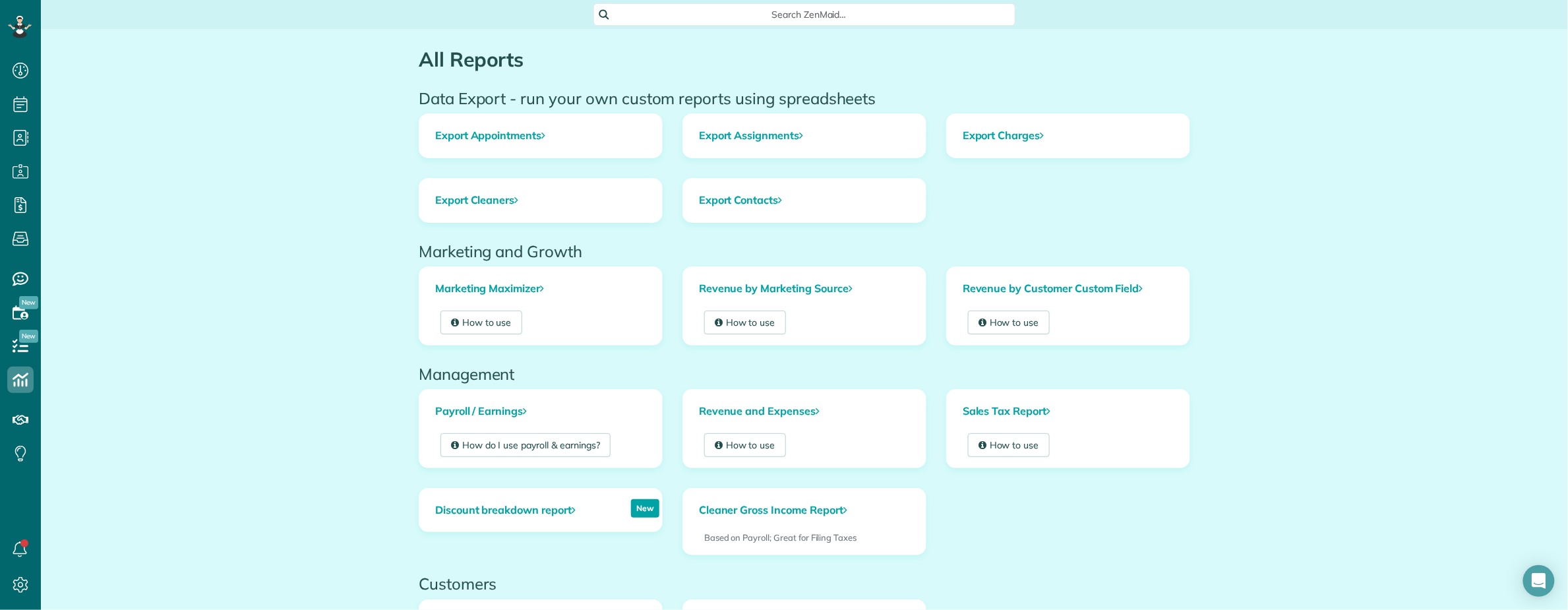
scroll to position [7, 0]
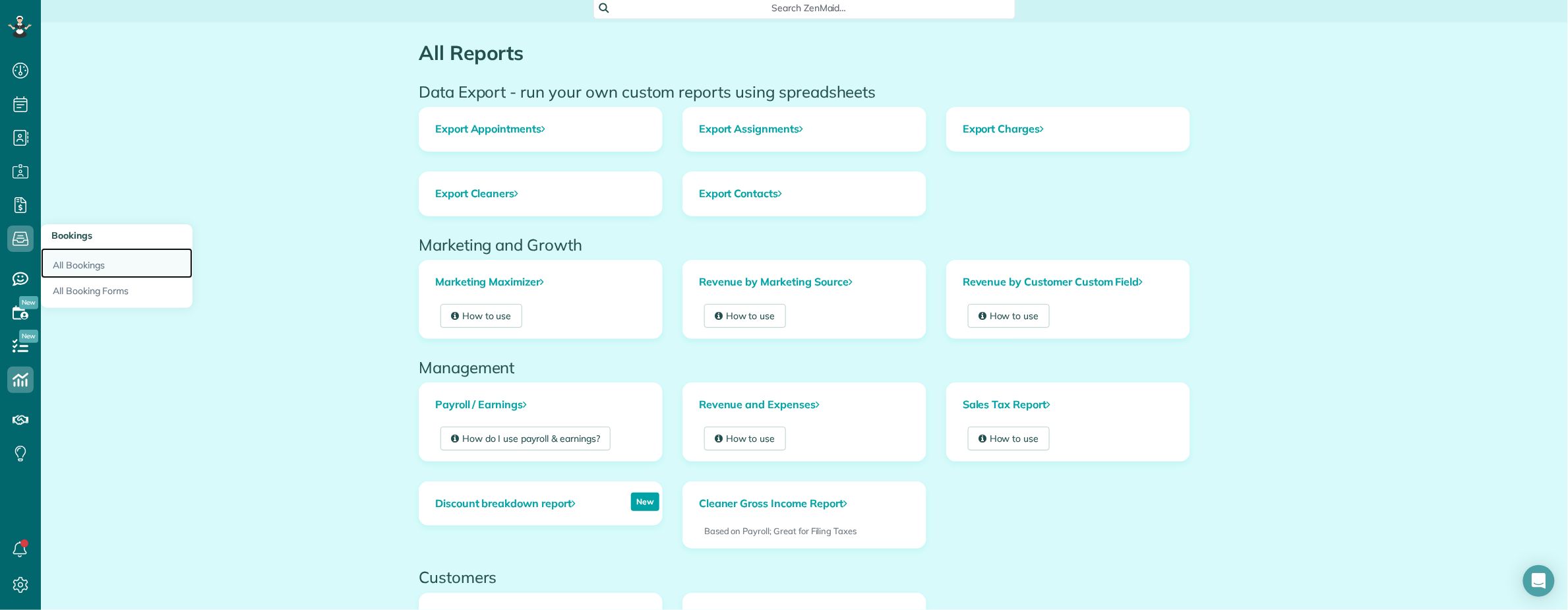
drag, startPoint x: 81, startPoint y: 266, endPoint x: 88, endPoint y: 268, distance: 7.3
click at [82, 266] on link "All Bookings" at bounding box center [117, 264] width 152 height 30
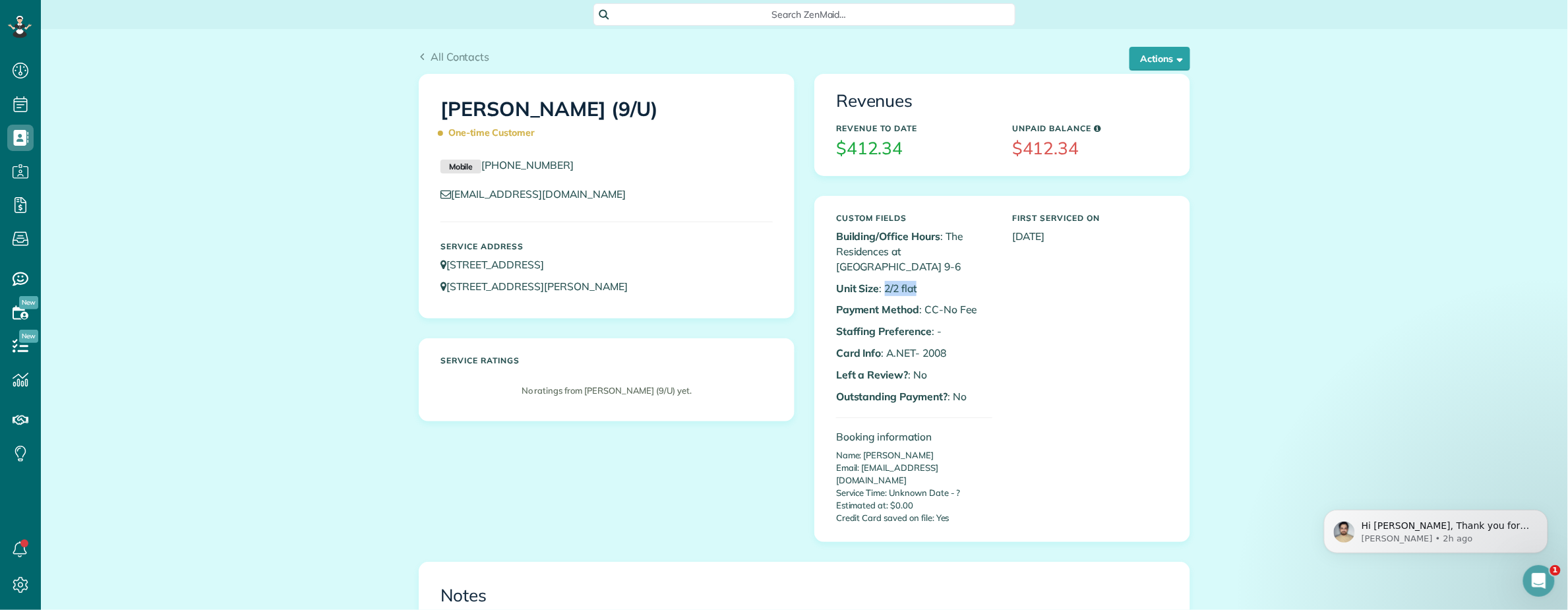
scroll to position [549, 0]
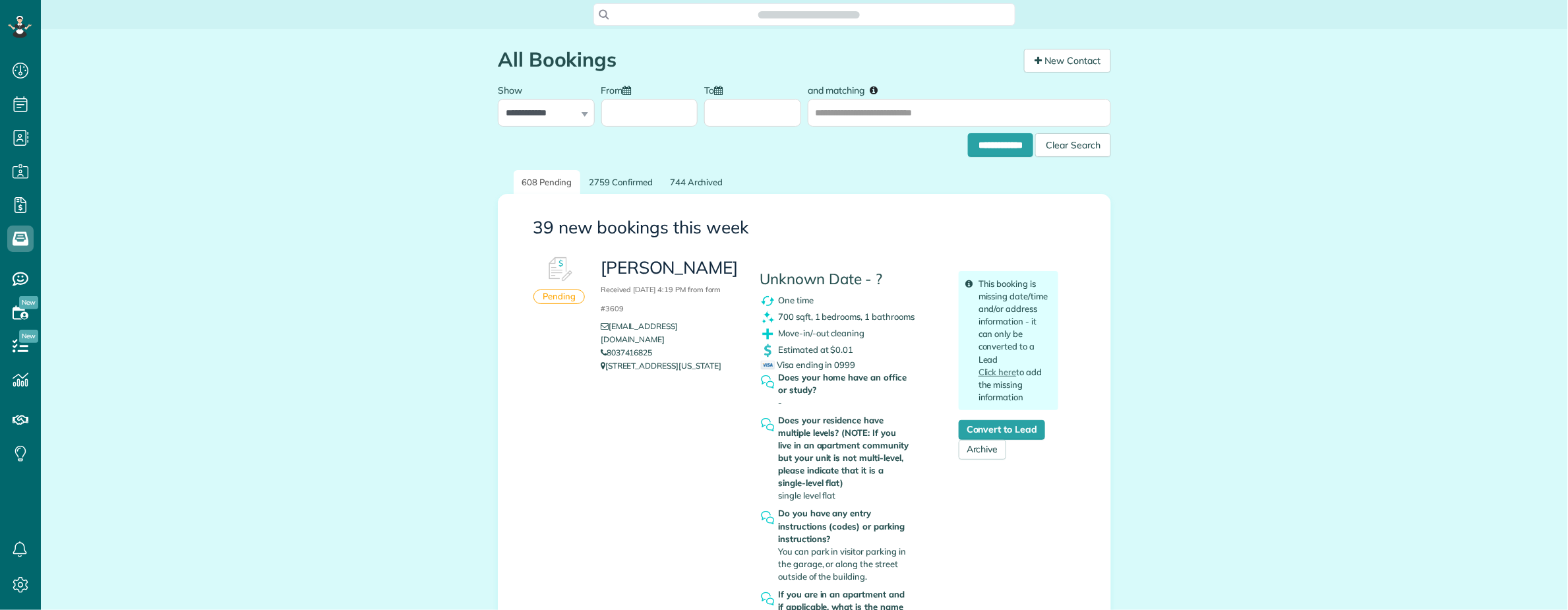
scroll to position [610, 40]
drag, startPoint x: 831, startPoint y: 322, endPoint x: 904, endPoint y: 333, distance: 73.8
click at [920, 325] on div "Unknown Date - ? One time 700 sqft, 1 bedrooms, 1 bathrooms Move-in/-out cleani…" at bounding box center [849, 475] width 199 height 450
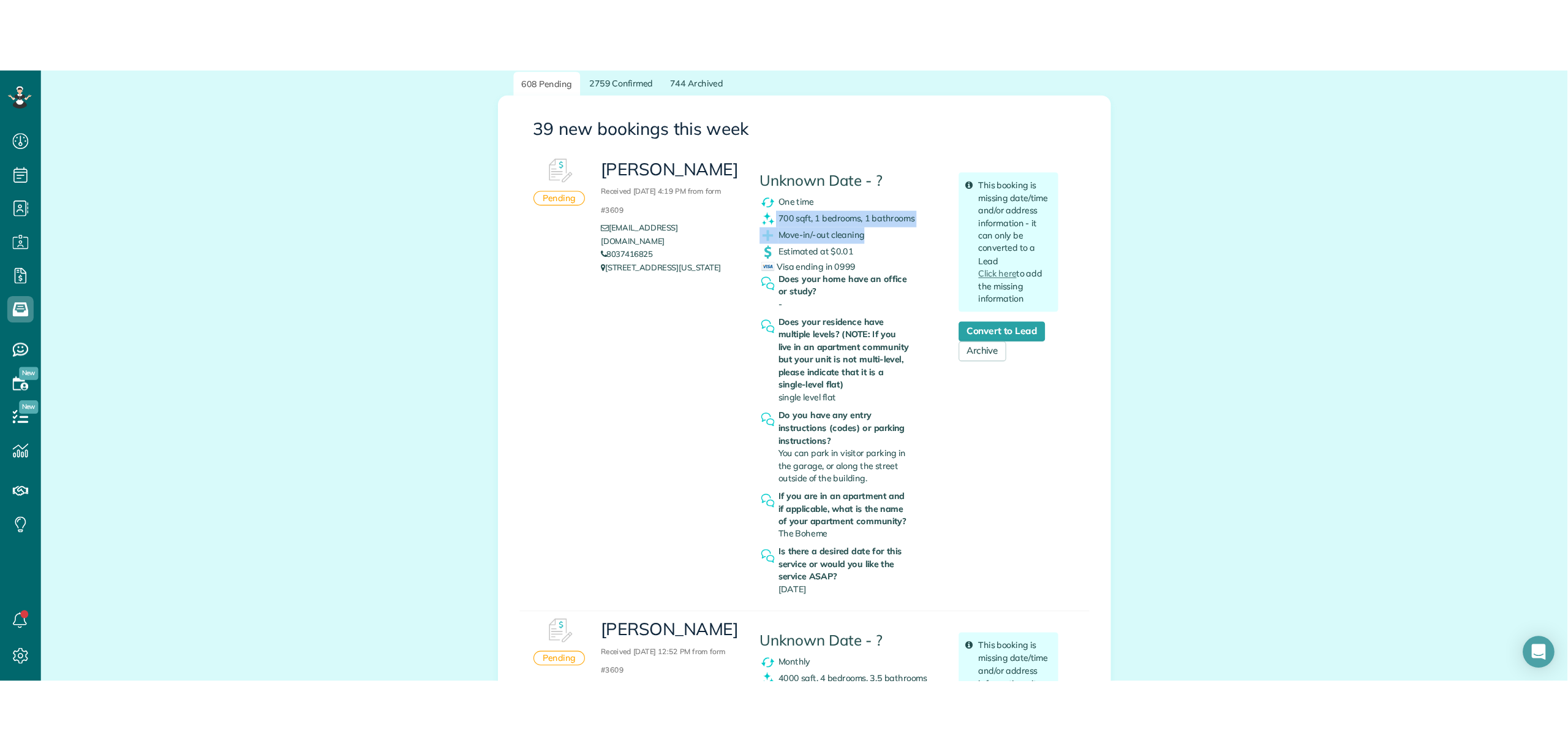
scroll to position [163, 0]
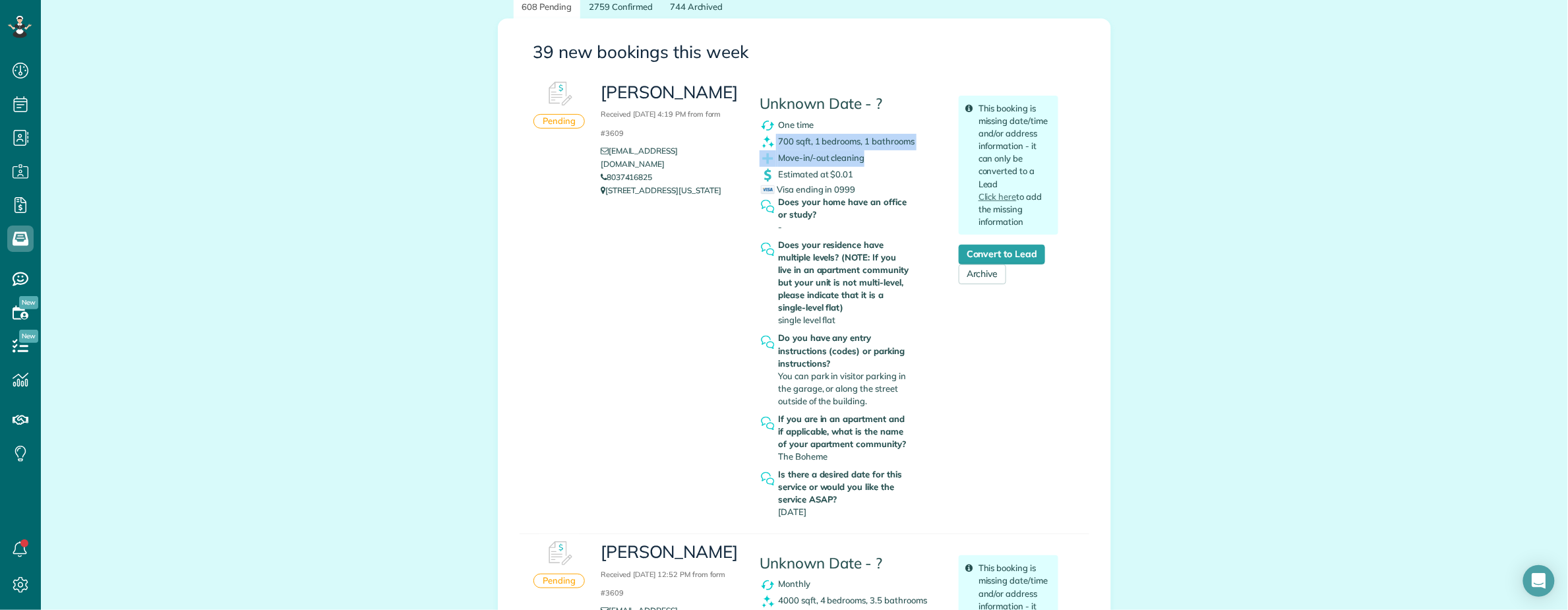
drag, startPoint x: 665, startPoint y: 162, endPoint x: 598, endPoint y: 157, distance: 67.2
click at [601, 171] on li "8037416825" at bounding box center [670, 177] width 139 height 13
copy link "8037416825"
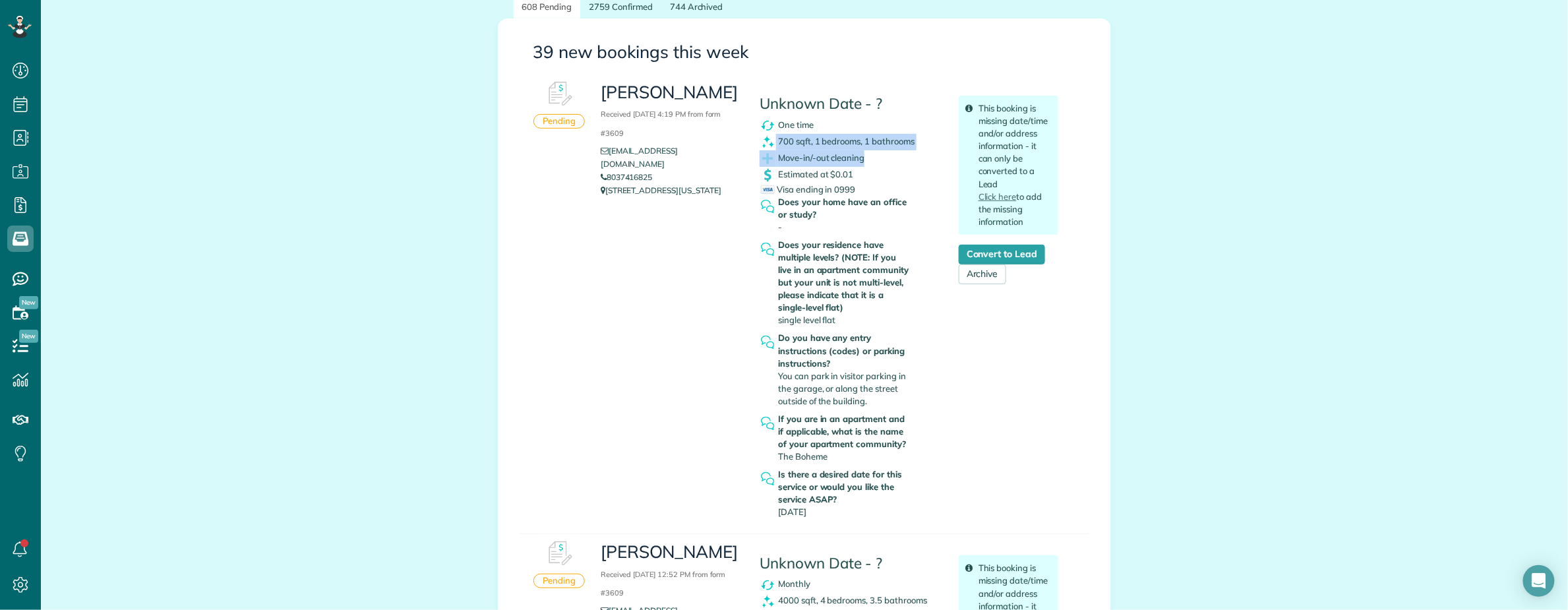
copy h3 "Korbyn O’Banio"
copy h3 "Korbyn O’Banion"
drag, startPoint x: 594, startPoint y: 93, endPoint x: 728, endPoint y: 293, distance: 240.7
click at [726, 99] on h3 "Korbyn O’Banion Received September 19, 2025 4:19 PM from form #3609" at bounding box center [670, 112] width 139 height 57
click at [618, 87] on h3 "Korbyn O’Banion Received September 19, 2025 4:19 PM from form #3609" at bounding box center [670, 112] width 139 height 57
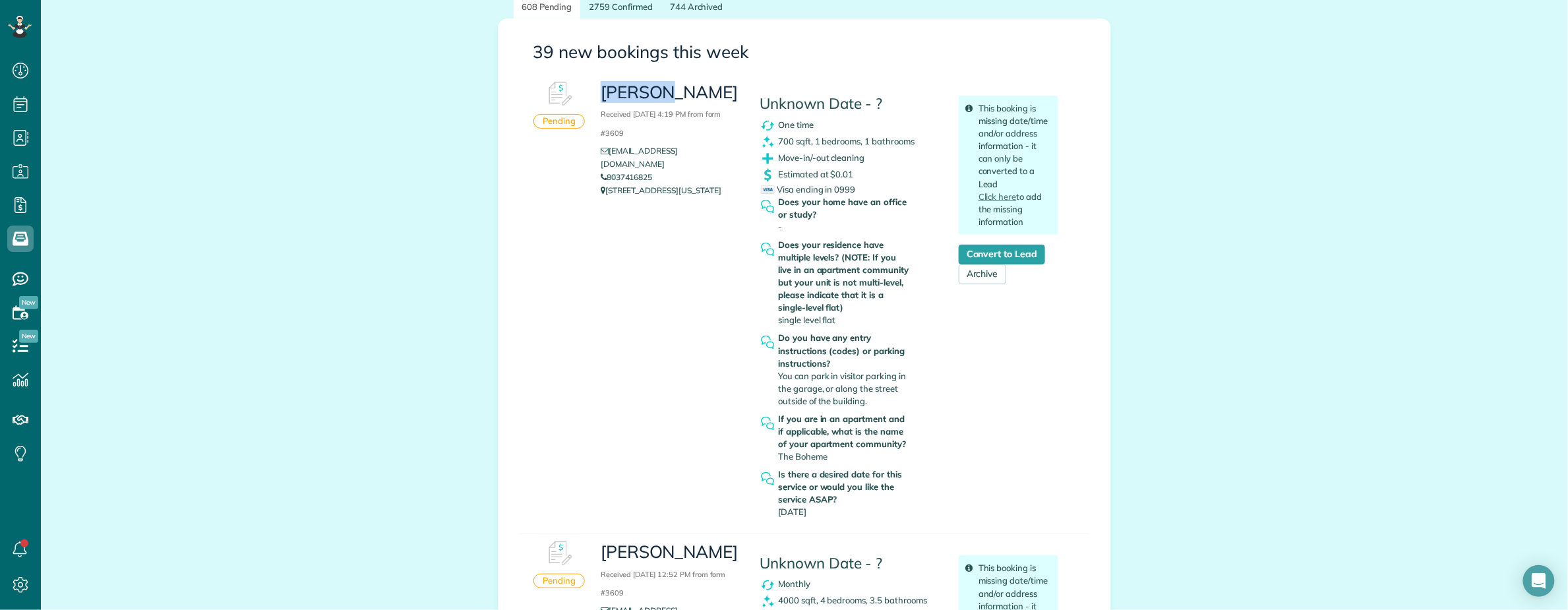
click at [618, 87] on h3 "Korbyn O’Banion Received September 19, 2025 4:19 PM from form #3609" at bounding box center [670, 112] width 139 height 57
click at [645, 252] on div "Korbyn O’Banion Received September 19, 2025 4:19 PM from form #3609 korbyn0227@…" at bounding box center [830, 300] width 478 height 450
copy link "8037416825"
drag, startPoint x: 655, startPoint y: 161, endPoint x: 604, endPoint y: 163, distance: 51.0
click at [604, 171] on li "8037416825" at bounding box center [670, 177] width 139 height 13
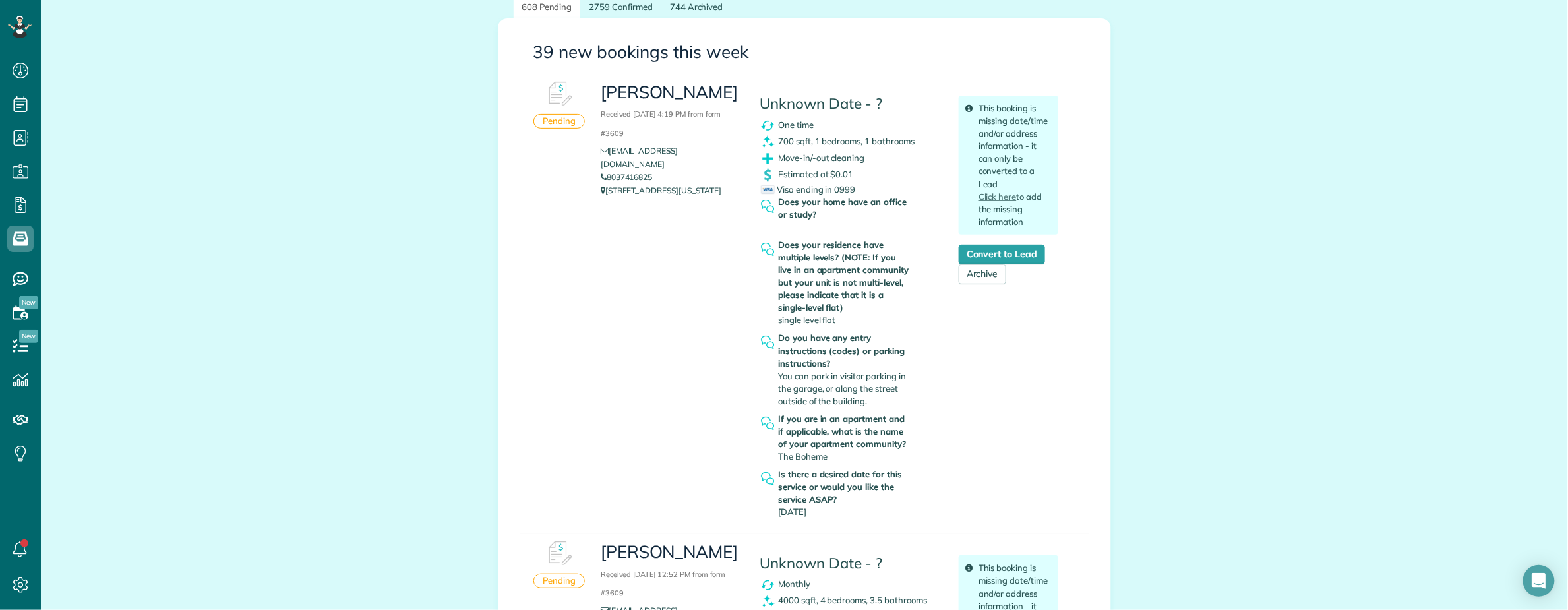
drag, startPoint x: 594, startPoint y: 88, endPoint x: 731, endPoint y: 93, distance: 137.1
click at [731, 93] on h3 "Korbyn O’Banion Received September 19, 2025 4:19 PM from form #3609" at bounding box center [670, 112] width 139 height 57
copy h3 "[PERSON_NAME]"
click at [611, 83] on h3 "Korbyn O’Banion Received September 19, 2025 4:19 PM from form #3609" at bounding box center [670, 112] width 139 height 57
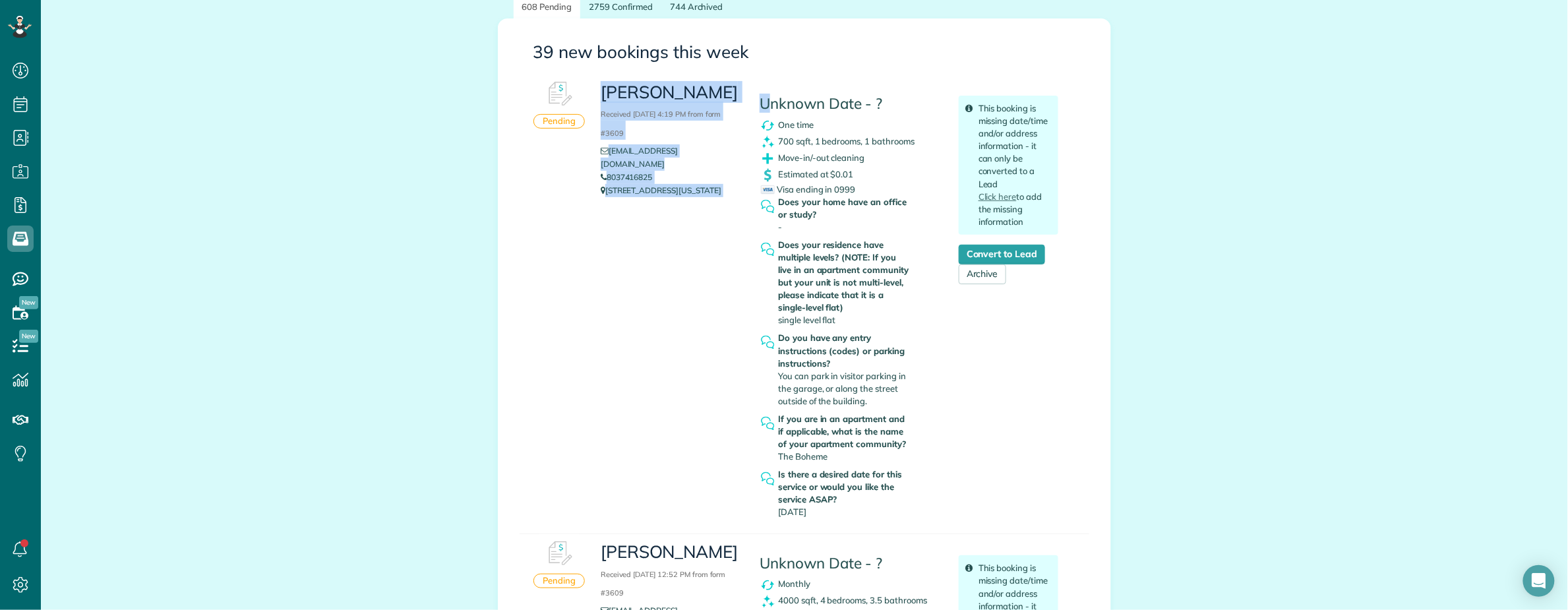
copy div "Korbyn O’Banion Received September 19, 2025 4:19 PM from form #3609 korbyn0227@…"
copy h3 "Korbyn O’Banio"
copy h3 "[PERSON_NAME]"
drag, startPoint x: 594, startPoint y: 85, endPoint x: 731, endPoint y: 79, distance: 137.1
click at [731, 79] on div "Korbyn O’Banion Received September 19, 2025 4:19 PM from form #3609 korbyn0227@…" at bounding box center [670, 139] width 159 height 129
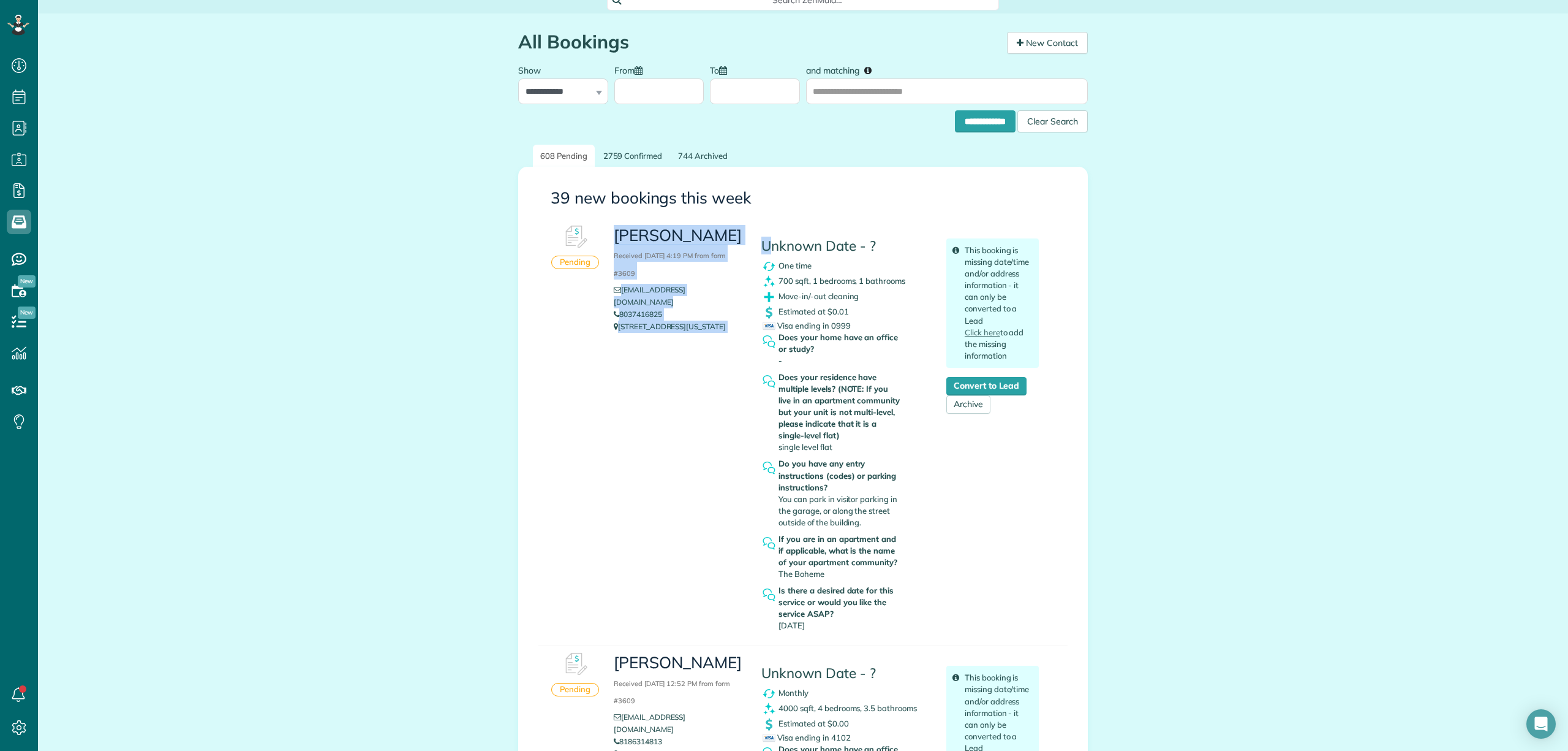
scroll to position [0, 0]
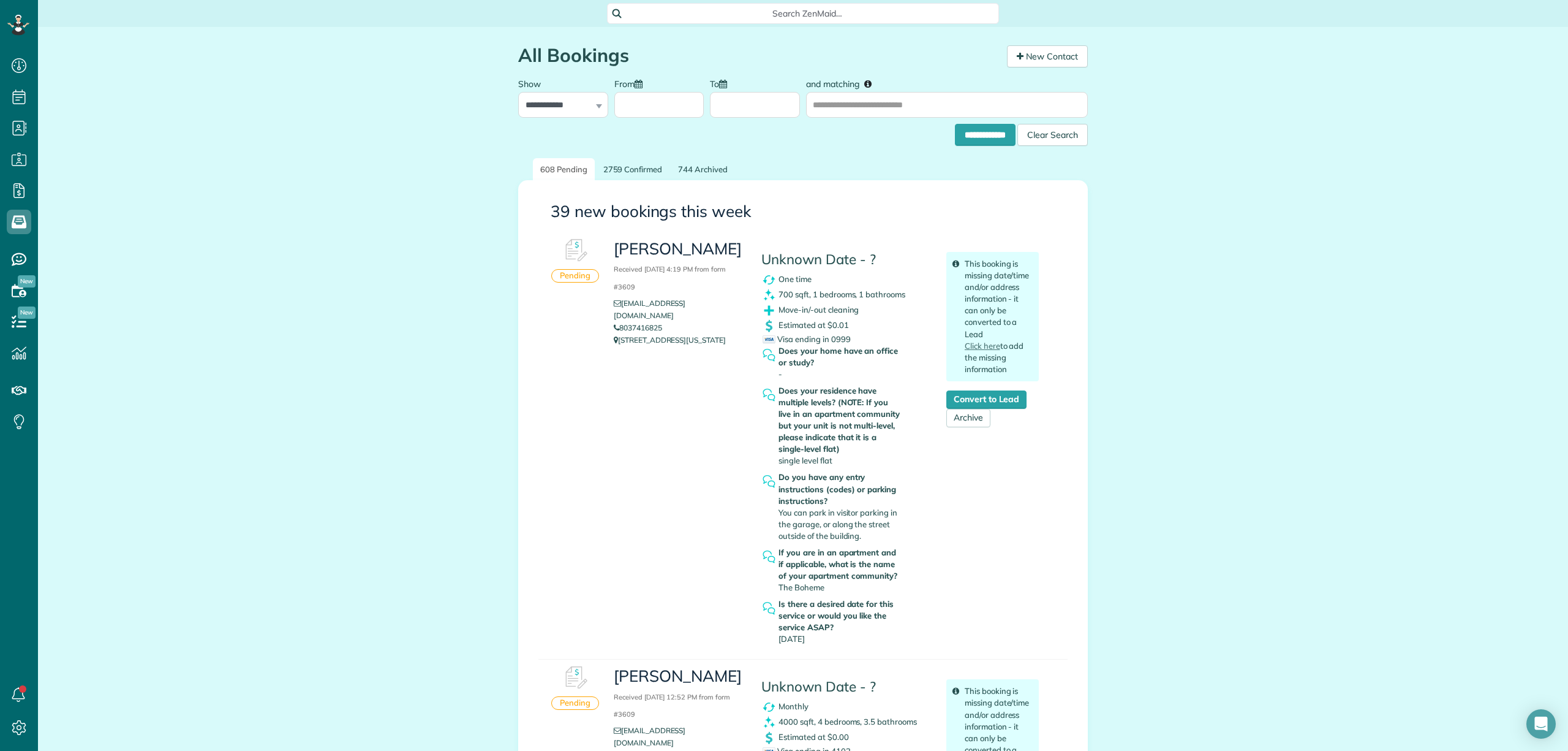
click at [780, 11] on span "Search ZenMaid…" at bounding box center [807, 13] width 373 height 12
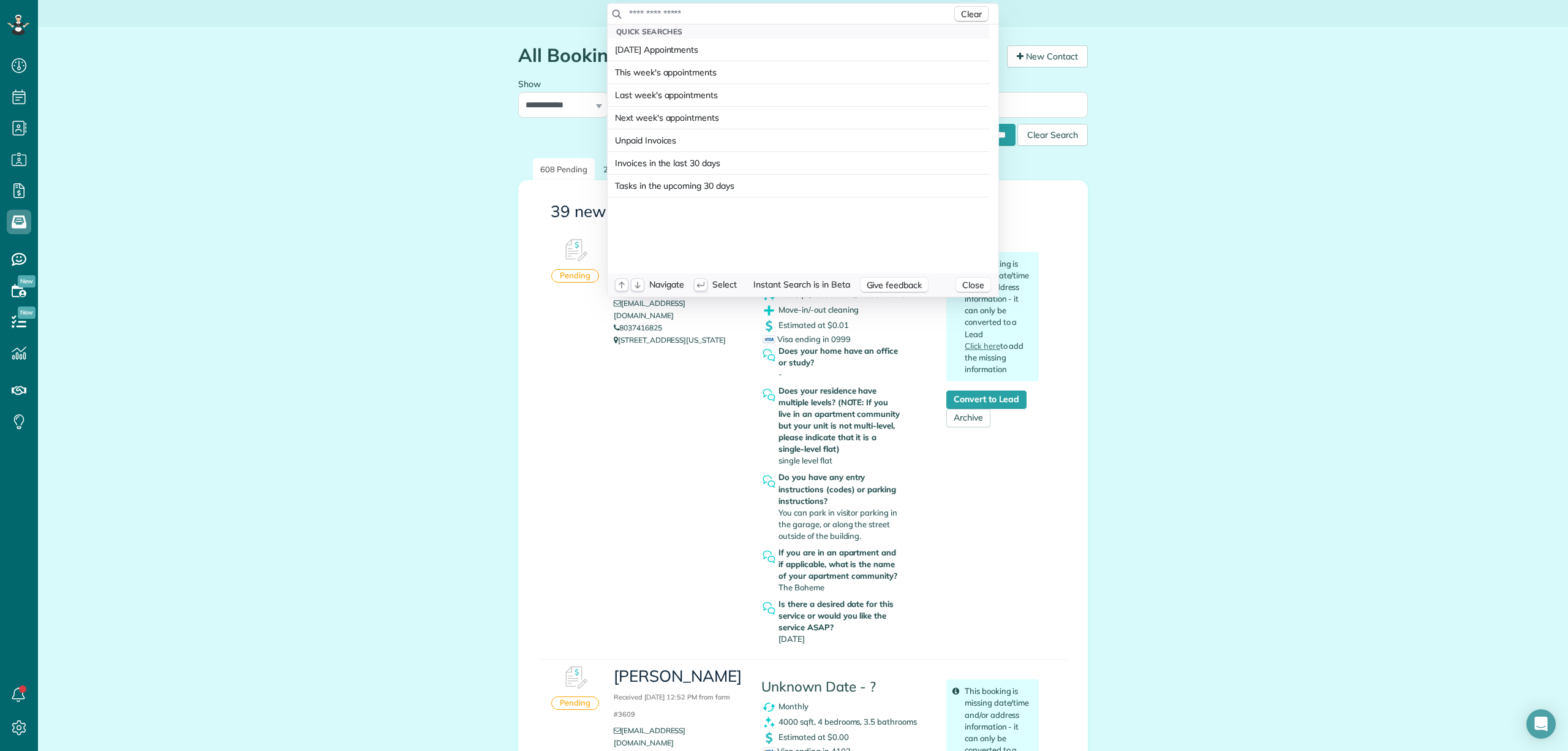
click at [742, 15] on input "text" at bounding box center [790, 13] width 323 height 12
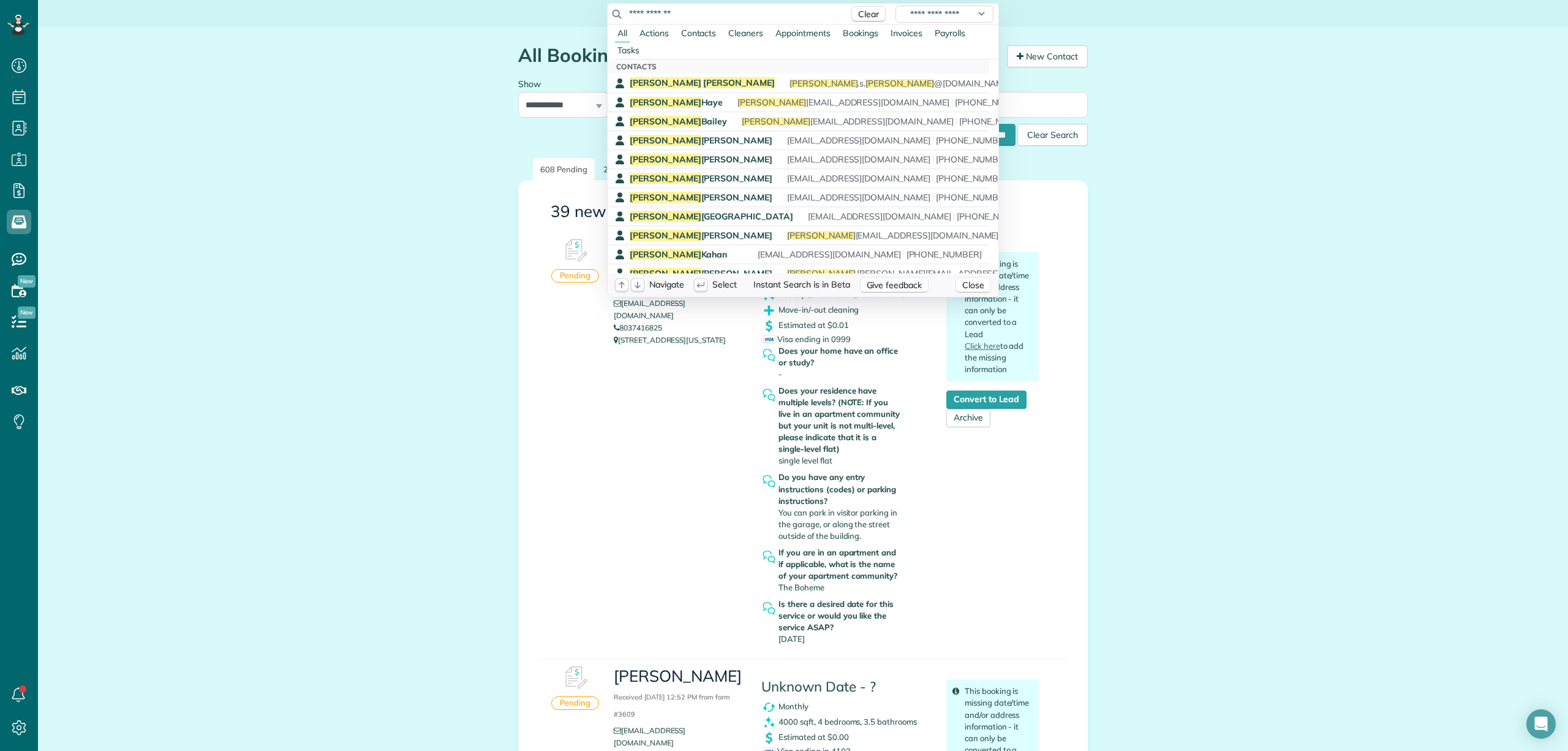
type input "**********"
click at [658, 73] on div "Contacts" at bounding box center [798, 66] width 381 height 14
click at [703, 79] on span "Rucker" at bounding box center [738, 83] width 71 height 11
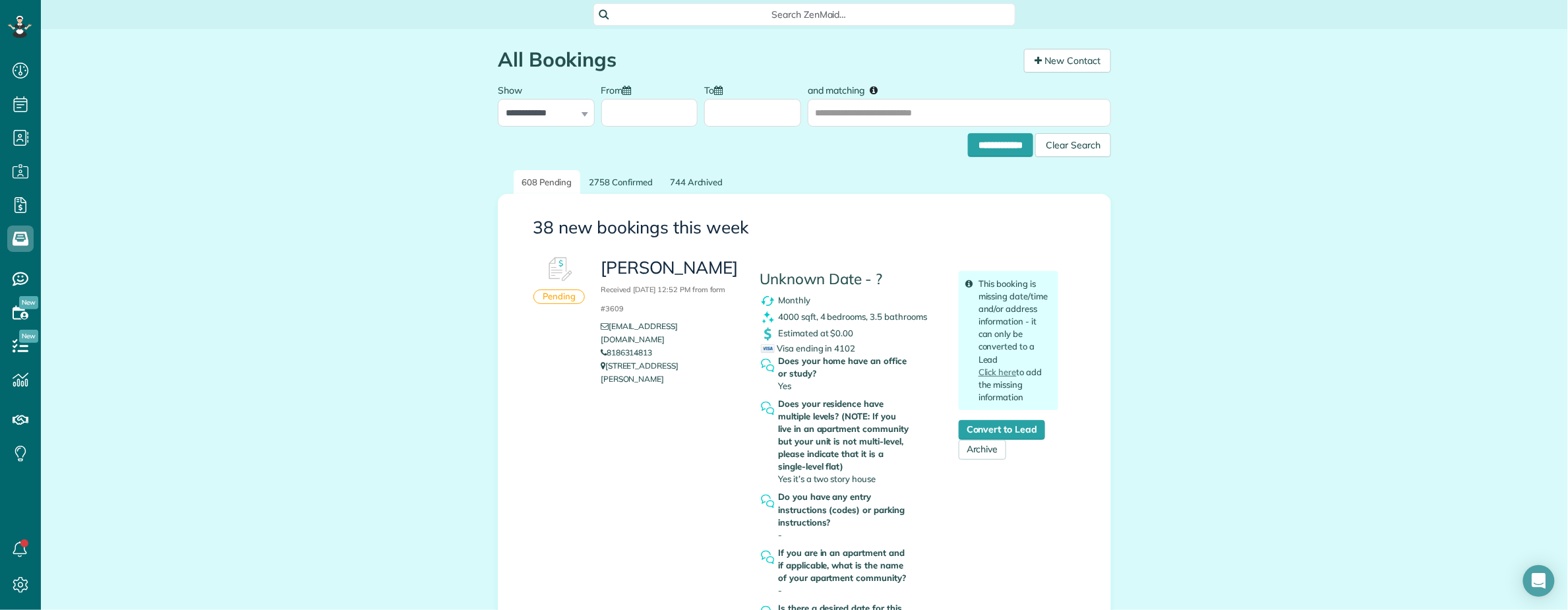
scroll to position [616, 0]
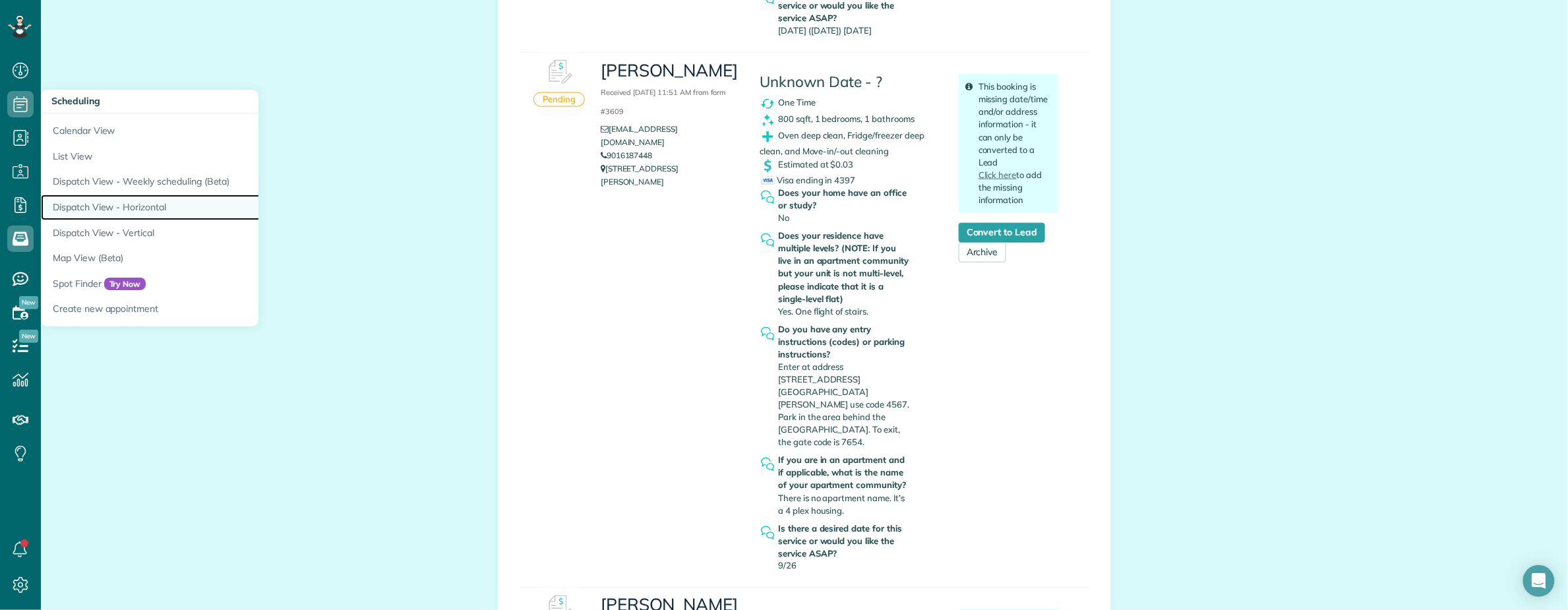
click at [133, 205] on link "Dispatch View - Horizontal" at bounding box center [206, 207] width 330 height 26
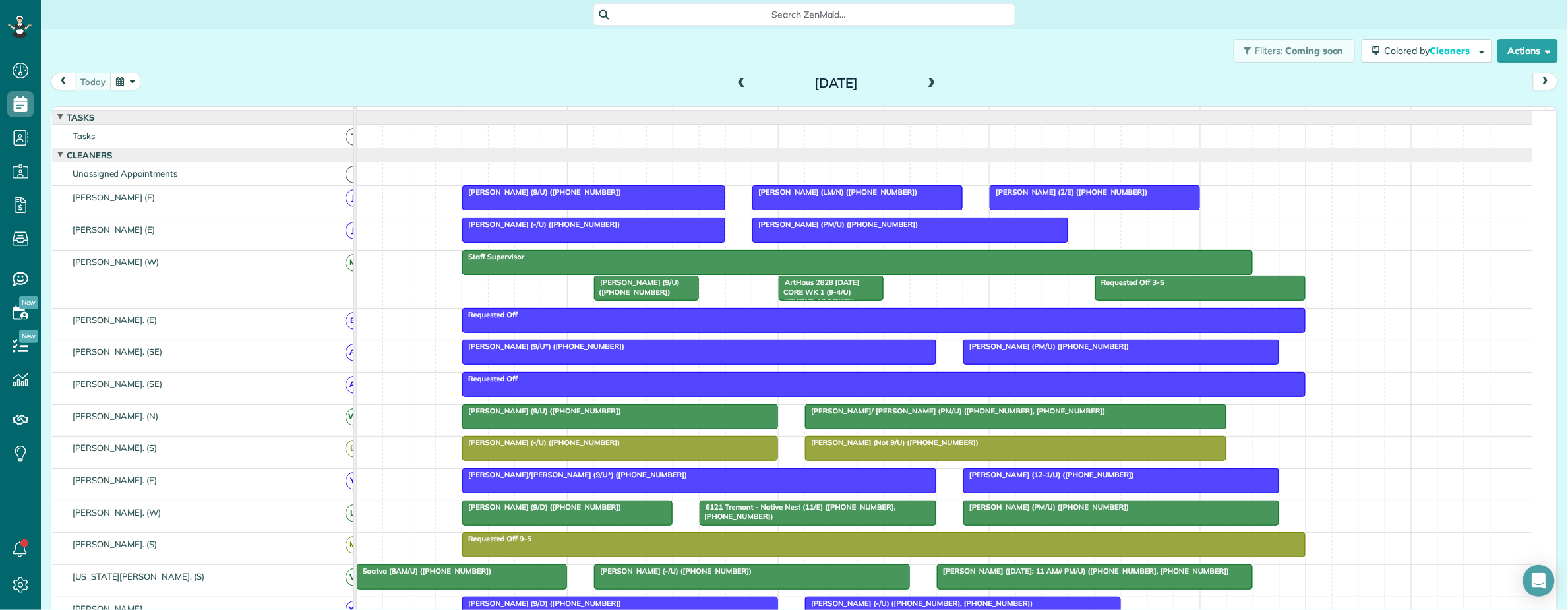
scroll to position [610, 40]
click at [924, 78] on span at bounding box center [931, 83] width 14 height 12
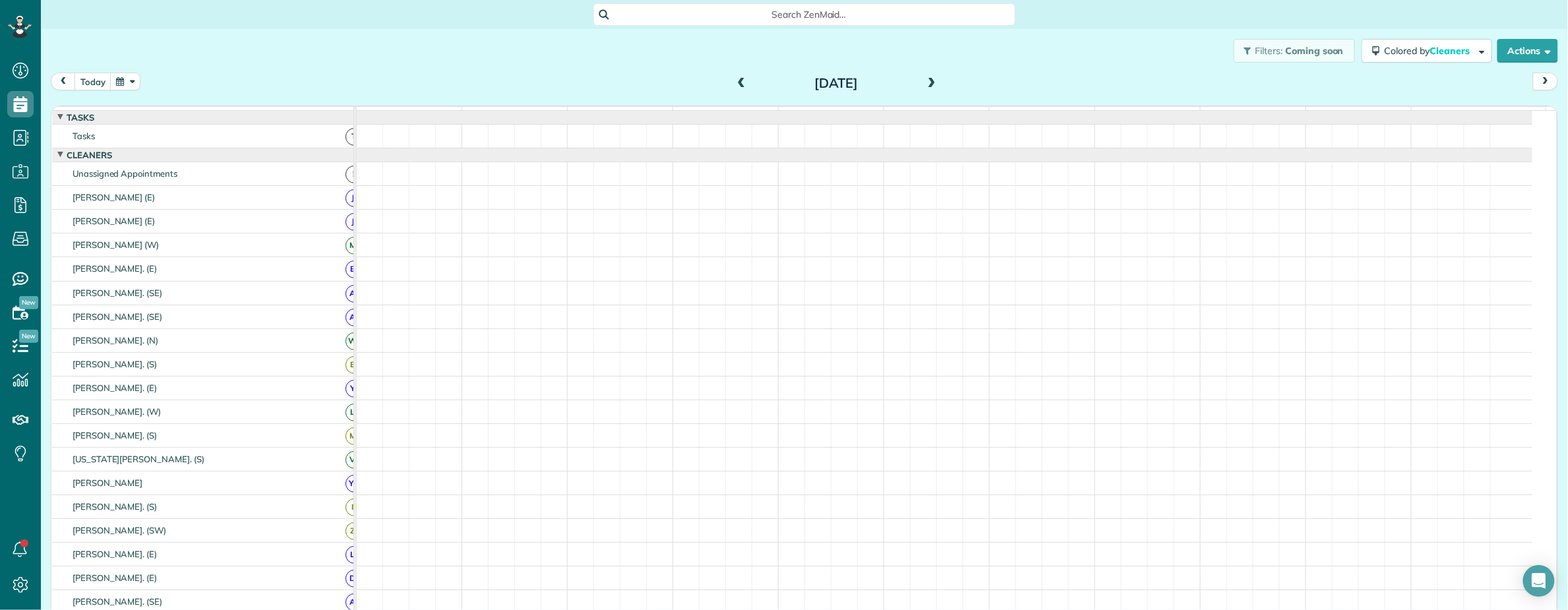
click at [924, 81] on span at bounding box center [931, 83] width 14 height 12
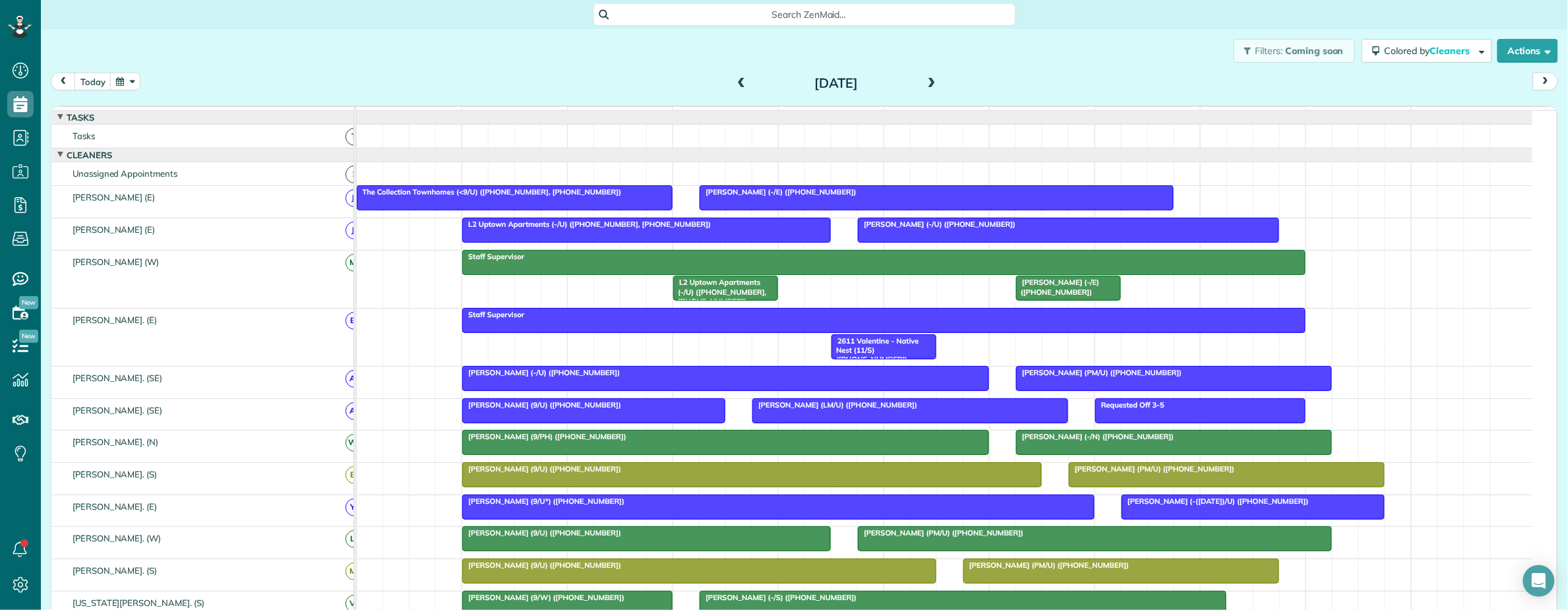
click at [132, 80] on button "button" at bounding box center [125, 82] width 30 height 18
drag, startPoint x: 573, startPoint y: 38, endPoint x: 640, endPoint y: 142, distance: 123.7
click at [573, 38] on div "Filters: Coming soon Colored by Cleaners Color by Cleaner Color by Team Color b…" at bounding box center [804, 51] width 1527 height 44
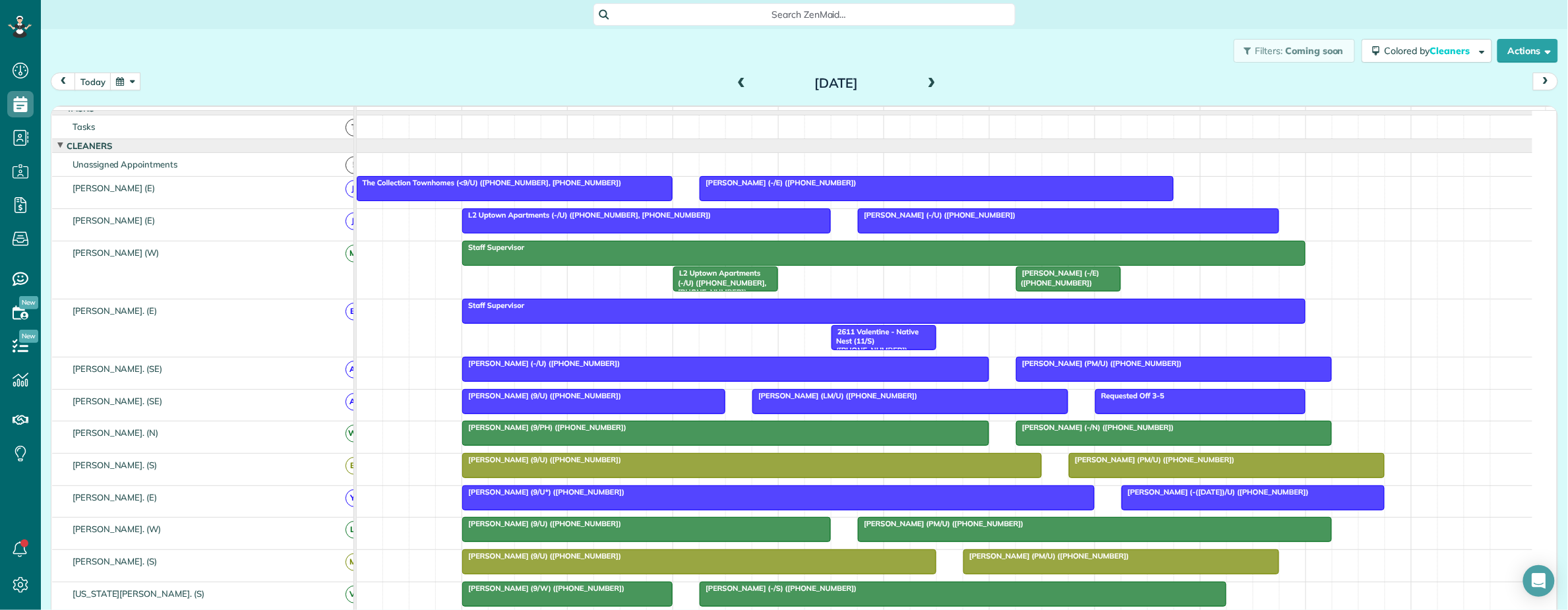
scroll to position [0, 0]
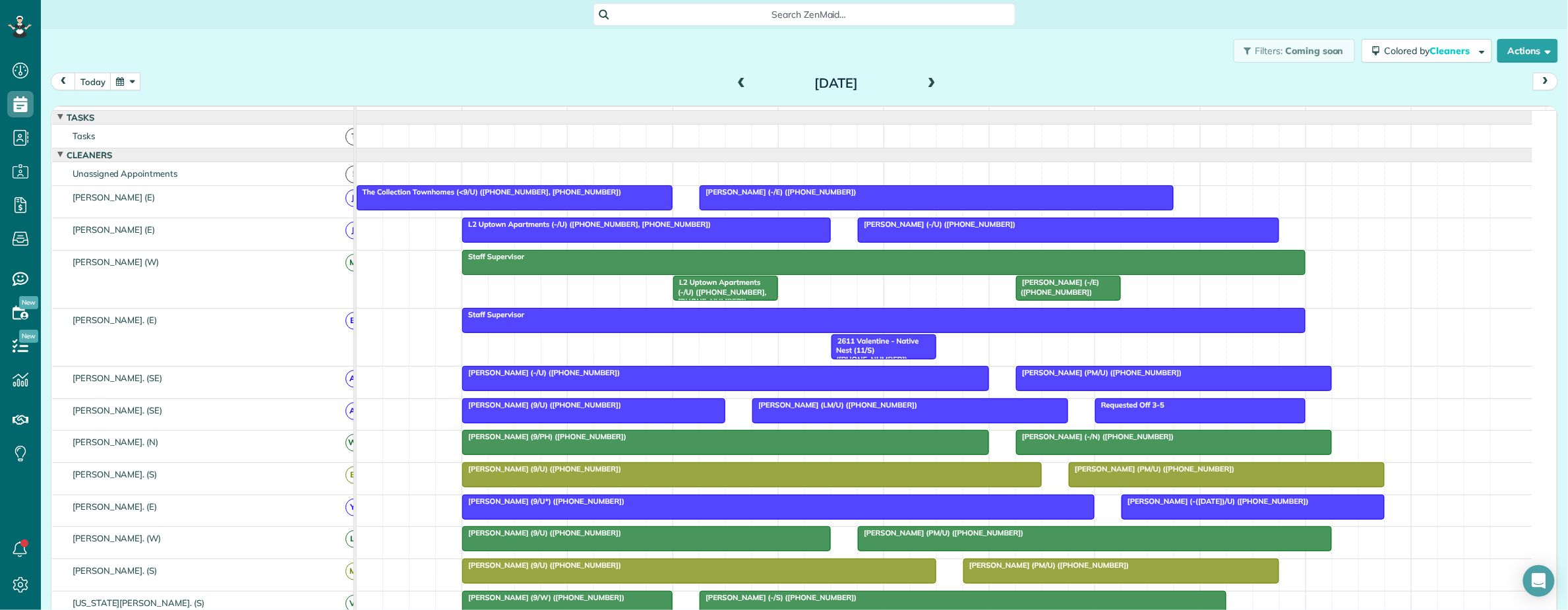
click at [927, 83] on span at bounding box center [931, 83] width 14 height 12
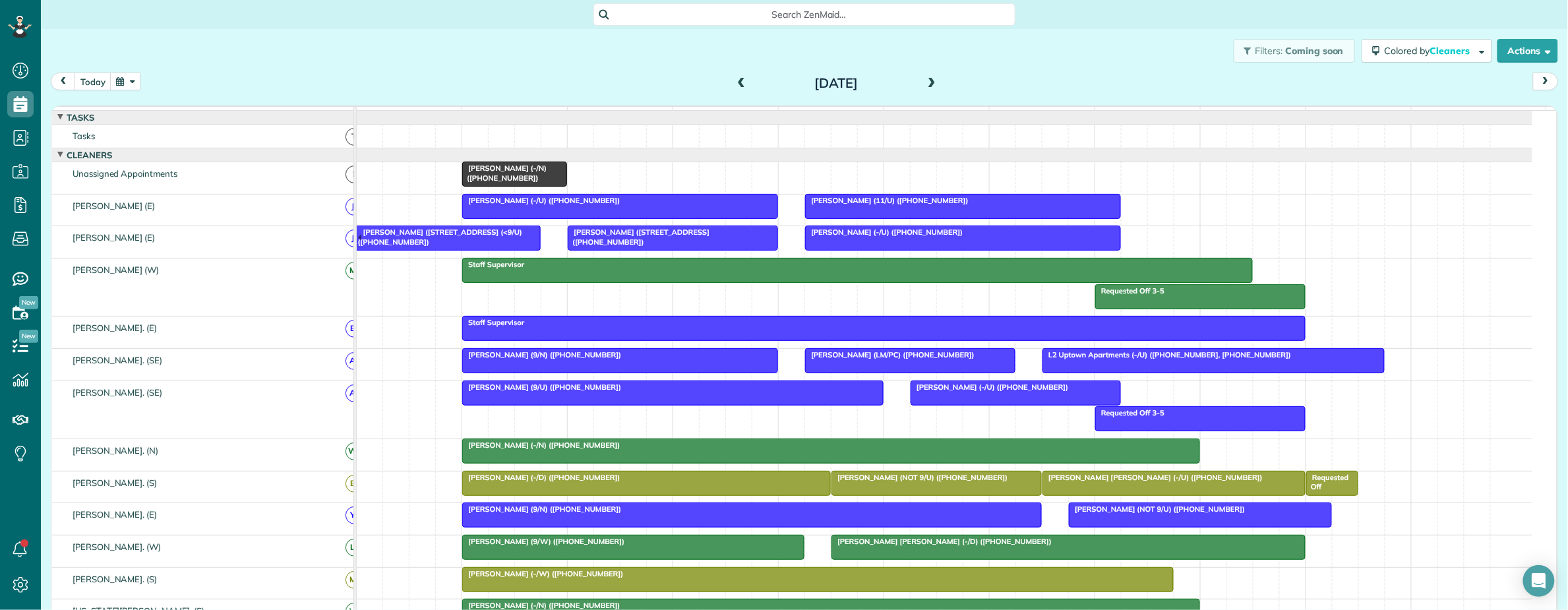
click at [924, 83] on span at bounding box center [931, 83] width 14 height 12
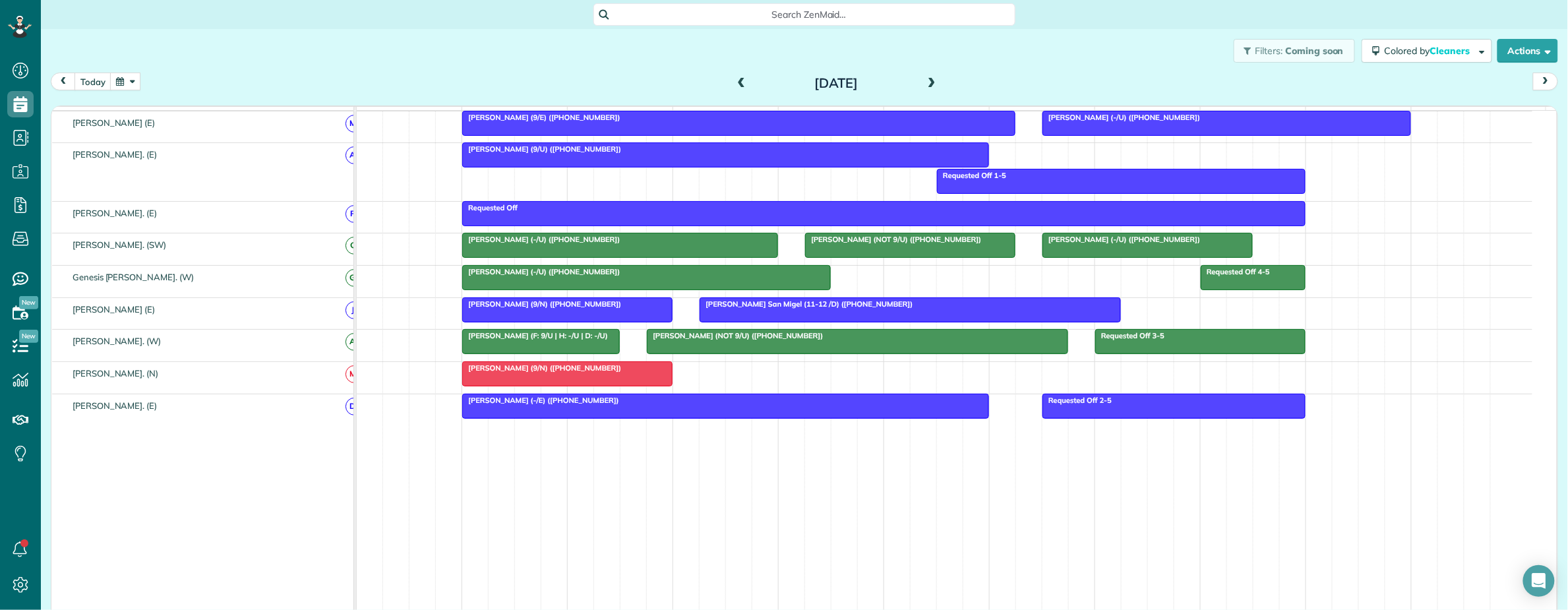
click at [711, 14] on span "Search ZenMaid…" at bounding box center [809, 14] width 401 height 13
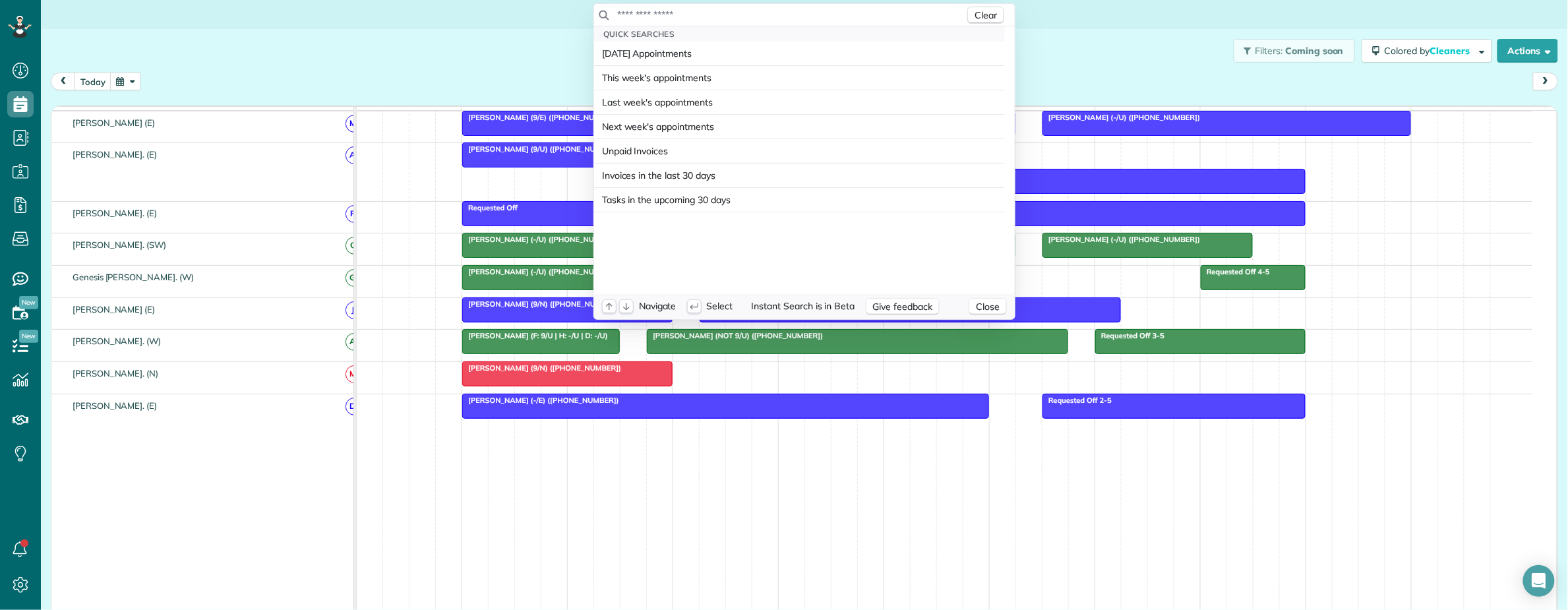
click at [714, 12] on input "text" at bounding box center [790, 14] width 348 height 13
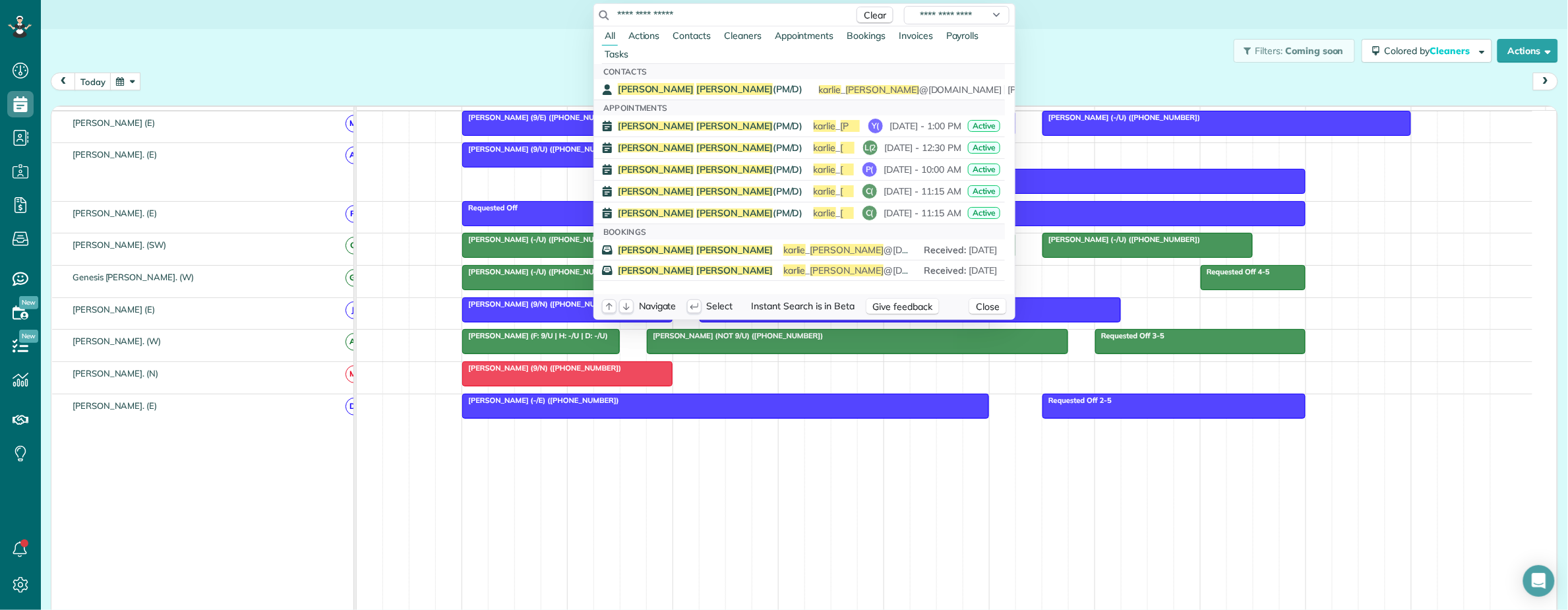
type input "**********"
click at [676, 87] on span "Karlie Deitrick (PM/D)" at bounding box center [710, 89] width 185 height 12
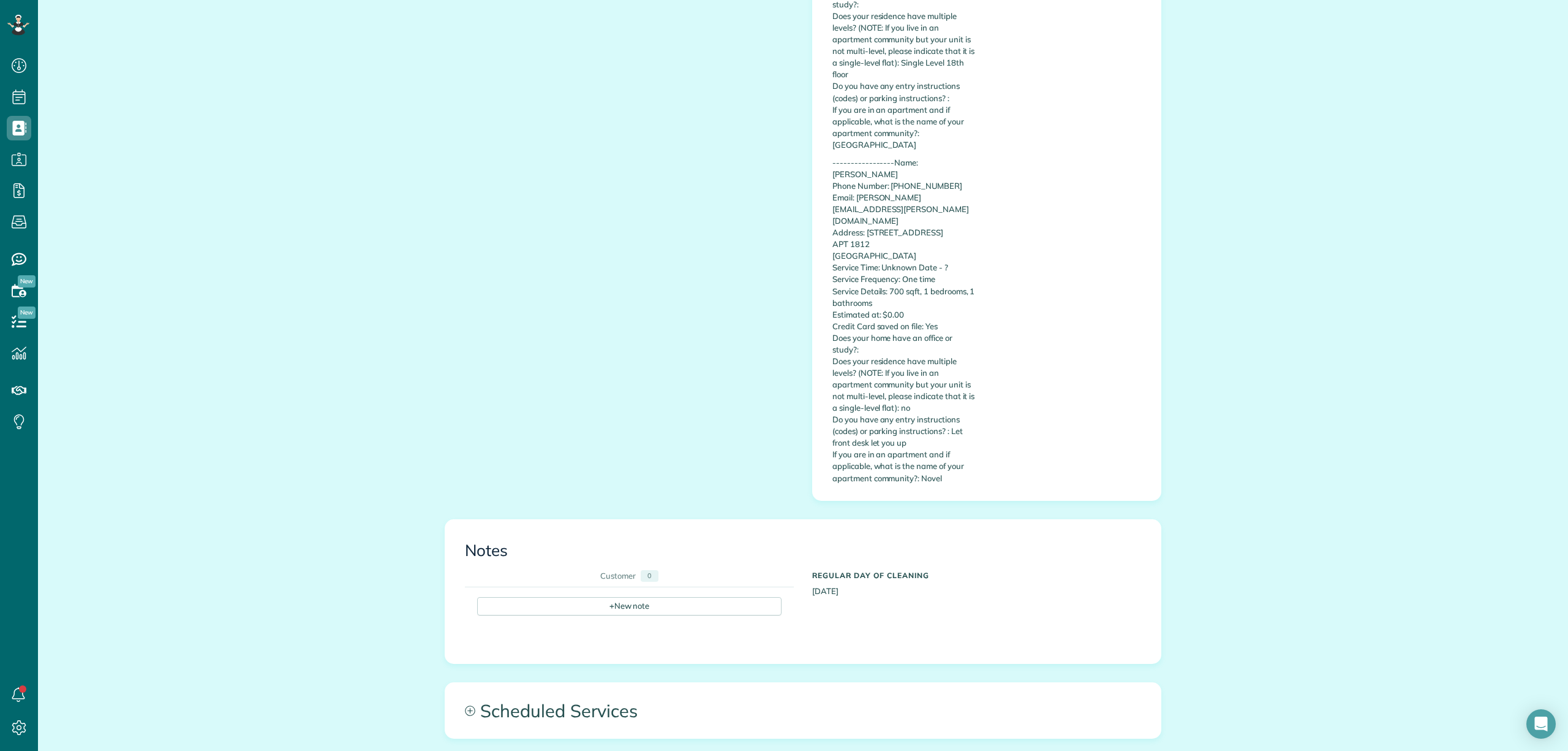
scroll to position [855, 0]
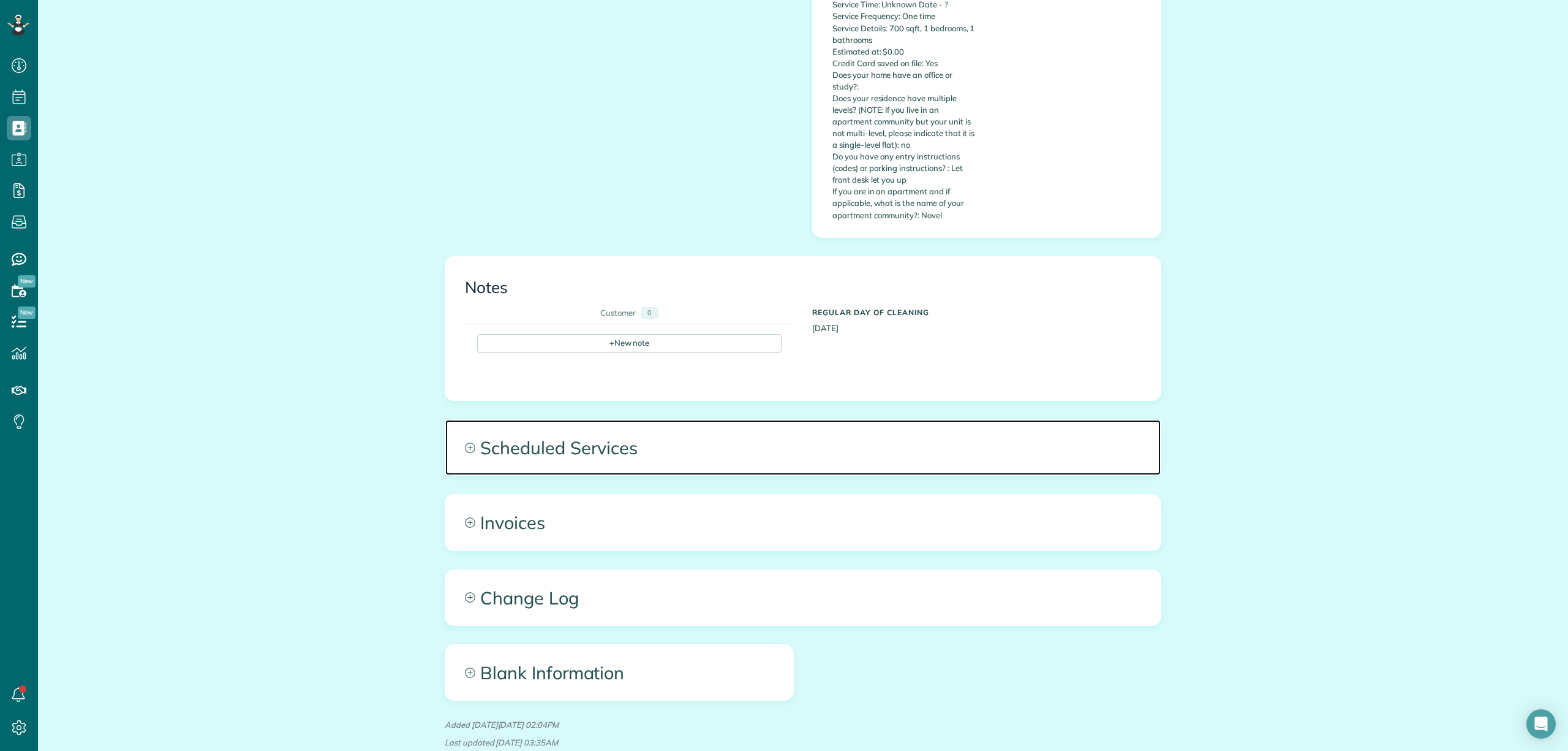
click at [618, 420] on span "Scheduled Services" at bounding box center [803, 447] width 715 height 56
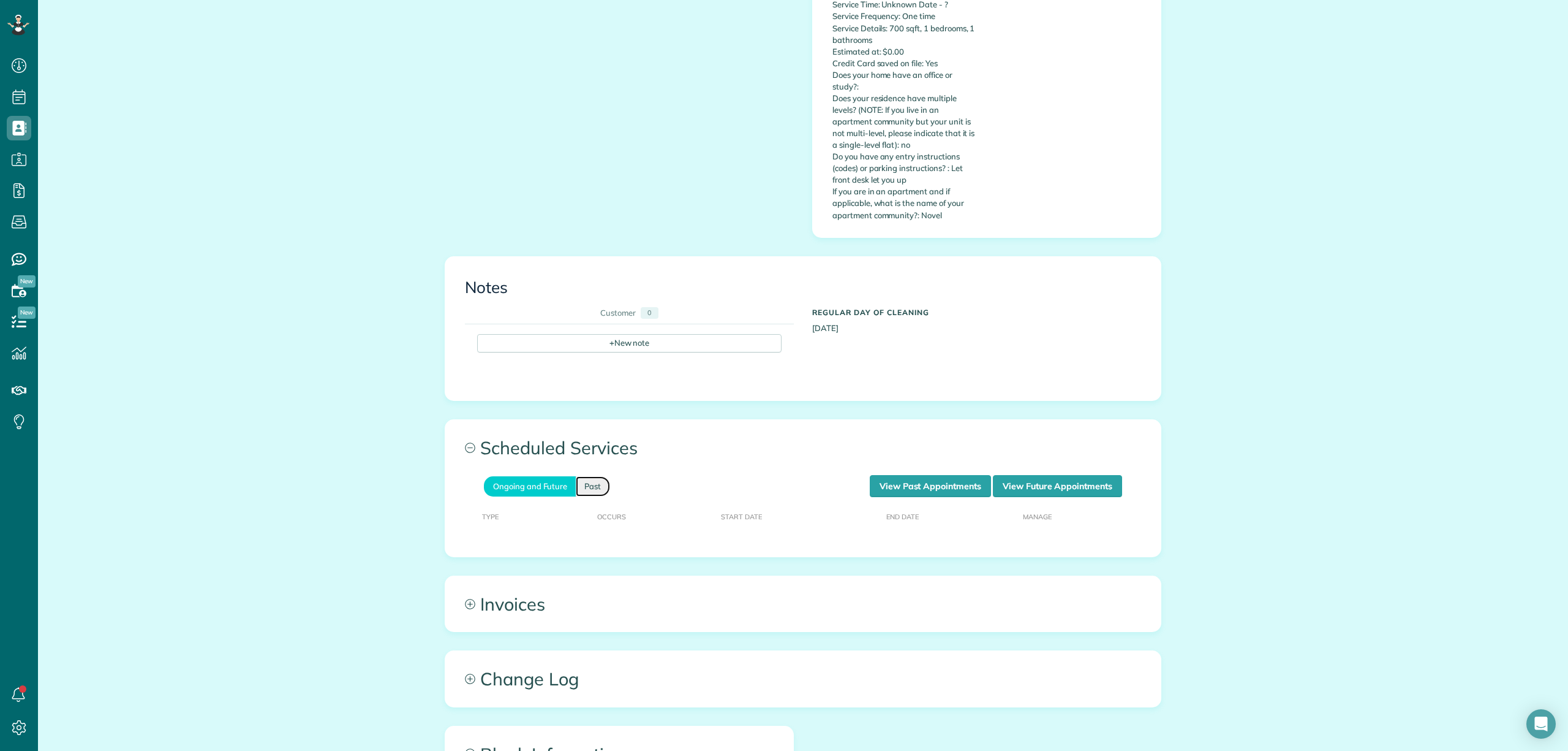
click at [593, 476] on link "Past" at bounding box center [593, 486] width 34 height 20
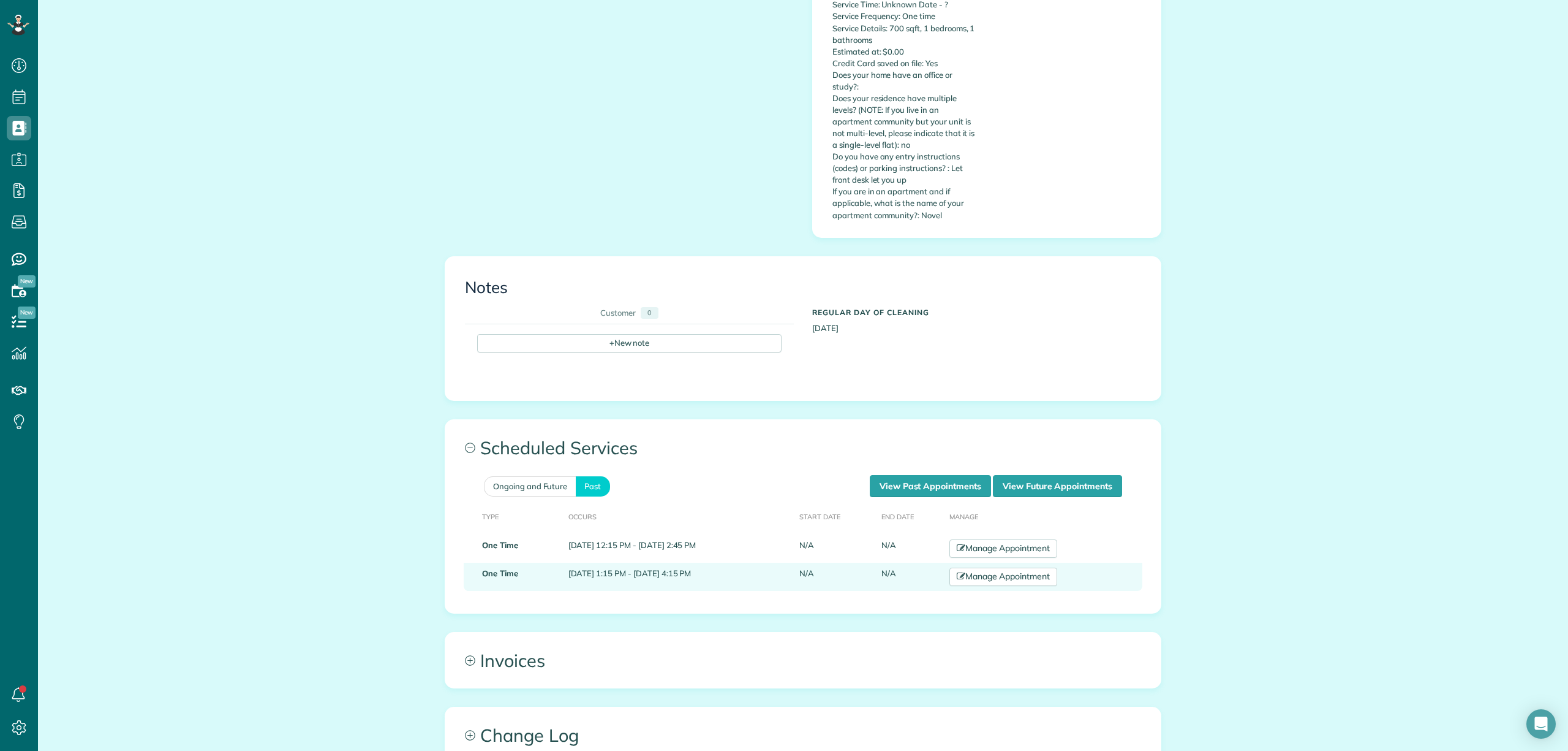
drag, startPoint x: 618, startPoint y: 517, endPoint x: 733, endPoint y: 525, distance: 115.3
click at [733, 562] on td "June 17, 2025 1:15 PM - June 17, 2025 4:15 PM" at bounding box center [679, 576] width 232 height 28
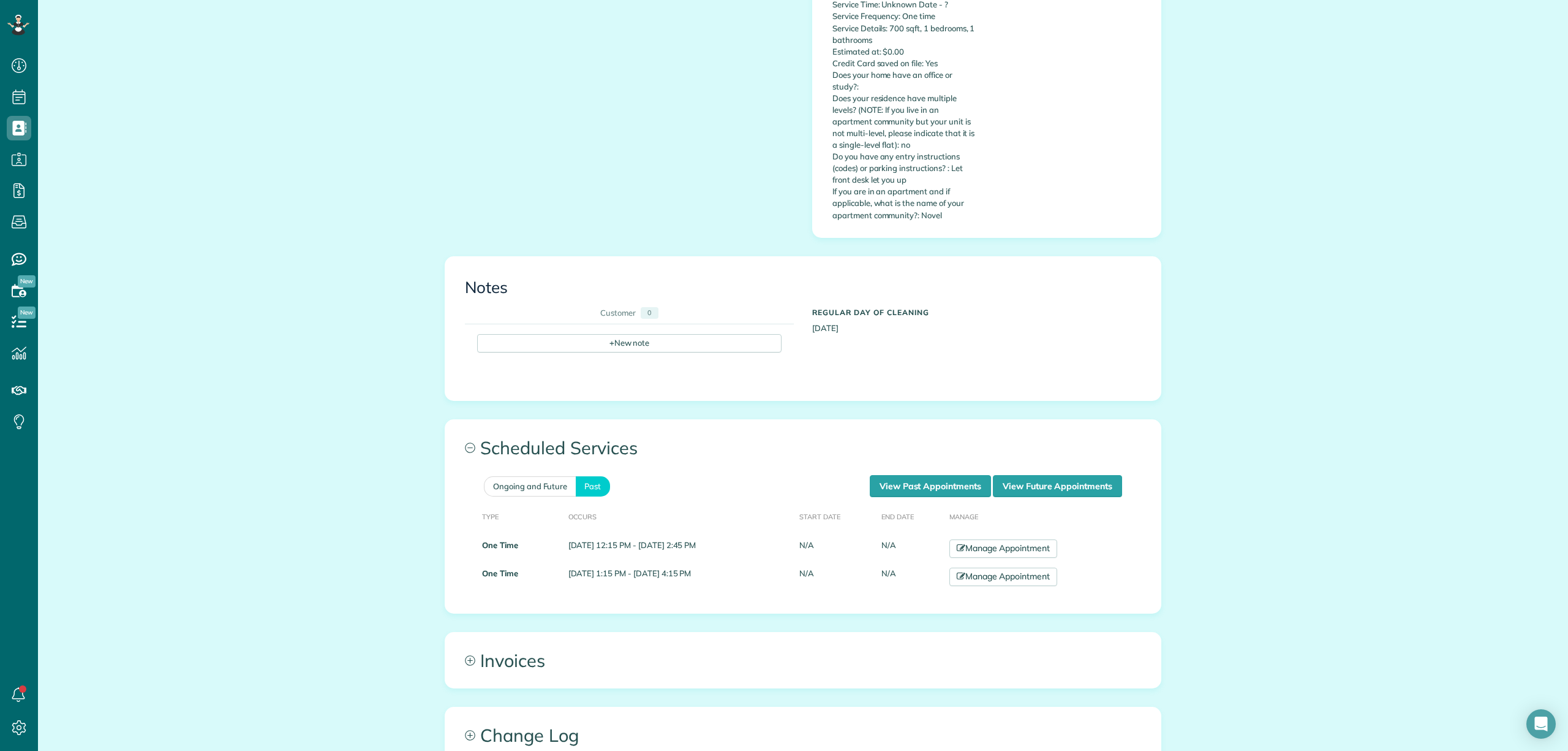
click at [514, 537] on table "Type Occurs Start Date End Date Manage One Time July 24, 2025 12:15 PM - July 2…" at bounding box center [802, 550] width 679 height 106
click at [1412, 190] on div "All Contacts Actions Edit Add Appointment Recent Activity Send Email Update Cus…" at bounding box center [802, 69] width 1530 height 1794
drag, startPoint x: 79, startPoint y: 249, endPoint x: 103, endPoint y: 248, distance: 24.0
click at [81, 249] on link "All Bookings" at bounding box center [108, 245] width 141 height 28
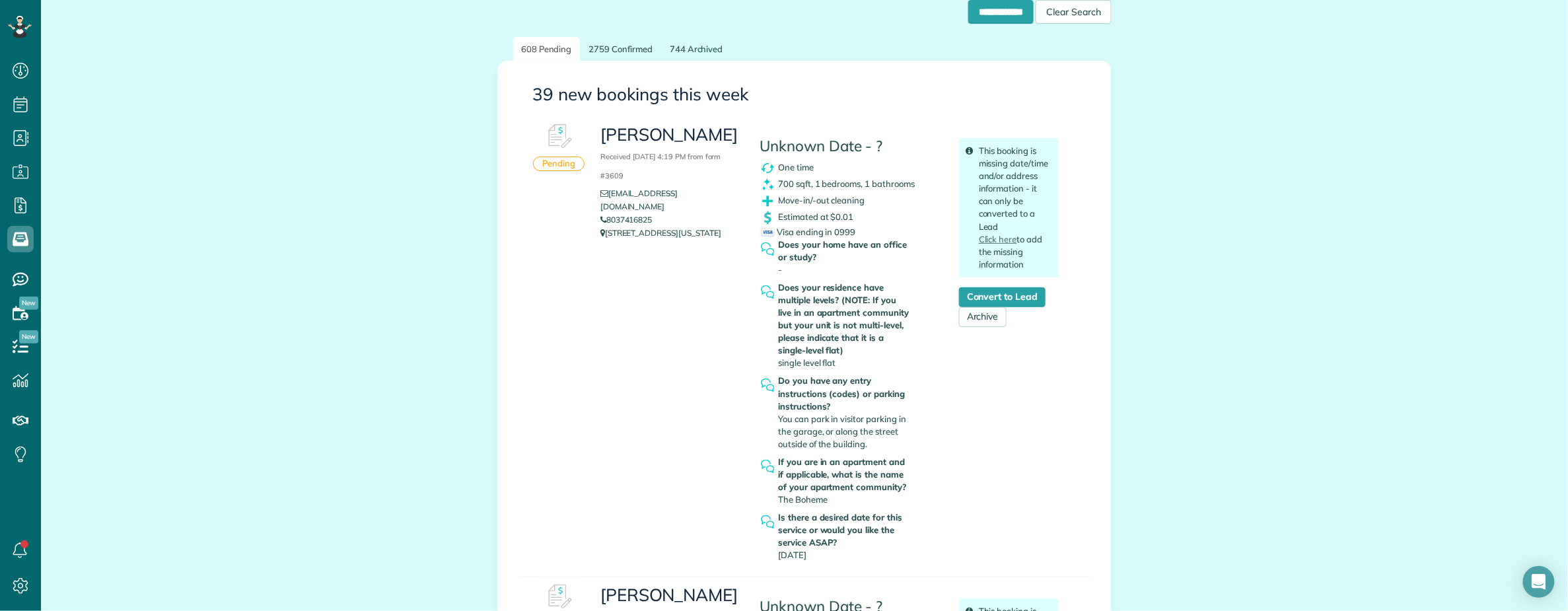
scroll to position [87, 0]
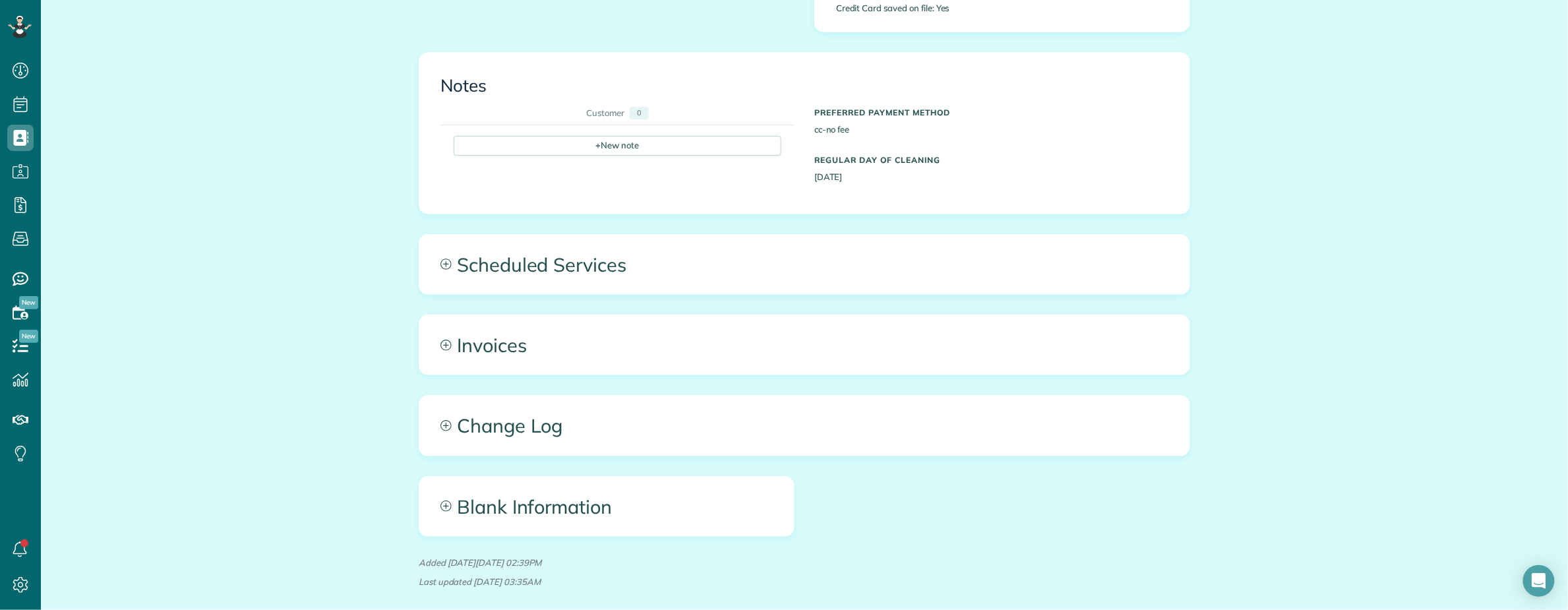
scroll to position [619, 0]
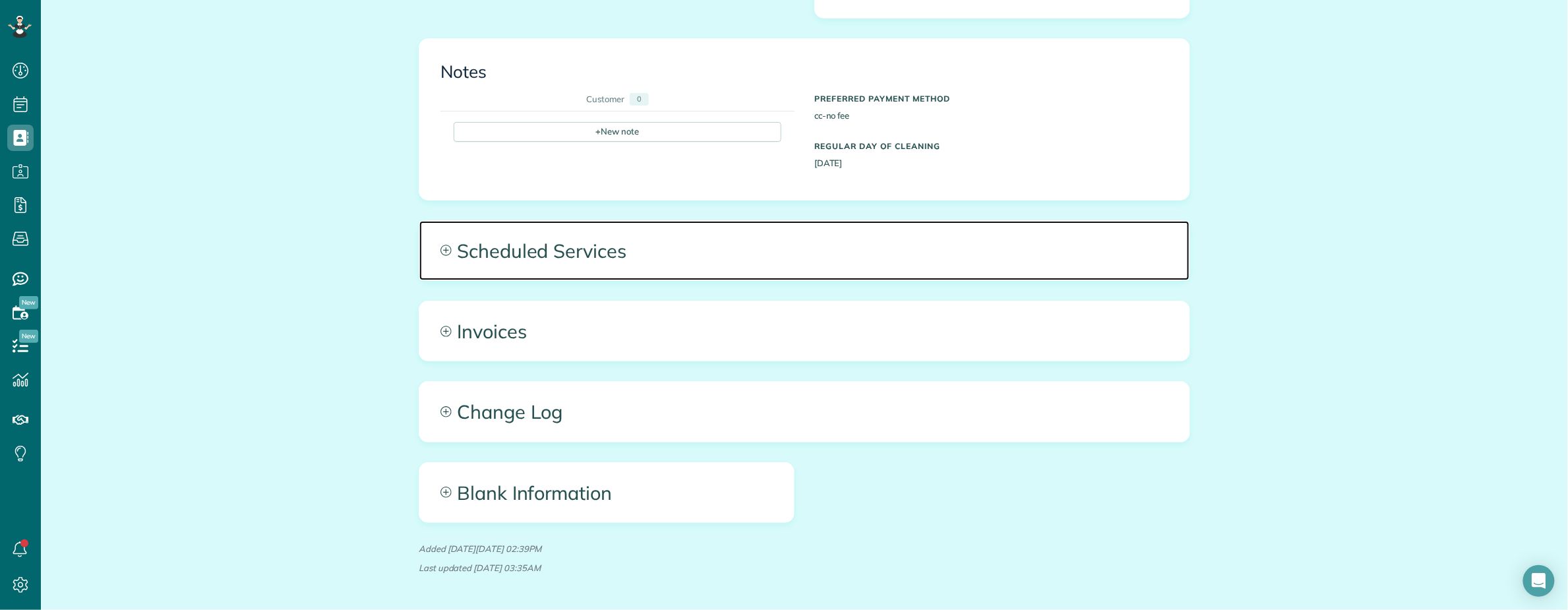
click at [536, 221] on span "Scheduled Services" at bounding box center [804, 250] width 770 height 60
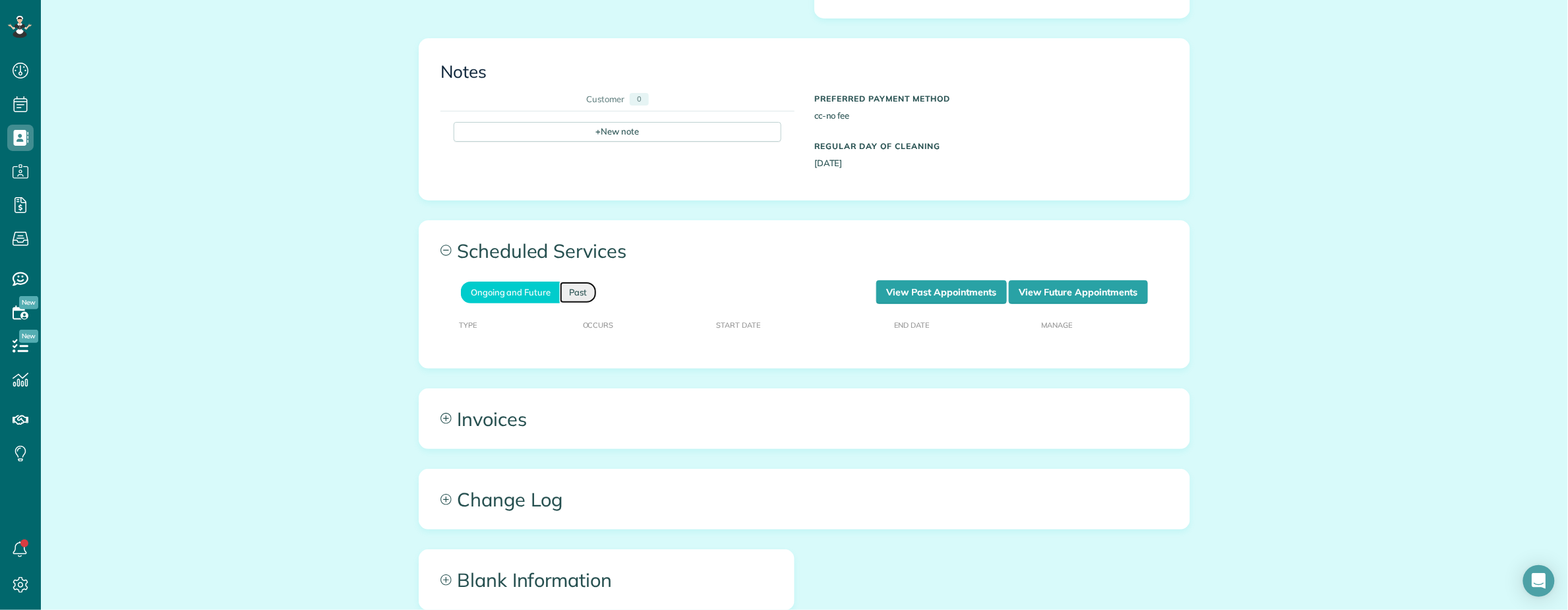
click at [566, 282] on link "Past" at bounding box center [577, 292] width 37 height 22
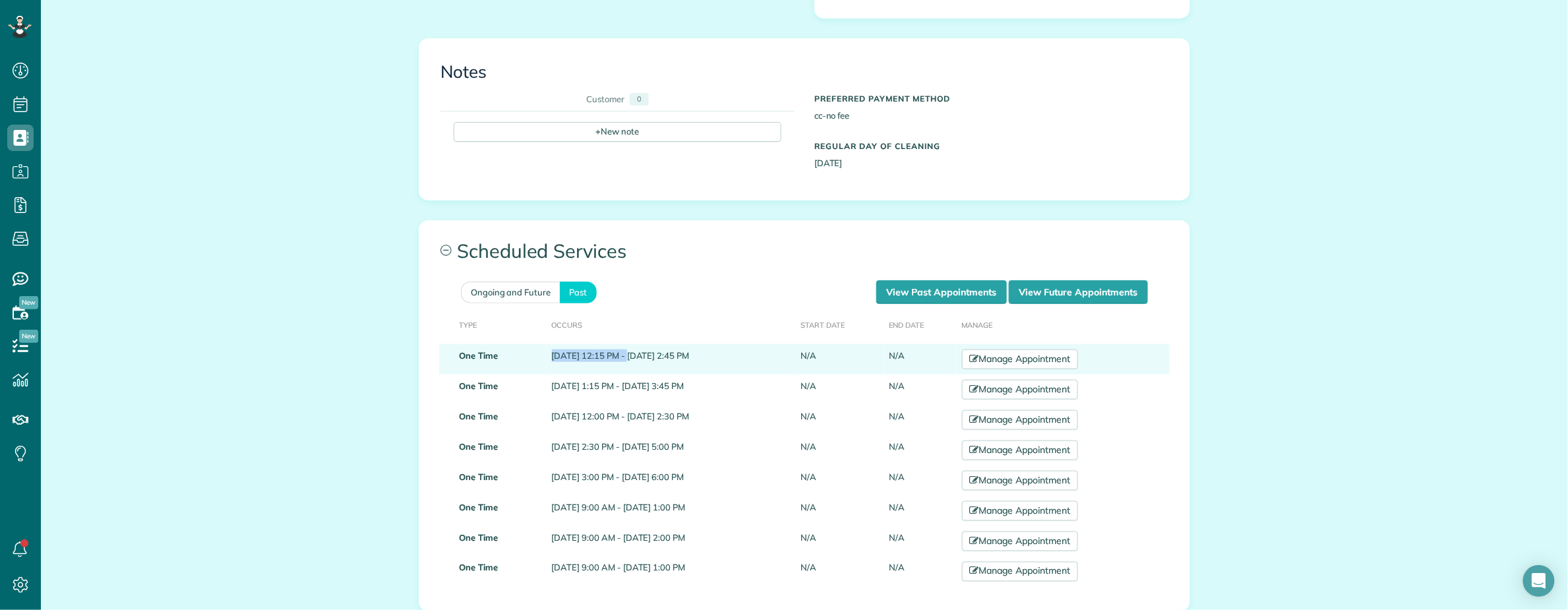
drag, startPoint x: 527, startPoint y: 304, endPoint x: 601, endPoint y: 300, distance: 74.1
click at [601, 344] on td "[DATE] 12:15 PM - [DATE] 2:45 PM" at bounding box center [671, 360] width 249 height 30
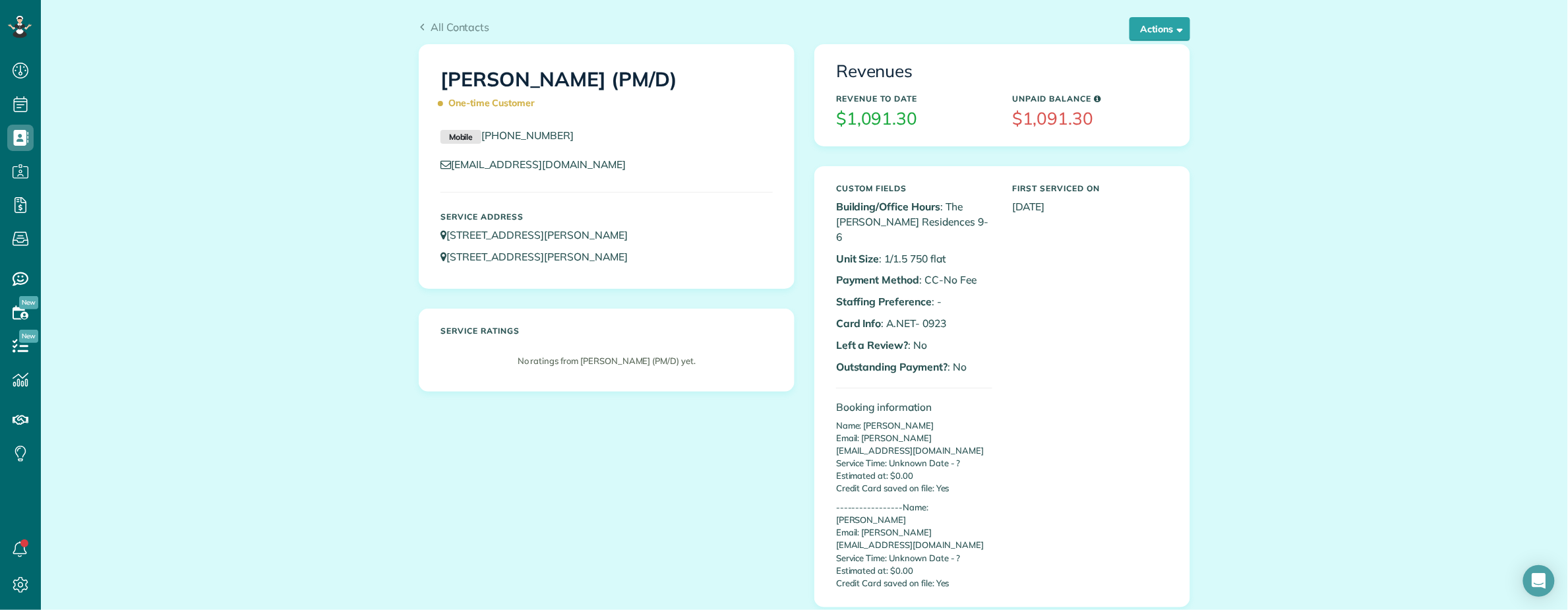
scroll to position [0, 0]
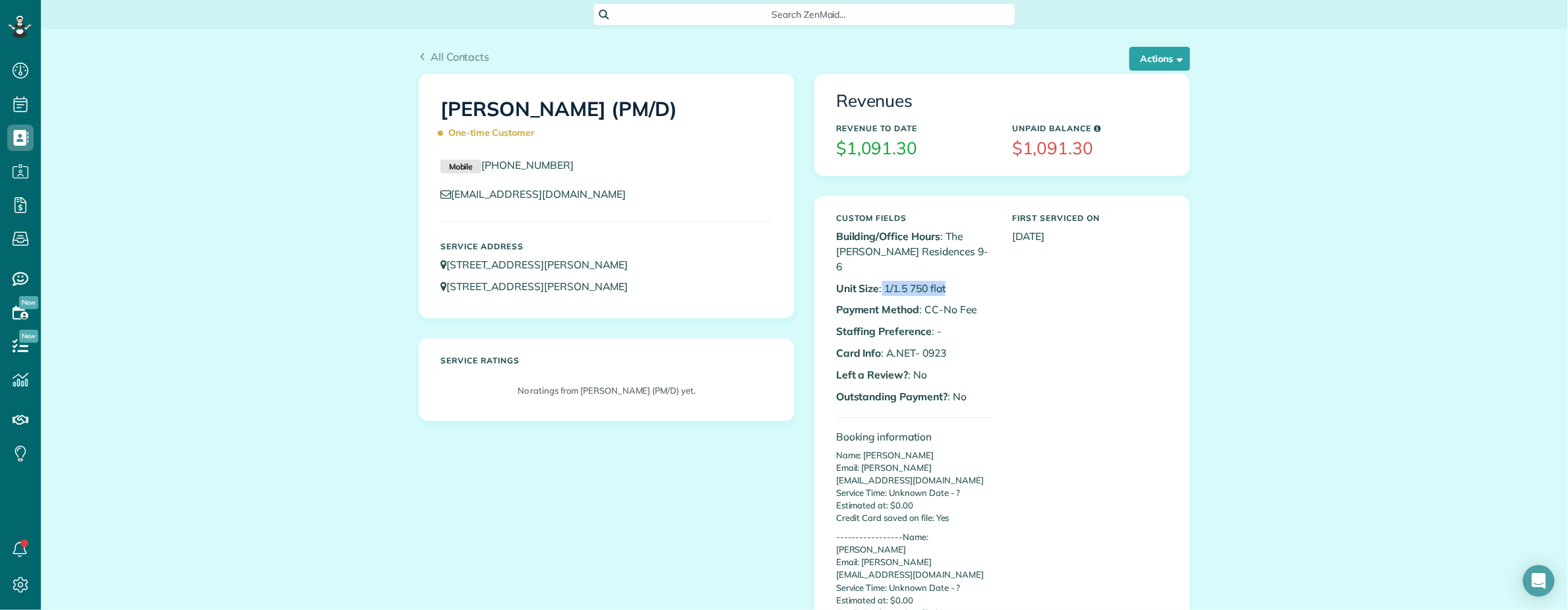
drag, startPoint x: 876, startPoint y: 273, endPoint x: 948, endPoint y: 269, distance: 72.1
click at [948, 281] on p "Unit Size : 1/1.5 750 flat" at bounding box center [914, 288] width 156 height 15
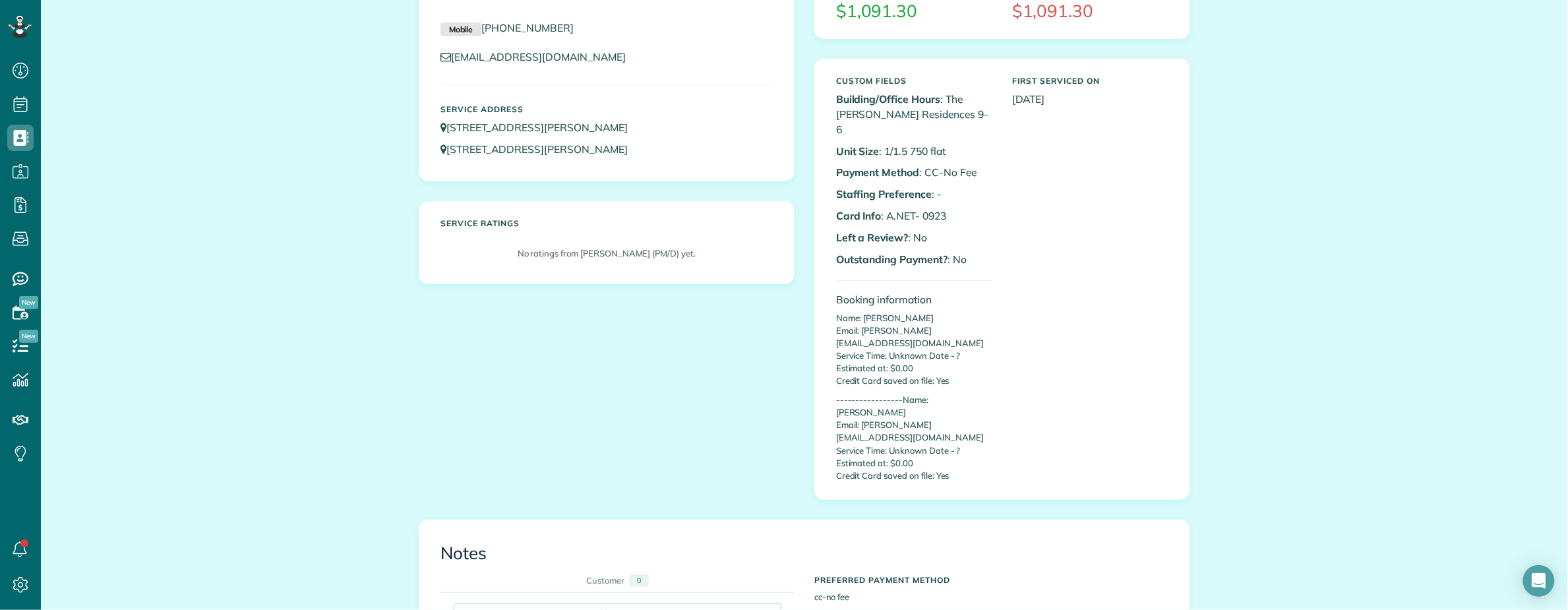
scroll to position [87, 0]
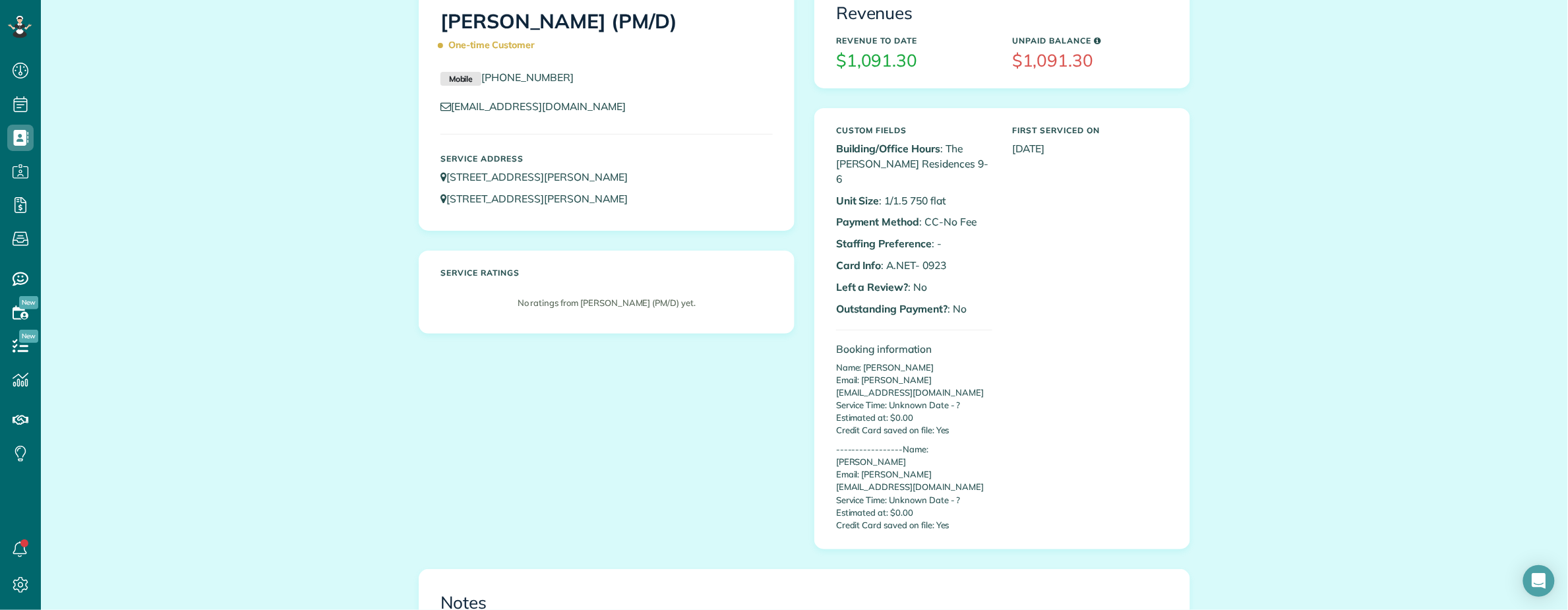
drag, startPoint x: 159, startPoint y: 225, endPoint x: 266, endPoint y: 224, distance: 107.0
drag, startPoint x: 181, startPoint y: 188, endPoint x: 272, endPoint y: 200, distance: 91.8
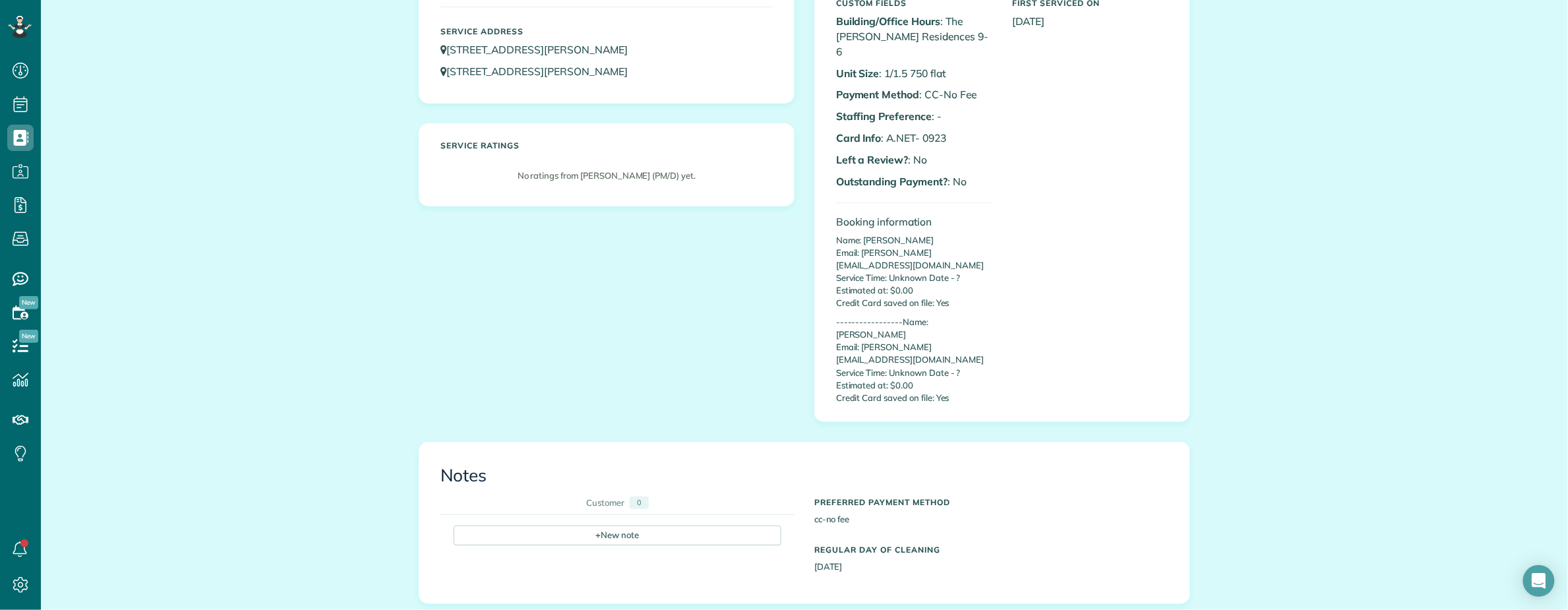
scroll to position [527, 0]
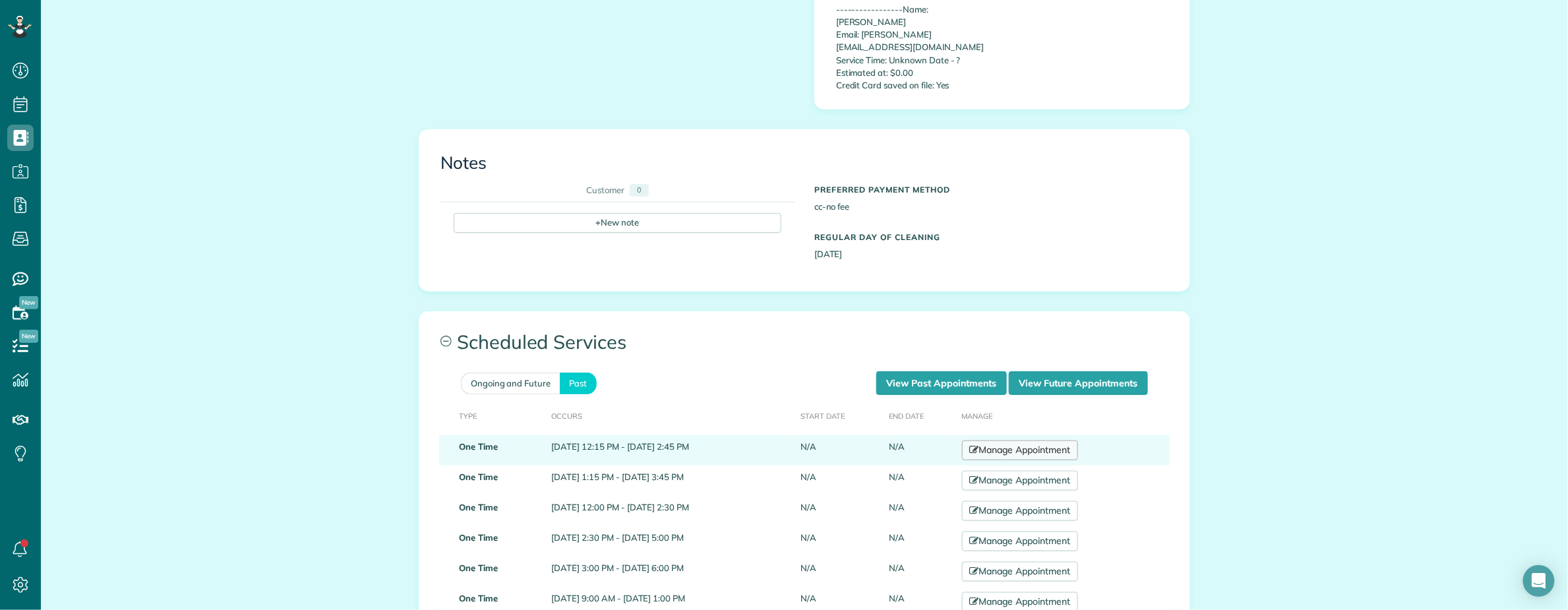
click at [1060, 441] on link "Manage Appointment" at bounding box center [1020, 451] width 116 height 20
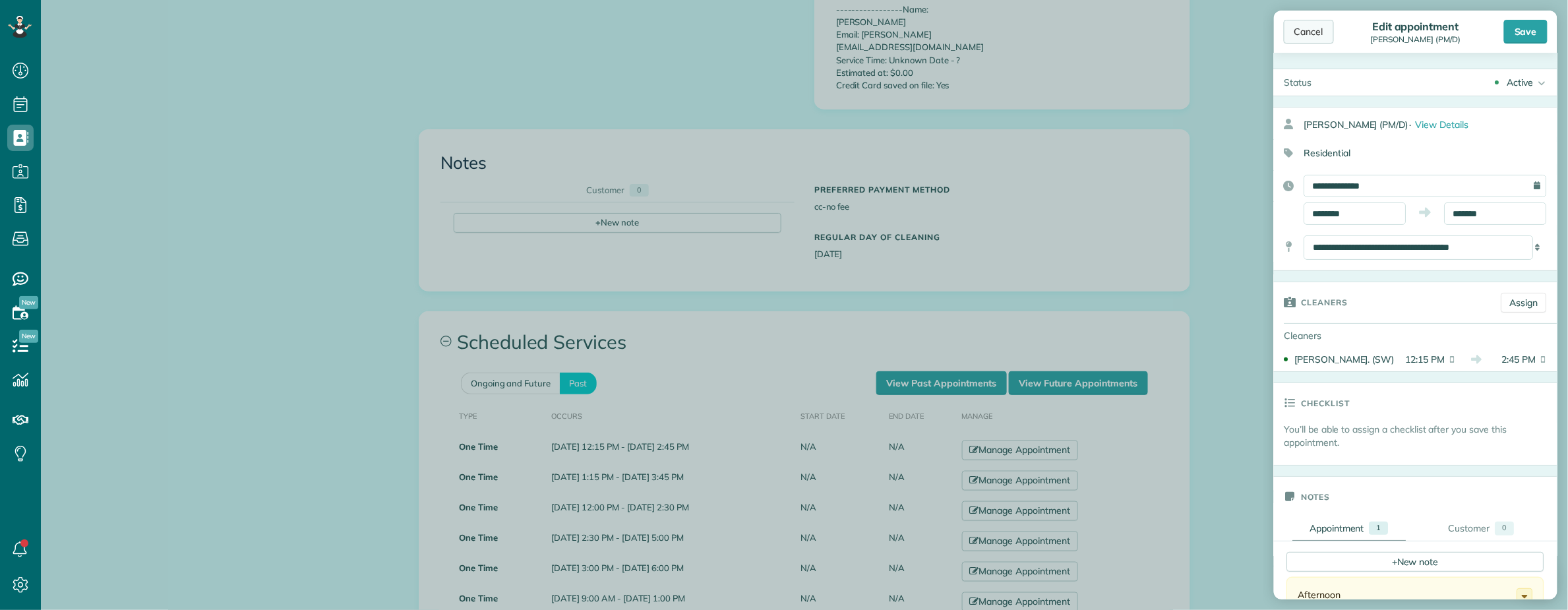
click at [1308, 33] on div "Cancel" at bounding box center [1308, 31] width 50 height 24
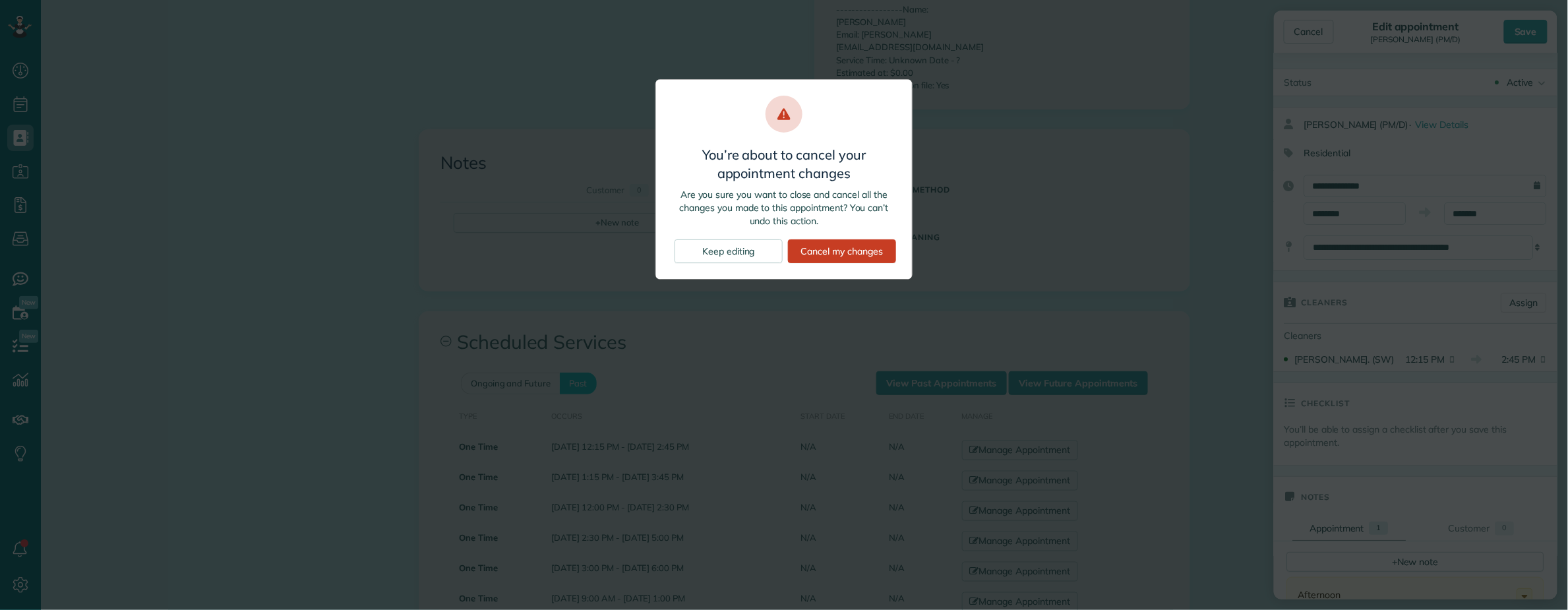
click at [819, 259] on div "Cancel my changes" at bounding box center [842, 250] width 108 height 24
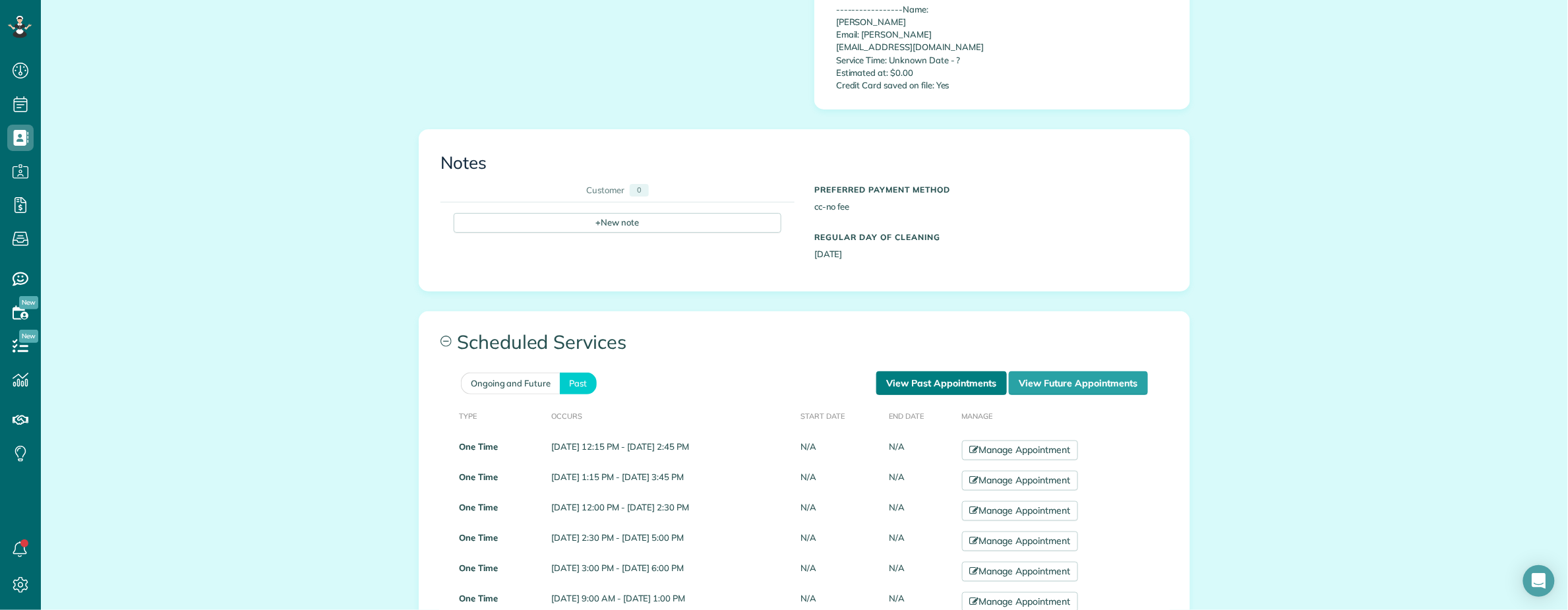
click at [906, 372] on link "View Past Appointments" at bounding box center [941, 383] width 131 height 24
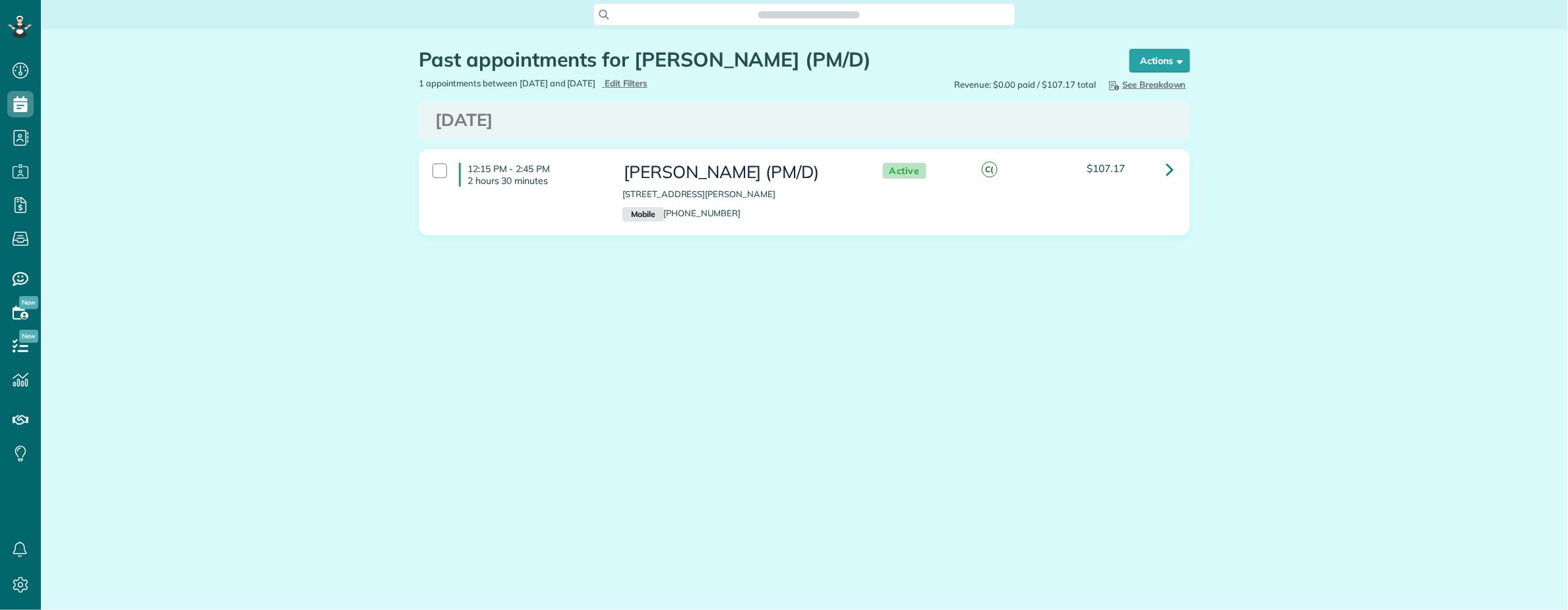
scroll to position [6, 6]
click at [159, 334] on div "Past appointments for Karlie Deitrick (PM/D) Schedule Changes Actions Create Ap…" at bounding box center [804, 182] width 1527 height 305
click at [1166, 170] on icon at bounding box center [1170, 169] width 8 height 23
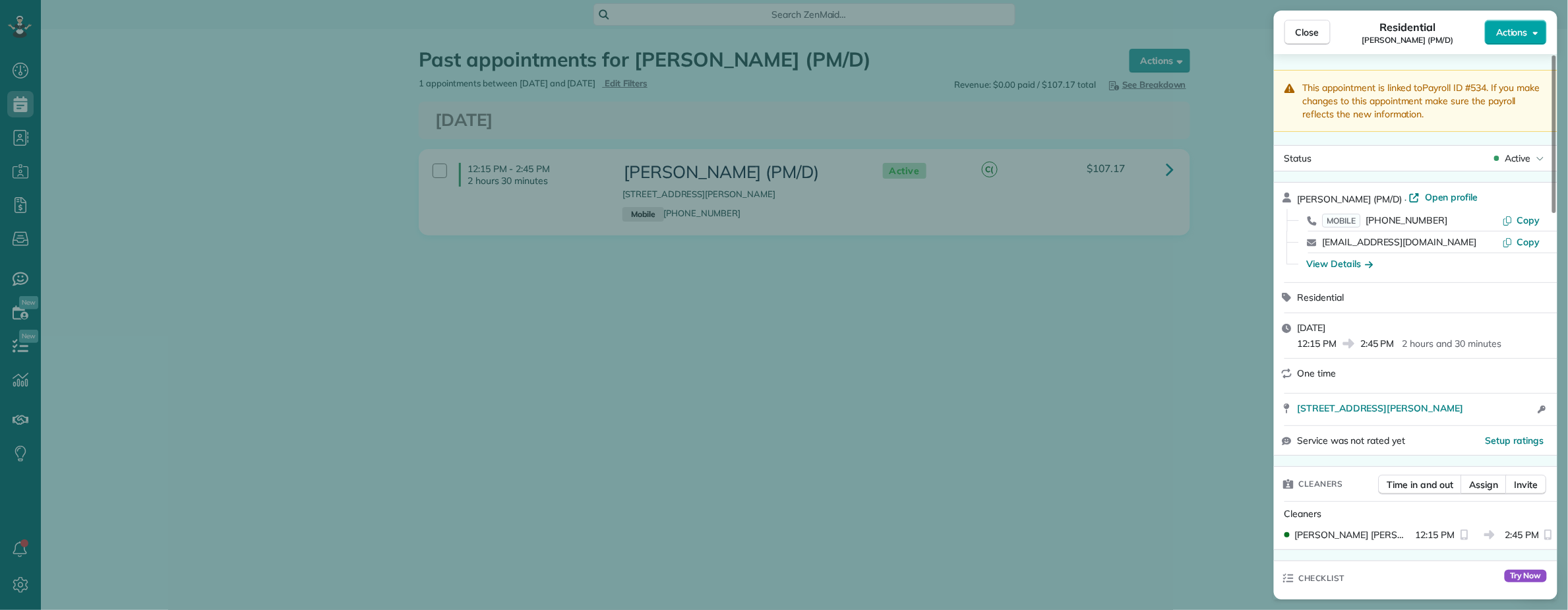
click at [1530, 34] on button "Actions" at bounding box center [1515, 32] width 62 height 25
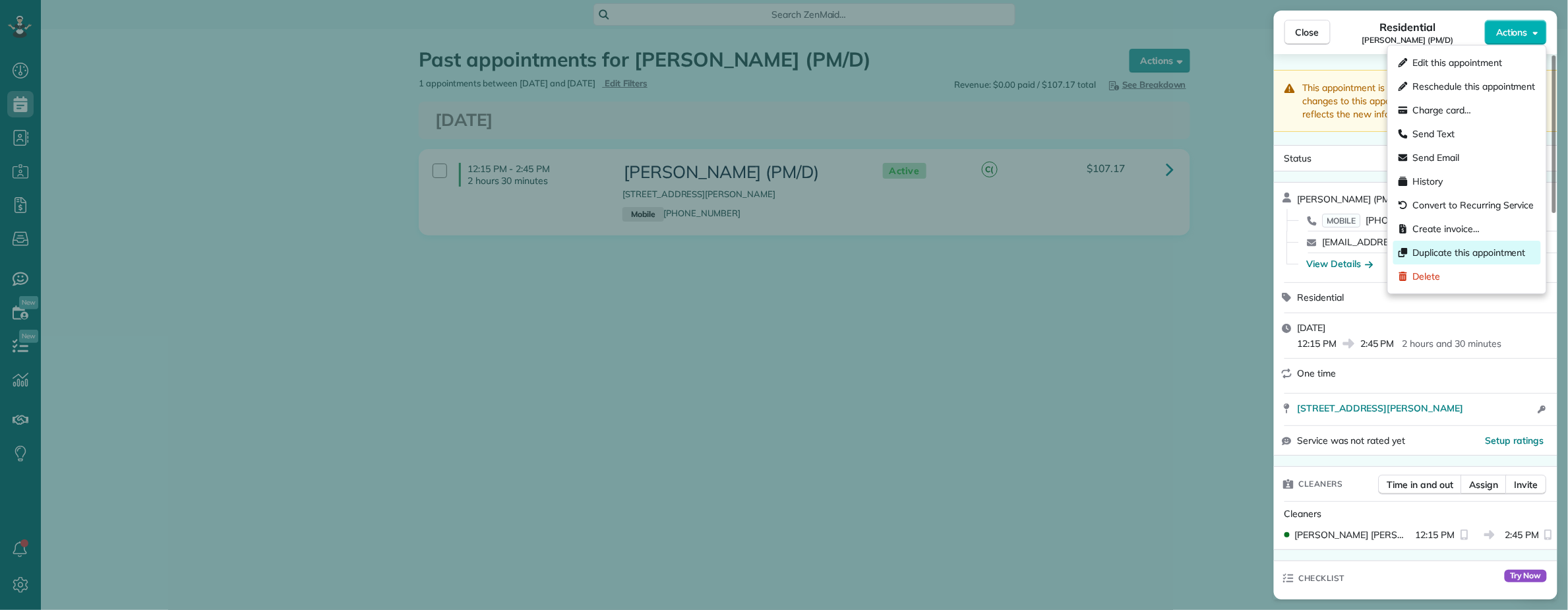
click at [1456, 250] on span "Duplicate this appointment" at bounding box center [1468, 252] width 113 height 13
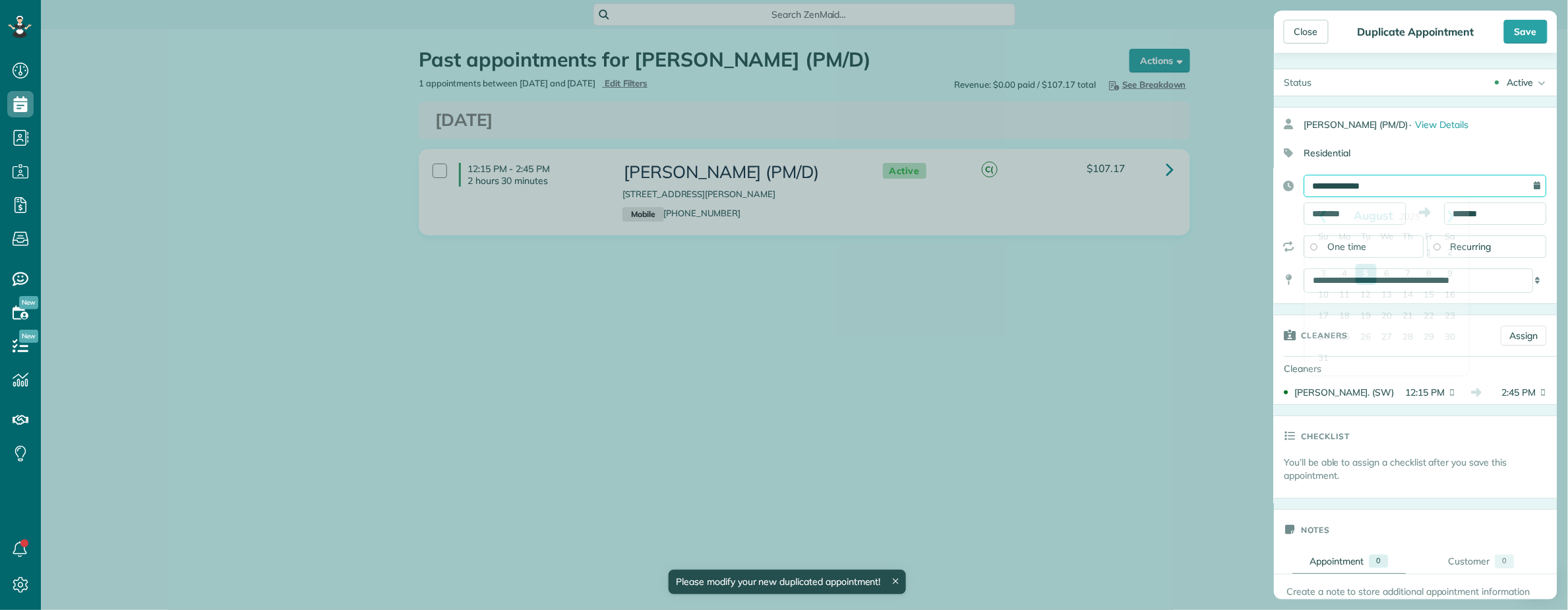
click at [1377, 192] on input "**********" at bounding box center [1426, 186] width 243 height 23
click at [1451, 214] on link "Next" at bounding box center [1450, 215] width 36 height 33
click at [1388, 312] on link "24" at bounding box center [1387, 317] width 21 height 21
type input "**********"
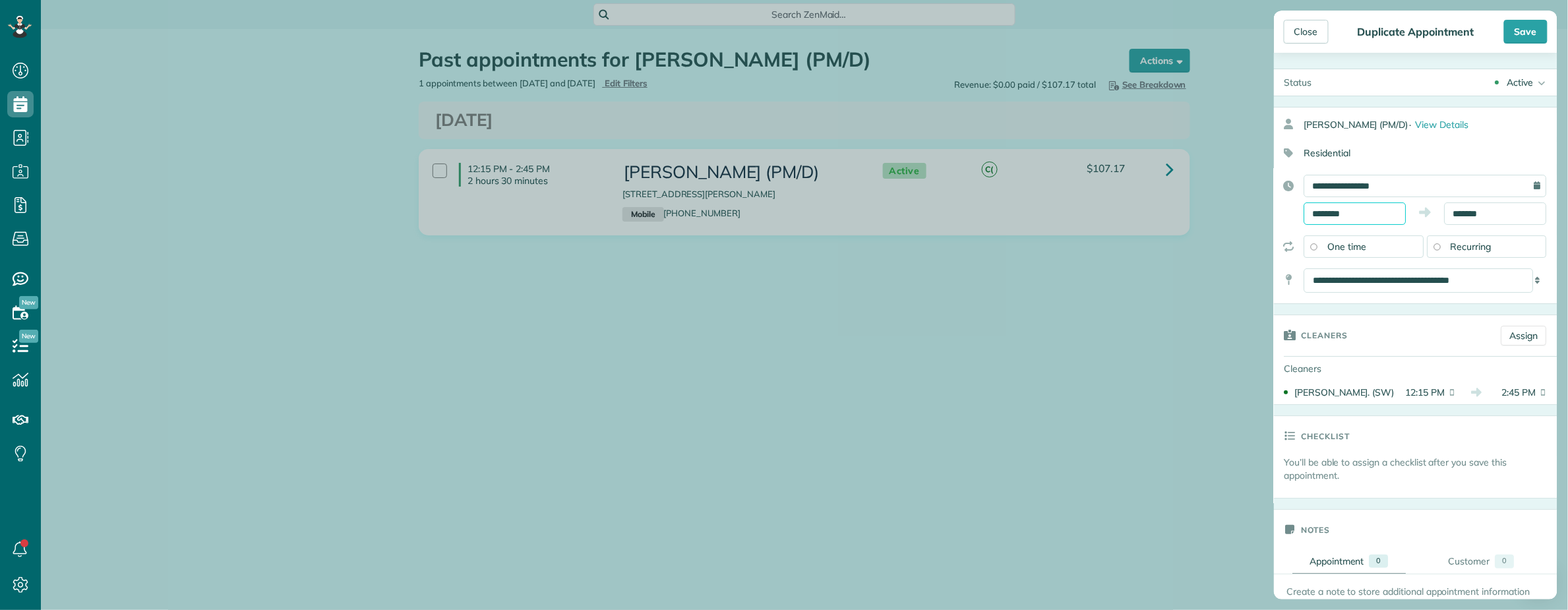
click at [1378, 213] on input "********" at bounding box center [1356, 214] width 102 height 23
type input "*******"
click at [1339, 233] on body "Dashboard Scheduling Calendar View List View Dispatch View - Weekly scheduling …" at bounding box center [784, 305] width 1568 height 610
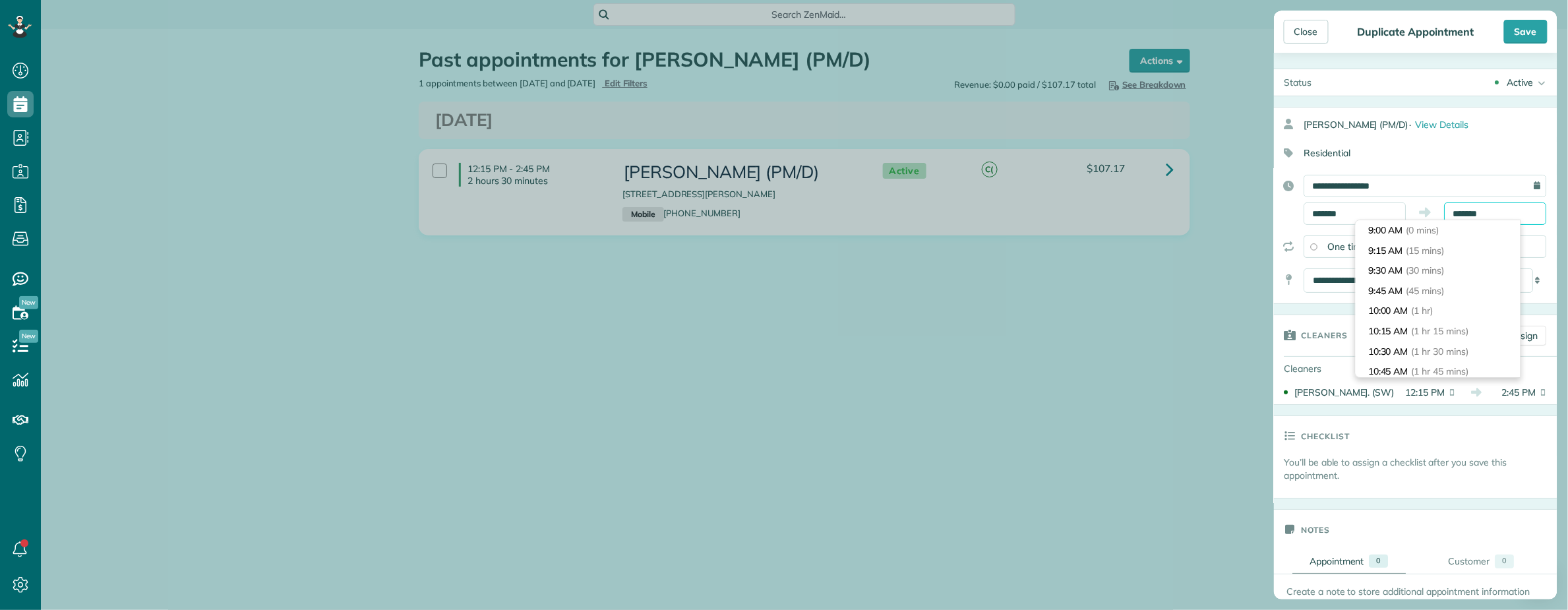
click at [1465, 213] on input "*******" at bounding box center [1496, 214] width 102 height 23
type input "********"
click at [1451, 246] on span "(3 hrs 30 mins)" at bounding box center [1443, 245] width 64 height 12
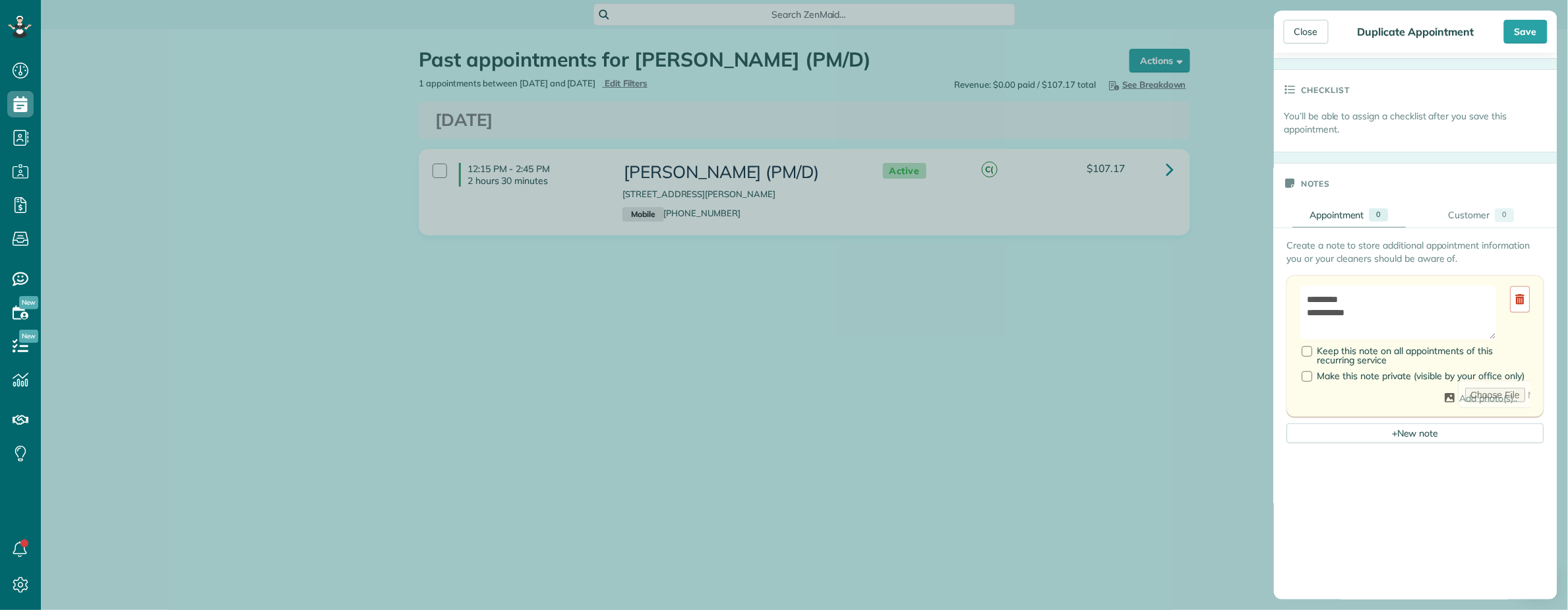
scroll to position [352, 0]
drag, startPoint x: 1363, startPoint y: 296, endPoint x: 1278, endPoint y: 297, distance: 85.0
click at [1278, 297] on div "**********" at bounding box center [1558, 460] width 567 height 475
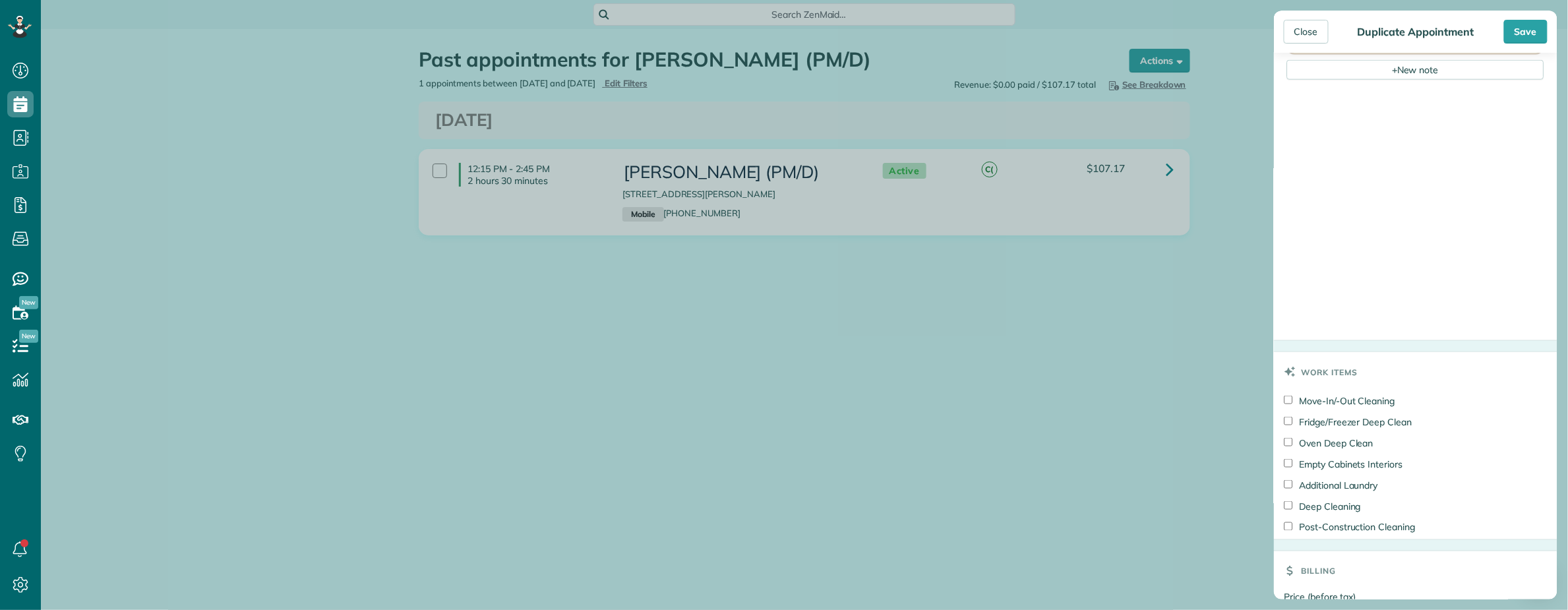
scroll to position [792, 0]
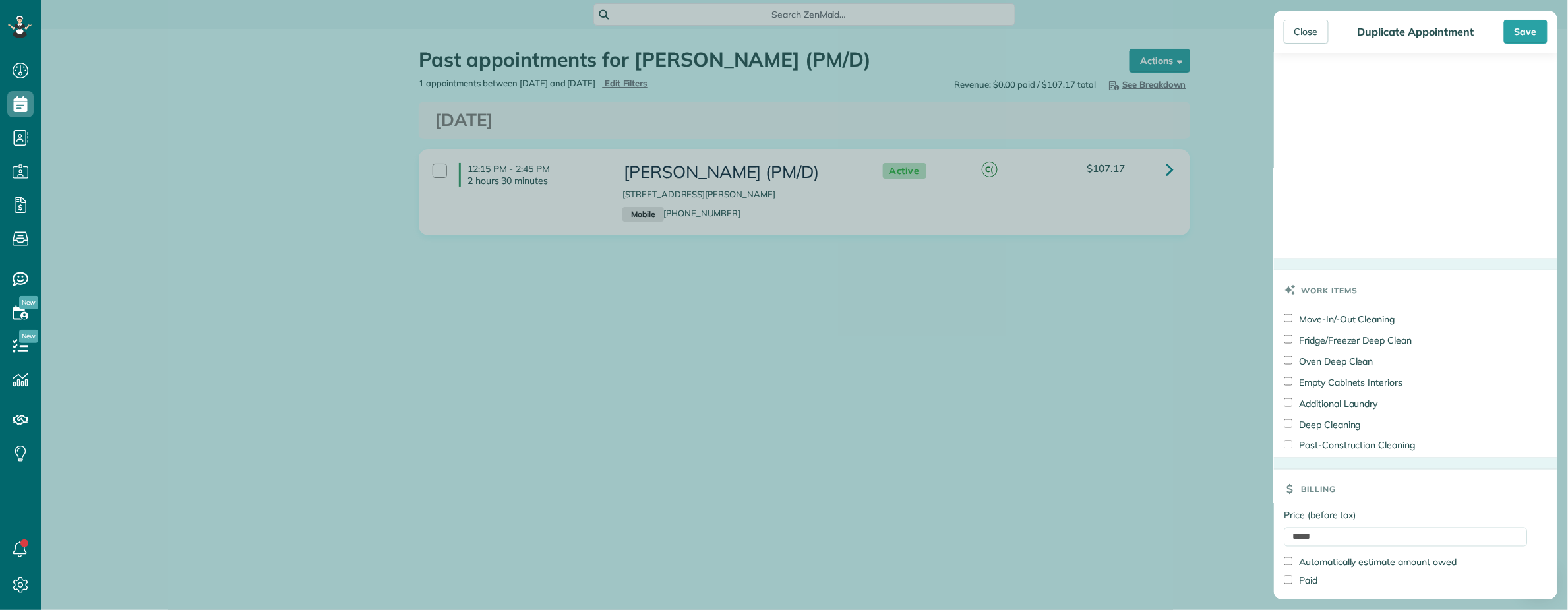
type textarea "**********"
drag, startPoint x: 1324, startPoint y: 542, endPoint x: 1155, endPoint y: 527, distance: 169.7
click at [1155, 527] on div "Close Duplicate Appointment Save Status Active Active Cancelled Cancelled and P…" at bounding box center [784, 305] width 1568 height 610
type input "***"
click at [1329, 507] on h3 "Billing" at bounding box center [1319, 490] width 35 height 40
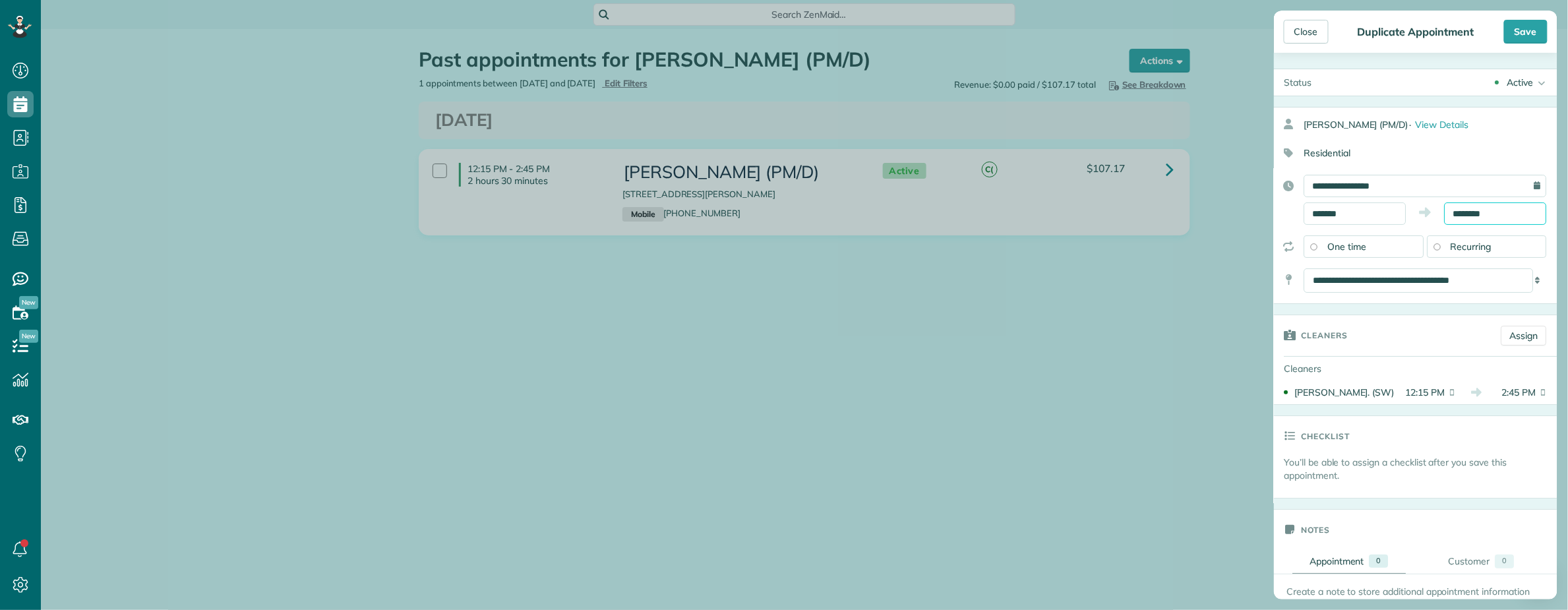
scroll to position [262, 0]
click at [1496, 210] on input "********" at bounding box center [1496, 214] width 102 height 23
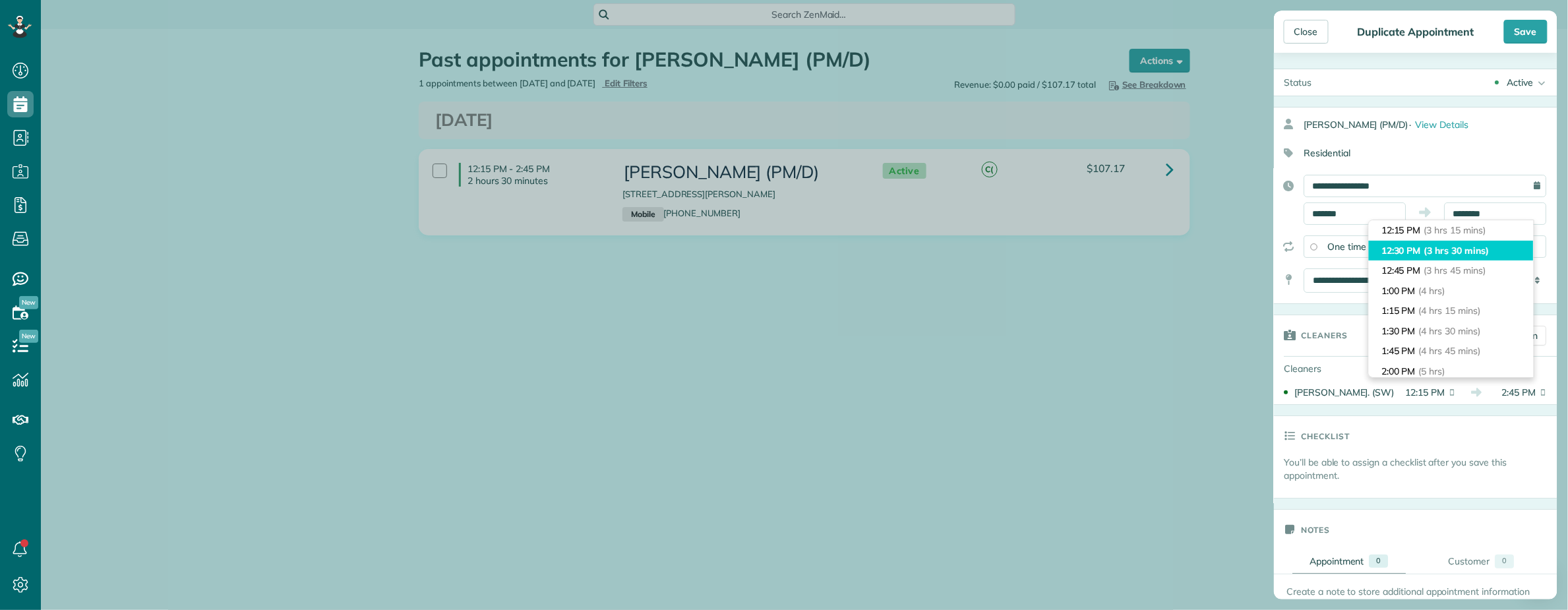
click at [1481, 253] on span "(3 hrs 30 mins)" at bounding box center [1456, 250] width 64 height 12
click at [1478, 254] on span "(3 hrs 30 mins)" at bounding box center [1456, 250] width 64 height 12
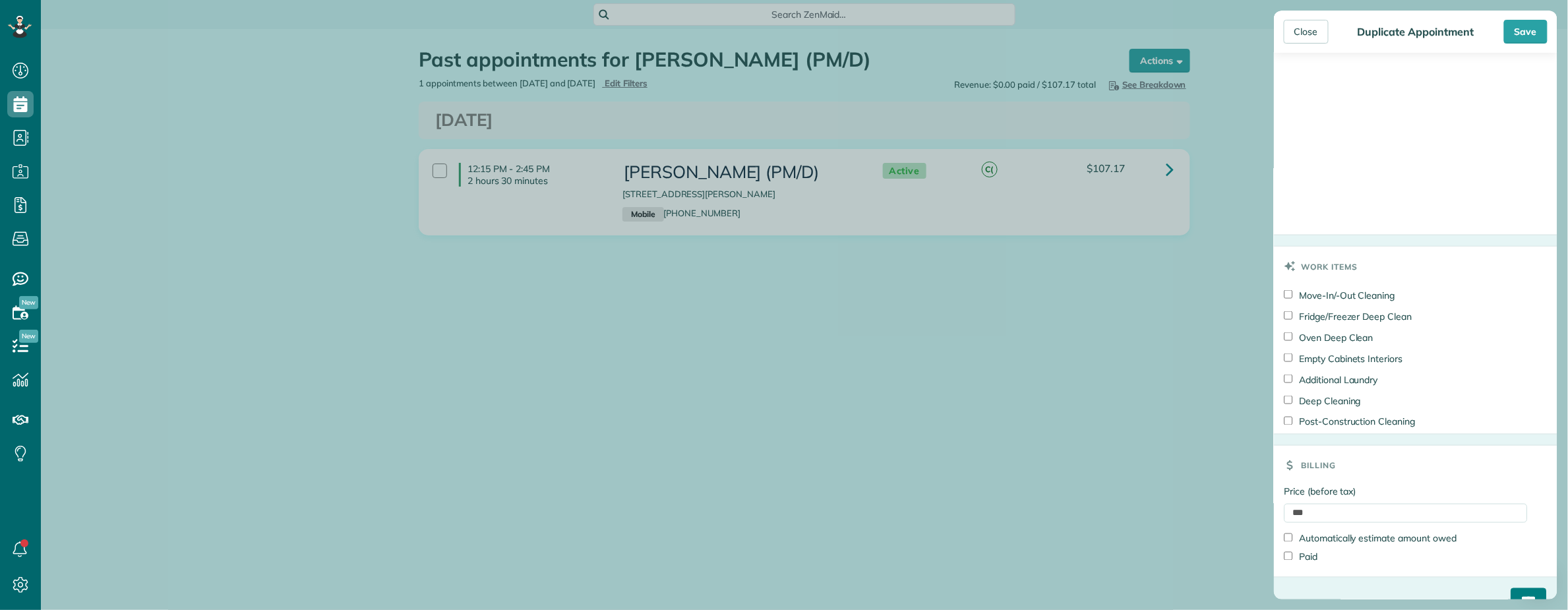
scroll to position [846, 0]
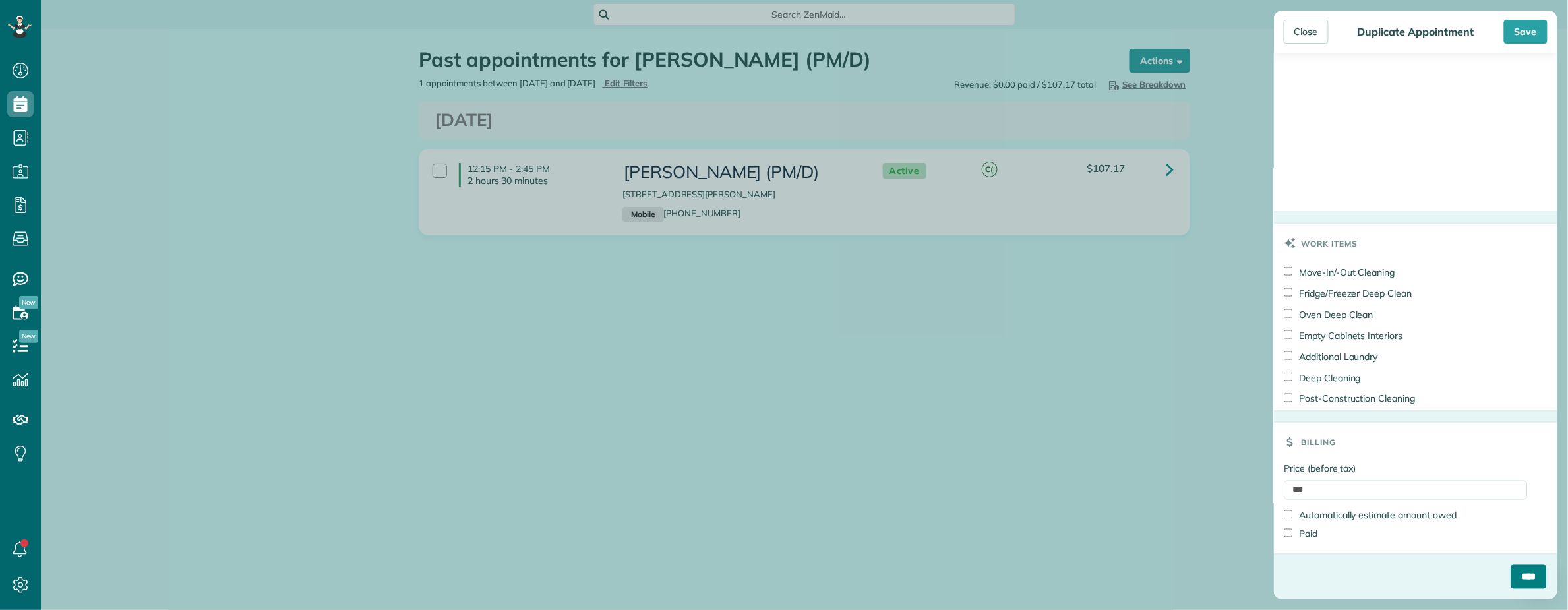
drag, startPoint x: 1505, startPoint y: 577, endPoint x: 1463, endPoint y: 549, distance: 50.5
click at [1511, 577] on input "****" at bounding box center [1529, 577] width 36 height 24
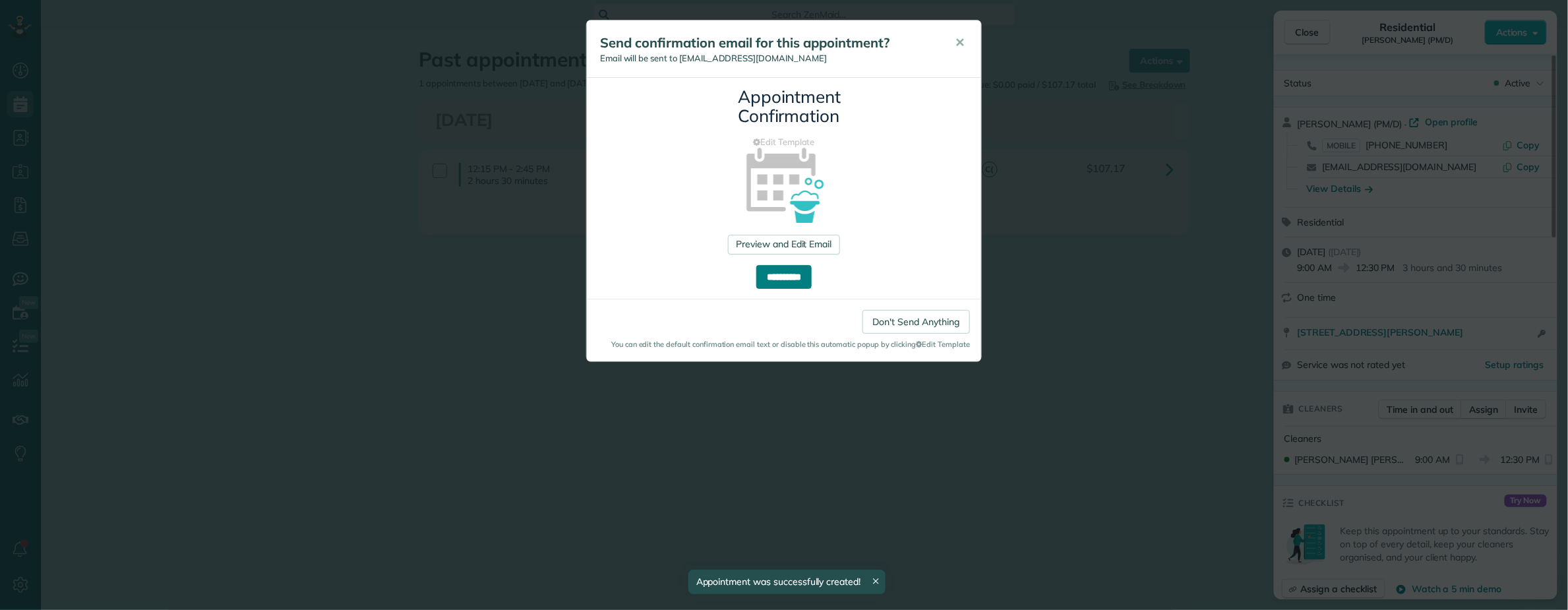
click at [771, 281] on input "**********" at bounding box center [784, 277] width 55 height 24
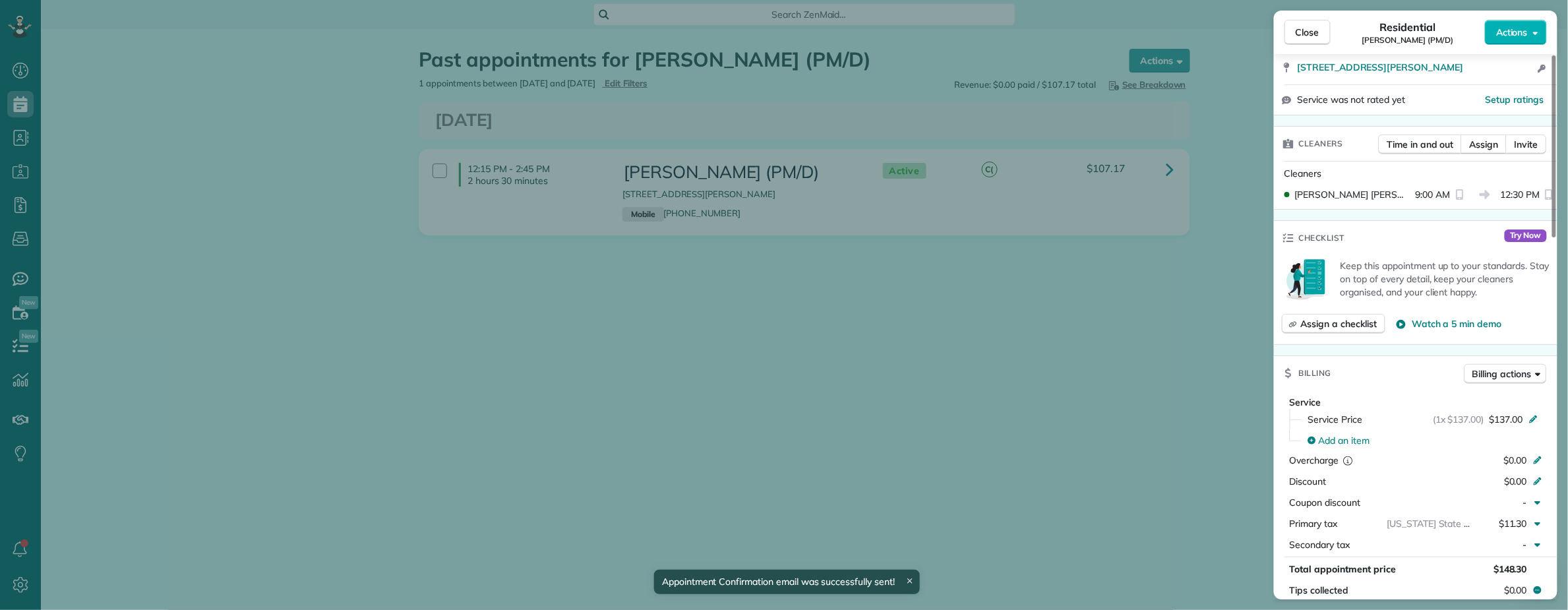
scroll to position [203, 0]
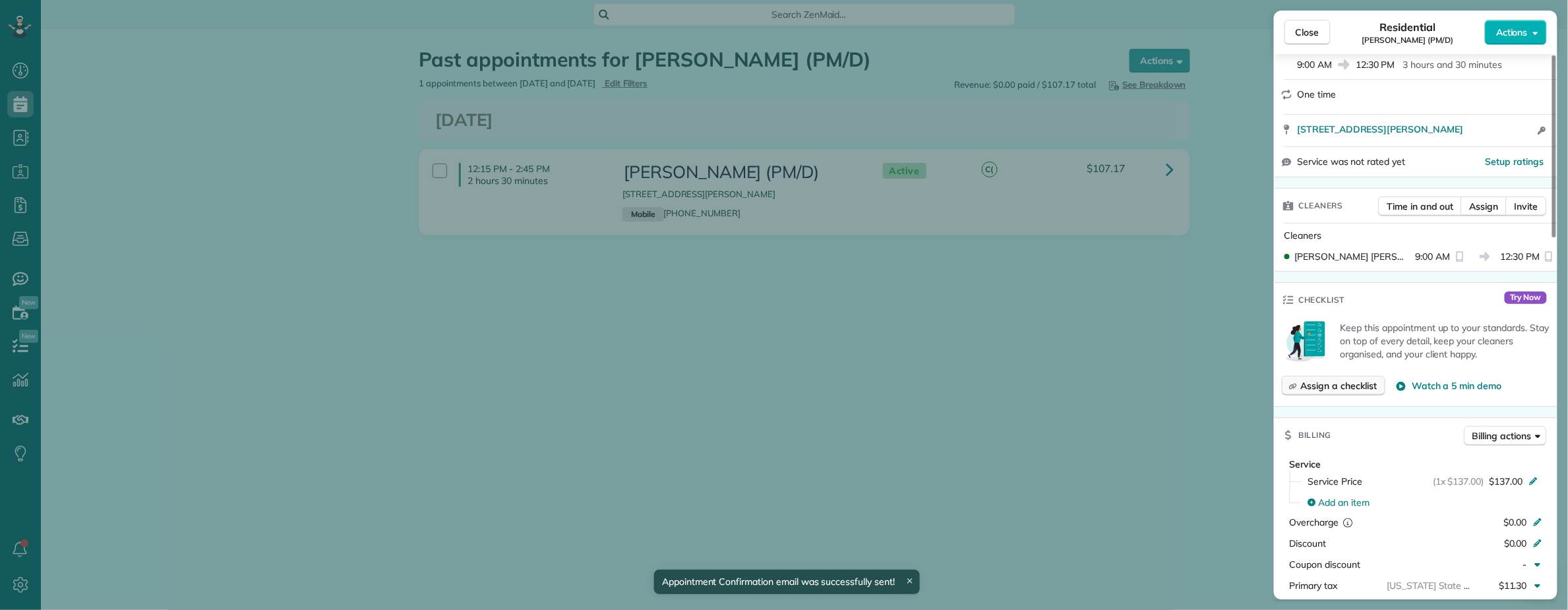
click at [1339, 386] on span "Assign a checklist" at bounding box center [1339, 386] width 76 height 13
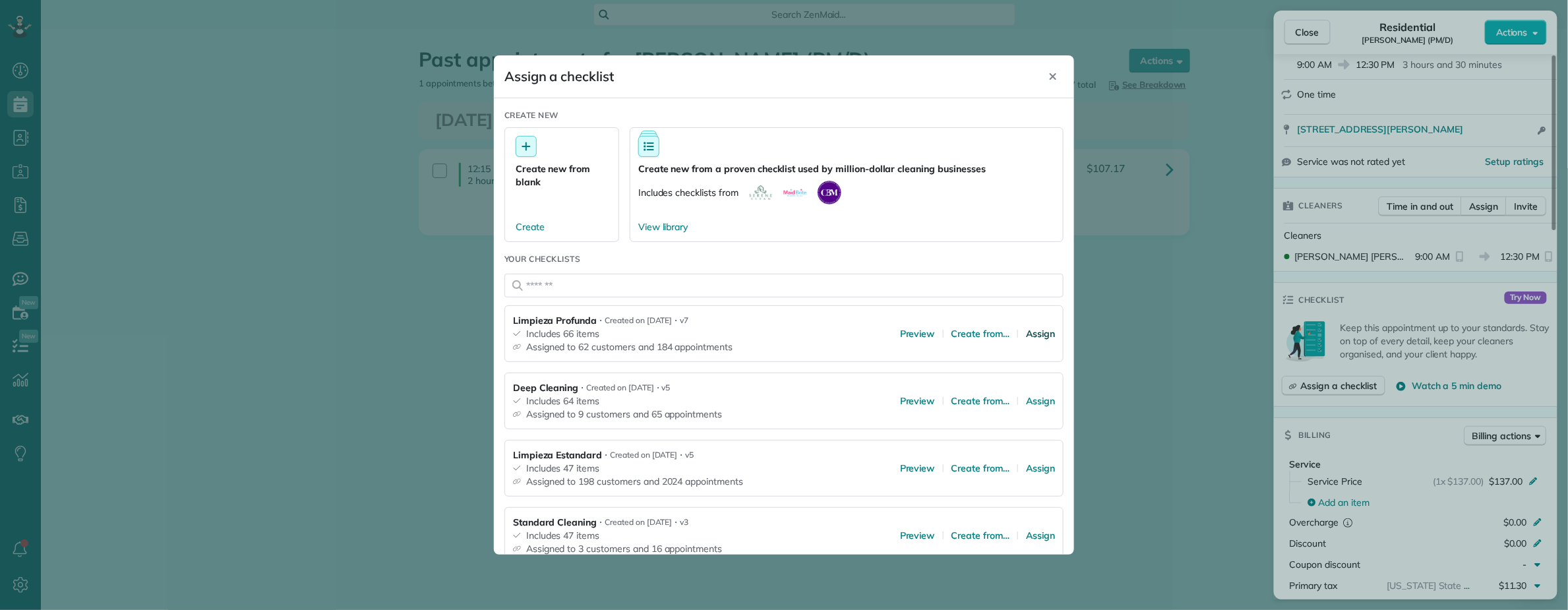
click at [1030, 338] on span "Assign" at bounding box center [1040, 334] width 29 height 13
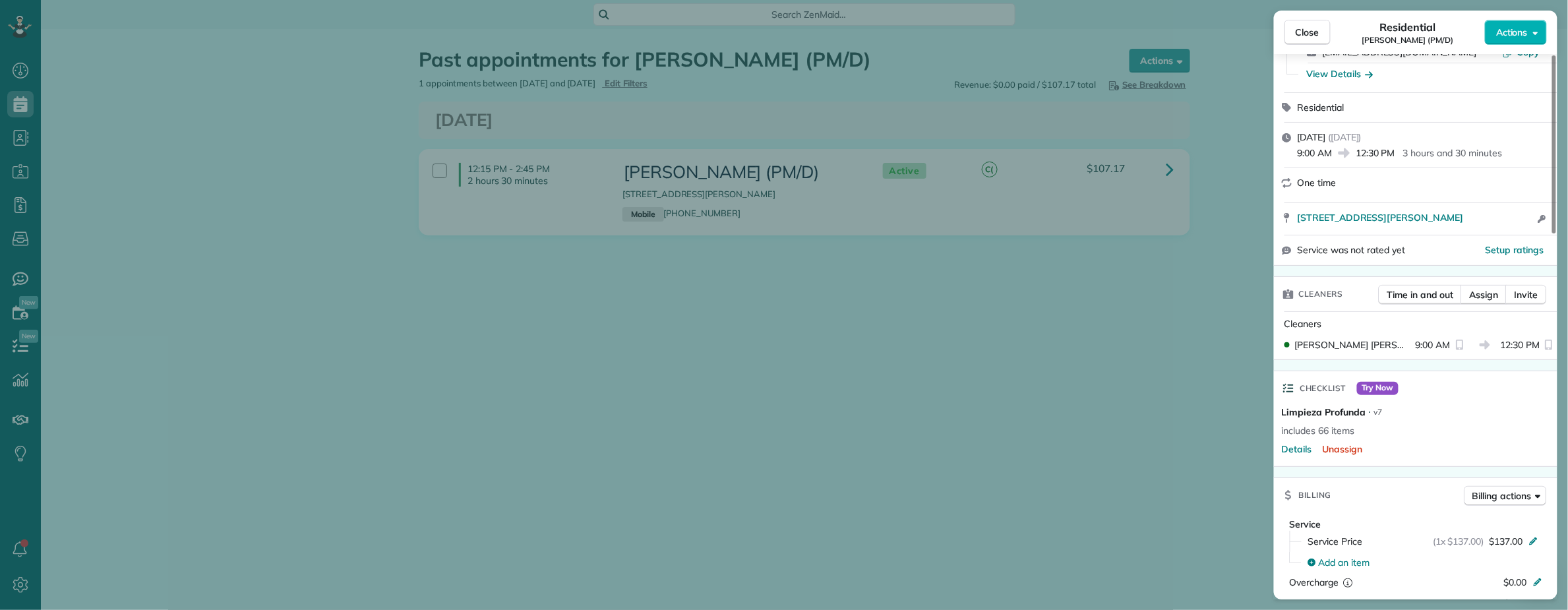
scroll to position [0, 0]
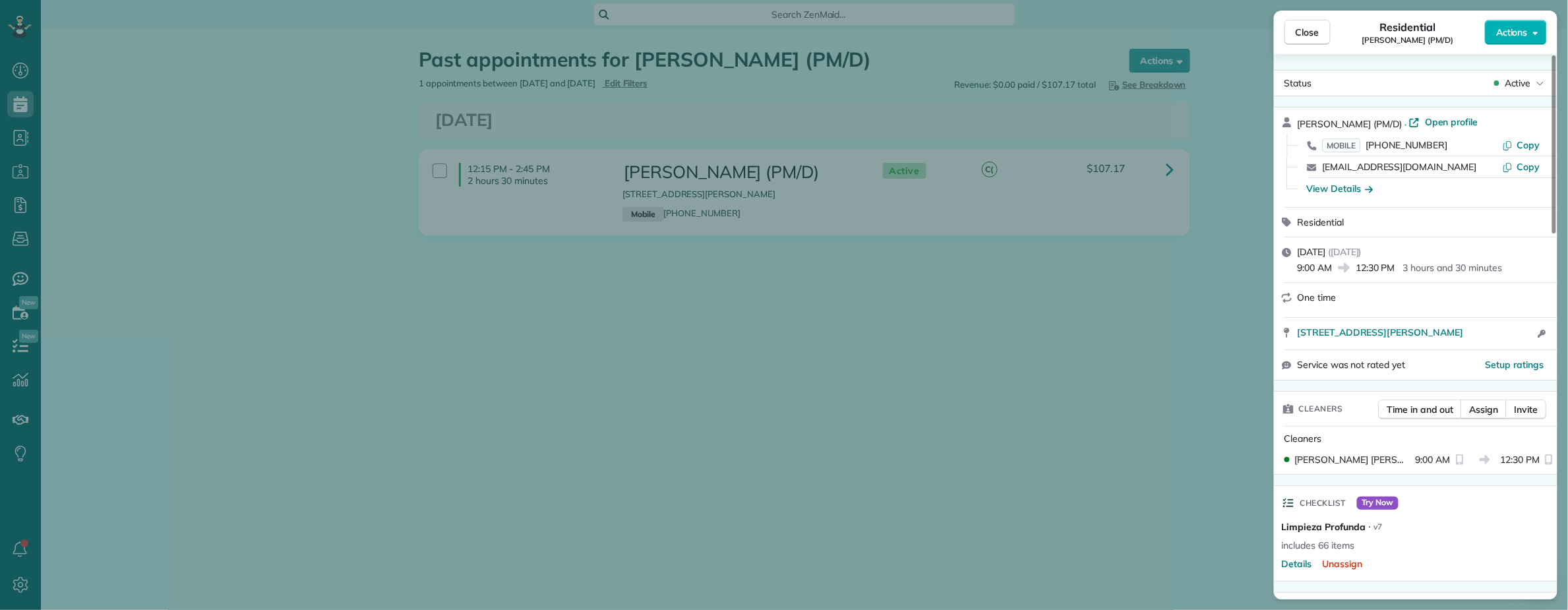
drag, startPoint x: 1322, startPoint y: 124, endPoint x: 982, endPoint y: 300, distance: 382.9
click at [1356, 127] on div "Karlie Deitrick (PM/D) · Open profile MOBILE (469) 509-1336 Copy karlie_deitric…" at bounding box center [1415, 157] width 283 height 100
drag, startPoint x: 1440, startPoint y: 124, endPoint x: 1407, endPoint y: 127, distance: 33.1
click at [1439, 124] on span "Open profile" at bounding box center [1451, 122] width 53 height 13
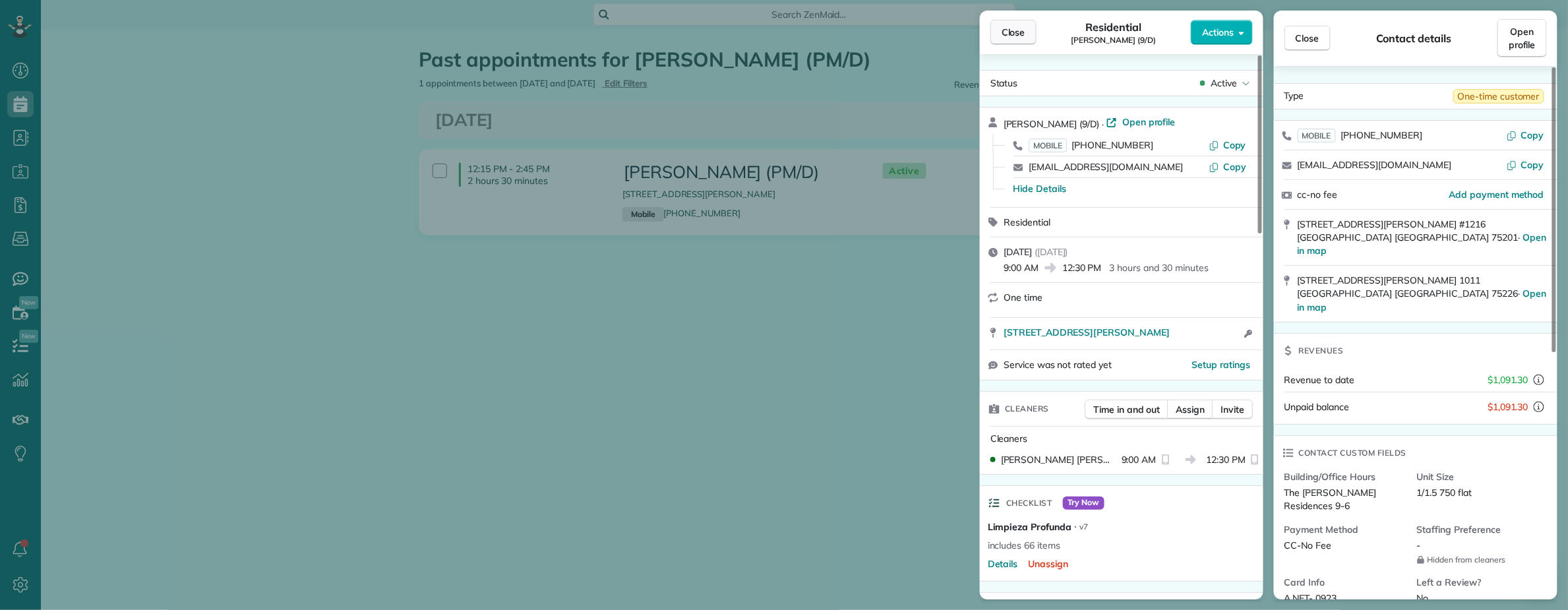
click at [1019, 29] on span "Close" at bounding box center [1012, 32] width 24 height 13
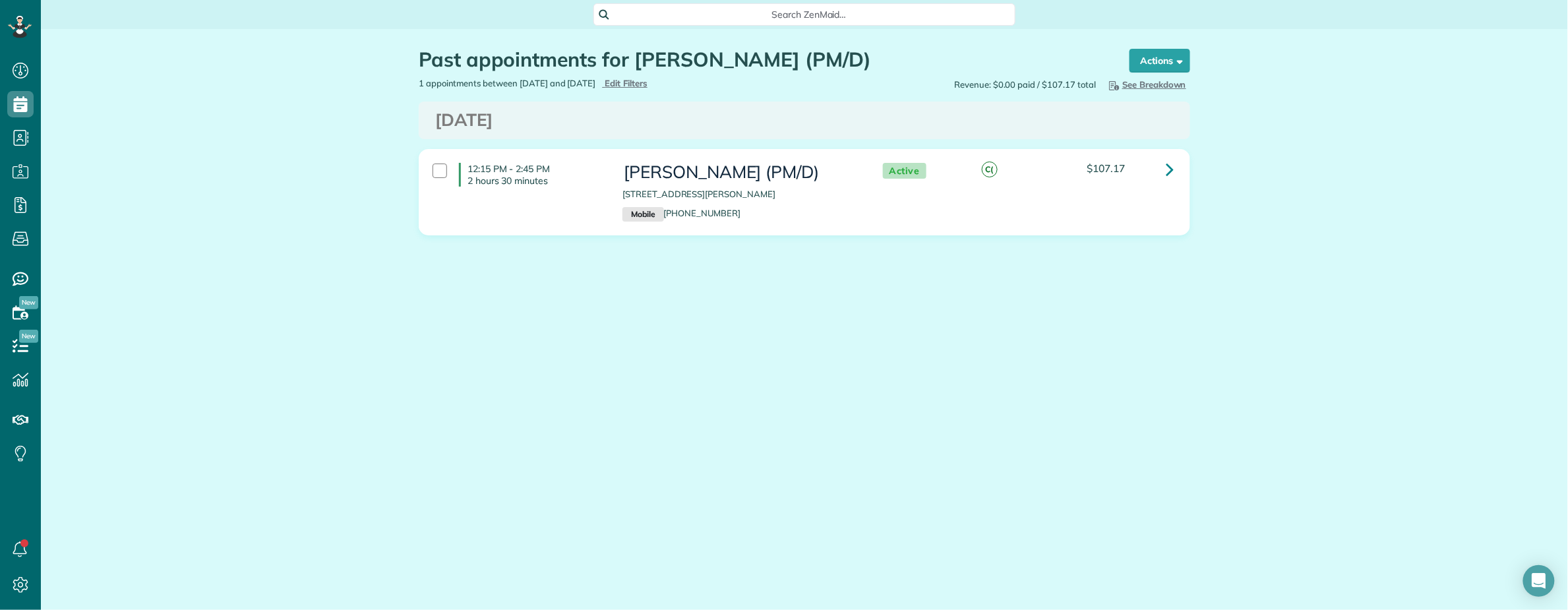
click at [431, 17] on div "Search ZenMaid…" at bounding box center [804, 14] width 1527 height 23
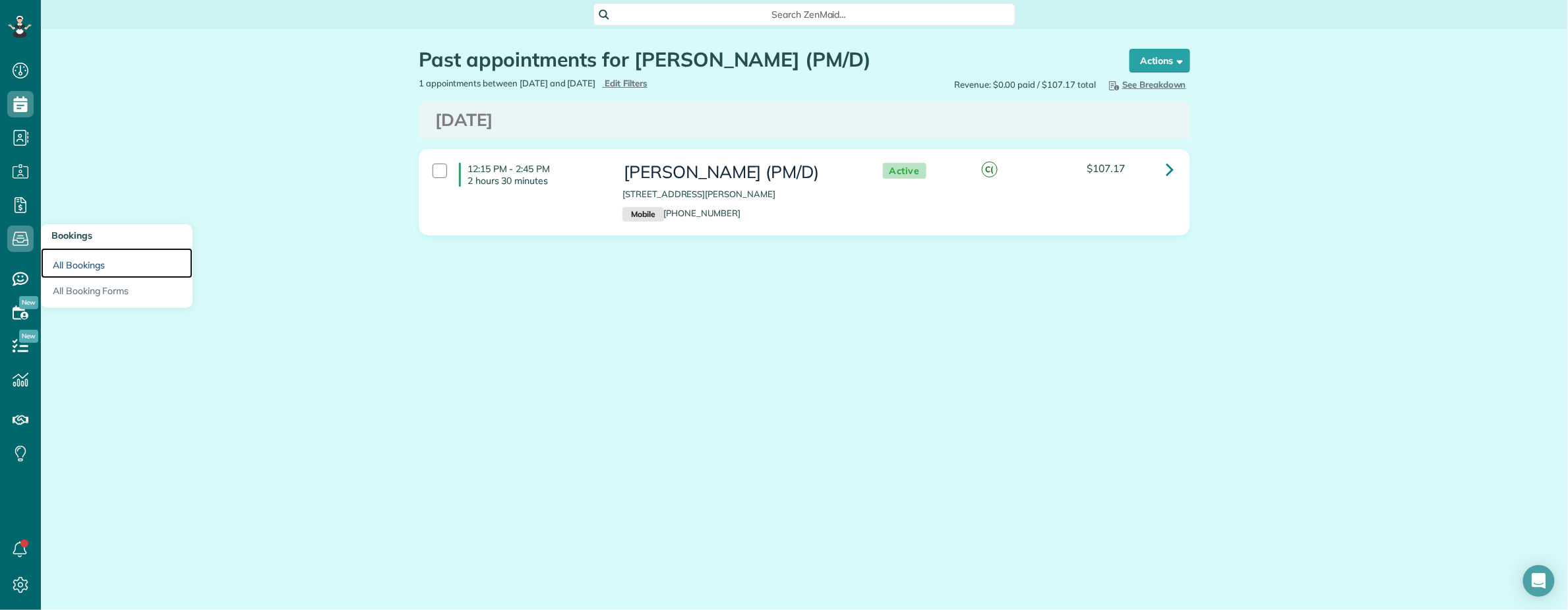
drag, startPoint x: 75, startPoint y: 257, endPoint x: 195, endPoint y: 287, distance: 123.7
click at [77, 257] on link "All Bookings" at bounding box center [117, 264] width 152 height 30
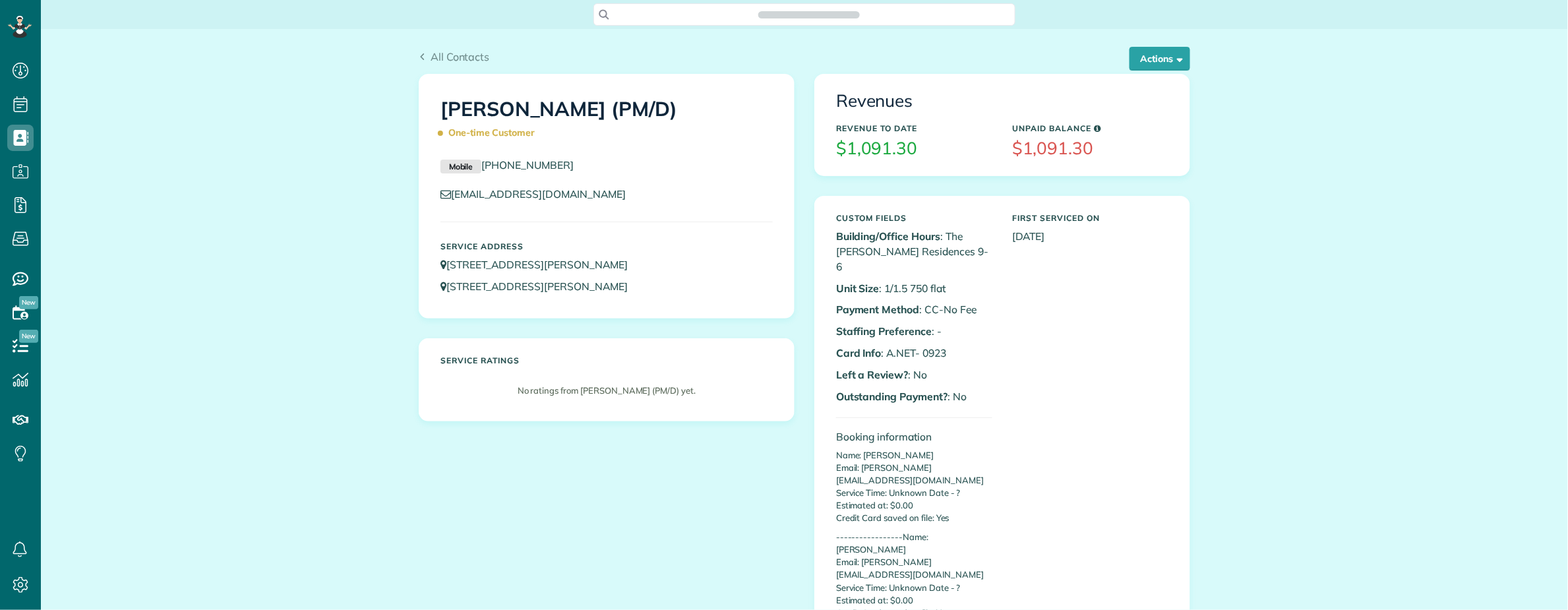
scroll to position [610, 40]
click at [1166, 61] on button "Actions" at bounding box center [1159, 58] width 61 height 24
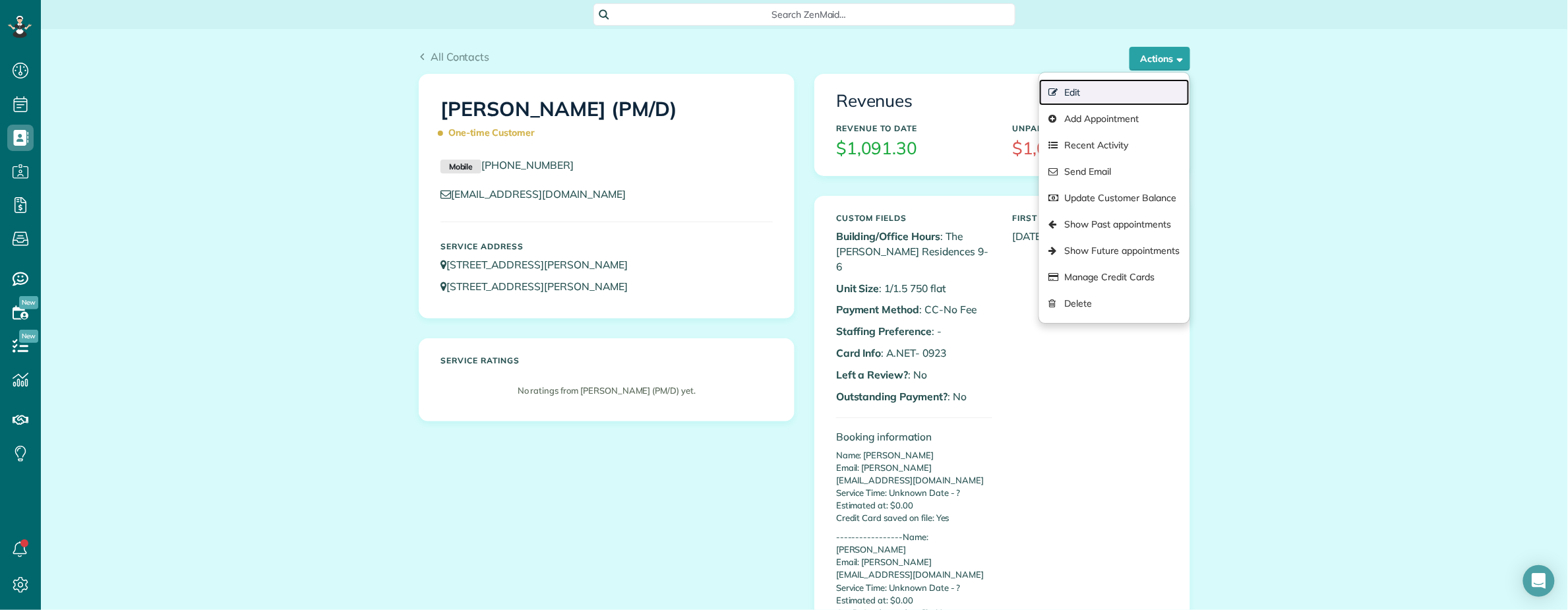
click at [1075, 90] on link "Edit" at bounding box center [1114, 92] width 151 height 27
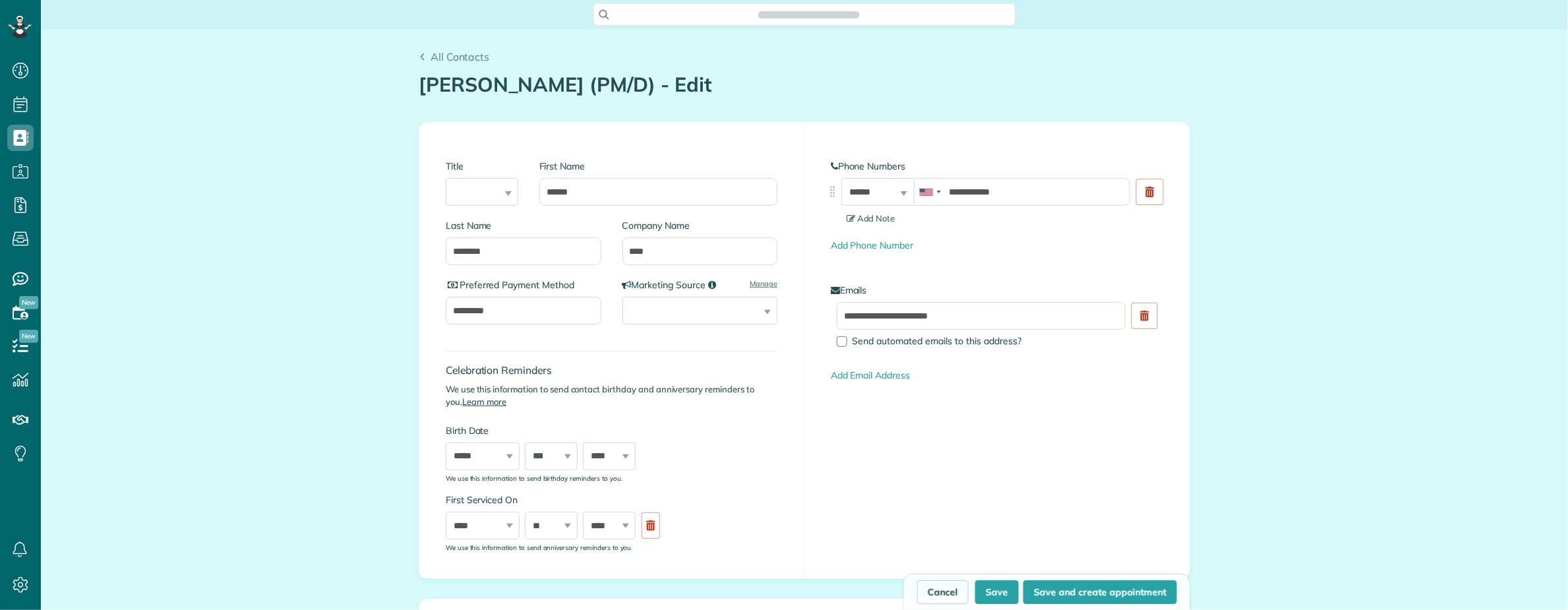
type input "**********"
drag, startPoint x: 635, startPoint y: 252, endPoint x: 596, endPoint y: 254, distance: 39.1
click at [596, 254] on div "Last Name ******** Company Name ****" at bounding box center [611, 249] width 332 height 60
type input "***"
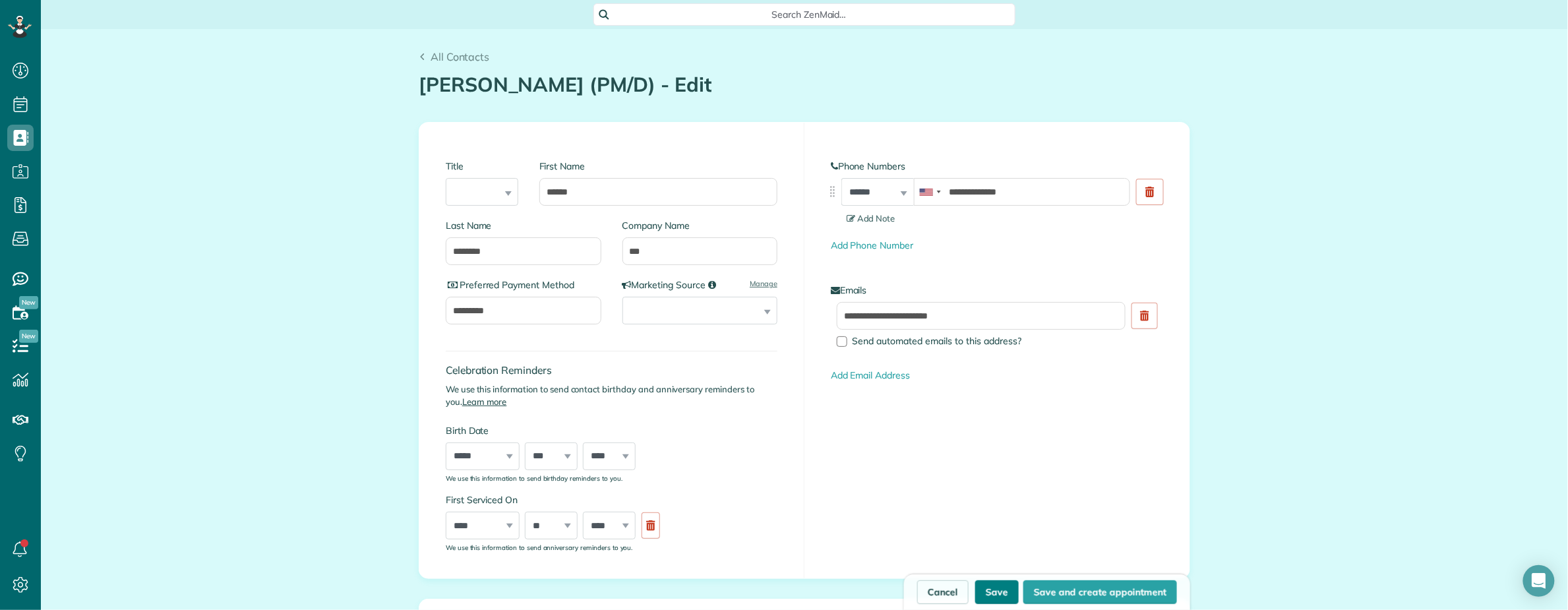
click at [991, 595] on button "Save" at bounding box center [997, 592] width 44 height 24
type input "**********"
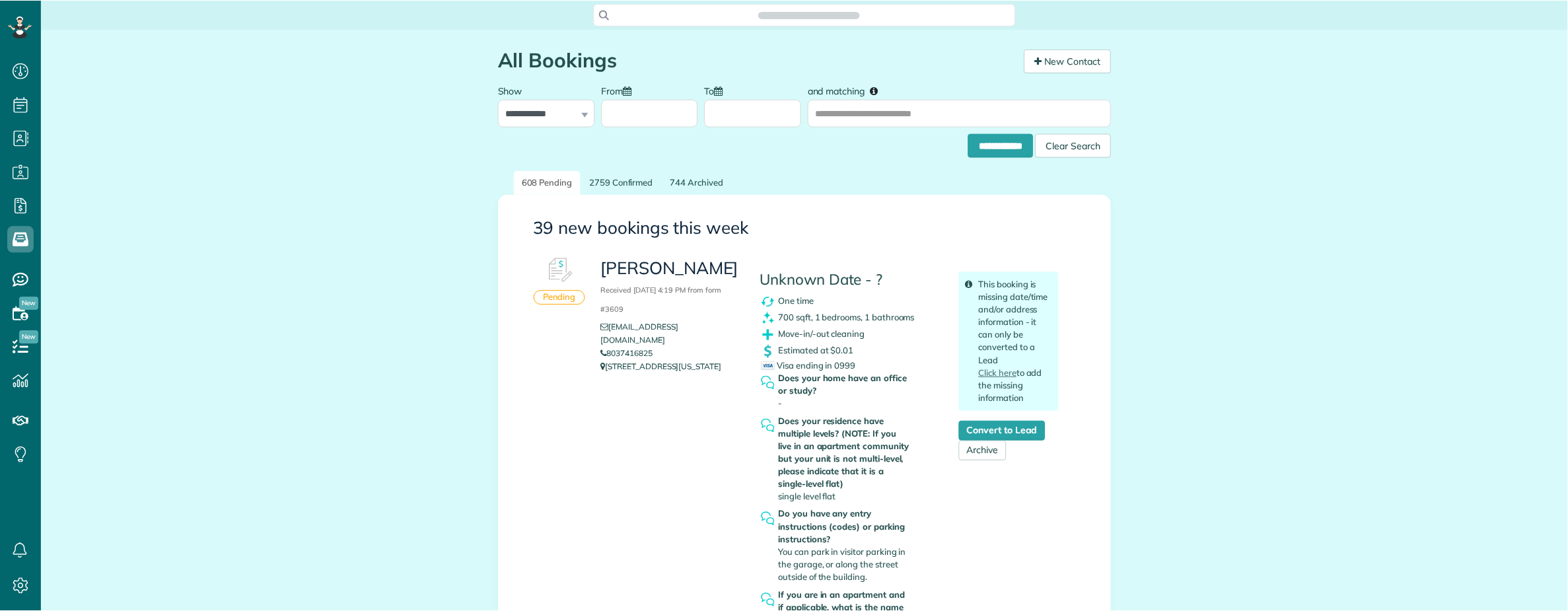
scroll to position [6, 6]
click at [981, 429] on link "Convert to Lead" at bounding box center [1002, 430] width 86 height 20
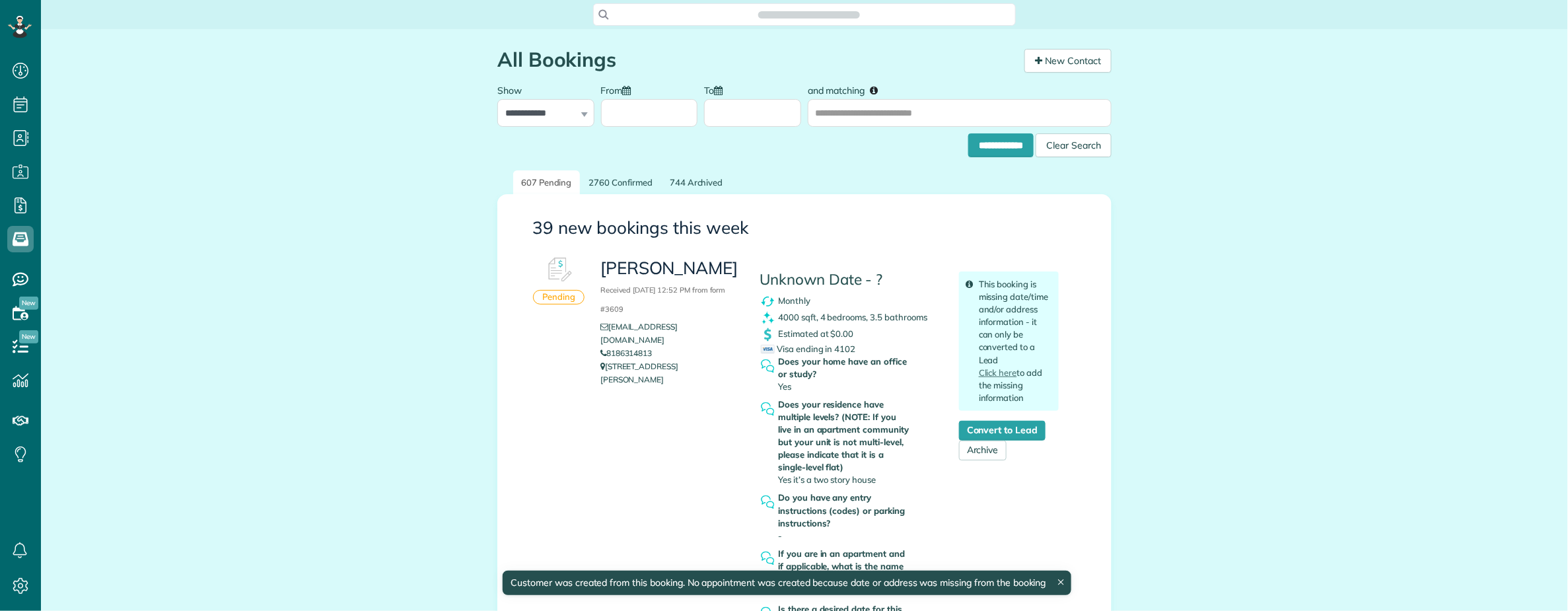
scroll to position [6, 6]
click at [690, 13] on span "Search ZenMaid…" at bounding box center [809, 14] width 402 height 13
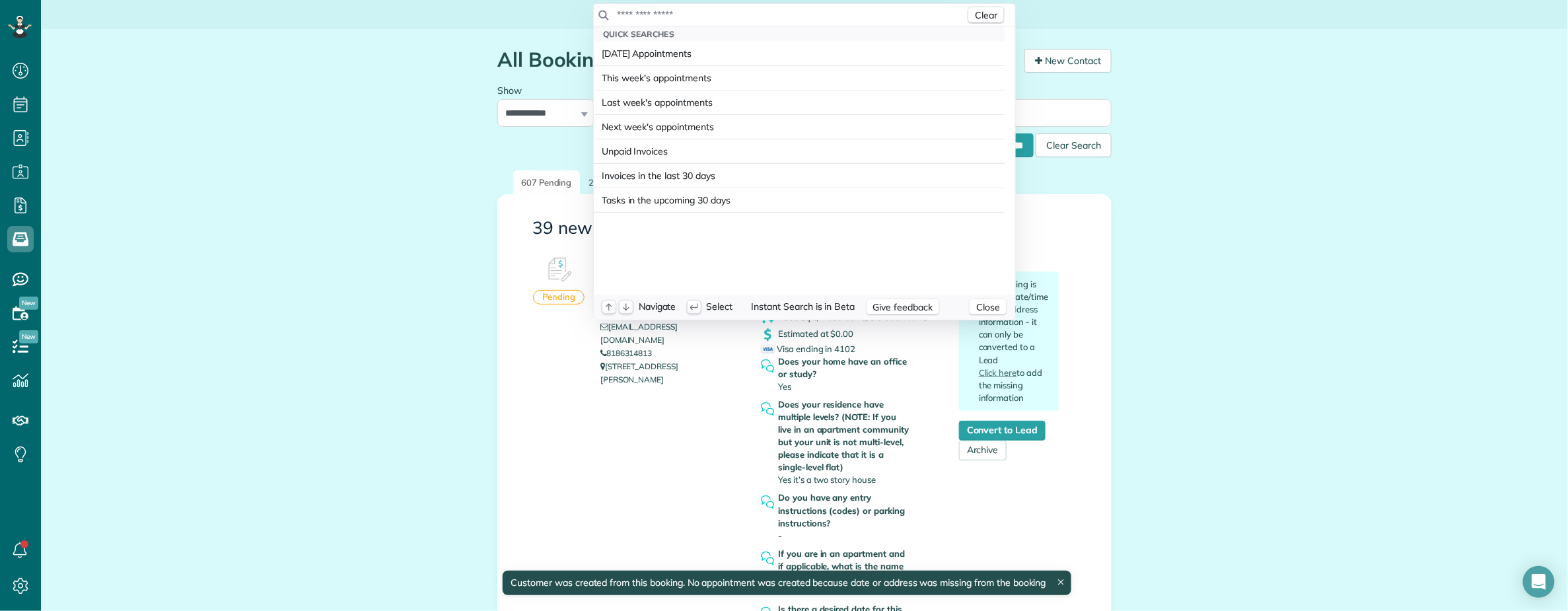
drag, startPoint x: 671, startPoint y: 14, endPoint x: 658, endPoint y: 16, distance: 13.2
click at [662, 16] on input "text" at bounding box center [790, 14] width 349 height 13
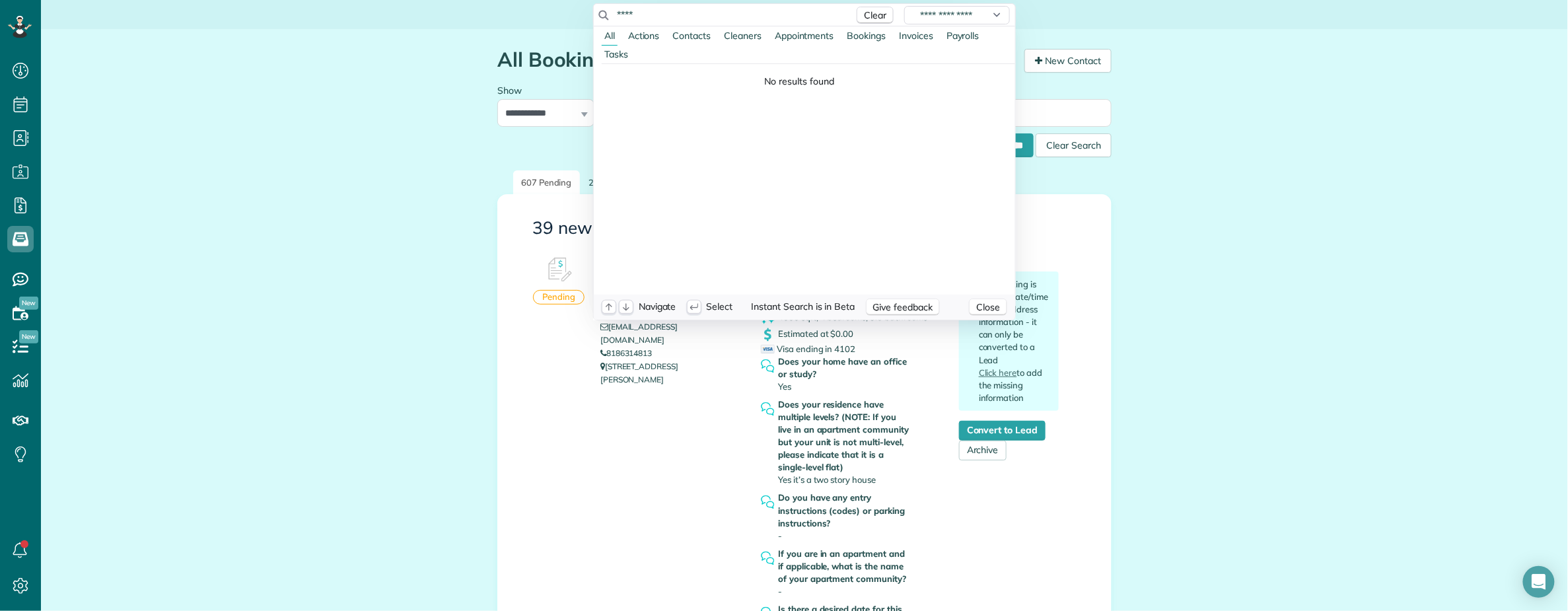
click at [614, 14] on div "****" at bounding box center [732, 14] width 237 height 13
click at [686, 28] on button "Contacts" at bounding box center [692, 35] width 44 height 18
click at [666, 18] on input "****" at bounding box center [731, 14] width 231 height 13
drag, startPoint x: 671, startPoint y: 16, endPoint x: 560, endPoint y: 4, distance: 111.6
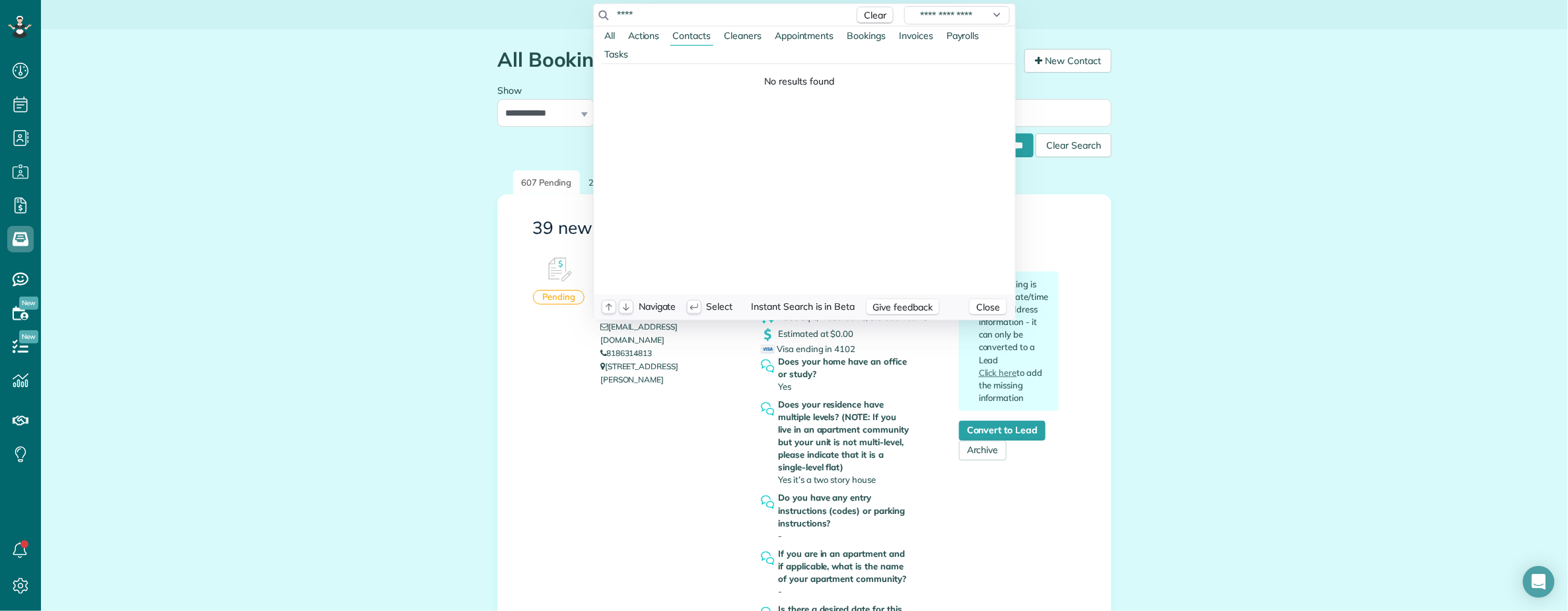
click at [560, 4] on html "Dashboard Scheduling Calendar View List View Dispatch View - Weekly scheduling …" at bounding box center [784, 305] width 1568 height 611
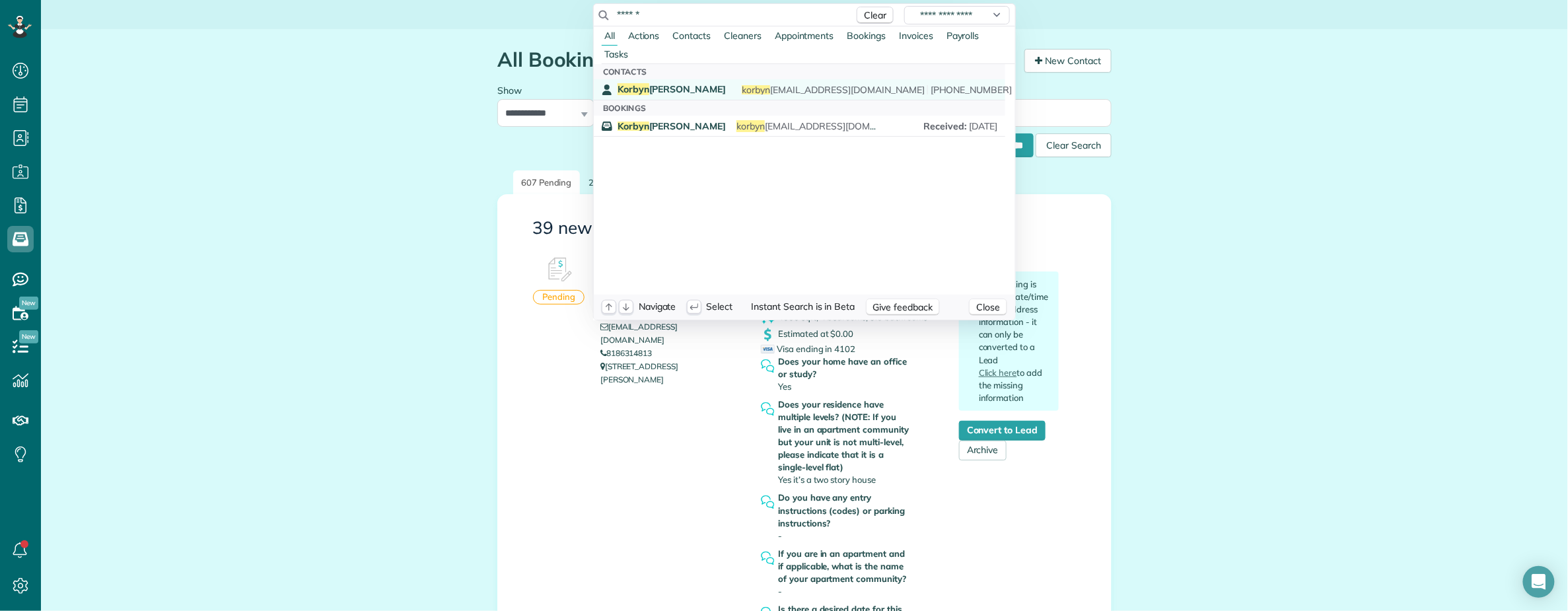
type input "******"
click at [671, 87] on span "Korbyn O’Banion" at bounding box center [671, 89] width 108 height 12
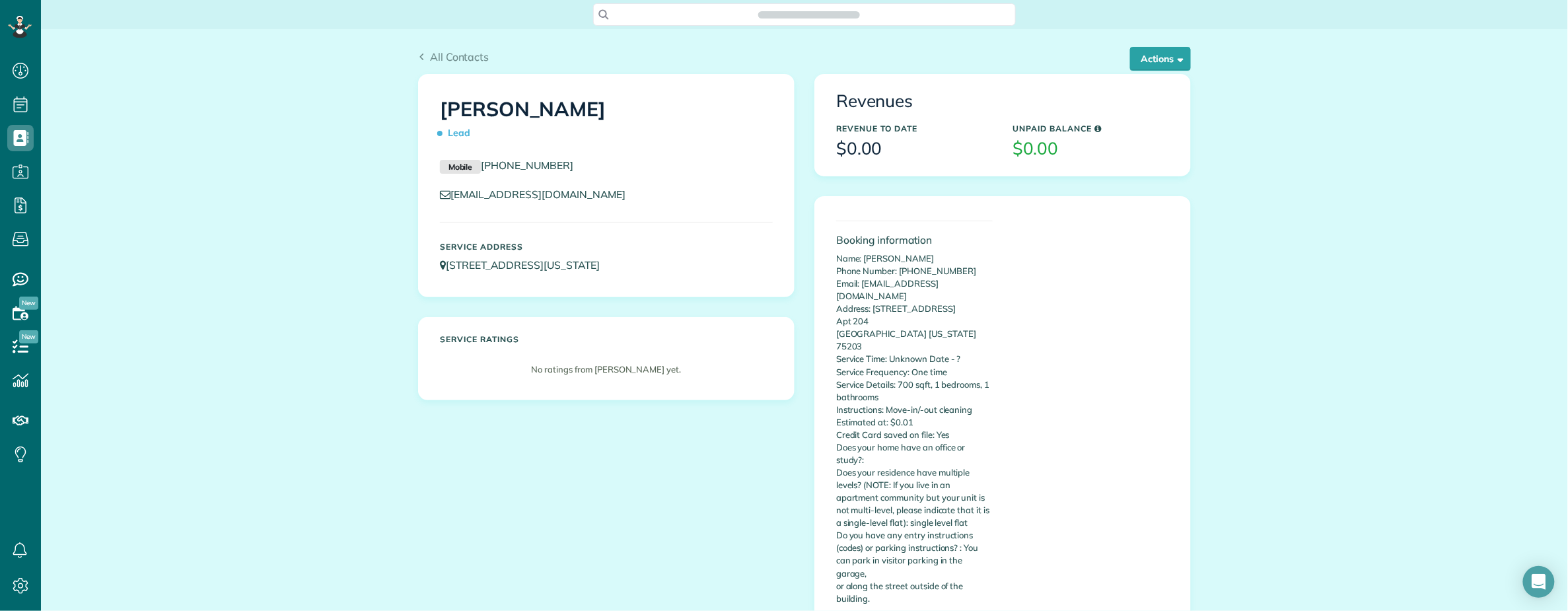
scroll to position [6, 6]
drag, startPoint x: 917, startPoint y: 361, endPoint x: 949, endPoint y: 368, distance: 32.8
click at [949, 368] on p "Name: [PERSON_NAME] Phone Number: [PHONE_NUMBER] Email: [EMAIL_ADDRESS][DOMAIN_…" at bounding box center [914, 429] width 157 height 353
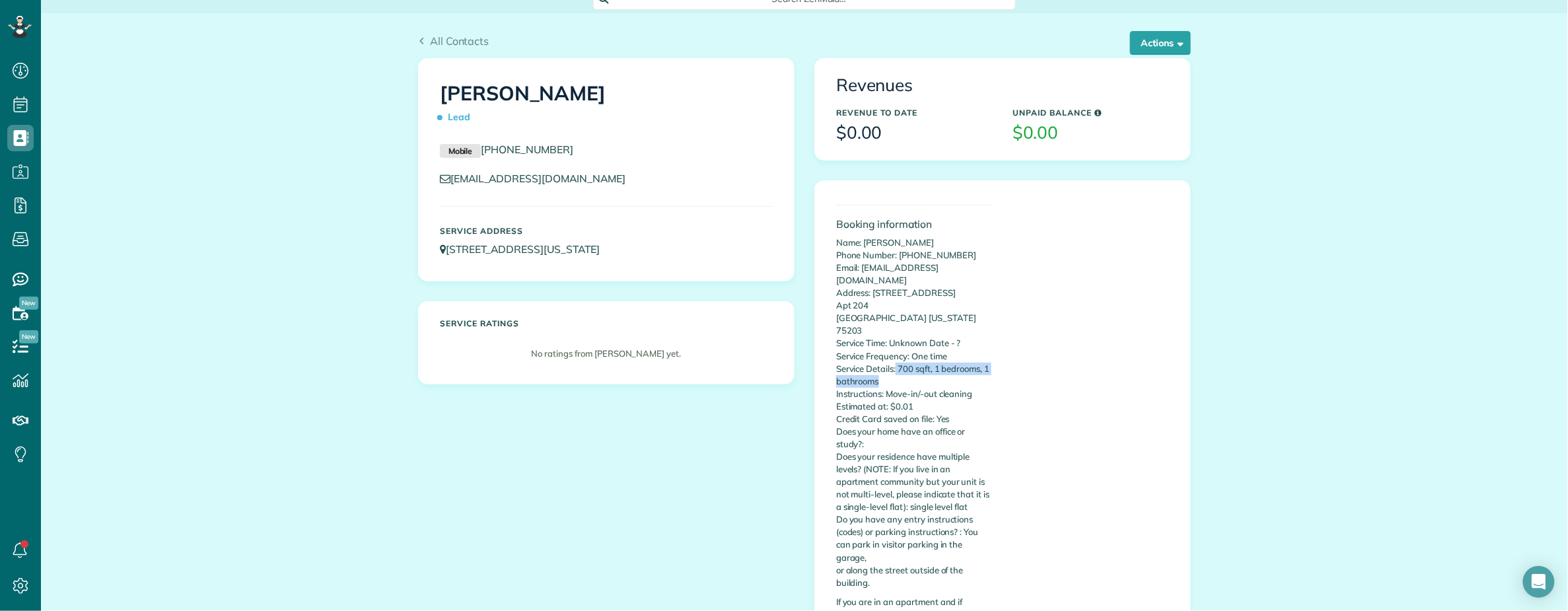
scroll to position [0, 0]
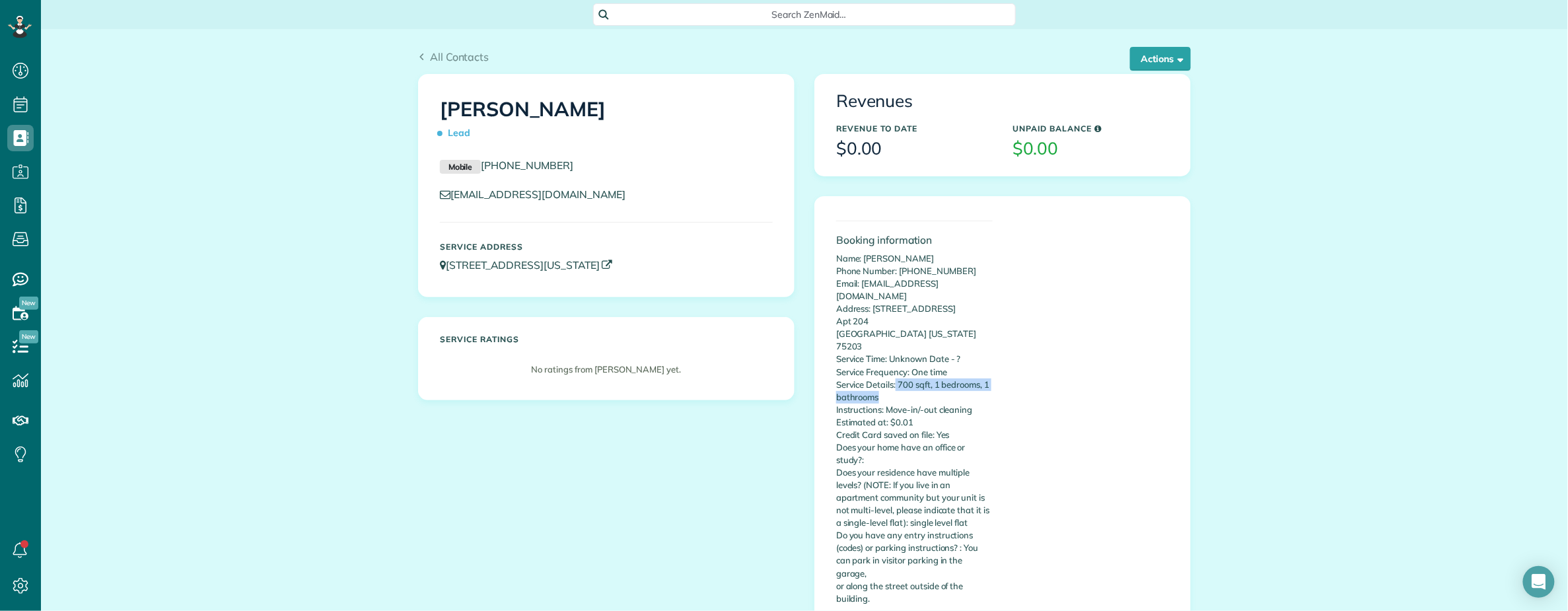
copy link "[STREET_ADDRESS][US_STATE]"
drag, startPoint x: 693, startPoint y: 268, endPoint x: 442, endPoint y: 271, distance: 251.0
click at [442, 271] on p "[STREET_ADDRESS][US_STATE]" at bounding box center [606, 265] width 333 height 15
click at [1142, 61] on button "Actions" at bounding box center [1161, 58] width 61 height 24
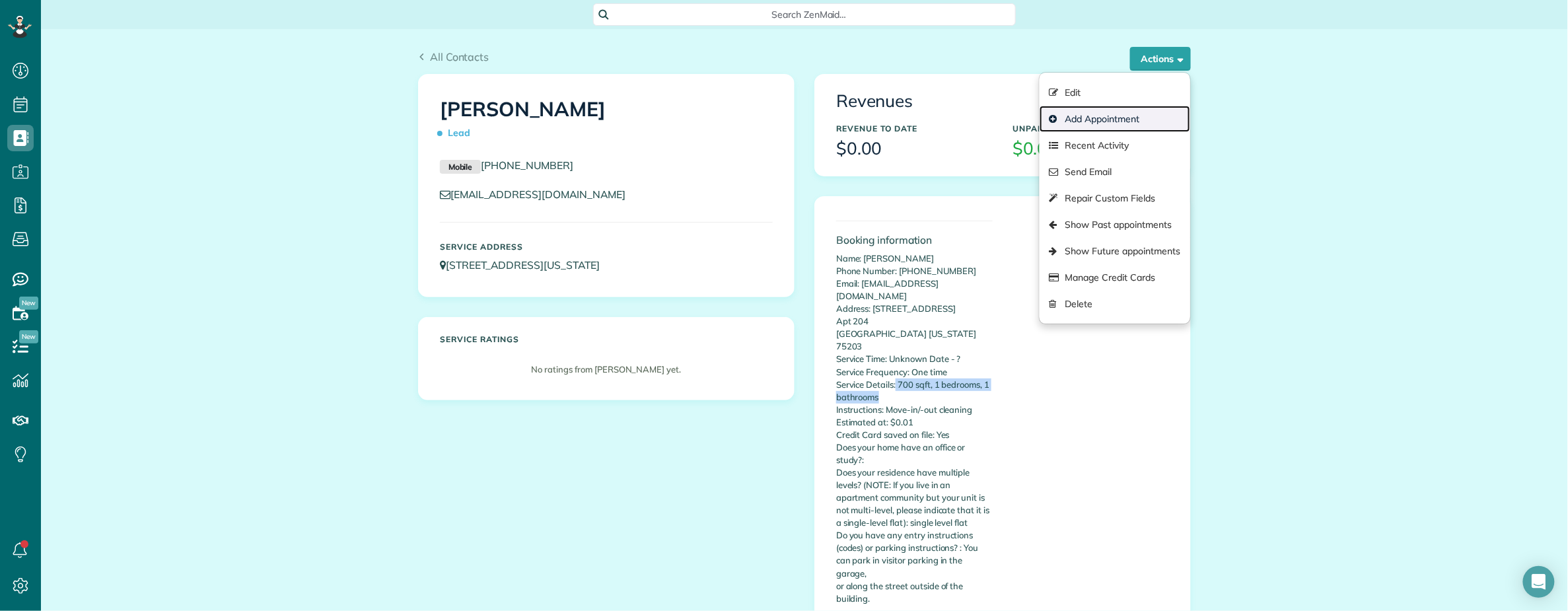
click at [1085, 123] on link "Add Appointment" at bounding box center [1115, 119] width 151 height 27
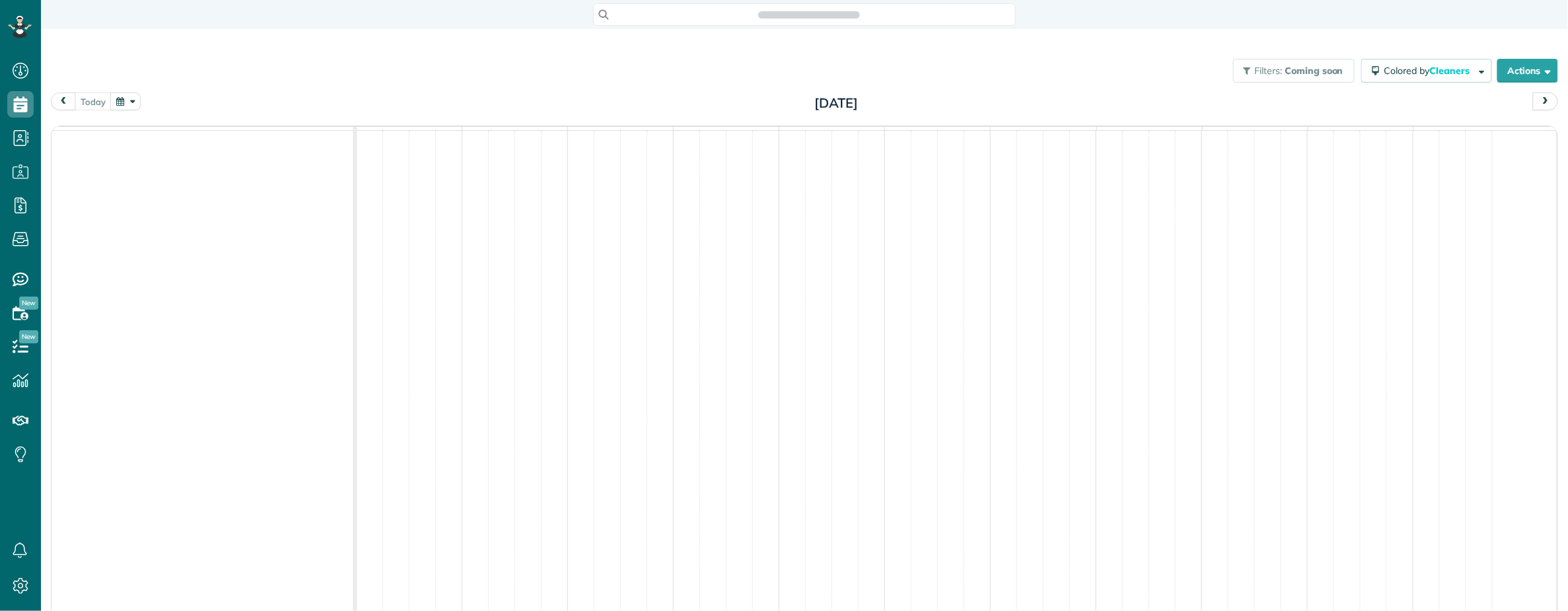
scroll to position [6, 6]
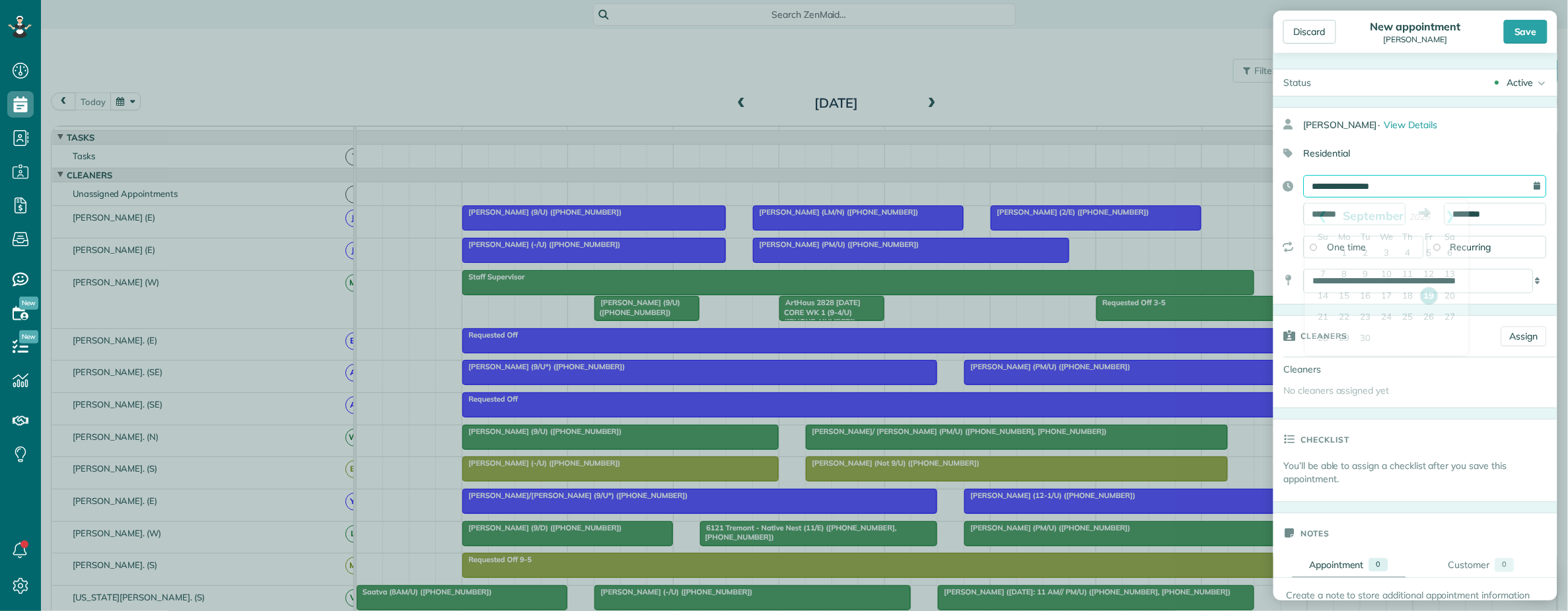
click at [1404, 188] on input "**********" at bounding box center [1426, 186] width 243 height 23
click at [1385, 313] on link "24" at bounding box center [1387, 317] width 21 height 21
type input "**********"
click at [1478, 225] on body "Dashboard Scheduling Calendar View List View Dispatch View - Weekly scheduling …" at bounding box center [784, 305] width 1568 height 611
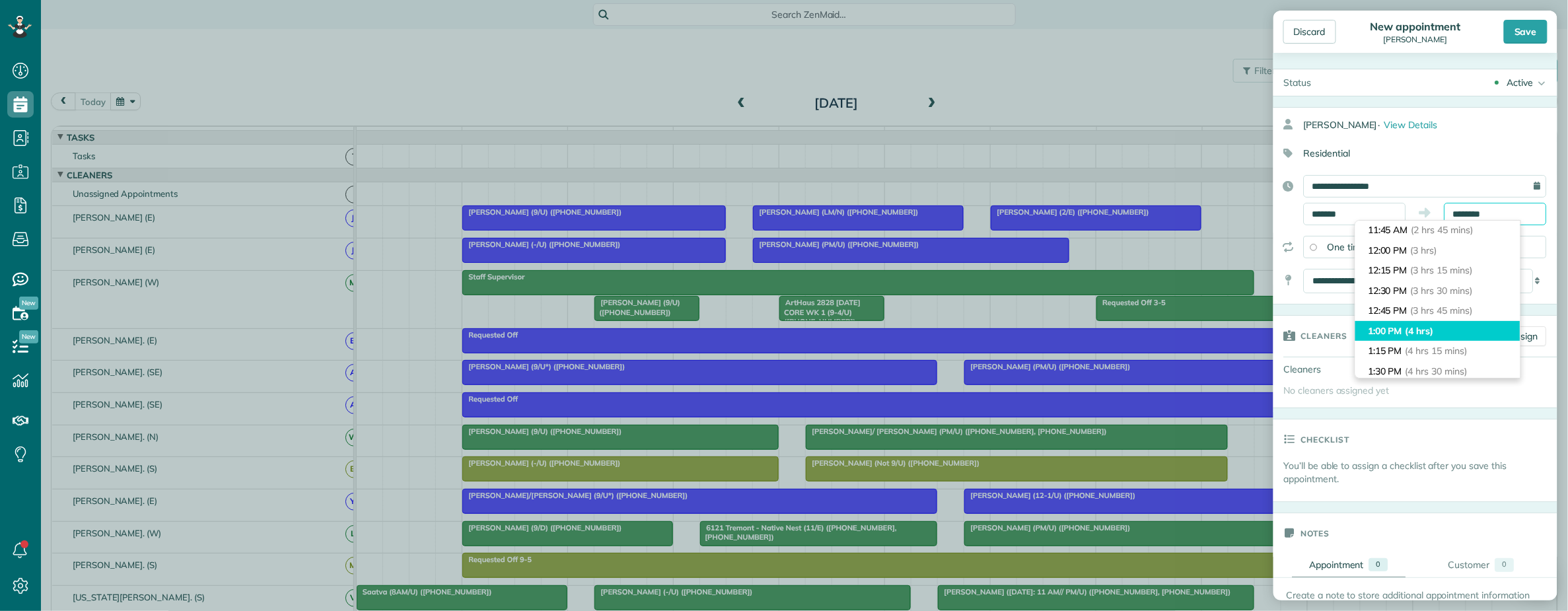
scroll to position [229, 0]
type input "*******"
click at [1448, 321] on li "1:00 PM (4 hrs)" at bounding box center [1438, 326] width 165 height 21
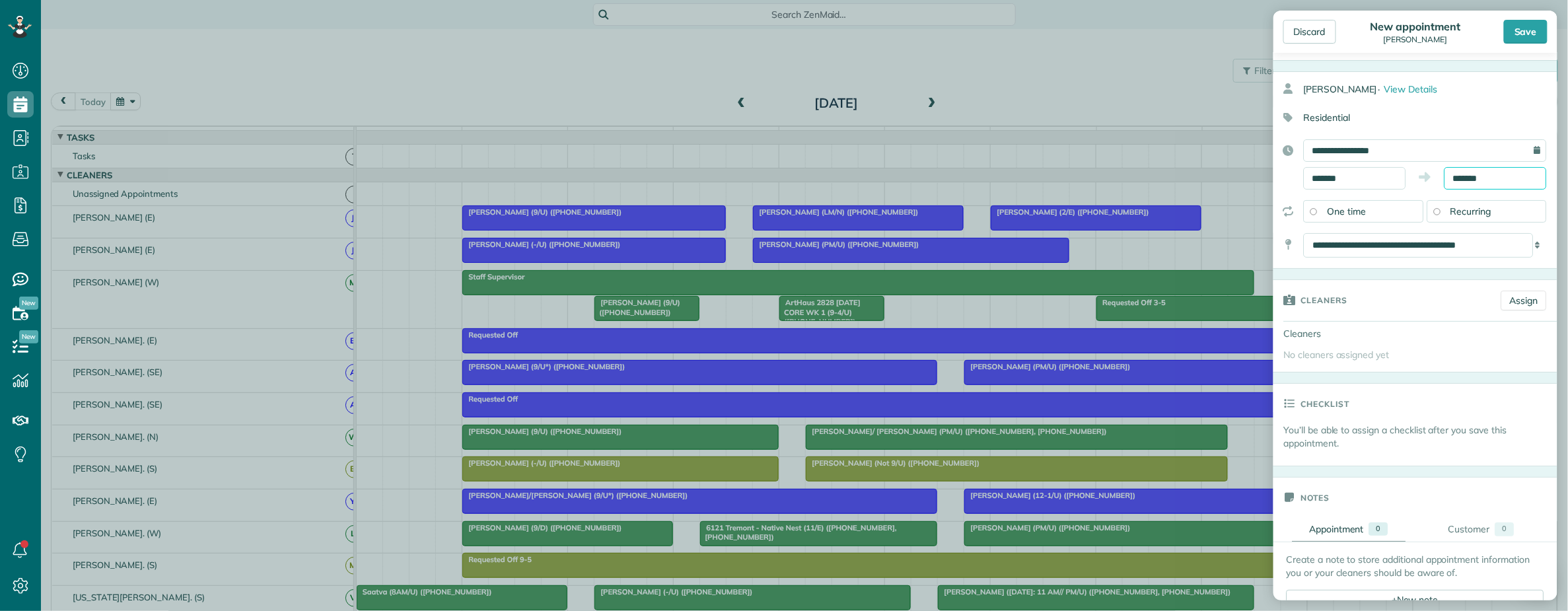
scroll to position [176, 0]
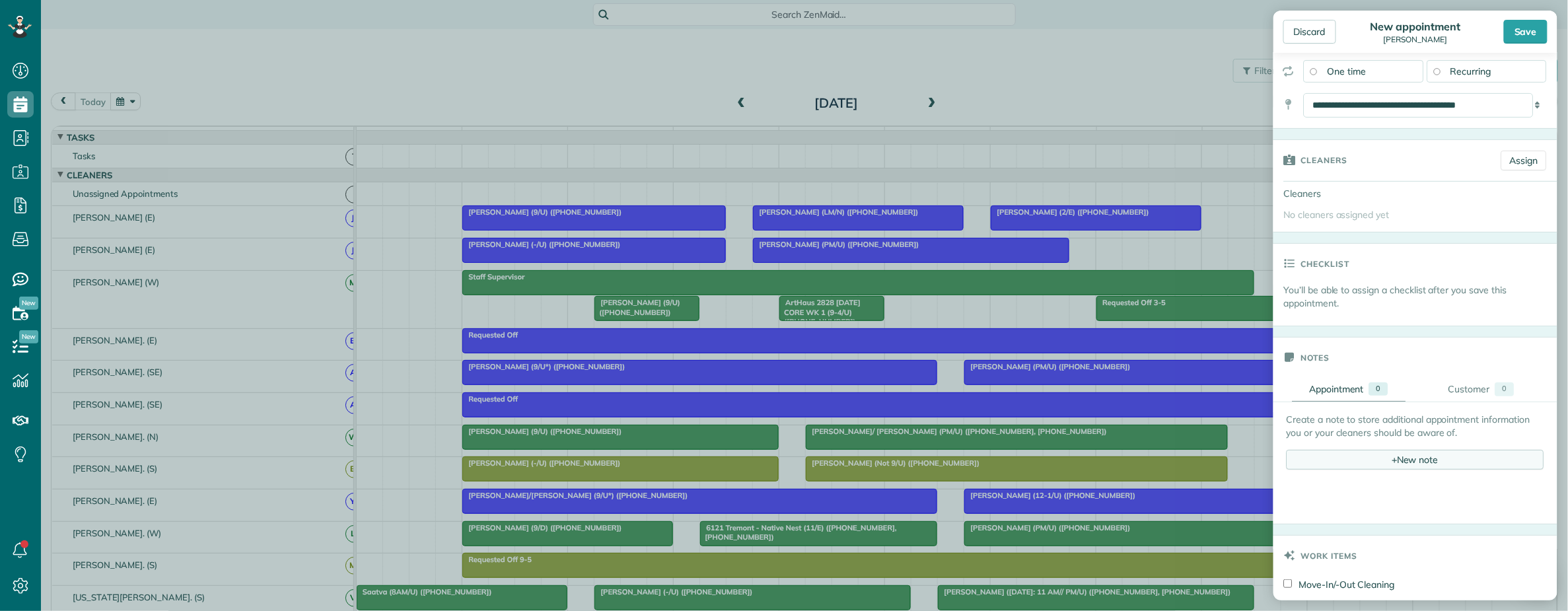
click at [1403, 463] on div "+ New note" at bounding box center [1415, 460] width 257 height 20
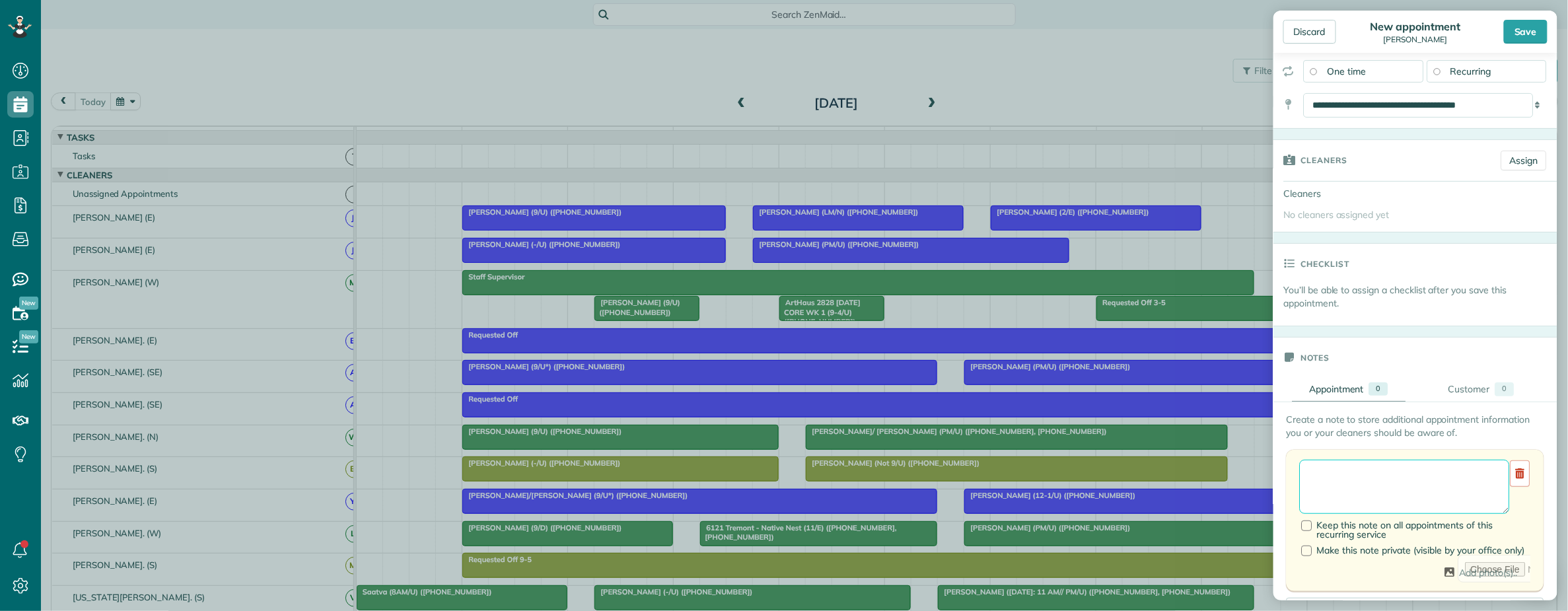
click at [1345, 469] on textarea at bounding box center [1405, 487] width 210 height 54
type textarea "*"
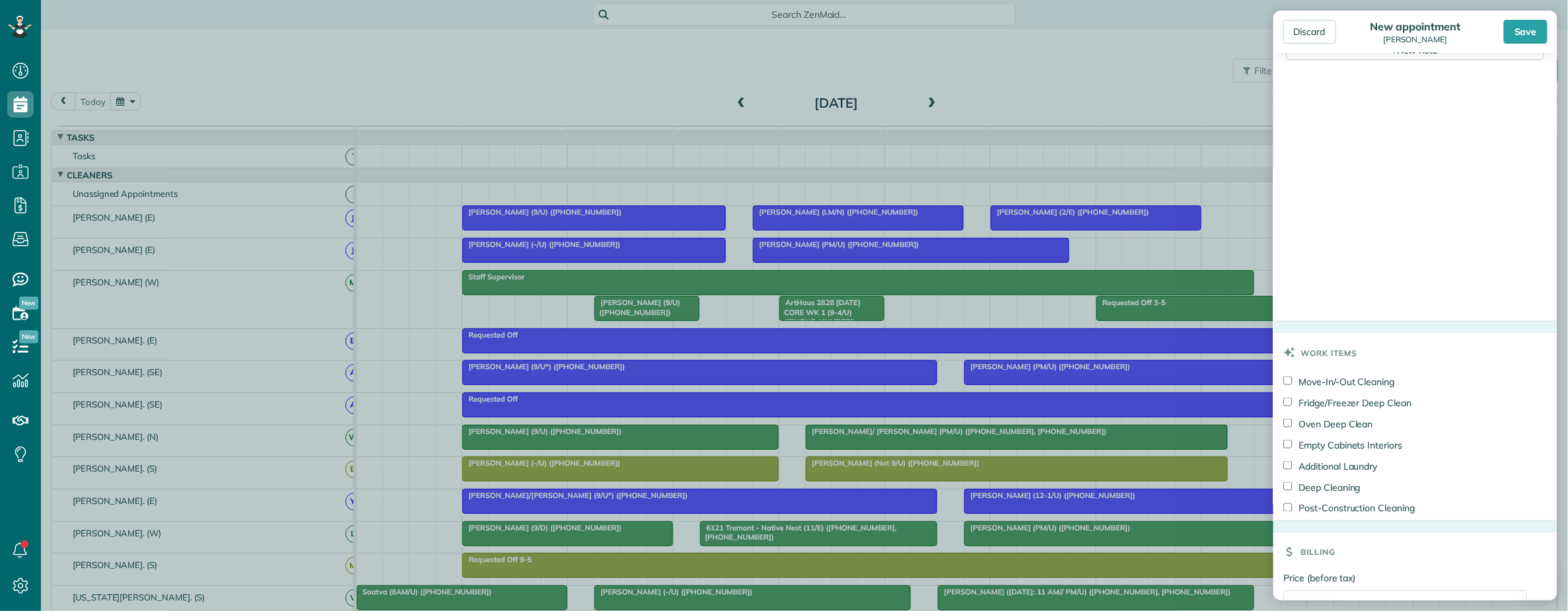
scroll to position [793, 0]
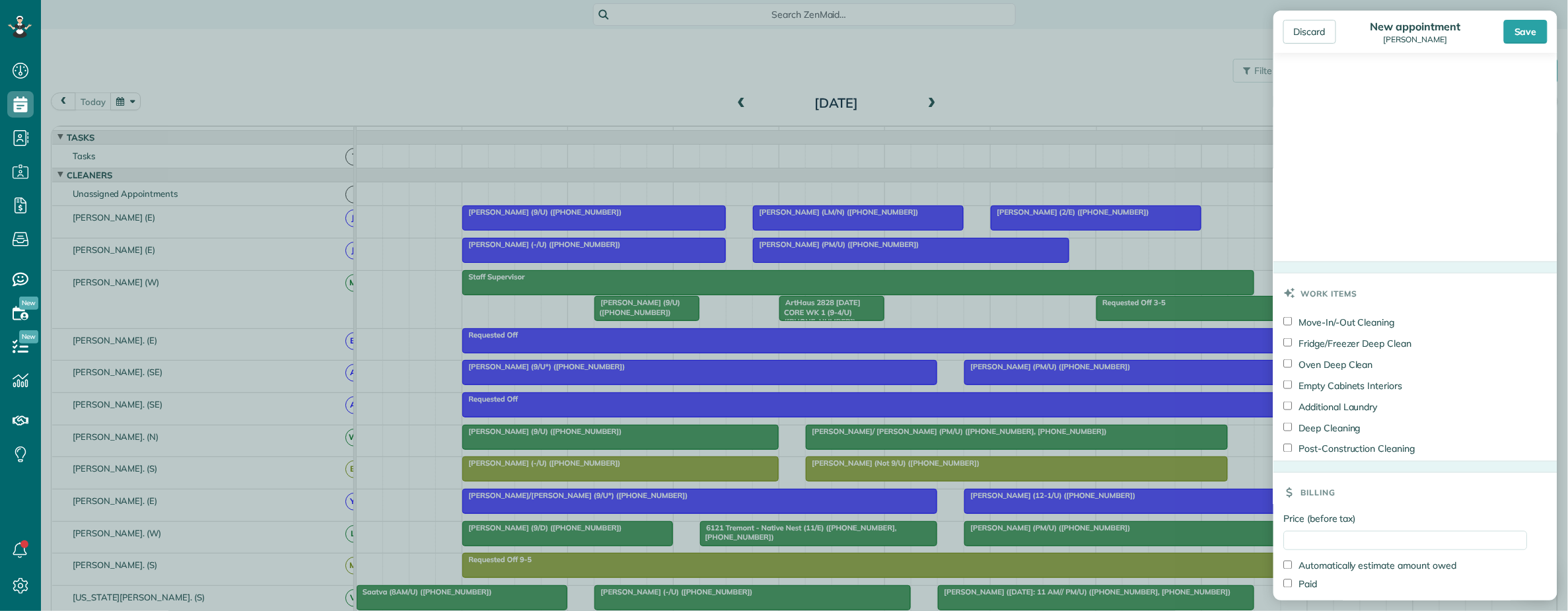
type textarea "**********"
click at [1324, 544] on input "Price (before tax)" at bounding box center [1406, 541] width 244 height 19
type input "***"
click at [1335, 495] on h3 "Billing" at bounding box center [1318, 493] width 35 height 40
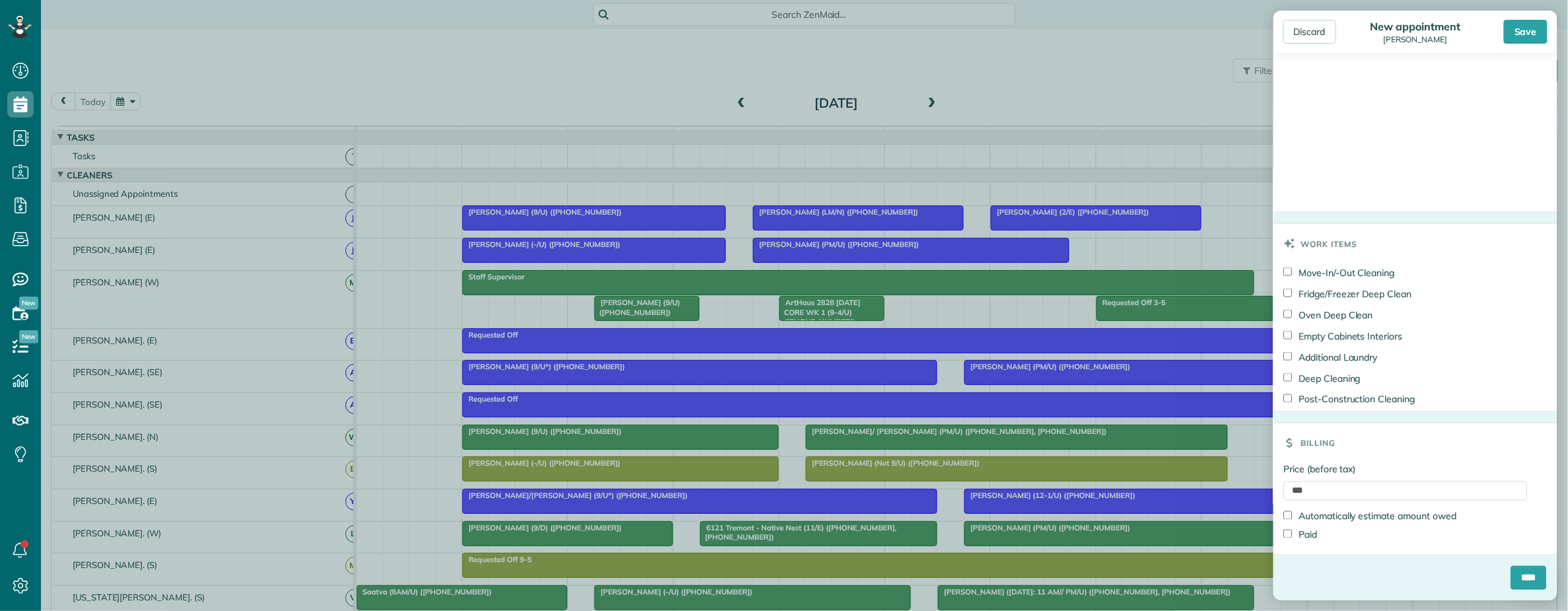
scroll to position [850, 0]
click at [1512, 581] on input "****" at bounding box center [1529, 578] width 36 height 24
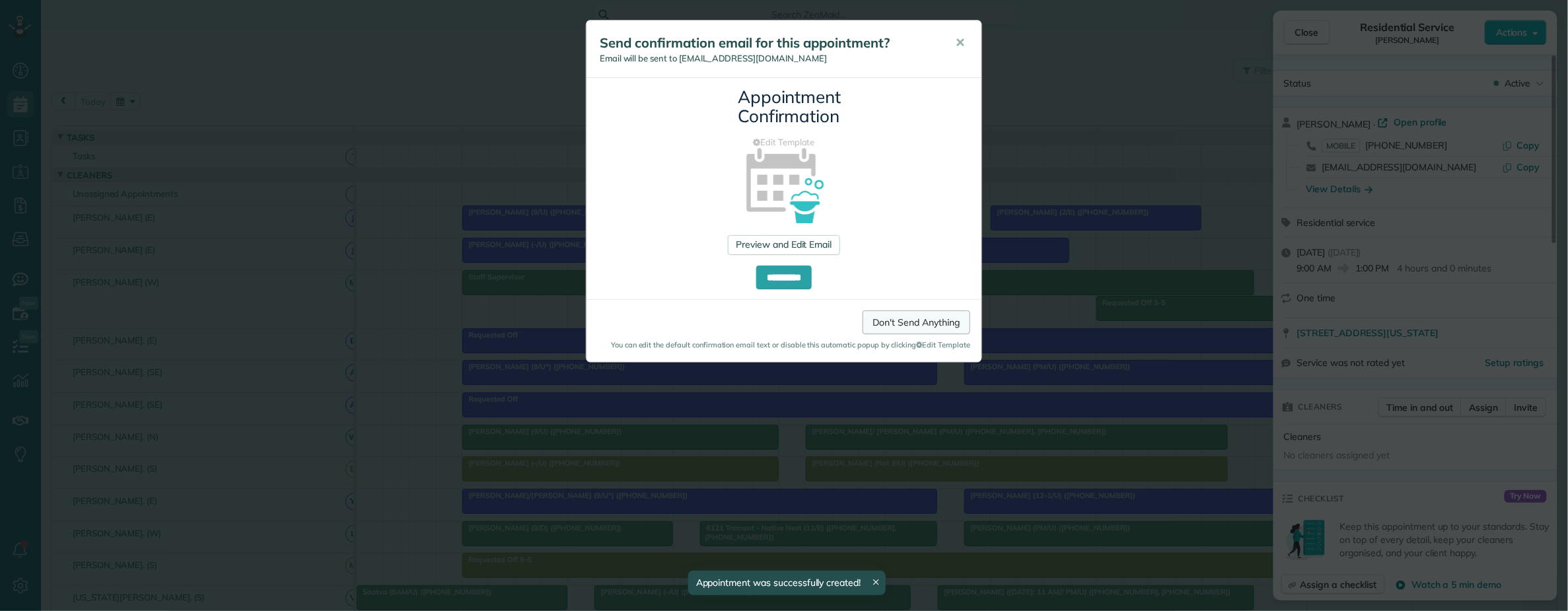
click at [899, 326] on link "Don't Send Anything" at bounding box center [916, 322] width 107 height 24
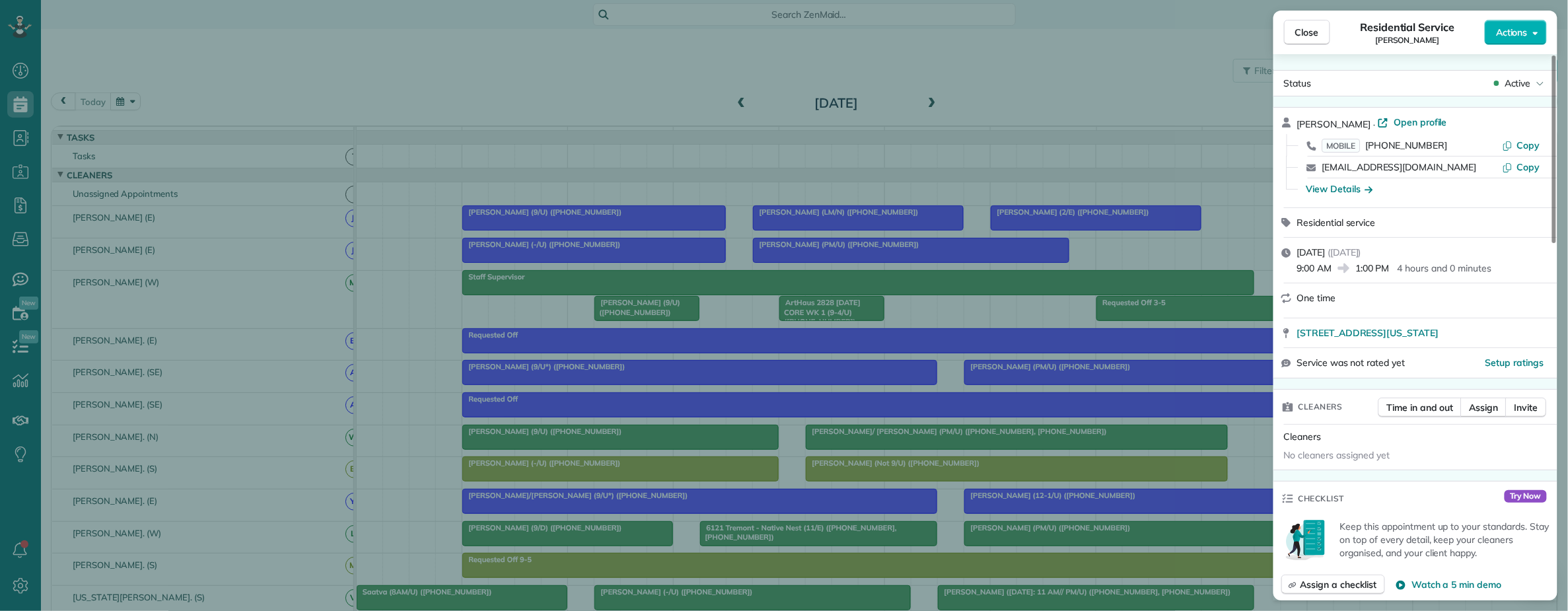
click at [1358, 31] on div "Residential Service Korbyn O’Banion" at bounding box center [1407, 32] width 155 height 27
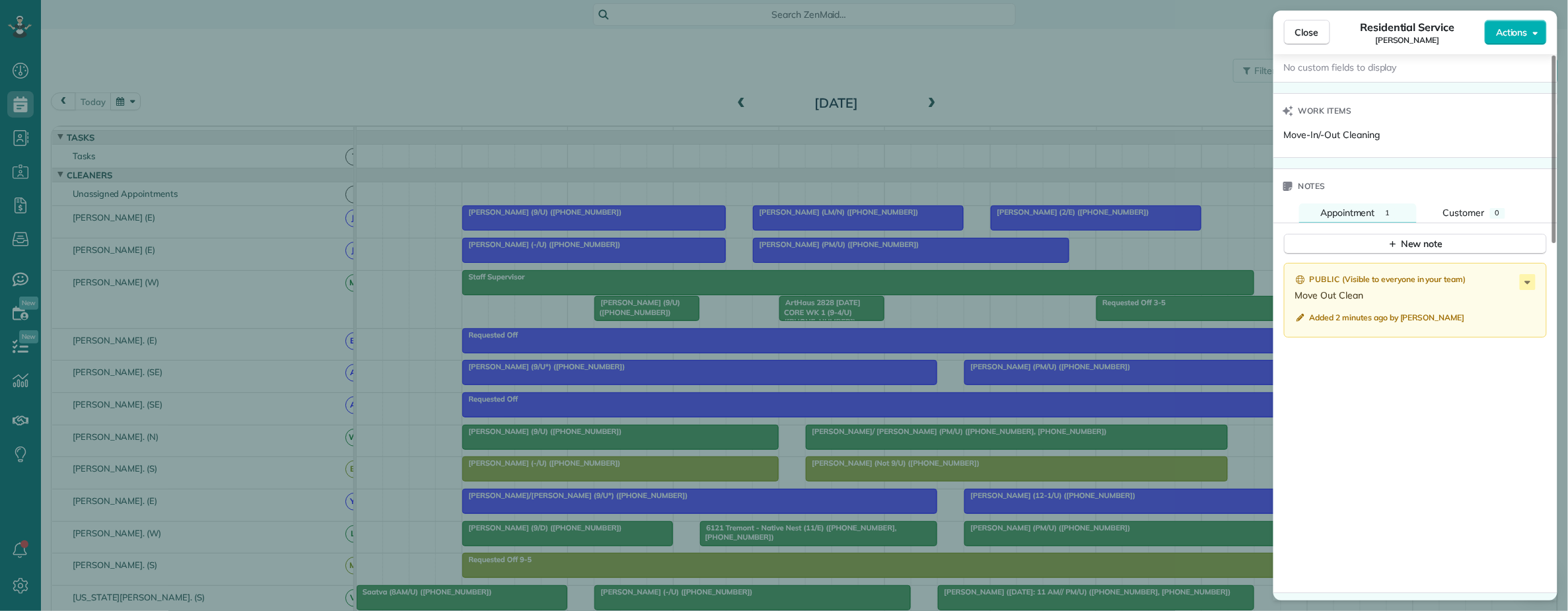
scroll to position [1040, 0]
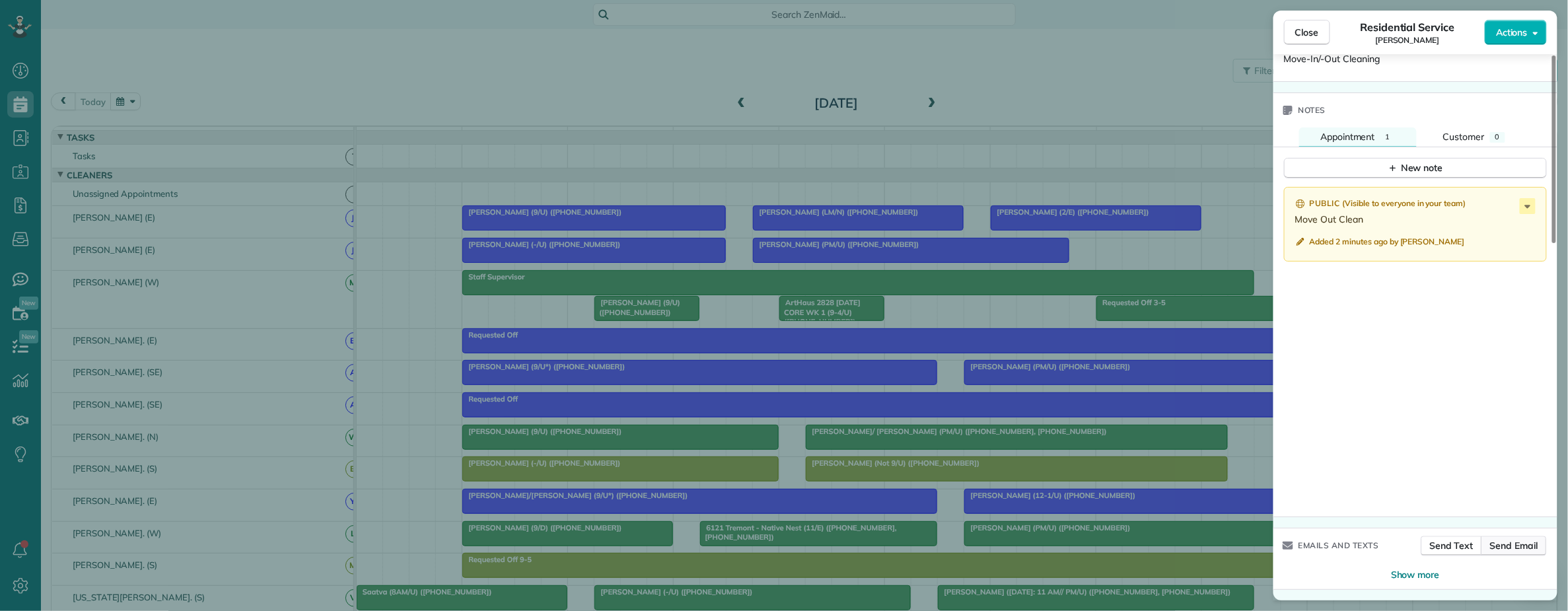
click at [1523, 548] on span "Send Email" at bounding box center [1514, 546] width 48 height 13
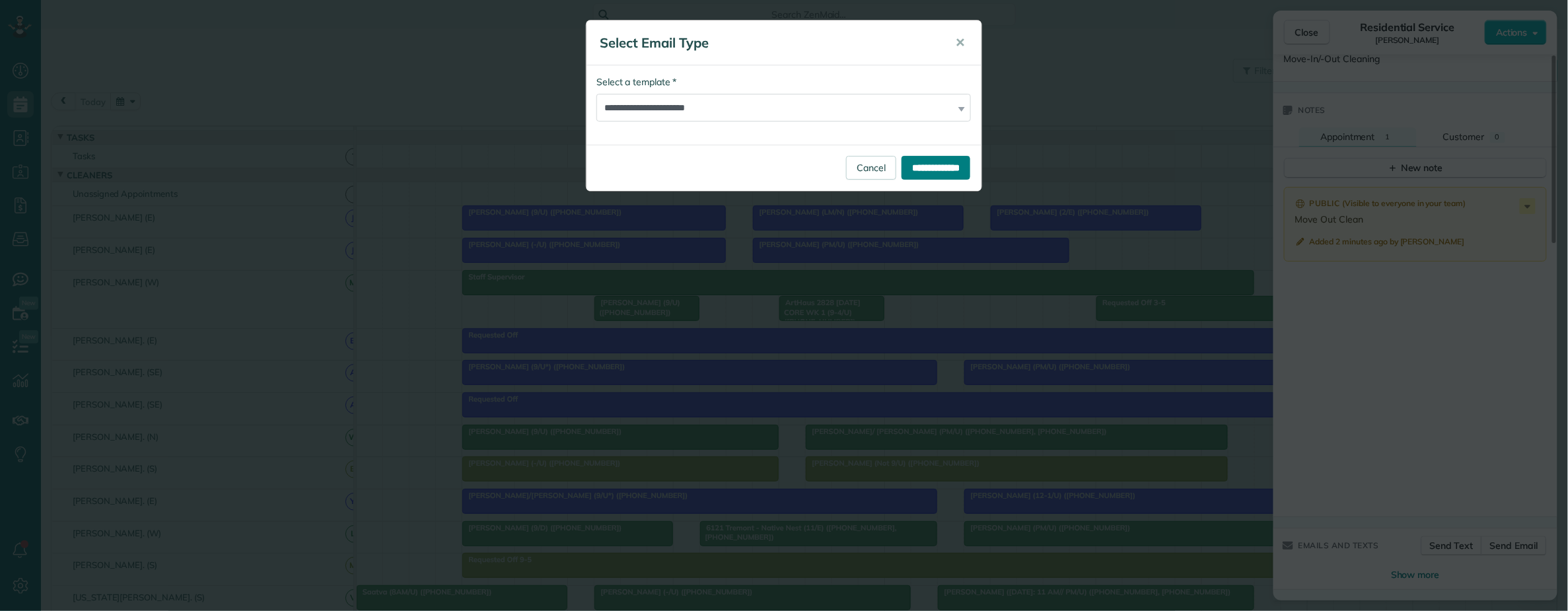
click at [906, 173] on input "**********" at bounding box center [935, 167] width 68 height 24
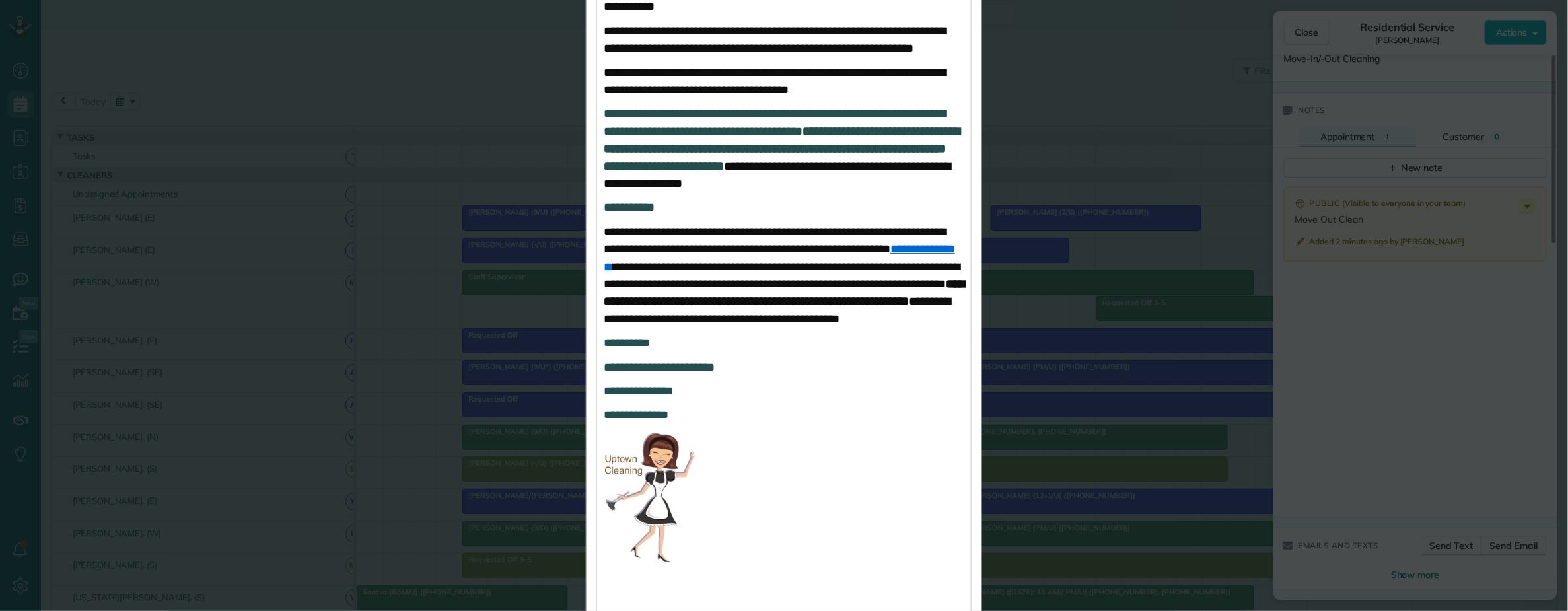
scroll to position [872, 0]
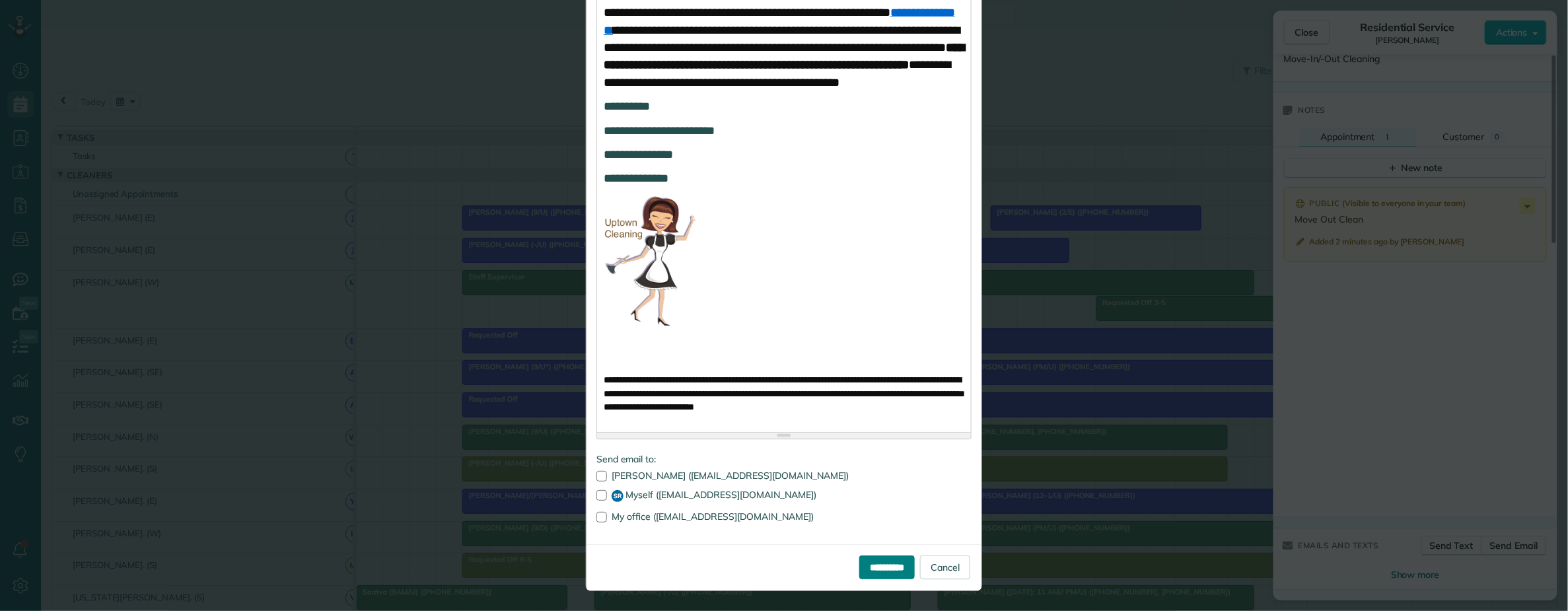
click at [866, 567] on input "**********" at bounding box center [887, 567] width 55 height 24
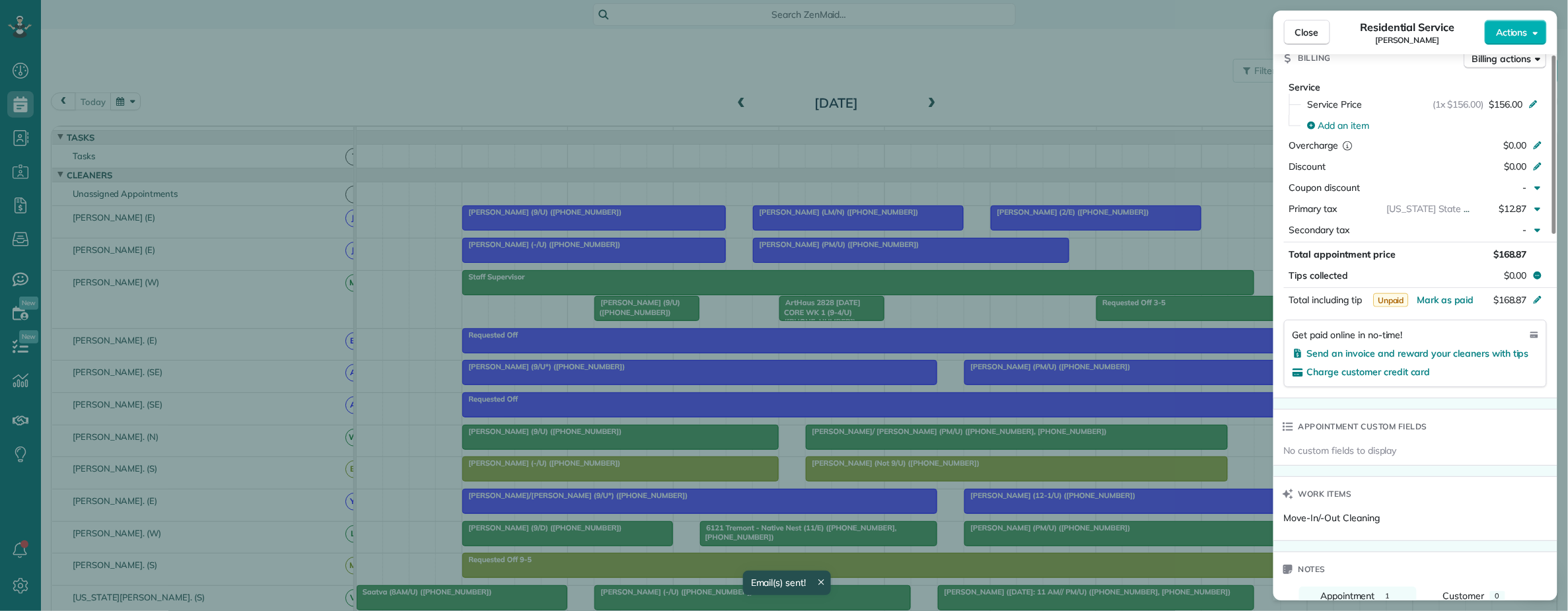
scroll to position [0, 0]
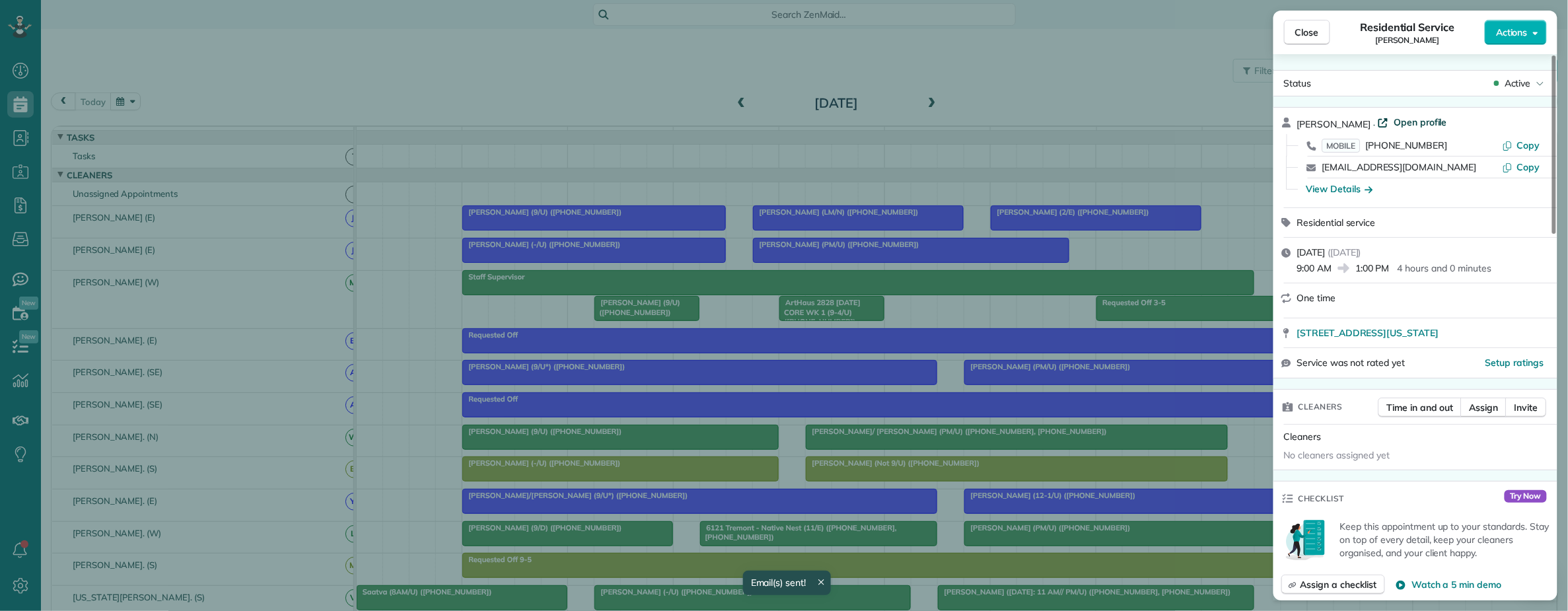
click at [1407, 122] on span "Open profile" at bounding box center [1420, 123] width 53 height 13
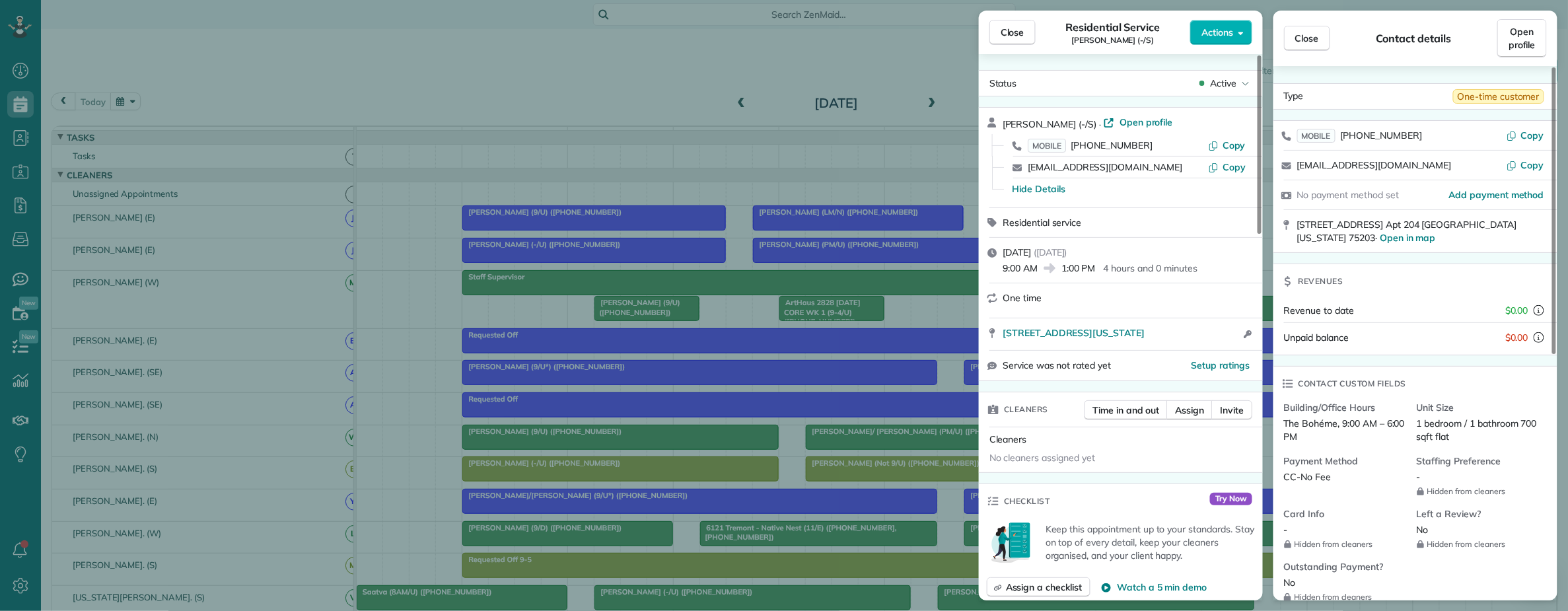
drag, startPoint x: 1020, startPoint y: 21, endPoint x: 979, endPoint y: 25, distance: 41.2
click at [1018, 21] on button "Close" at bounding box center [1012, 32] width 47 height 25
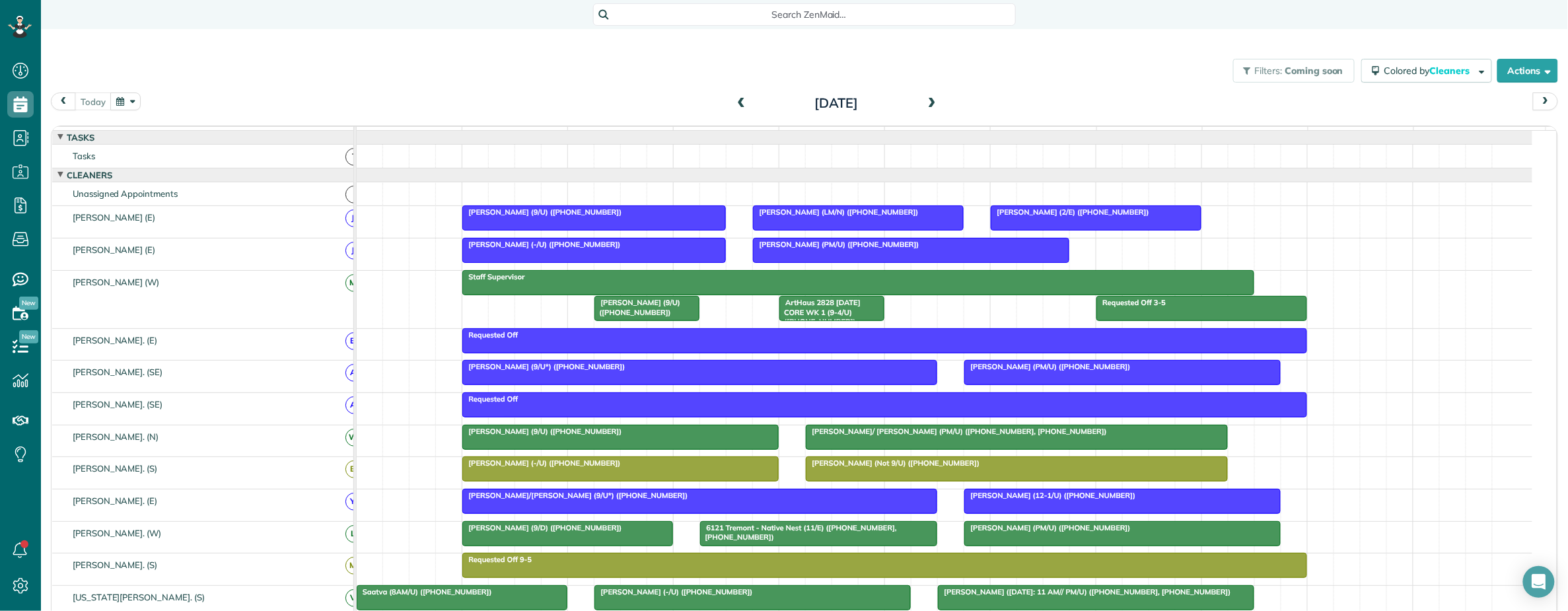
click at [802, 17] on span "Search ZenMaid…" at bounding box center [809, 14] width 402 height 13
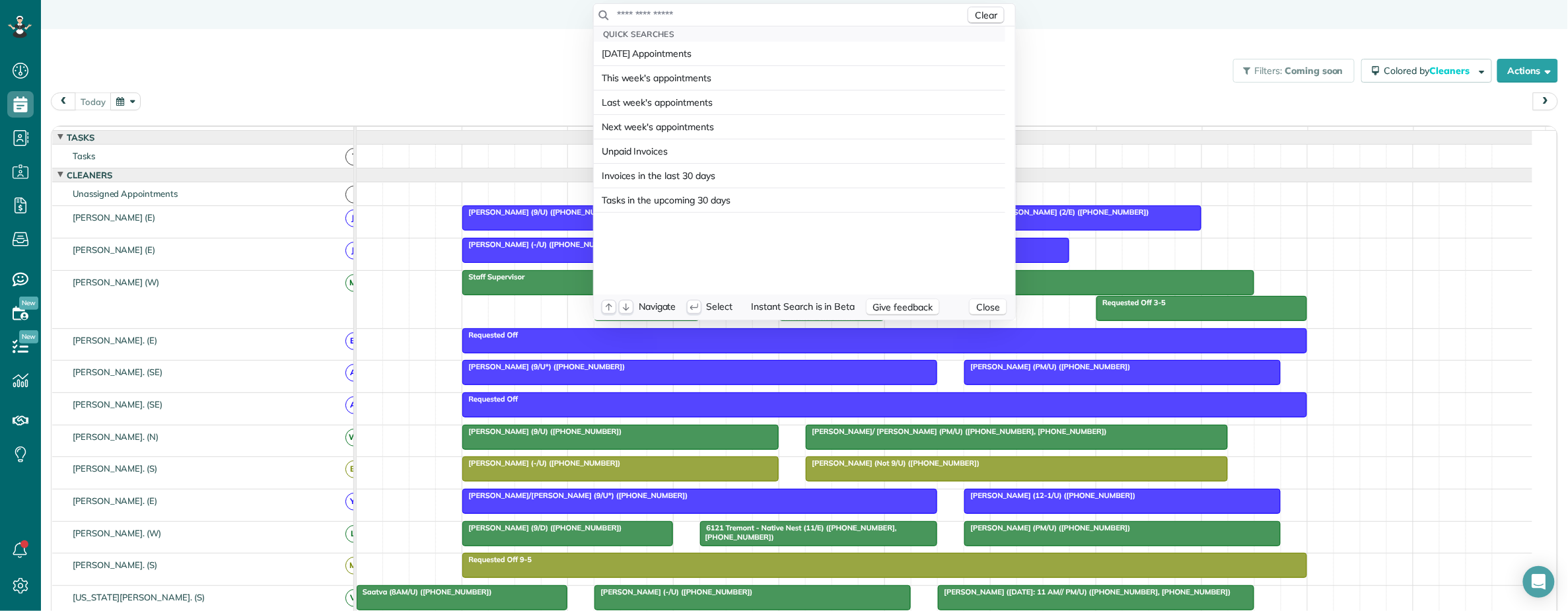
click at [786, 12] on input "text" at bounding box center [790, 14] width 349 height 13
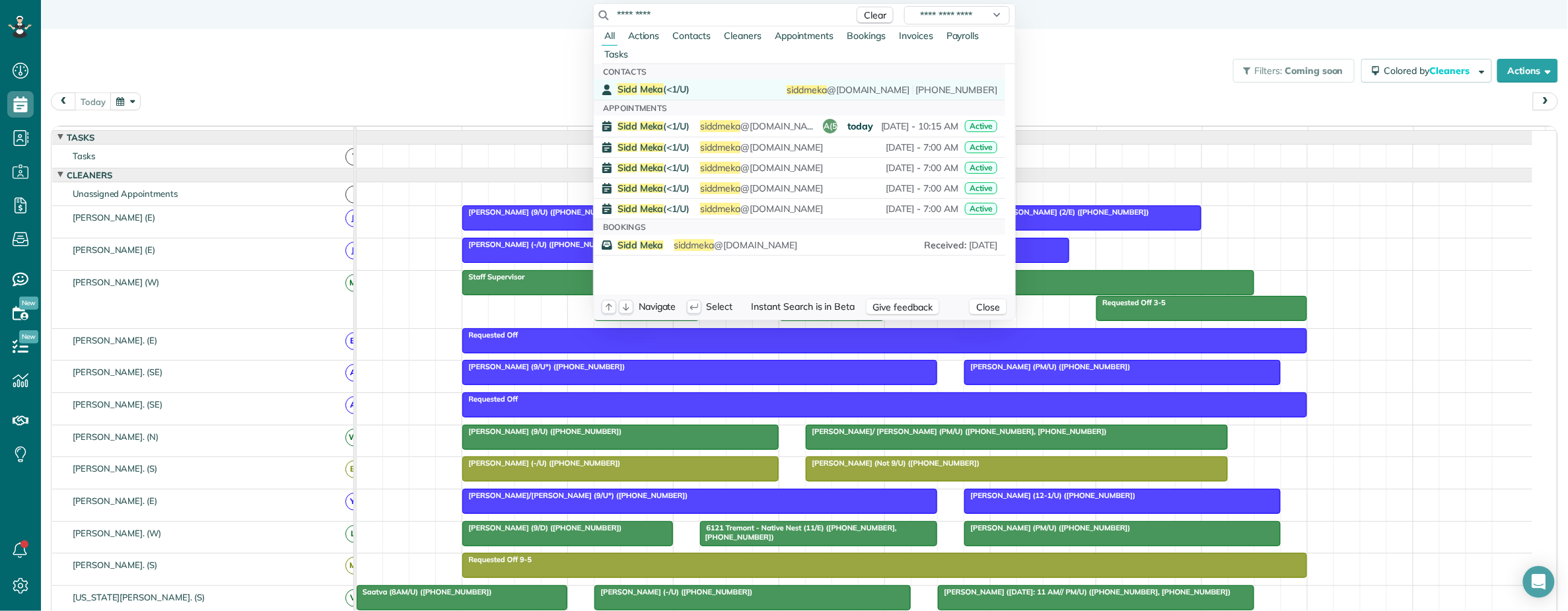
type input "*********"
click at [665, 84] on span "Sidd Meka (<1/U)" at bounding box center [653, 89] width 72 height 12
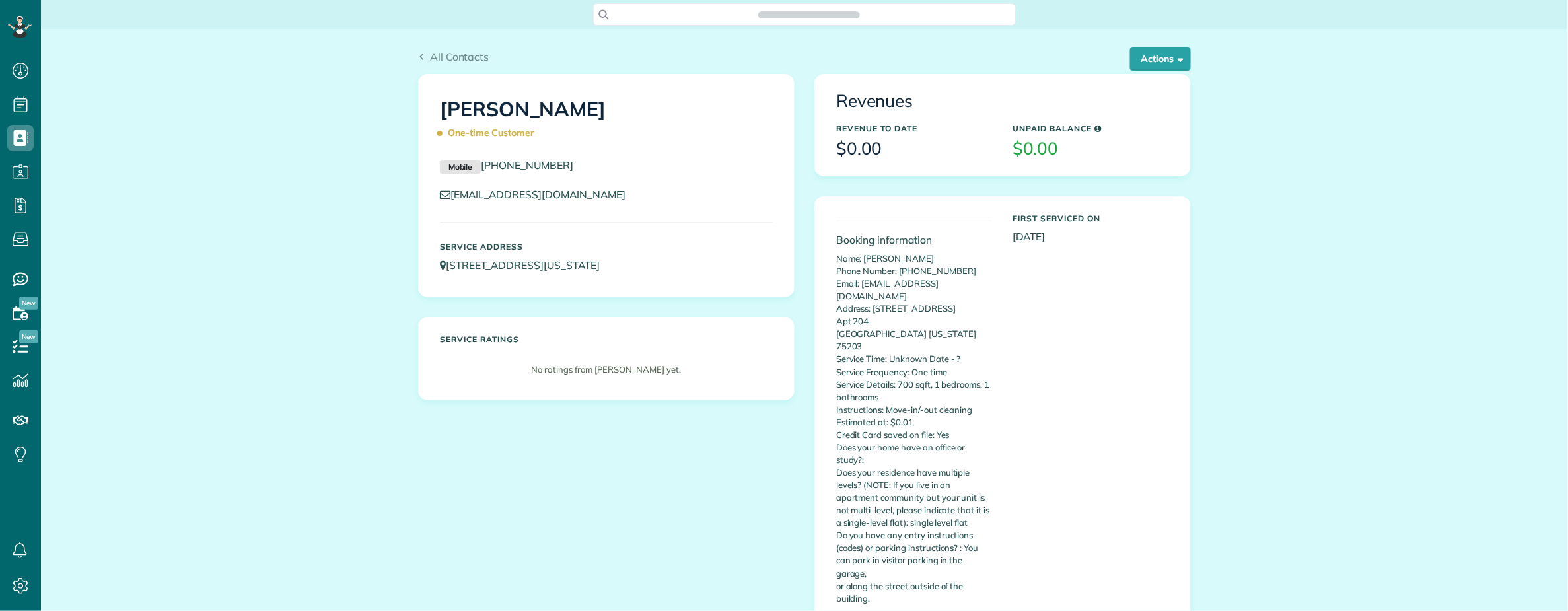
scroll to position [6, 6]
click at [1142, 60] on button "Actions" at bounding box center [1161, 58] width 61 height 24
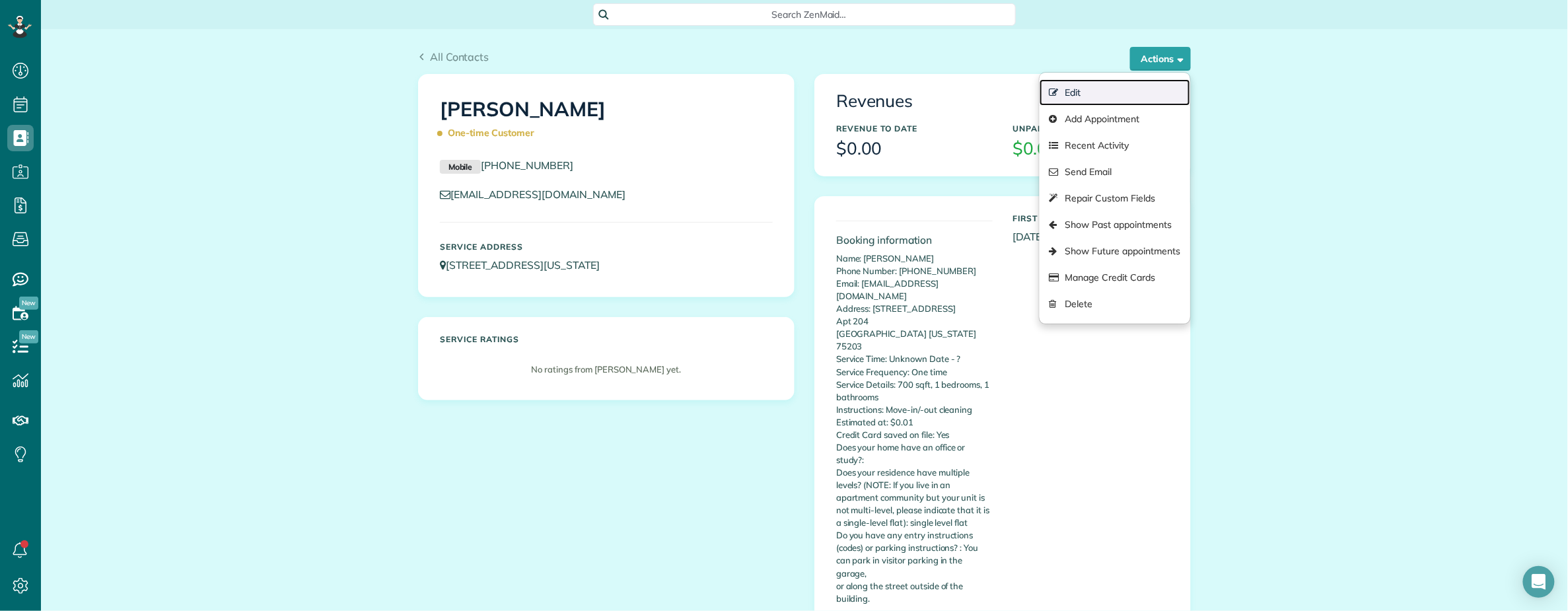
click at [1075, 86] on link "Edit" at bounding box center [1115, 92] width 151 height 27
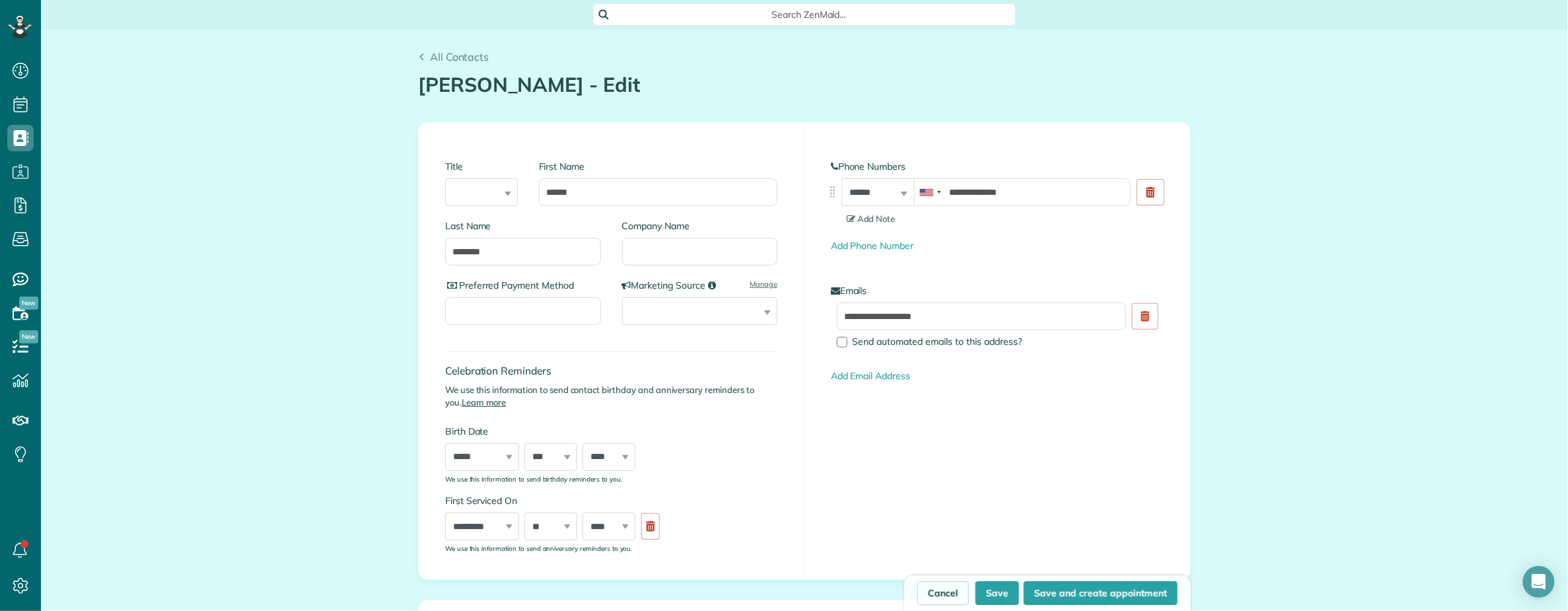
scroll to position [6, 6]
click at [658, 249] on input "Company Name" at bounding box center [700, 251] width 156 height 28
type input "***"
click at [989, 595] on button "Save" at bounding box center [997, 593] width 44 height 24
type input "**********"
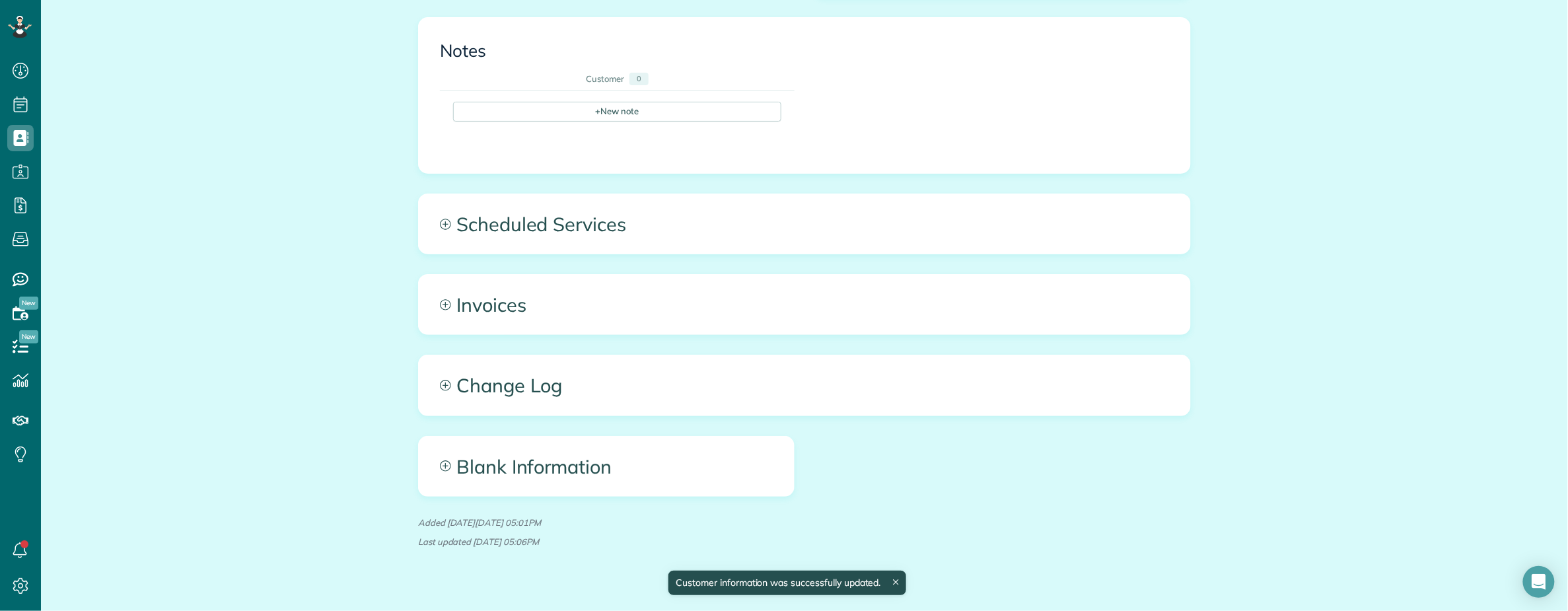
scroll to position [876, 0]
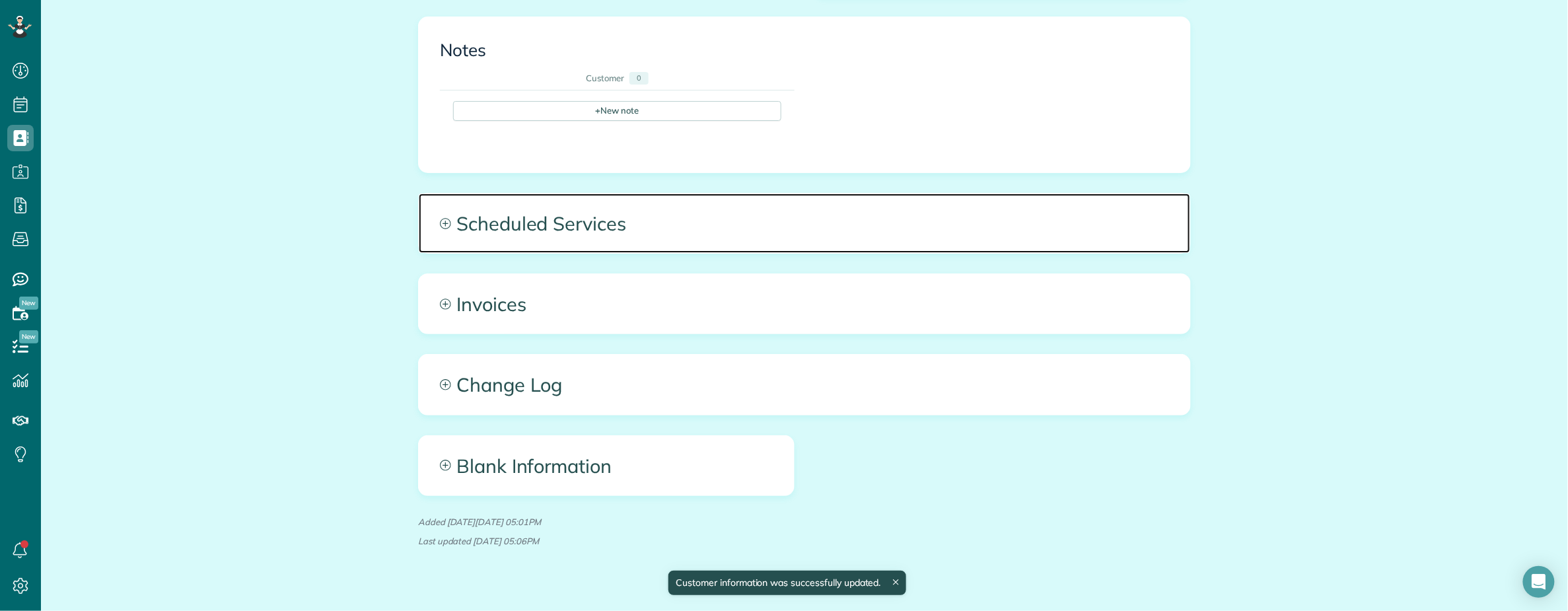
click at [600, 200] on span "Scheduled Services" at bounding box center [804, 223] width 771 height 60
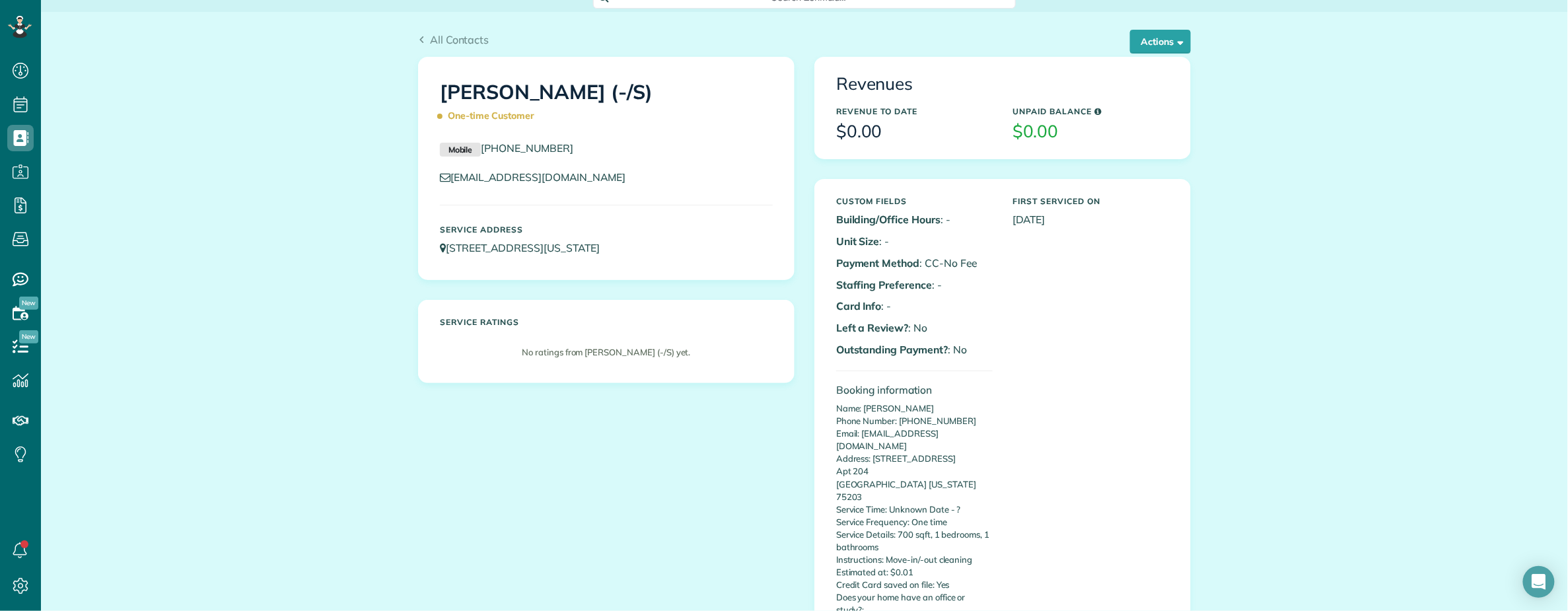
scroll to position [0, 0]
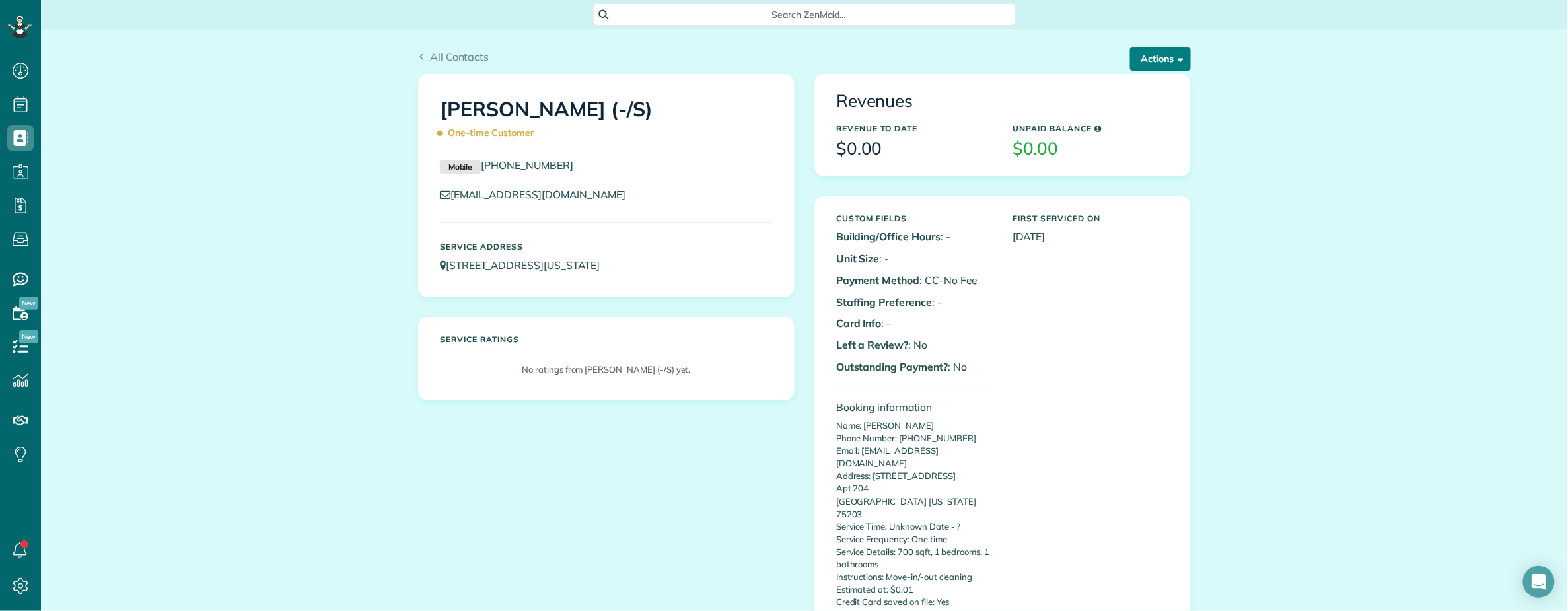
click at [1138, 64] on button "Actions" at bounding box center [1161, 58] width 61 height 24
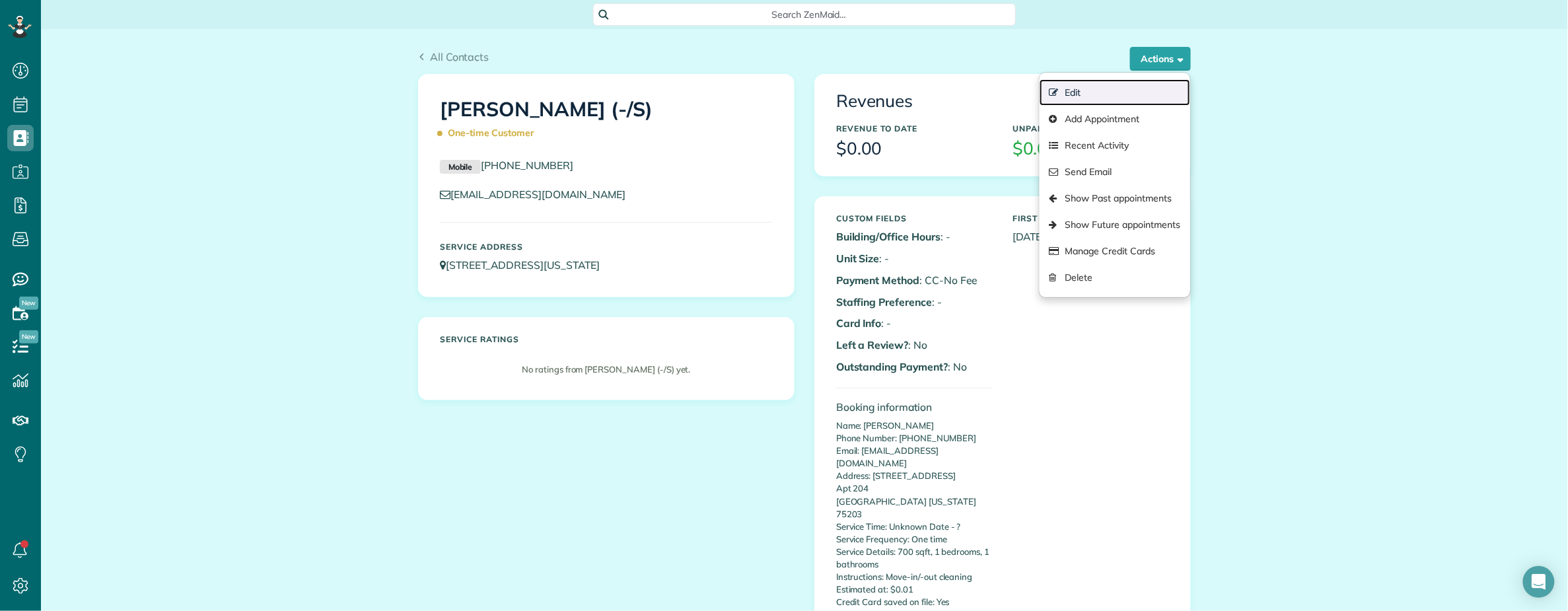
click at [1088, 90] on link "Edit" at bounding box center [1115, 92] width 151 height 27
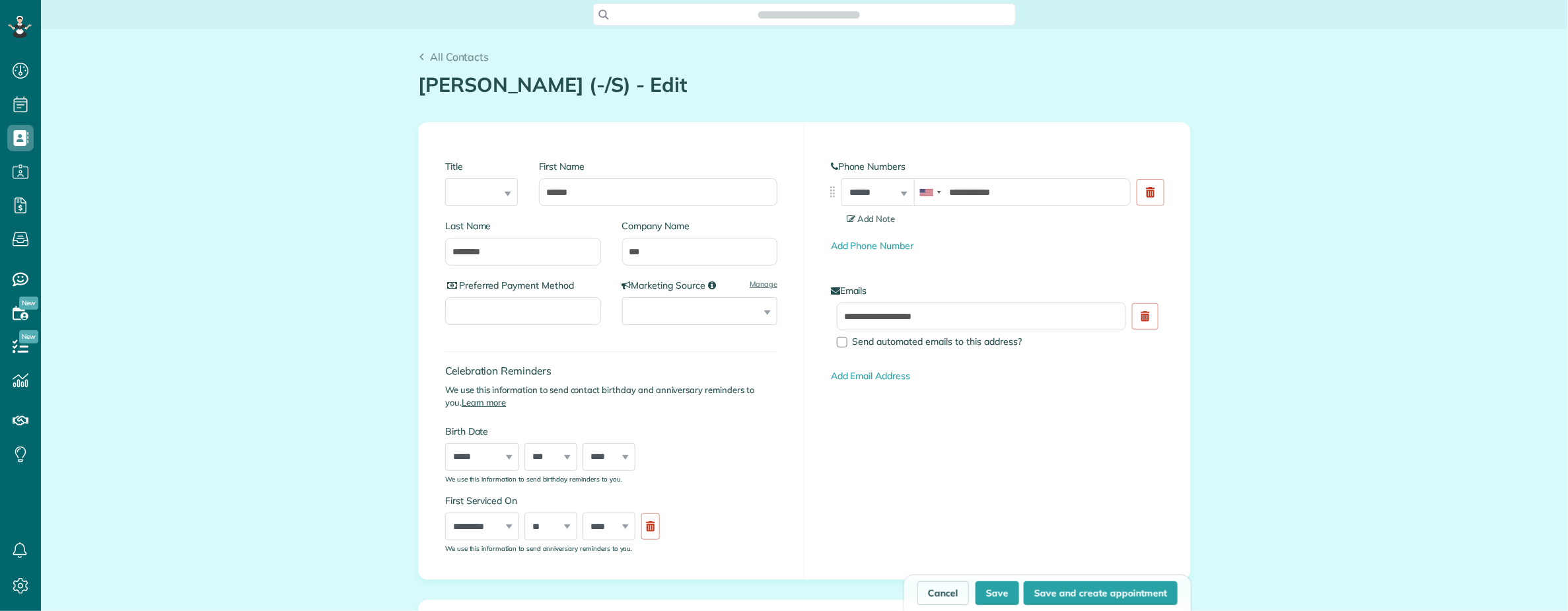
type input "**********"
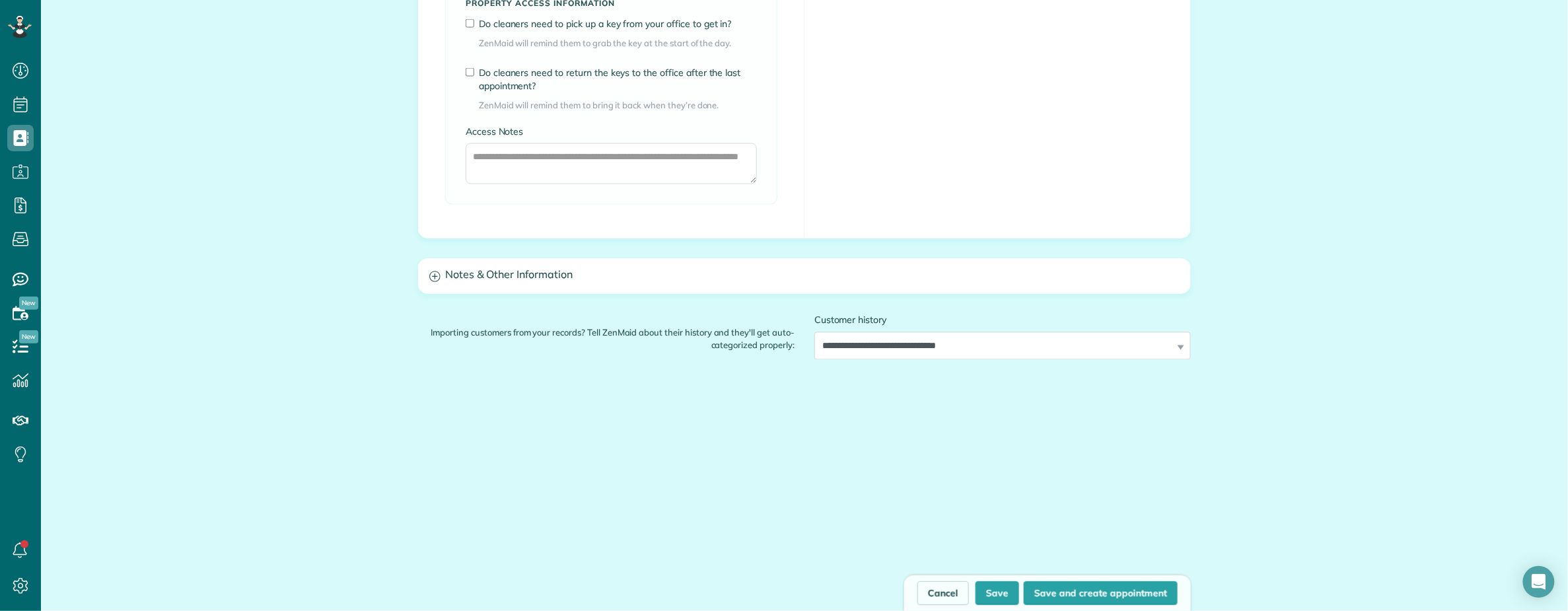
scroll to position [1042, 0]
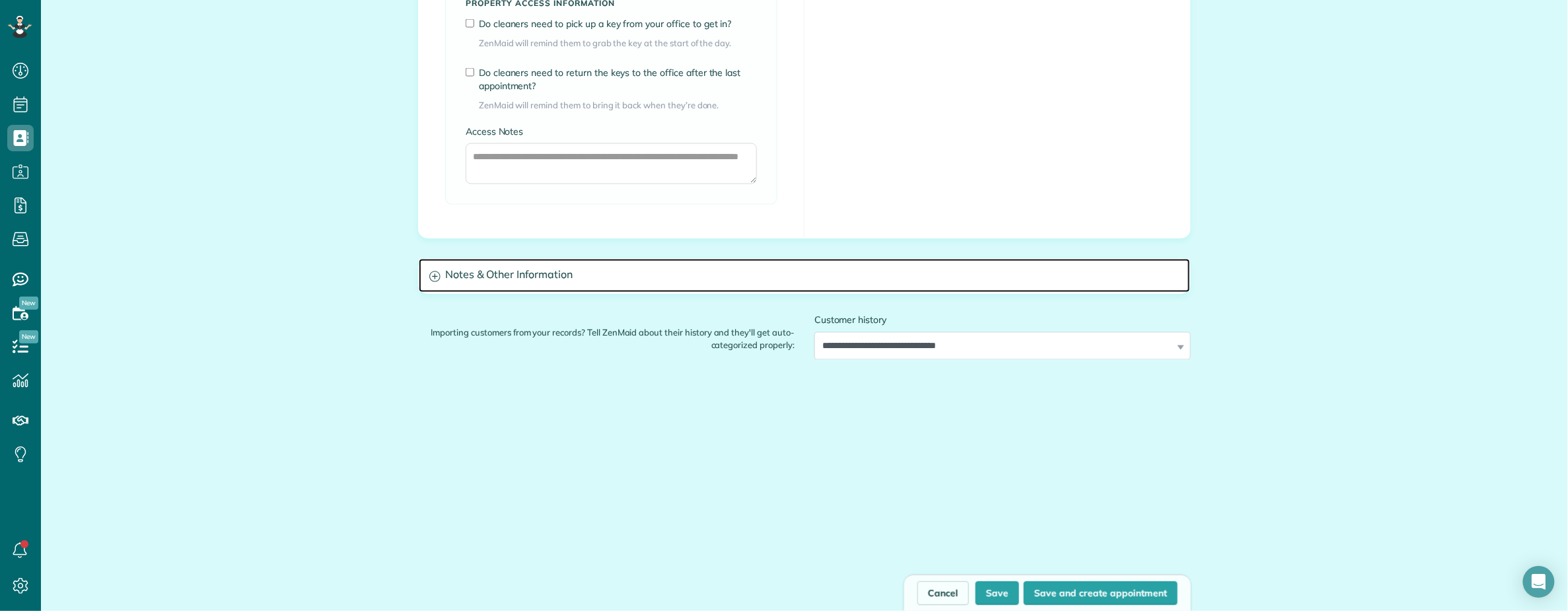
click at [621, 280] on h3 "Notes & Other Information" at bounding box center [804, 276] width 771 height 33
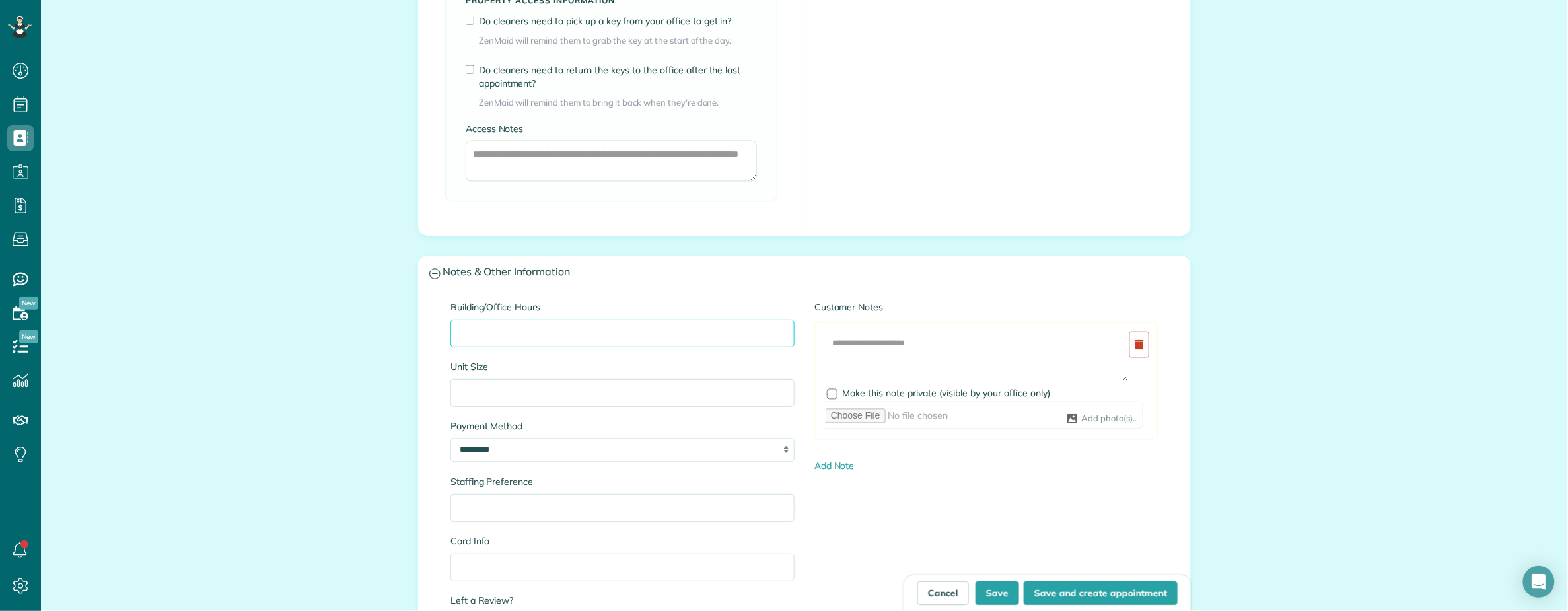
drag, startPoint x: 500, startPoint y: 335, endPoint x: 519, endPoint y: 344, distance: 21.0
click at [500, 334] on input "Building/Office Hours" at bounding box center [622, 334] width 344 height 28
paste input "**********"
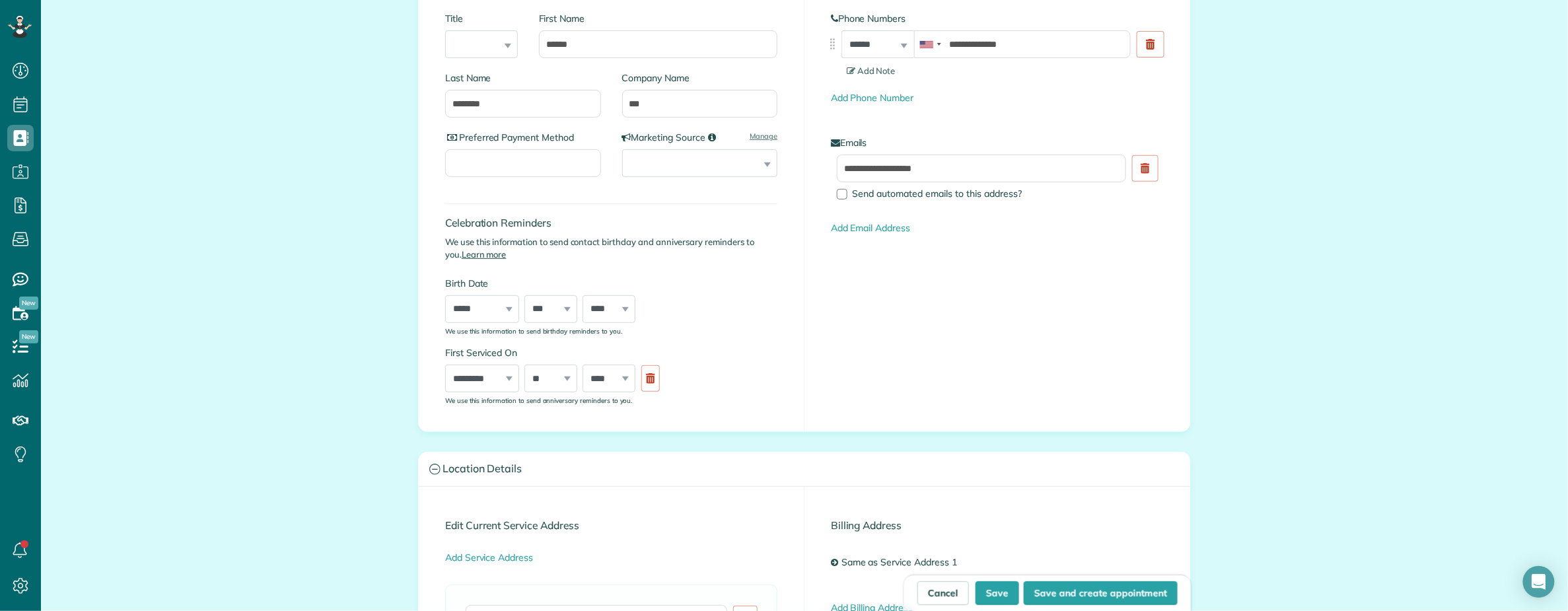
scroll to position [528, 0]
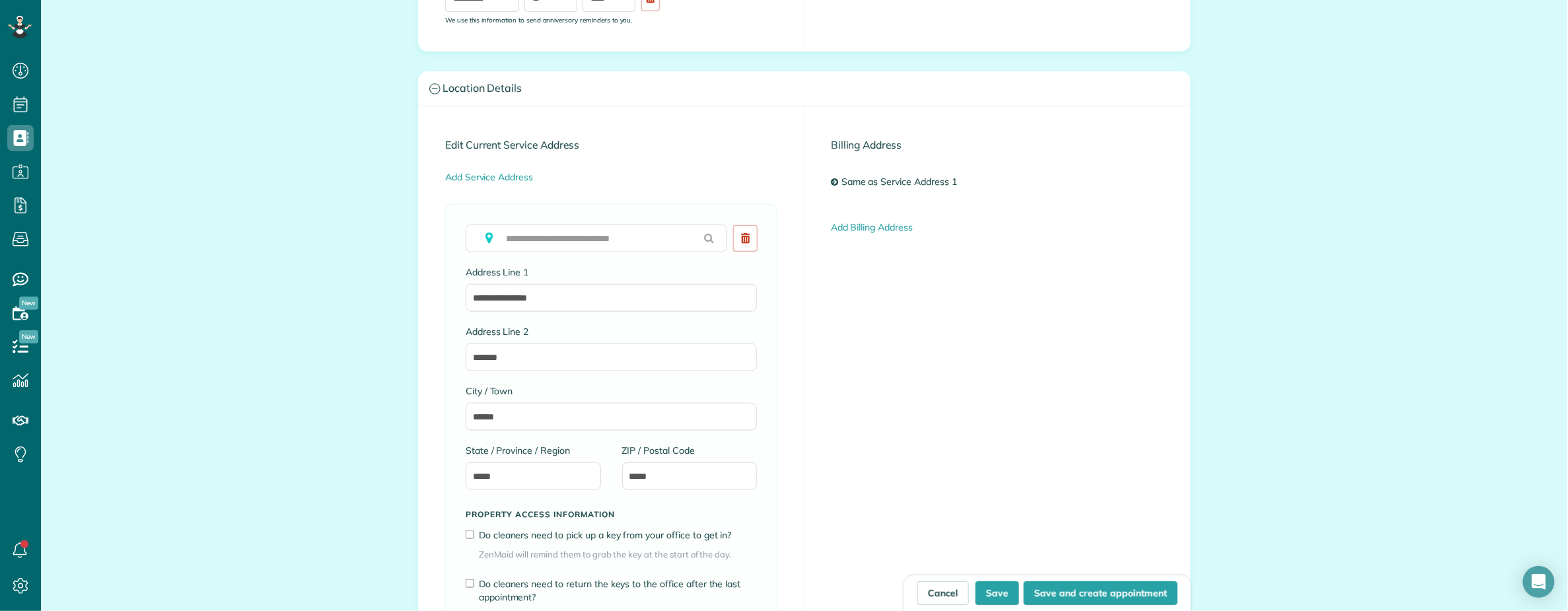
type input "**********"
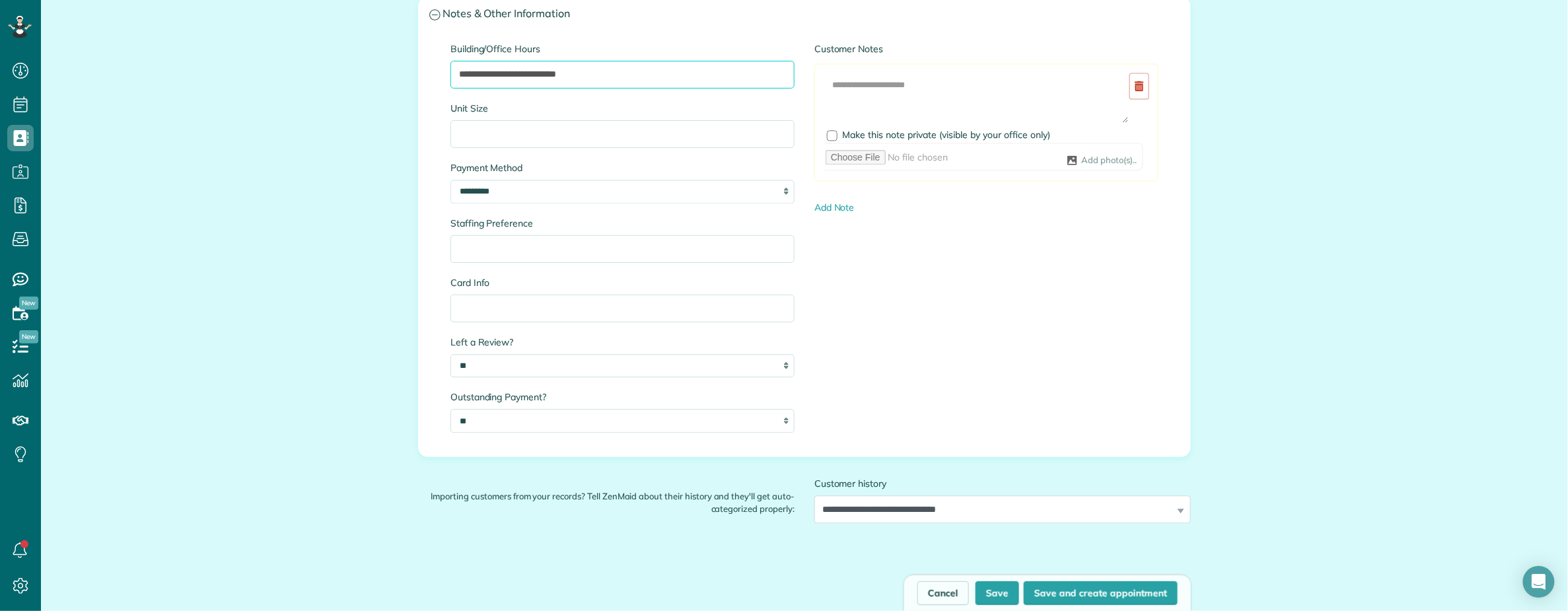
scroll to position [1322, 0]
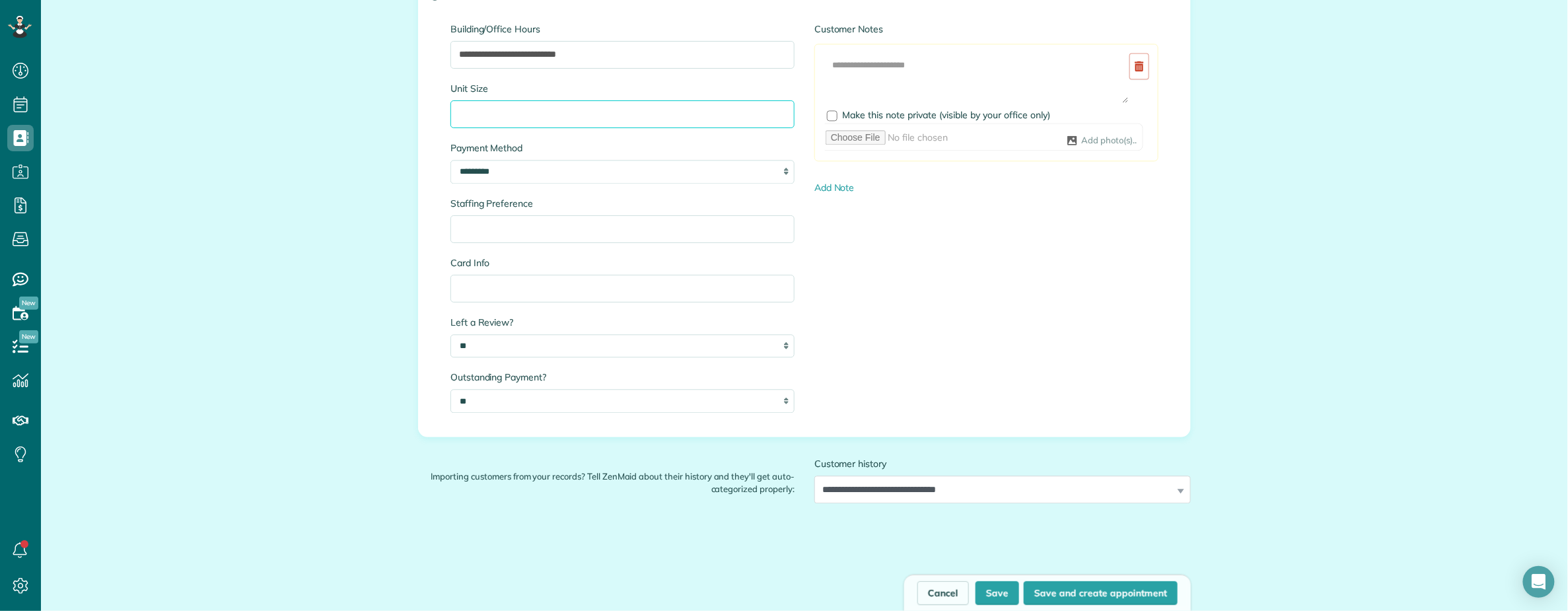
click at [492, 118] on input "Unit Size" at bounding box center [622, 114] width 344 height 28
paste input "**********"
type input "**********"
click at [986, 587] on button "Save" at bounding box center [997, 593] width 44 height 24
type input "**********"
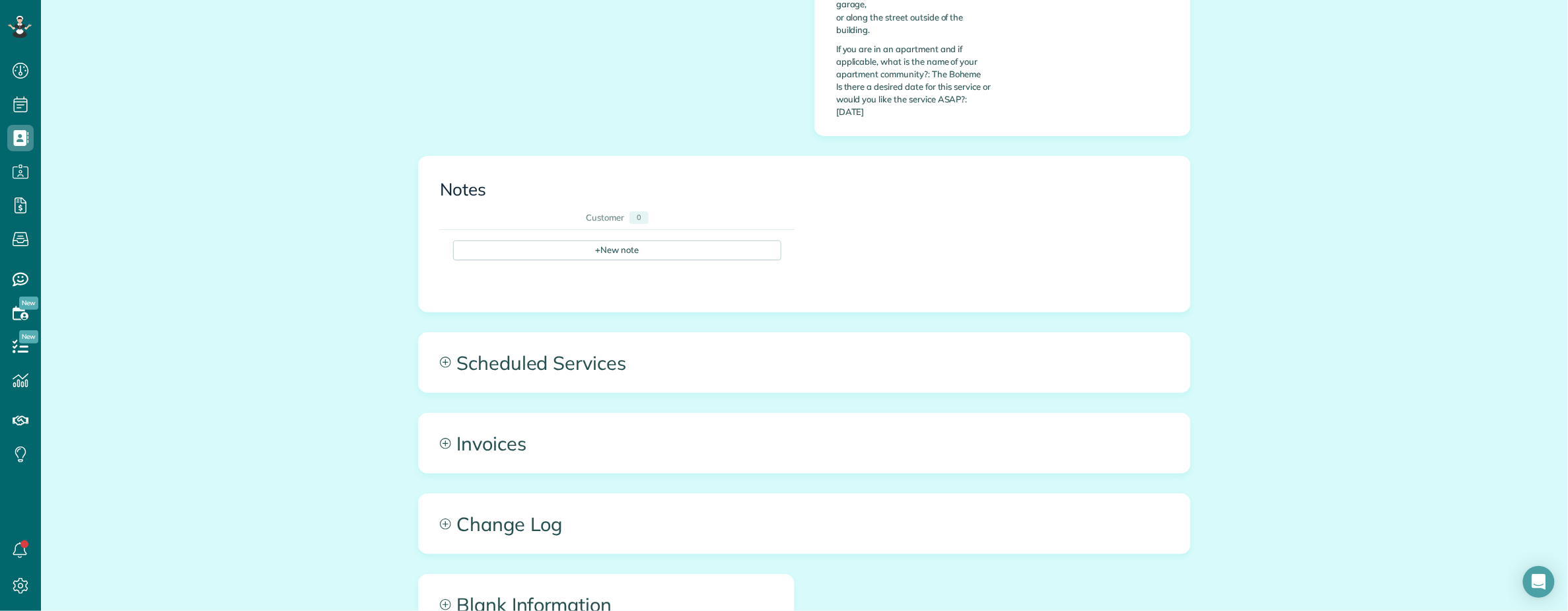
scroll to position [793, 0]
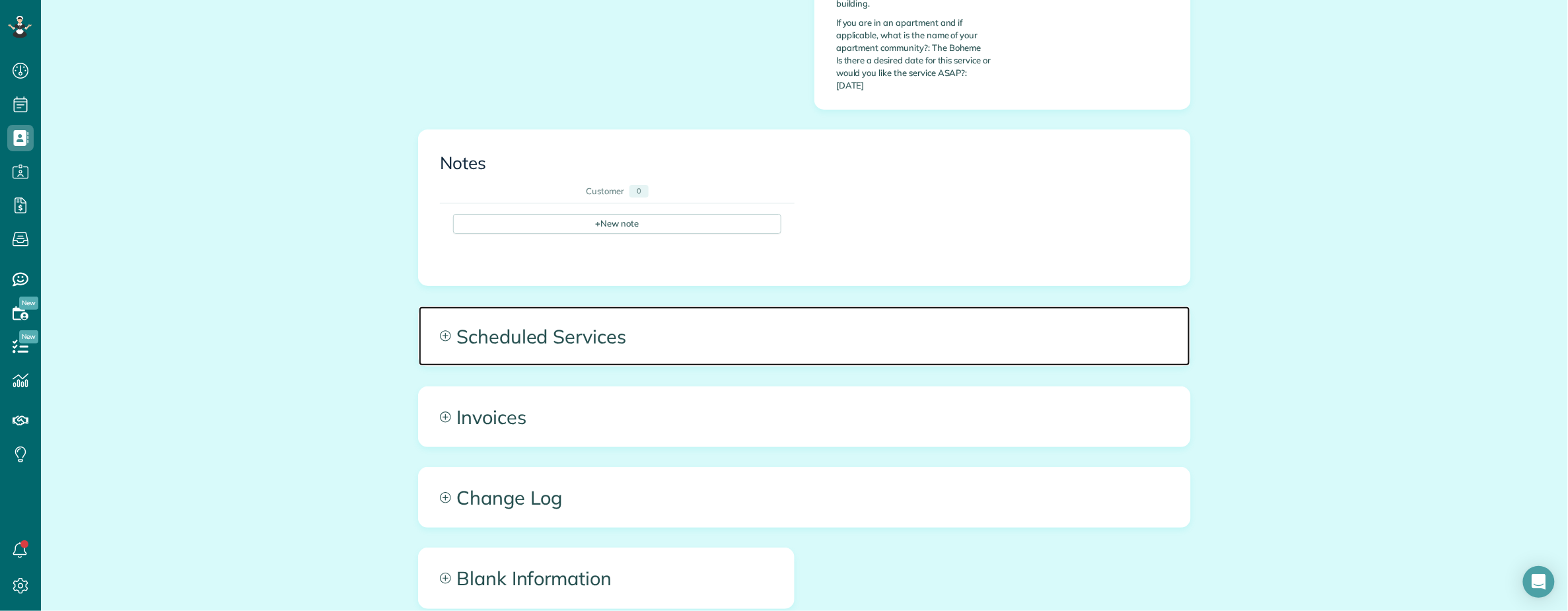
click at [662, 320] on span "Scheduled Services" at bounding box center [804, 336] width 771 height 60
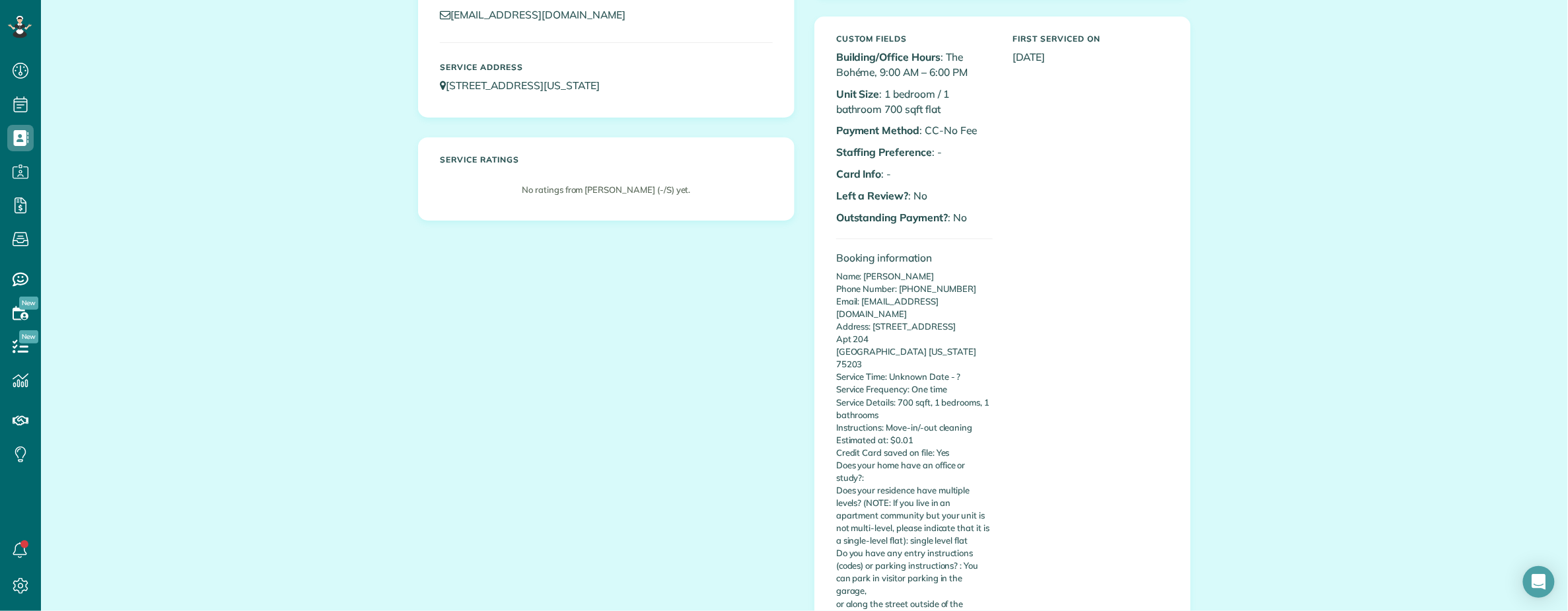
scroll to position [0, 0]
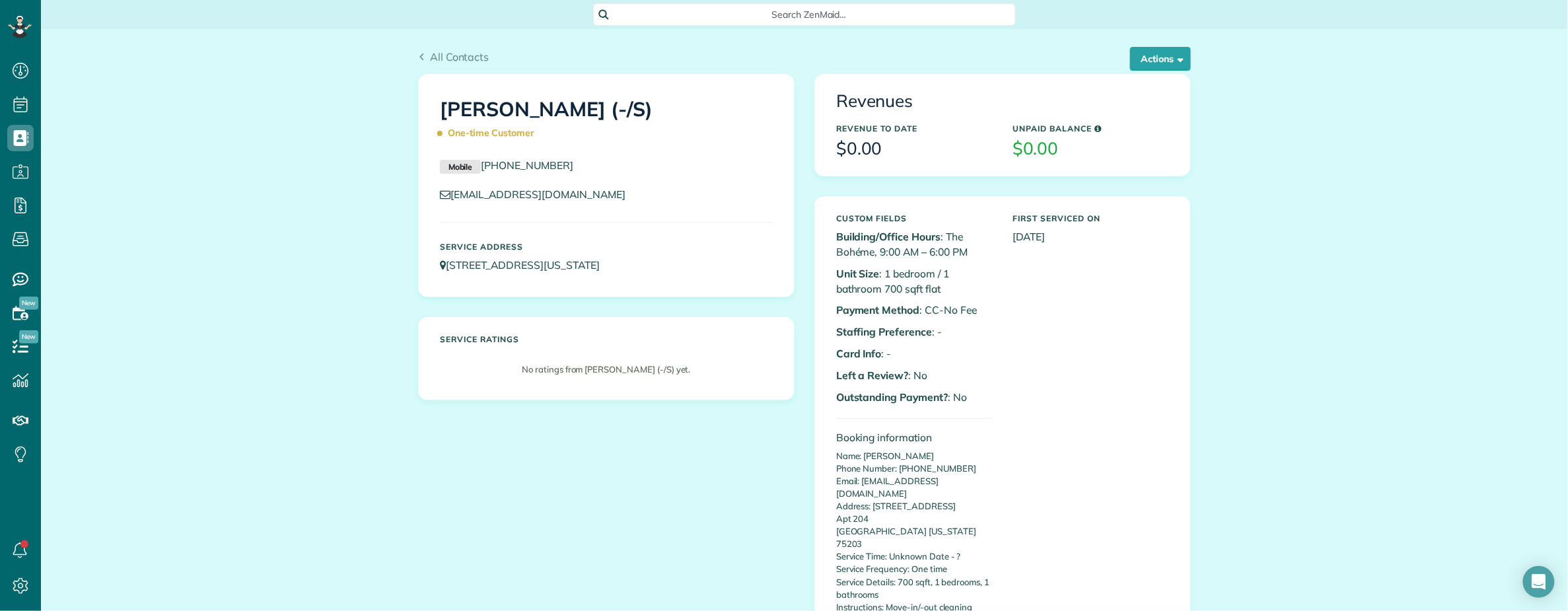
drag, startPoint x: 439, startPoint y: 109, endPoint x: 654, endPoint y: 116, distance: 215.1
click at [654, 116] on div "Korbyn O’Banion (-/S) One-time Customer" at bounding box center [606, 119] width 352 height 67
copy h1 "Korbyn O’Banion (-/S)"
click at [821, 14] on span "Search ZenMaid…" at bounding box center [809, 14] width 402 height 13
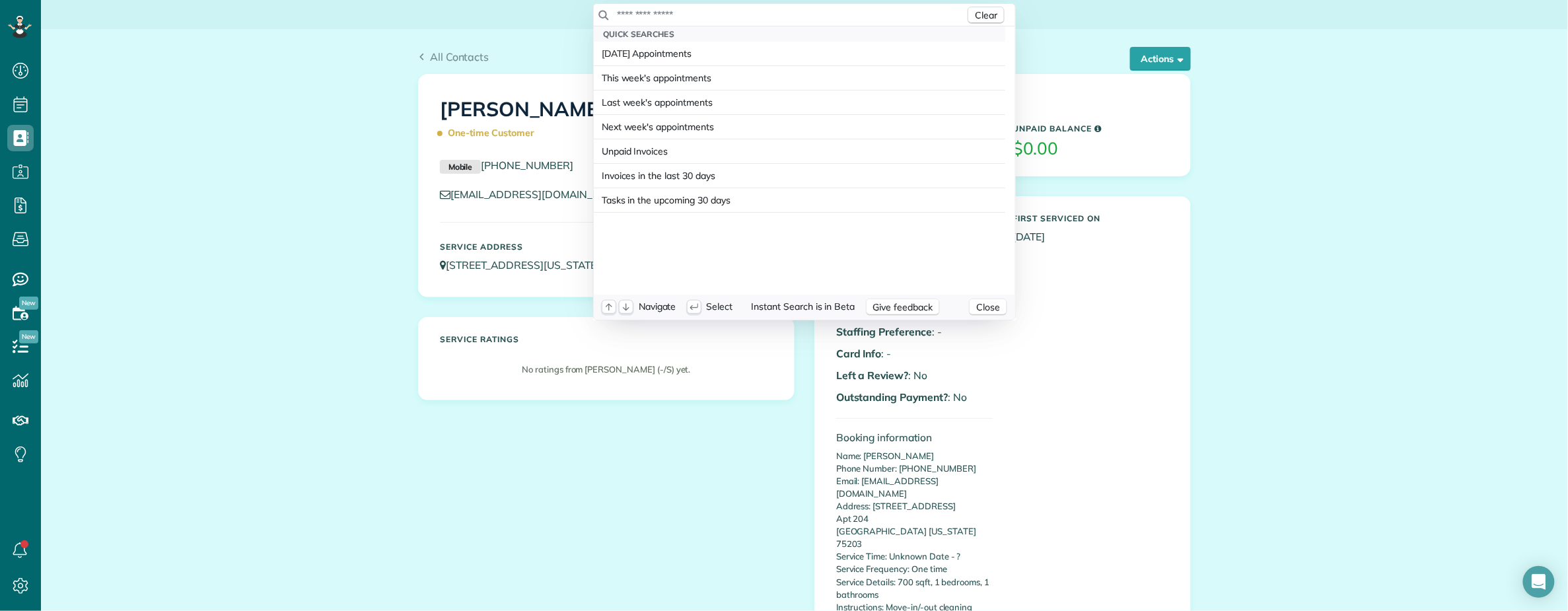
click at [810, 14] on input "text" at bounding box center [790, 14] width 349 height 13
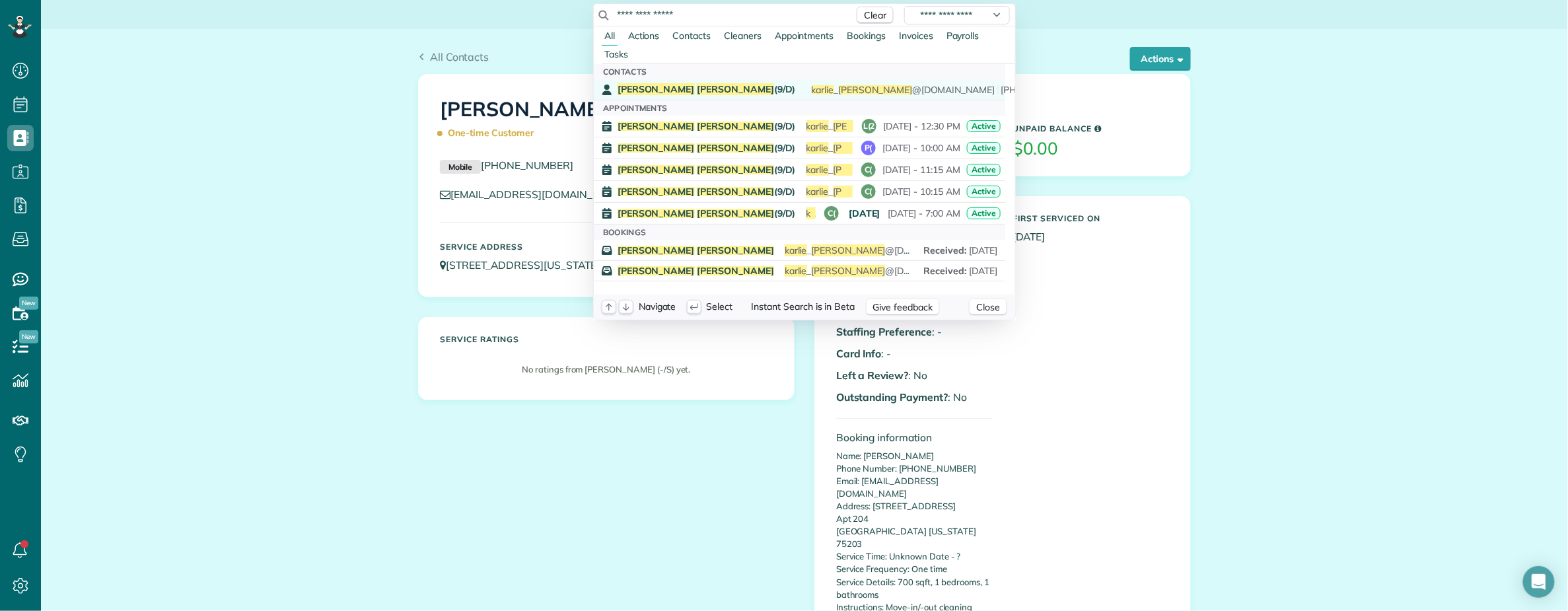
type input "**********"
click at [685, 90] on span "Karlie Deitrick (9/D)" at bounding box center [707, 89] width 179 height 12
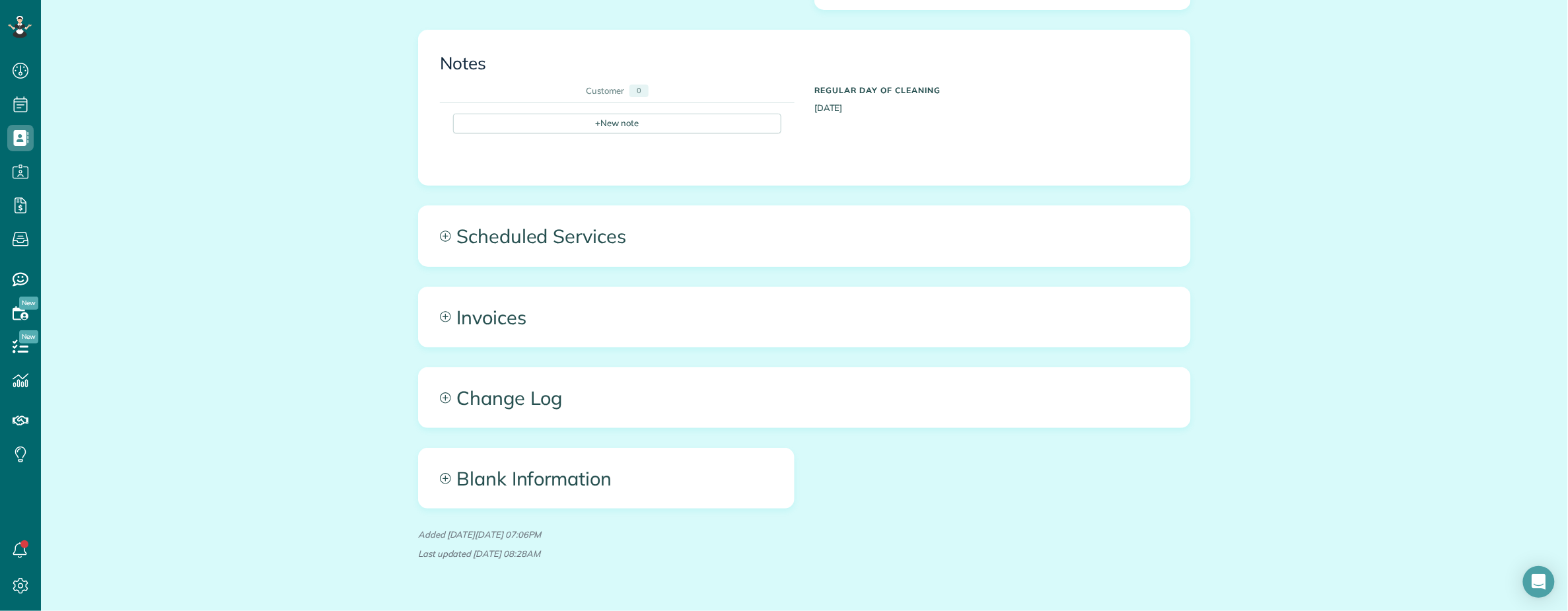
scroll to position [850, 0]
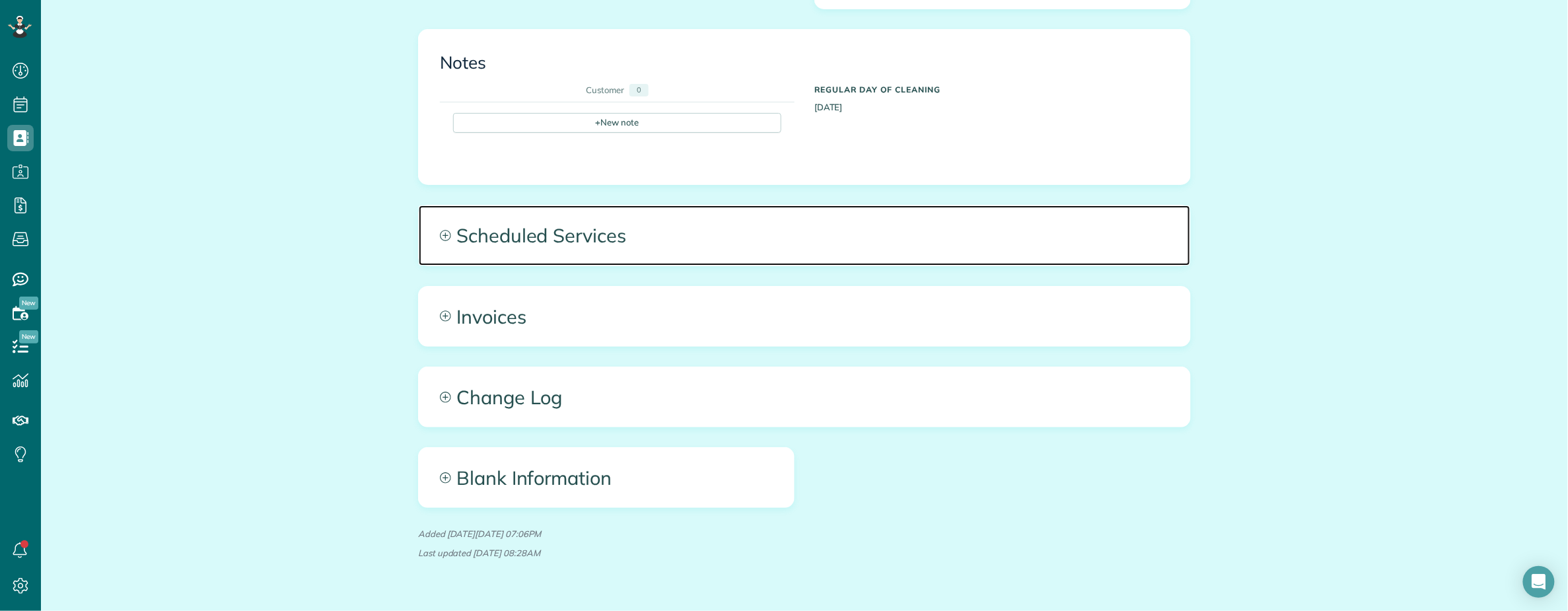
click at [646, 210] on span "Scheduled Services" at bounding box center [804, 235] width 771 height 60
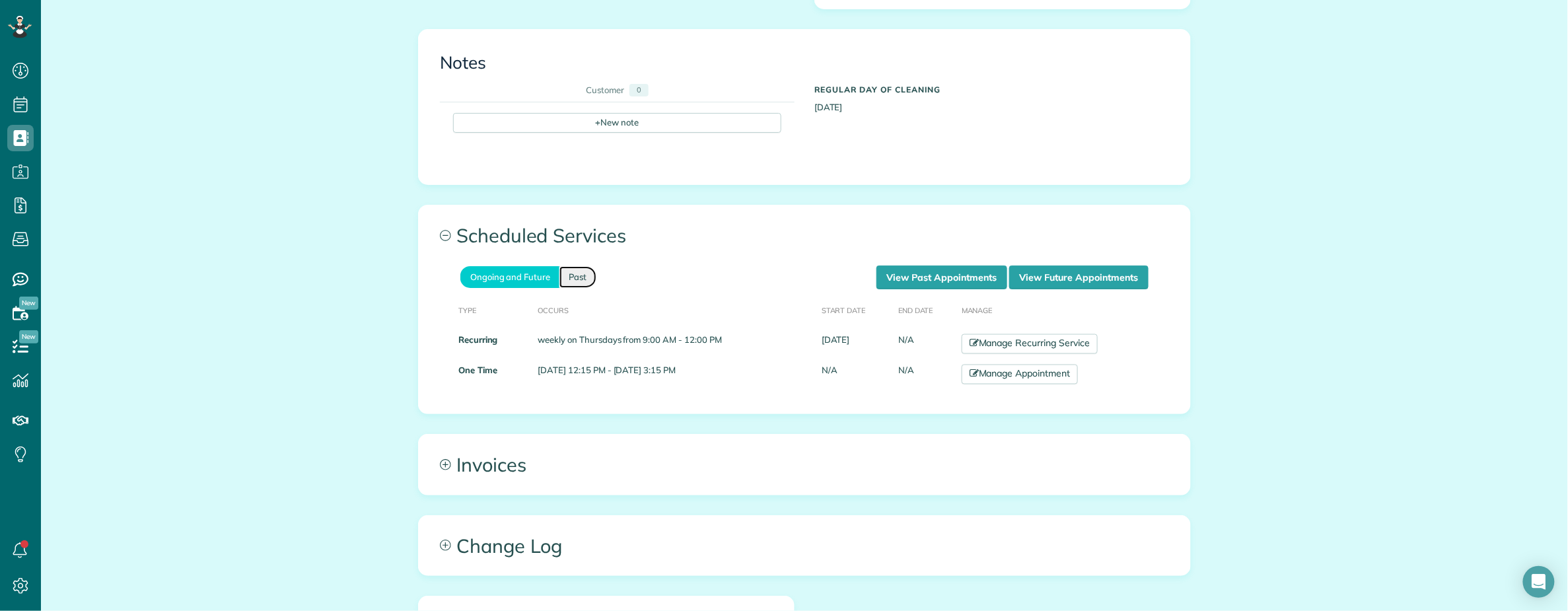
click at [578, 266] on link "Past" at bounding box center [577, 277] width 37 height 22
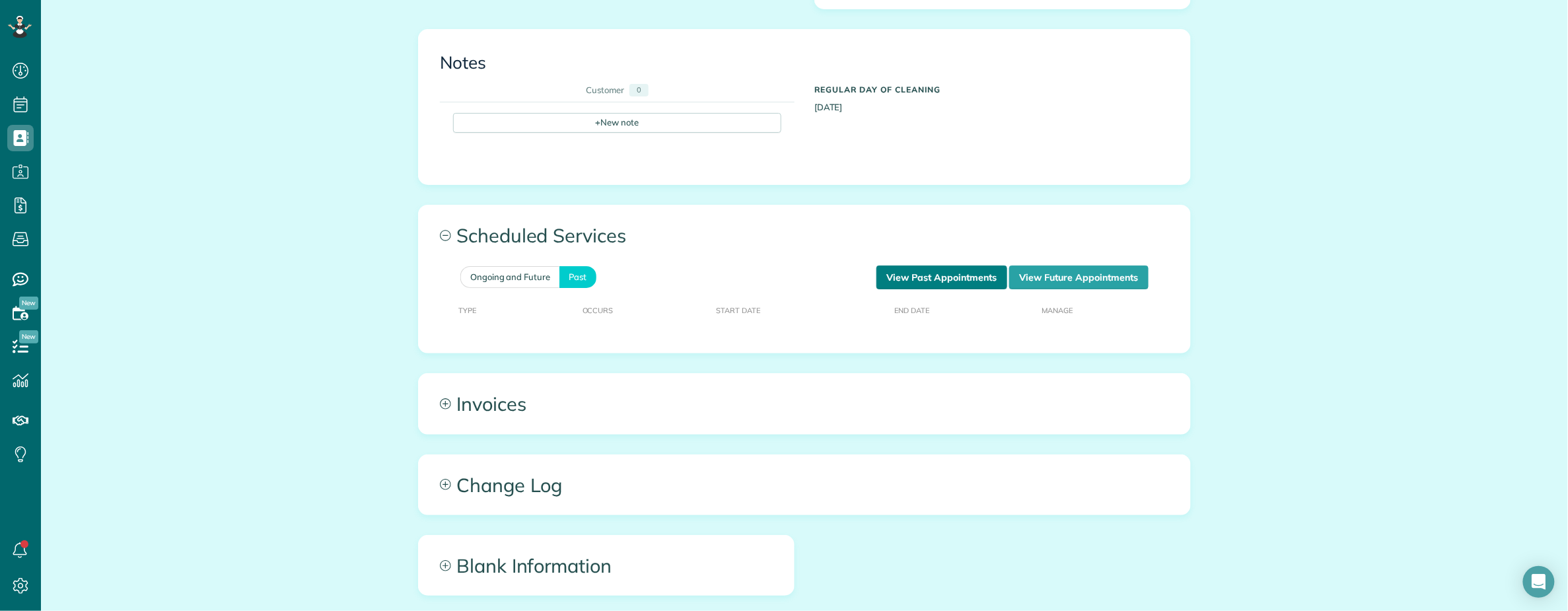
click at [878, 266] on link "View Past Appointments" at bounding box center [942, 277] width 131 height 24
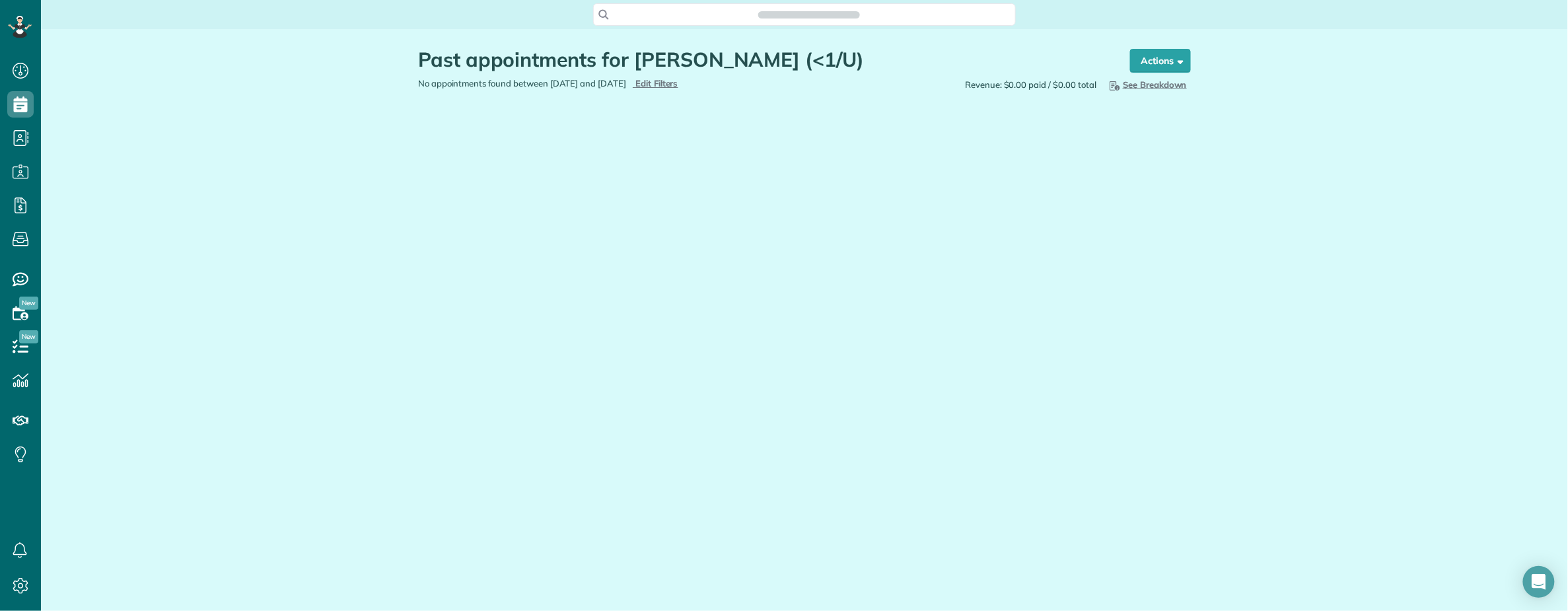
scroll to position [6, 6]
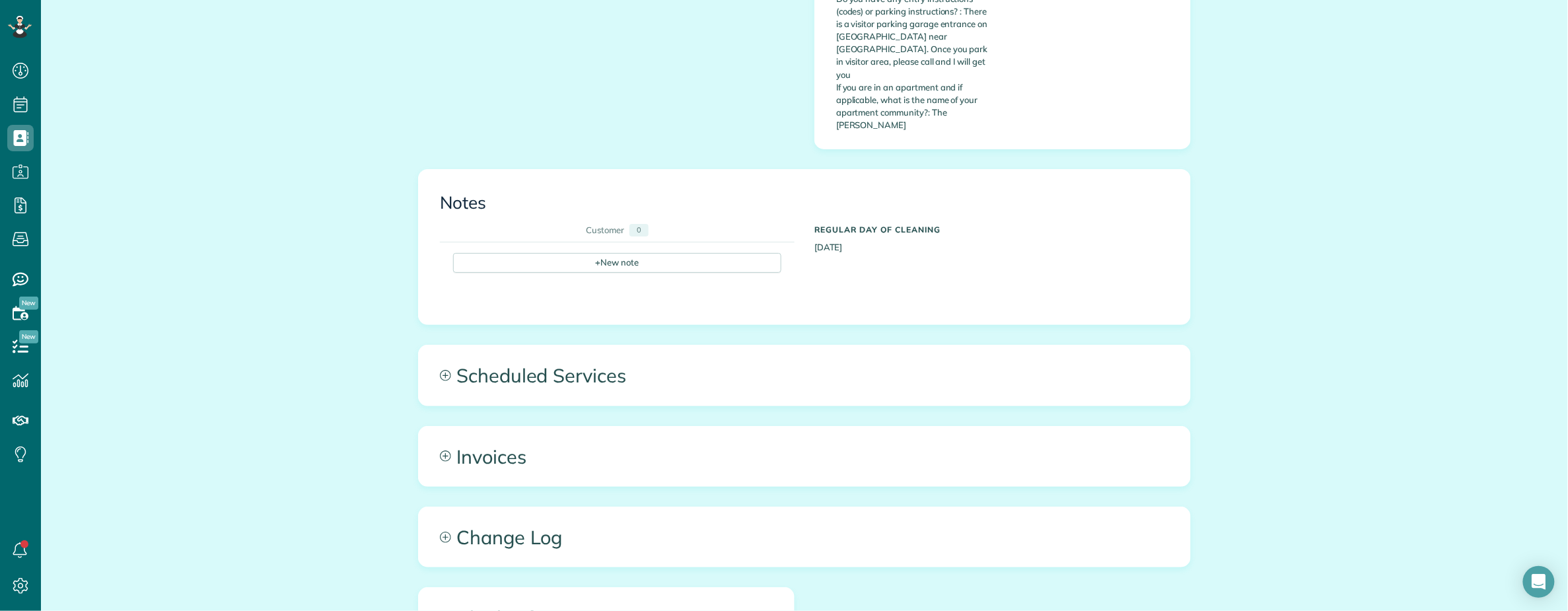
scroll to position [673, 0]
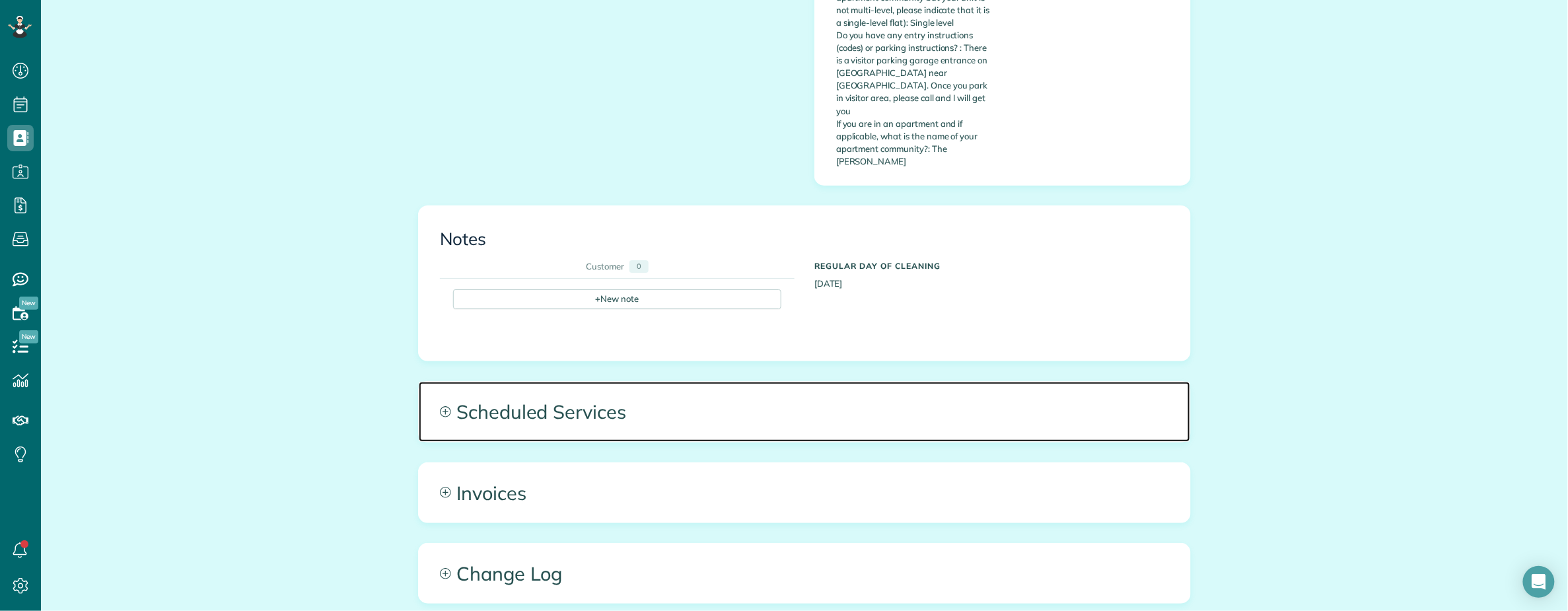
click at [606, 382] on span "Scheduled Services" at bounding box center [804, 411] width 771 height 60
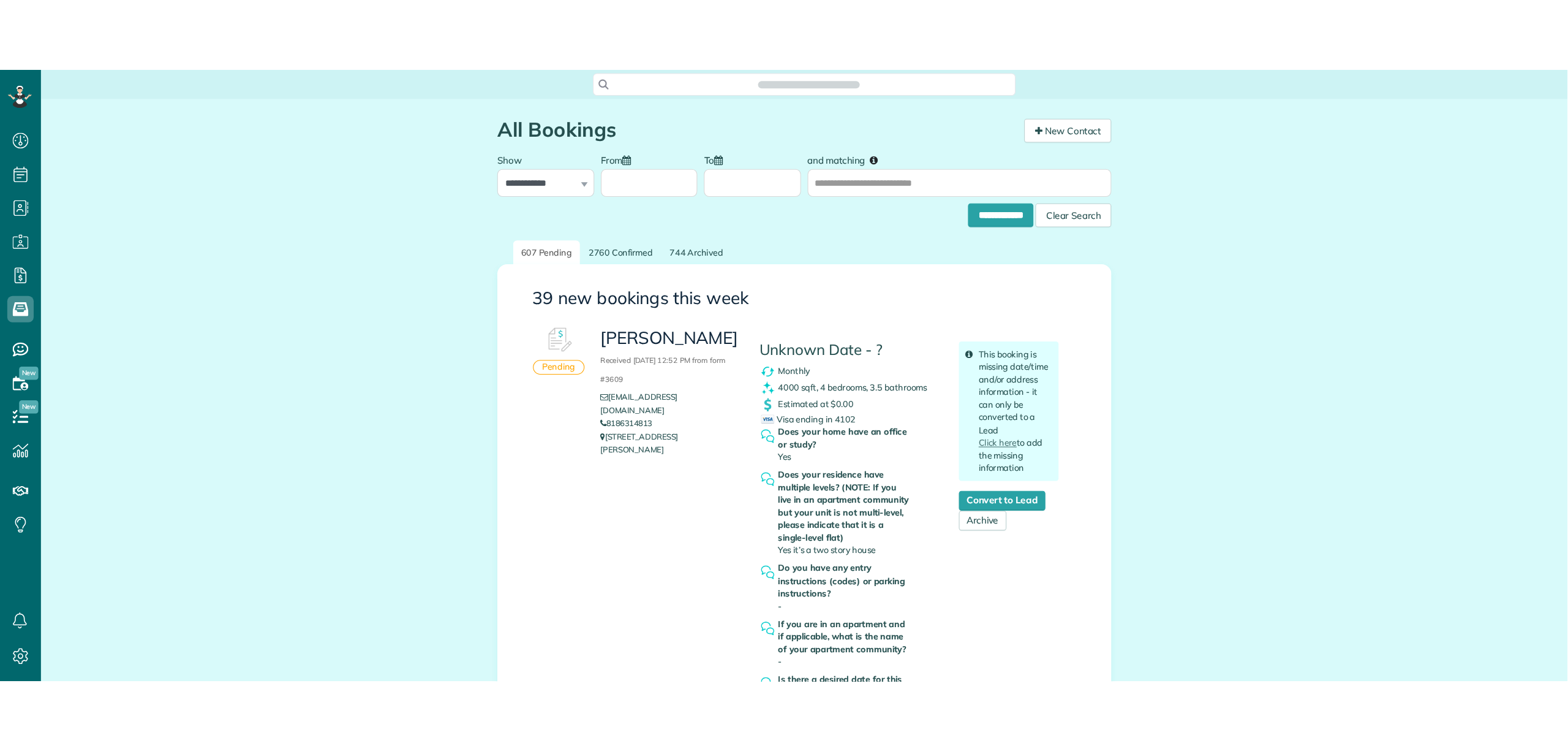
scroll to position [5, 5]
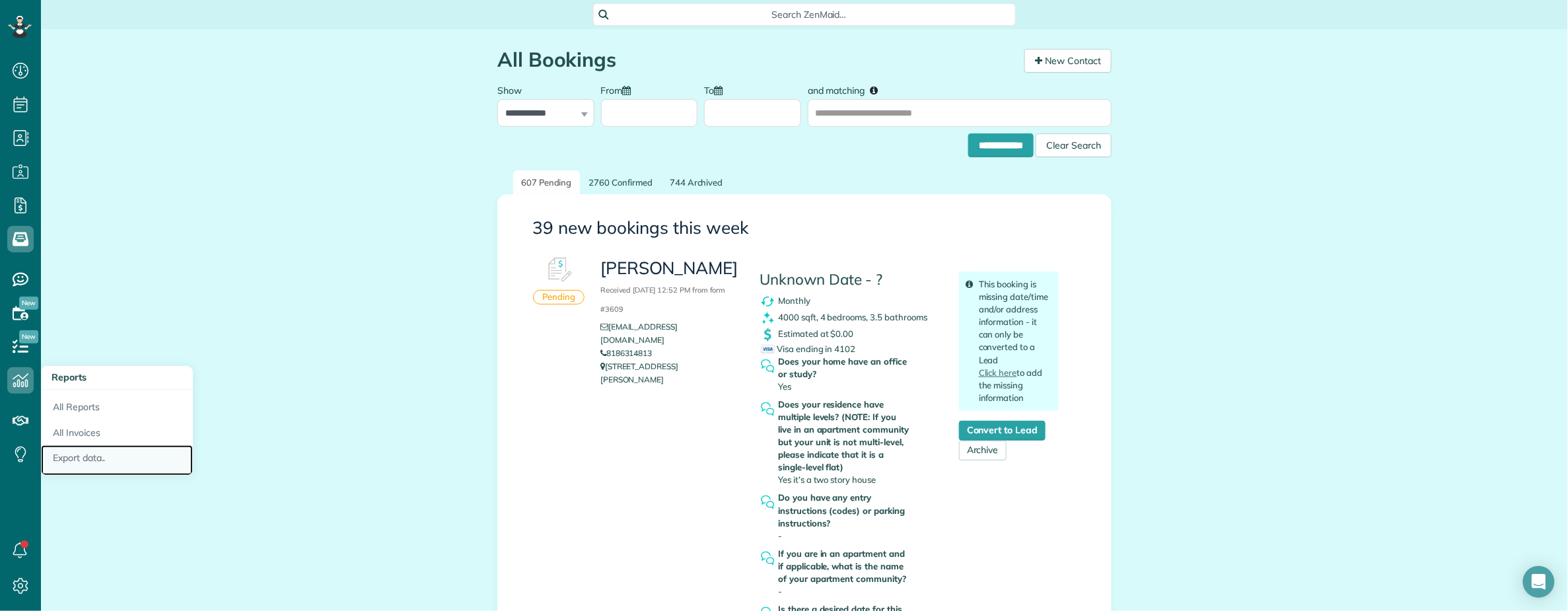
click at [77, 455] on link "Export data.." at bounding box center [117, 461] width 152 height 30
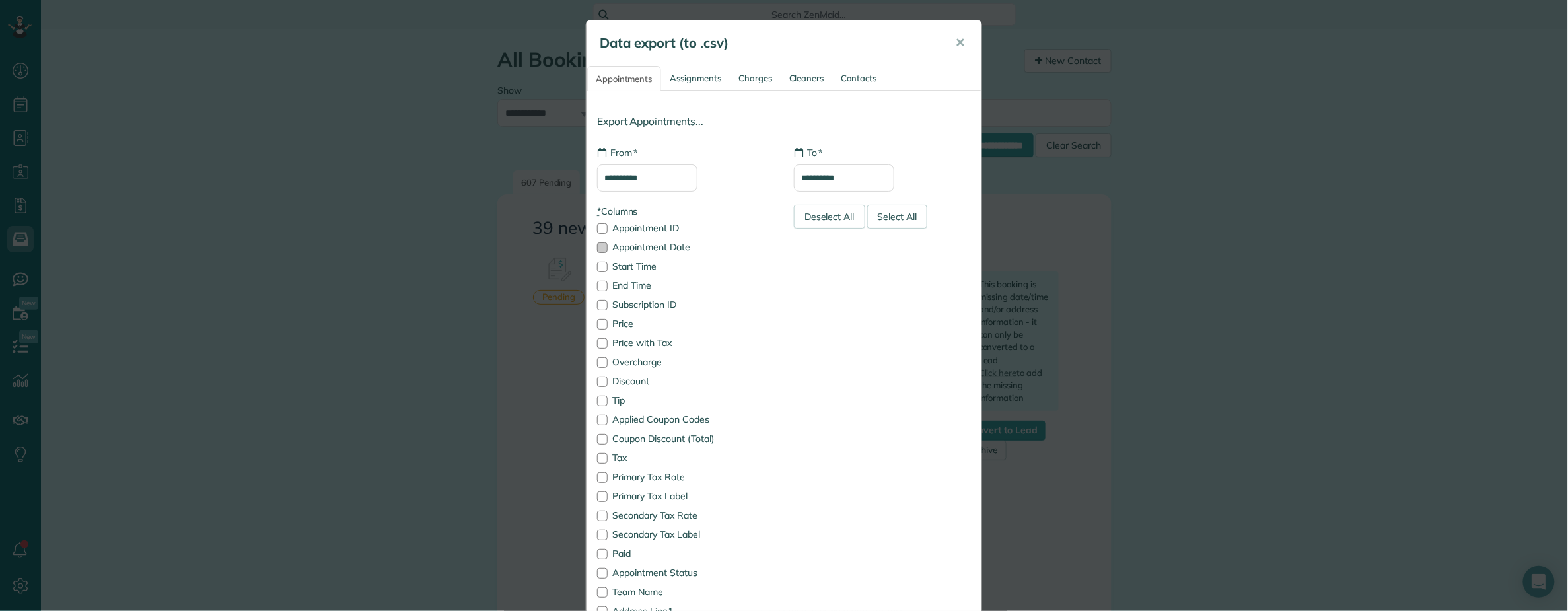
type input "**********"
click at [845, 78] on link "Contacts" at bounding box center [860, 79] width 51 height 25
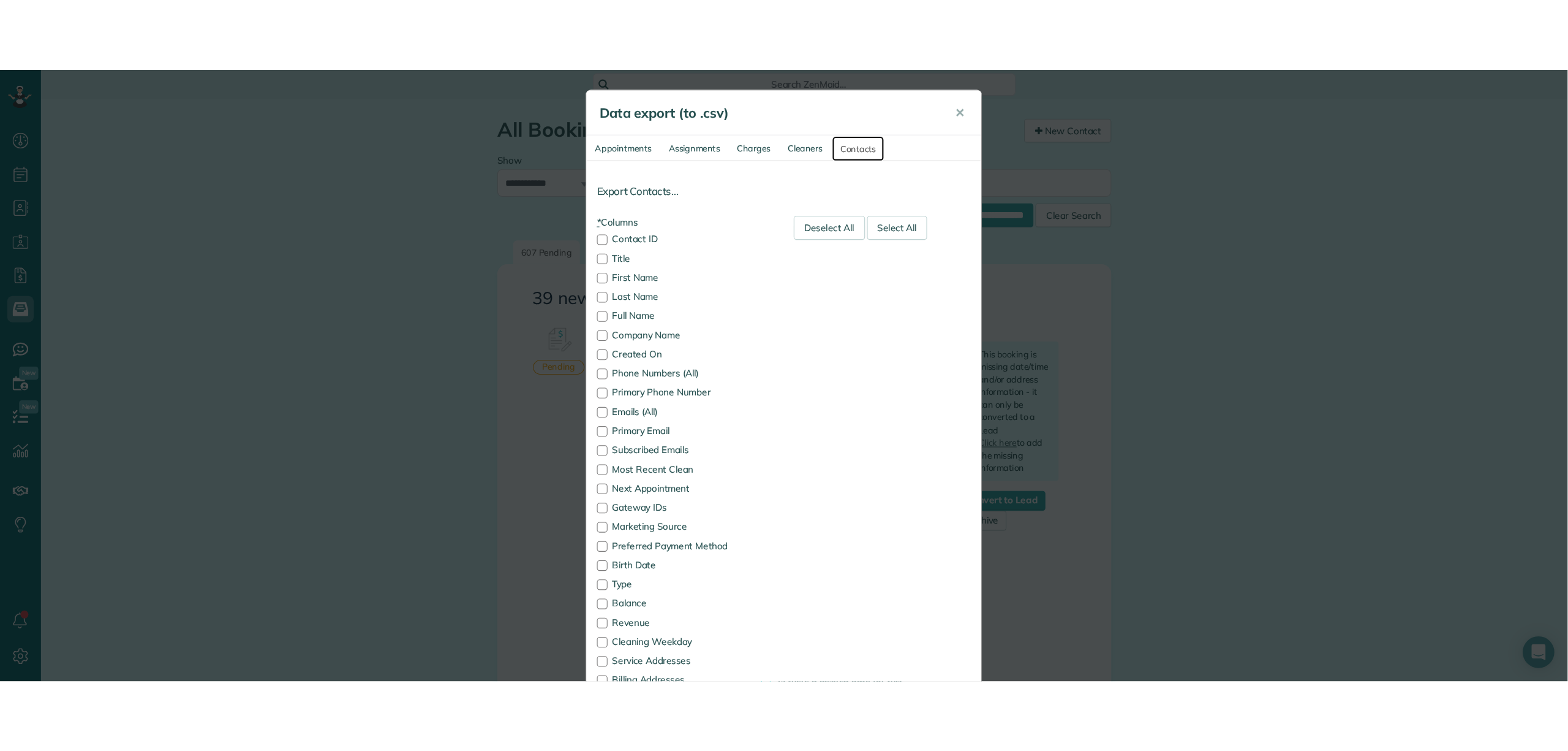
scroll to position [751, 37]
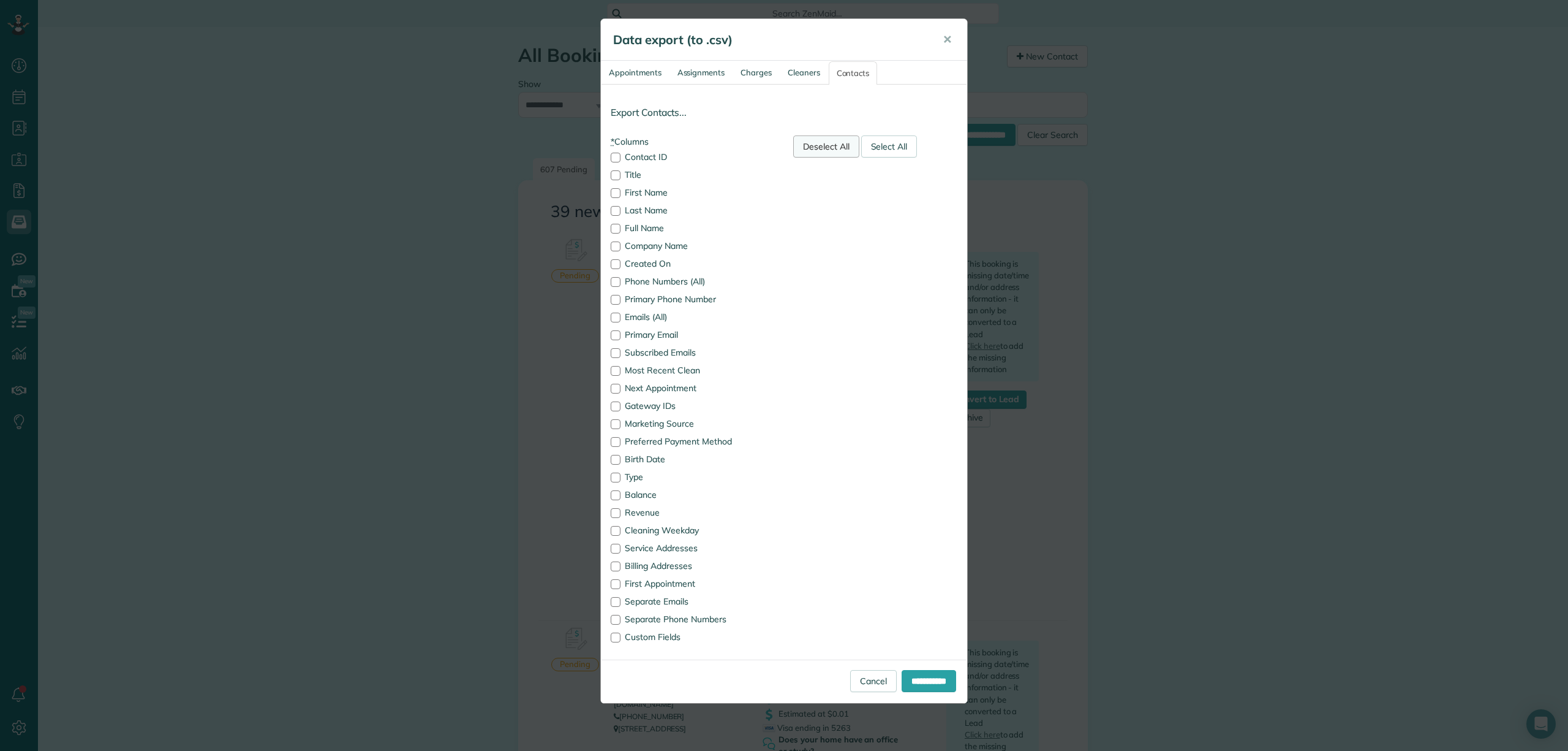
click at [822, 143] on div "Deselect All" at bounding box center [826, 146] width 66 height 22
drag, startPoint x: 810, startPoint y: 518, endPoint x: 840, endPoint y: 269, distance: 250.8
click at [836, 294] on div "* Columns Contact ID Title First Name Last Name Full Name Company Name Created …" at bounding box center [784, 393] width 366 height 515
click at [829, 263] on div "* Columns Contact ID Title First Name Last Name Full Name Company Name Created …" at bounding box center [784, 393] width 366 height 515
click at [613, 195] on div at bounding box center [615, 193] width 10 height 10
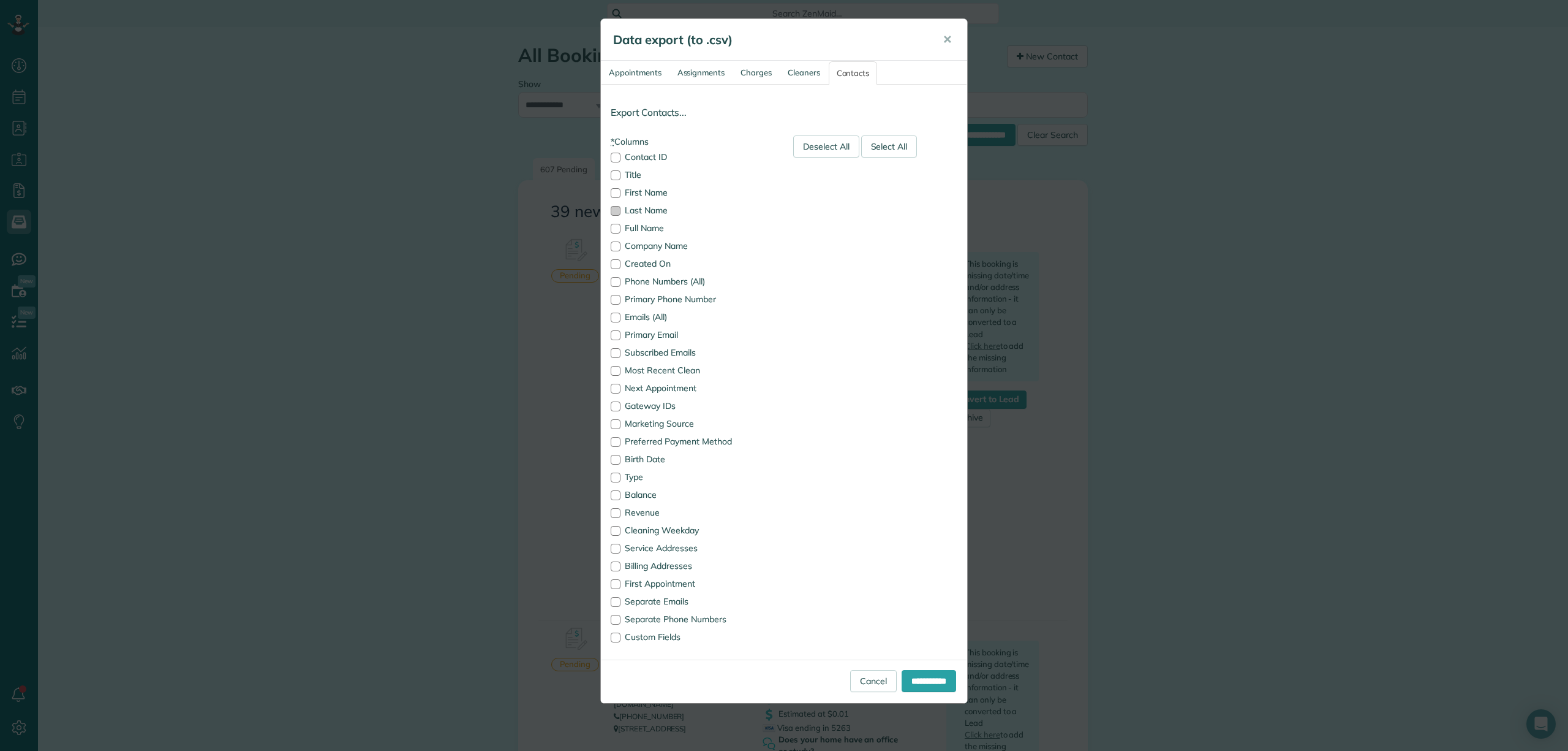
click at [615, 211] on div at bounding box center [615, 211] width 10 height 10
drag, startPoint x: 615, startPoint y: 209, endPoint x: 615, endPoint y: 192, distance: 17.0
click at [615, 208] on div at bounding box center [615, 211] width 10 height 10
click at [615, 192] on div at bounding box center [615, 193] width 10 height 10
click at [613, 226] on div at bounding box center [615, 228] width 10 height 10
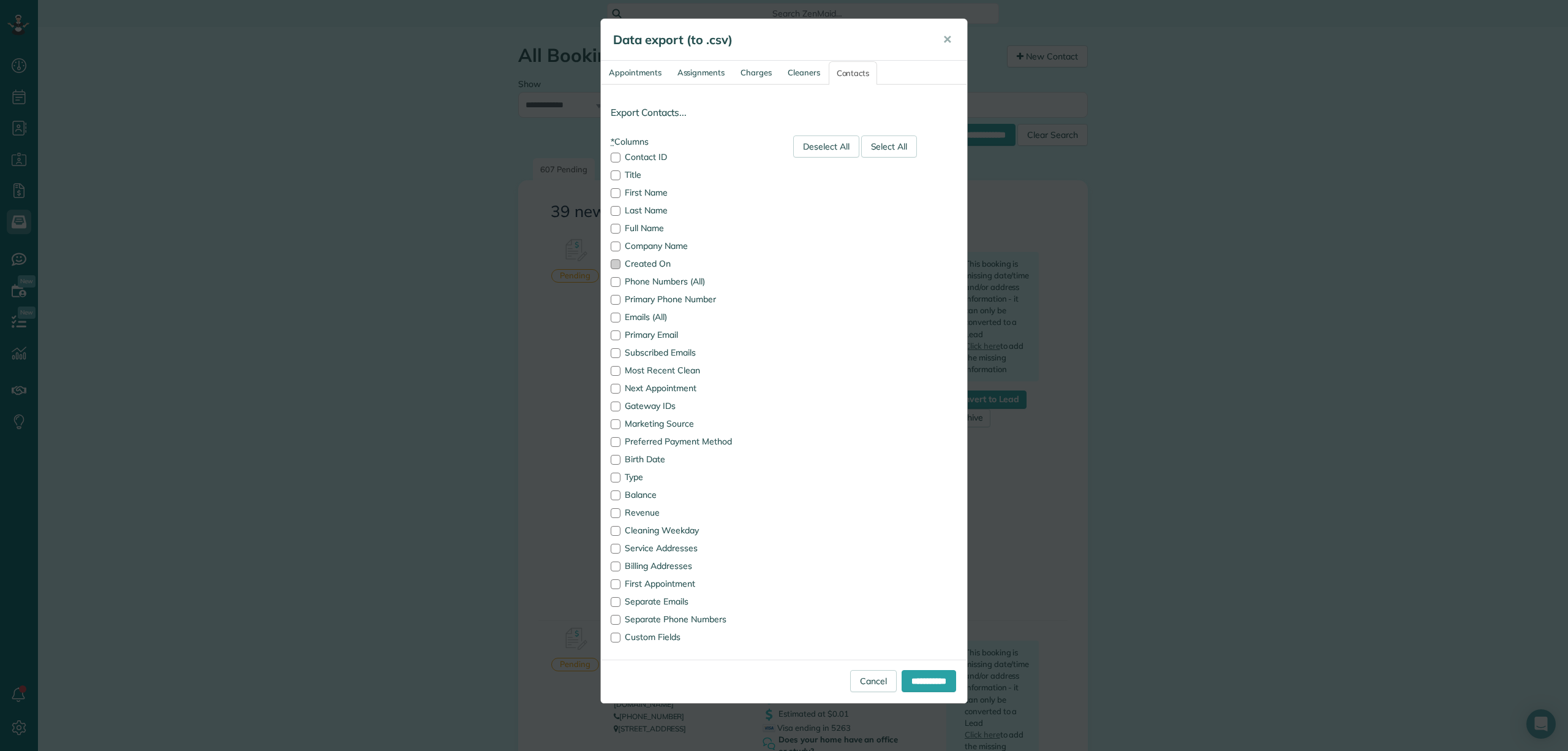
click at [613, 264] on div at bounding box center [615, 264] width 10 height 10
click at [616, 158] on div at bounding box center [615, 157] width 10 height 10
click at [887, 153] on div "Select All" at bounding box center [890, 146] width 56 height 22
click at [919, 567] on input "**********" at bounding box center [929, 680] width 55 height 22
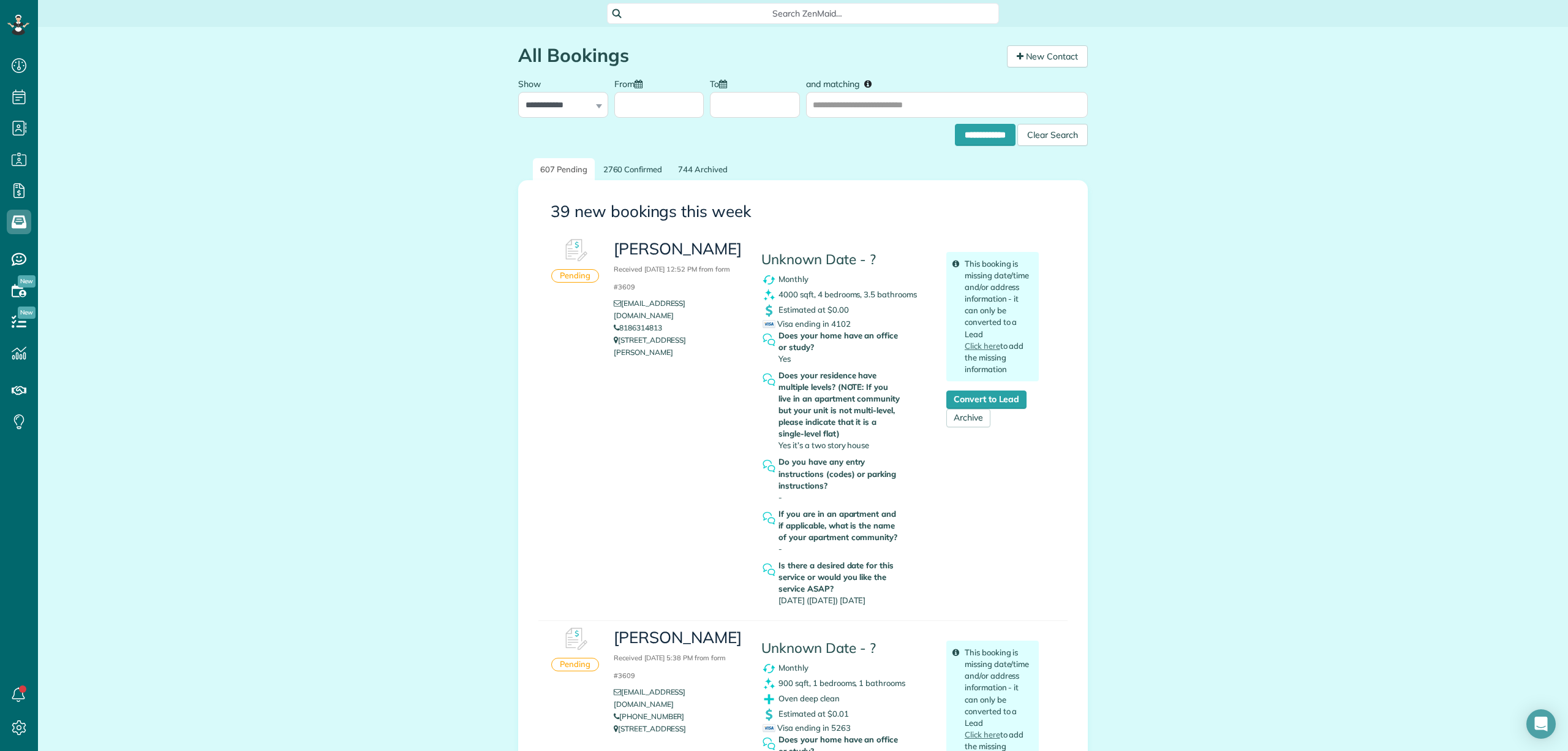
click at [766, 13] on span "Search ZenMaid…" at bounding box center [807, 13] width 373 height 12
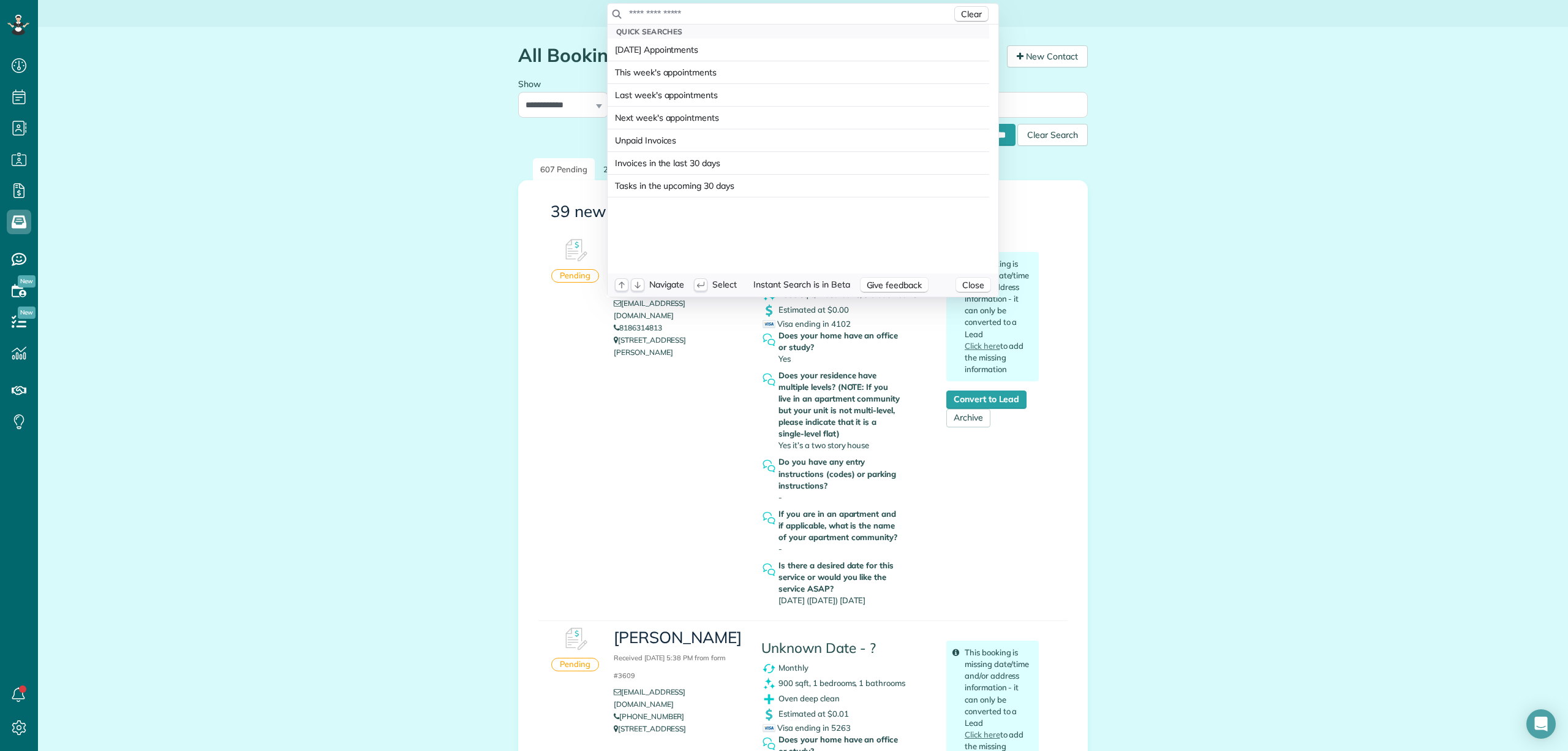
click at [765, 13] on input "text" at bounding box center [790, 13] width 323 height 12
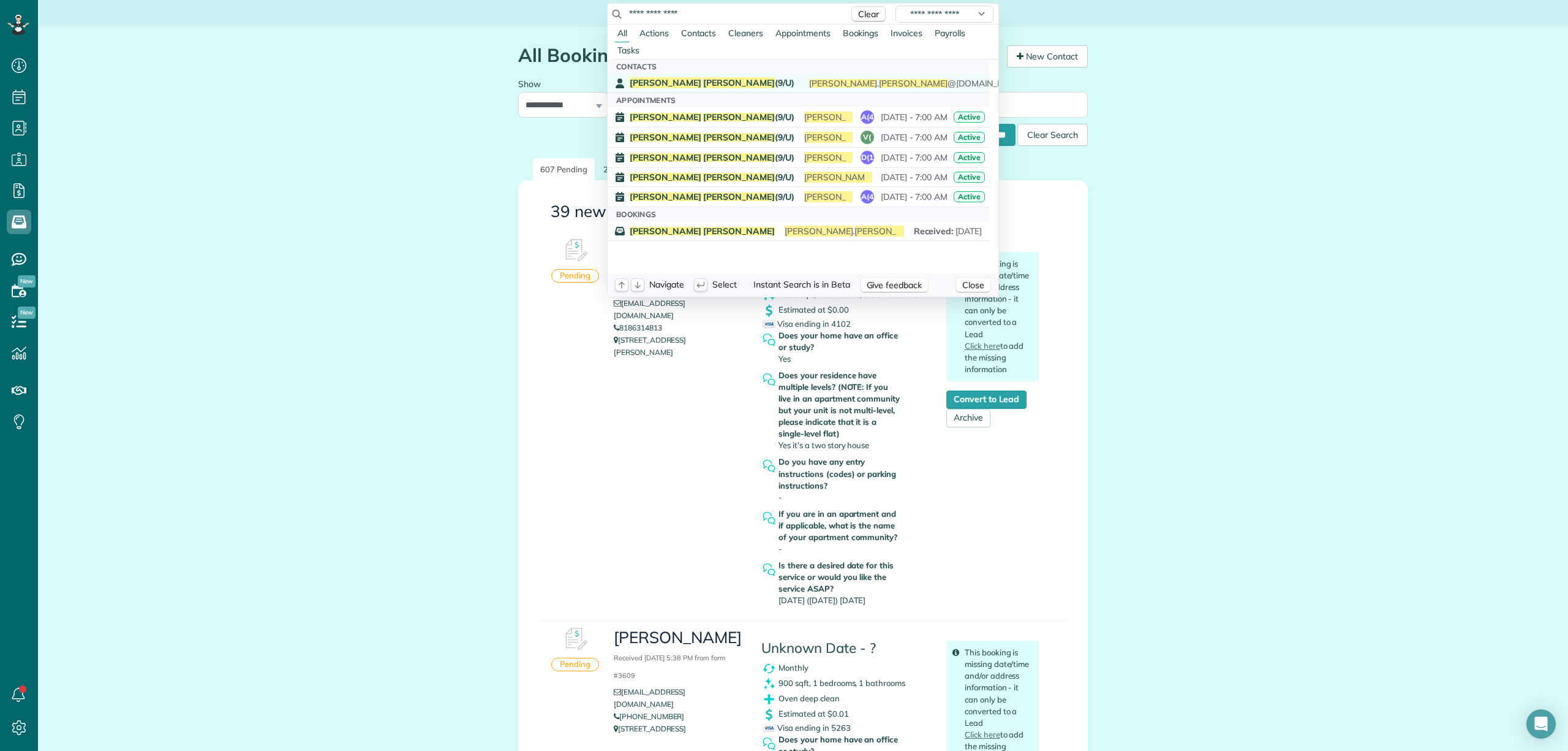
type input "**********"
click at [699, 79] on span "[PERSON_NAME] (9/U)" at bounding box center [712, 83] width 165 height 11
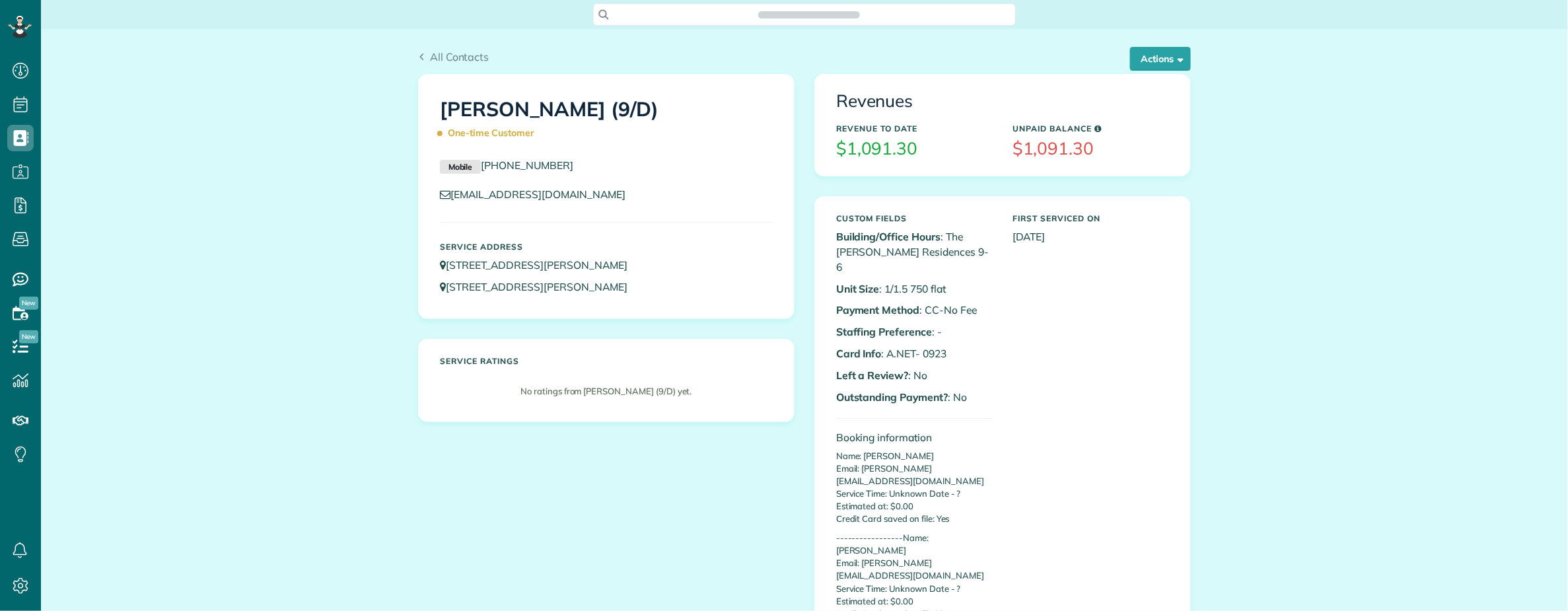
scroll to position [6, 6]
copy h1 "Karlie Deitrick (9/D)"
drag, startPoint x: 461, startPoint y: 107, endPoint x: 638, endPoint y: 107, distance: 177.0
click at [638, 107] on div "Karlie Deitrick (9/D) One-time Customer" at bounding box center [606, 119] width 352 height 67
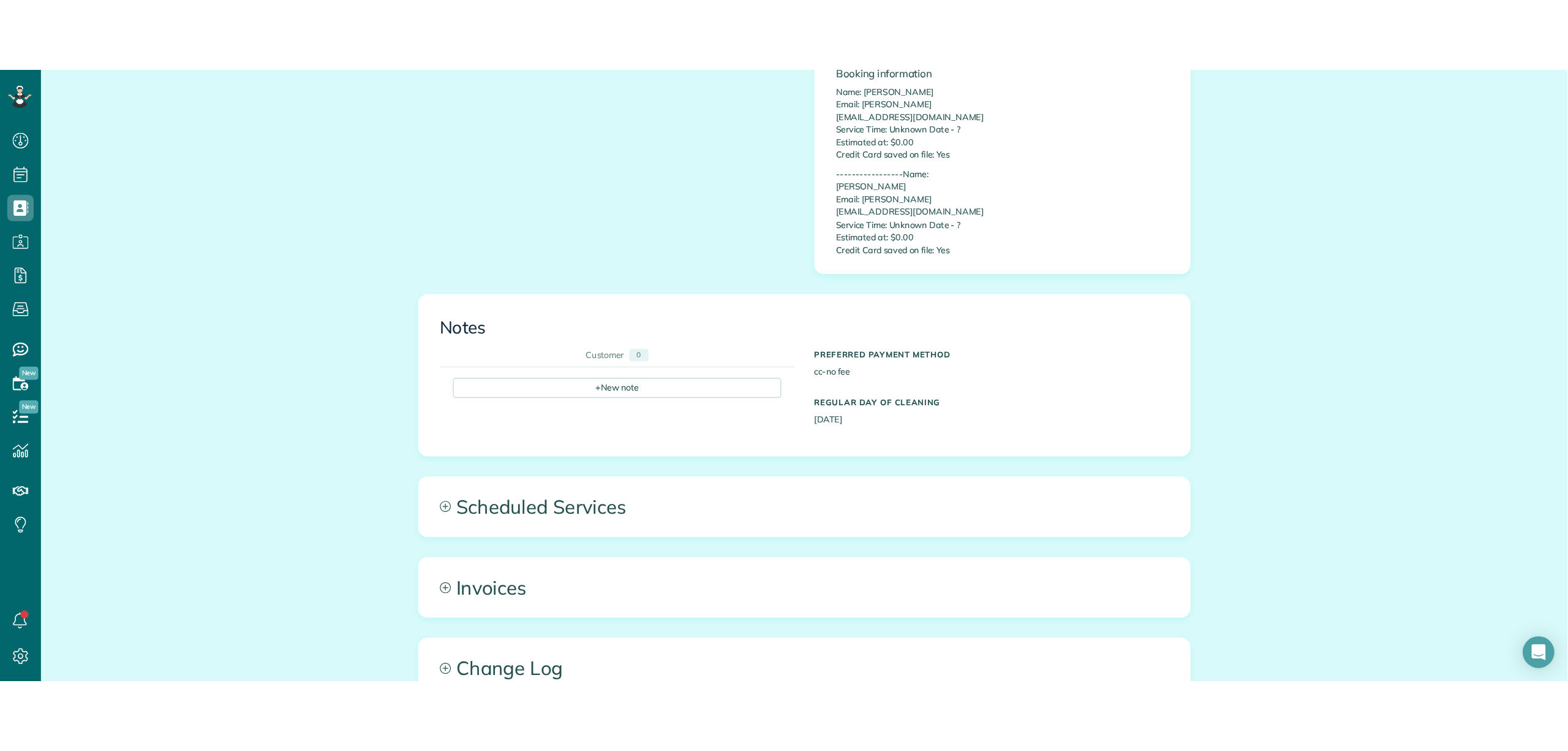
scroll to position [408, 0]
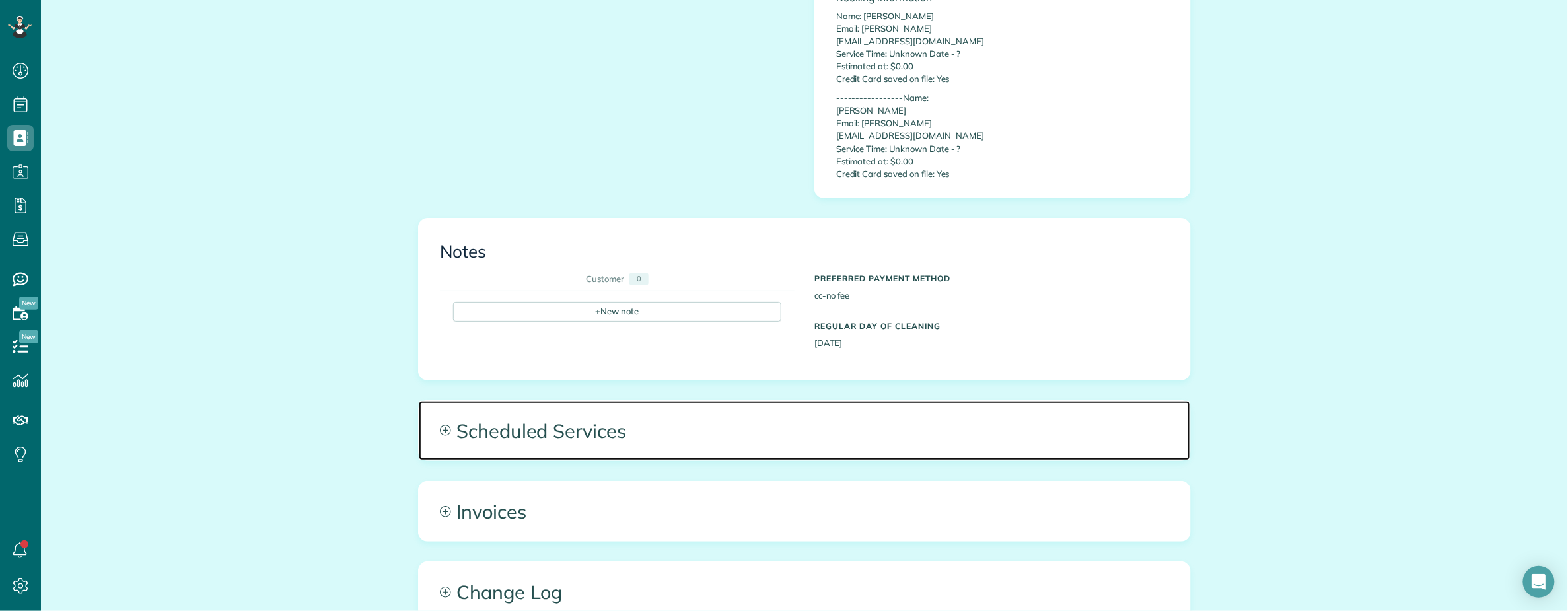
click at [648, 401] on span "Scheduled Services" at bounding box center [804, 430] width 771 height 60
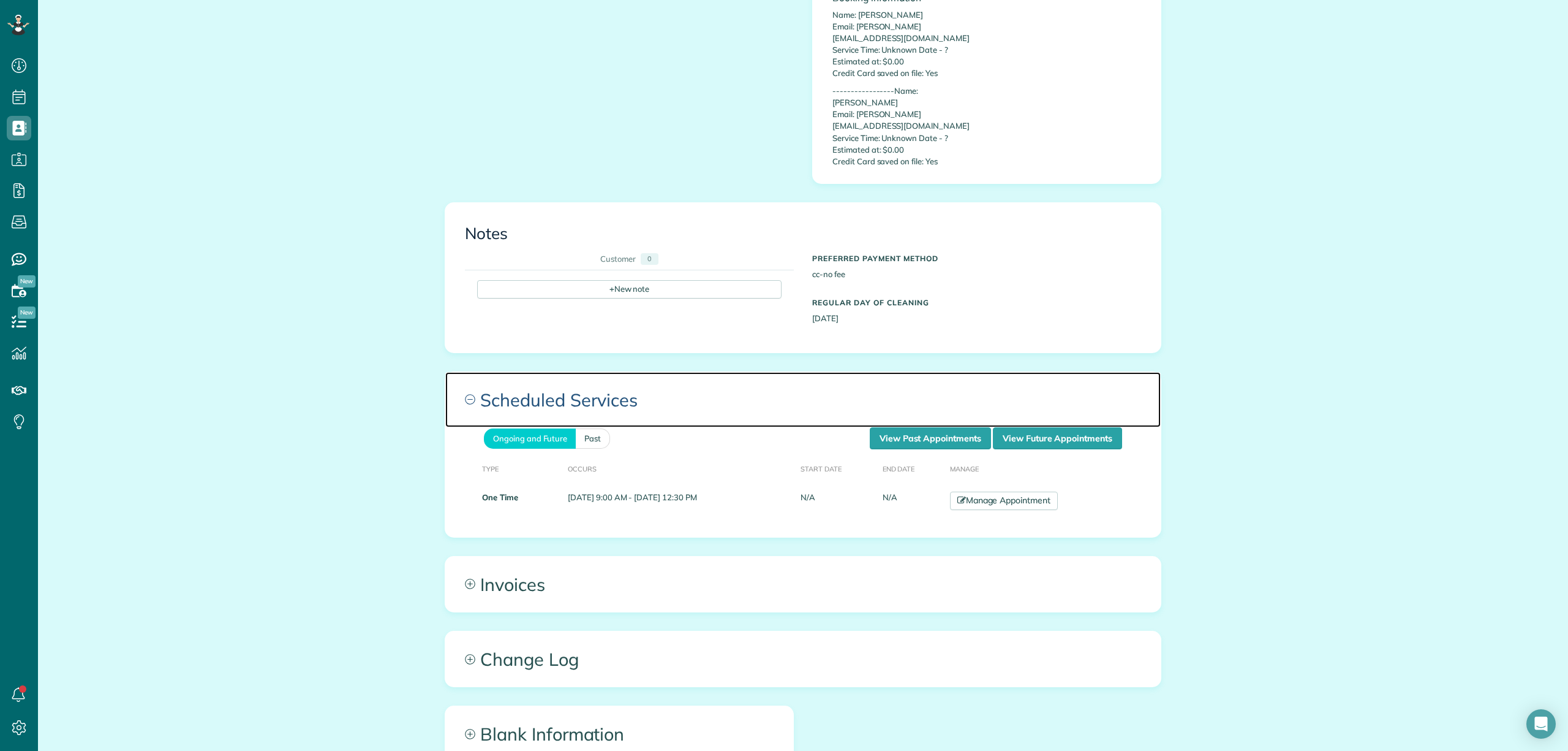
scroll to position [751, 37]
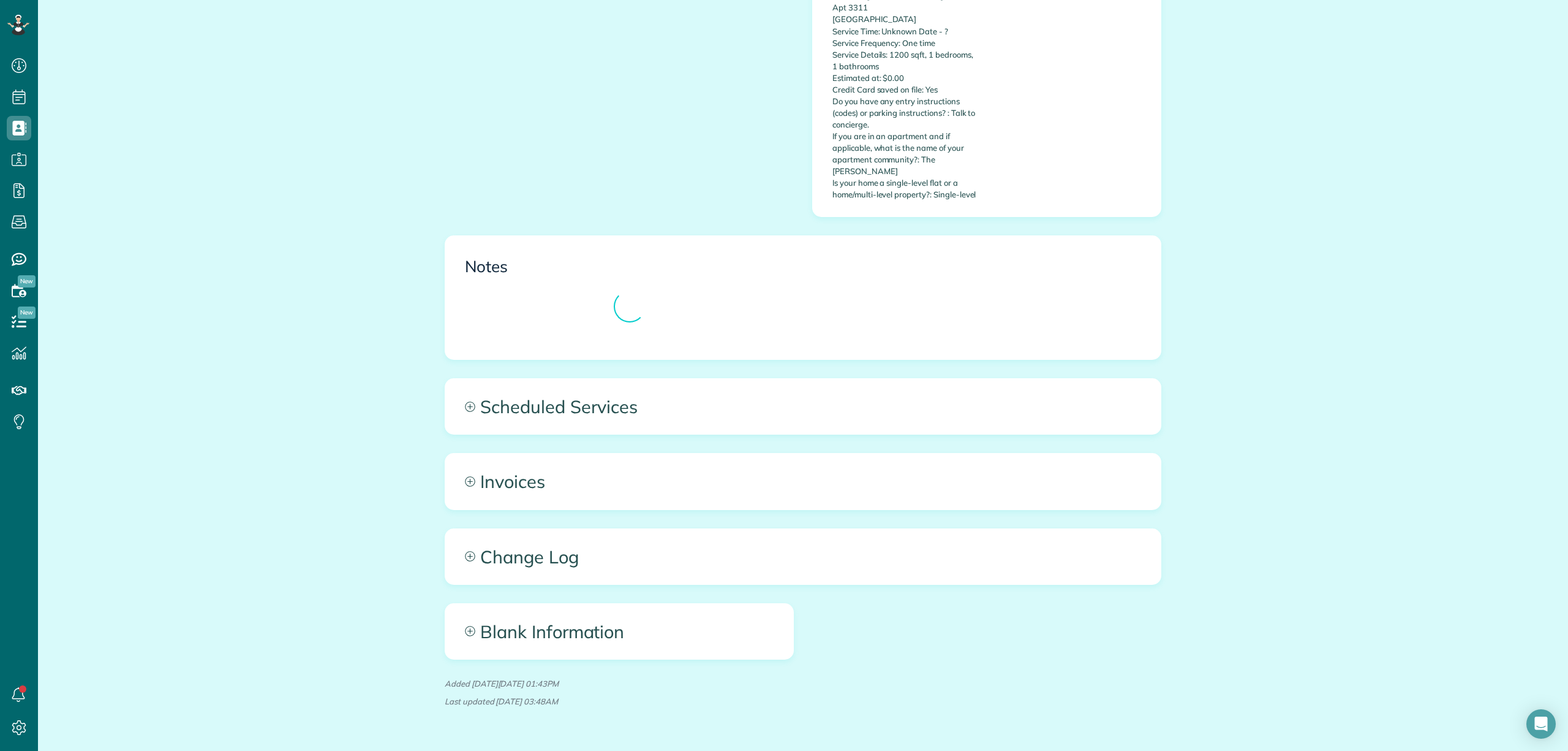
scroll to position [474, 0]
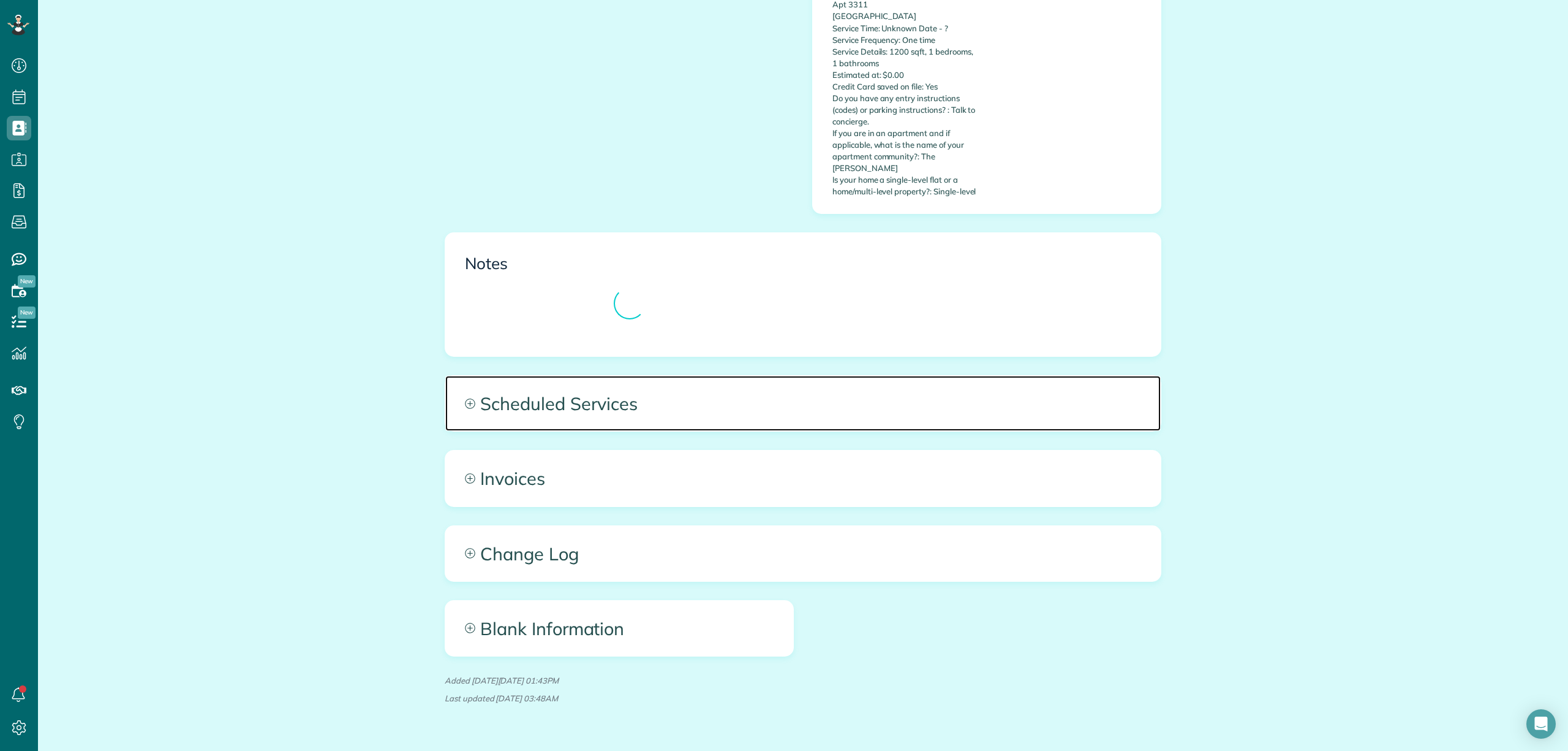
drag, startPoint x: 724, startPoint y: 370, endPoint x: 742, endPoint y: 383, distance: 22.2
click at [727, 376] on span "Scheduled Services" at bounding box center [803, 403] width 715 height 56
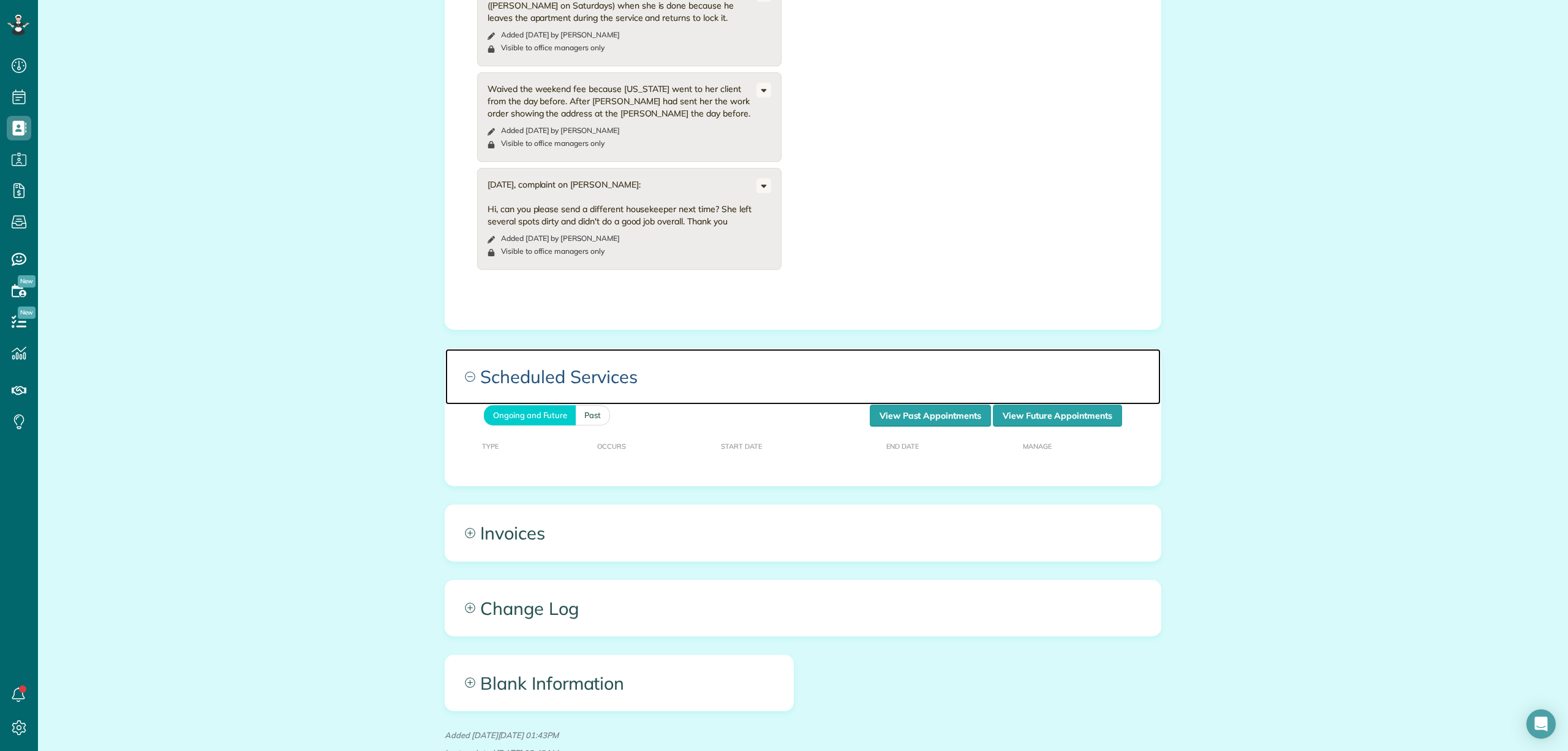
scroll to position [859, 0]
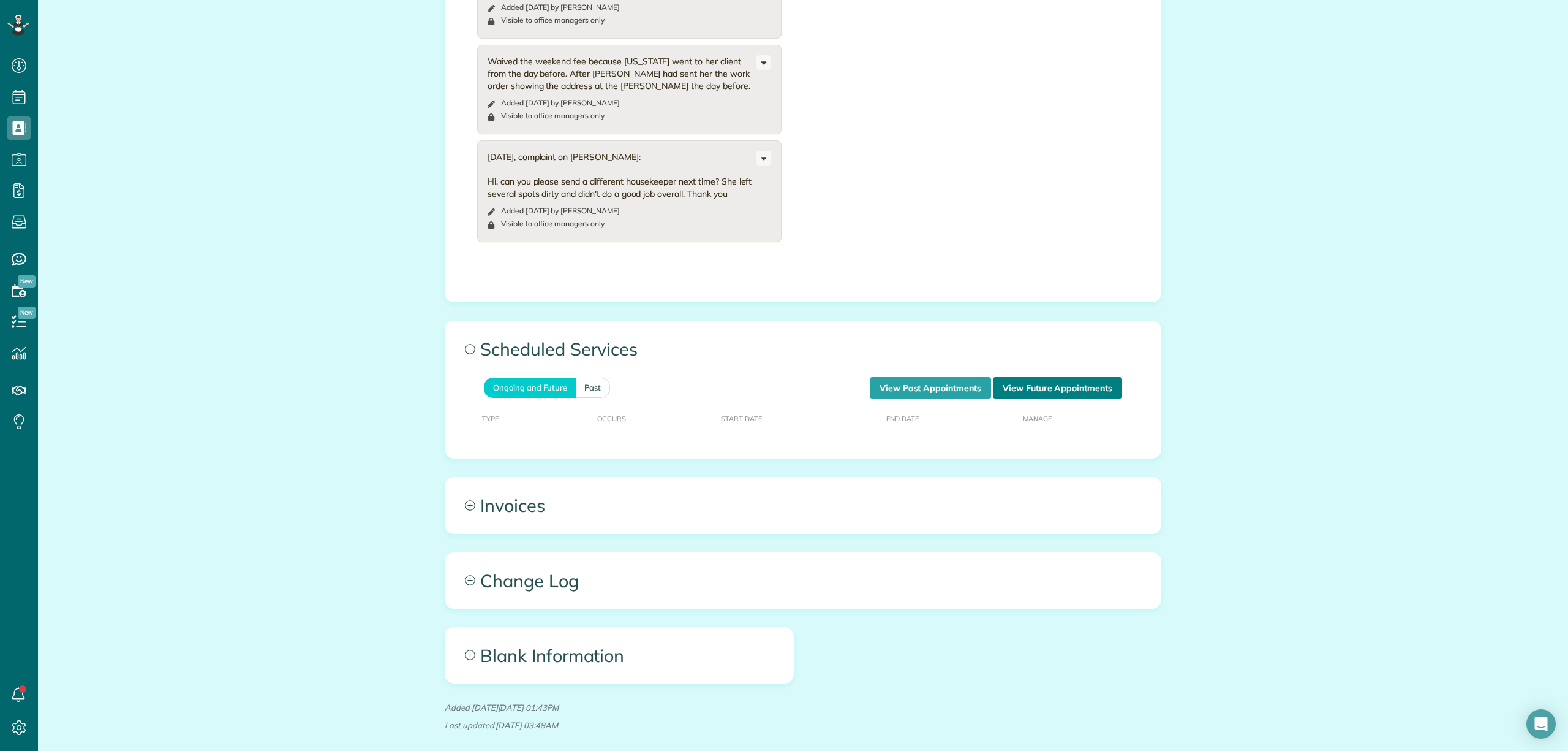
click at [1032, 377] on link "View Future Appointments" at bounding box center [1057, 388] width 129 height 22
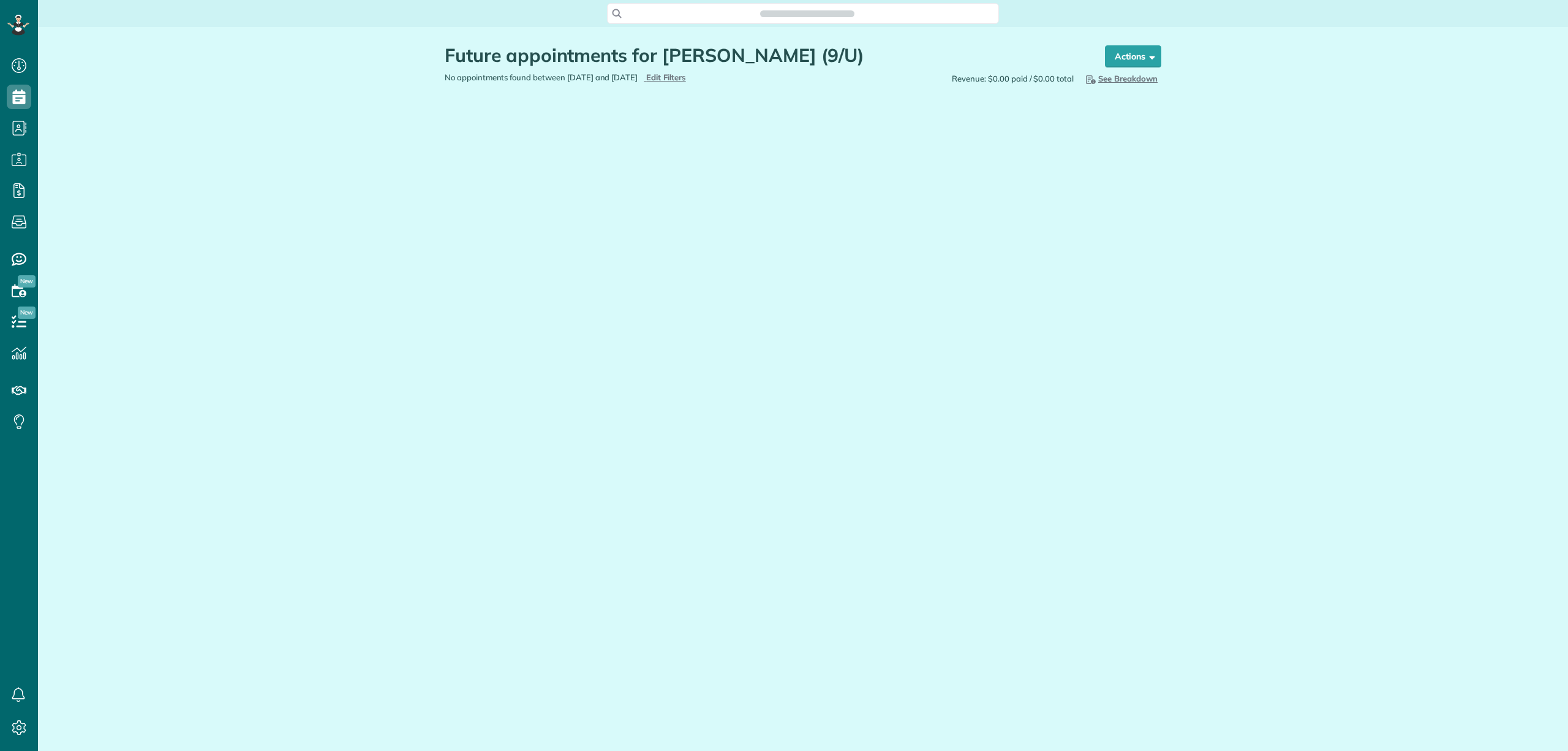
scroll to position [5, 5]
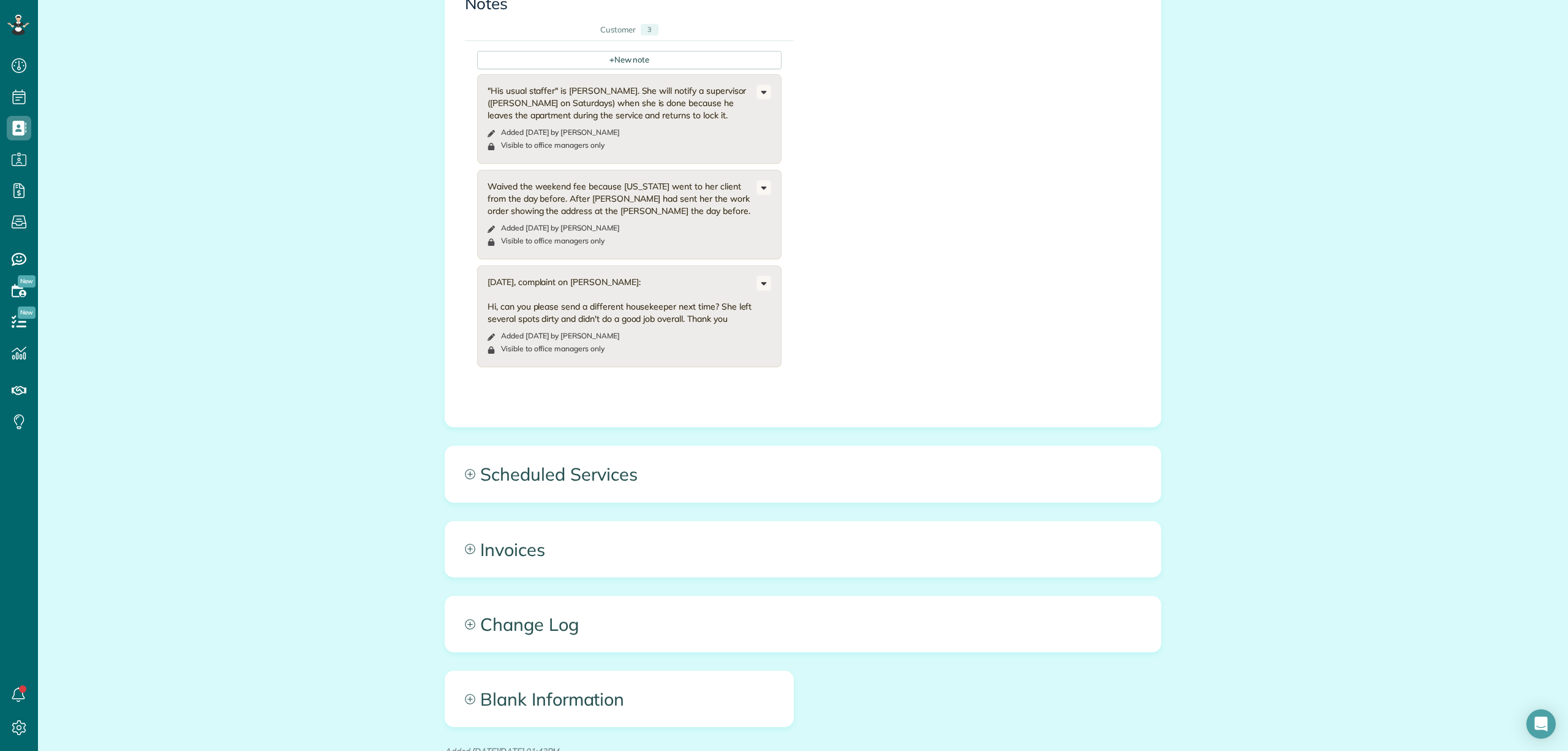
scroll to position [736, 0]
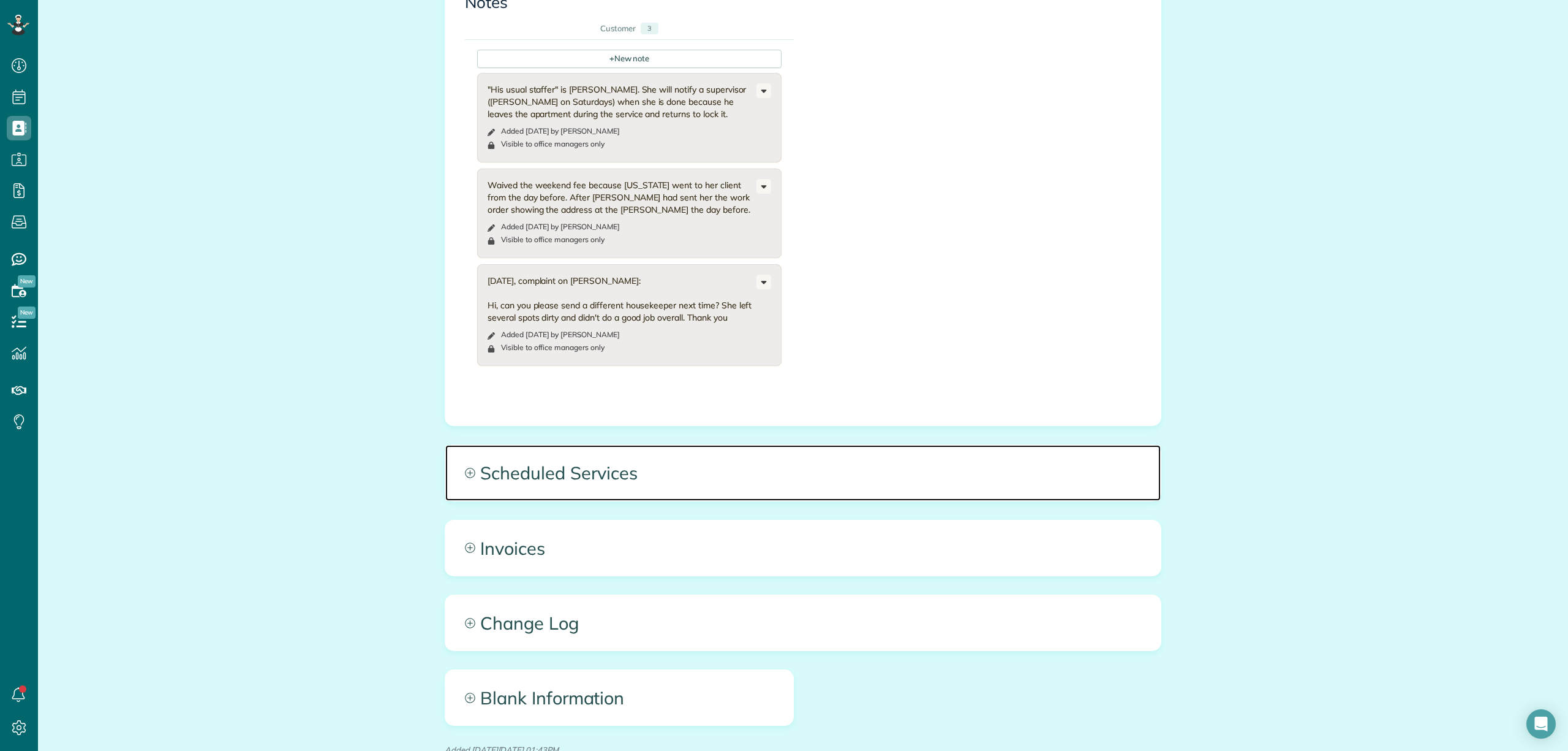
click at [621, 450] on span "Scheduled Services" at bounding box center [803, 472] width 715 height 56
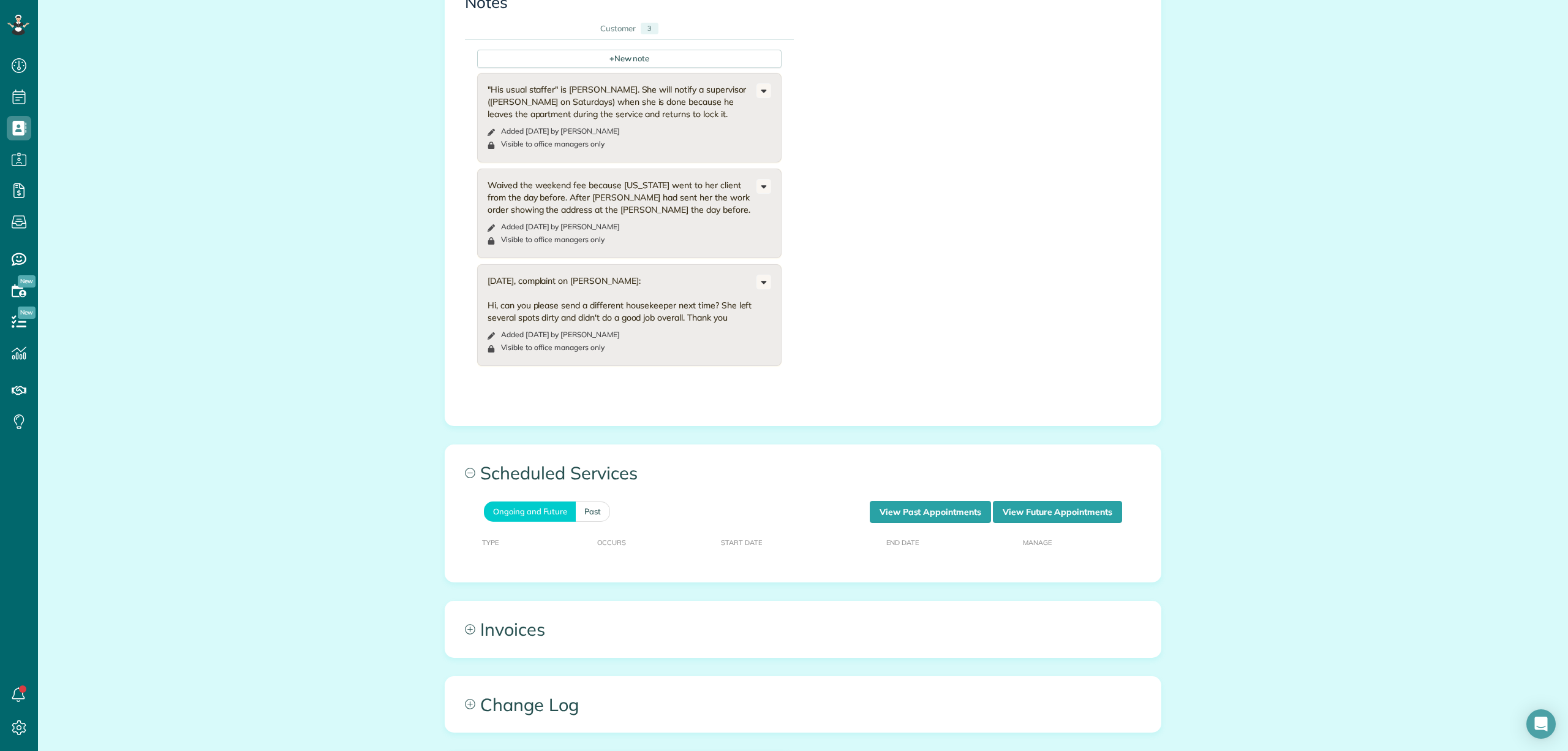
click at [121, 432] on div "All Contacts Actions Edit Add Appointment Recent Activity Send Email Update Cus…" at bounding box center [802, 113] width 1530 height 1644
click at [593, 502] on link "Past" at bounding box center [593, 511] width 34 height 20
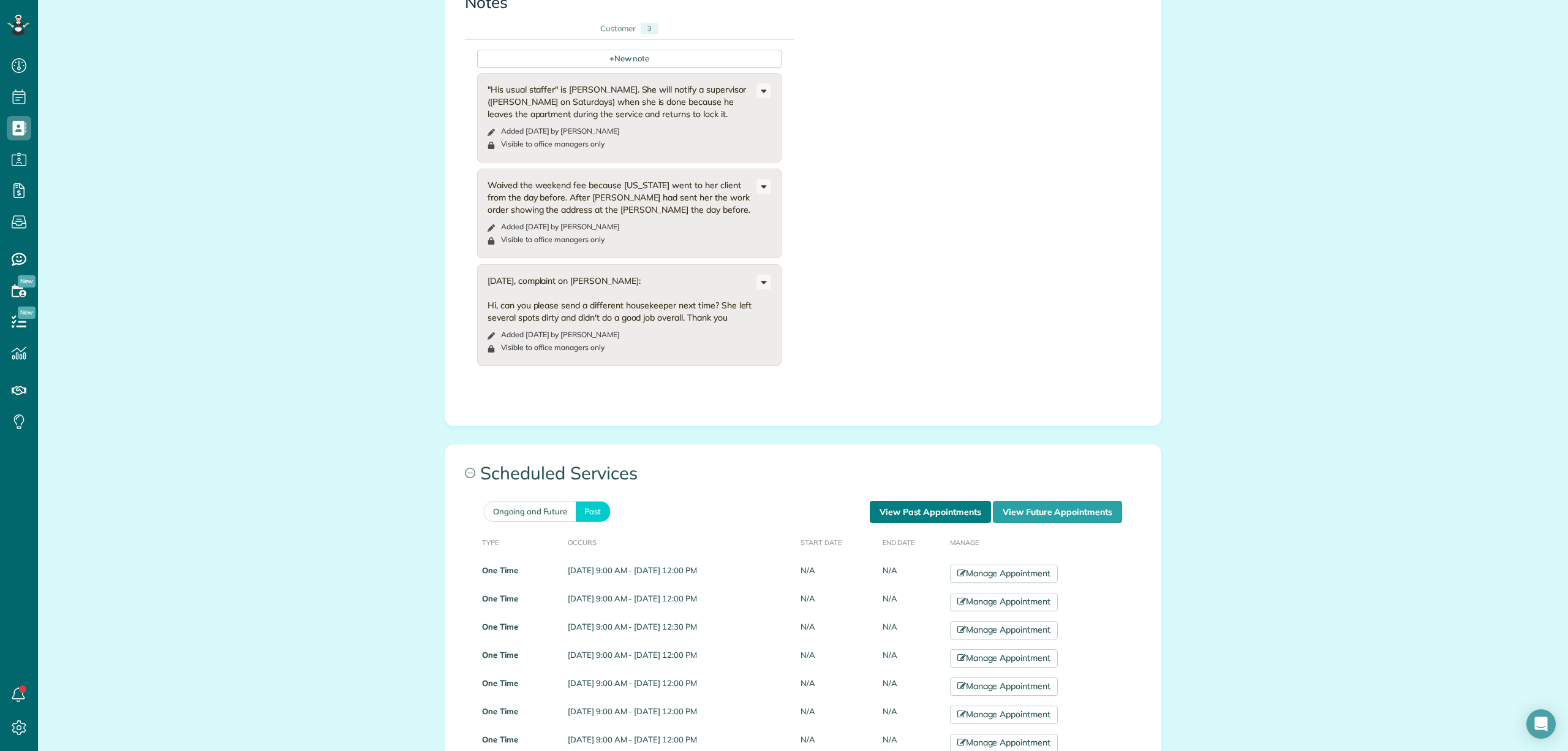
click at [941, 501] on link "View Past Appointments" at bounding box center [931, 511] width 122 height 22
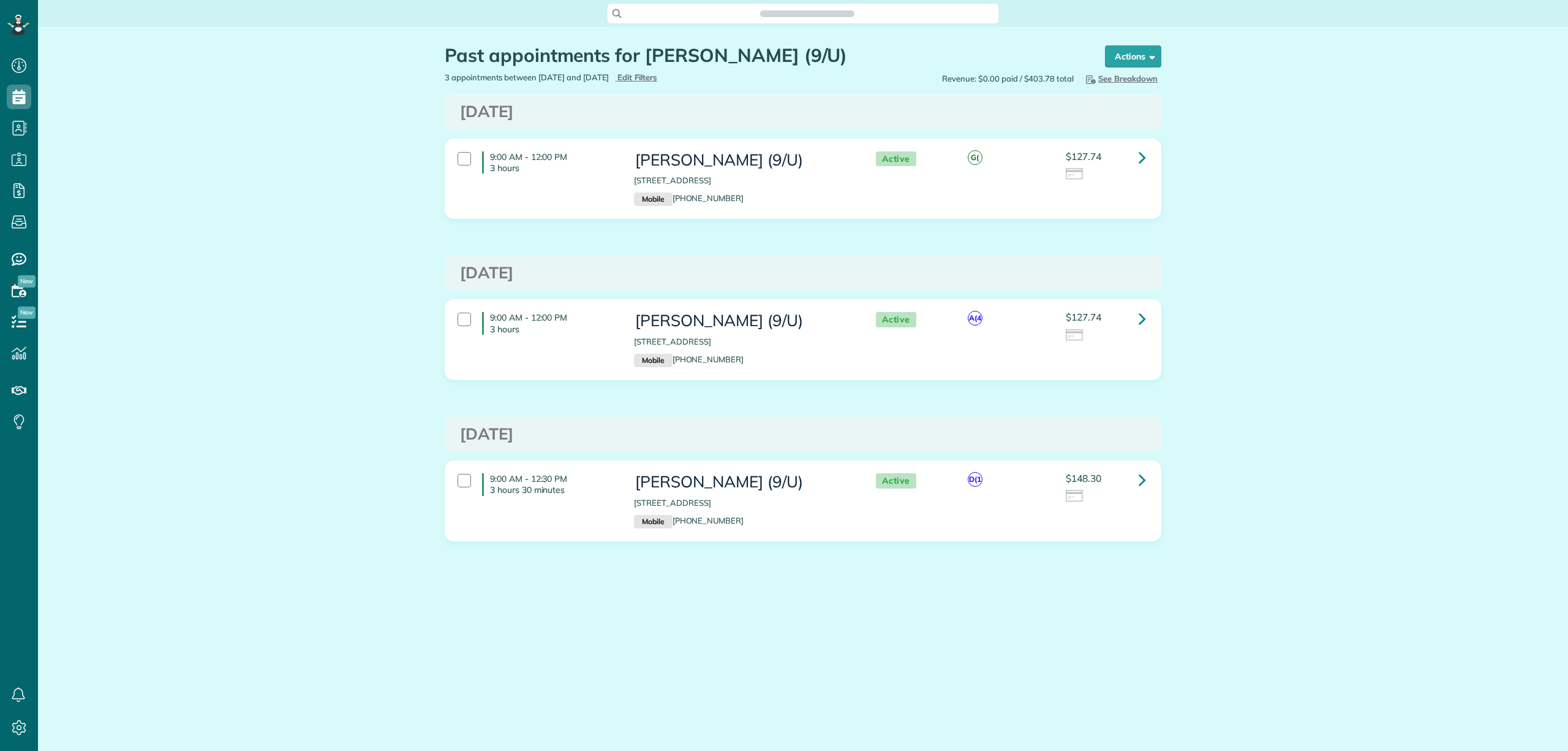
scroll to position [5, 5]
click at [1148, 488] on link at bounding box center [1143, 480] width 25 height 25
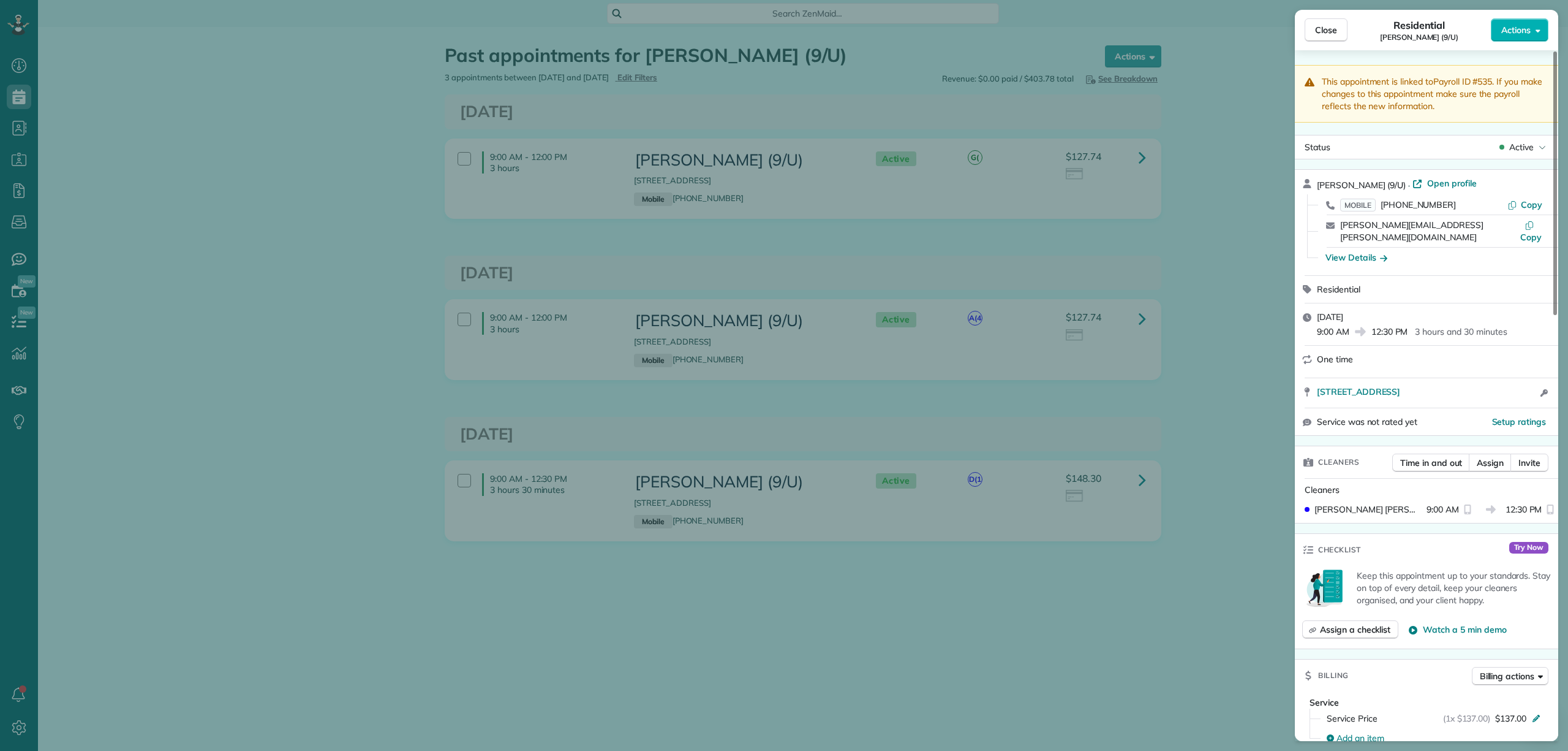
click at [375, 261] on div "Close Residential Federico Siano (9/U) Actions This appointment is linked to Pa…" at bounding box center [784, 376] width 1568 height 751
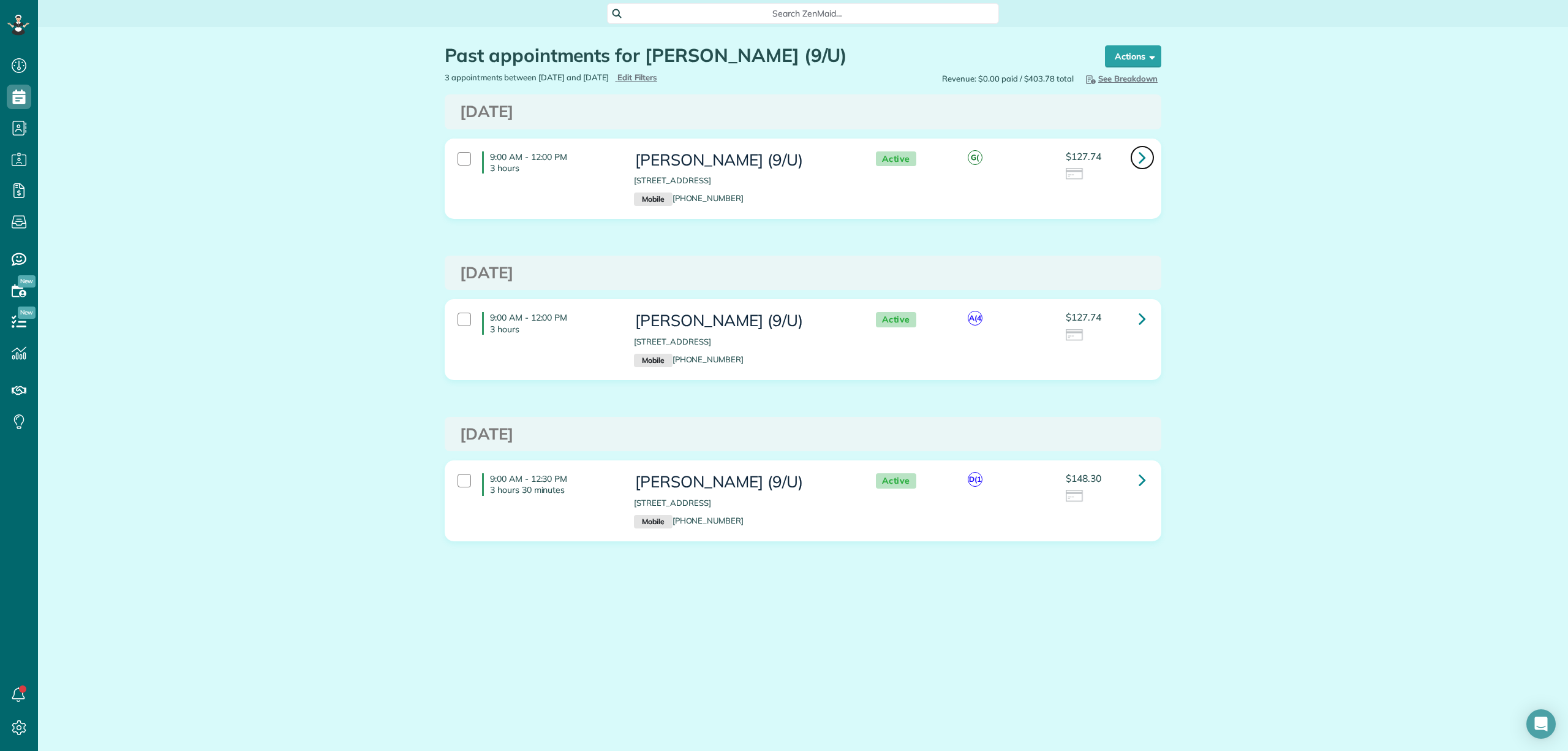
click at [1135, 160] on link at bounding box center [1143, 158] width 25 height 25
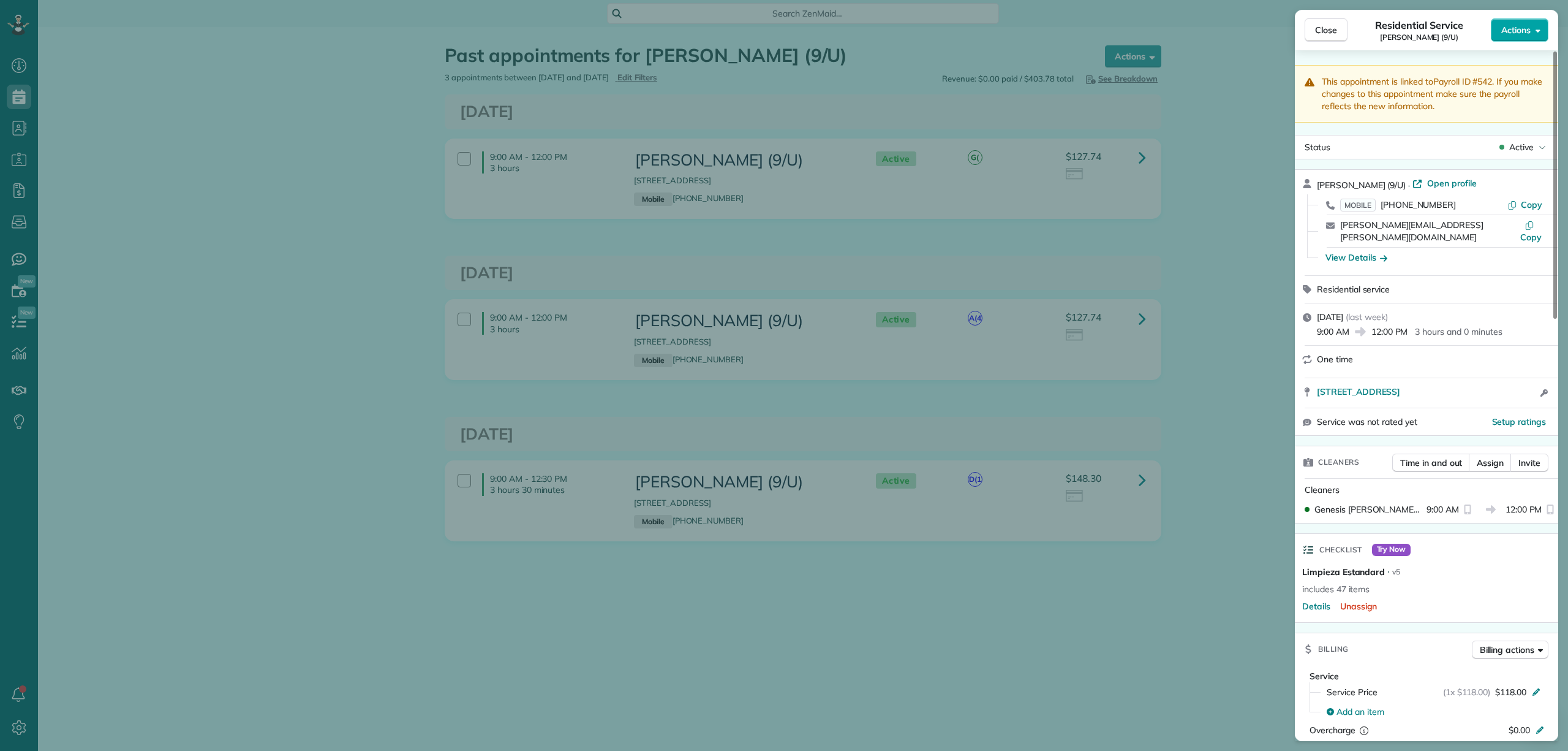
click at [1539, 37] on button "Actions" at bounding box center [1520, 30] width 57 height 23
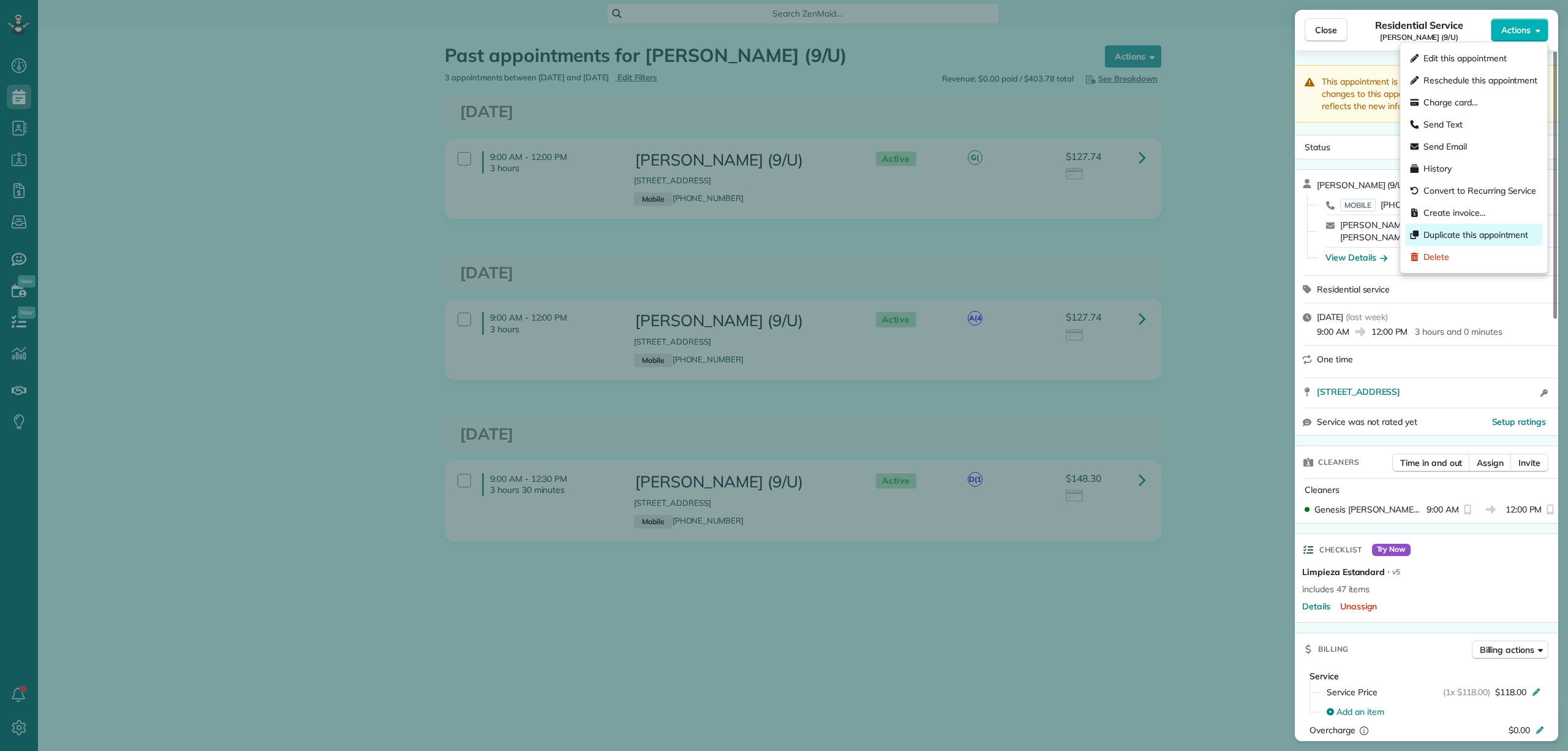
click at [1482, 238] on span "Duplicate this appointment" at bounding box center [1476, 234] width 105 height 12
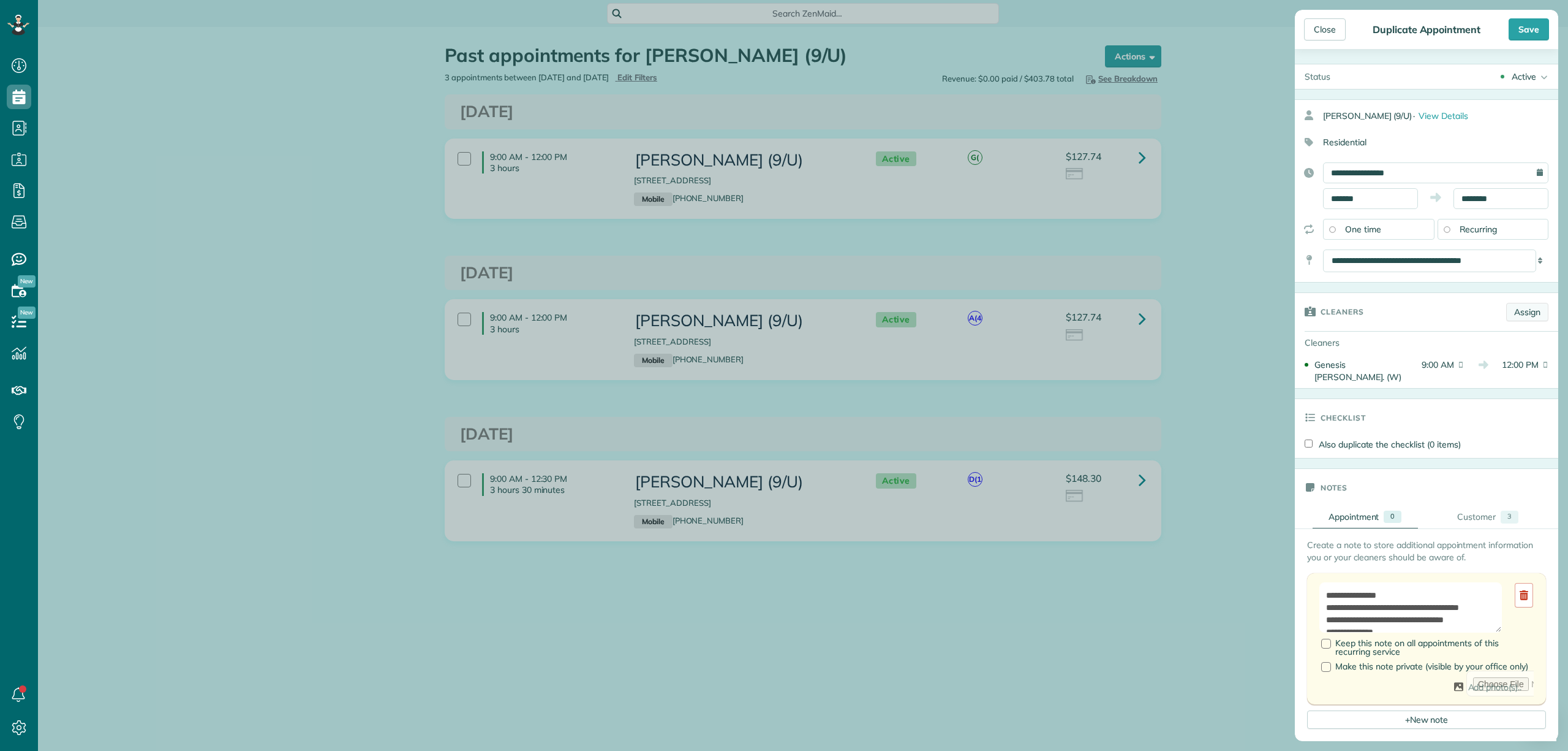
click at [1508, 308] on link "Assign" at bounding box center [1527, 312] width 42 height 19
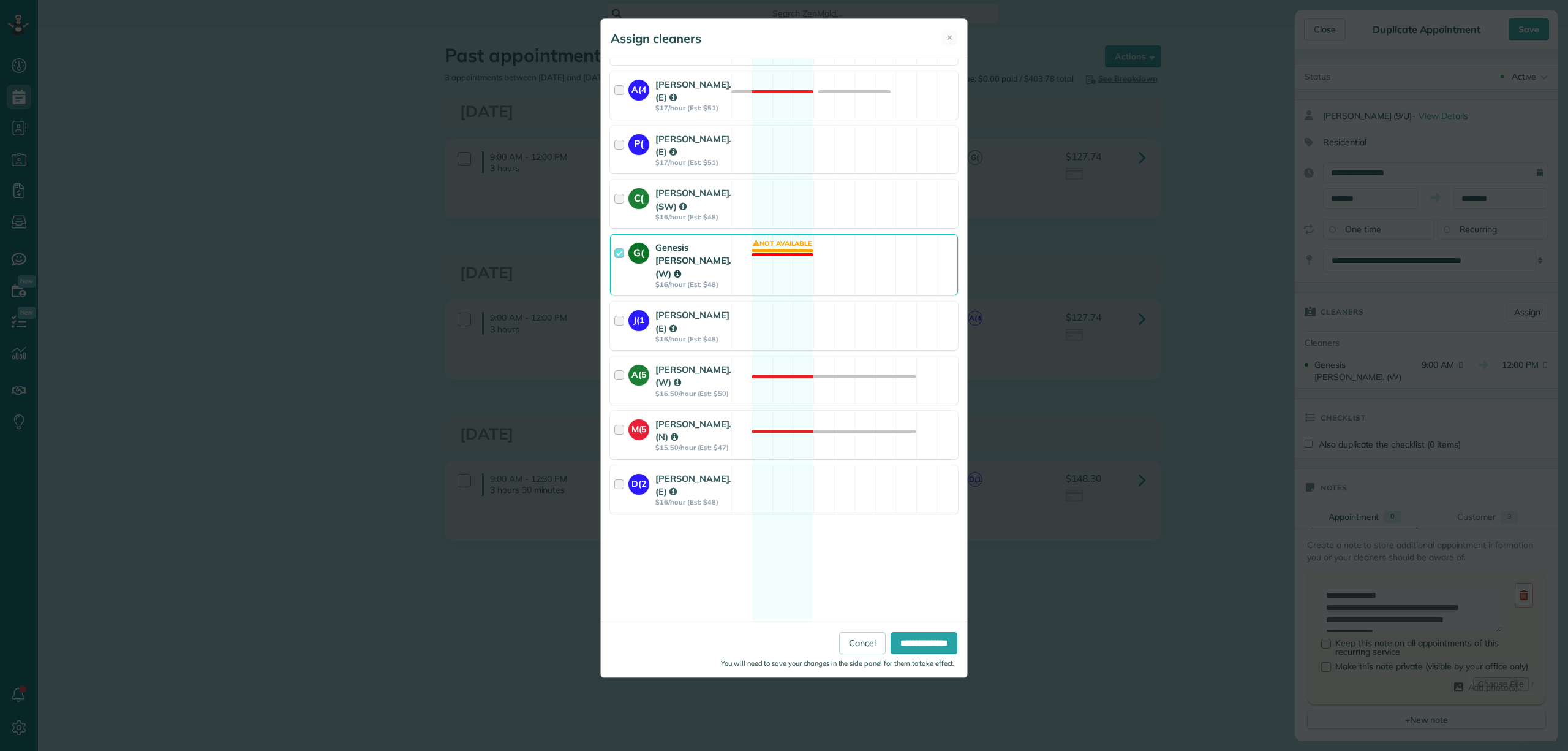
scroll to position [1340, 0]
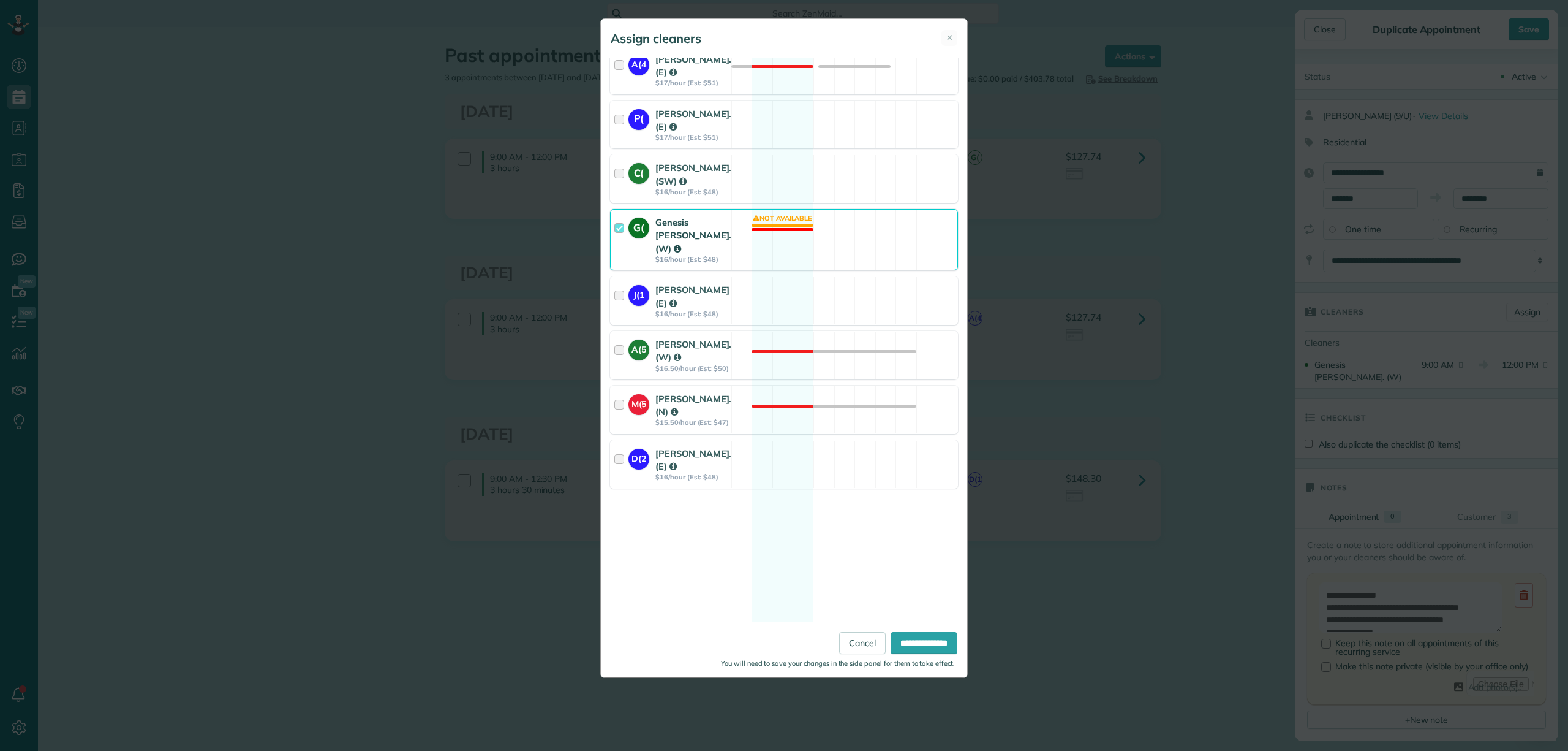
click at [621, 264] on div at bounding box center [622, 240] width 14 height 48
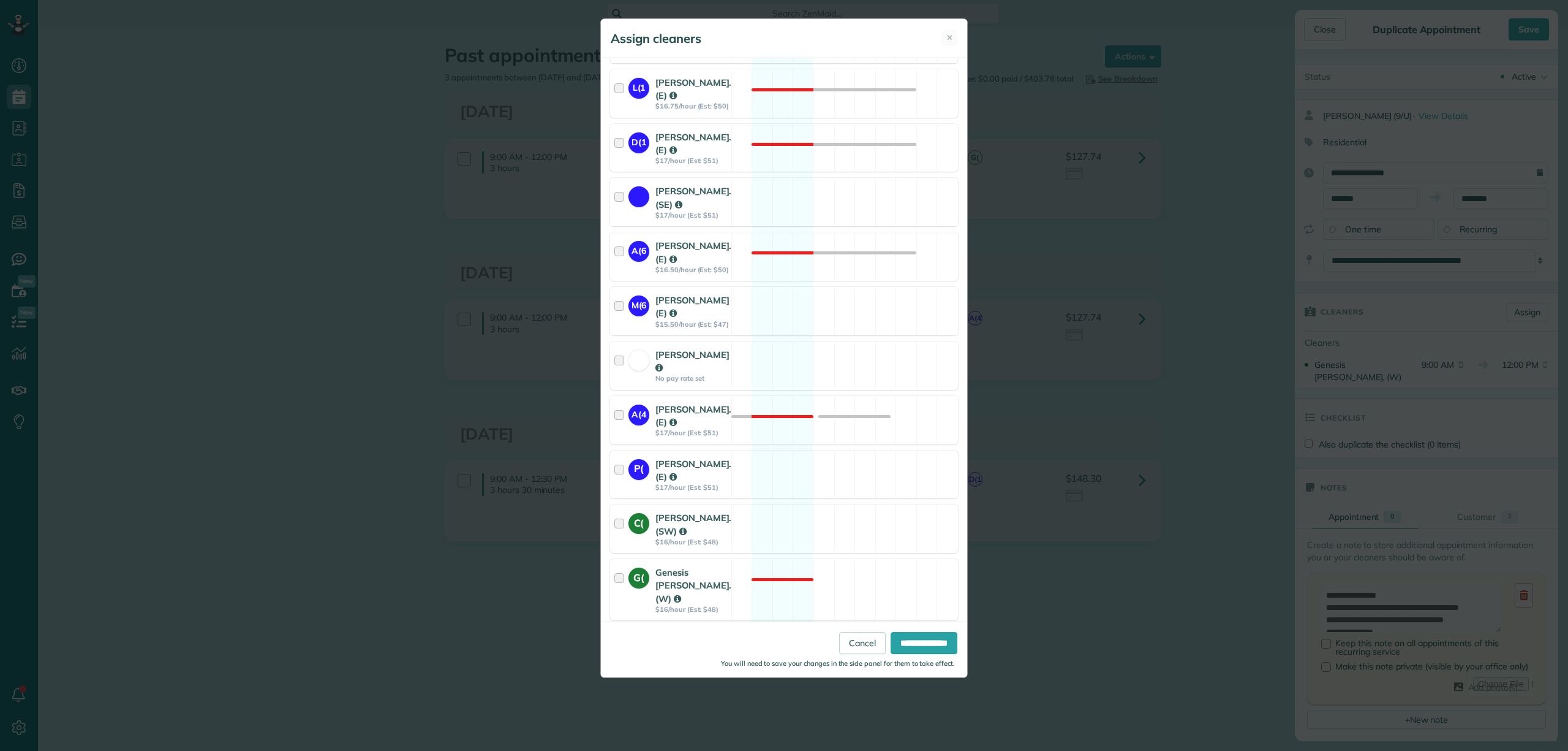
scroll to position [981, 0]
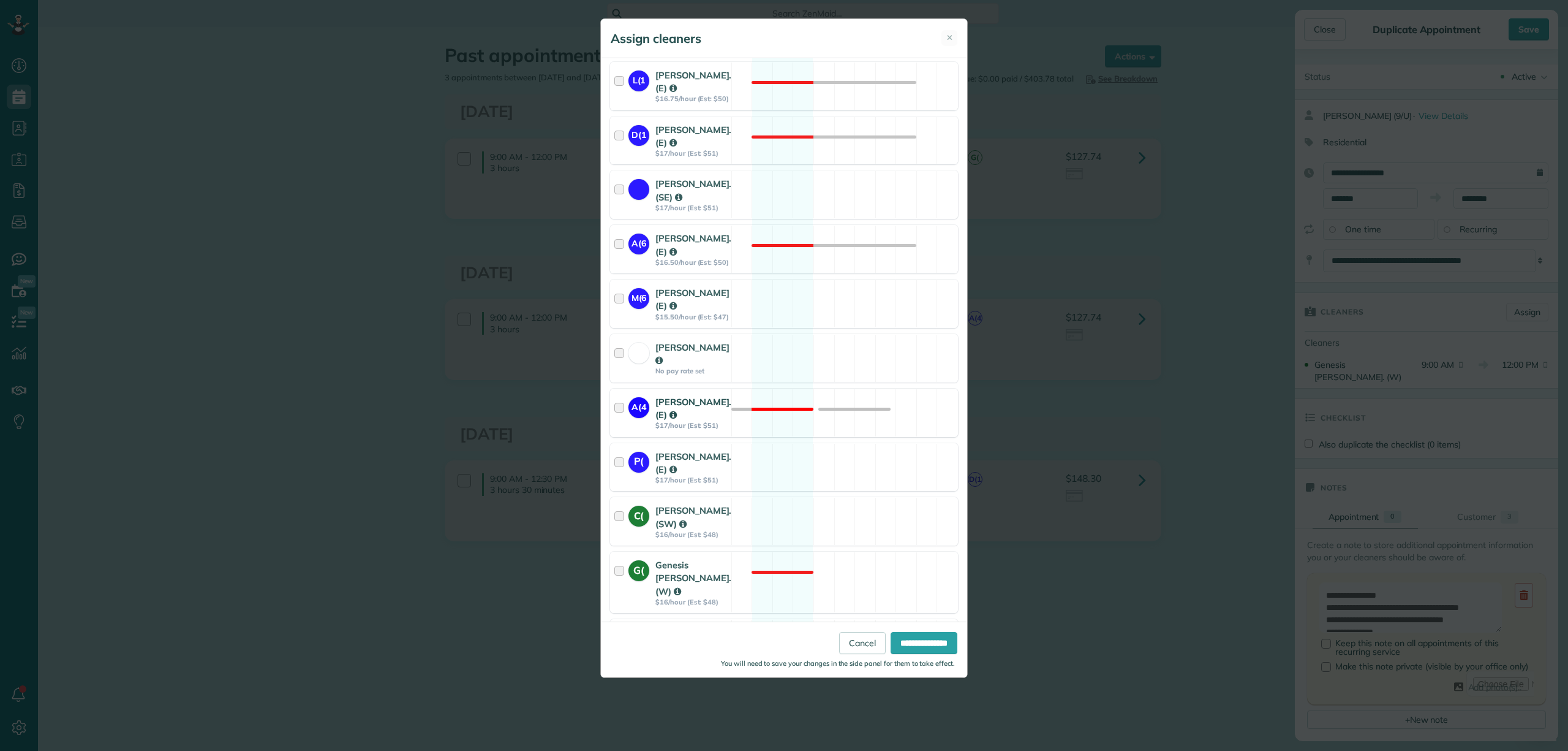
click at [618, 430] on div at bounding box center [622, 413] width 14 height 35
click at [913, 648] on input "**********" at bounding box center [924, 643] width 67 height 22
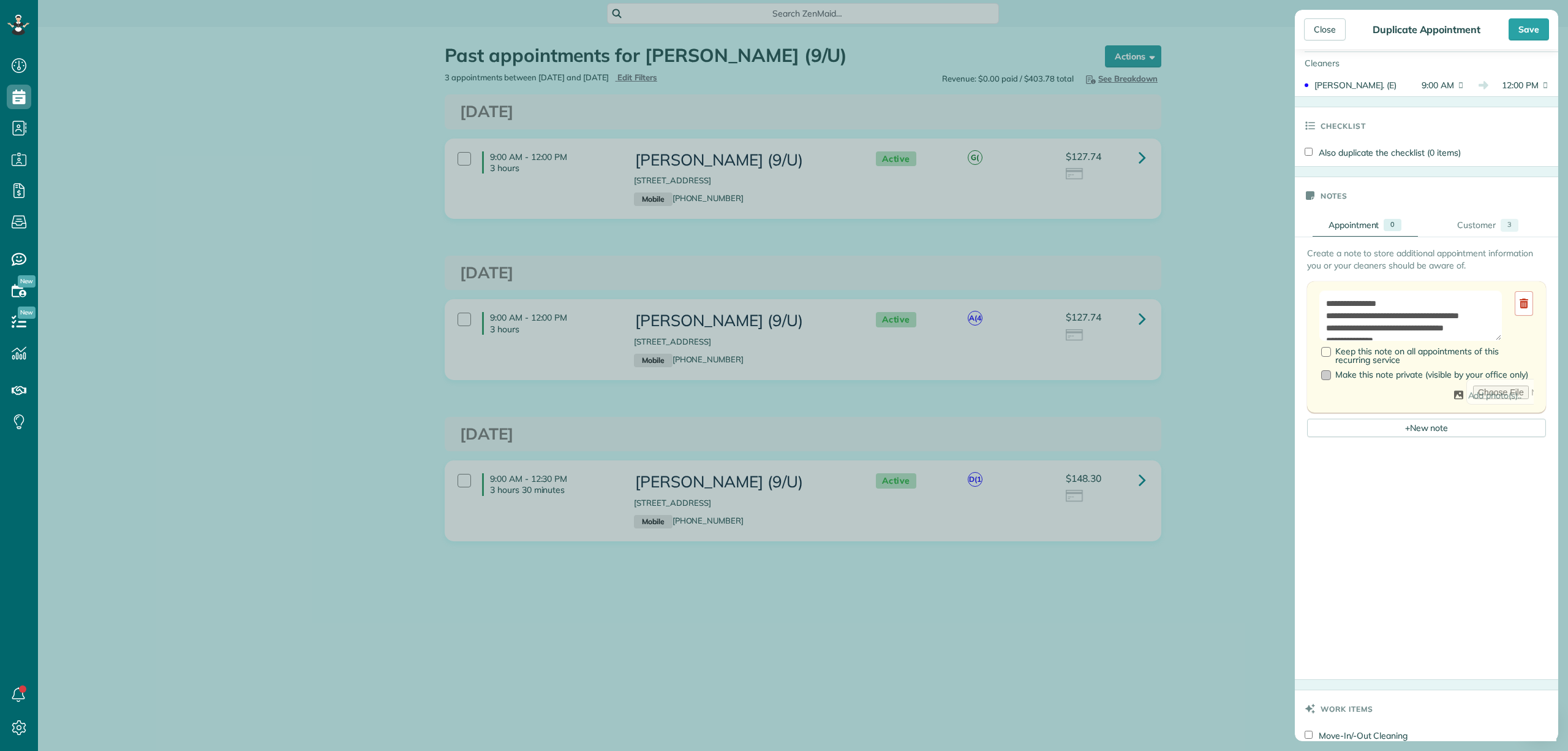
scroll to position [327, 0]
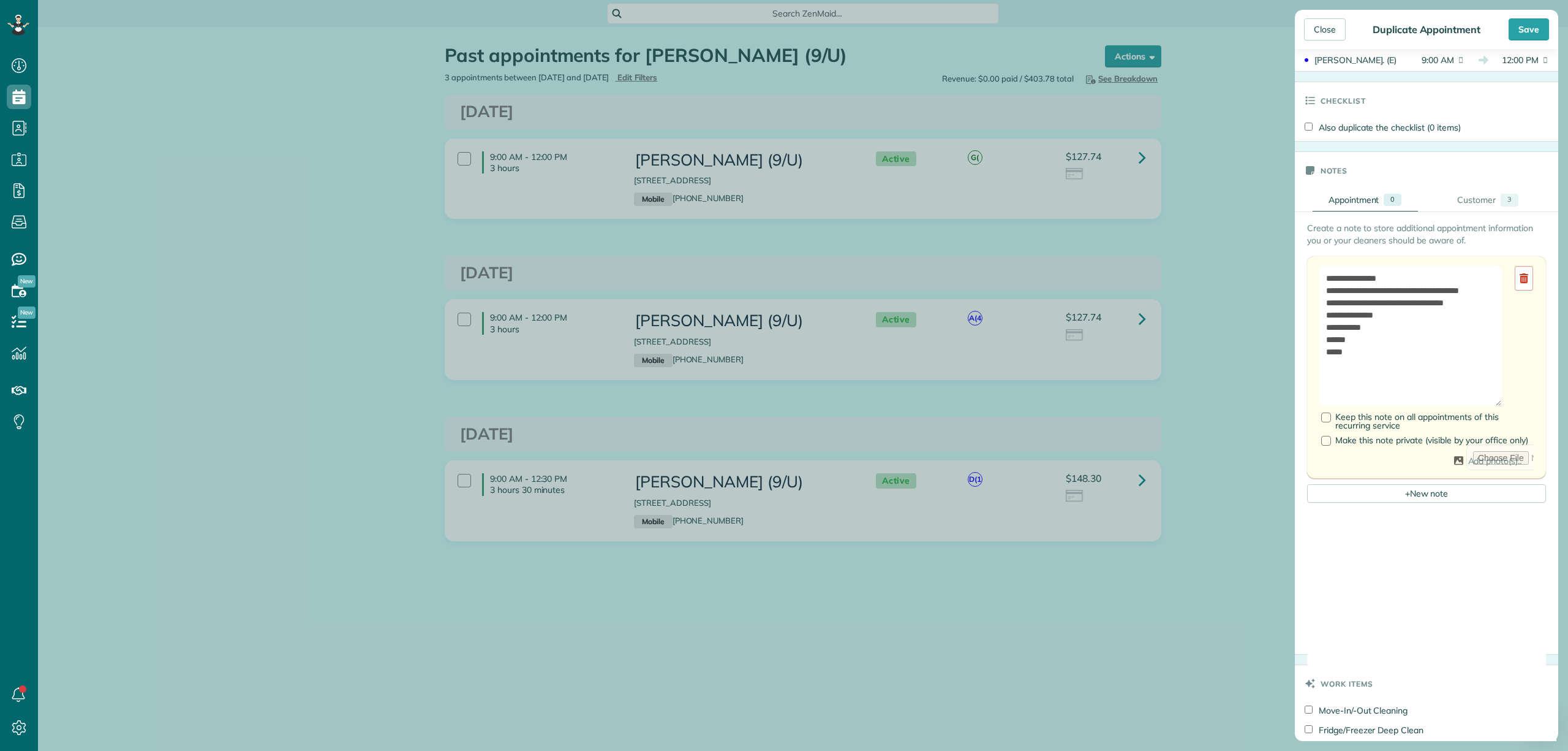
drag, startPoint x: 1491, startPoint y: 313, endPoint x: 1498, endPoint y: 404, distance: 91.3
click at [1498, 404] on textarea "**********" at bounding box center [1410, 336] width 182 height 141
click at [1327, 422] on div at bounding box center [1326, 417] width 10 height 10
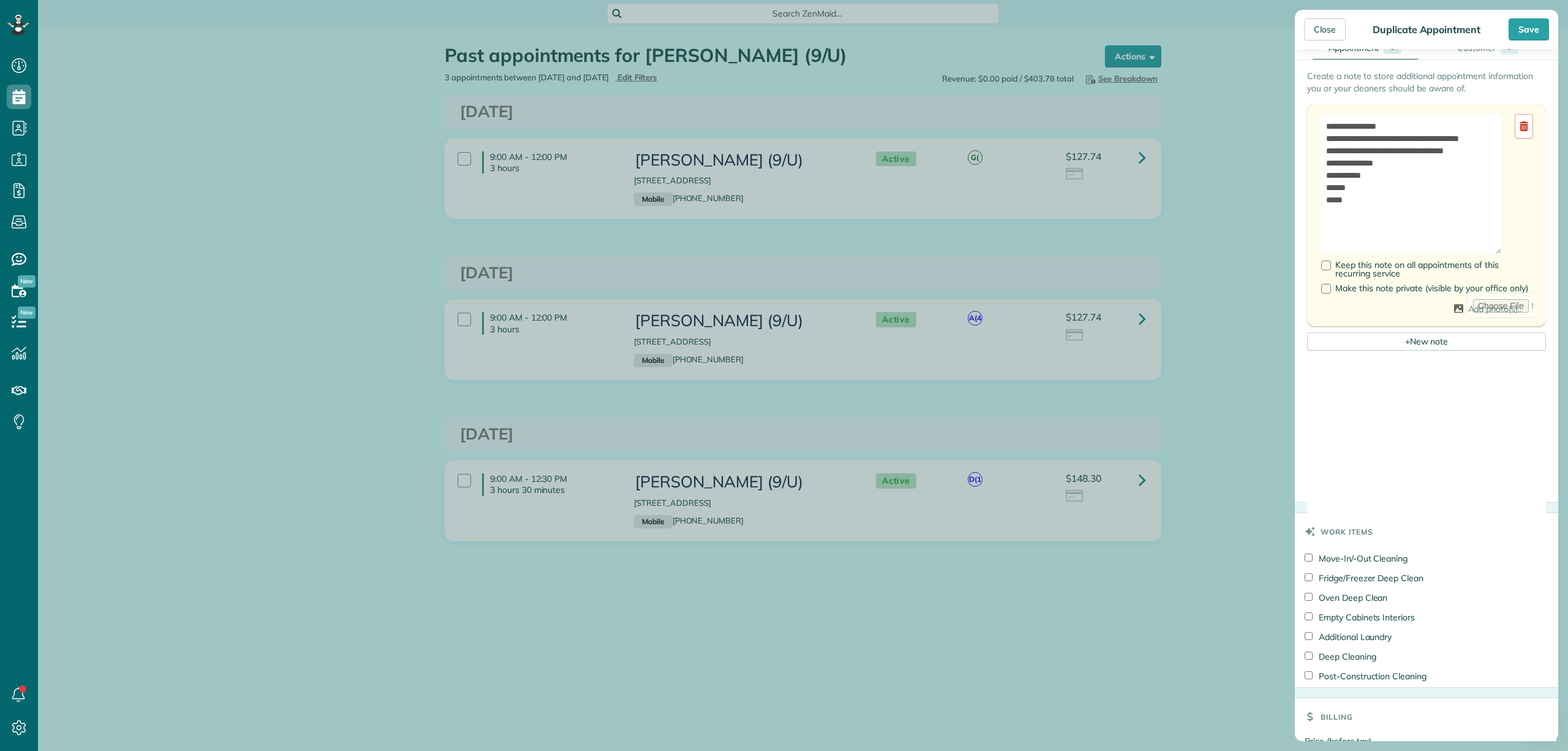
scroll to position [607, 0]
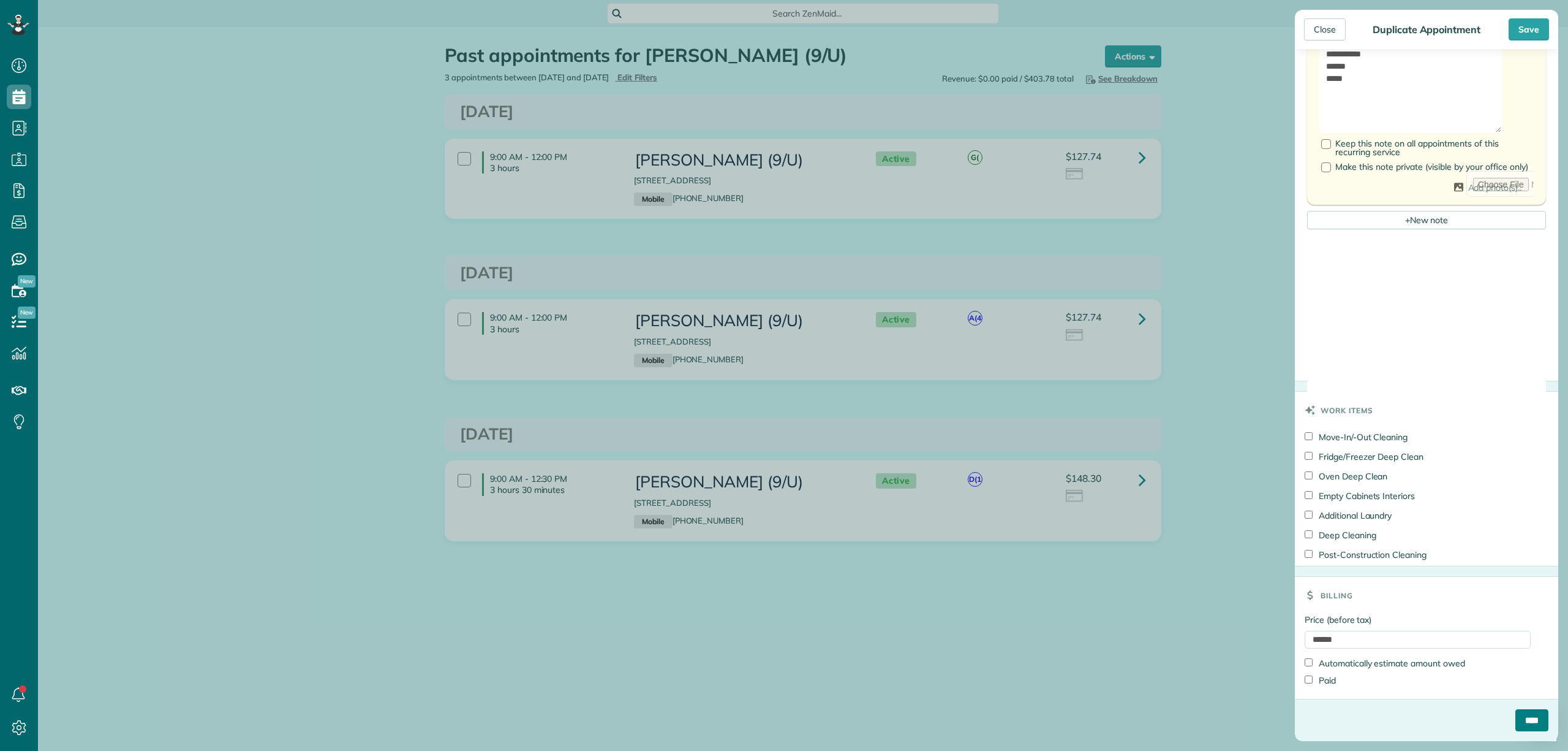
click at [1516, 711] on input "****" at bounding box center [1533, 720] width 33 height 22
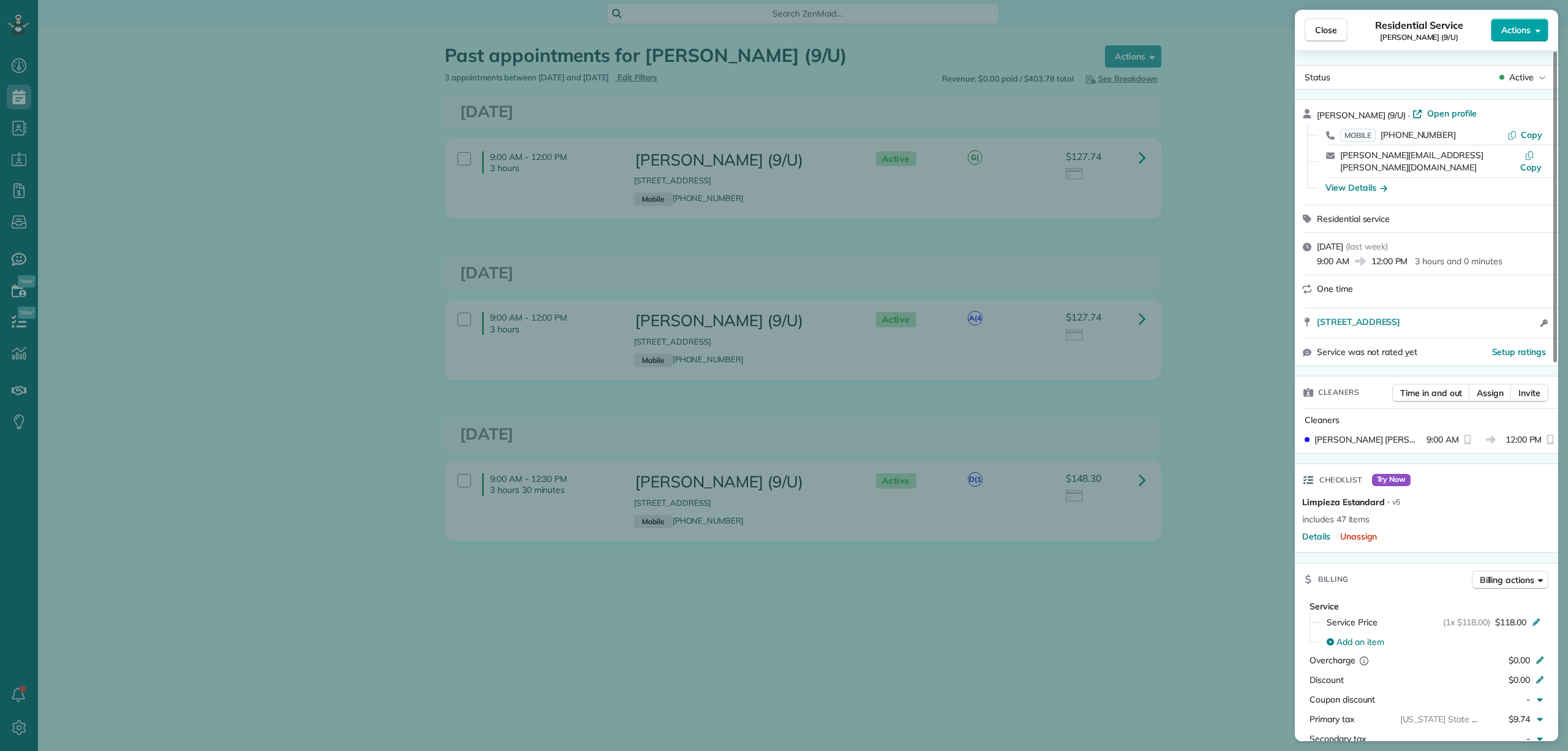
click at [1516, 33] on span "Actions" at bounding box center [1516, 30] width 29 height 12
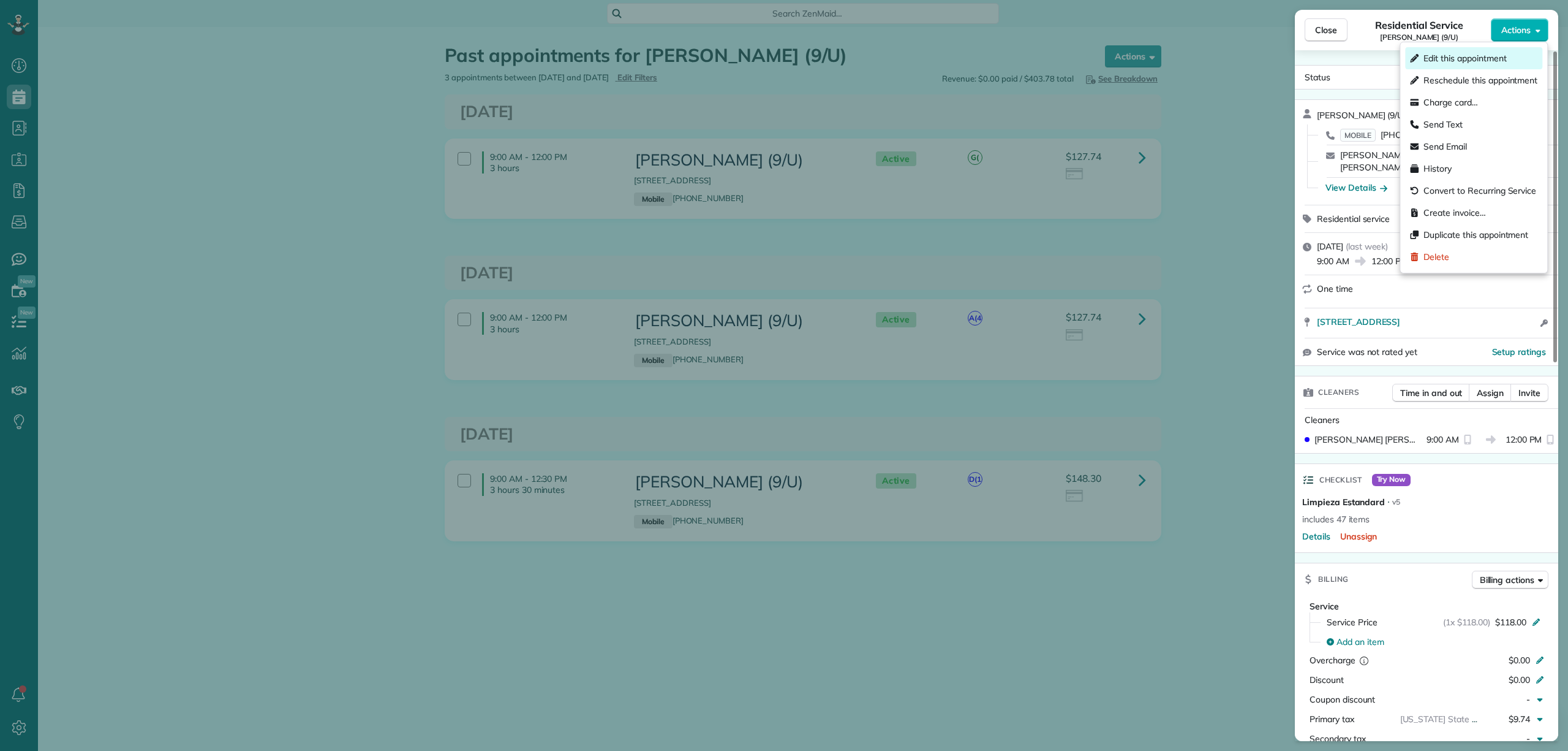
click at [1450, 62] on span "Edit this appointment" at bounding box center [1465, 58] width 83 height 12
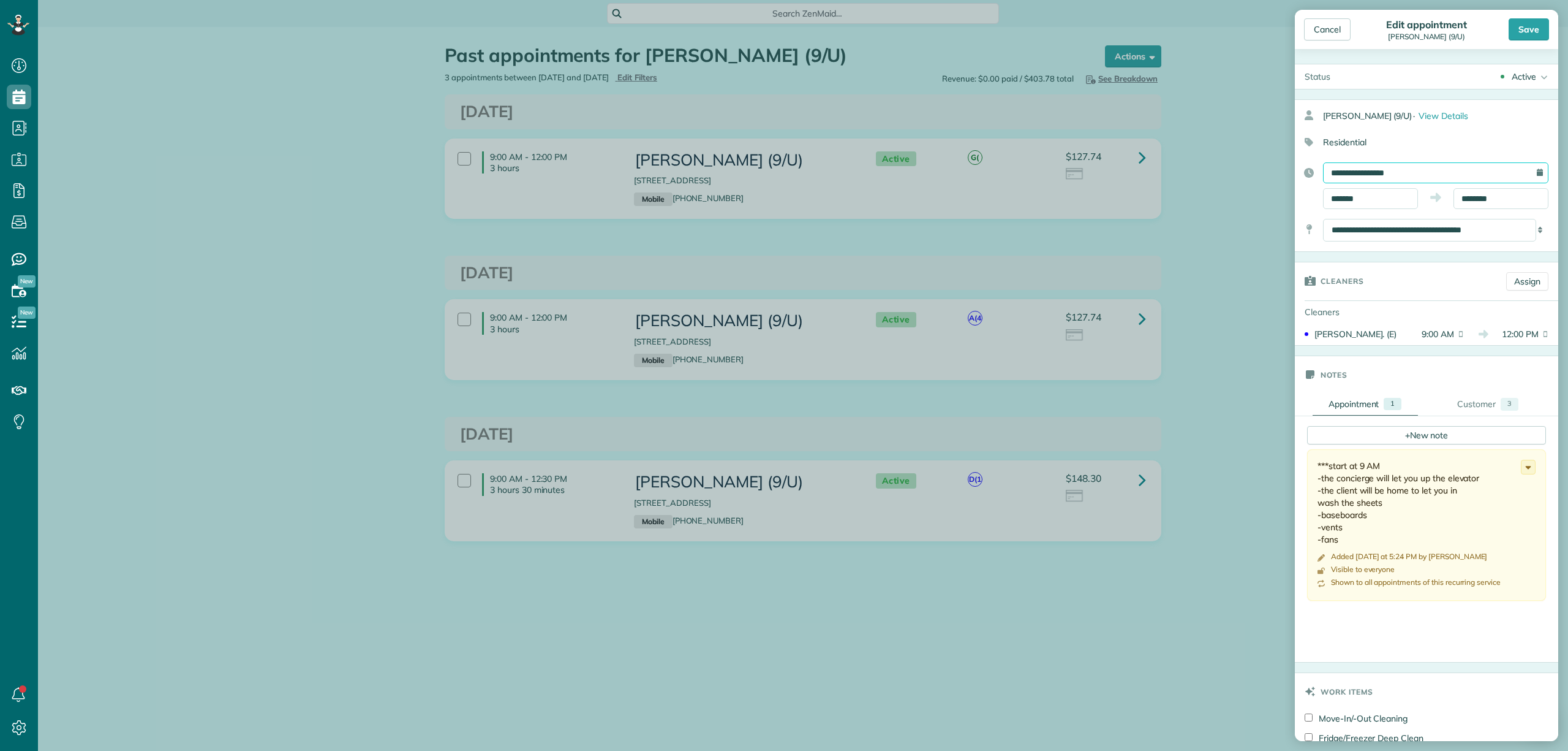
click at [1488, 175] on input "**********" at bounding box center [1436, 173] width 226 height 21
click at [1460, 273] on link "20" at bounding box center [1459, 275] width 19 height 19
type input "**********"
click at [1524, 37] on div "Save" at bounding box center [1529, 29] width 41 height 22
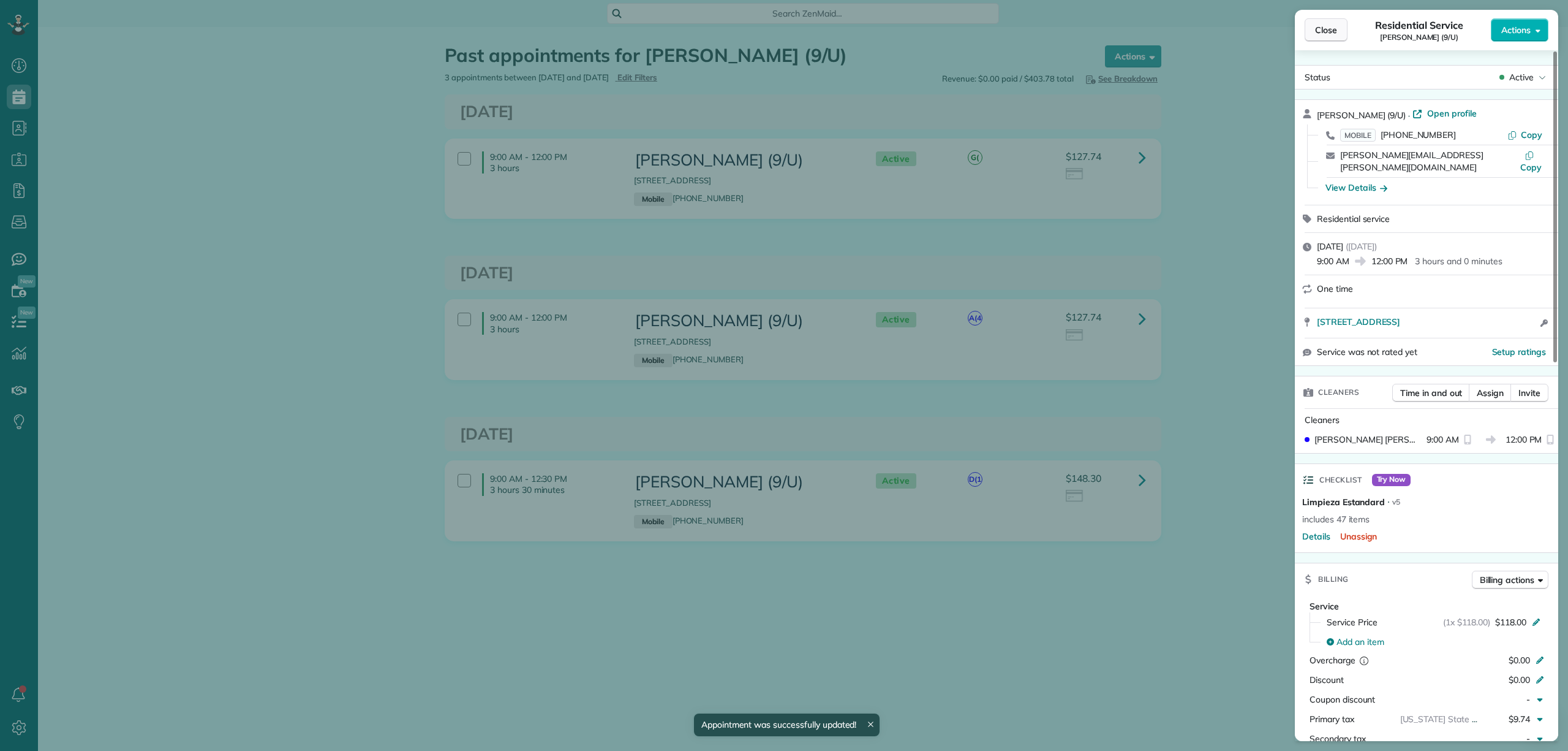
click at [1324, 31] on span "Close" at bounding box center [1326, 30] width 22 height 12
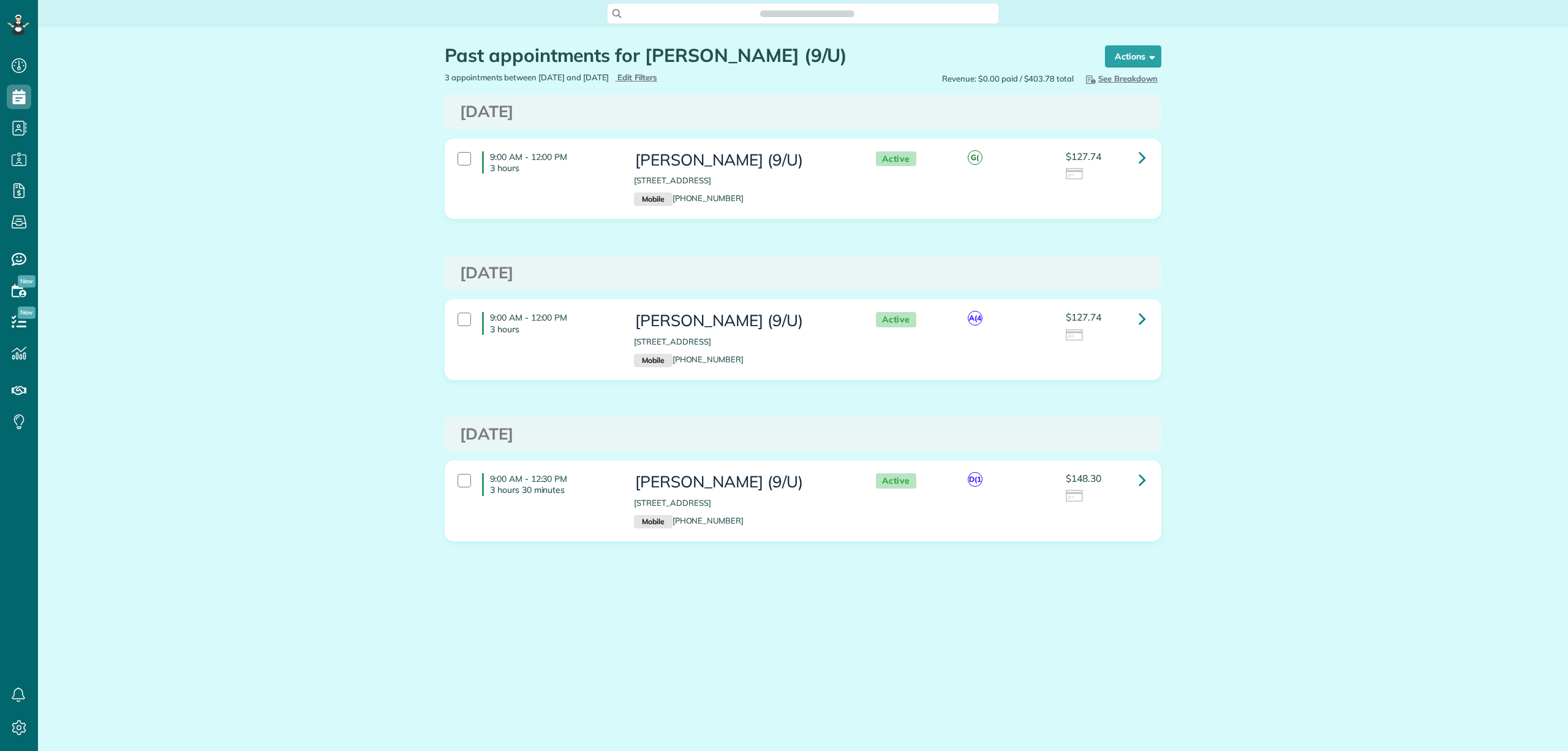
scroll to position [5, 5]
copy h3 "[PERSON_NAME] (9/U)"
drag, startPoint x: 636, startPoint y: 162, endPoint x: 800, endPoint y: 158, distance: 164.0
click at [800, 158] on h3 "[PERSON_NAME] (9/U)" at bounding box center [743, 160] width 217 height 18
click at [763, 10] on span "Search ZenMaid…" at bounding box center [807, 13] width 373 height 12
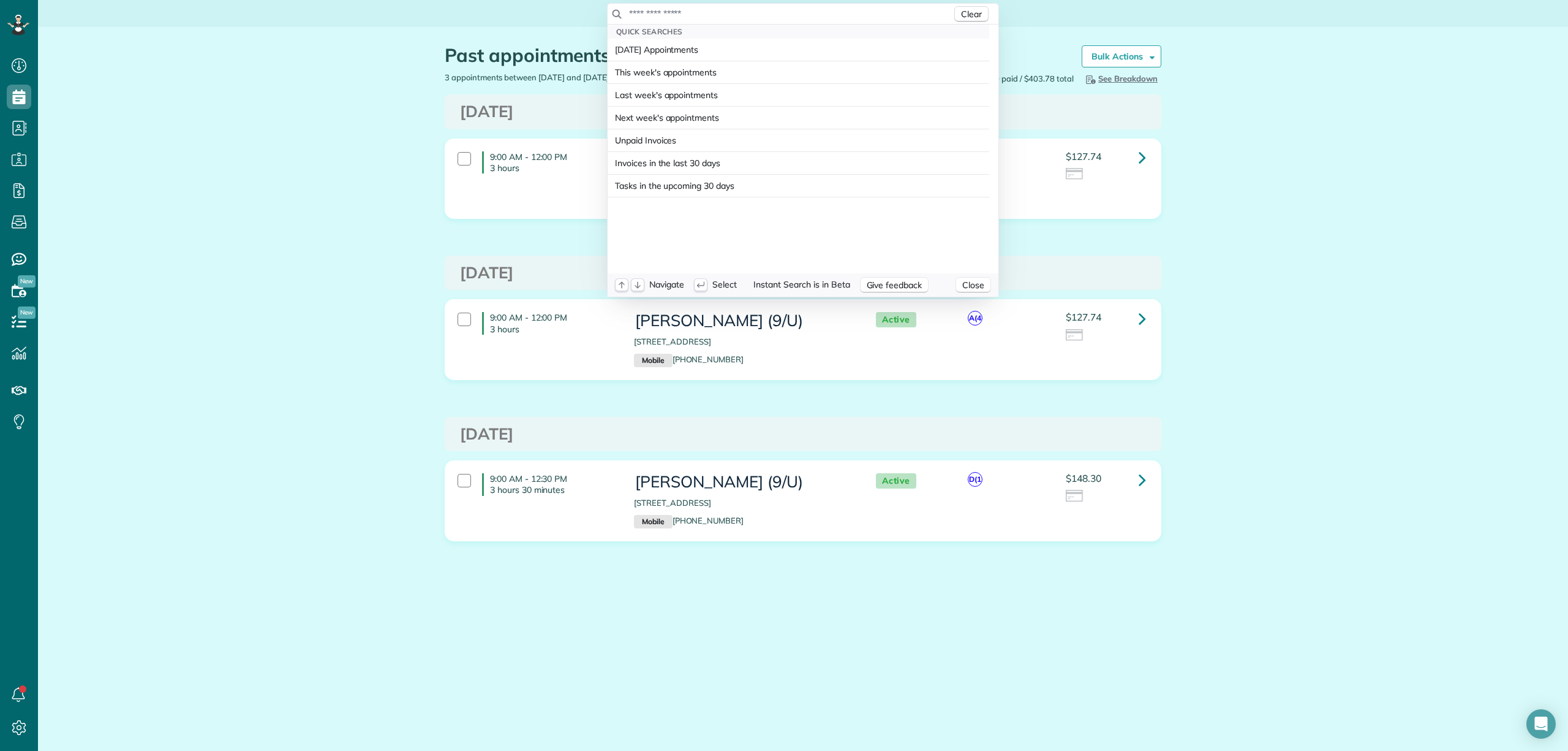
click at [733, 15] on input "text" at bounding box center [790, 13] width 323 height 12
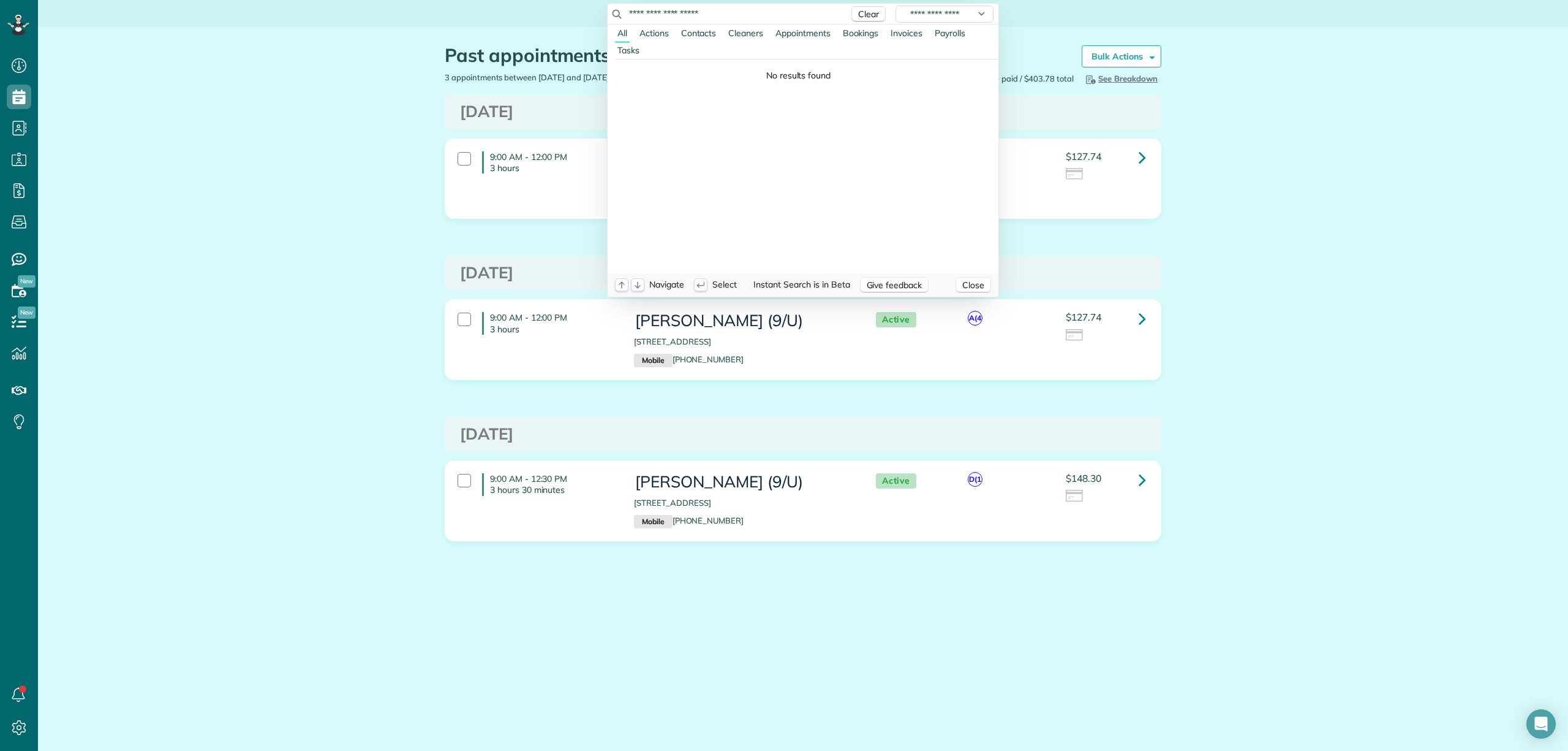
drag, startPoint x: 687, startPoint y: 15, endPoint x: 736, endPoint y: 16, distance: 49.0
click at [736, 16] on input "**********" at bounding box center [736, 13] width 214 height 12
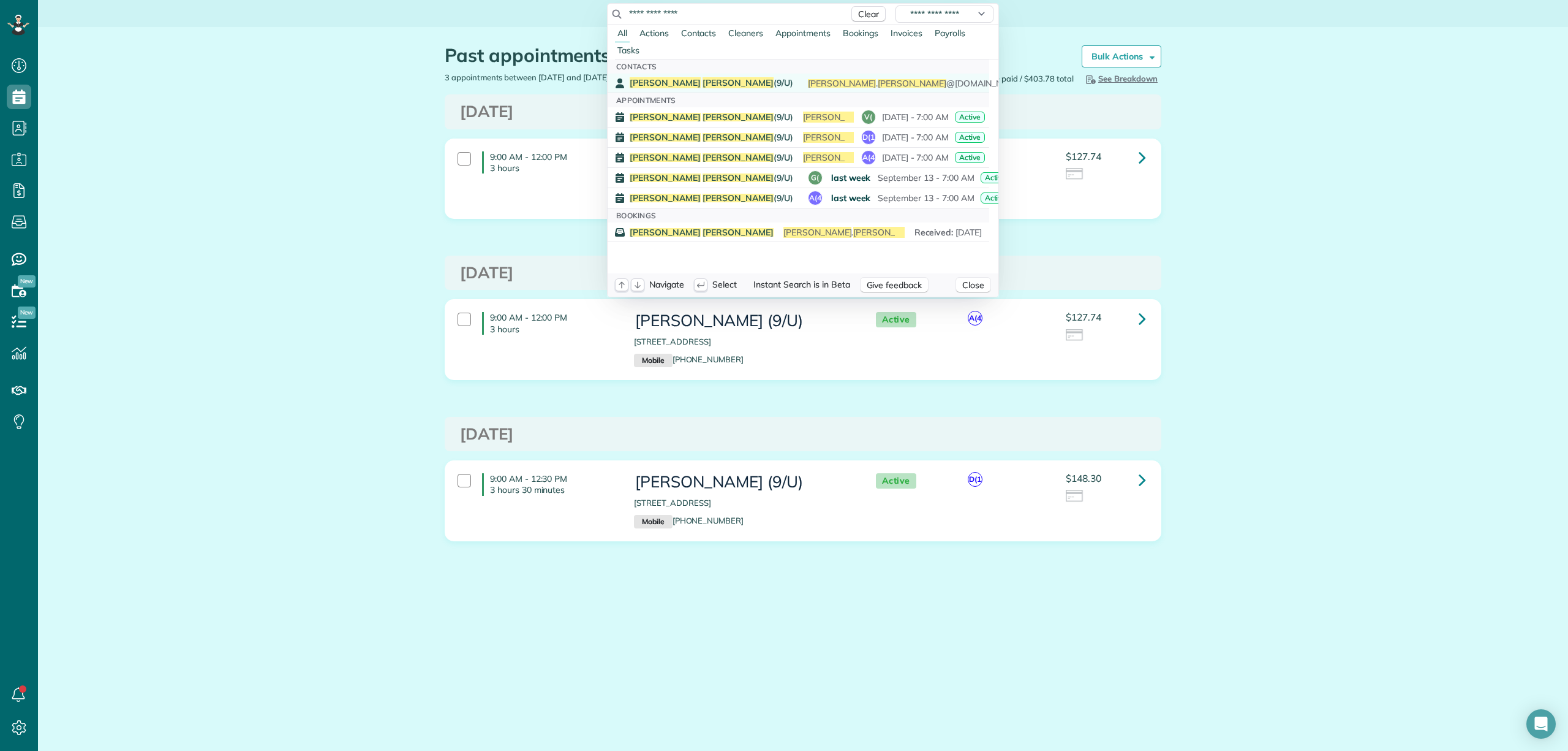
type input "**********"
click at [693, 85] on span "[PERSON_NAME] (9/U)" at bounding box center [712, 83] width 164 height 11
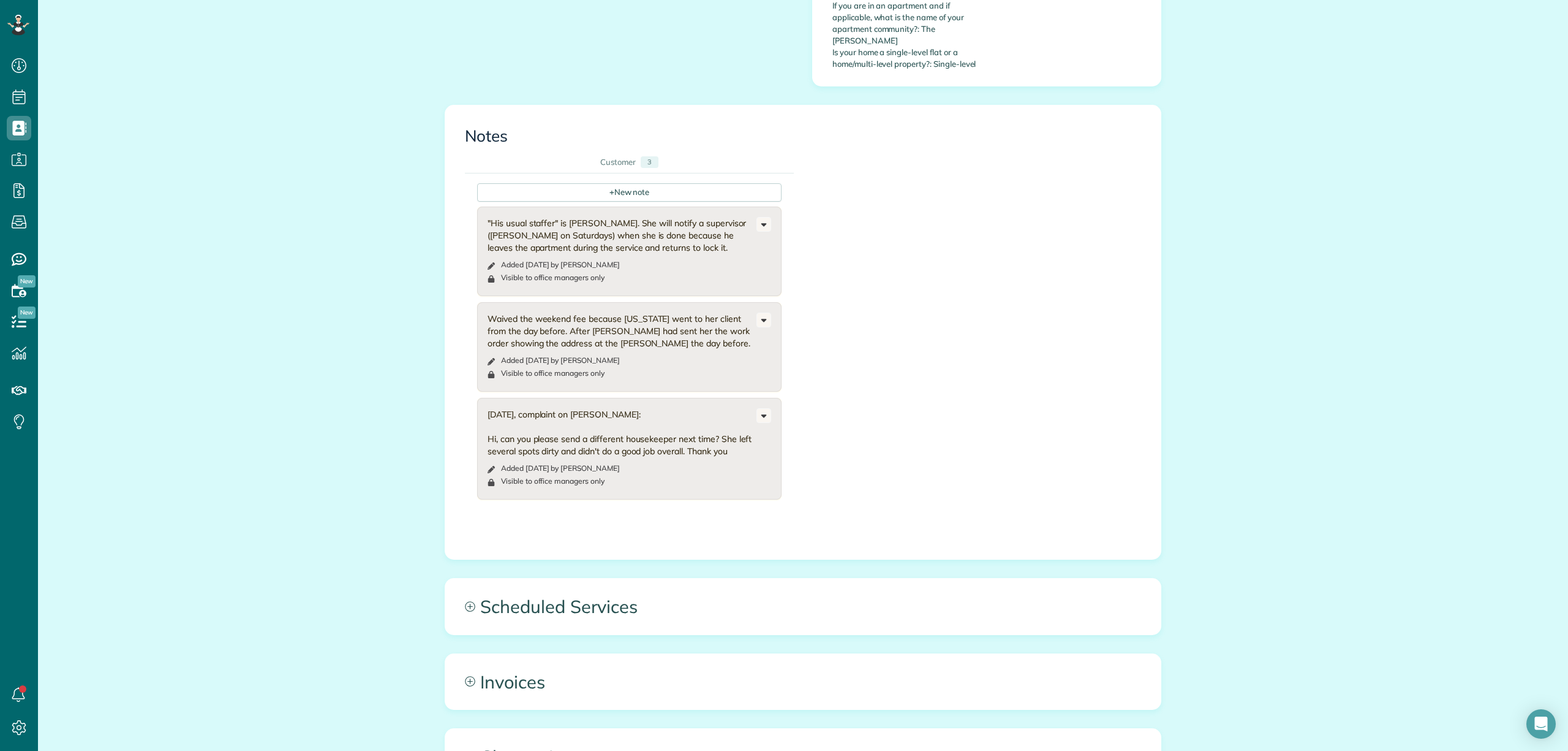
scroll to position [806, 0]
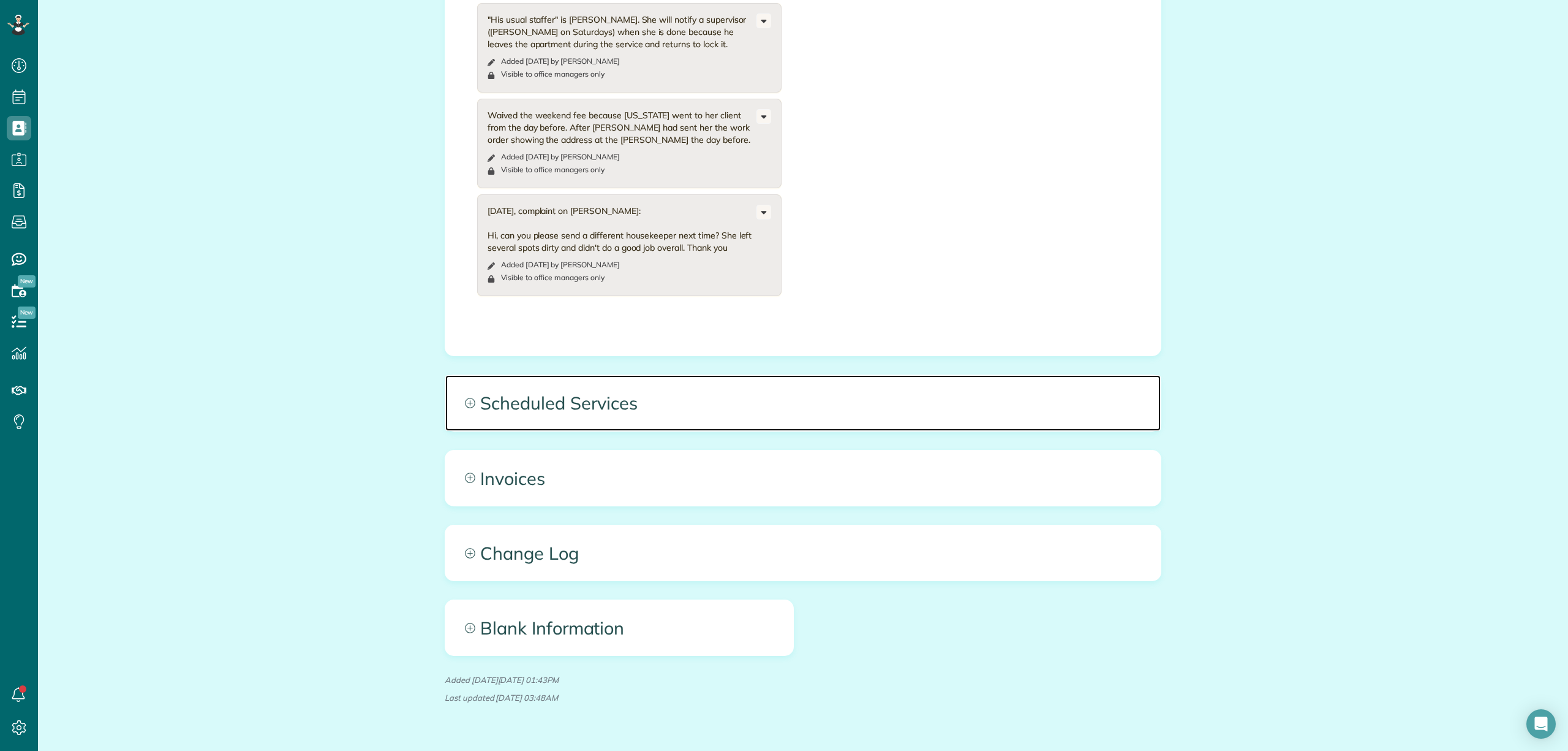
click at [894, 380] on span "Scheduled Services" at bounding box center [803, 403] width 715 height 56
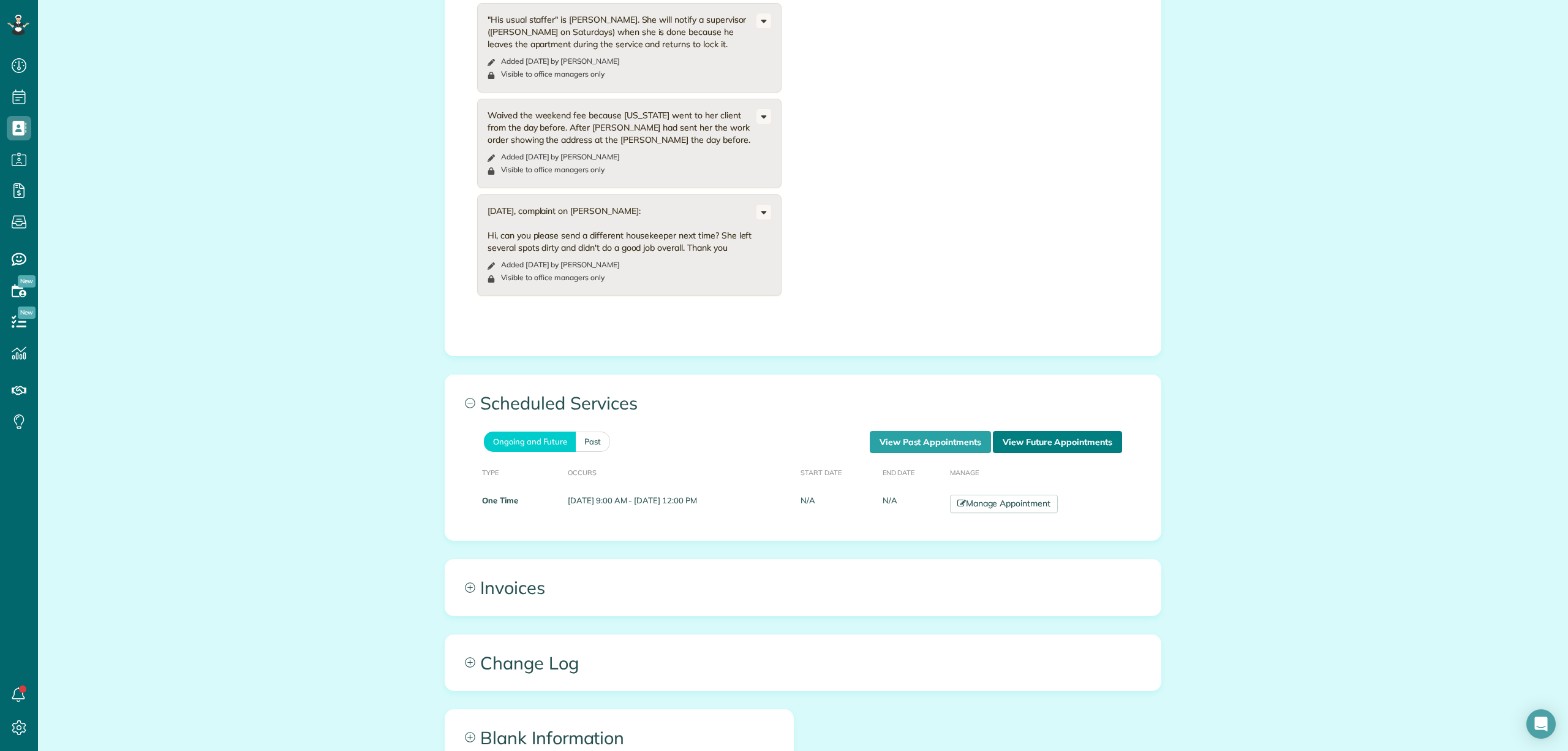
click at [1045, 431] on link "View Future Appointments" at bounding box center [1057, 442] width 129 height 22
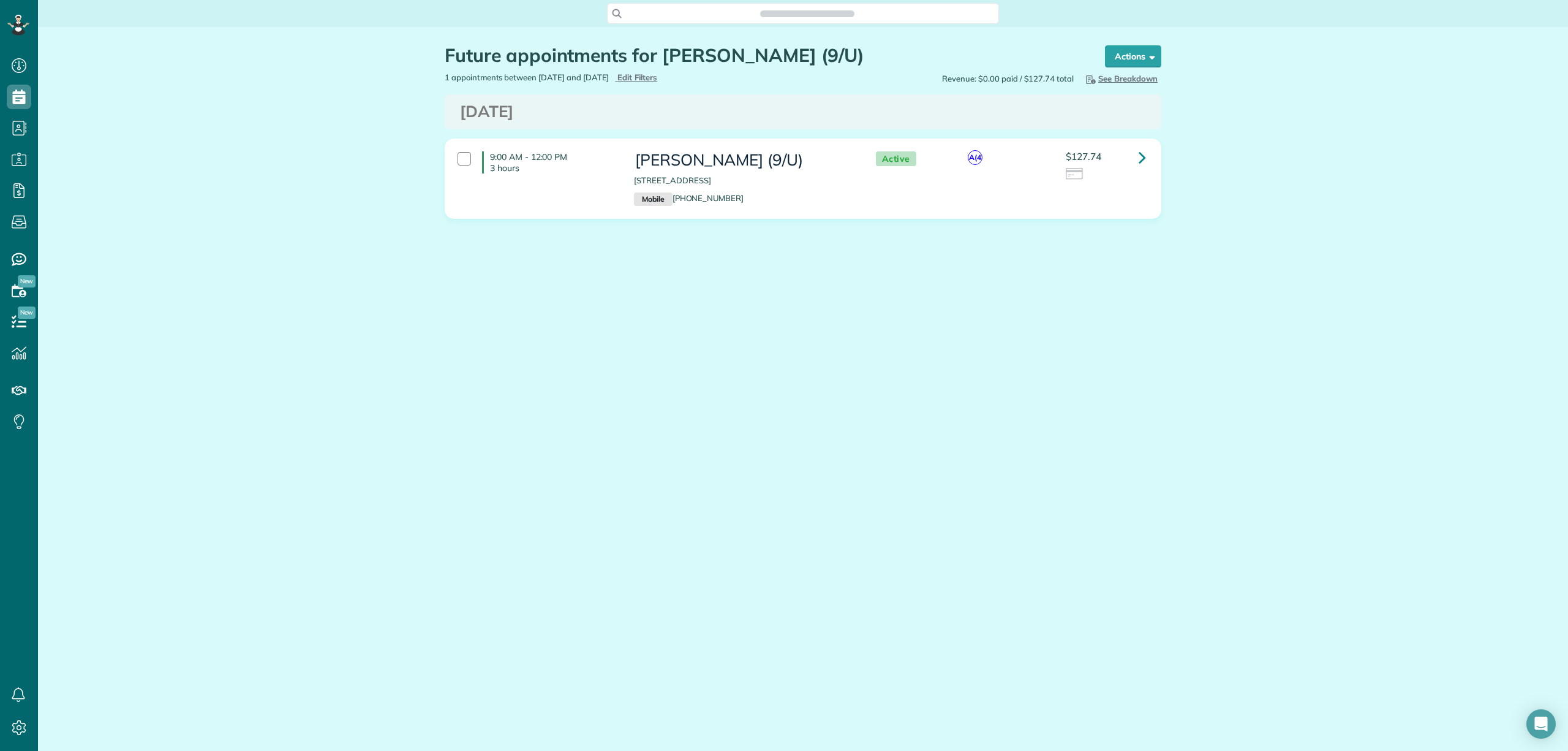
scroll to position [5, 5]
click at [391, 53] on div "Future appointments for [PERSON_NAME] (9/U) Schedule Changes Actions Create App…" at bounding box center [802, 169] width 1530 height 284
copy h3 "[PERSON_NAME] (9/U)"
drag, startPoint x: 633, startPoint y: 157, endPoint x: 795, endPoint y: 162, distance: 162.1
click at [795, 162] on h3 "Federico Siano (9/U)" at bounding box center [743, 160] width 217 height 18
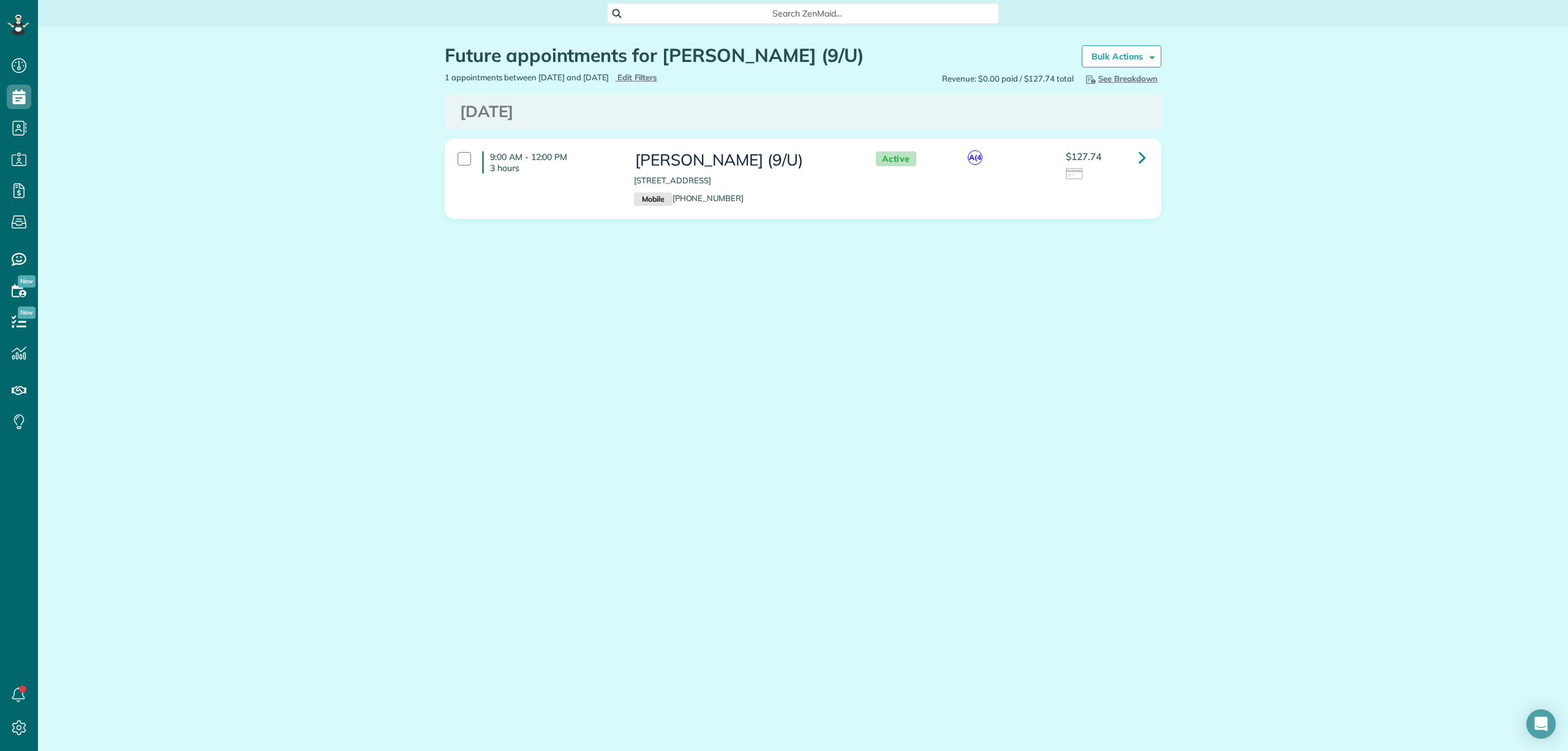
click at [709, 9] on span "Search ZenMaid…" at bounding box center [807, 13] width 373 height 12
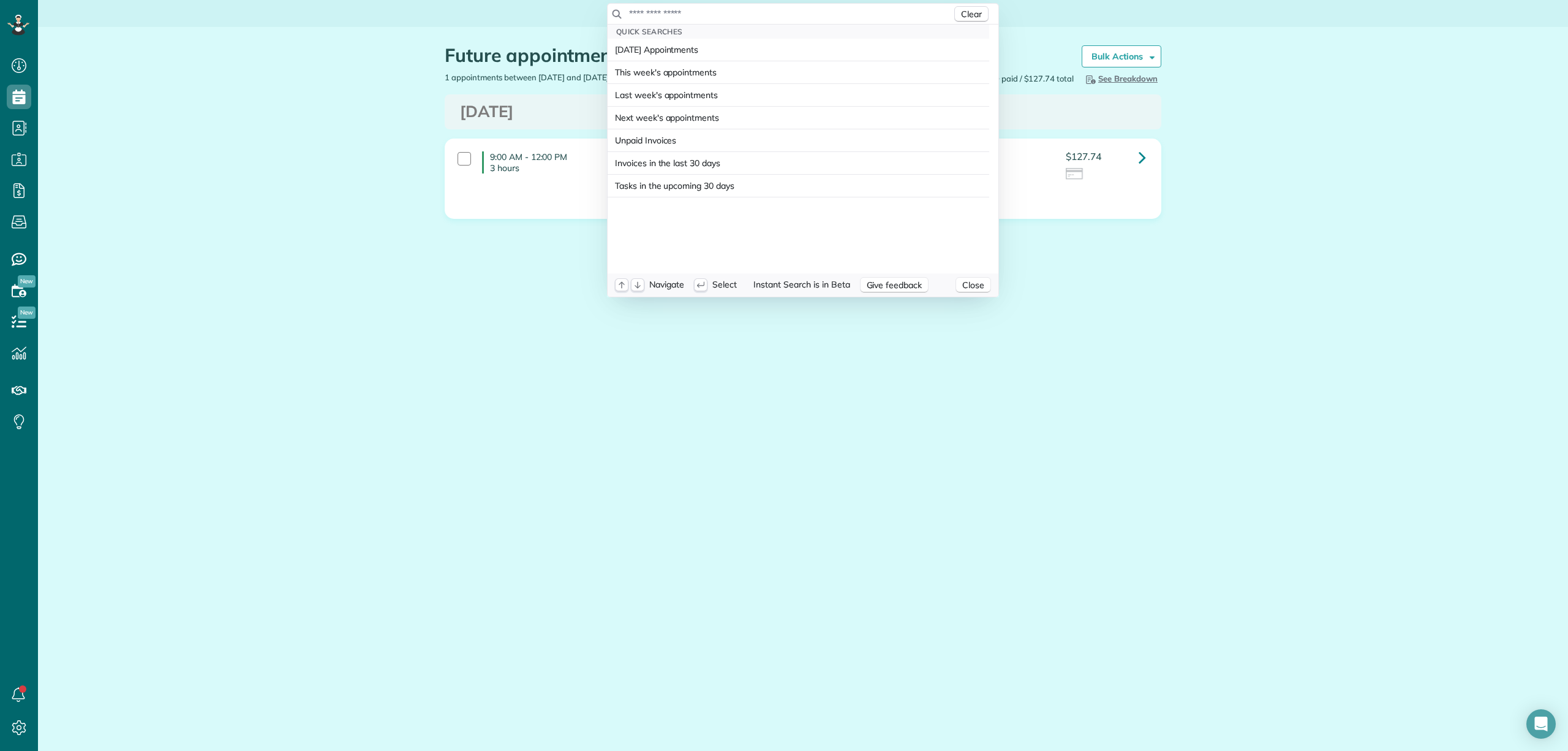
click at [706, 11] on input "text" at bounding box center [790, 13] width 323 height 12
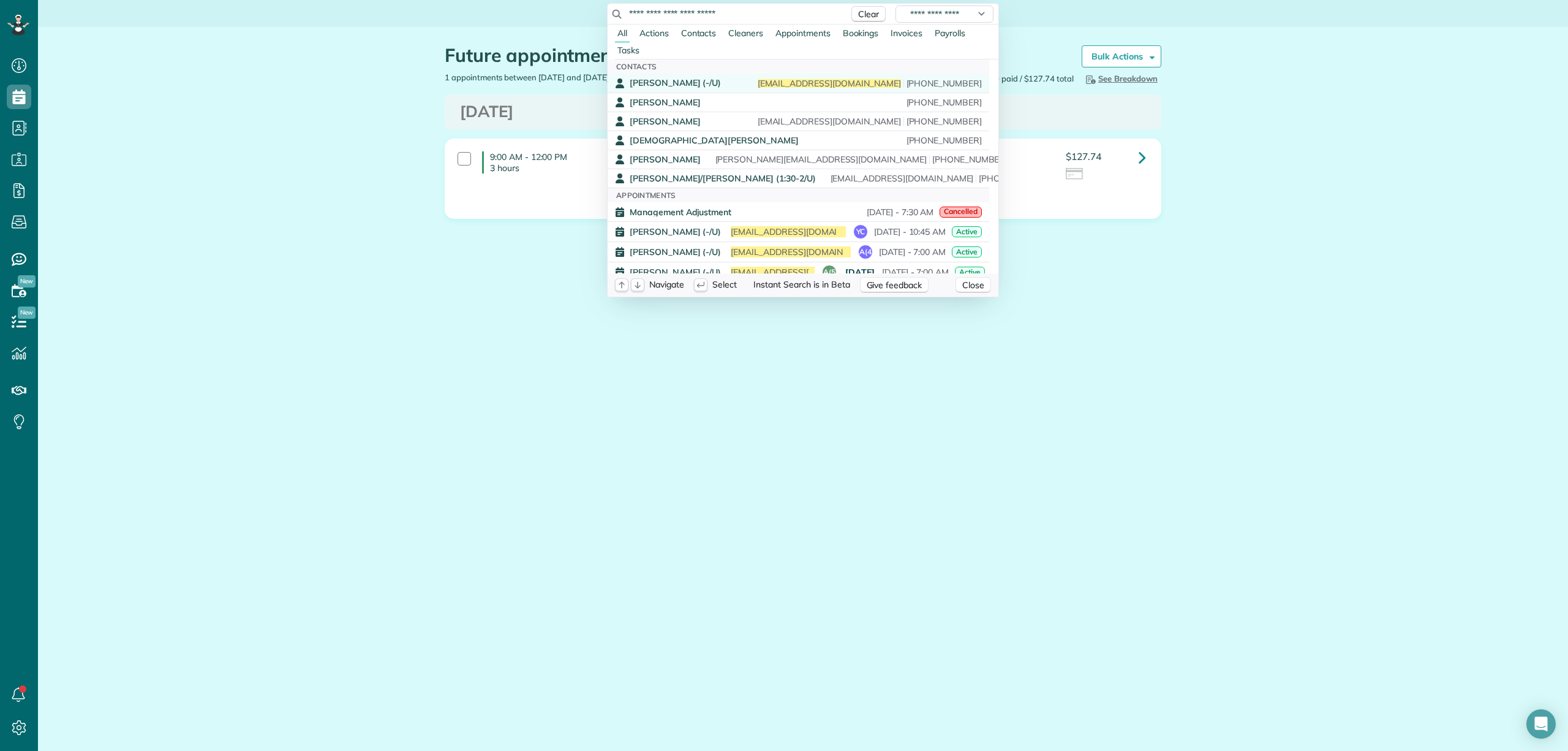
type input "**********"
click at [743, 78] on div "Audrey Pillsbury (-/U) audreypillsbury@gmail.com (310) 961-6119" at bounding box center [806, 83] width 352 height 11
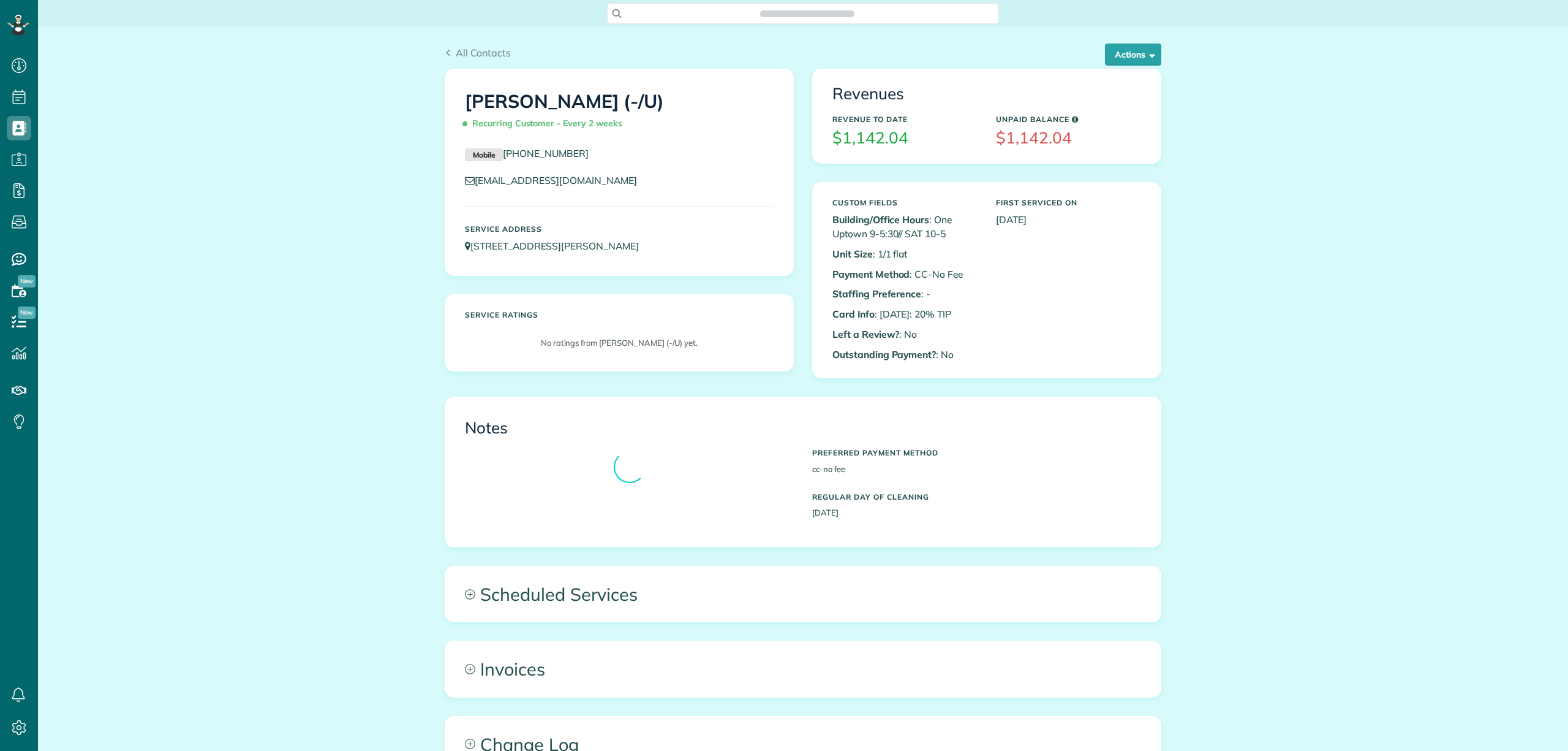
scroll to position [751, 37]
click at [223, 167] on div "All Contacts Actions Edit Add Appointment Recent Activity Send Email Update Cus…" at bounding box center [802, 501] width 1530 height 948
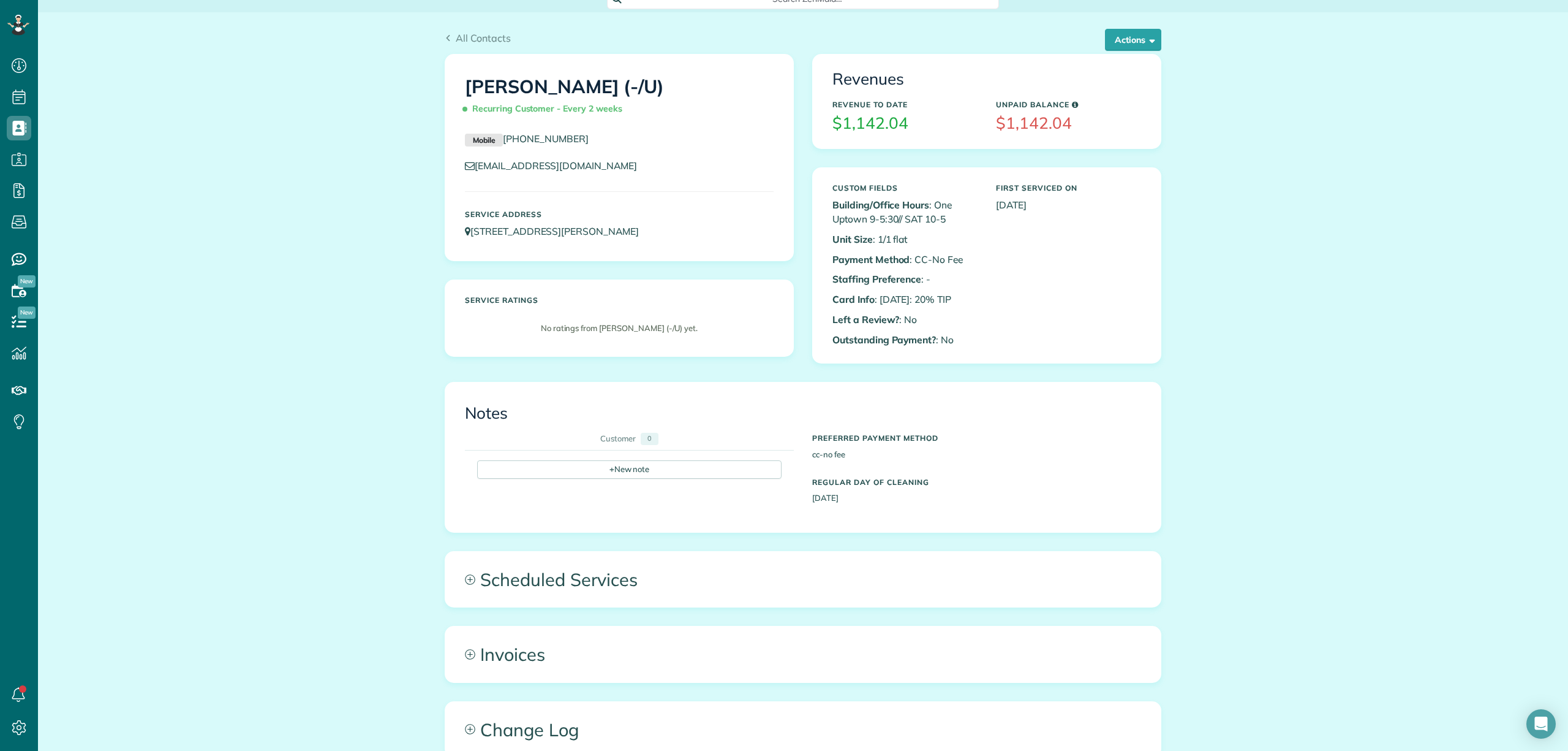
scroll to position [0, 0]
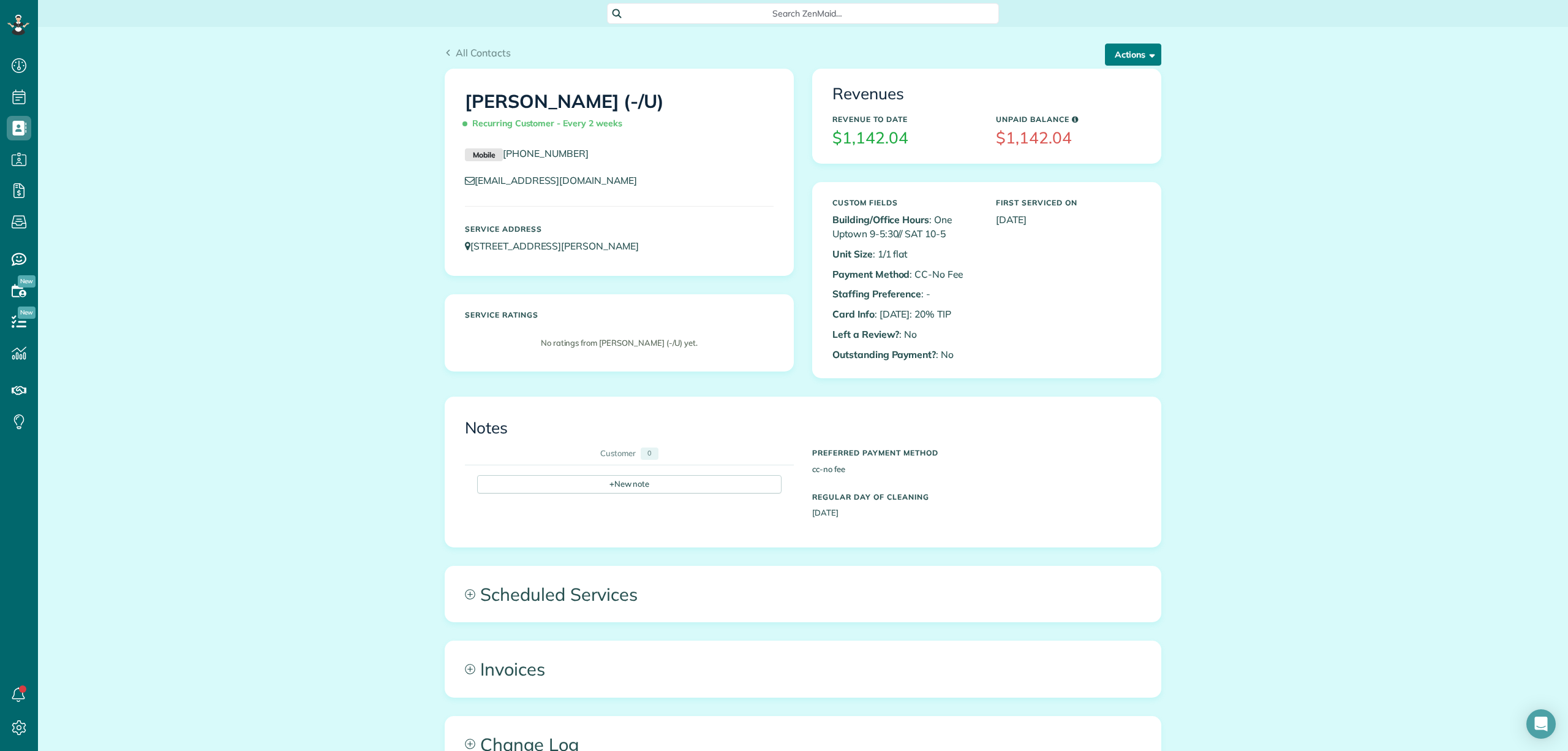
click at [1135, 55] on button "Actions" at bounding box center [1134, 54] width 56 height 22
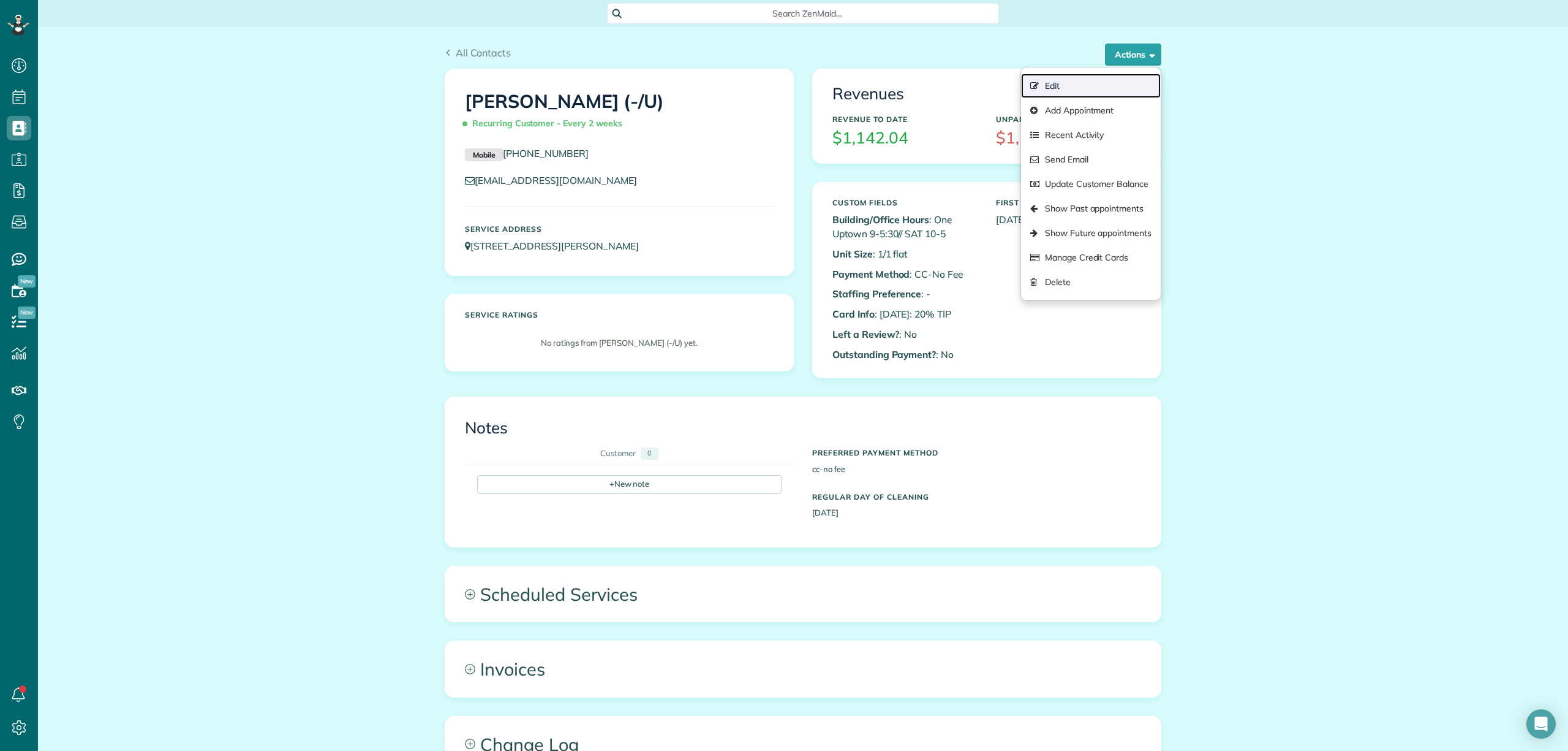
click at [1069, 85] on link "Edit" at bounding box center [1091, 86] width 140 height 25
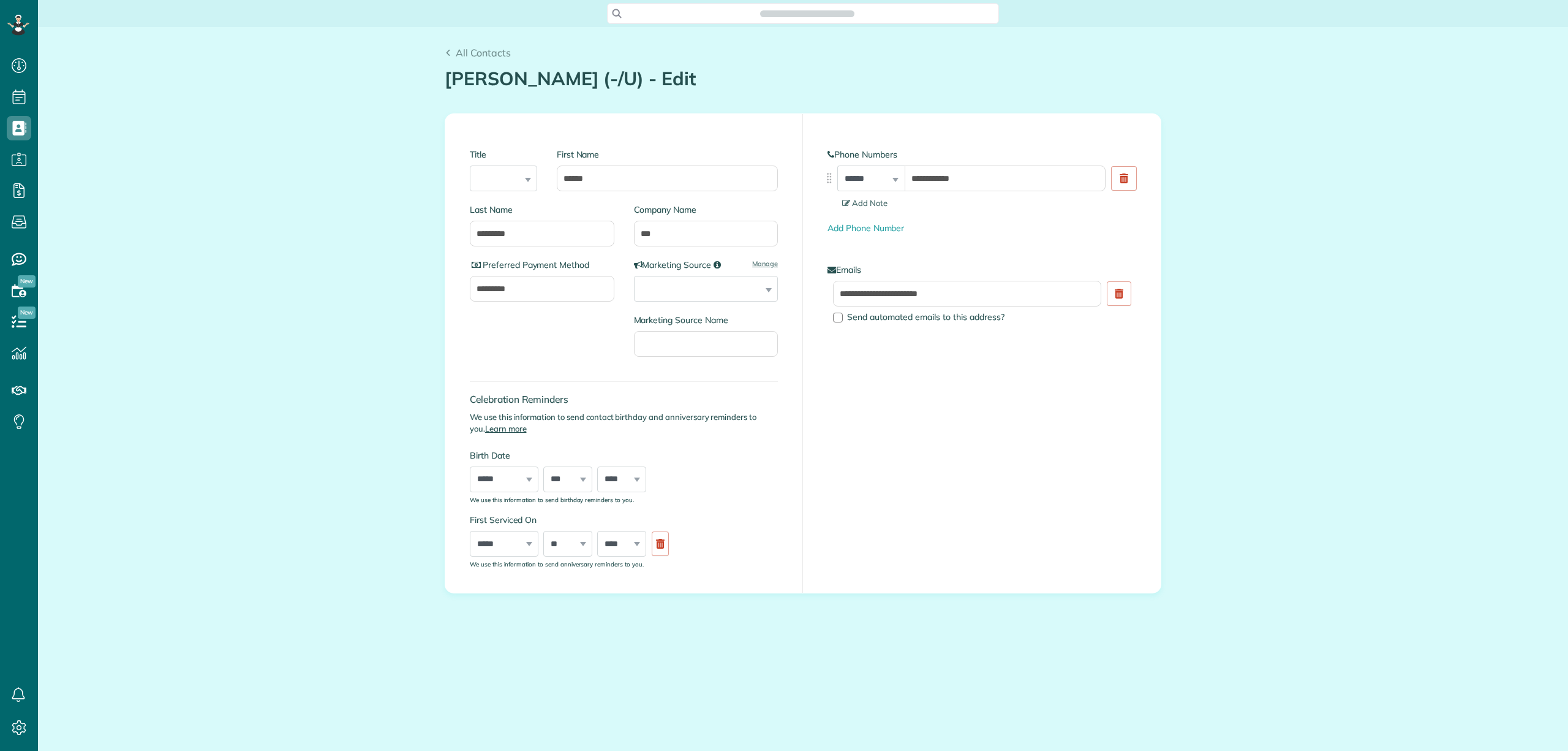
type input "**********"
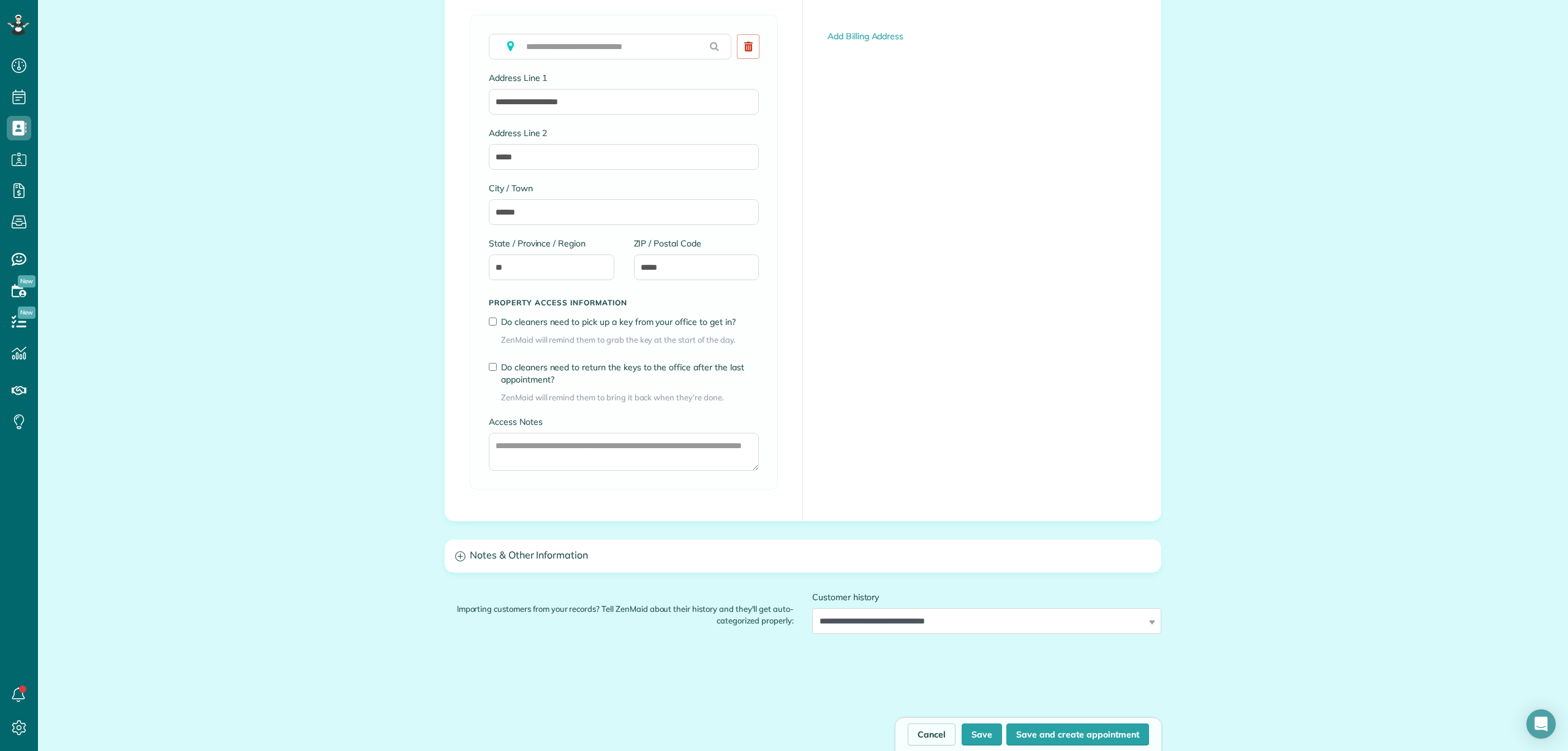
scroll to position [784, 0]
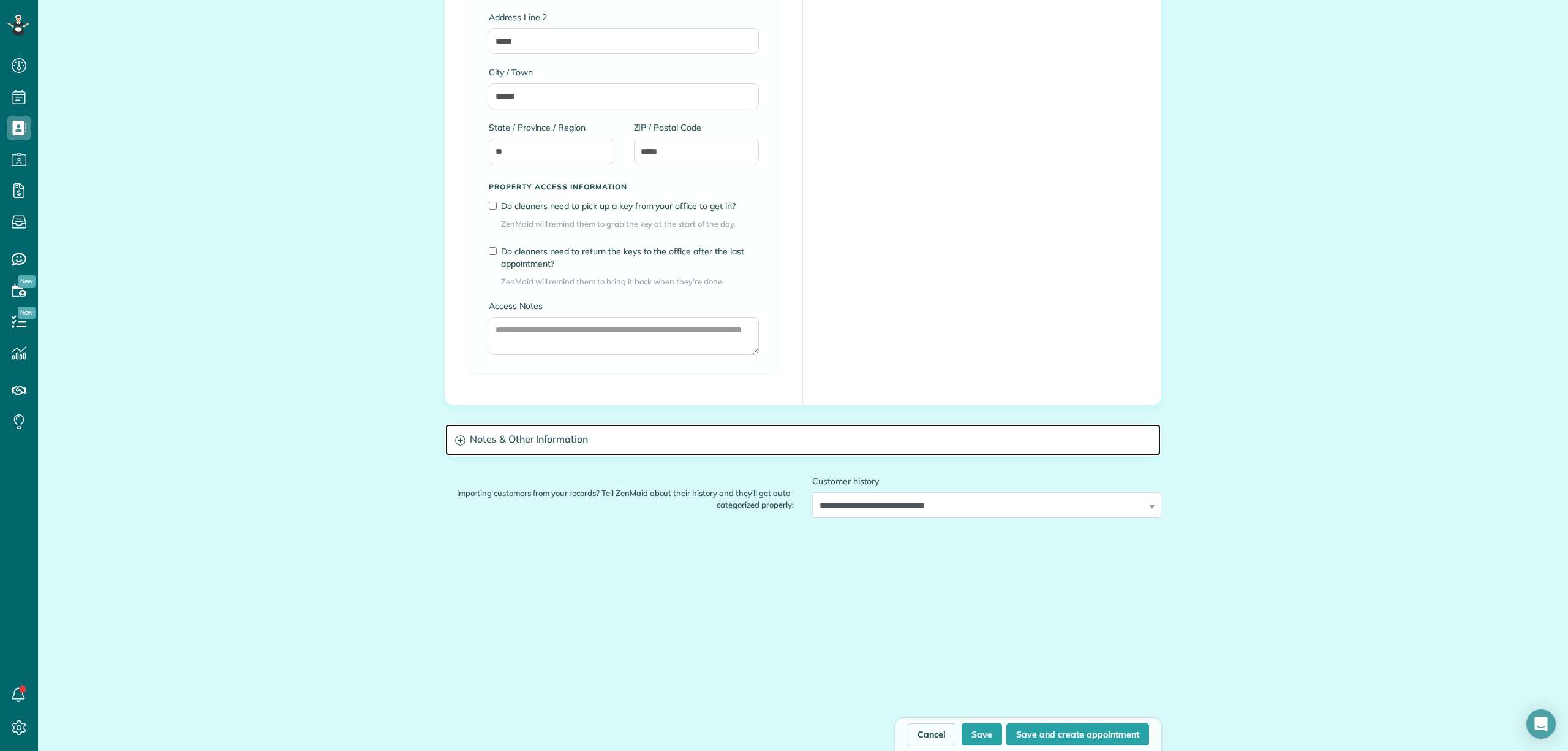
click at [628, 450] on h3 "Notes & Other Information" at bounding box center [803, 439] width 715 height 31
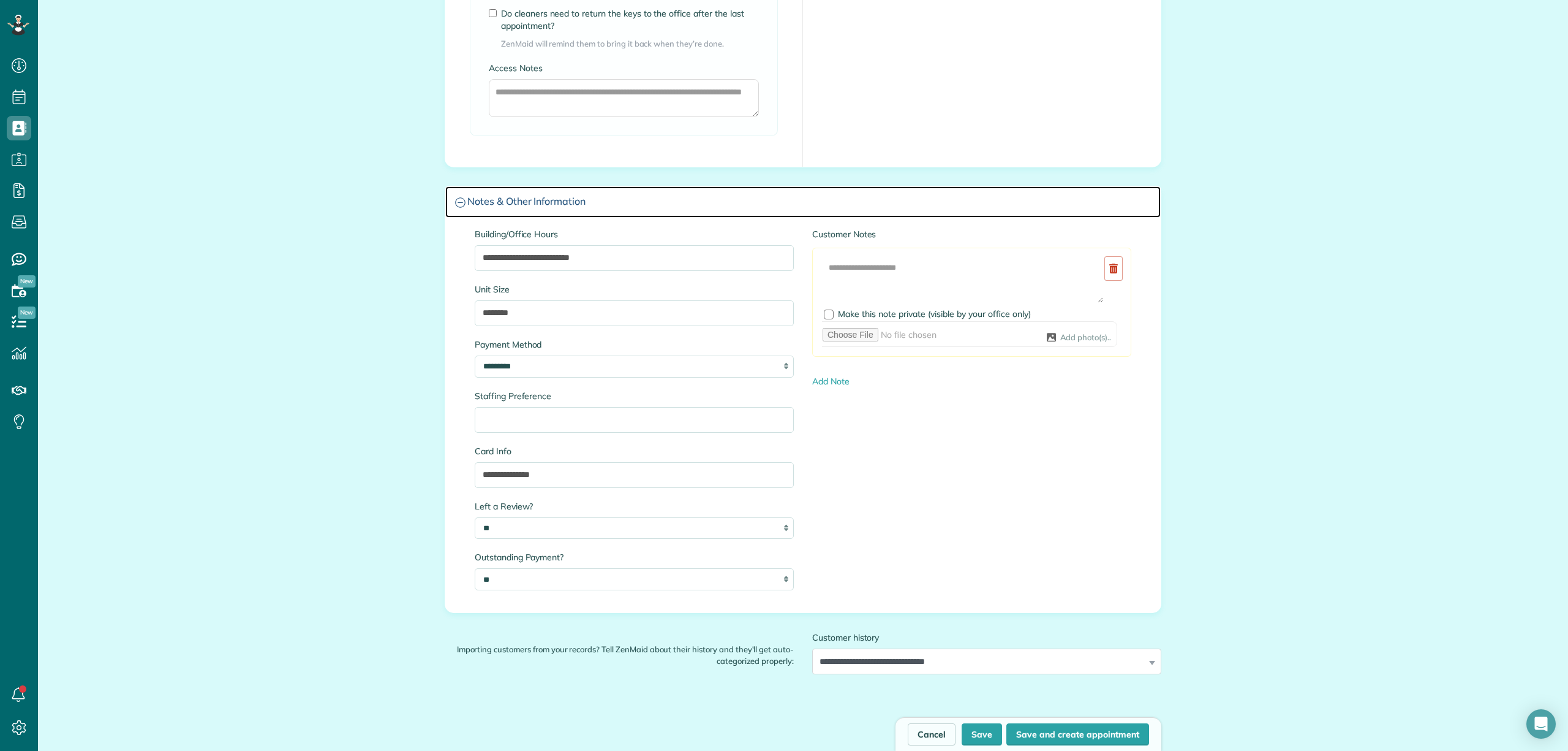
scroll to position [1111, 0]
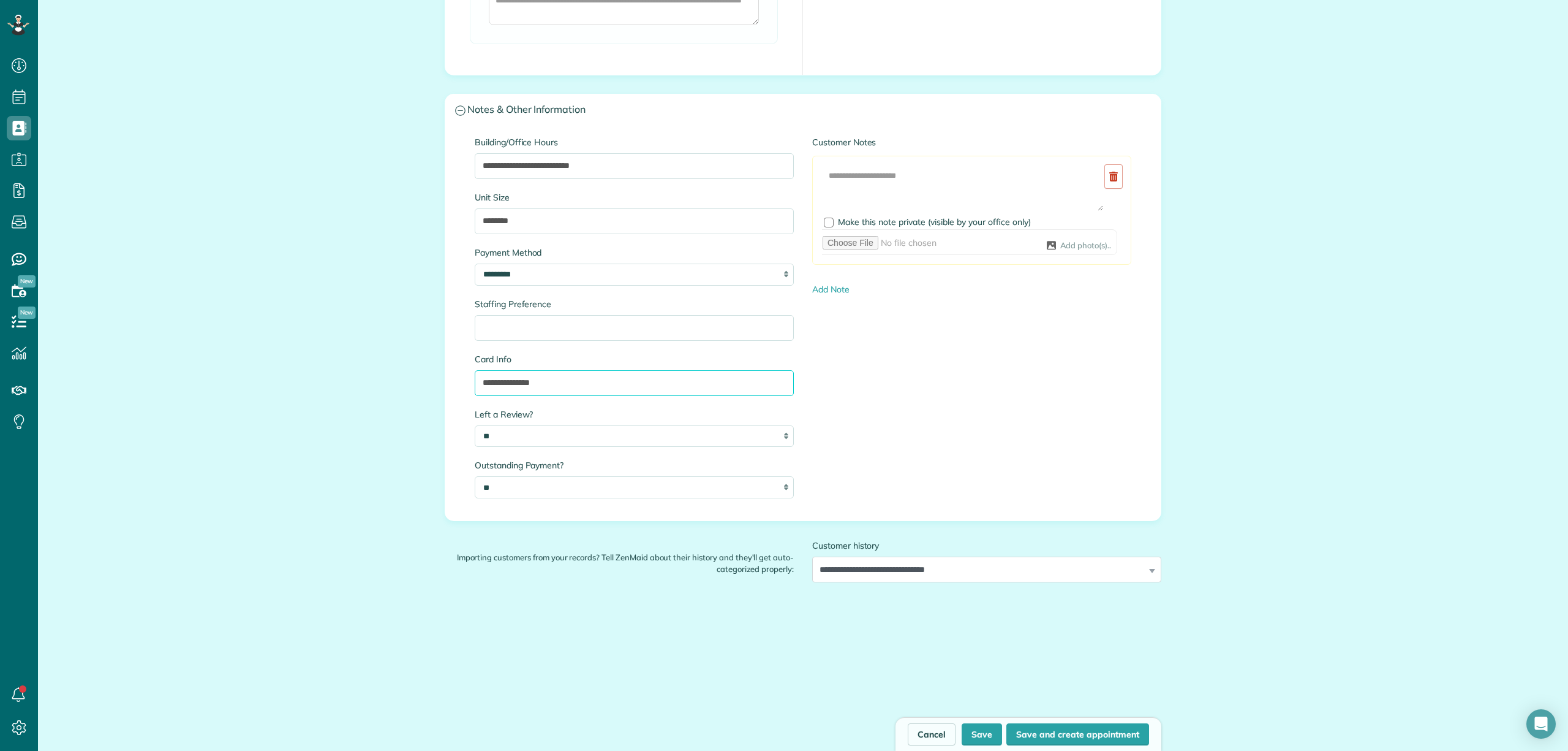
click at [574, 385] on input "**********" at bounding box center [634, 383] width 319 height 26
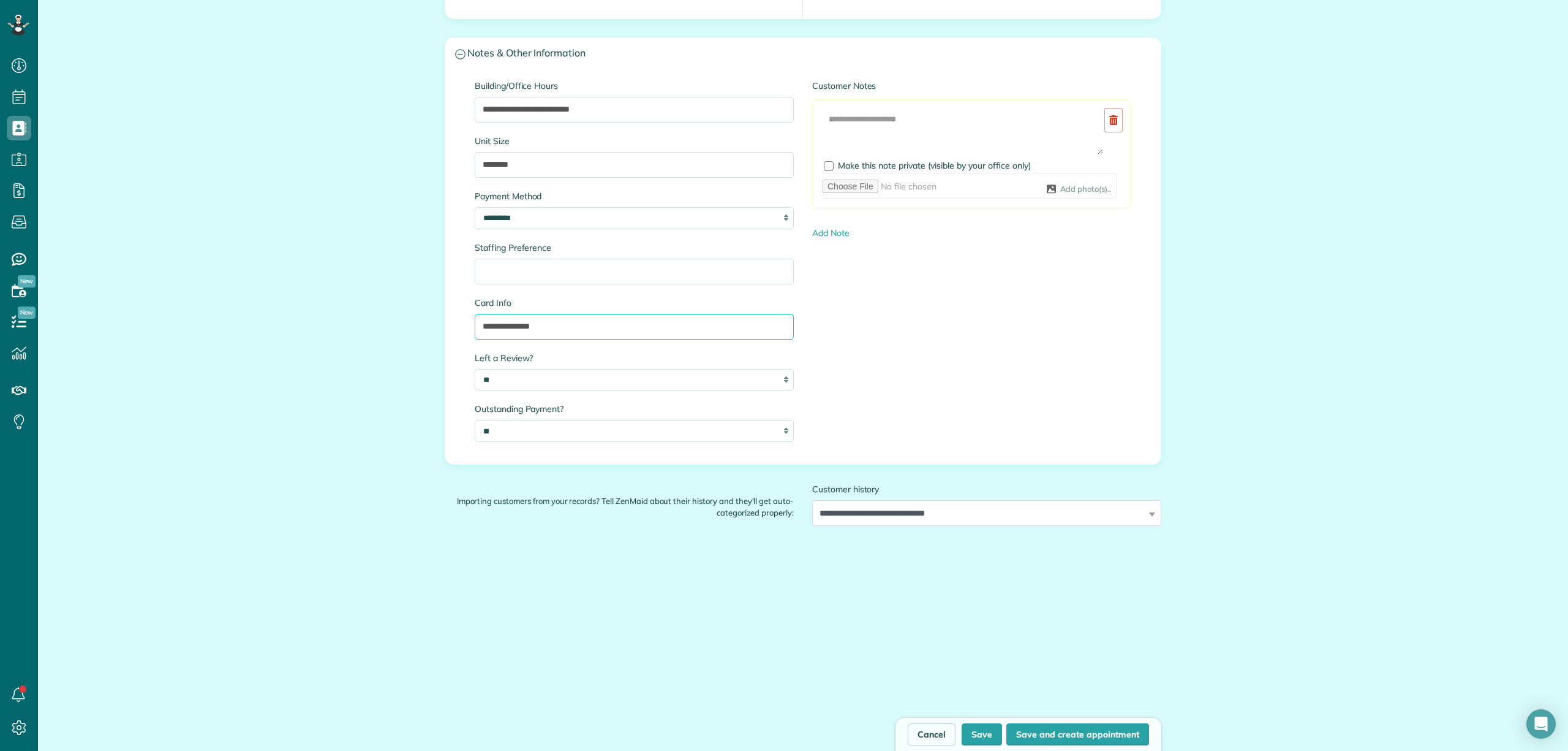
scroll to position [1179, 0]
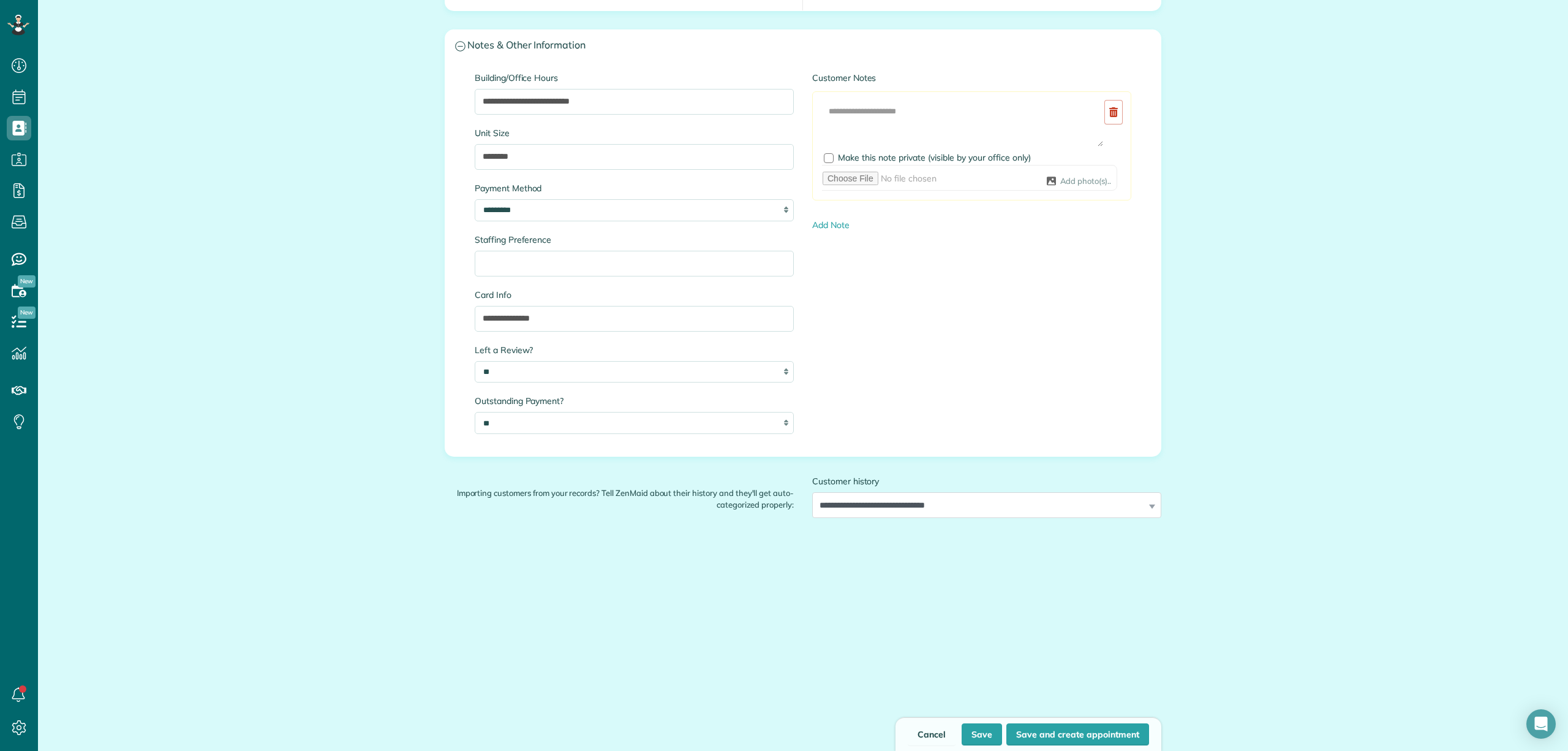
drag, startPoint x: 922, startPoint y: 734, endPoint x: 786, endPoint y: 643, distance: 163.6
click at [922, 734] on link "Cancel" at bounding box center [932, 734] width 48 height 22
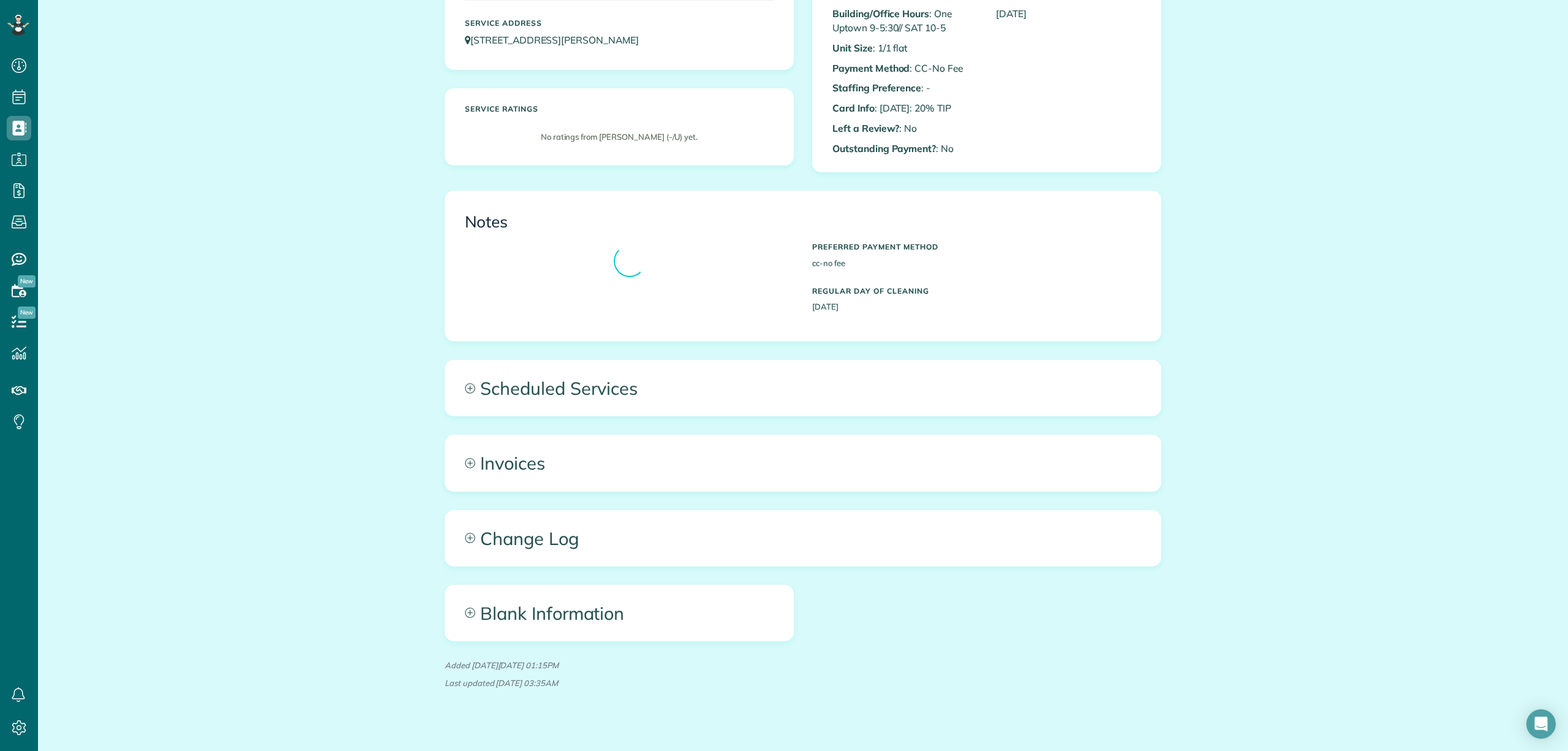
scroll to position [227, 0]
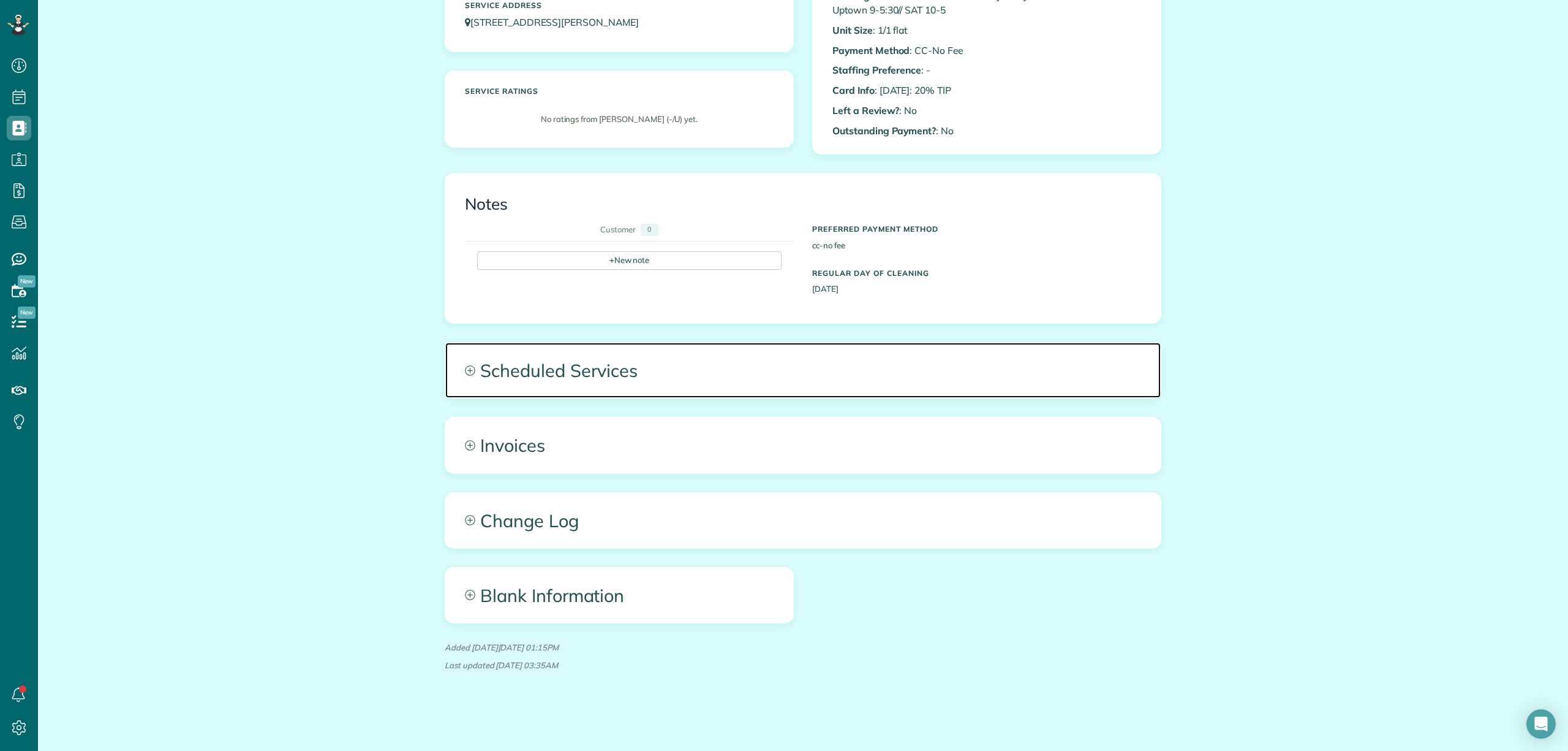
click at [650, 374] on span "Scheduled Services" at bounding box center [803, 370] width 715 height 56
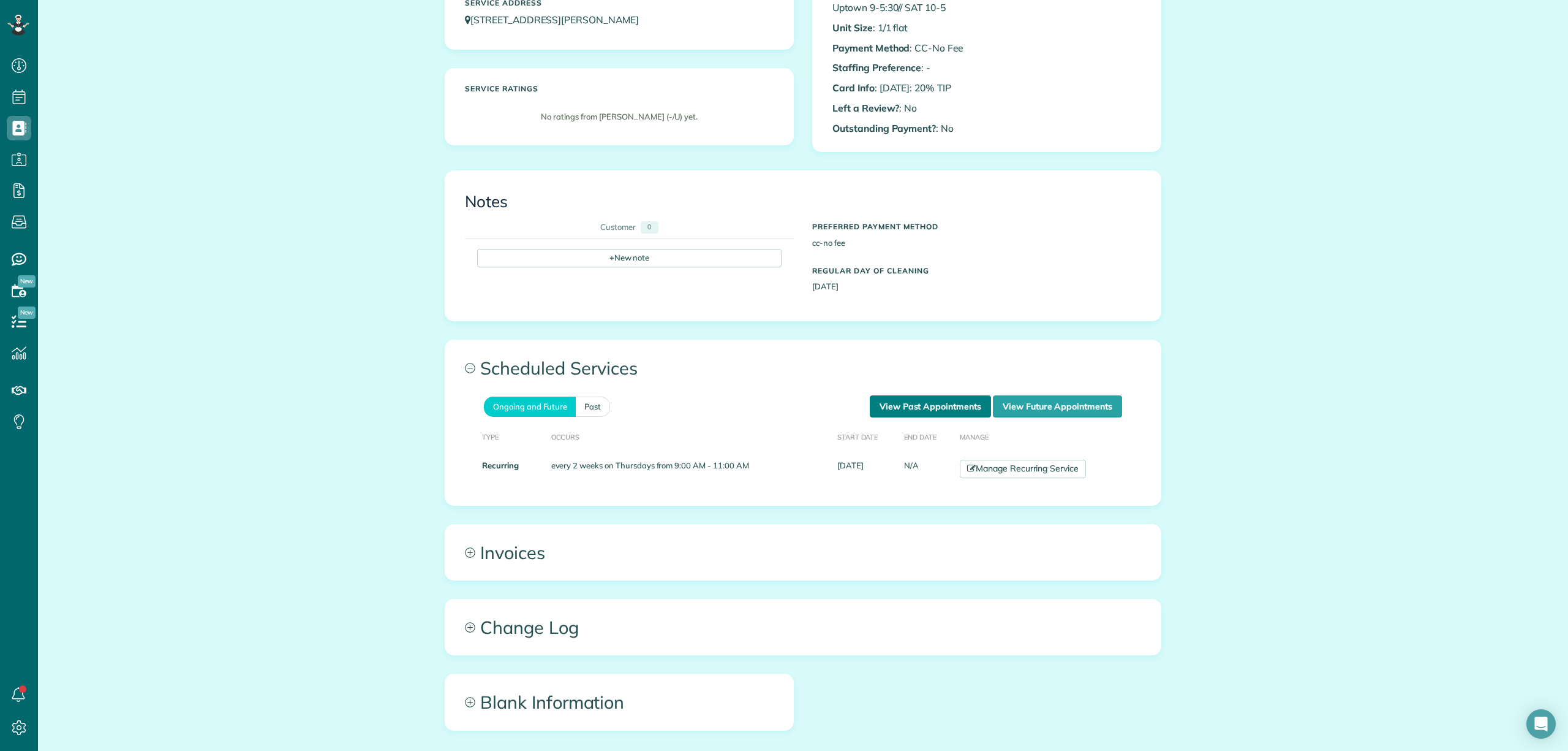
click at [888, 413] on link "View Past Appointments" at bounding box center [931, 406] width 122 height 22
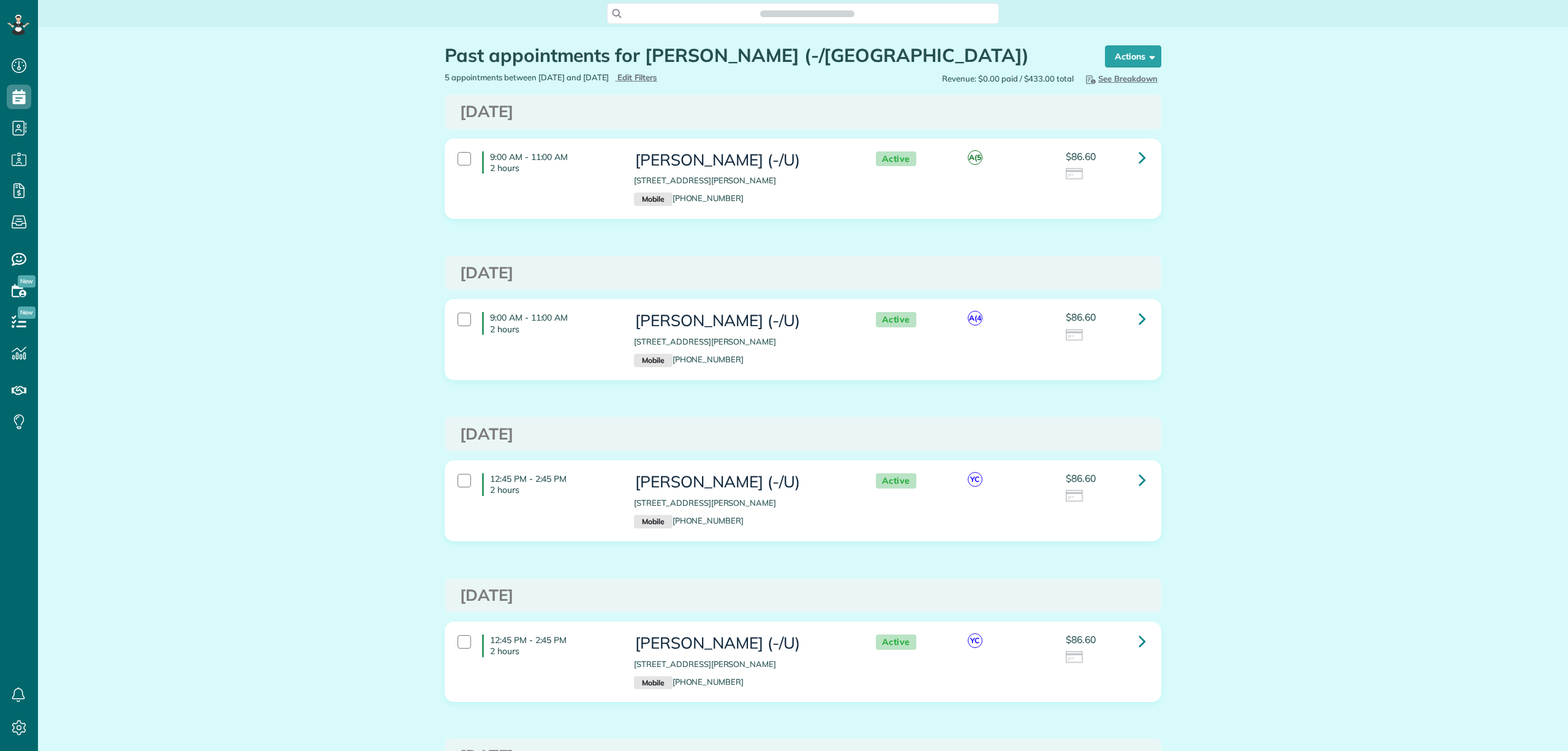
scroll to position [5, 5]
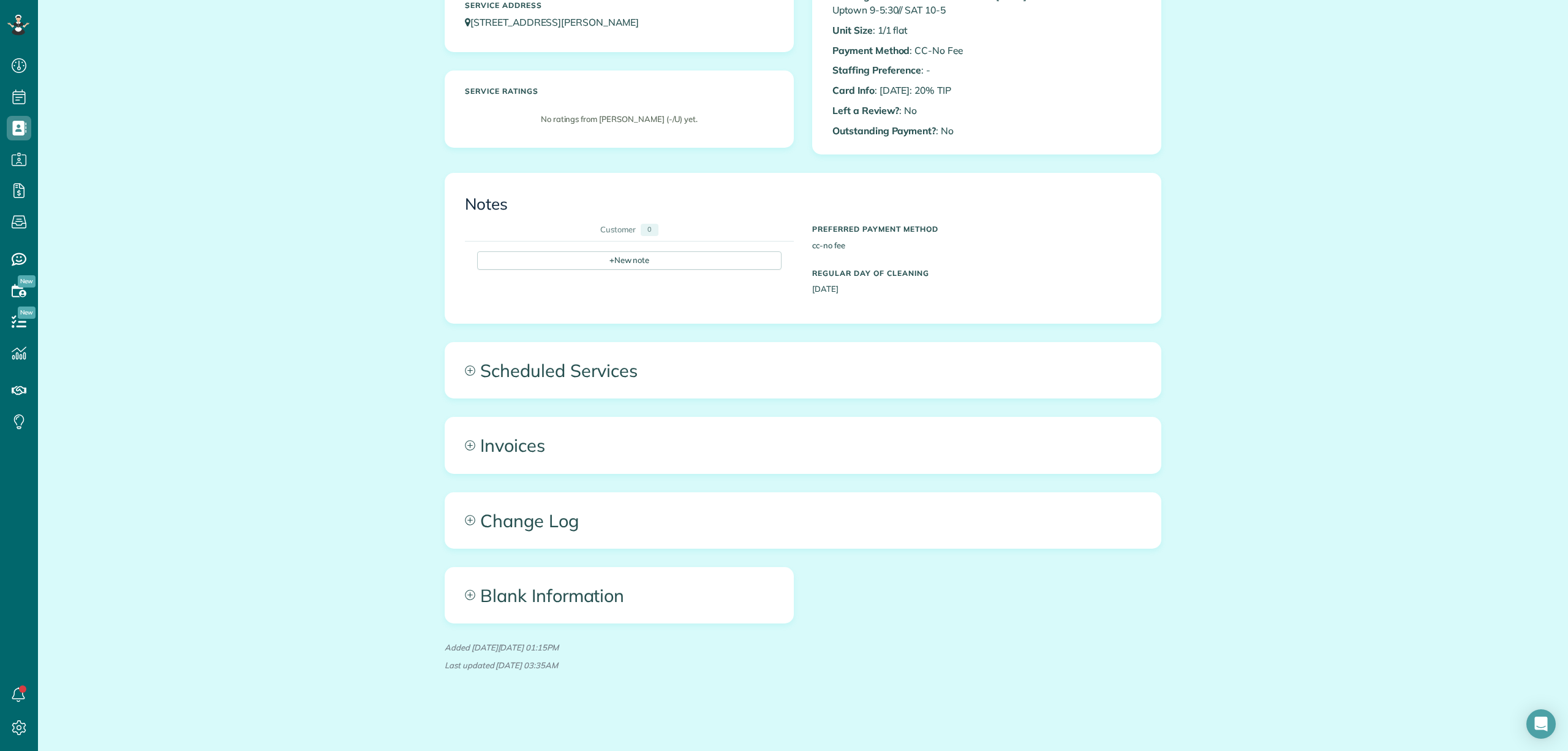
scroll to position [227, 0]
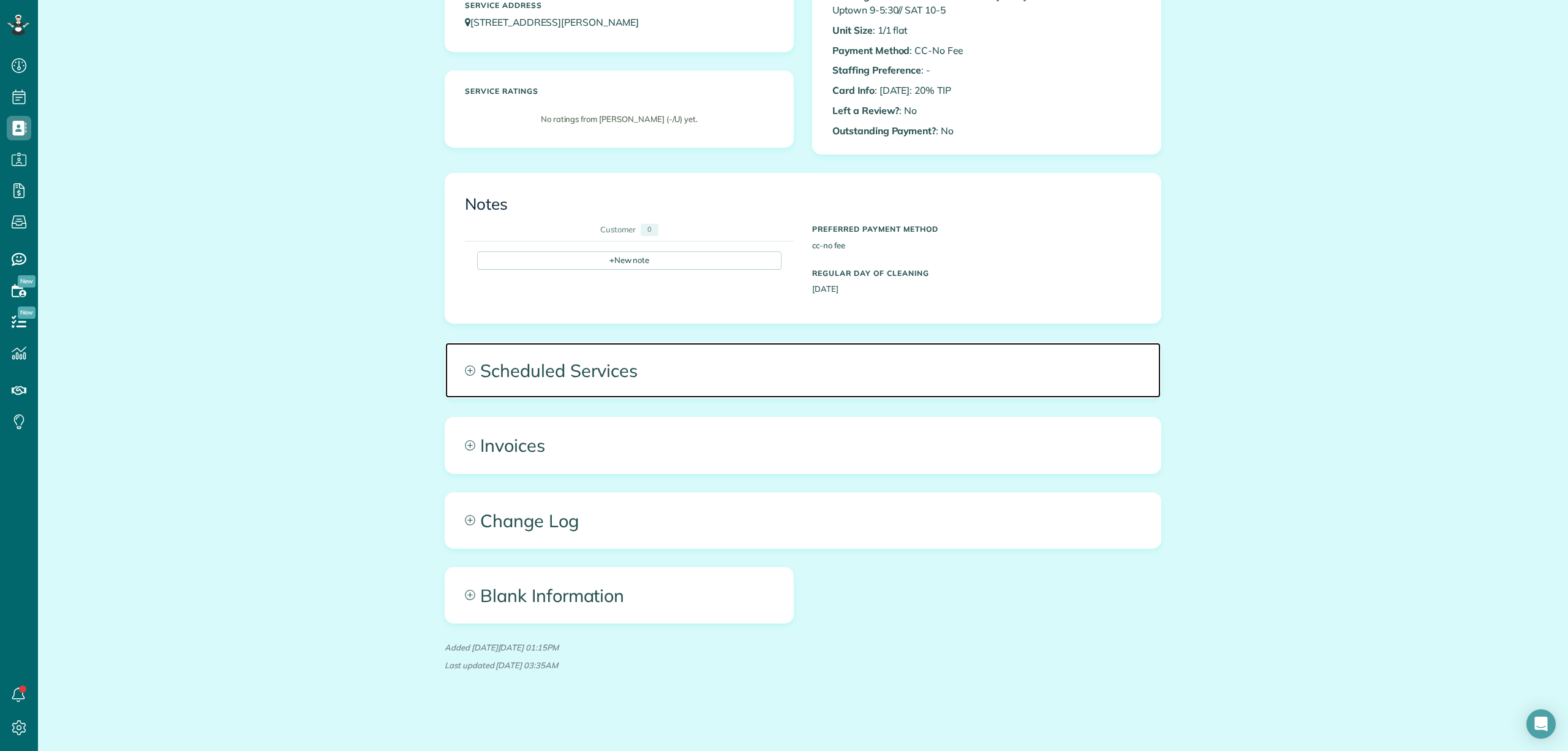
drag, startPoint x: 811, startPoint y: 359, endPoint x: 814, endPoint y: 364, distance: 5.8
click at [811, 361] on span "Scheduled Services" at bounding box center [803, 370] width 715 height 56
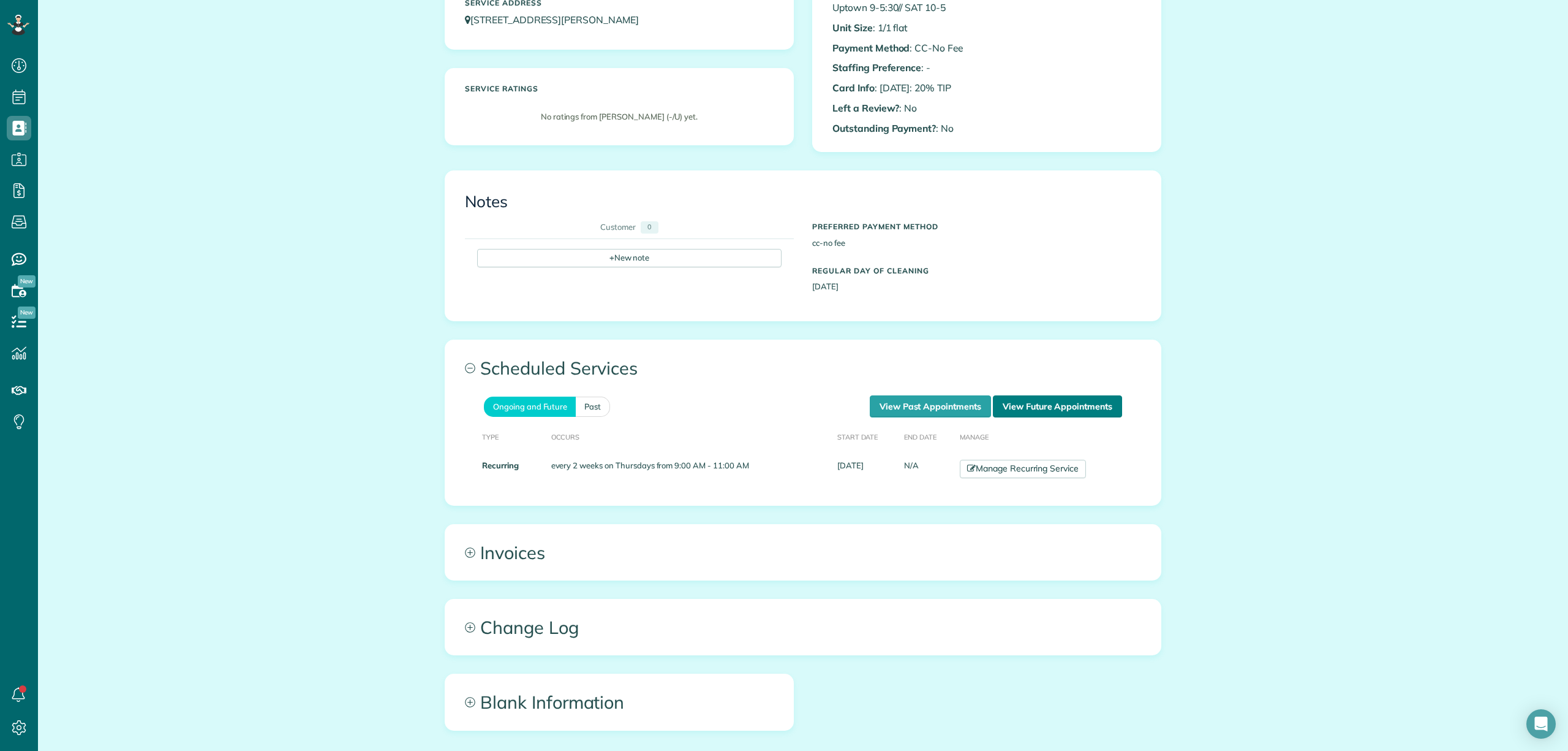
click at [1040, 407] on link "View Future Appointments" at bounding box center [1057, 406] width 129 height 22
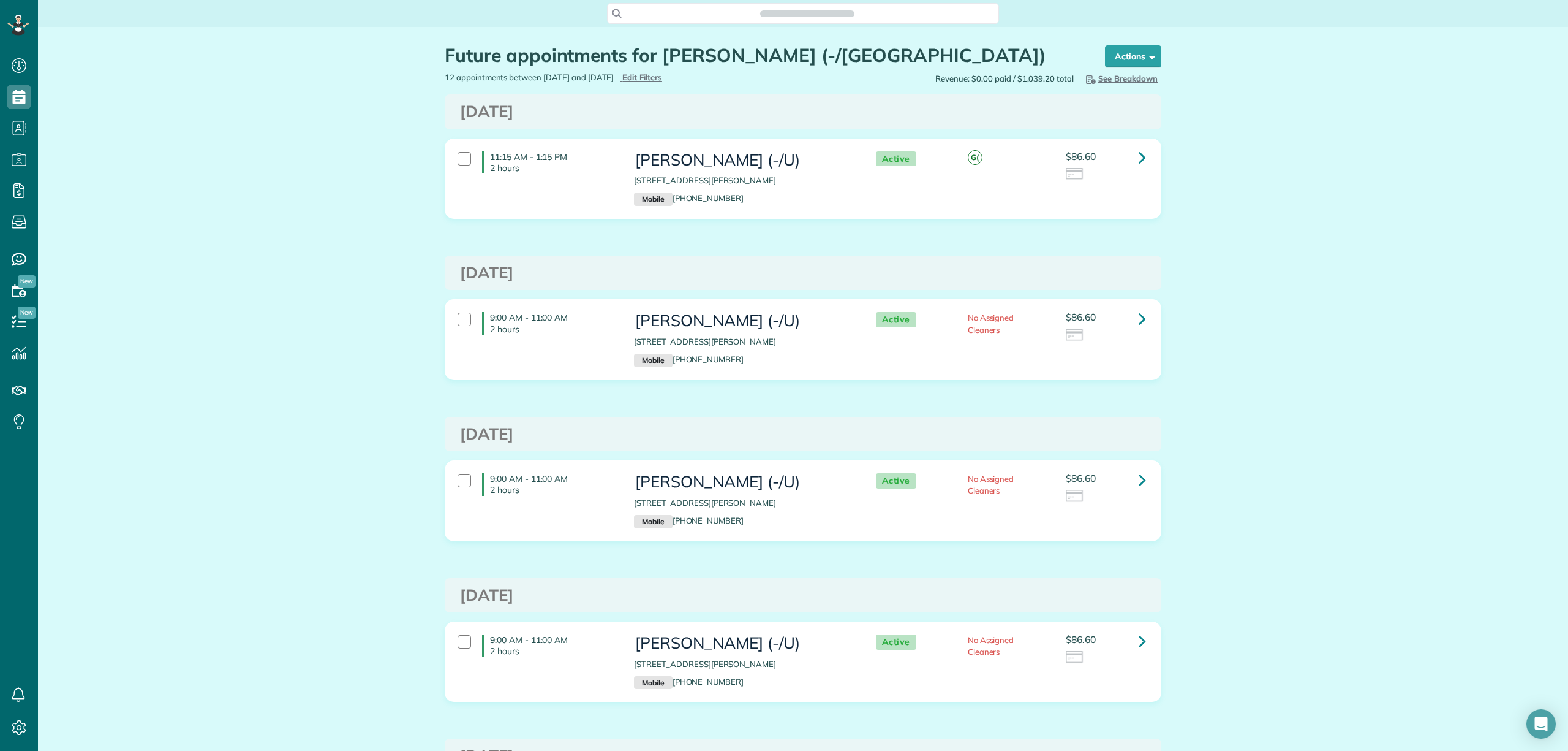
scroll to position [5, 5]
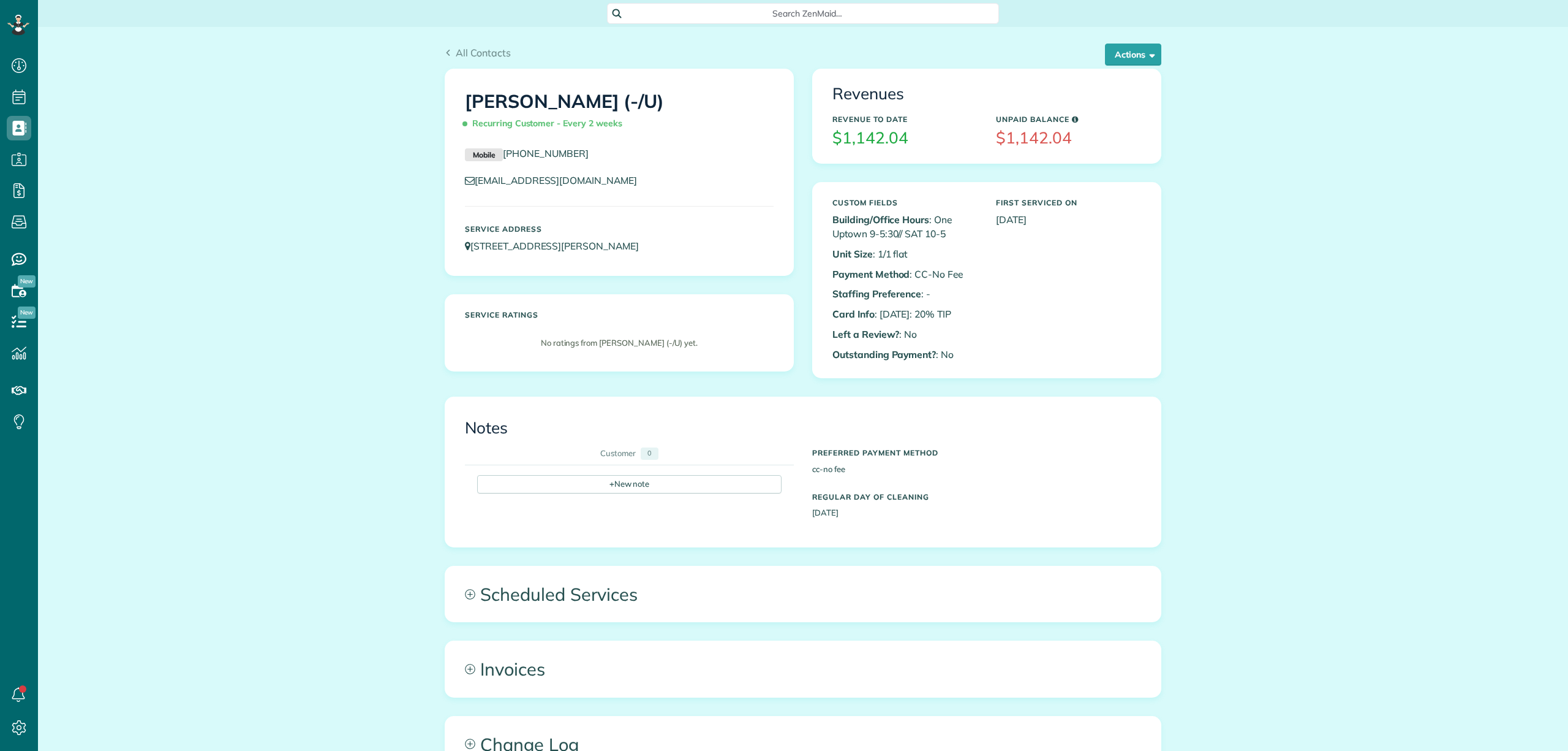
scroll to position [5, 5]
click at [1109, 52] on button "Actions" at bounding box center [1134, 54] width 56 height 22
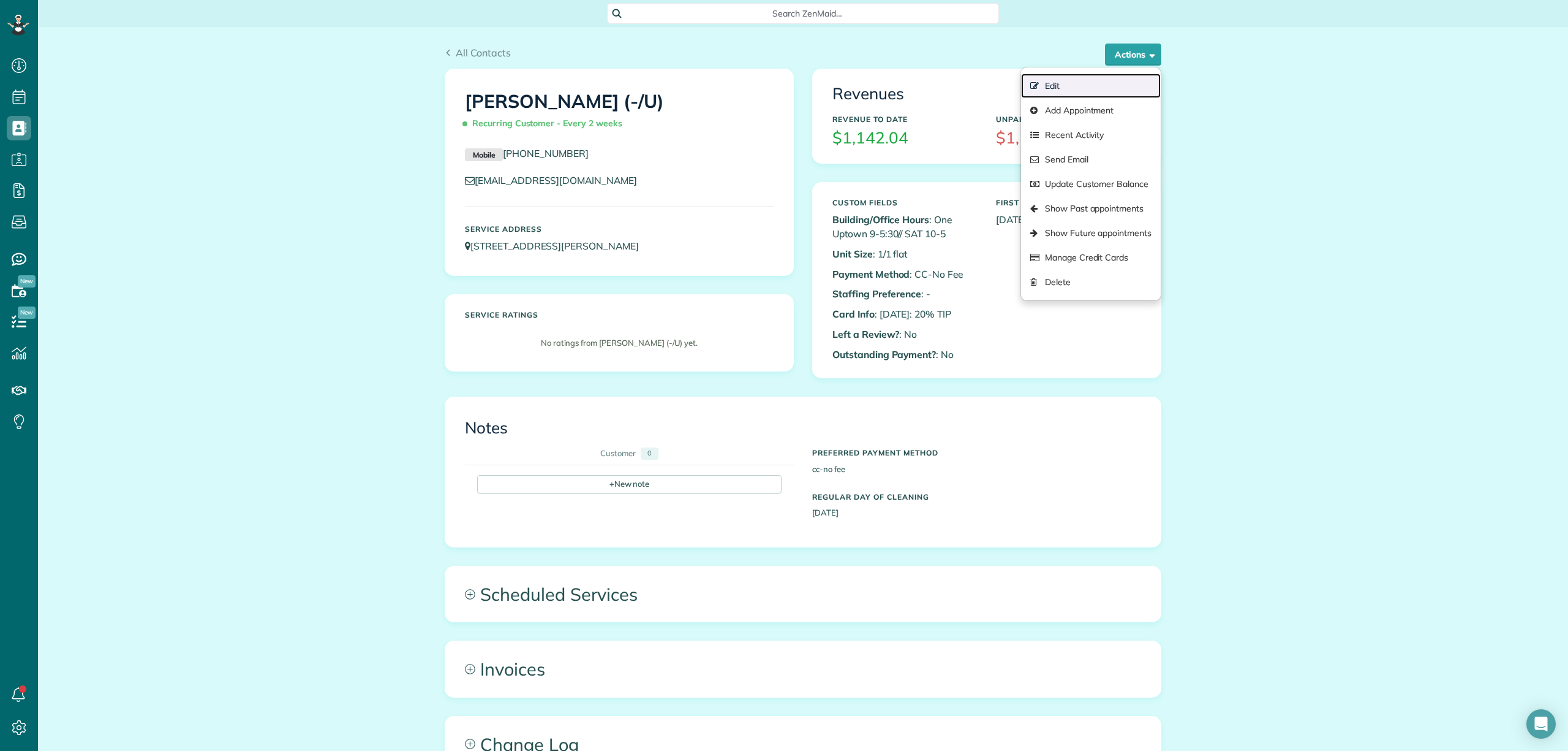
click at [1044, 86] on link "Edit" at bounding box center [1091, 86] width 140 height 25
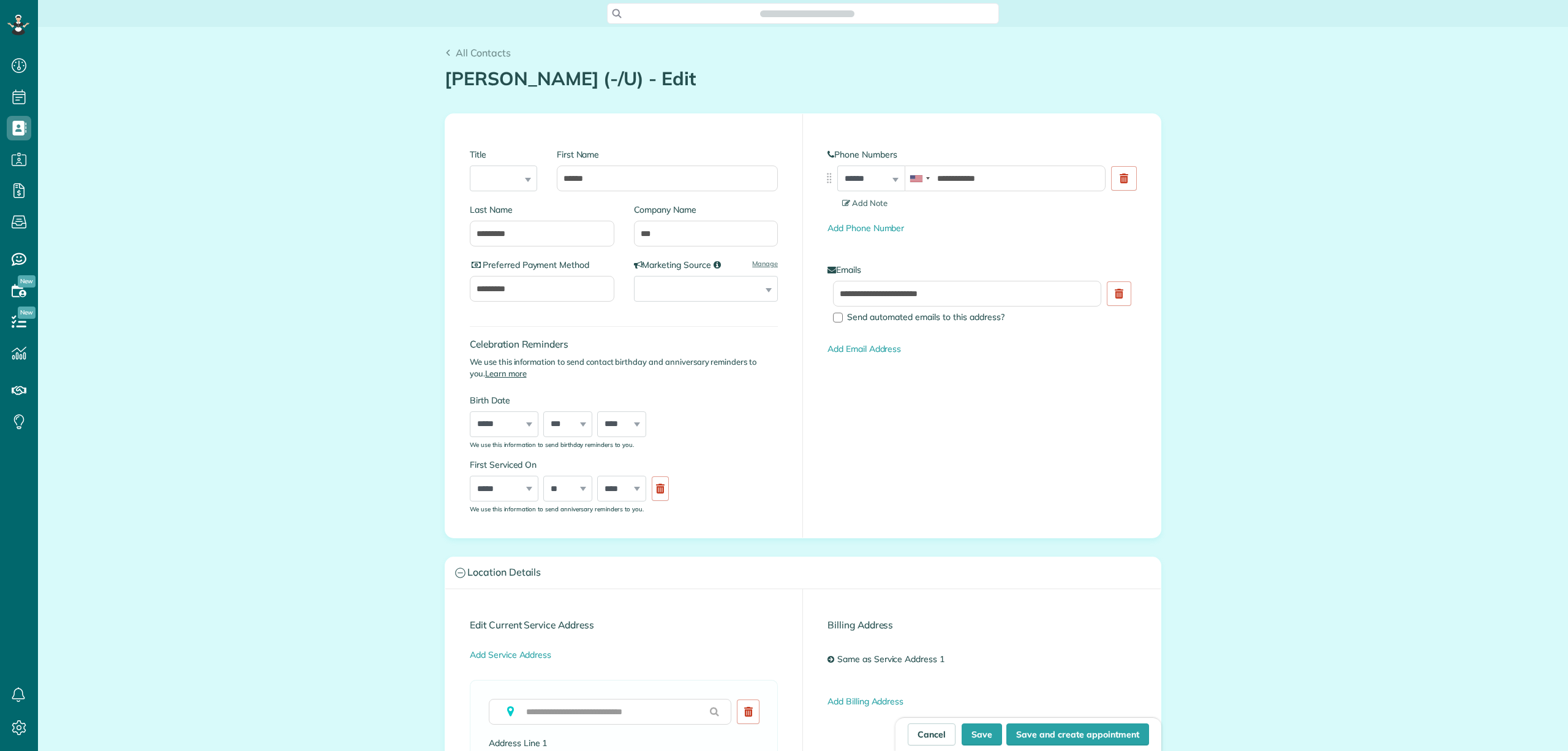
type input "**********"
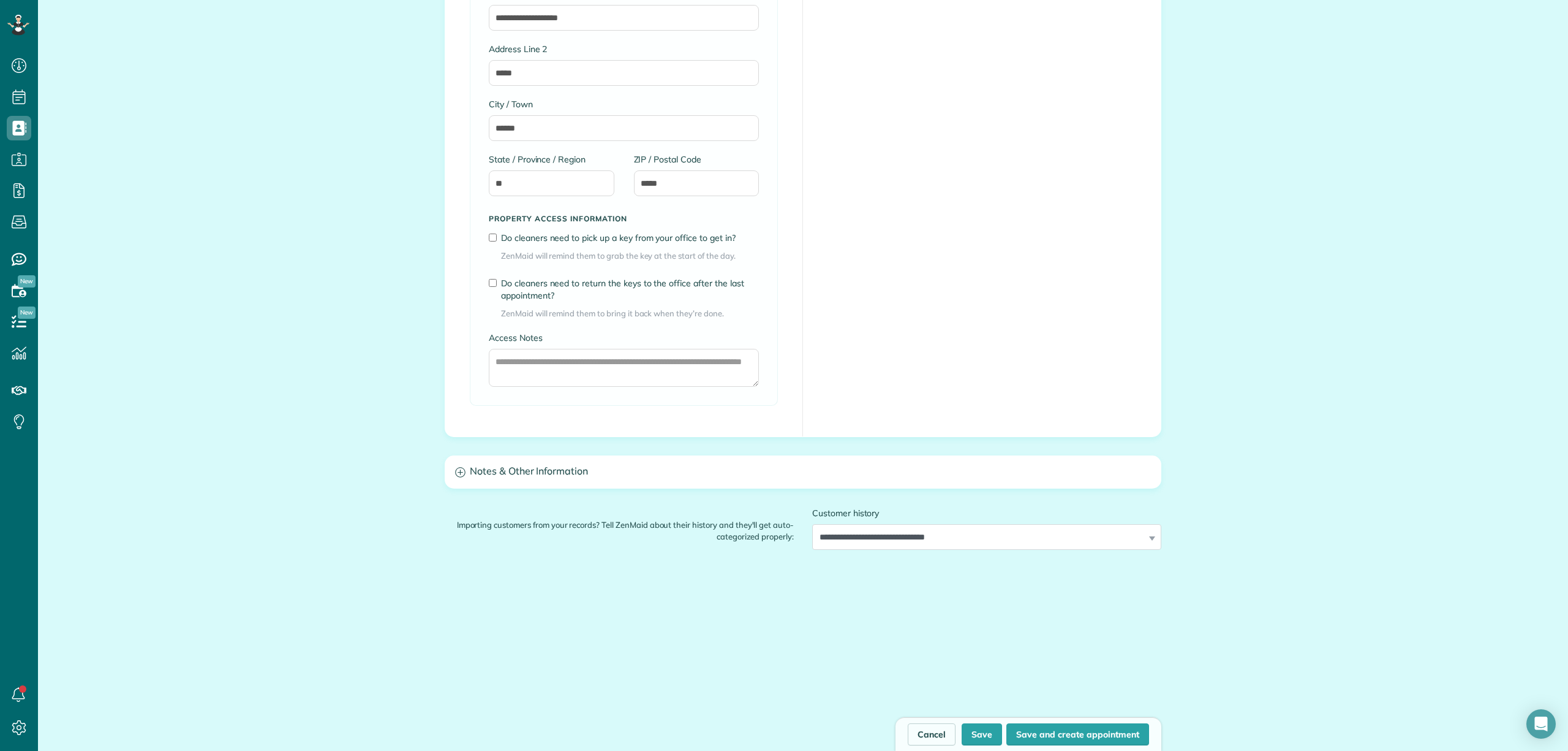
scroll to position [784, 0]
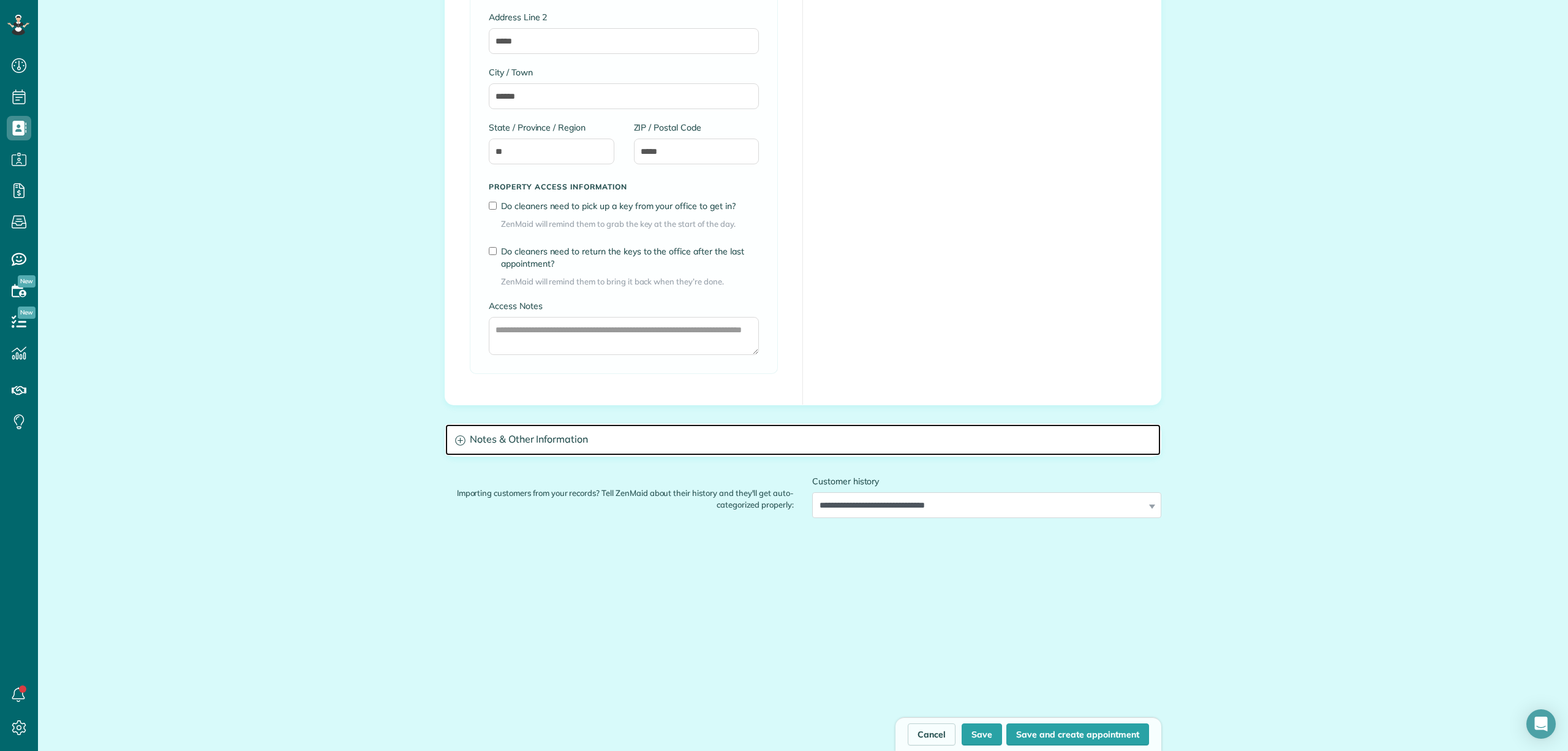
click at [584, 438] on h3 "Notes & Other Information" at bounding box center [803, 439] width 715 height 31
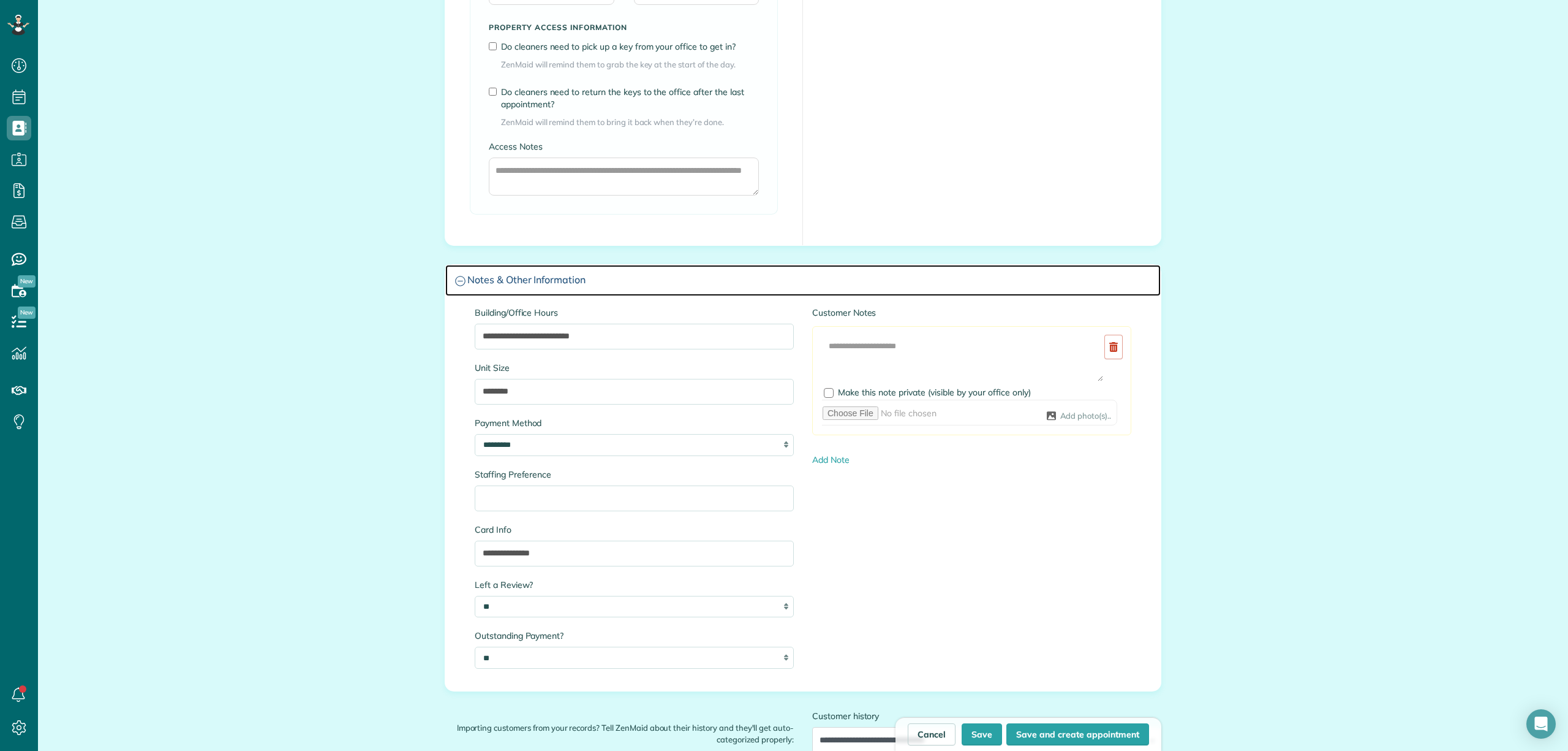
scroll to position [948, 0]
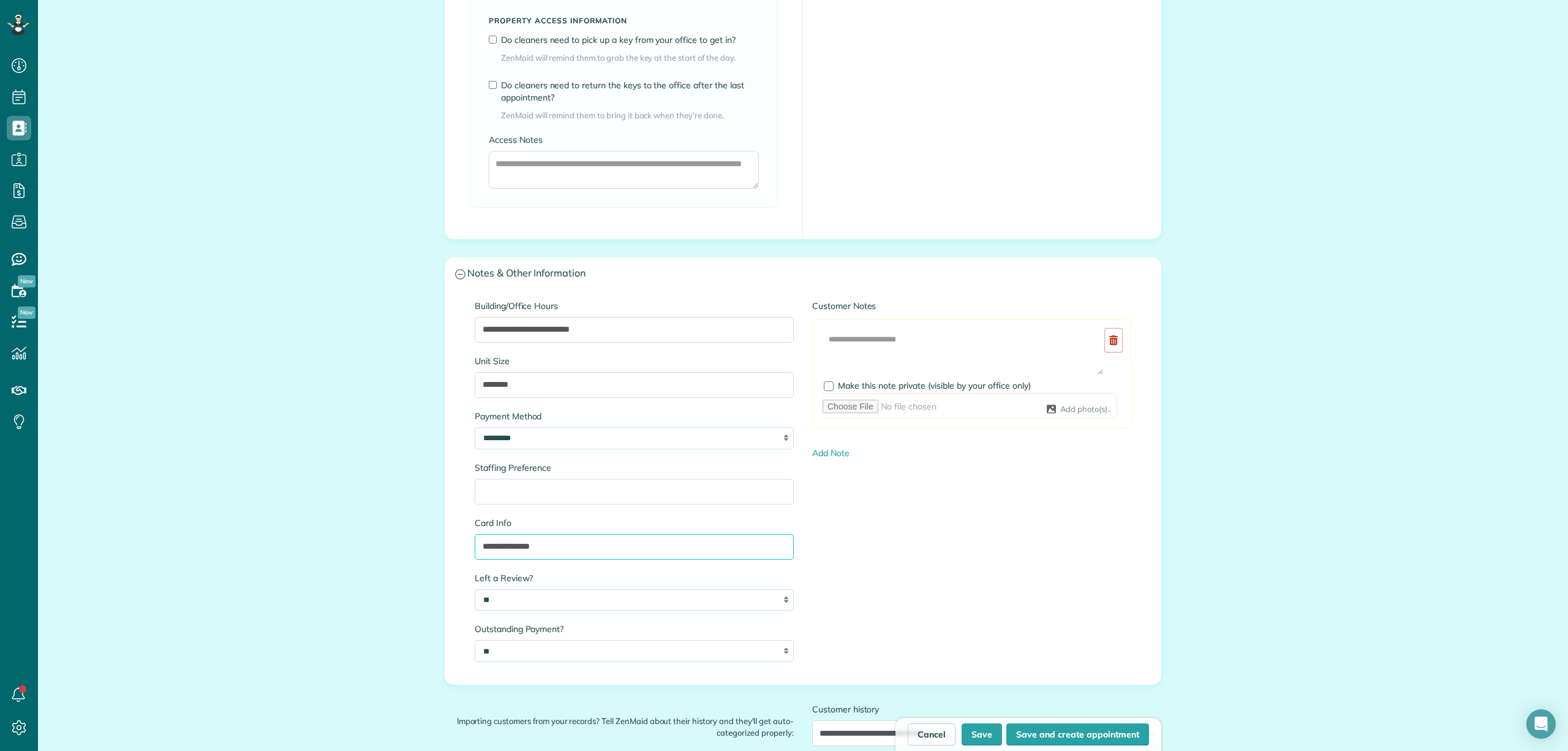
click at [574, 545] on input "**********" at bounding box center [634, 547] width 319 height 26
type input "**********"
click at [980, 731] on button "Save" at bounding box center [982, 734] width 41 height 22
type input "**********"
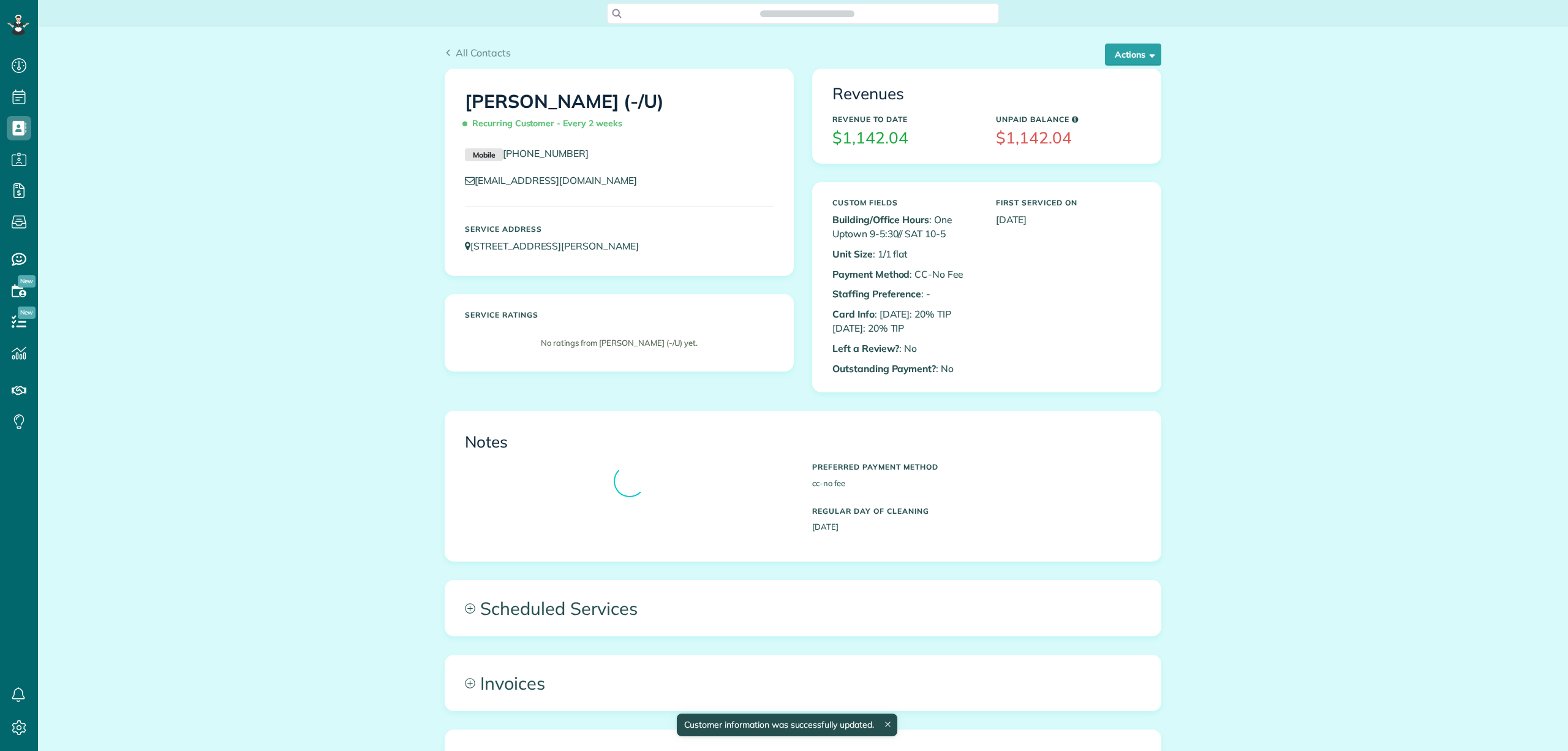
scroll to position [5, 5]
copy h1 "[PERSON_NAME] (-/U)"
drag, startPoint x: 479, startPoint y: 100, endPoint x: 692, endPoint y: 104, distance: 213.0
click at [692, 104] on div "[PERSON_NAME] (-/U) Recurring Customer - Every 2 weeks" at bounding box center [618, 110] width 327 height 62
click at [282, 186] on div "All Contacts Actions Edit Add Appointment Recent Activity Send Email Update Cus…" at bounding box center [802, 508] width 1530 height 962
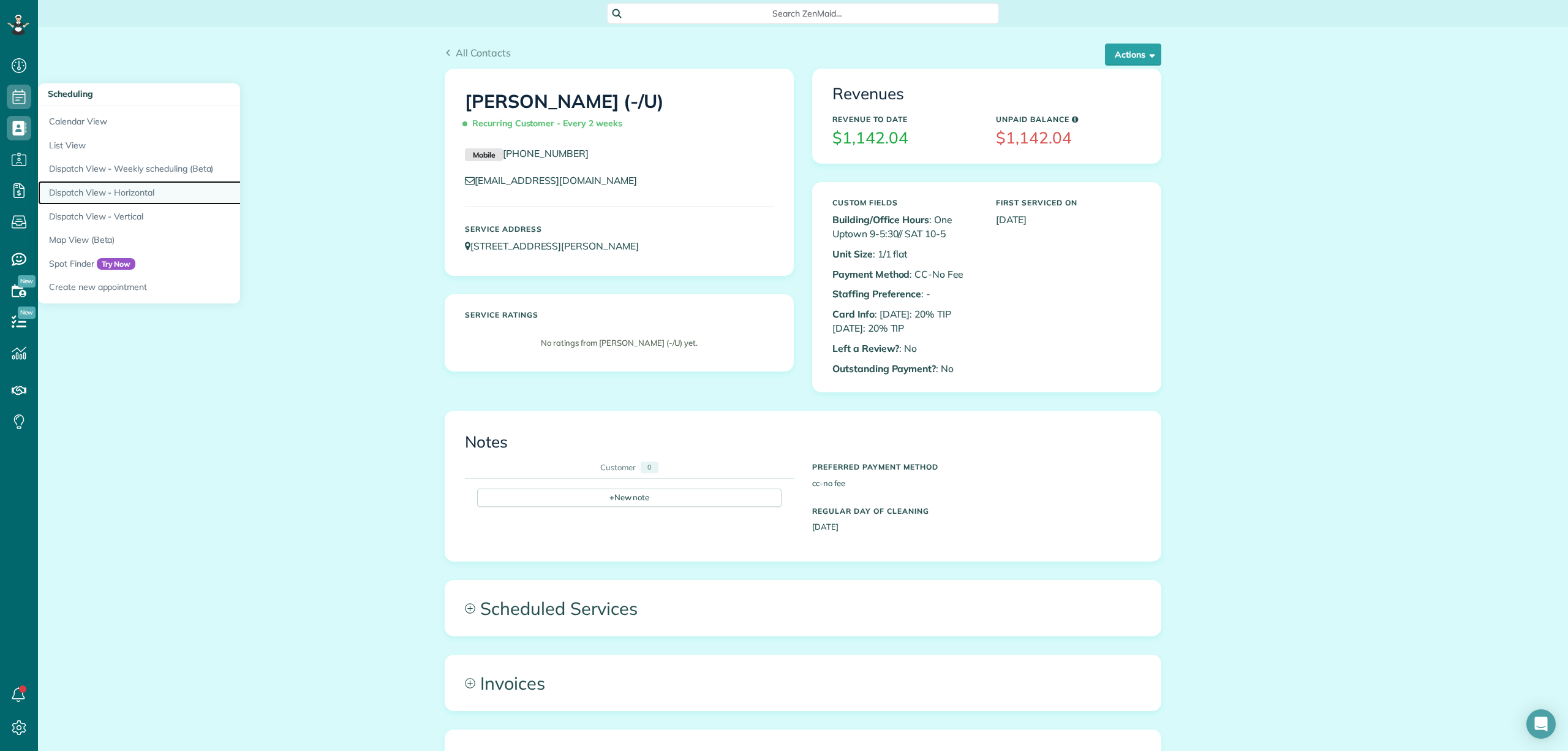
click at [109, 190] on link "Dispatch View - Horizontal" at bounding box center [191, 192] width 307 height 24
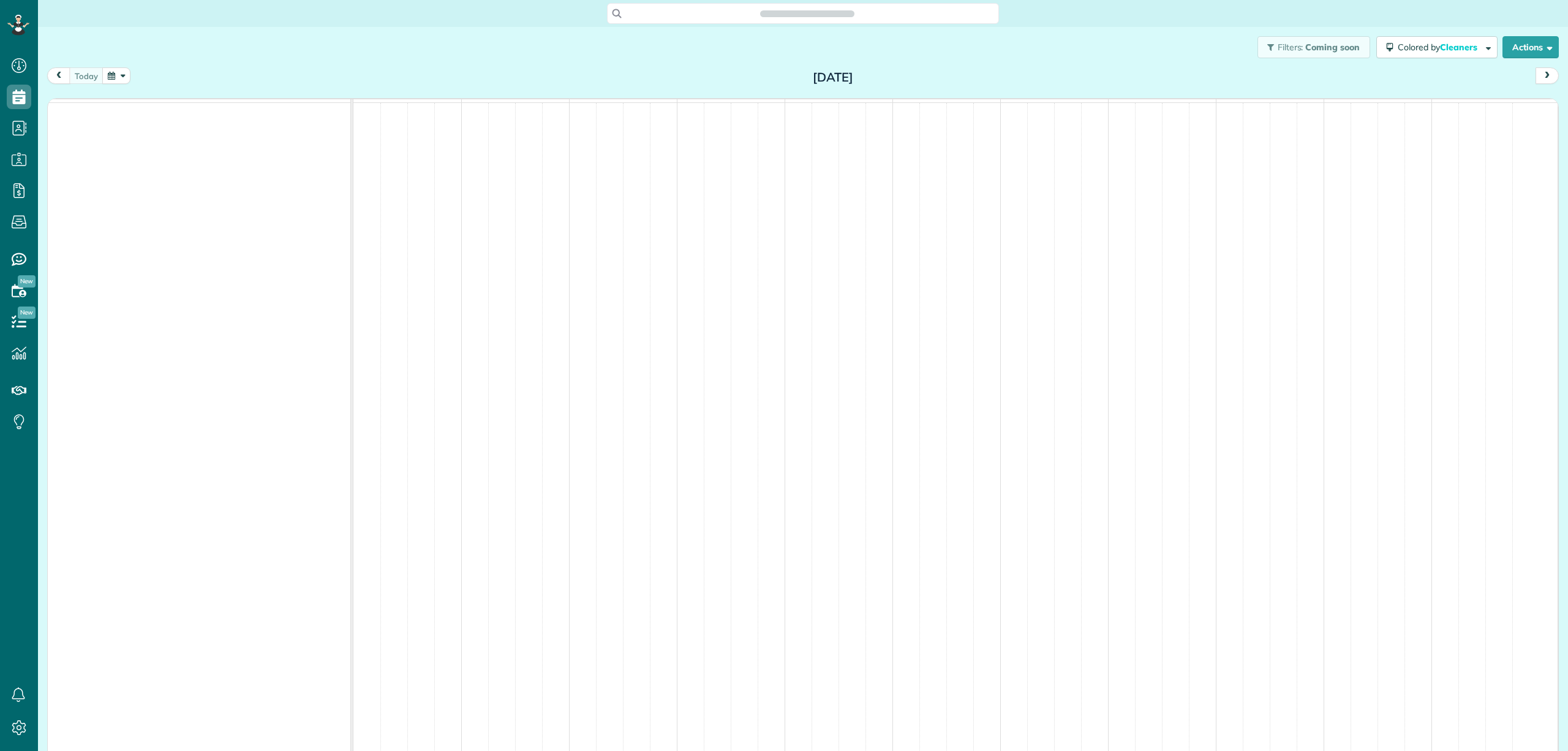
scroll to position [5, 5]
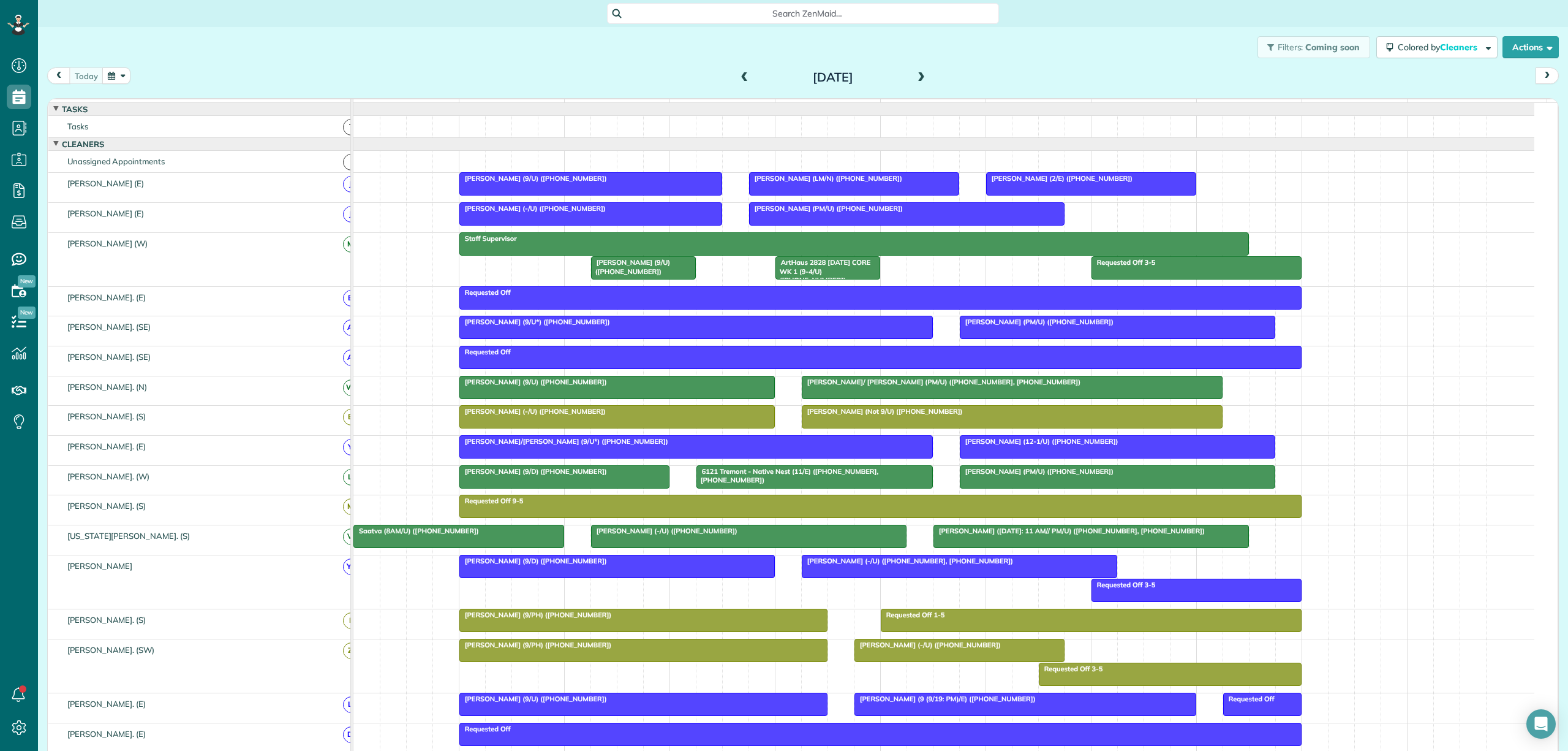
click at [914, 79] on span at bounding box center [921, 78] width 13 height 11
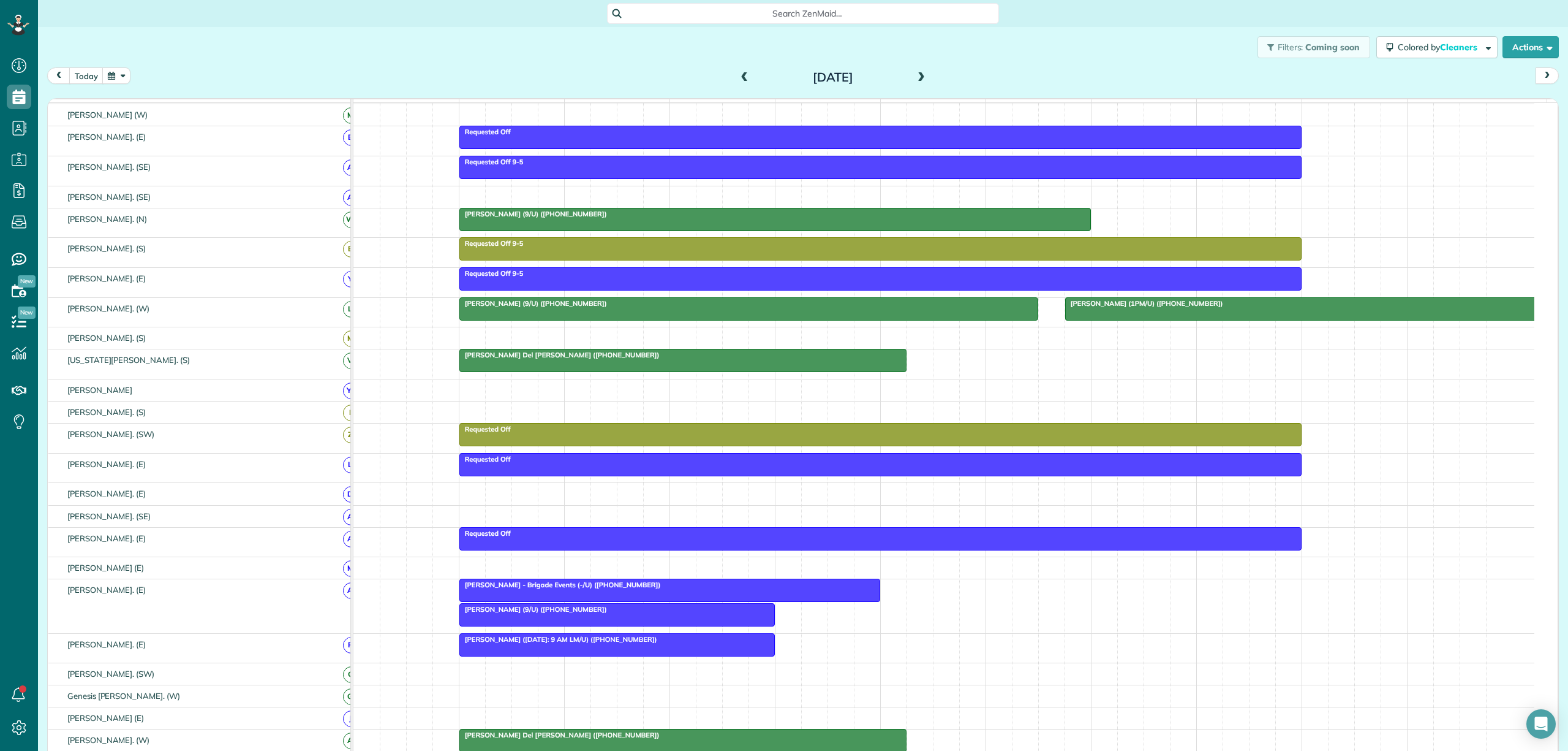
scroll to position [163, 0]
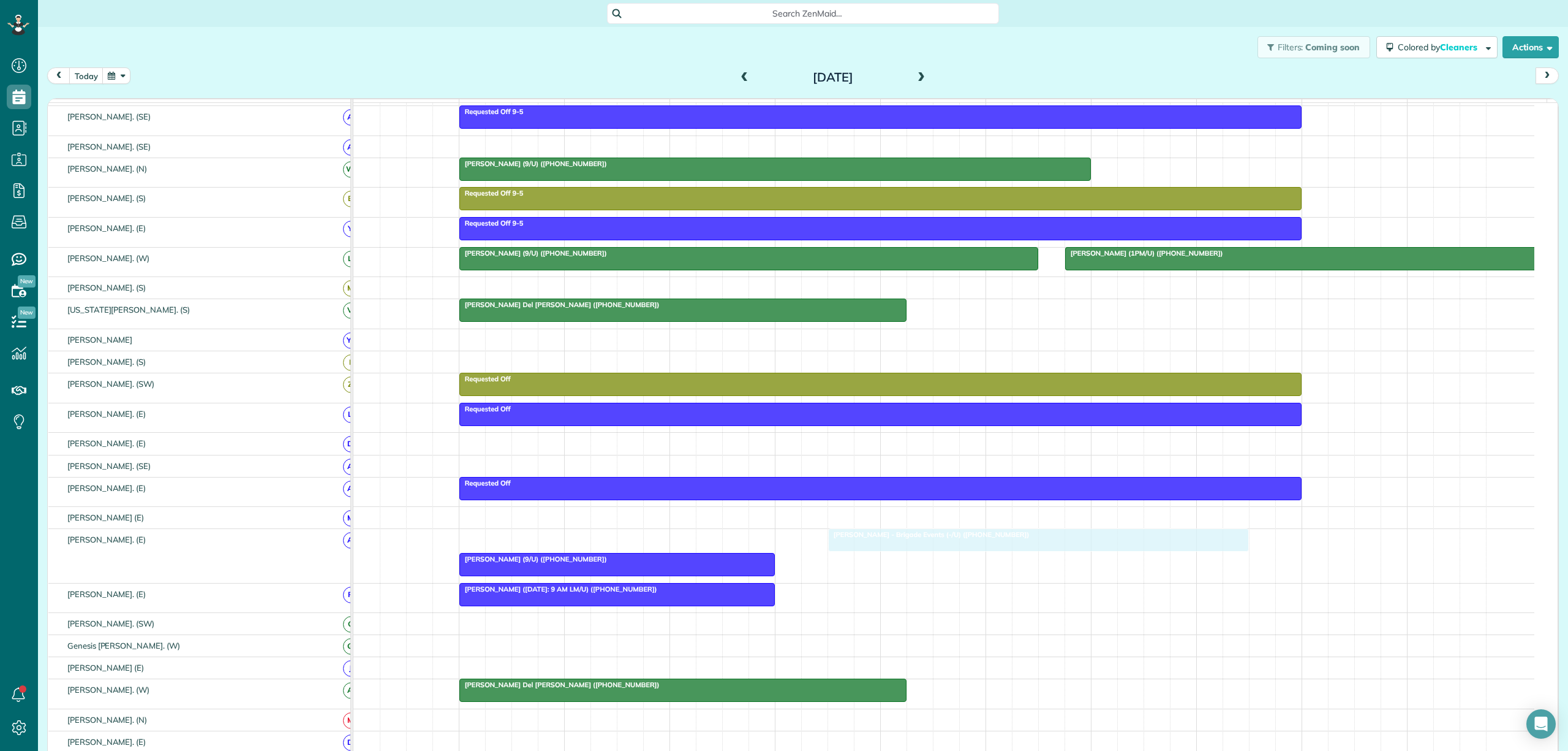
drag, startPoint x: 557, startPoint y: 551, endPoint x: 913, endPoint y: 568, distance: 356.4
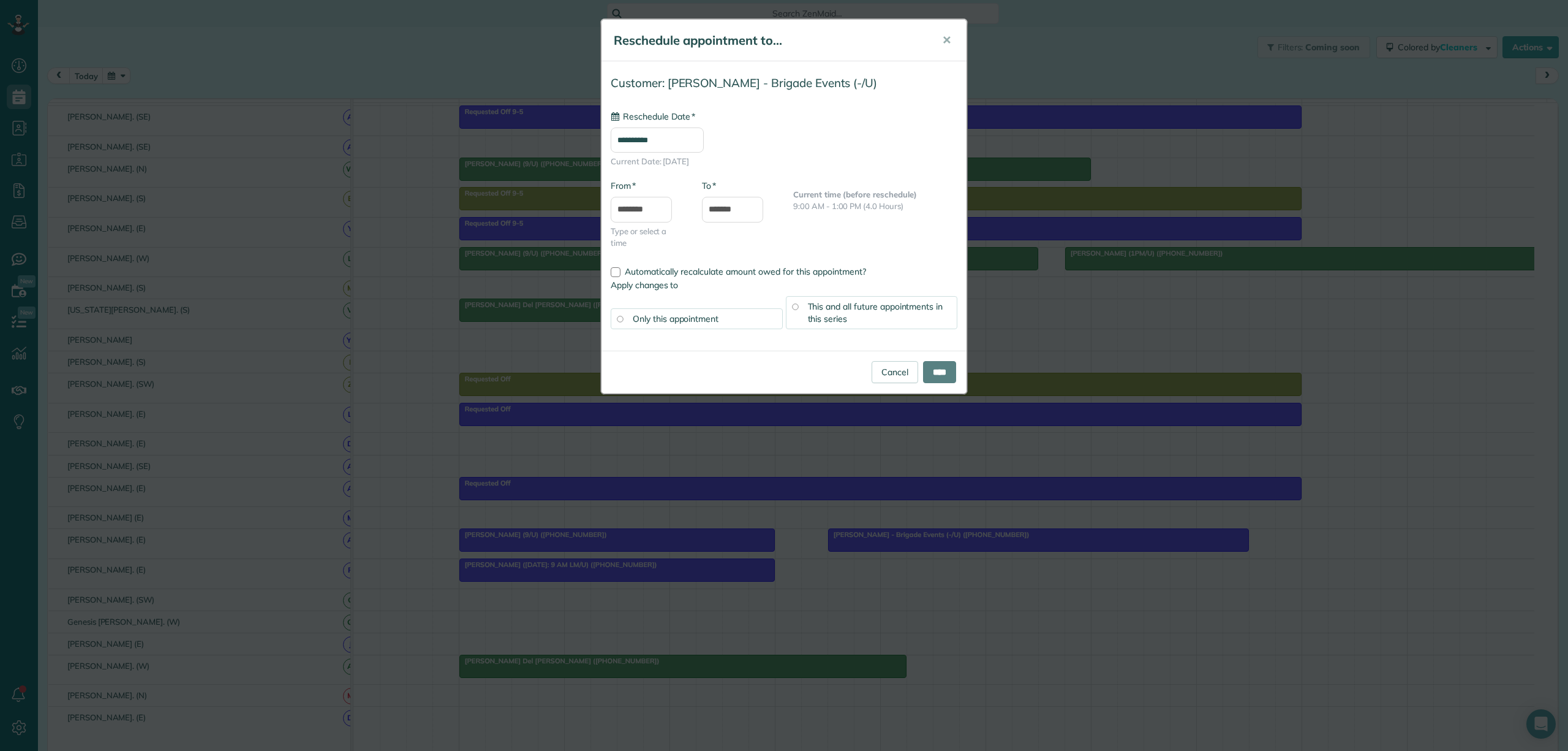
type input "**********"
click at [933, 374] on input "****" at bounding box center [940, 372] width 33 height 22
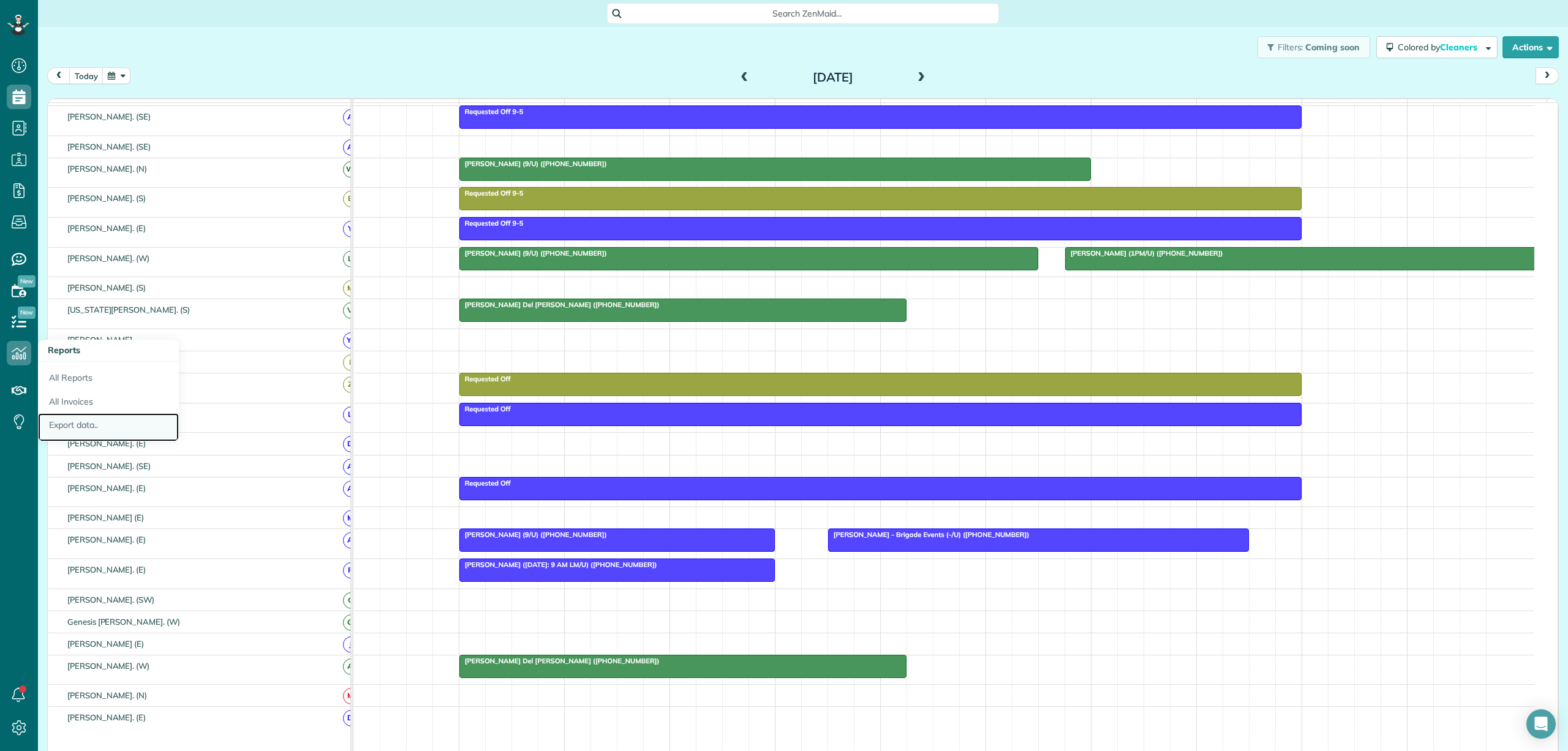
click at [69, 426] on link "Export data.." at bounding box center [108, 428] width 141 height 28
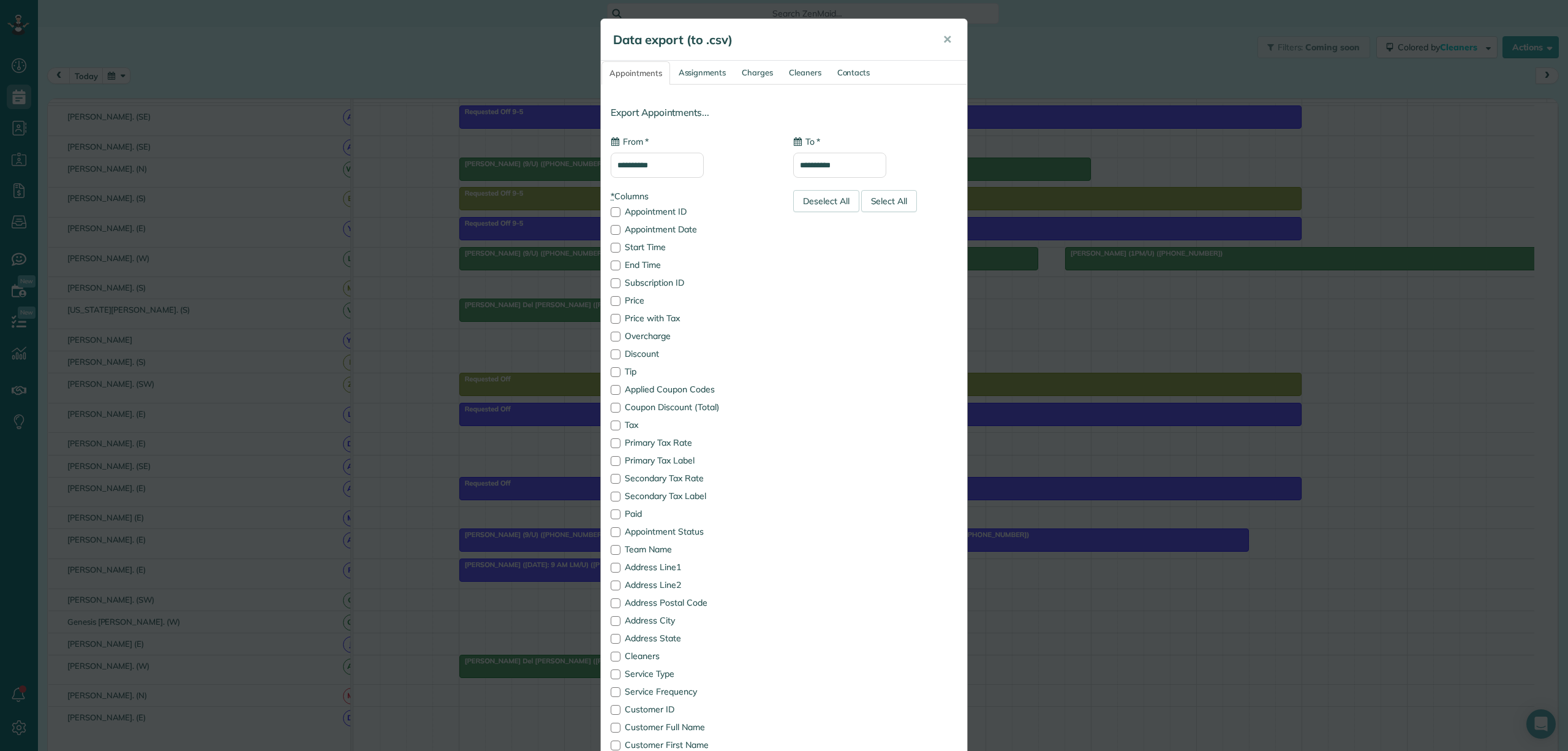
type input "**********"
click at [846, 77] on link "Contacts" at bounding box center [854, 73] width 48 height 23
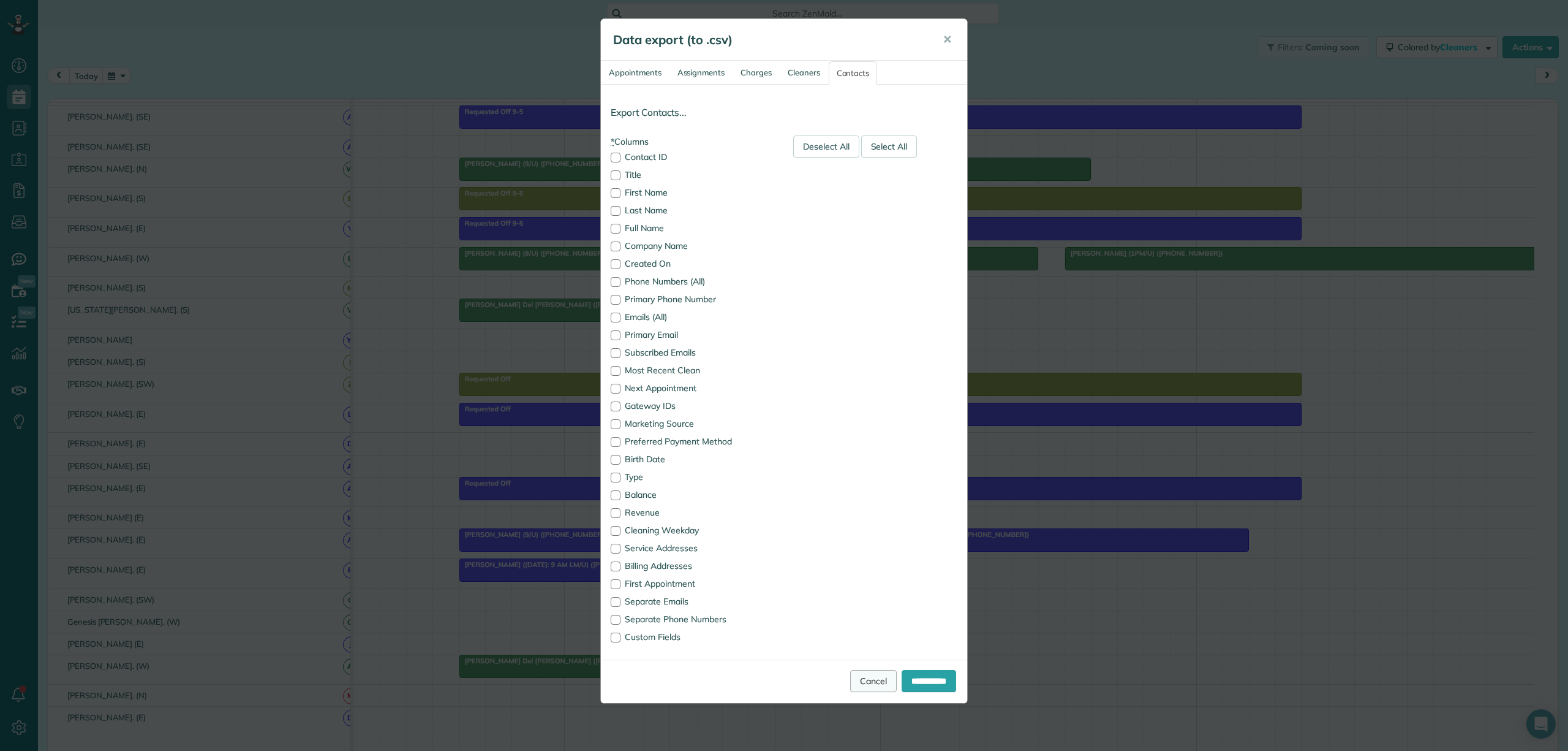
click at [860, 686] on link "Cancel" at bounding box center [873, 680] width 47 height 22
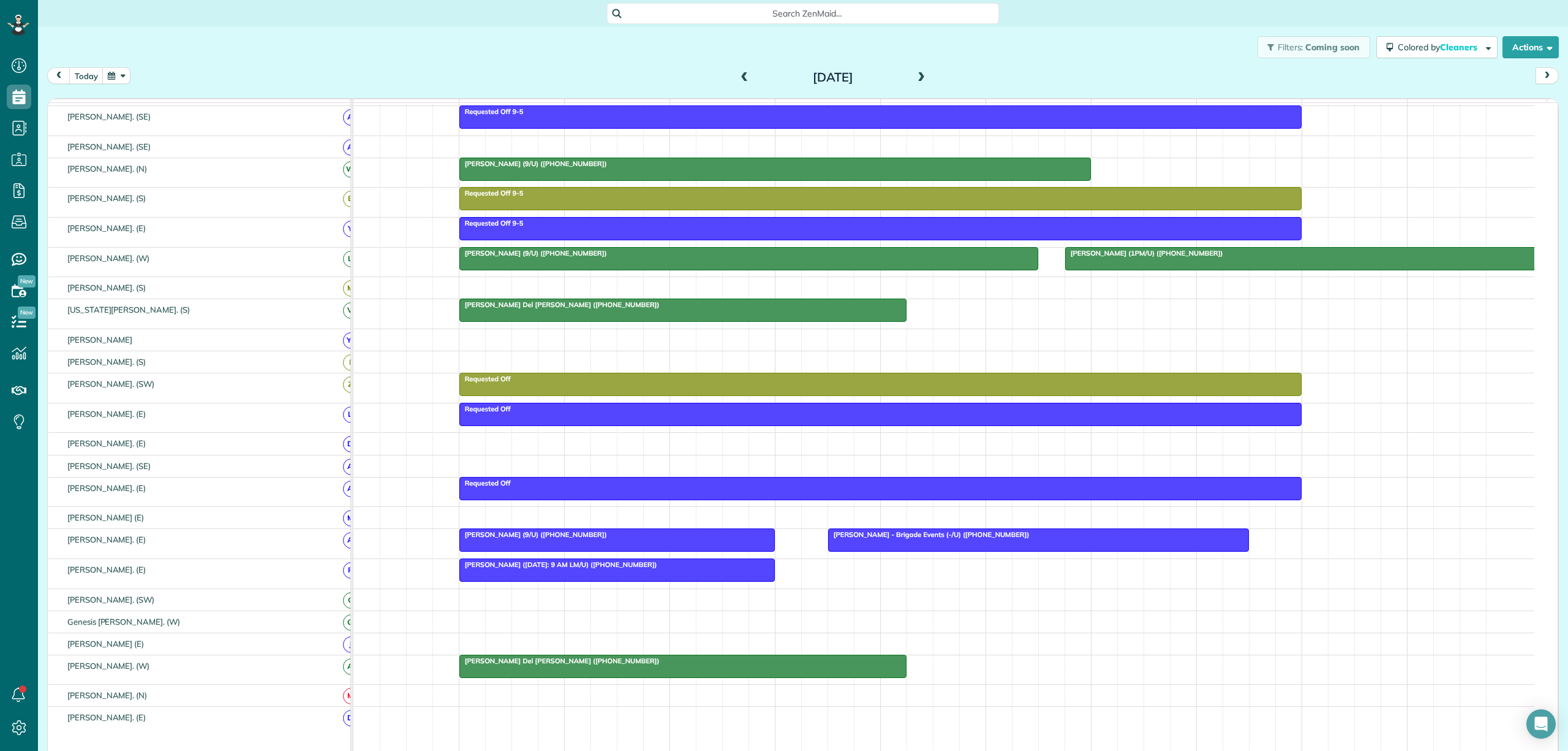
click at [745, 3] on div "Search ZenMaid…" at bounding box center [802, 13] width 392 height 21
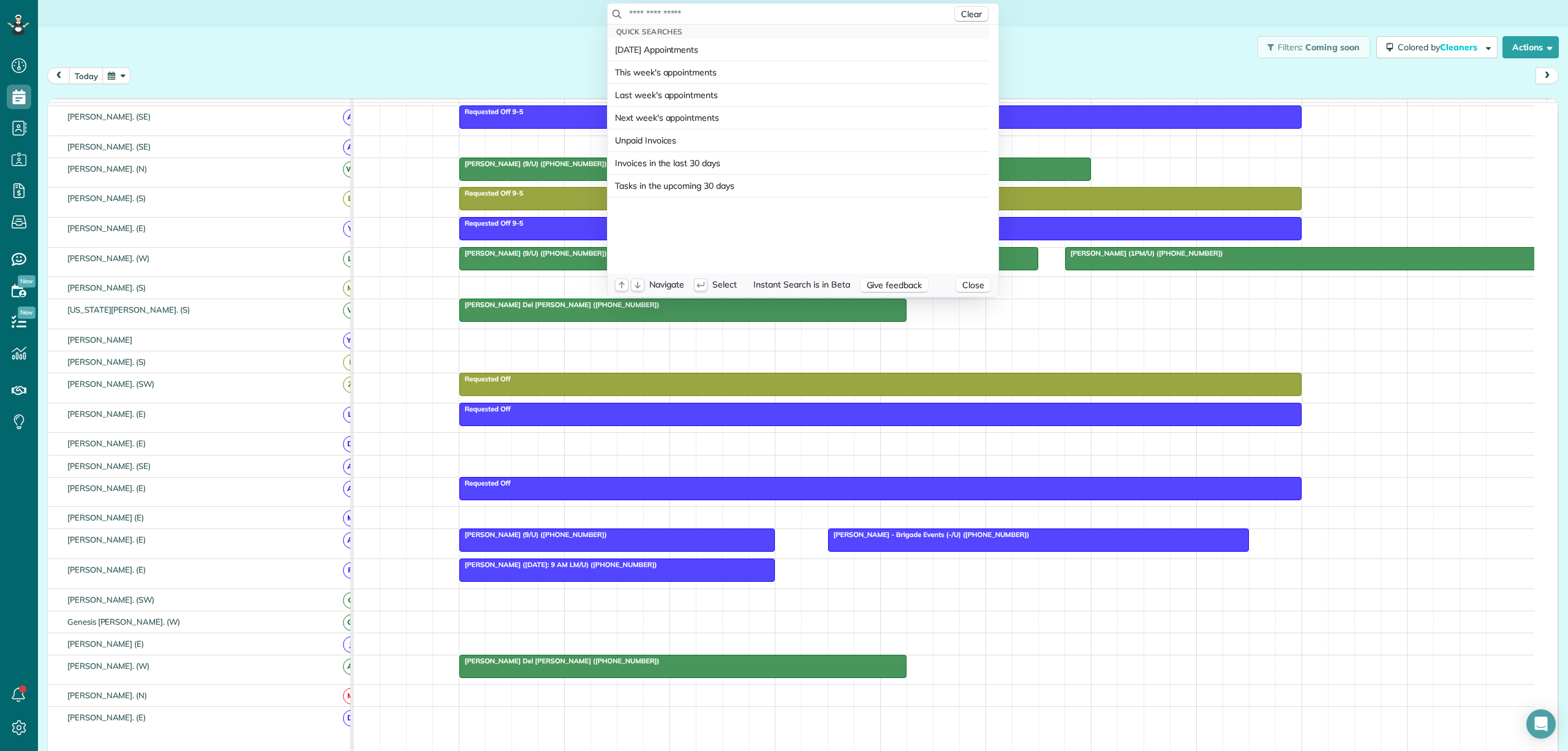
click at [745, 10] on input "text" at bounding box center [790, 13] width 323 height 12
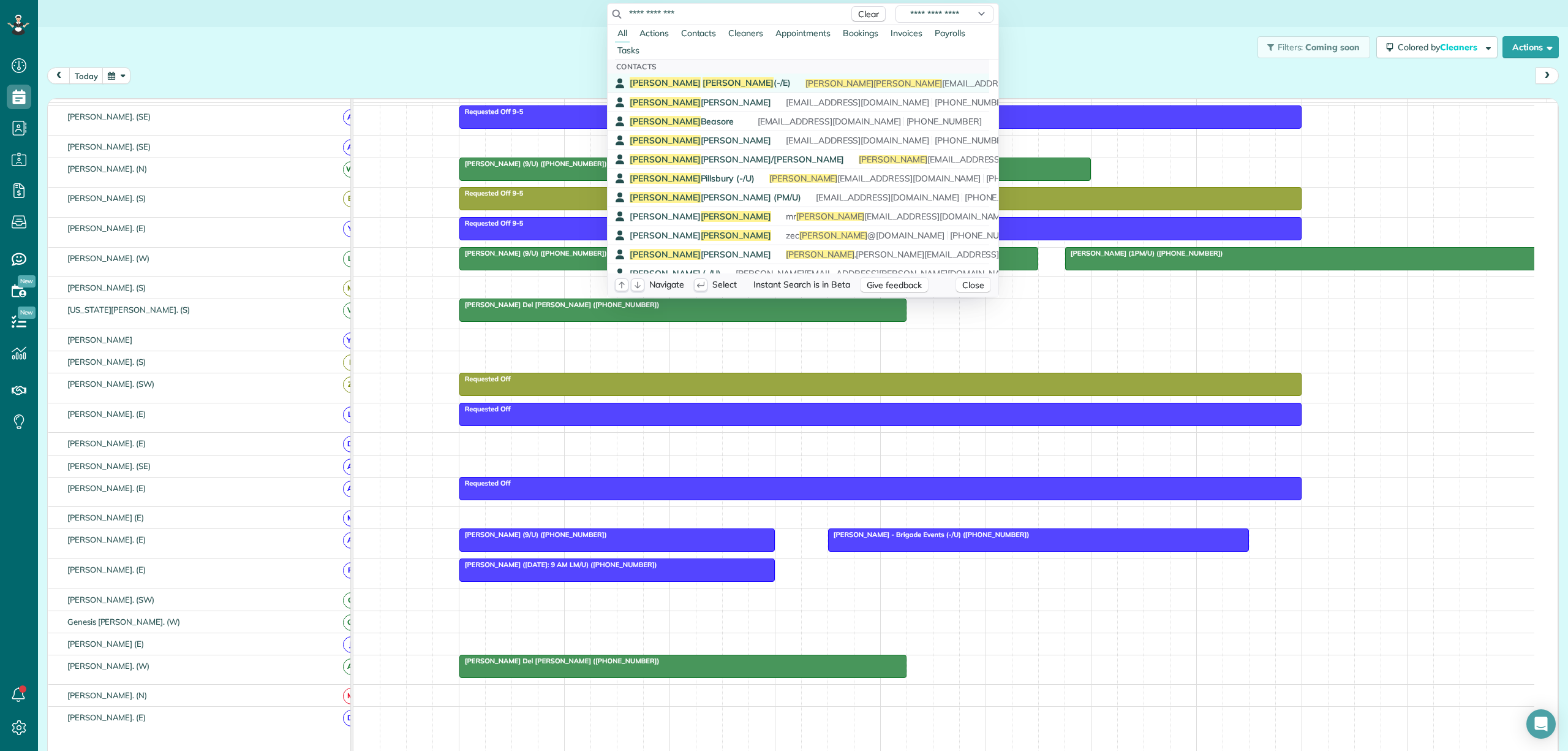
type input "**********"
click at [690, 85] on span "Audrey Haynes (-/E)" at bounding box center [710, 83] width 161 height 11
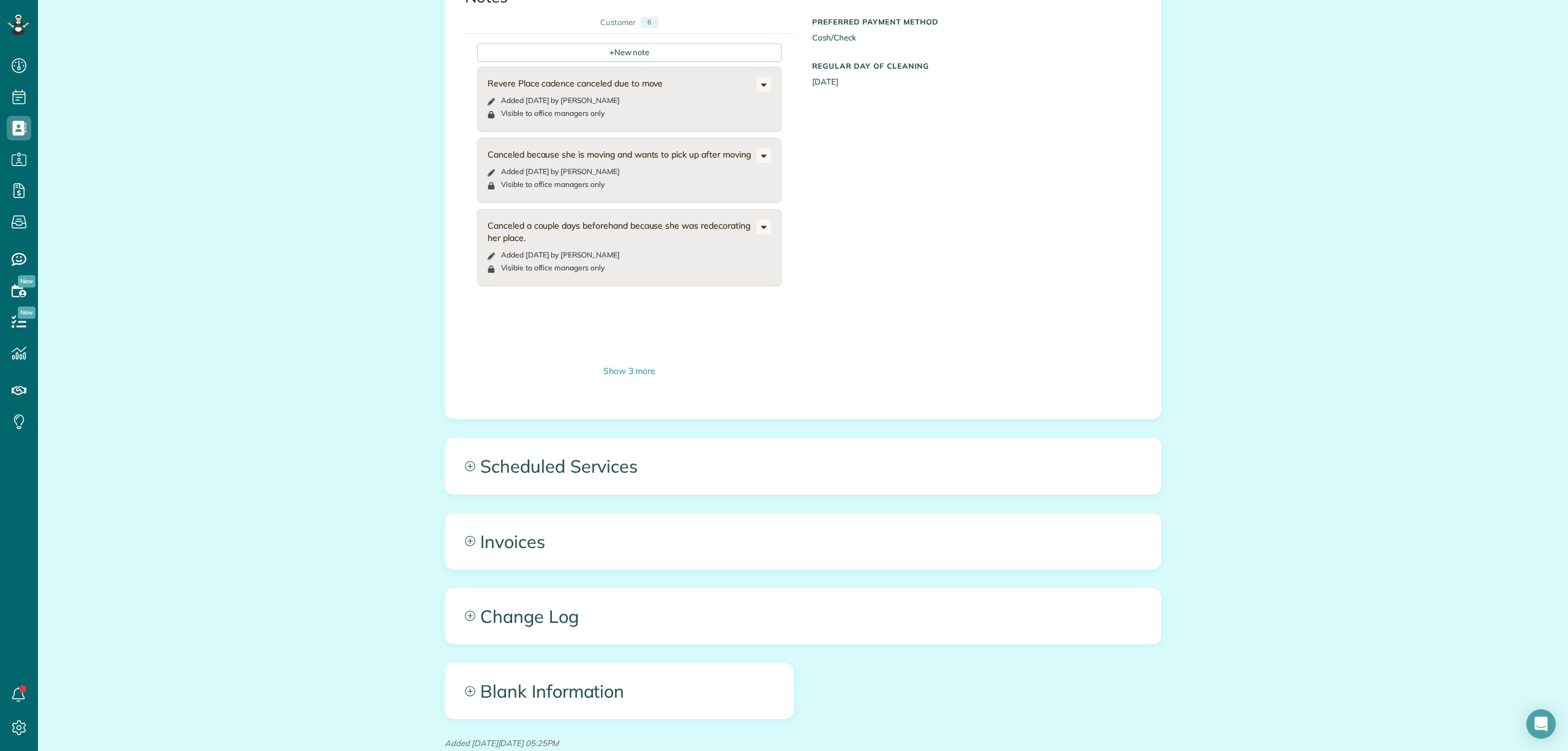
scroll to position [736, 0]
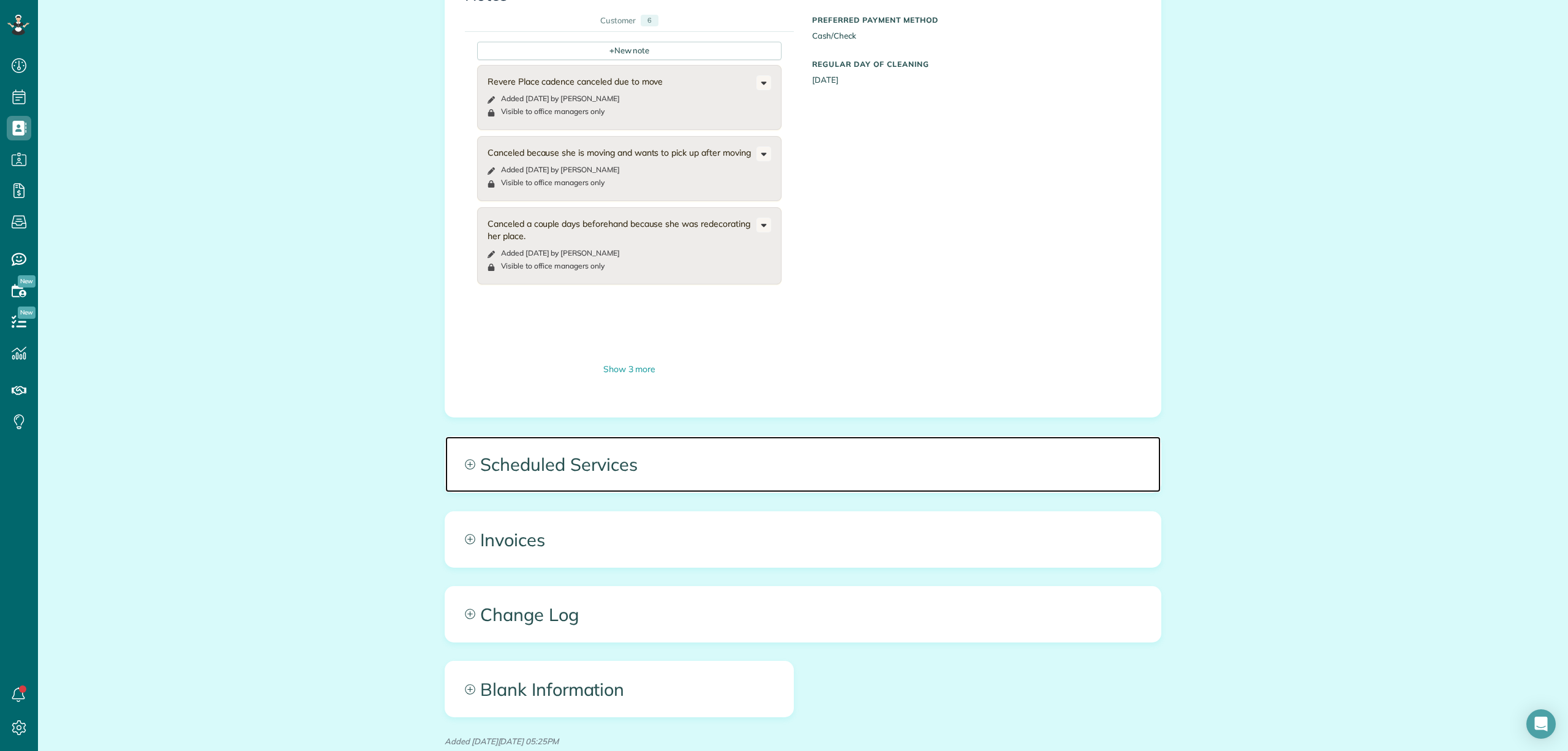
click at [746, 436] on span "Scheduled Services" at bounding box center [803, 464] width 715 height 56
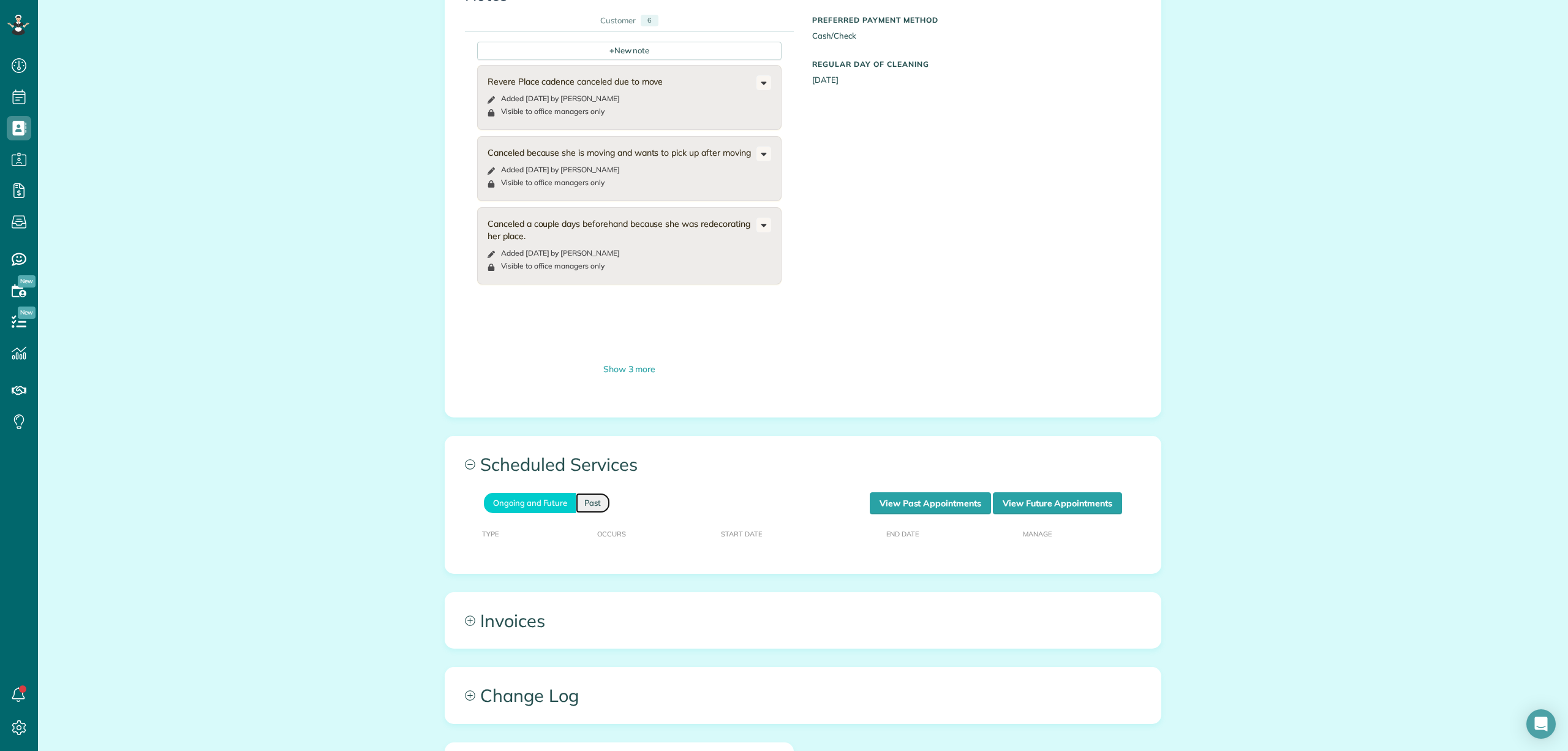
click at [601, 493] on link "Past" at bounding box center [593, 502] width 34 height 20
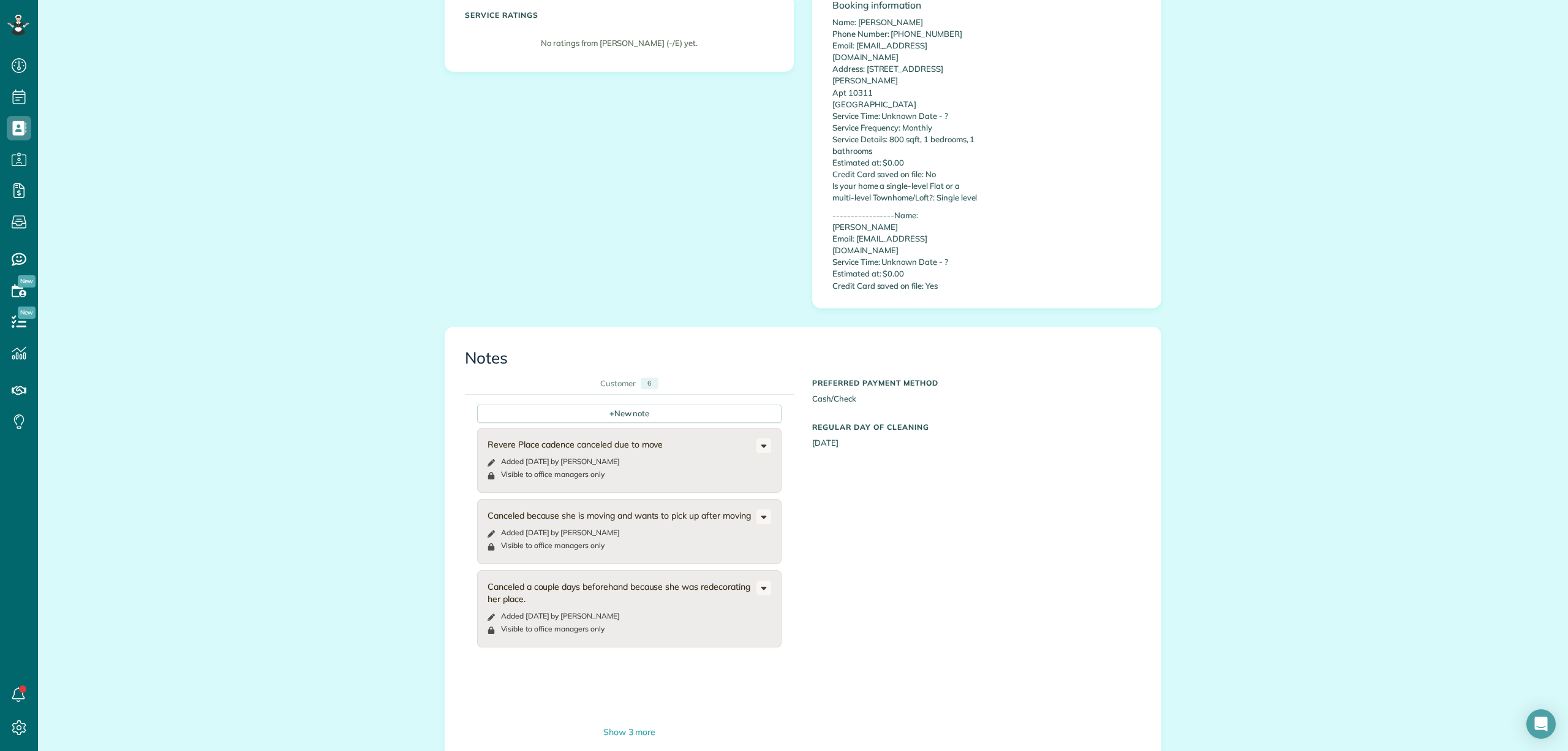
scroll to position [572, 0]
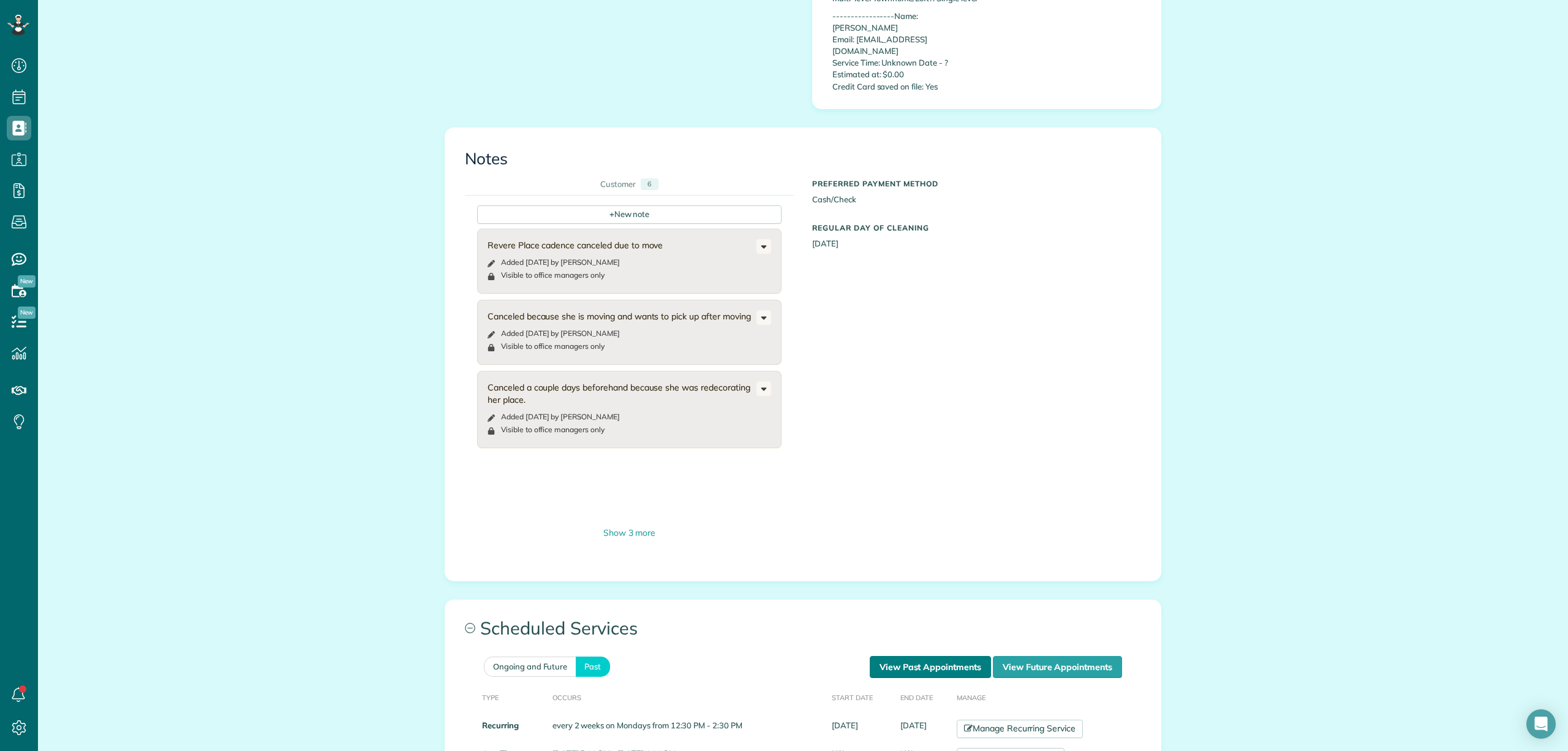
click at [910, 656] on link "View Past Appointments" at bounding box center [931, 666] width 122 height 22
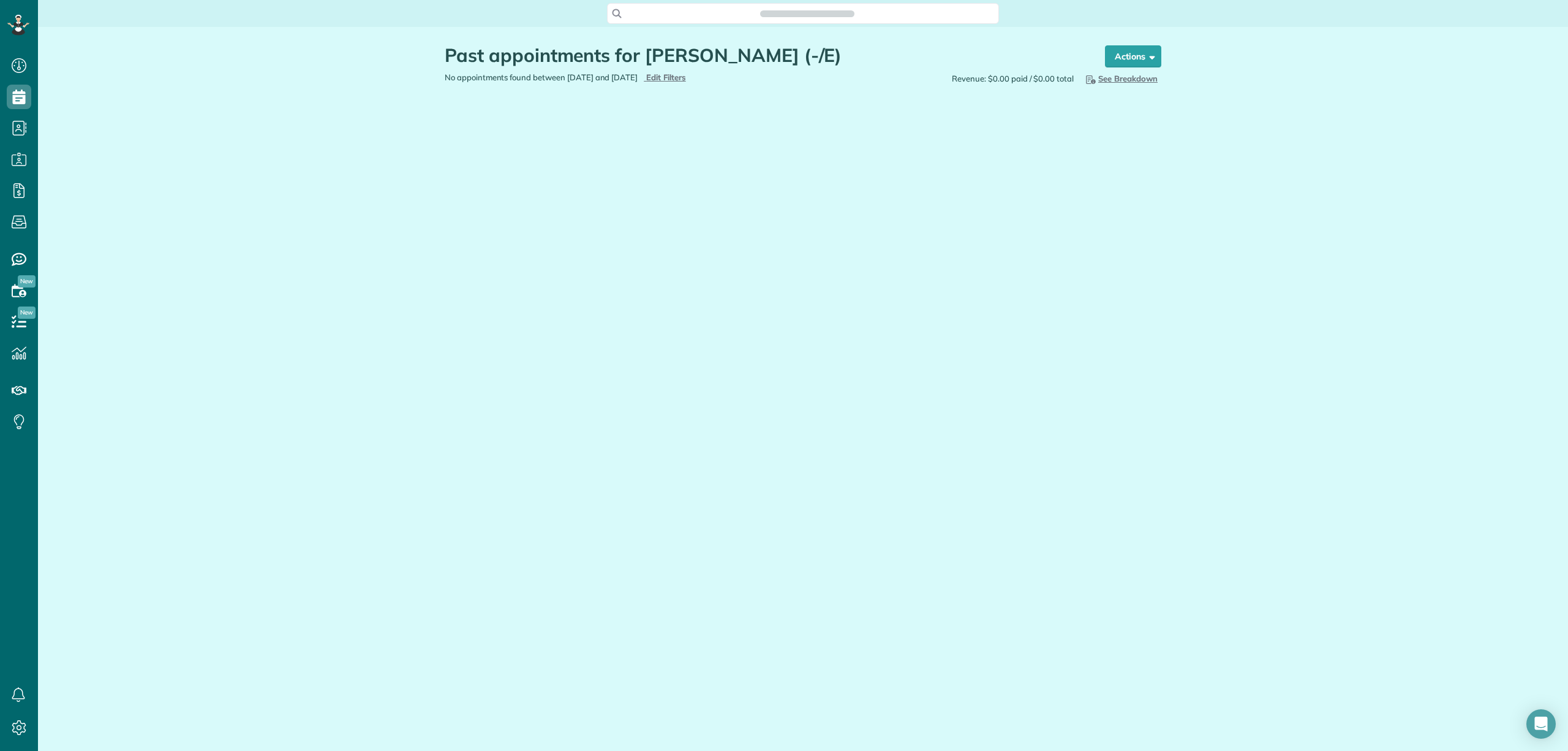
scroll to position [5, 5]
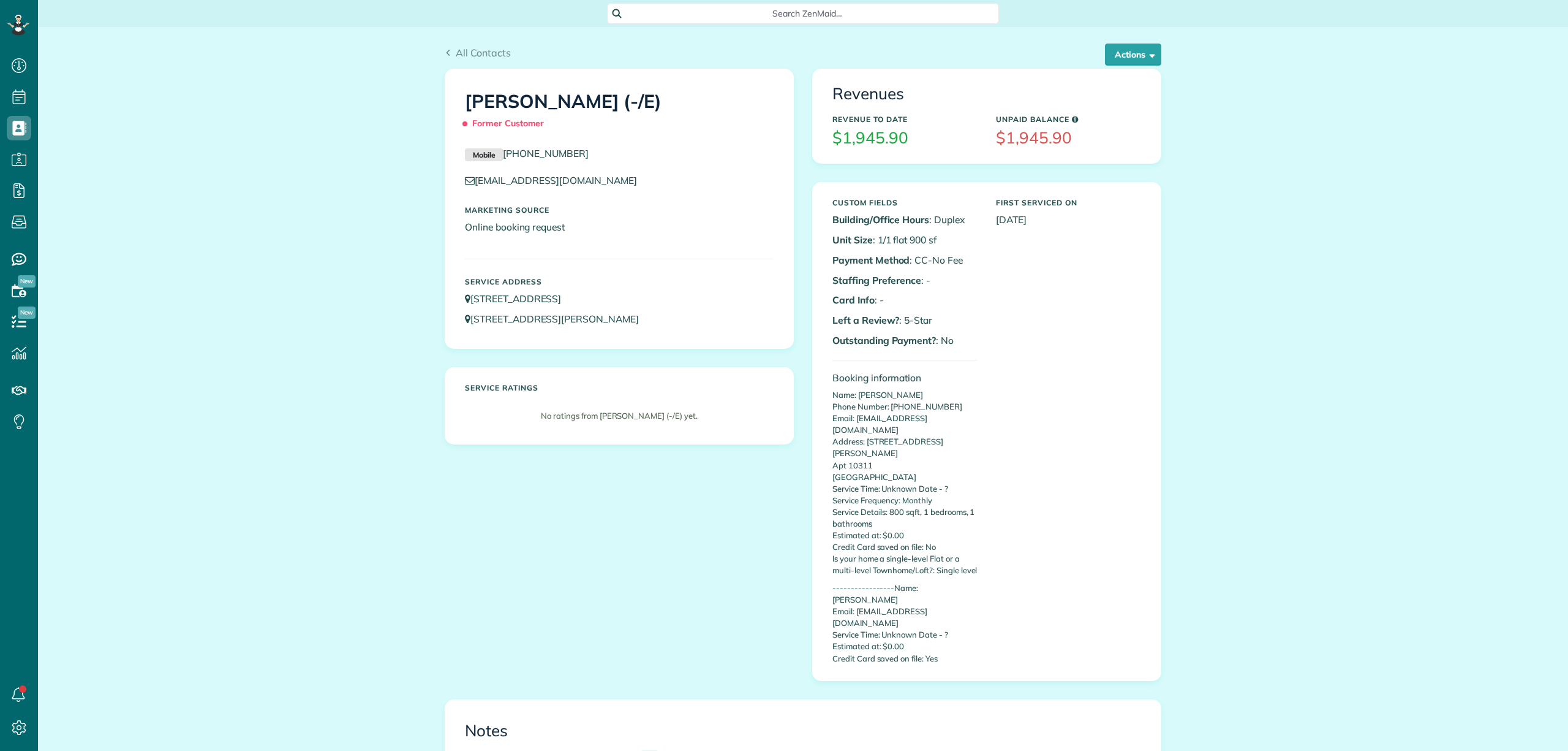
scroll to position [5, 5]
click at [1124, 62] on button "Actions" at bounding box center [1134, 54] width 56 height 22
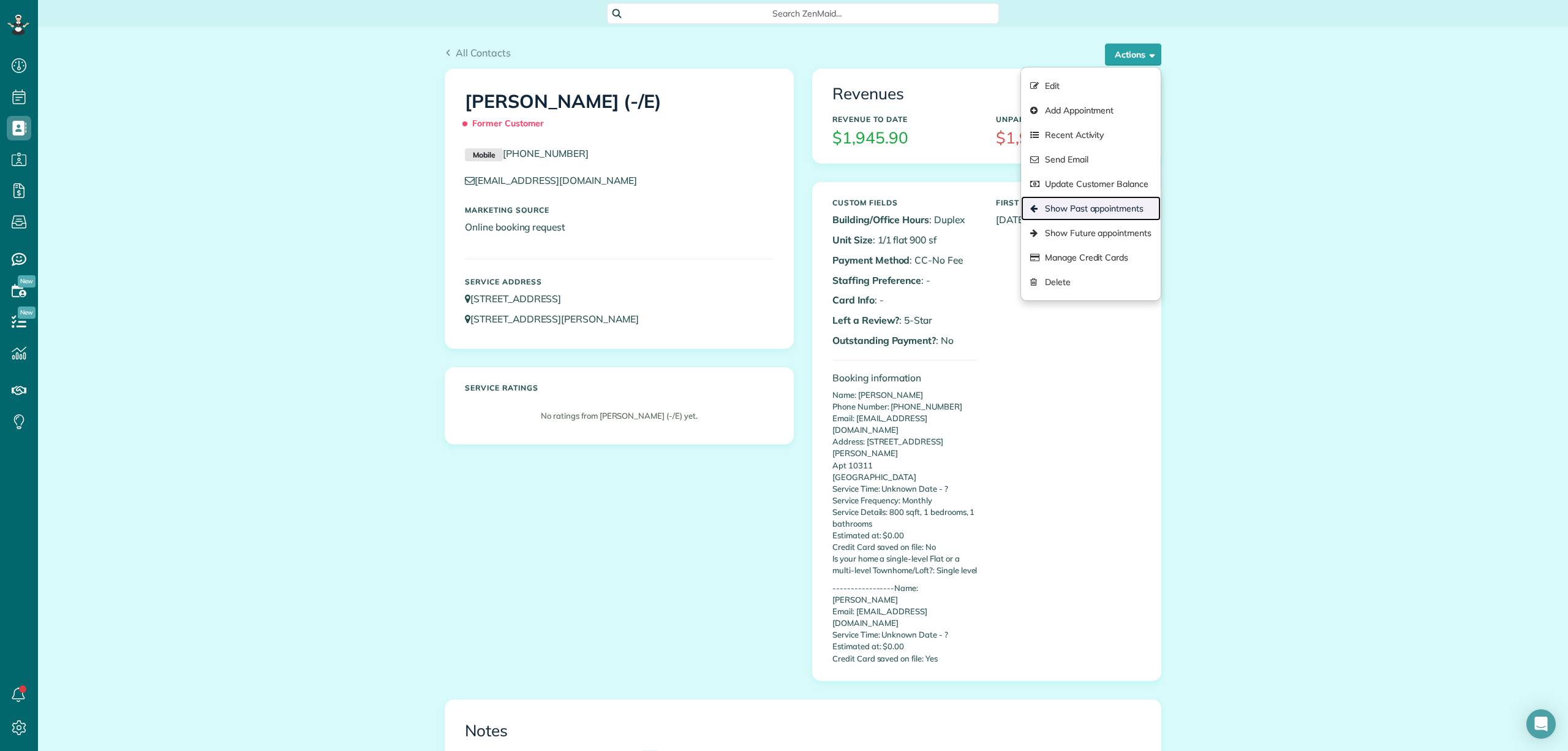
click at [1091, 206] on link "Show Past appointments" at bounding box center [1091, 209] width 140 height 25
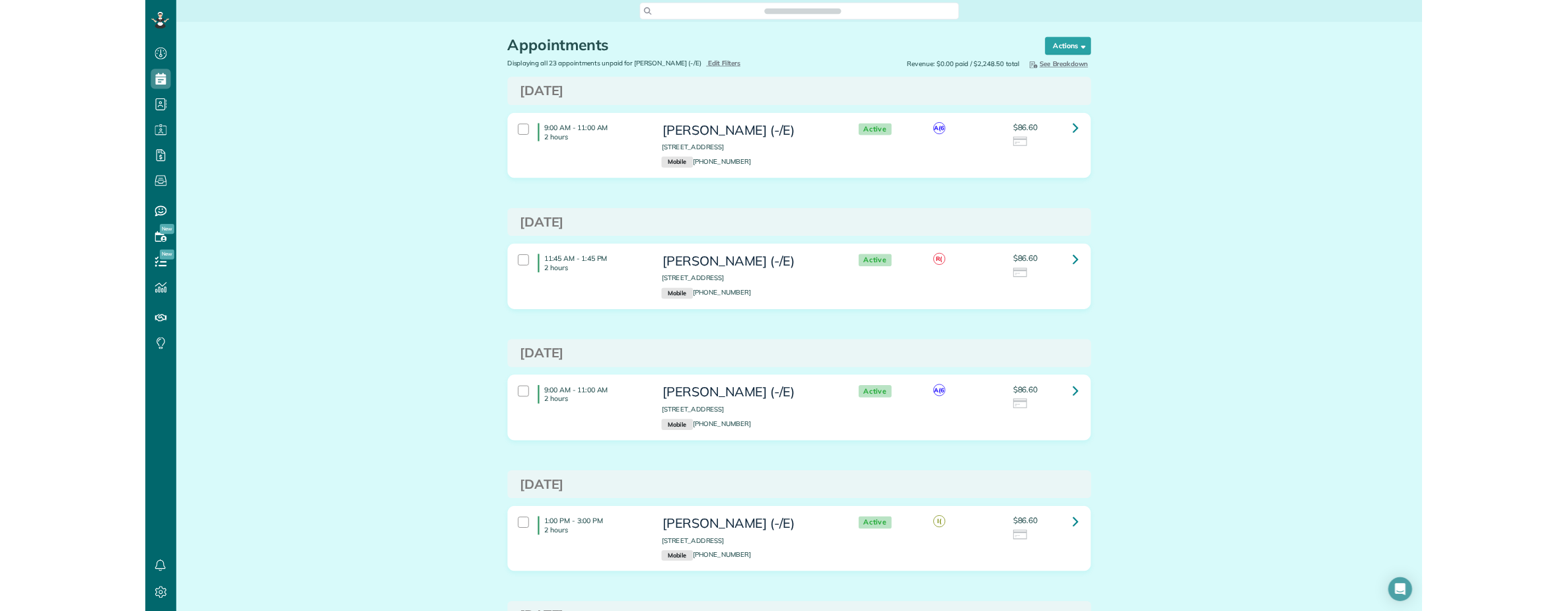
scroll to position [6, 6]
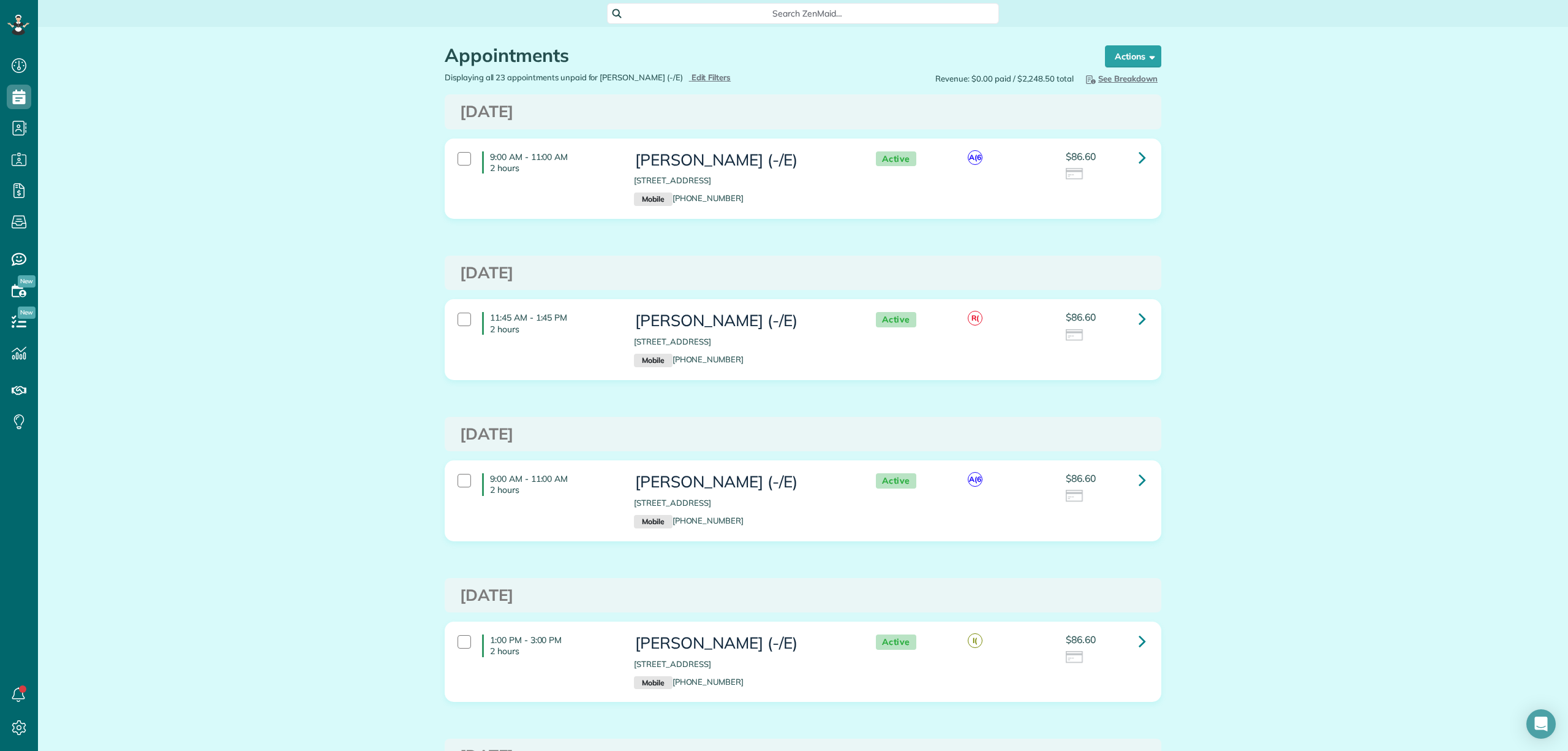
drag, startPoint x: 628, startPoint y: 179, endPoint x: 777, endPoint y: 182, distance: 149.0
click at [777, 182] on p "[STREET_ADDRESS]" at bounding box center [743, 180] width 217 height 11
copy p "[STREET_ADDRESS]"
click at [1139, 160] on icon at bounding box center [1143, 157] width 7 height 21
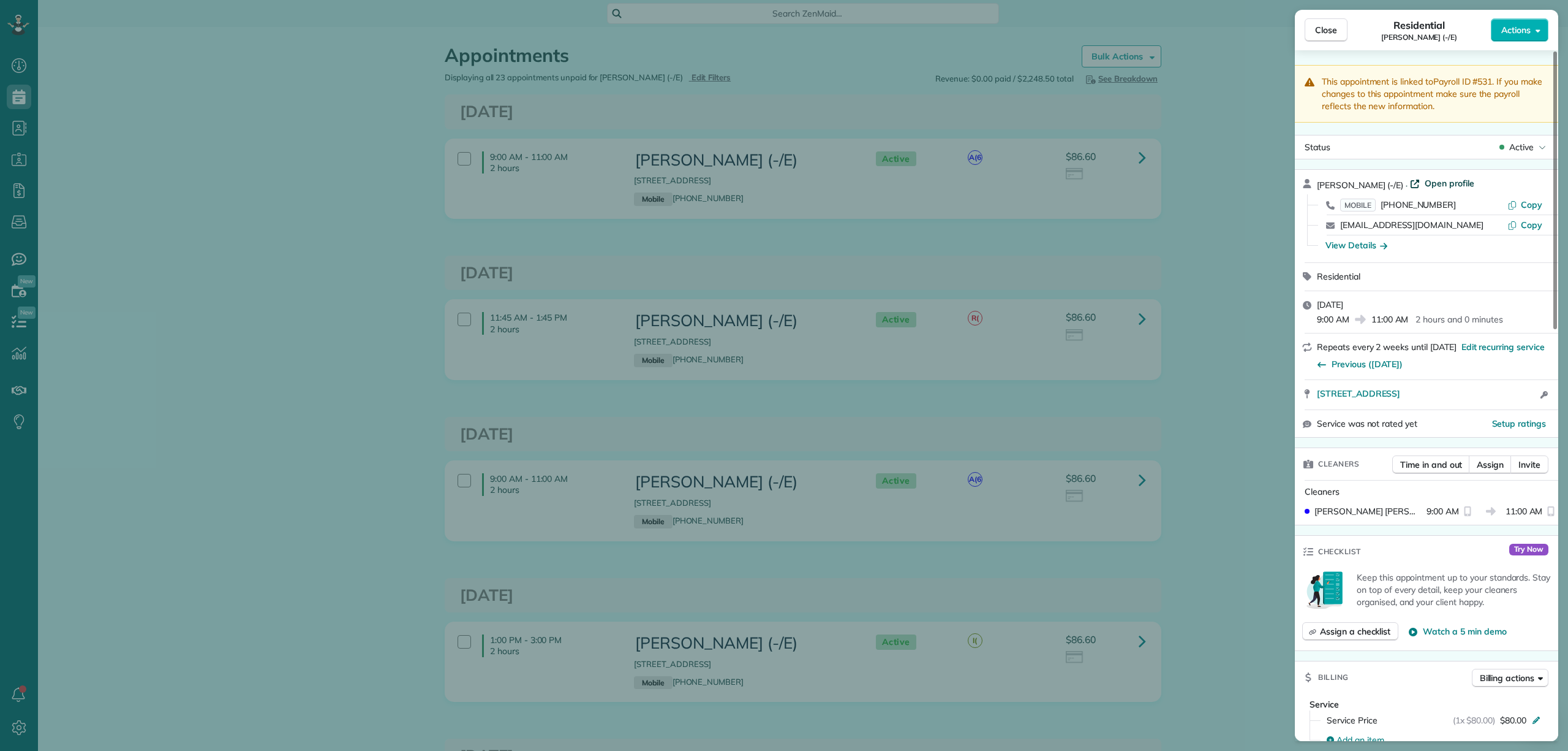
click at [1453, 185] on span "Open profile" at bounding box center [1450, 183] width 49 height 12
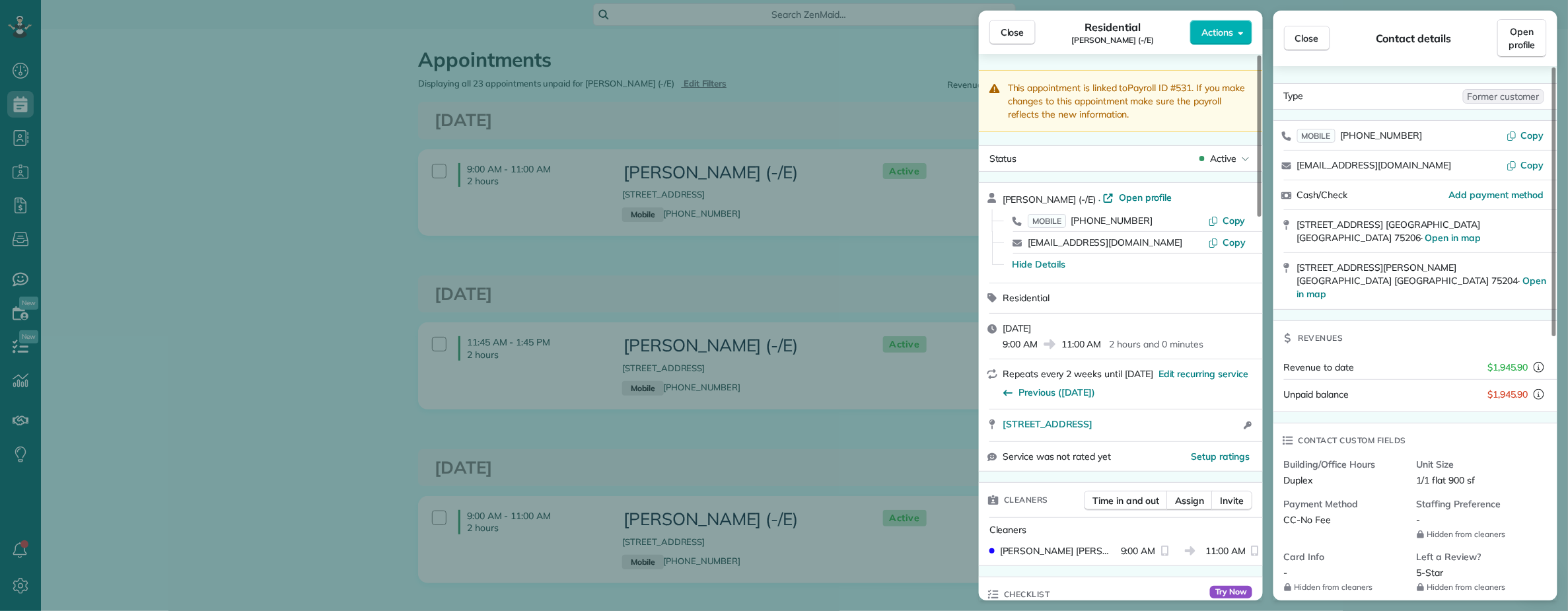
scroll to position [611, 40]
drag, startPoint x: 999, startPoint y: 421, endPoint x: 1169, endPoint y: 413, distance: 170.2
click at [1169, 413] on div "5920 Revere Place Dallas TX 75206 Open access information" at bounding box center [1121, 425] width 284 height 31
click at [1227, 220] on span "Copy" at bounding box center [1234, 220] width 23 height 12
click at [1010, 29] on span "Close" at bounding box center [1012, 32] width 24 height 13
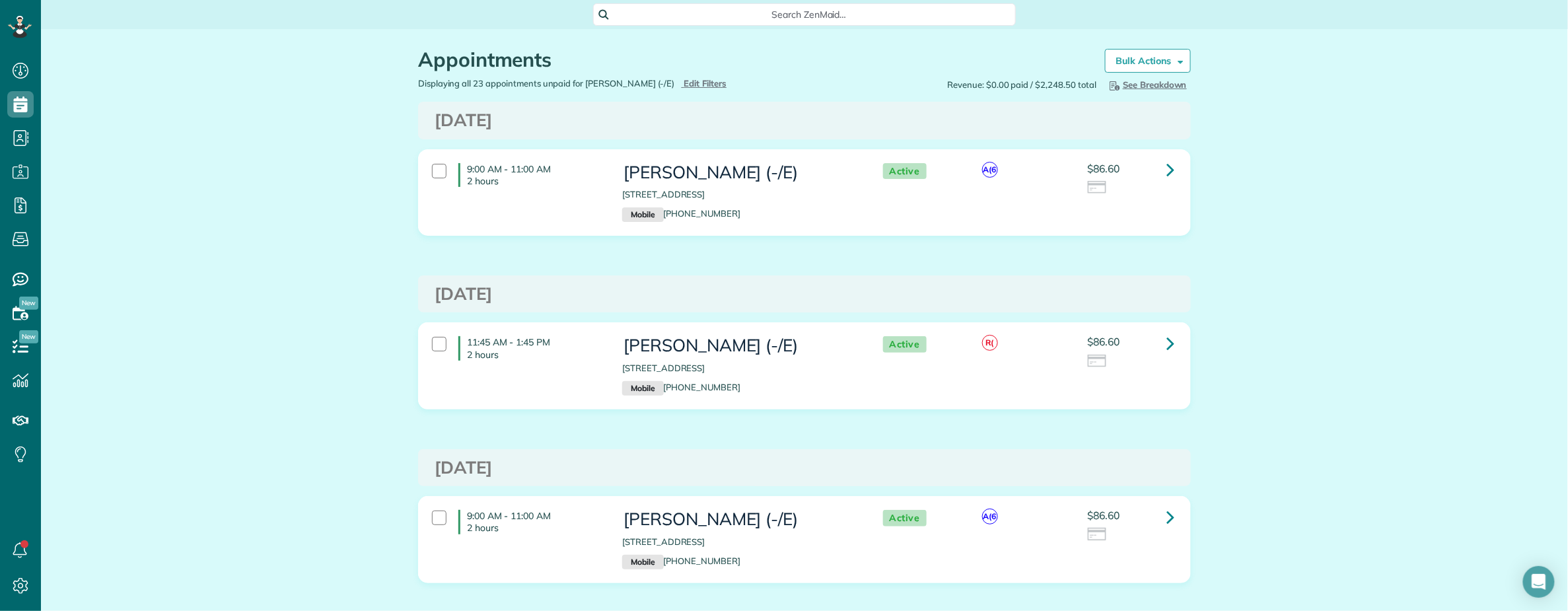
drag, startPoint x: 614, startPoint y: 172, endPoint x: 740, endPoint y: 176, distance: 126.1
click at [740, 176] on div "Audrey Haynes (-/E) 5920 Revere Place Dallas TX 75206 Mobile (512) 674-5287" at bounding box center [739, 193] width 254 height 72
copy h3 "Audrey Haynes"
click at [734, 10] on span "Search ZenMaid…" at bounding box center [809, 14] width 402 height 13
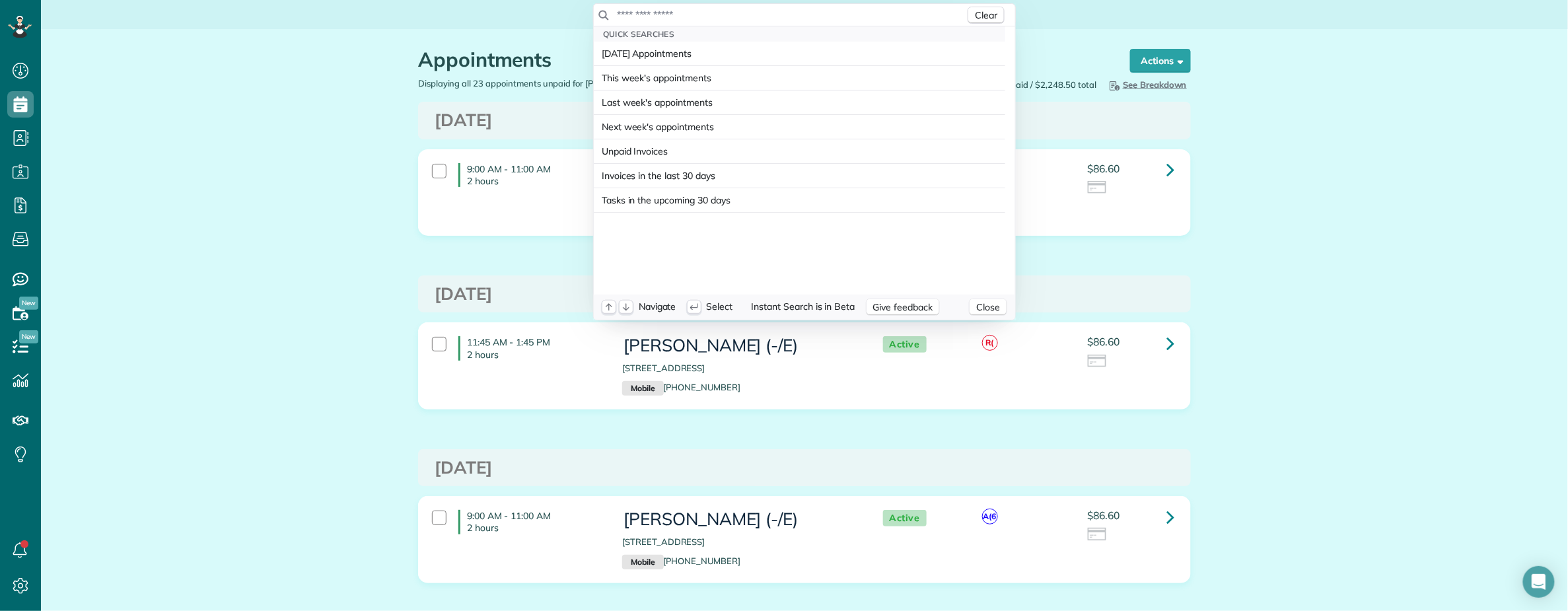
click at [727, 16] on input "text" at bounding box center [790, 14] width 349 height 13
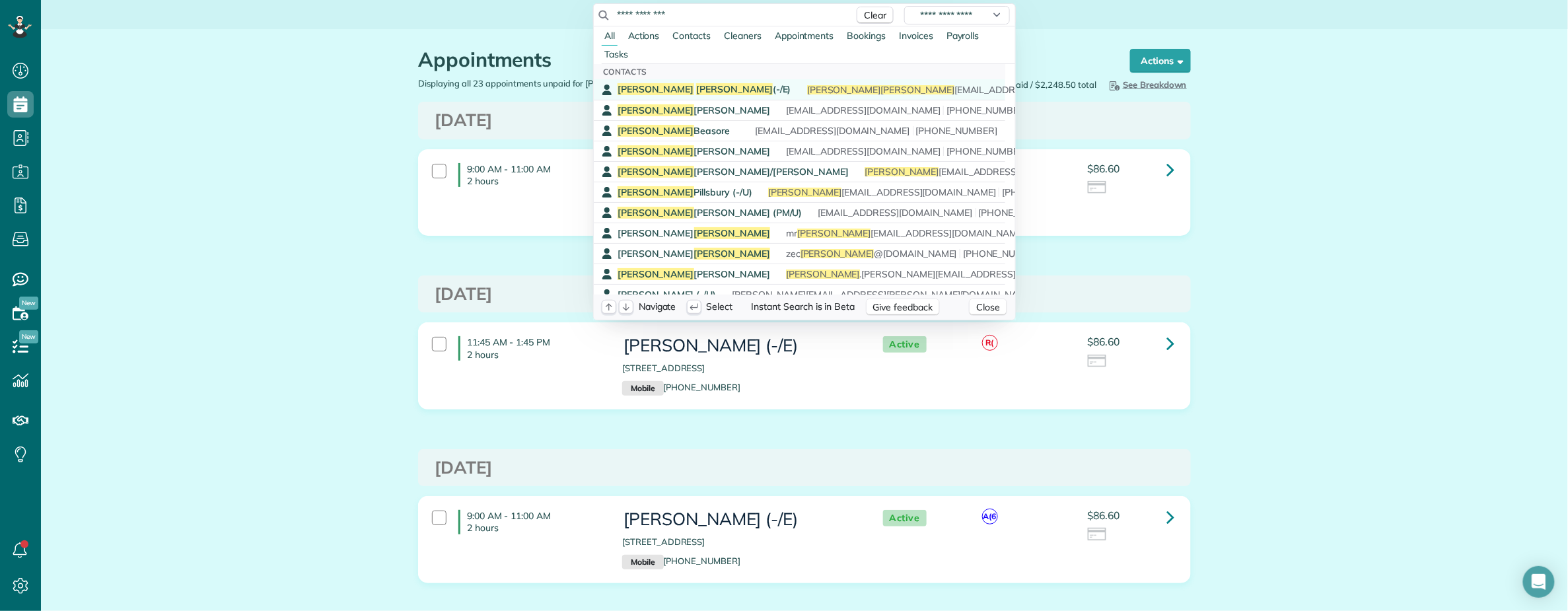
type input "**********"
click at [677, 87] on span "Audrey Haynes (-/E)" at bounding box center [704, 89] width 174 height 12
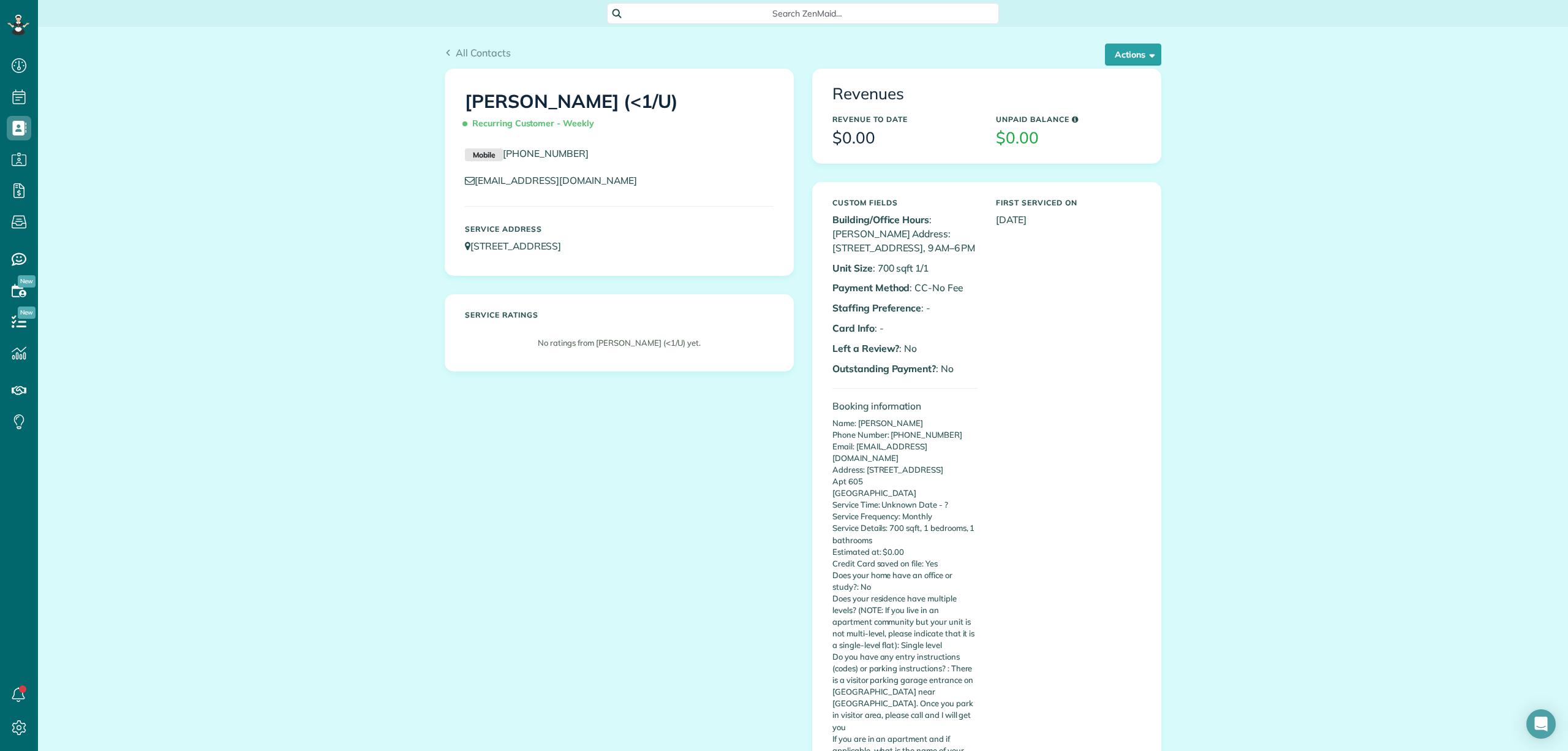
scroll to position [624, 0]
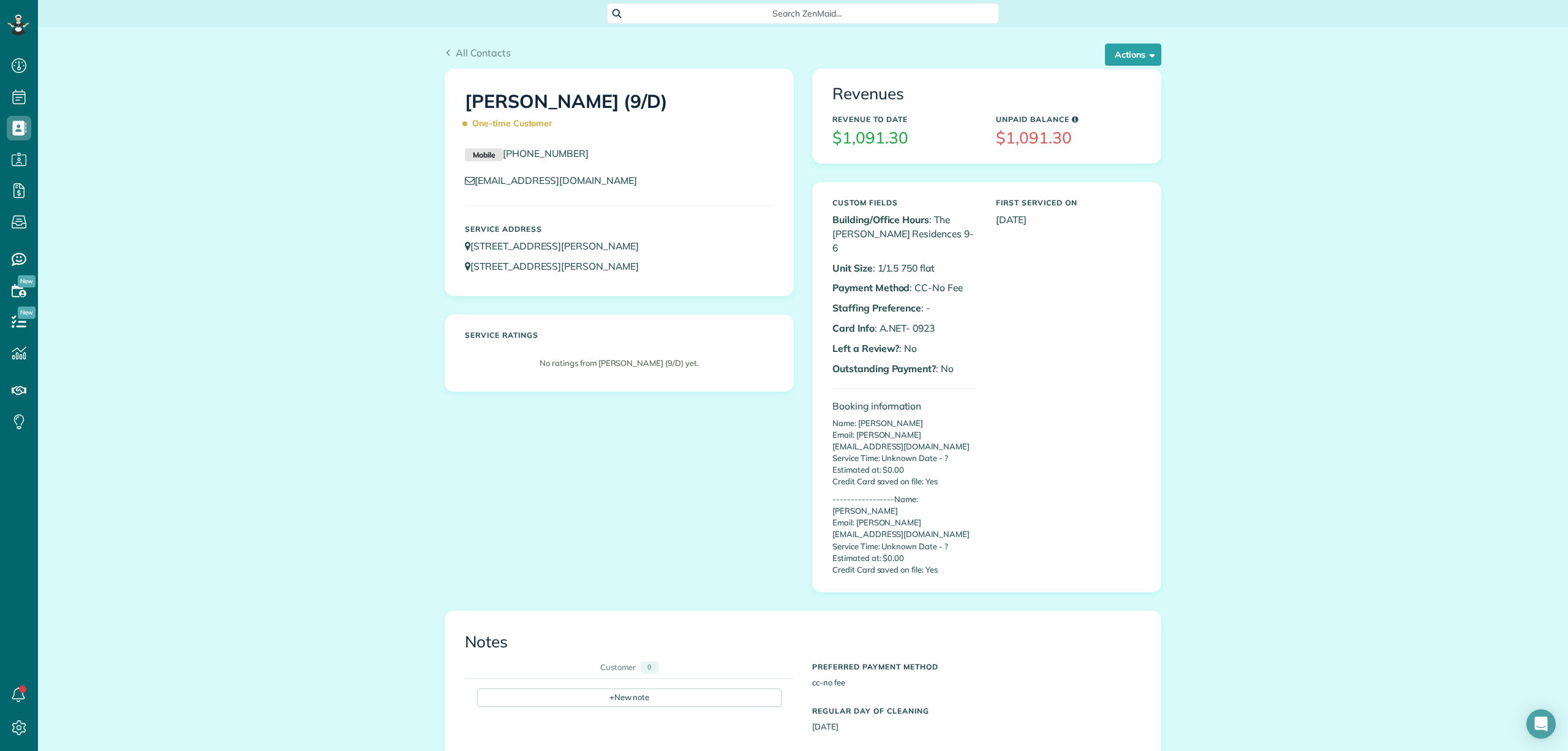
scroll to position [5, 5]
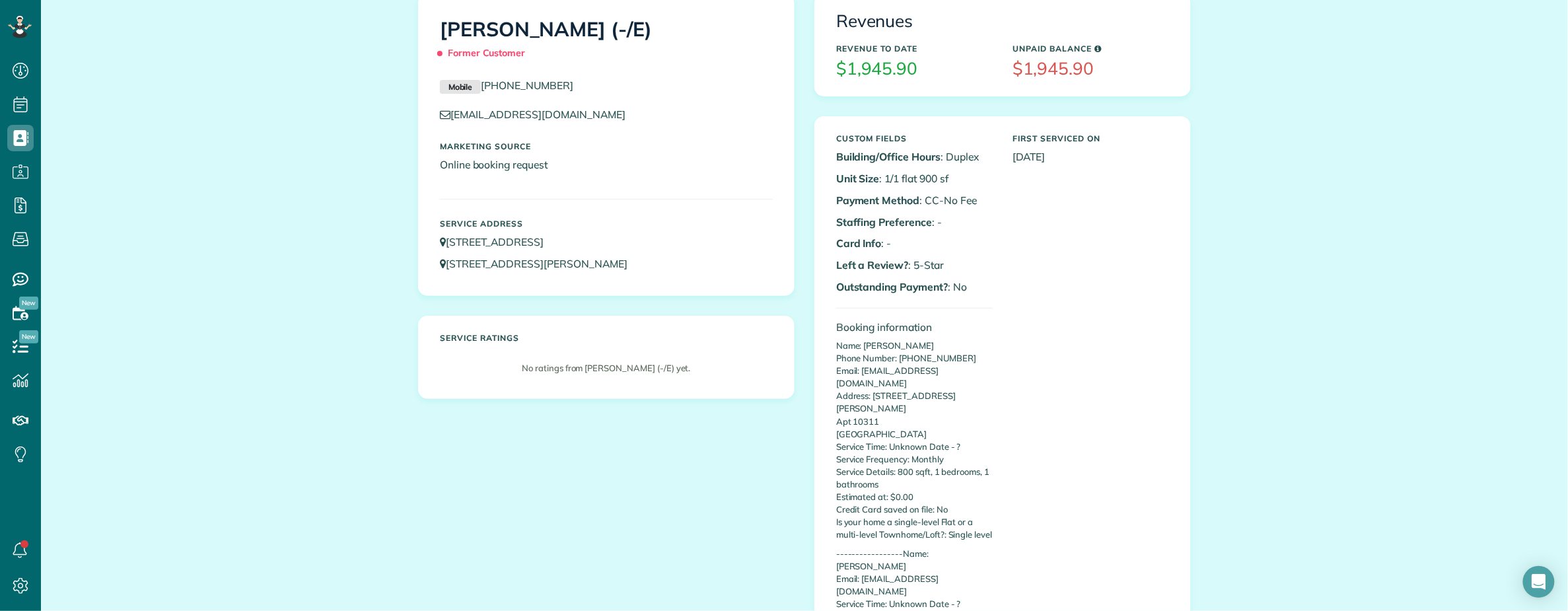
scroll to position [87, 0]
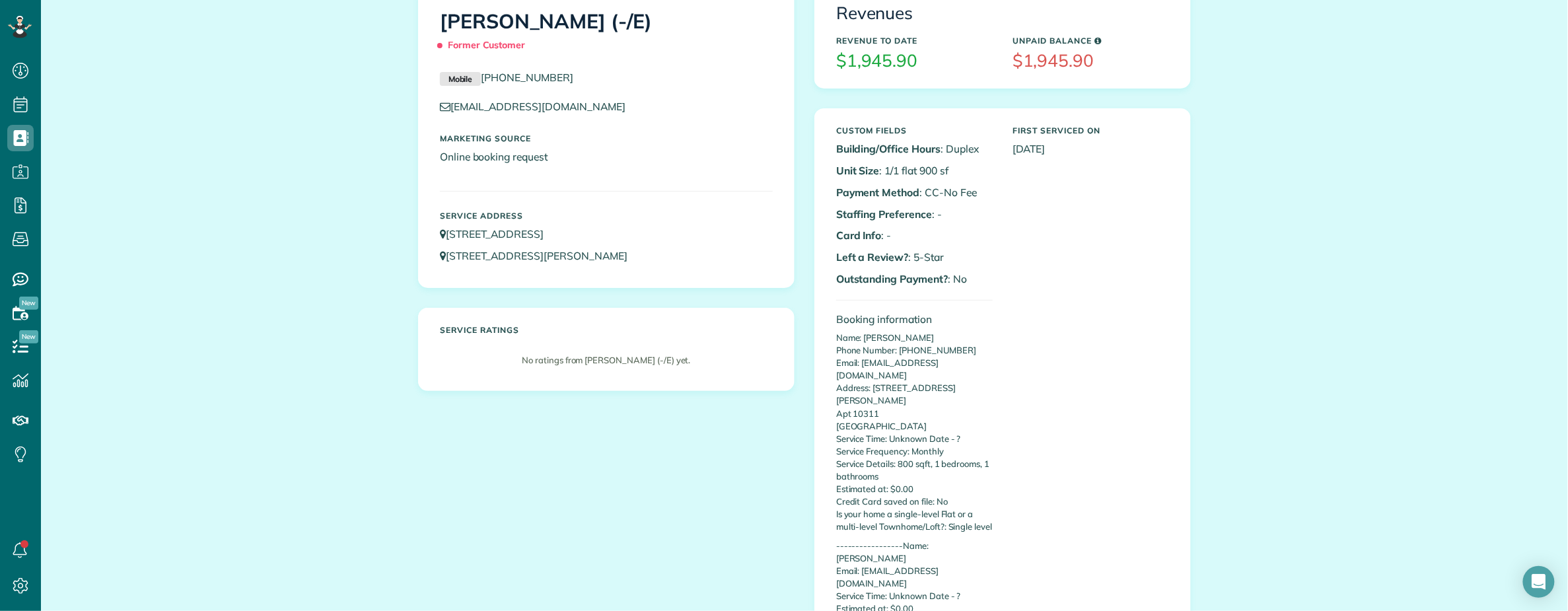
drag, startPoint x: 228, startPoint y: 408, endPoint x: 244, endPoint y: 412, distance: 16.5
click at [440, 24] on h1 "[PERSON_NAME] (-/E) Former Customer" at bounding box center [606, 33] width 333 height 47
drag, startPoint x: 439, startPoint y: 24, endPoint x: 429, endPoint y: 40, distance: 18.9
click at [440, 25] on h1 "[PERSON_NAME] (-/E) Former Customer" at bounding box center [606, 33] width 333 height 47
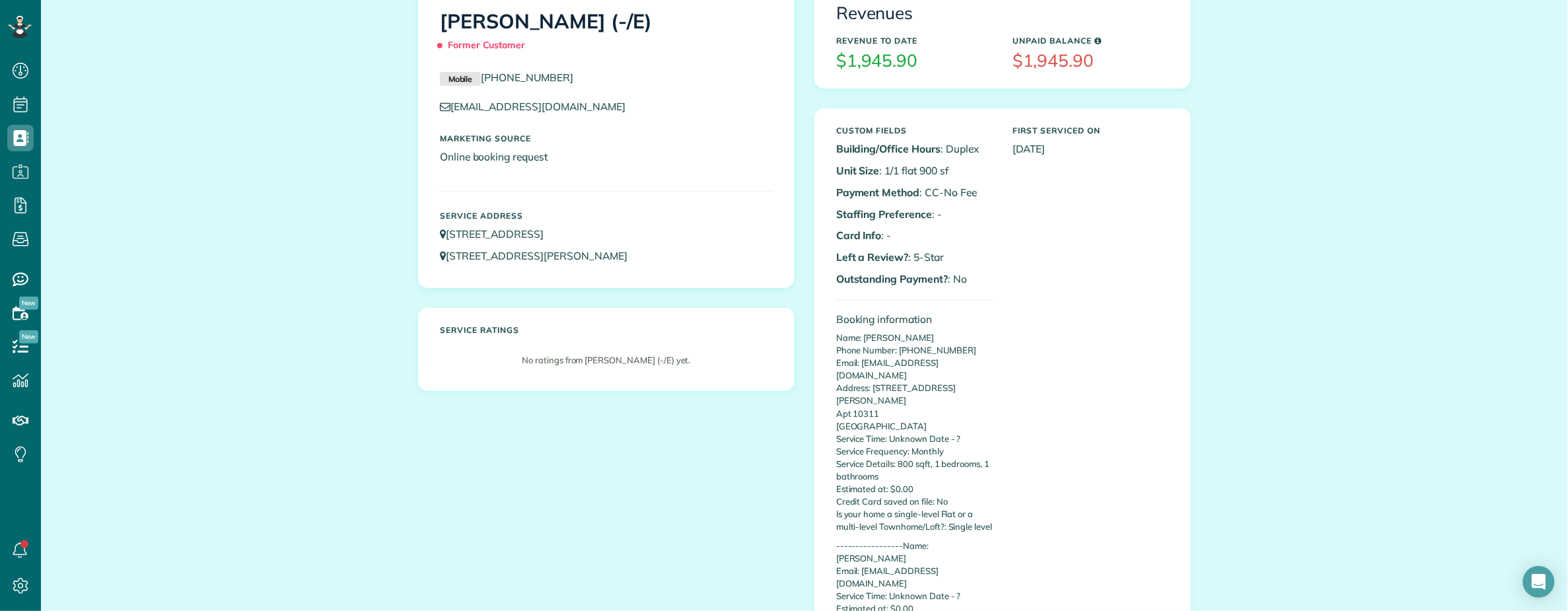
copy h1 "[PERSON_NAME]"
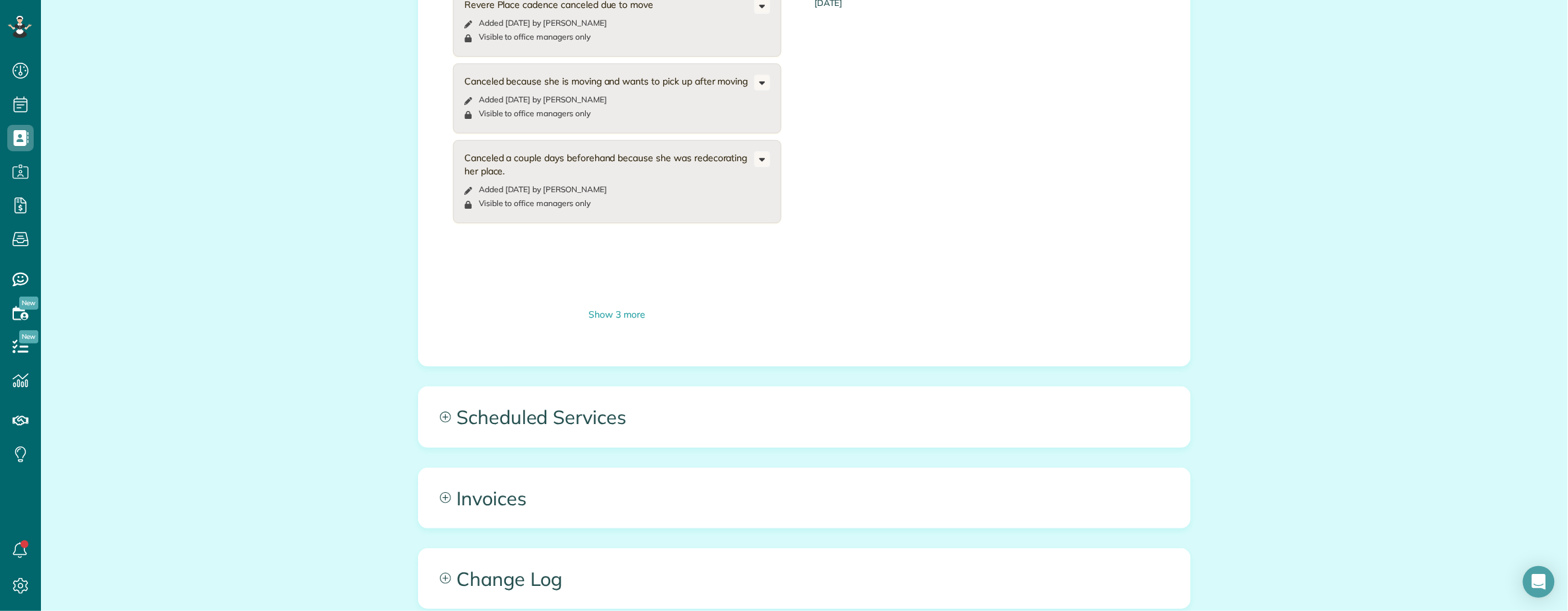
scroll to position [881, 0]
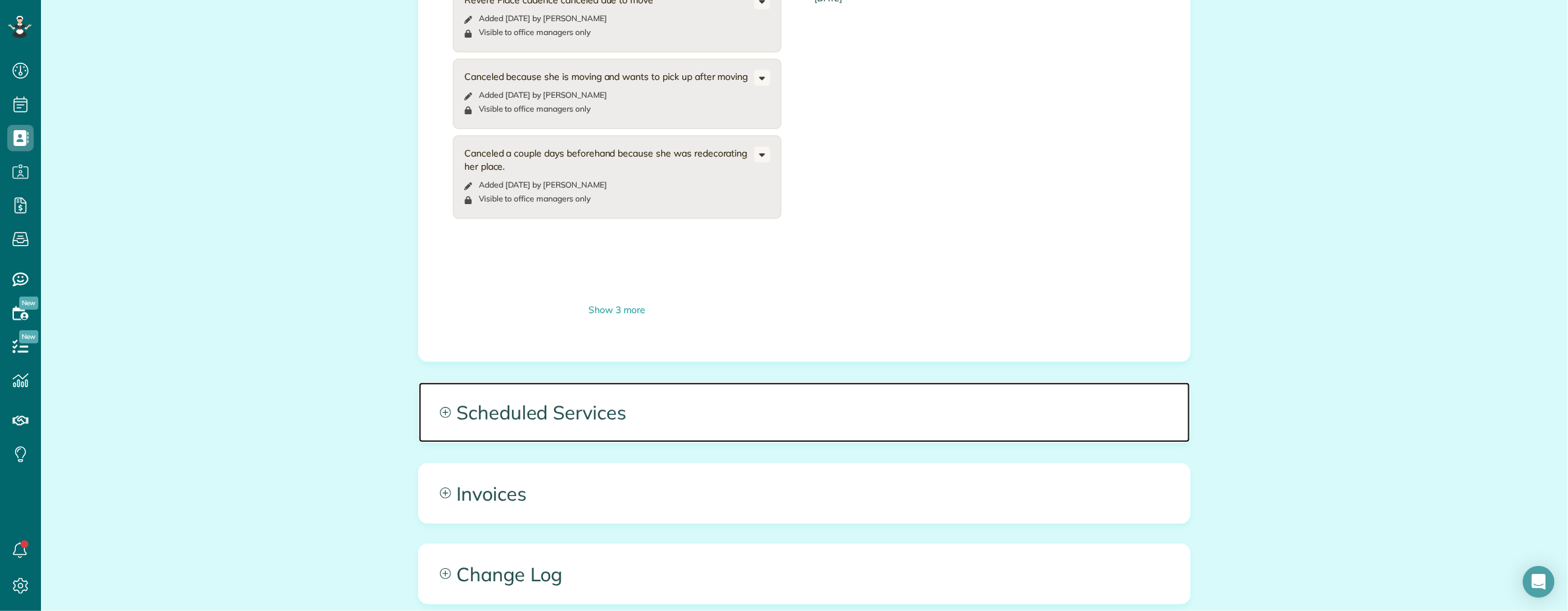
click at [769, 383] on span "Scheduled Services" at bounding box center [804, 412] width 771 height 60
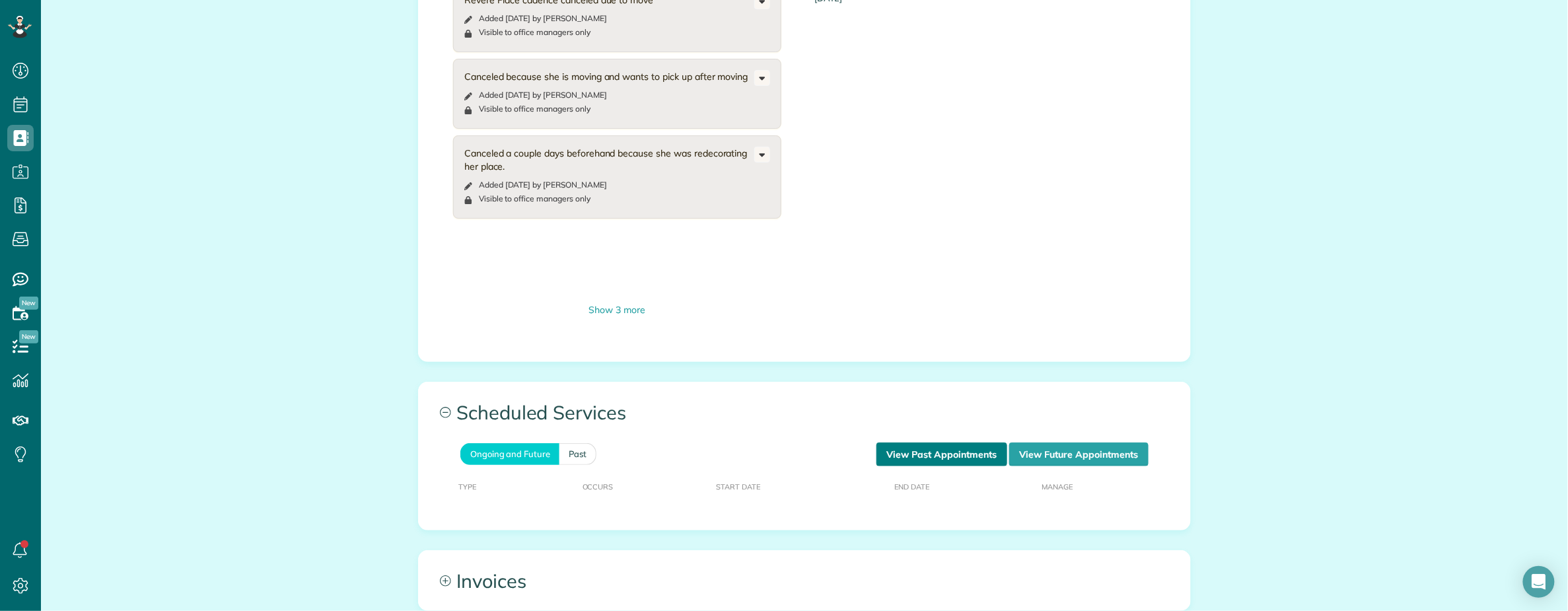
click at [956, 443] on link "View Past Appointments" at bounding box center [942, 454] width 131 height 24
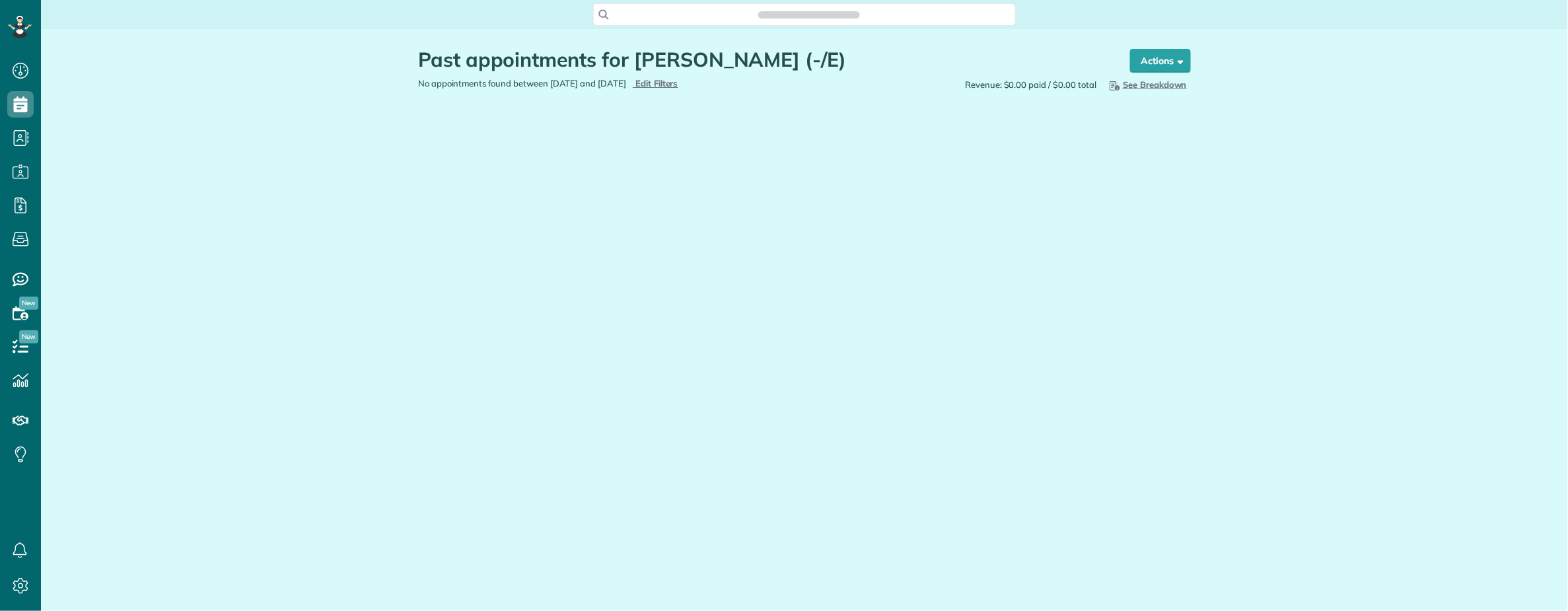
scroll to position [6, 6]
drag, startPoint x: 1153, startPoint y: 56, endPoint x: 1156, endPoint y: 70, distance: 14.3
click at [1155, 59] on button "Actions" at bounding box center [1161, 60] width 61 height 24
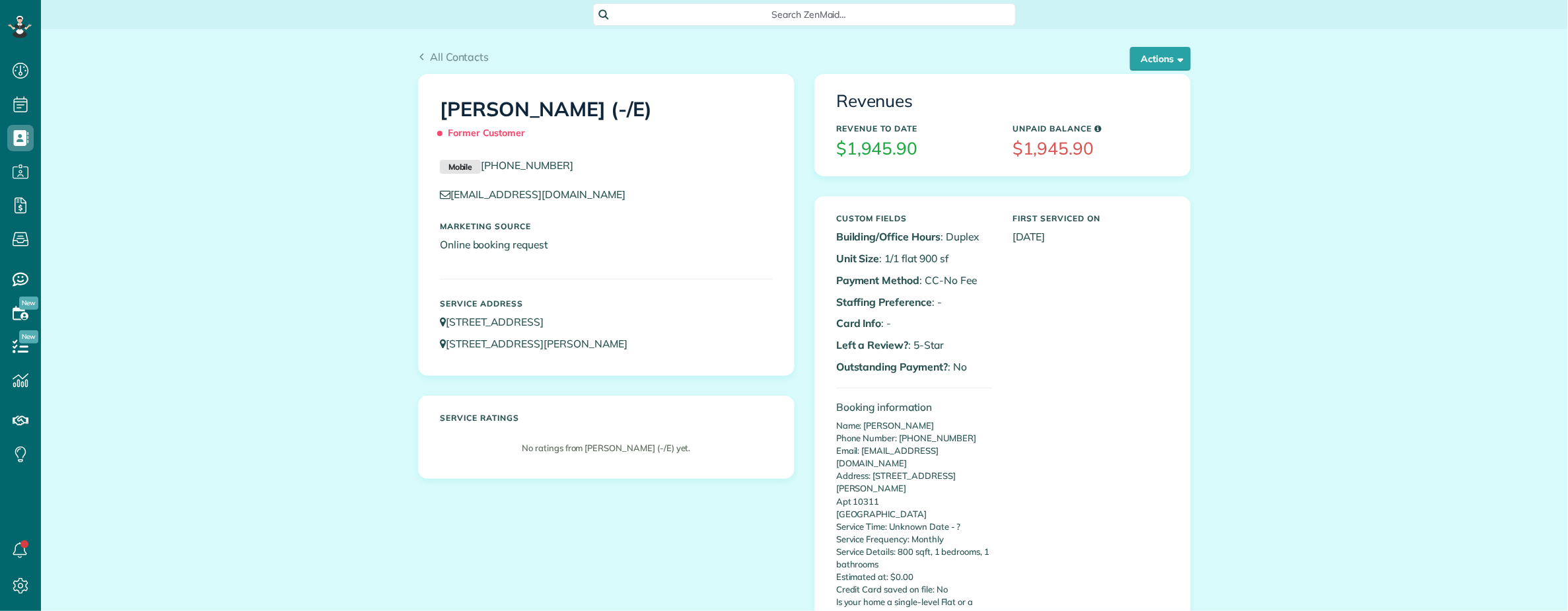
scroll to position [6, 6]
click at [1157, 64] on button "Actions" at bounding box center [1161, 58] width 61 height 24
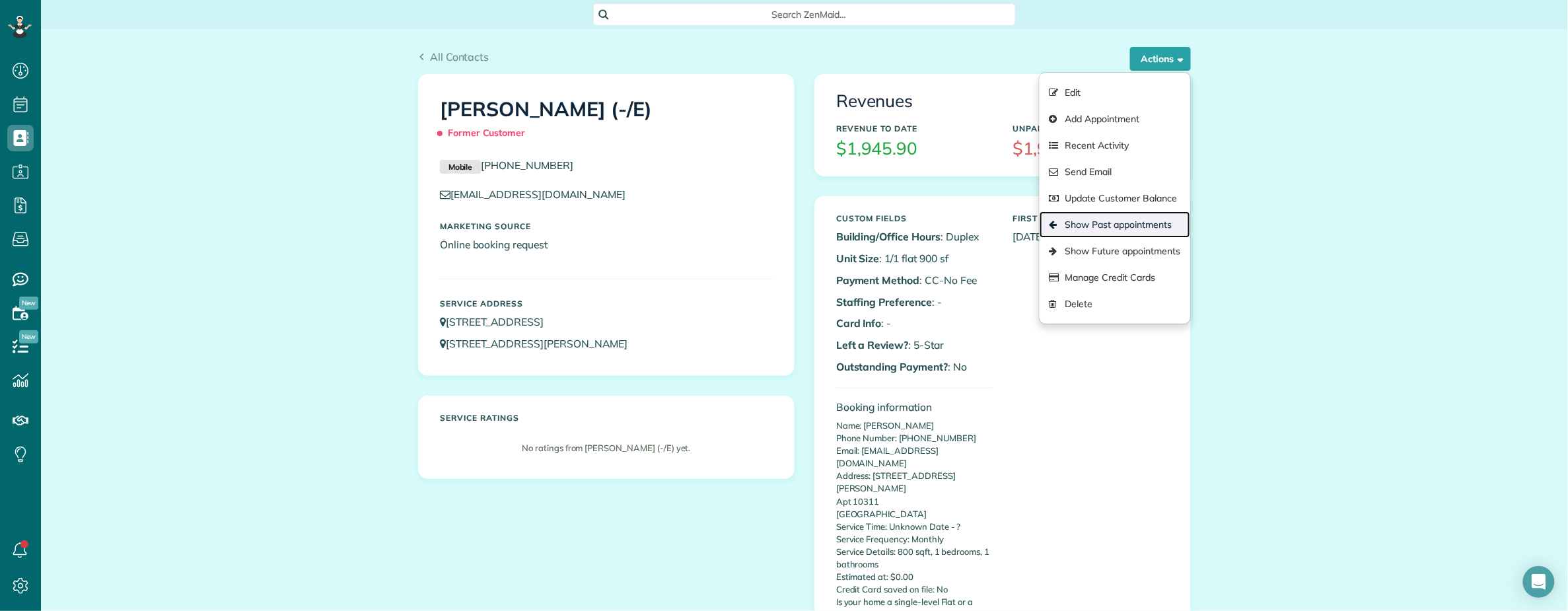
click at [1107, 222] on link "Show Past appointments" at bounding box center [1115, 225] width 151 height 27
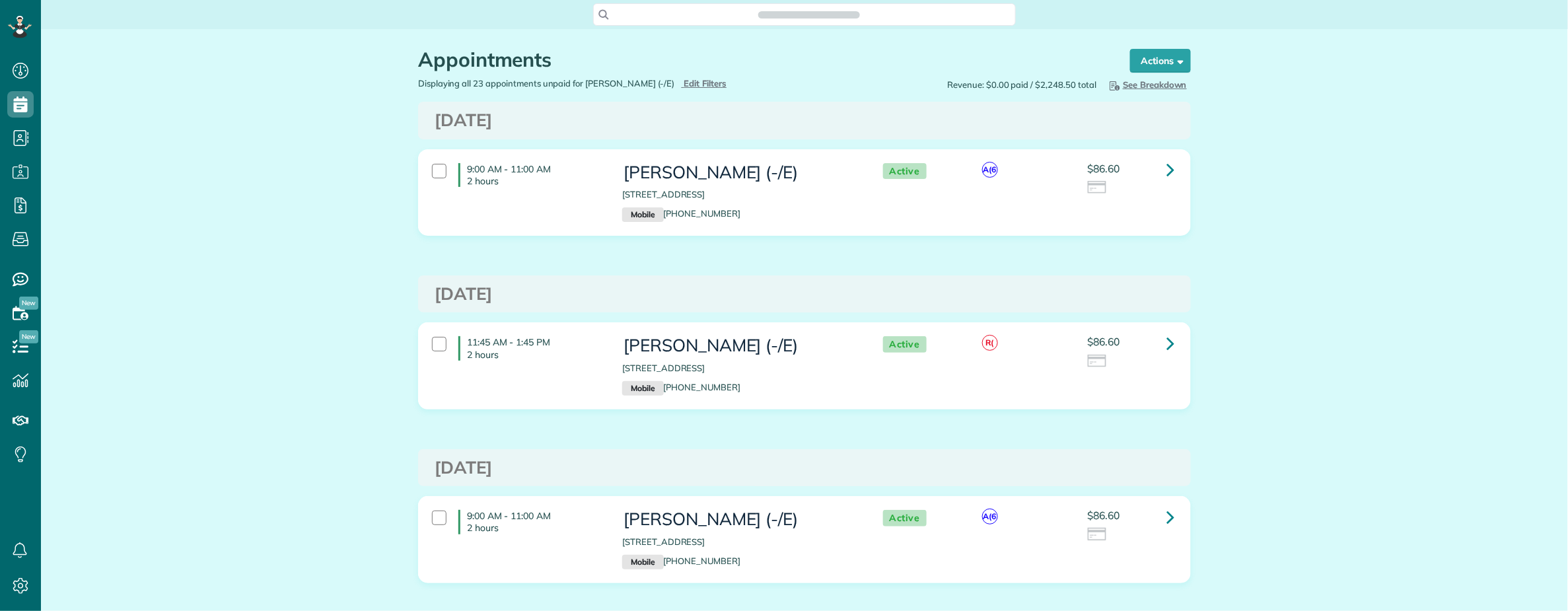
scroll to position [6, 6]
click at [1166, 166] on icon at bounding box center [1170, 169] width 8 height 23
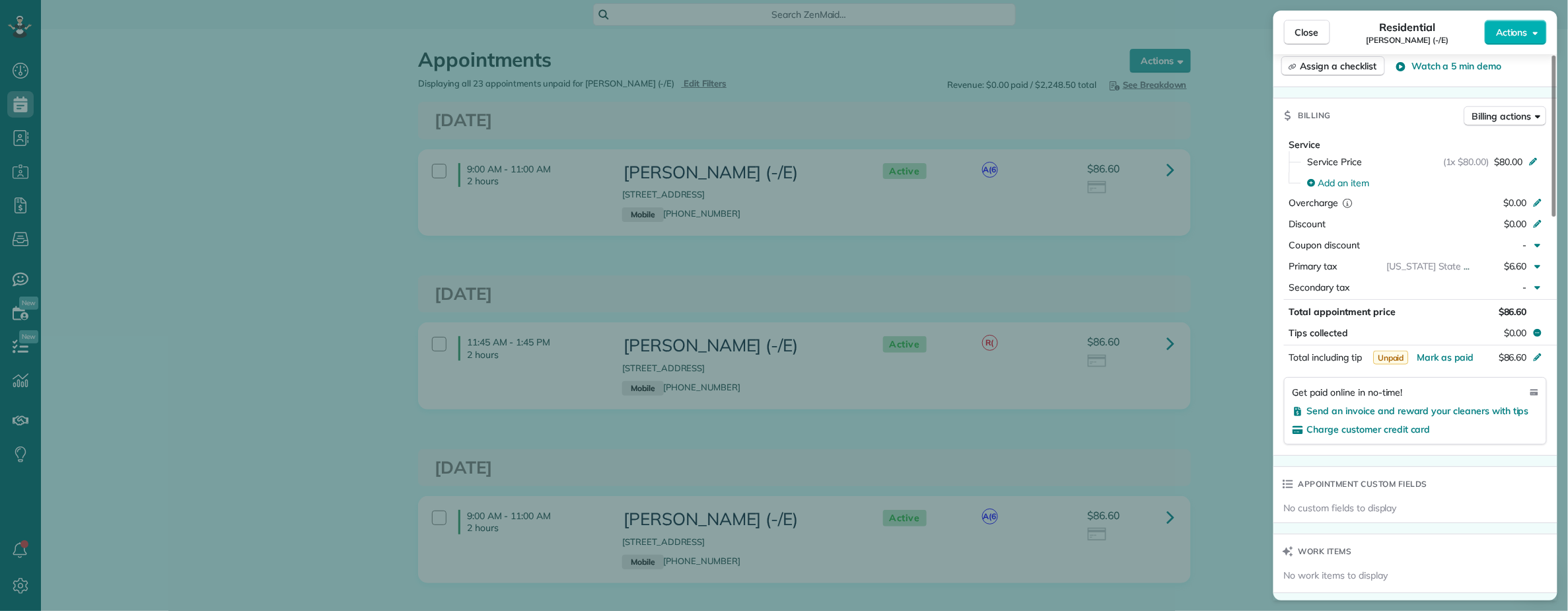
scroll to position [617, 0]
click at [1301, 29] on span "Close" at bounding box center [1307, 32] width 24 height 13
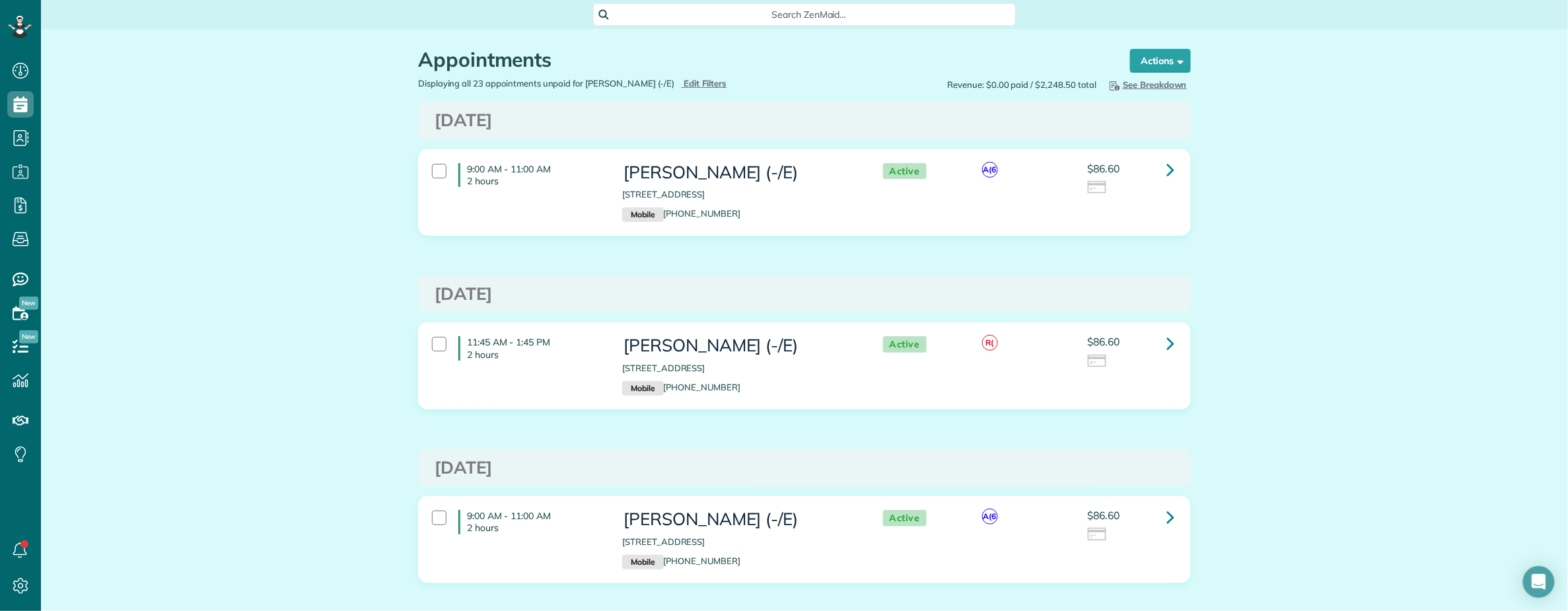
click at [782, 40] on div "Appointments the List View [2 min] Schedule Changes Actions Create Appointment …" at bounding box center [804, 53] width 793 height 48
click at [758, 21] on div "Search ZenMaid…" at bounding box center [804, 14] width 423 height 23
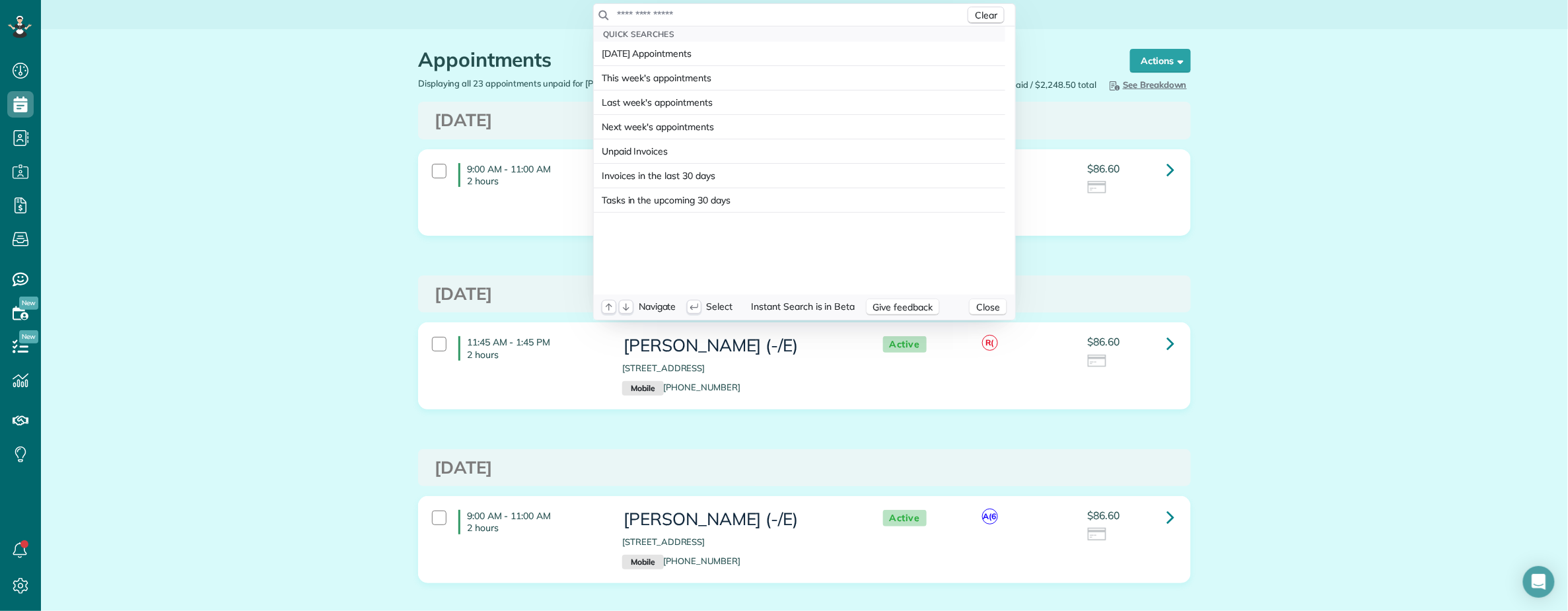
click at [757, 17] on input "text" at bounding box center [790, 14] width 349 height 13
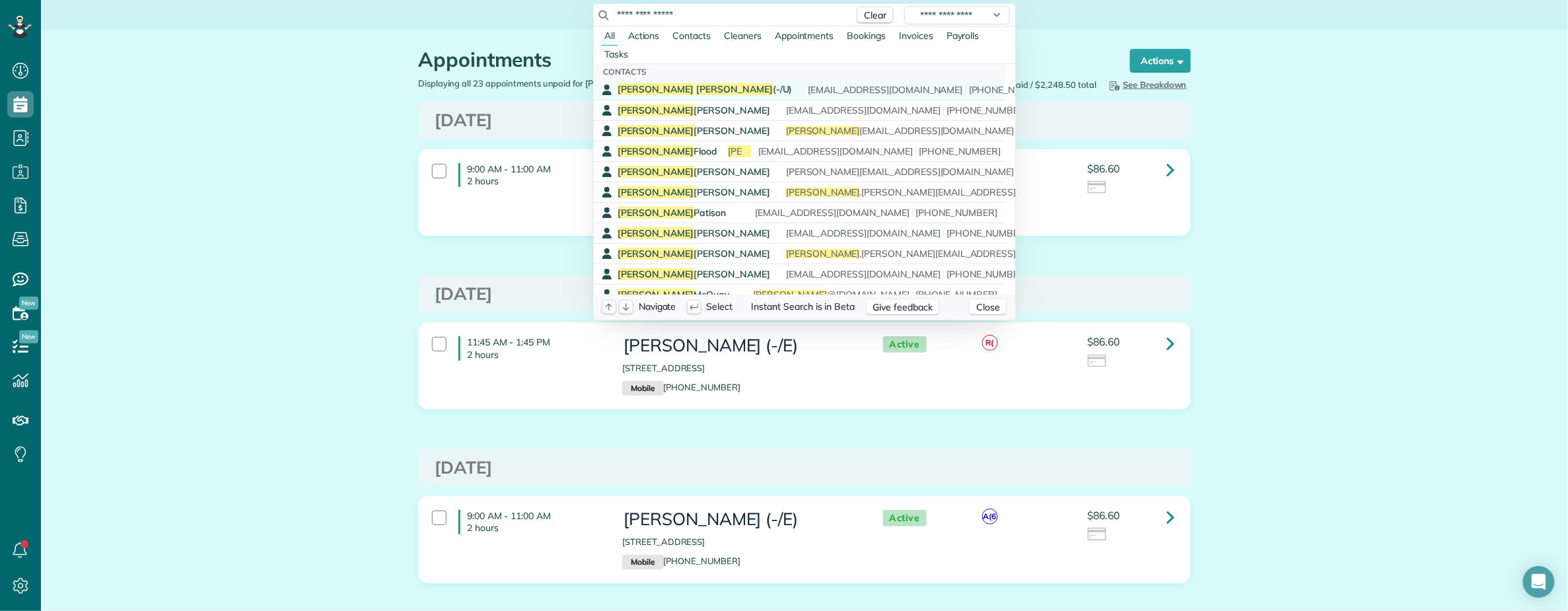
type input "**********"
click at [680, 86] on span "Michael Fischer (-/U)" at bounding box center [705, 89] width 175 height 12
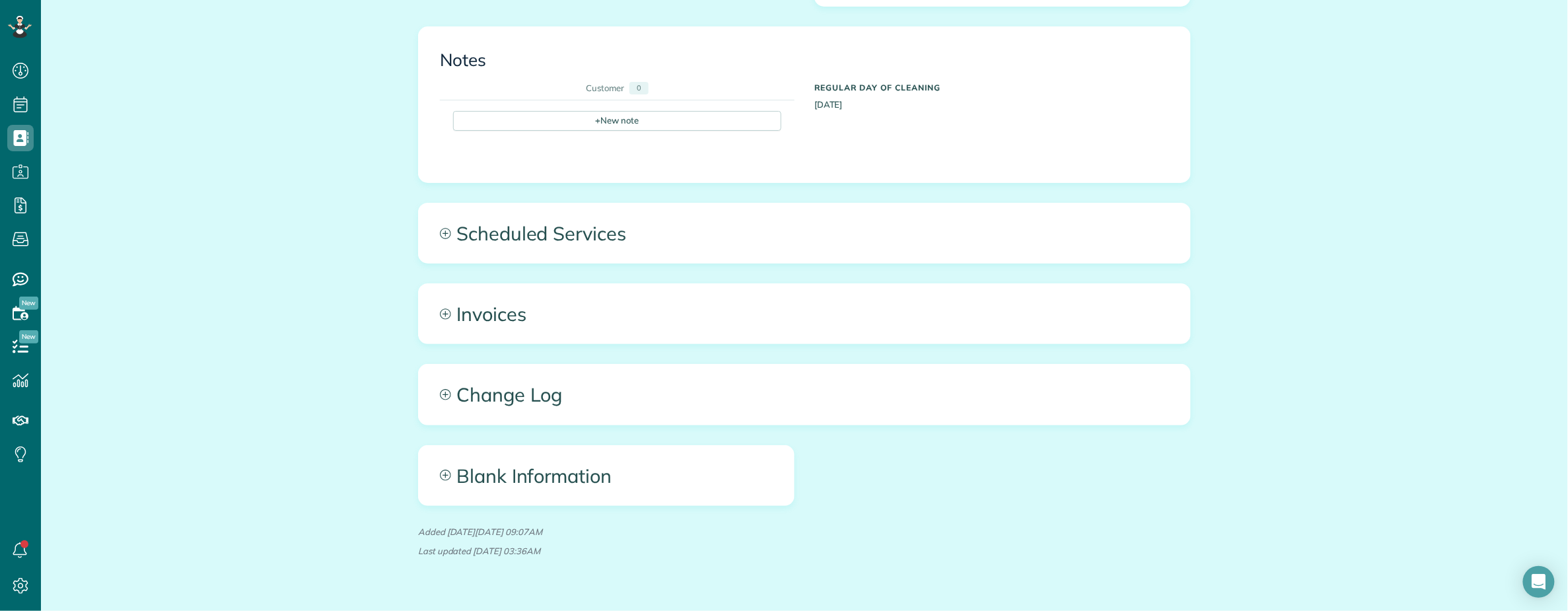
scroll to position [856, 0]
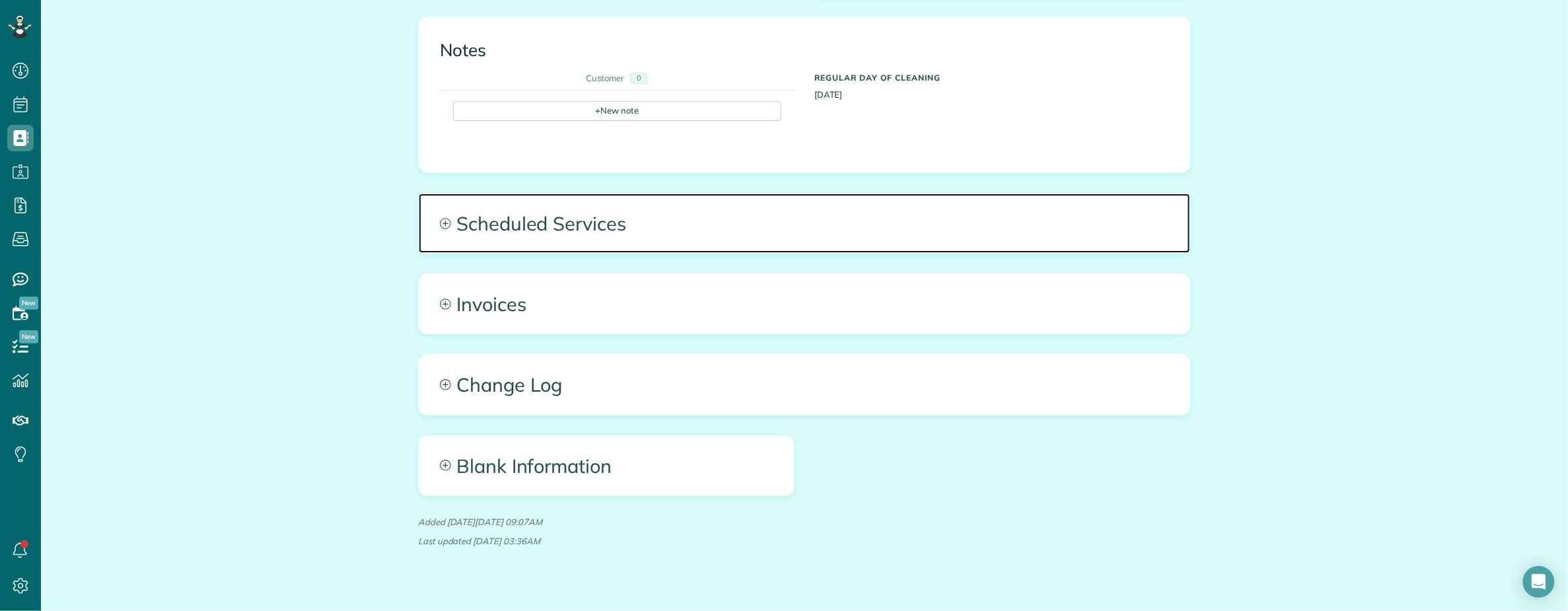
click at [616, 200] on span "Scheduled Services" at bounding box center [804, 223] width 771 height 60
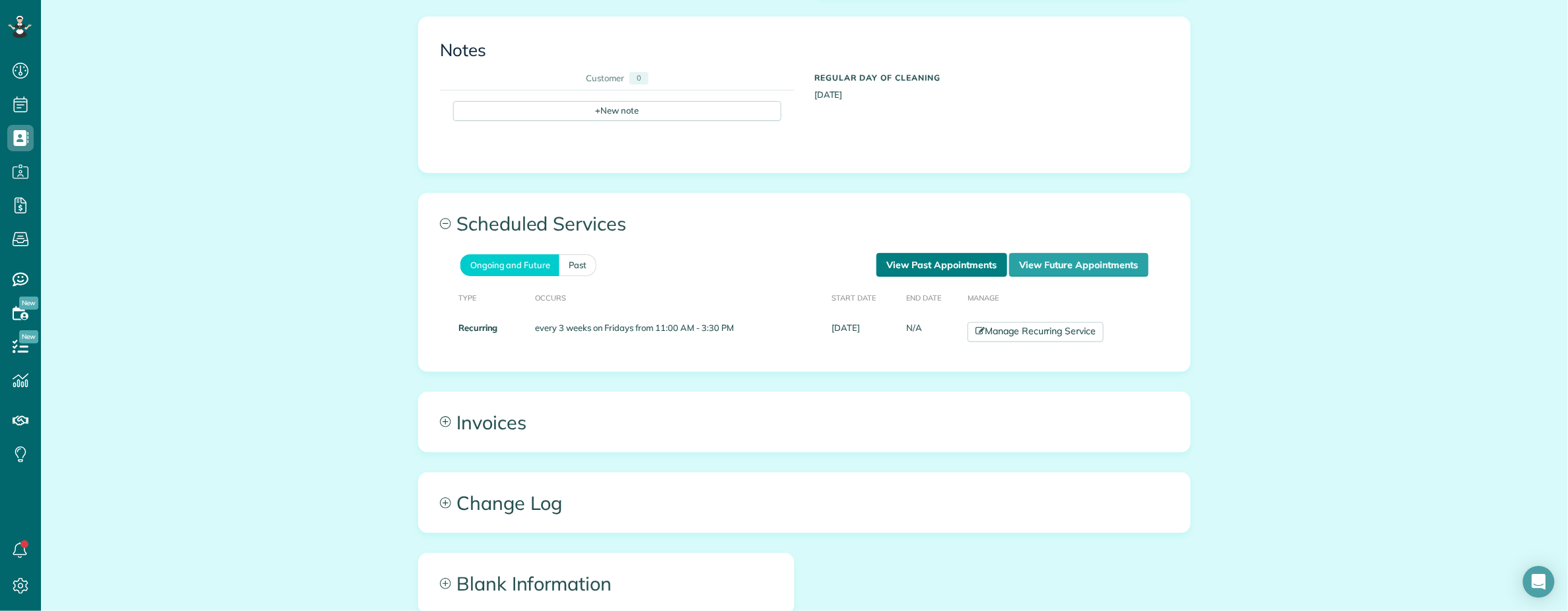
click at [942, 253] on link "View Past Appointments" at bounding box center [942, 264] width 131 height 24
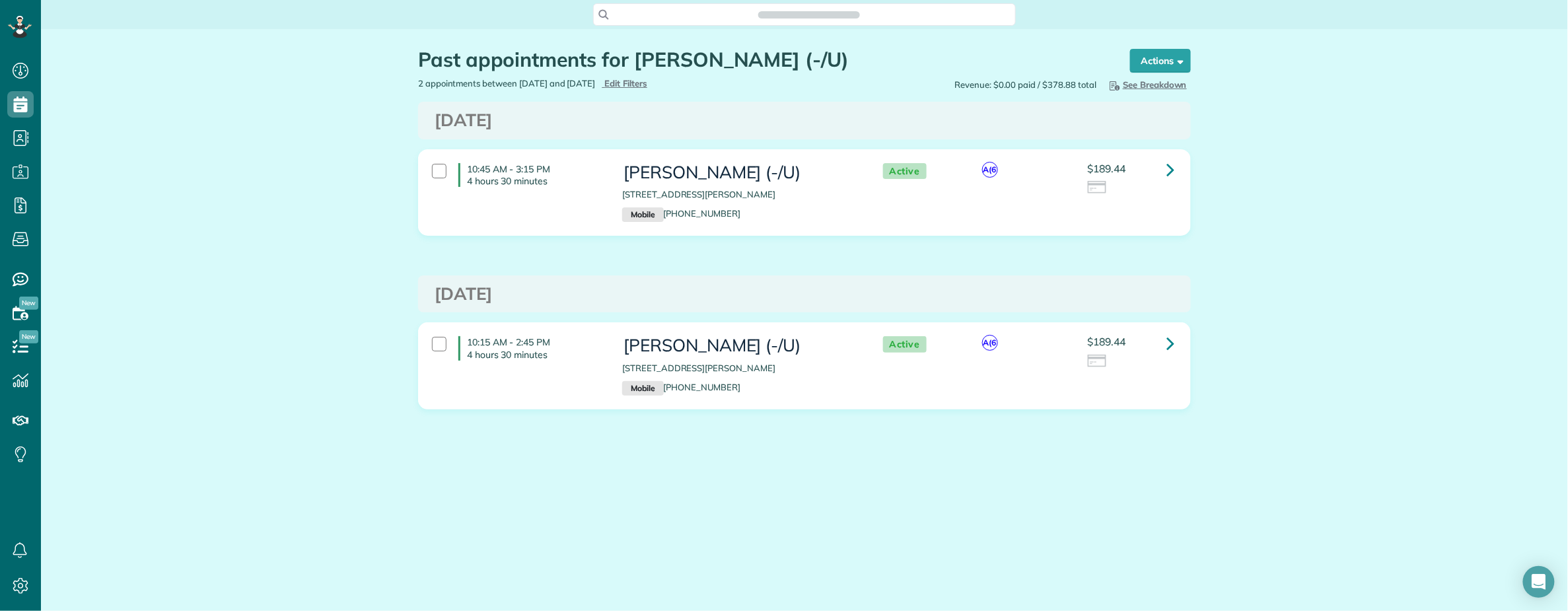
scroll to position [6, 6]
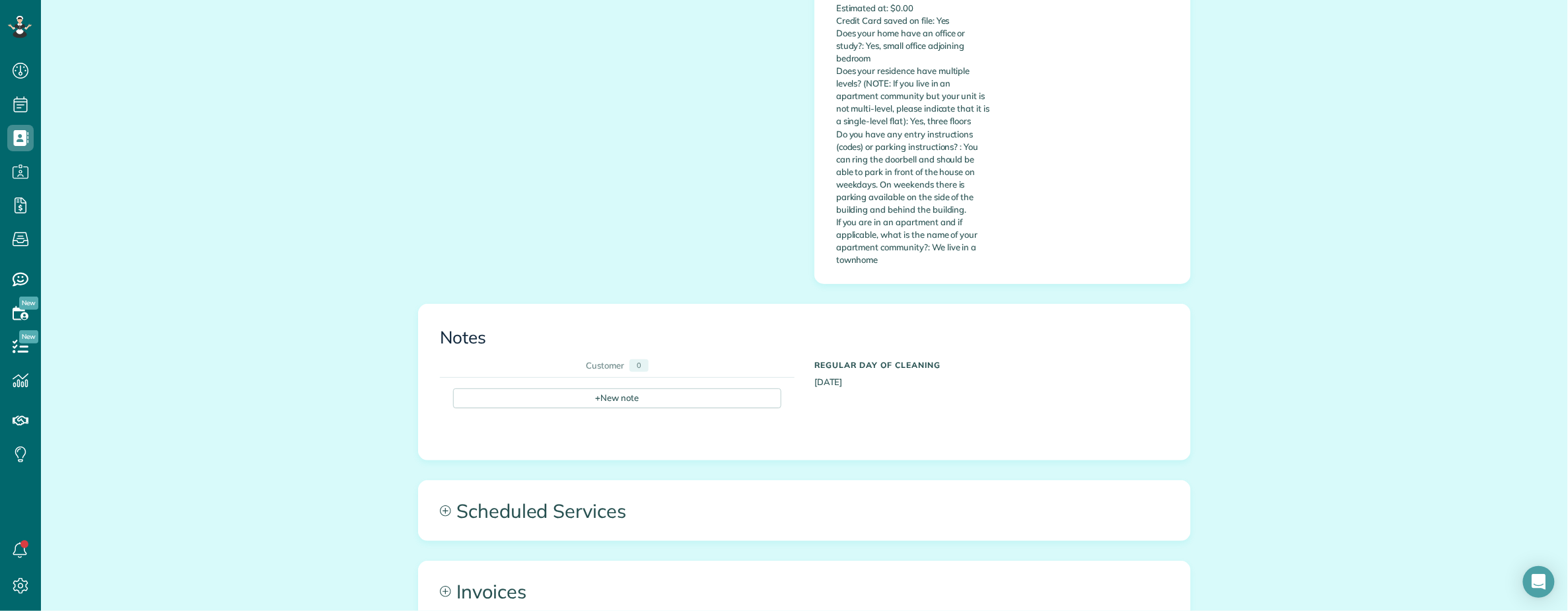
scroll to position [856, 0]
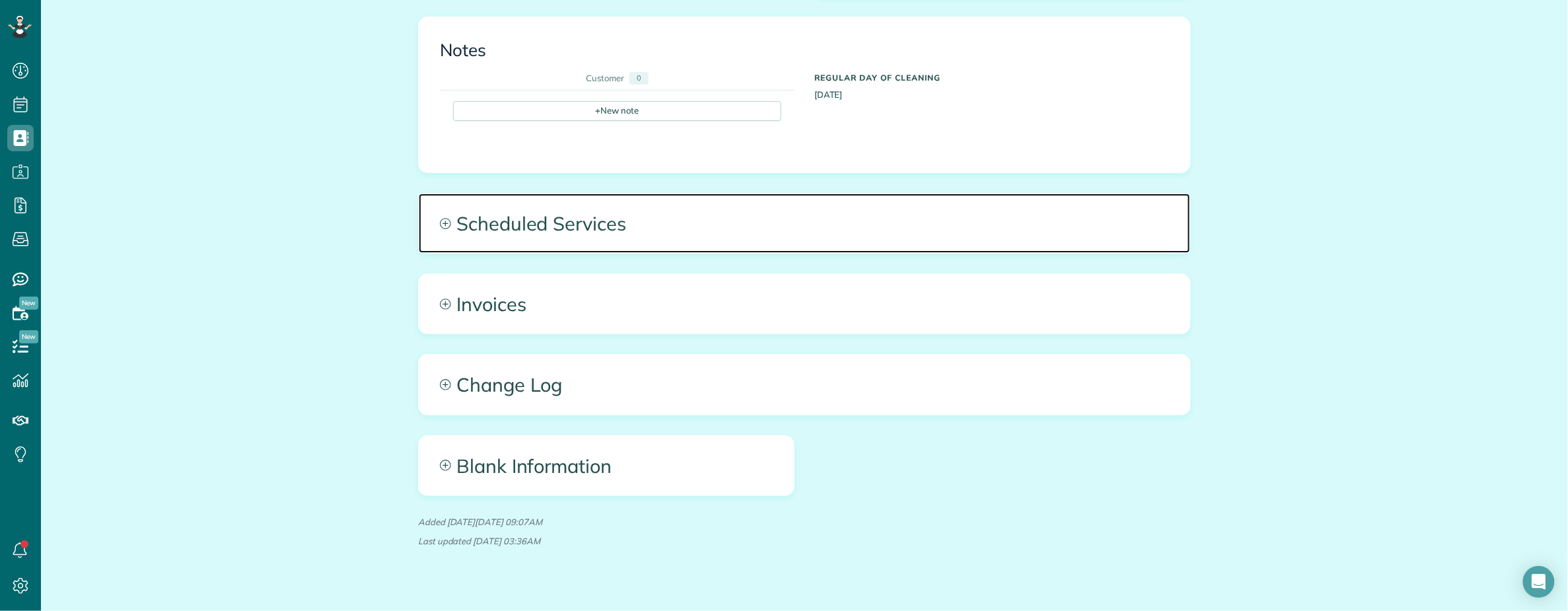
click at [794, 202] on span "Scheduled Services" at bounding box center [804, 223] width 771 height 60
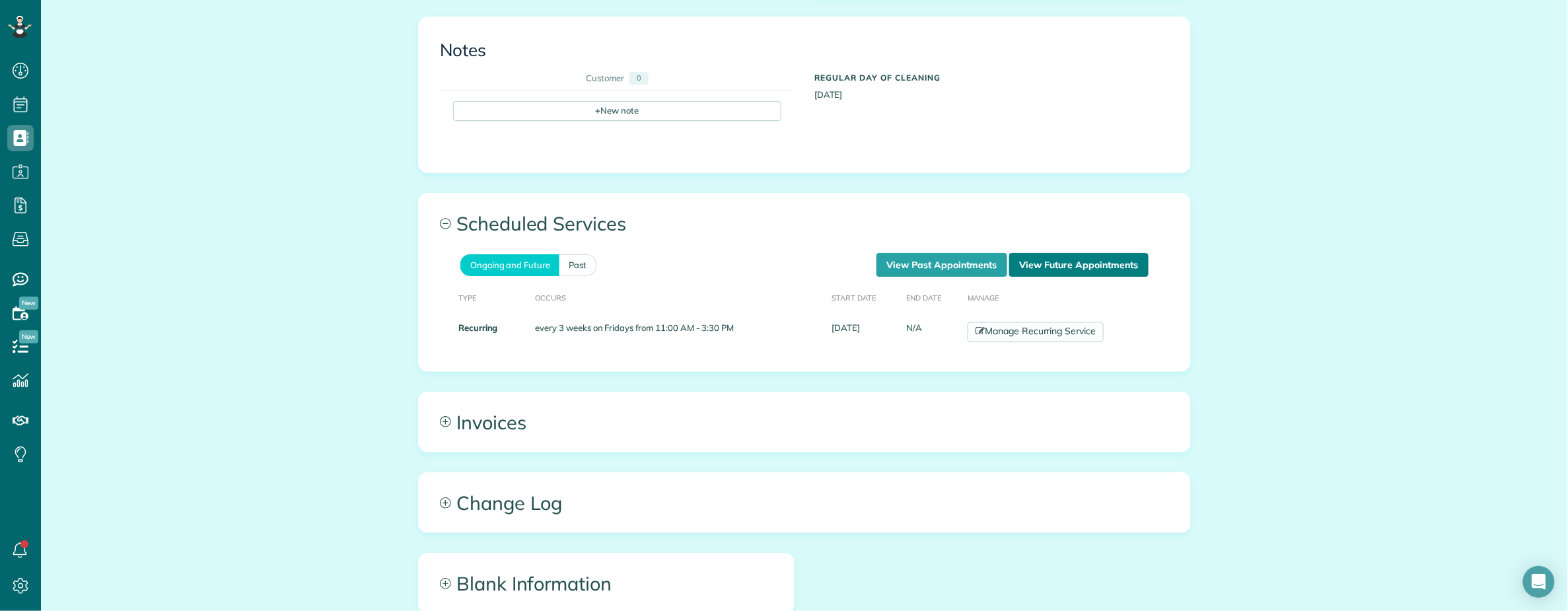
click at [1078, 253] on link "View Future Appointments" at bounding box center [1079, 264] width 140 height 24
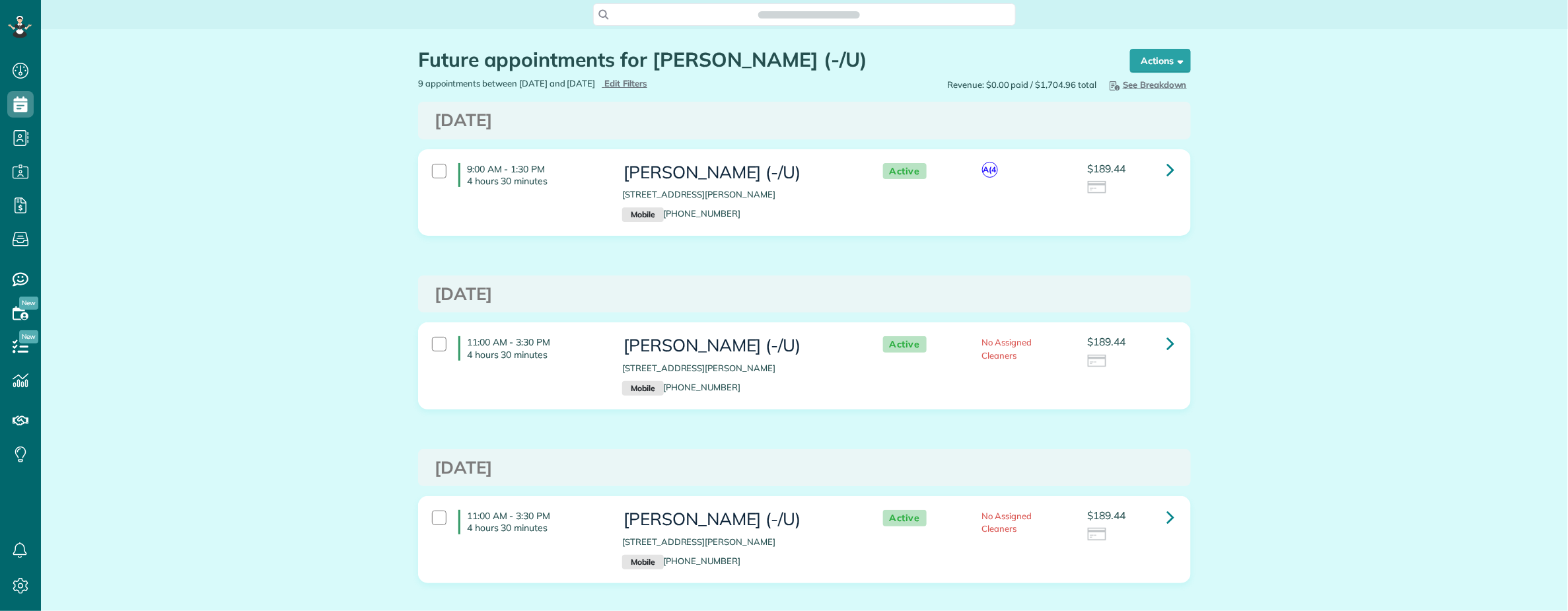
scroll to position [6, 6]
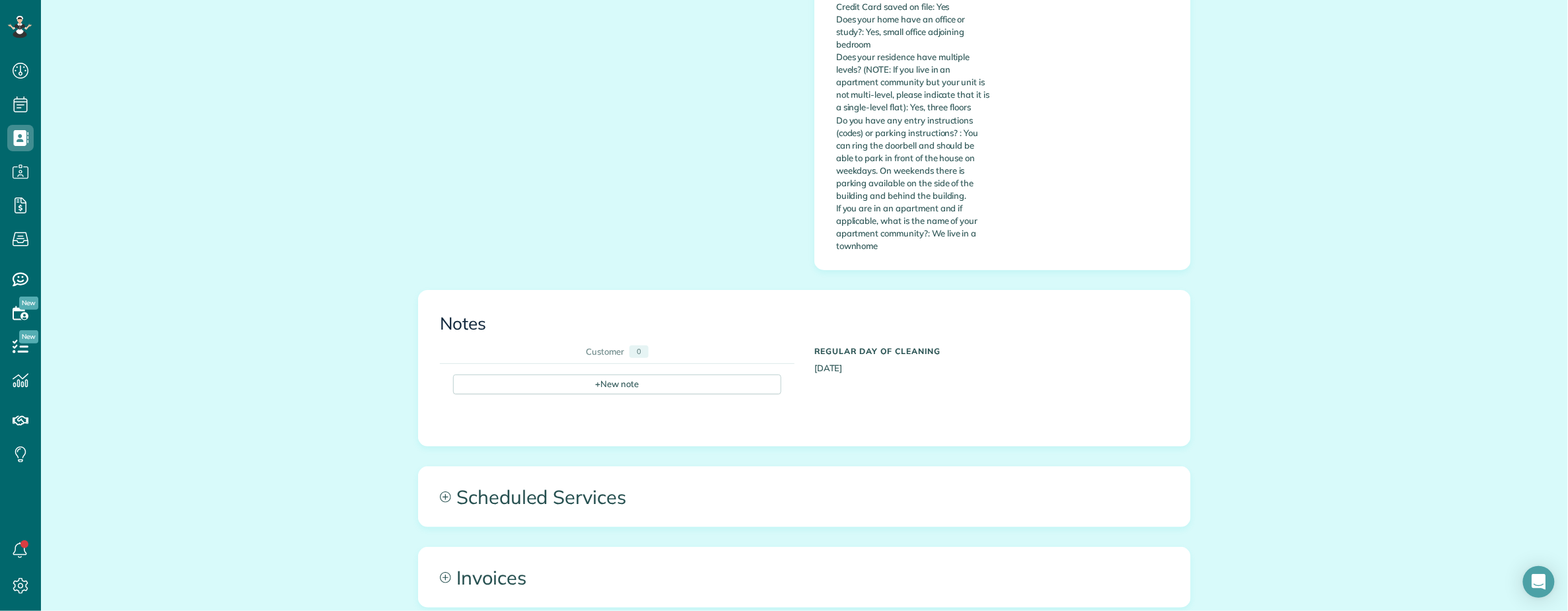
scroll to position [856, 0]
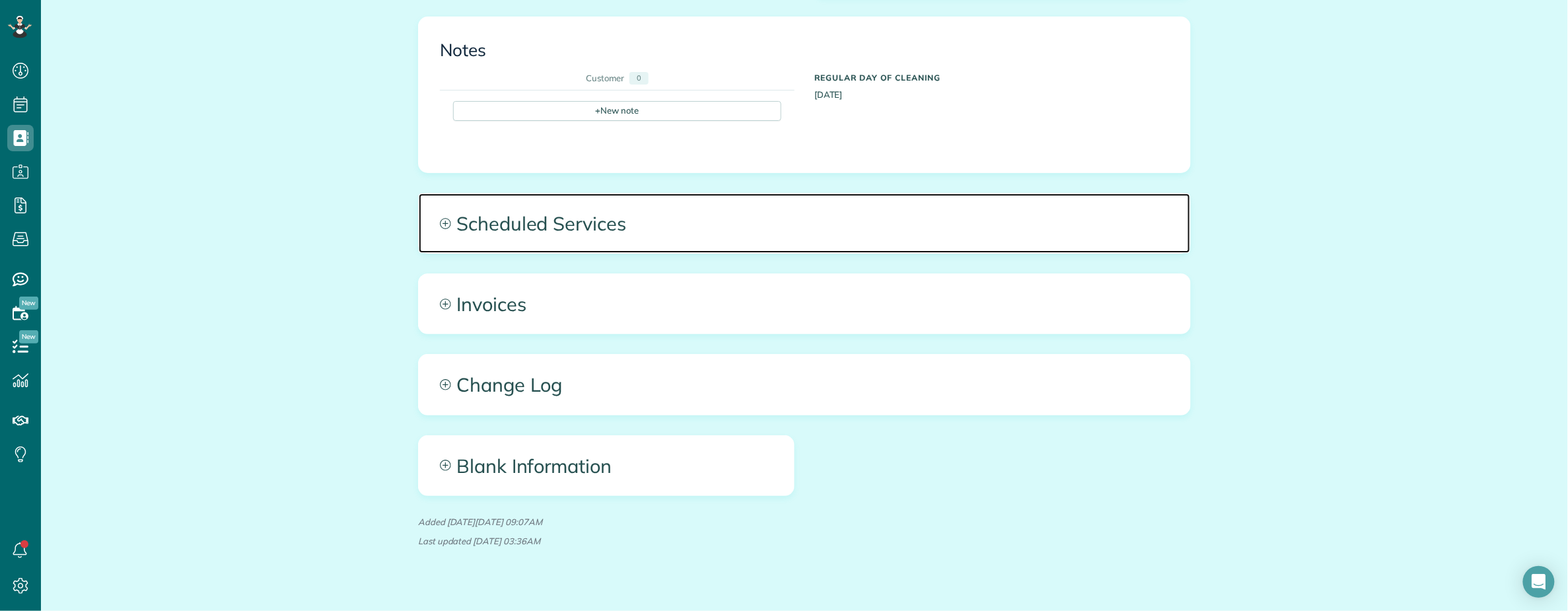
click at [892, 197] on span "Scheduled Services" at bounding box center [804, 223] width 771 height 60
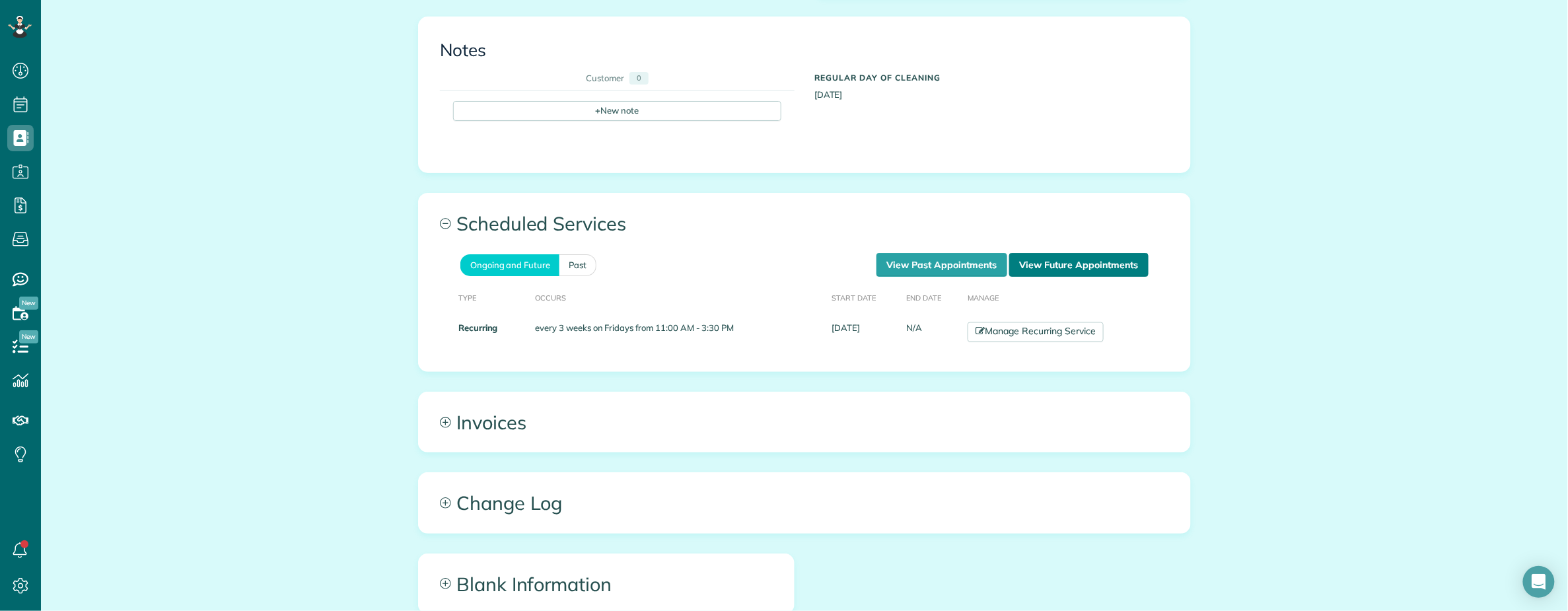
click at [1050, 253] on link "View Future Appointments" at bounding box center [1079, 264] width 140 height 24
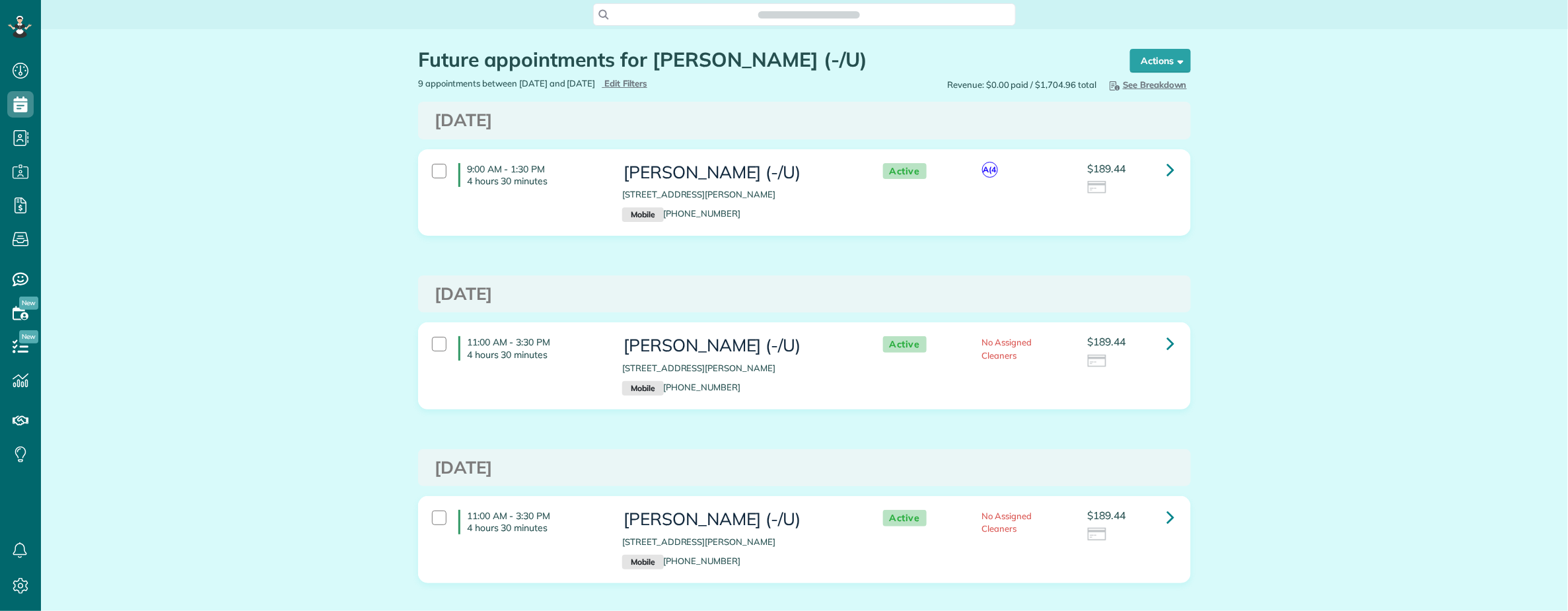
scroll to position [6, 6]
copy h3 "[PERSON_NAME]"
drag, startPoint x: 655, startPoint y: 173, endPoint x: 719, endPoint y: 141, distance: 71.6
click at [736, 173] on div "[PERSON_NAME] (-/U) [STREET_ADDRESS][PERSON_NAME] Mobile [PHONE_NUMBER]" at bounding box center [739, 193] width 254 height 72
click at [677, 12] on span "Search ZenMaid…" at bounding box center [809, 14] width 402 height 13
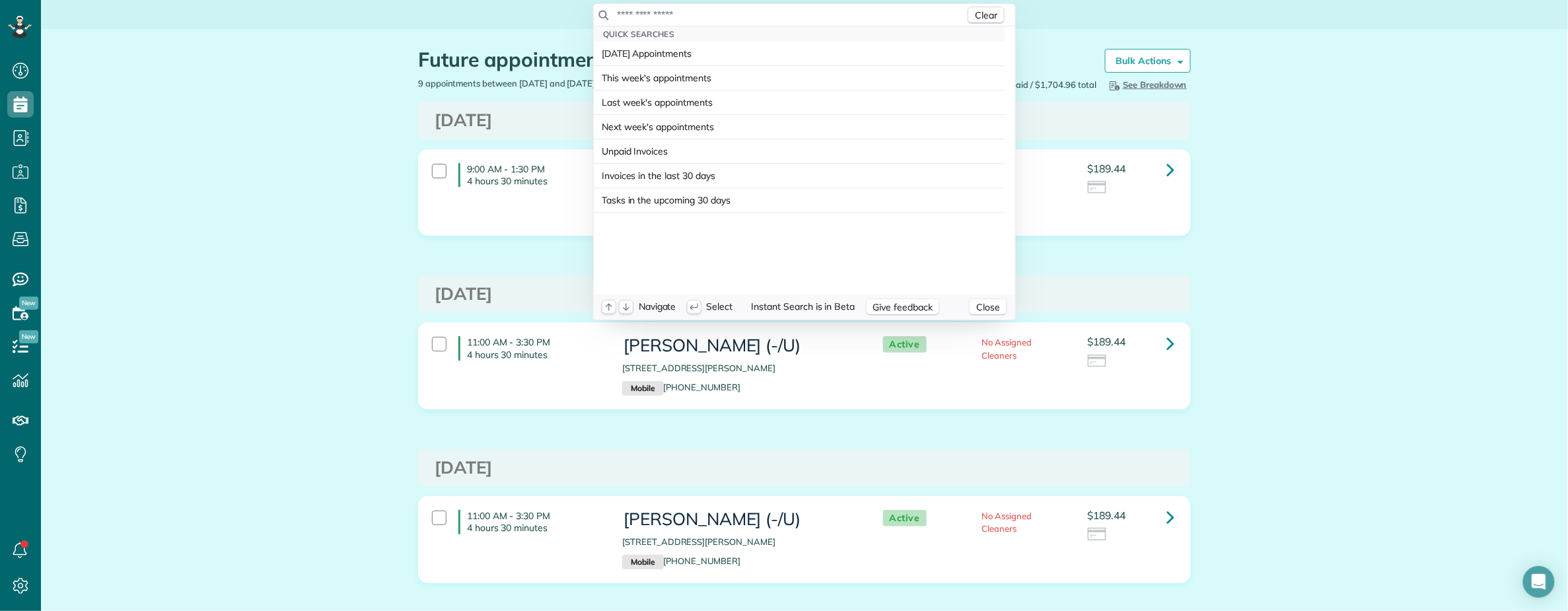
click at [672, 16] on input "text" at bounding box center [790, 14] width 349 height 13
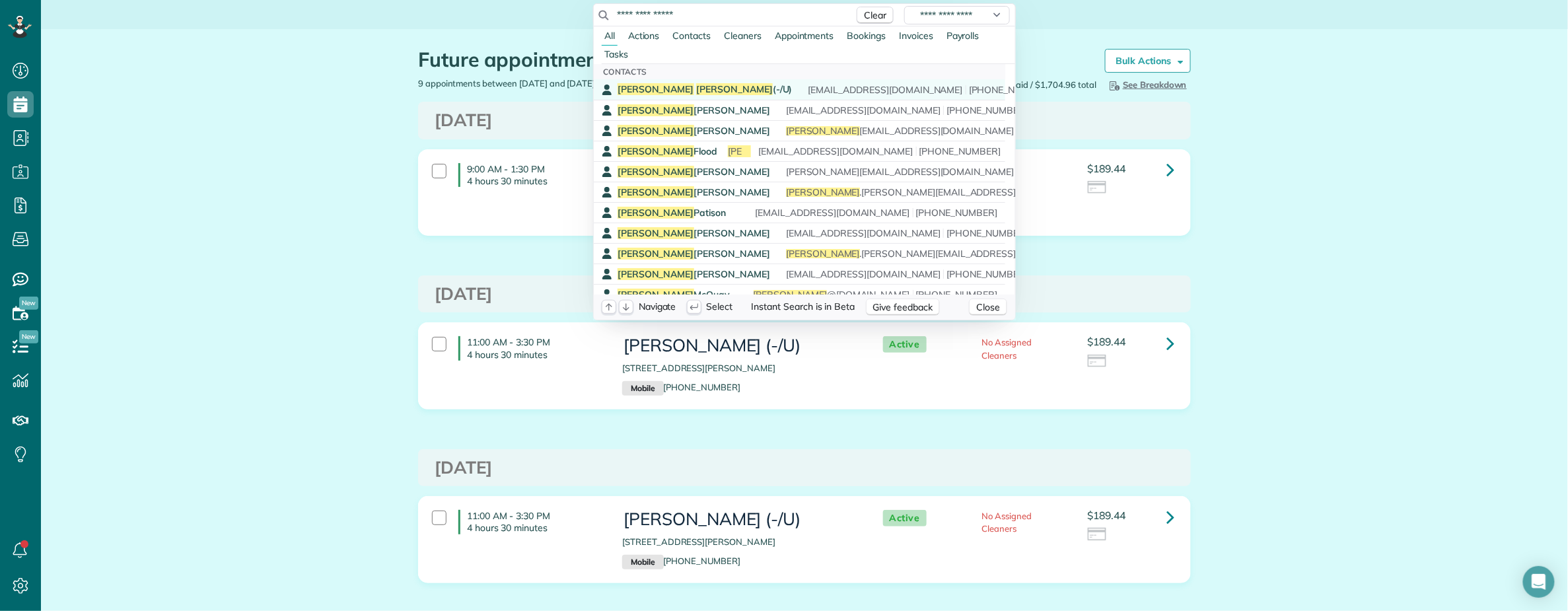
type input "**********"
click at [679, 86] on span "Michael Fischer (-/U)" at bounding box center [705, 89] width 175 height 12
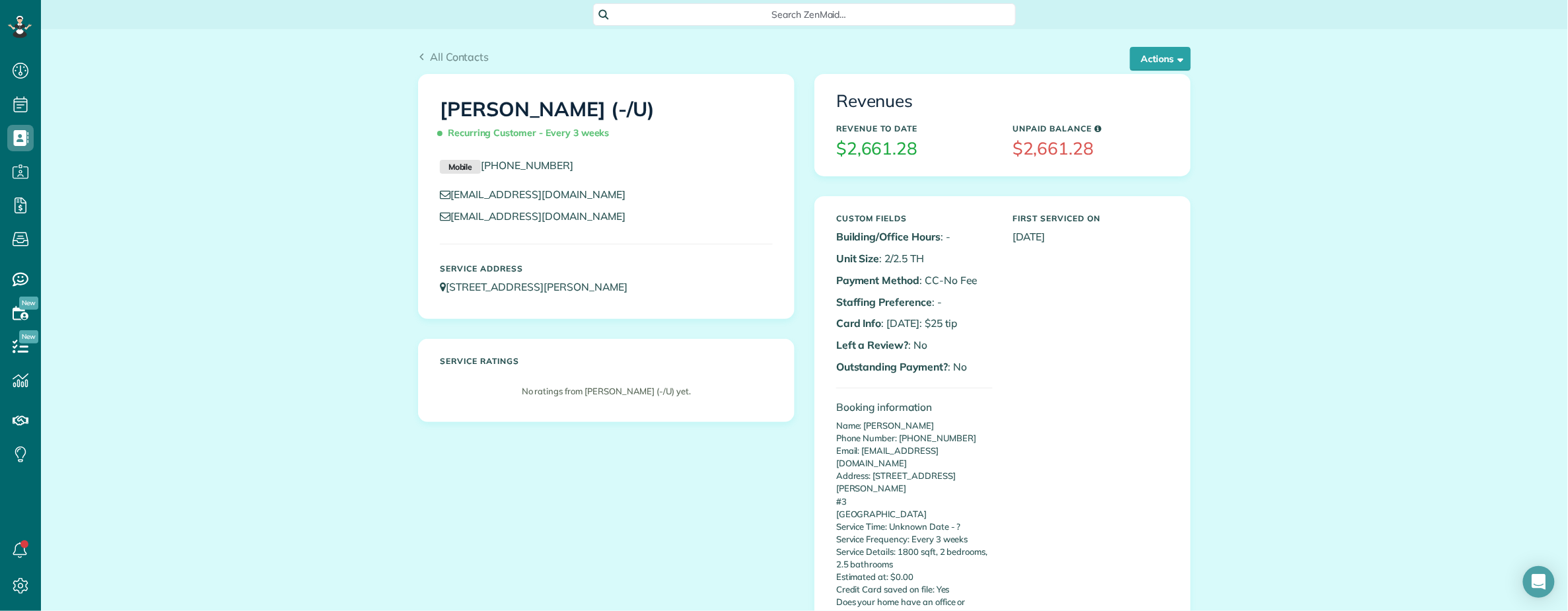
scroll to position [6, 6]
click at [1152, 59] on button "Actions" at bounding box center [1161, 58] width 61 height 24
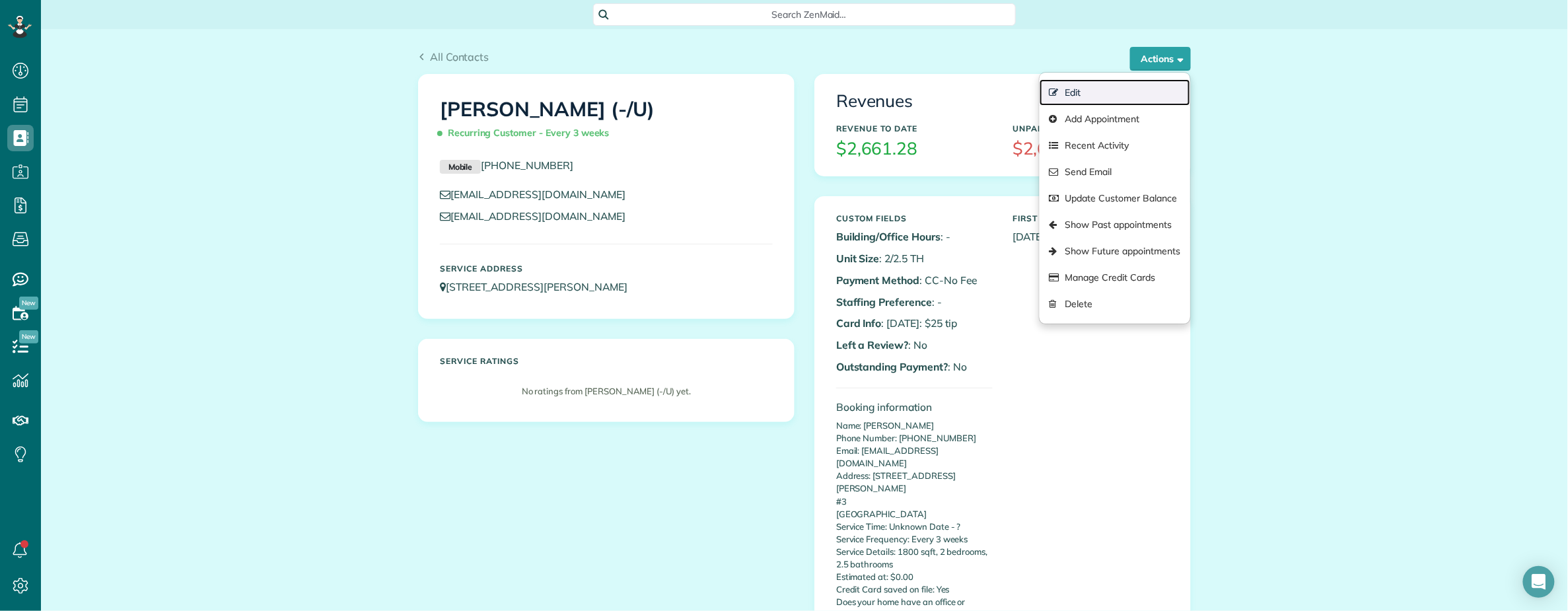
click at [1086, 94] on link "Edit" at bounding box center [1115, 92] width 151 height 27
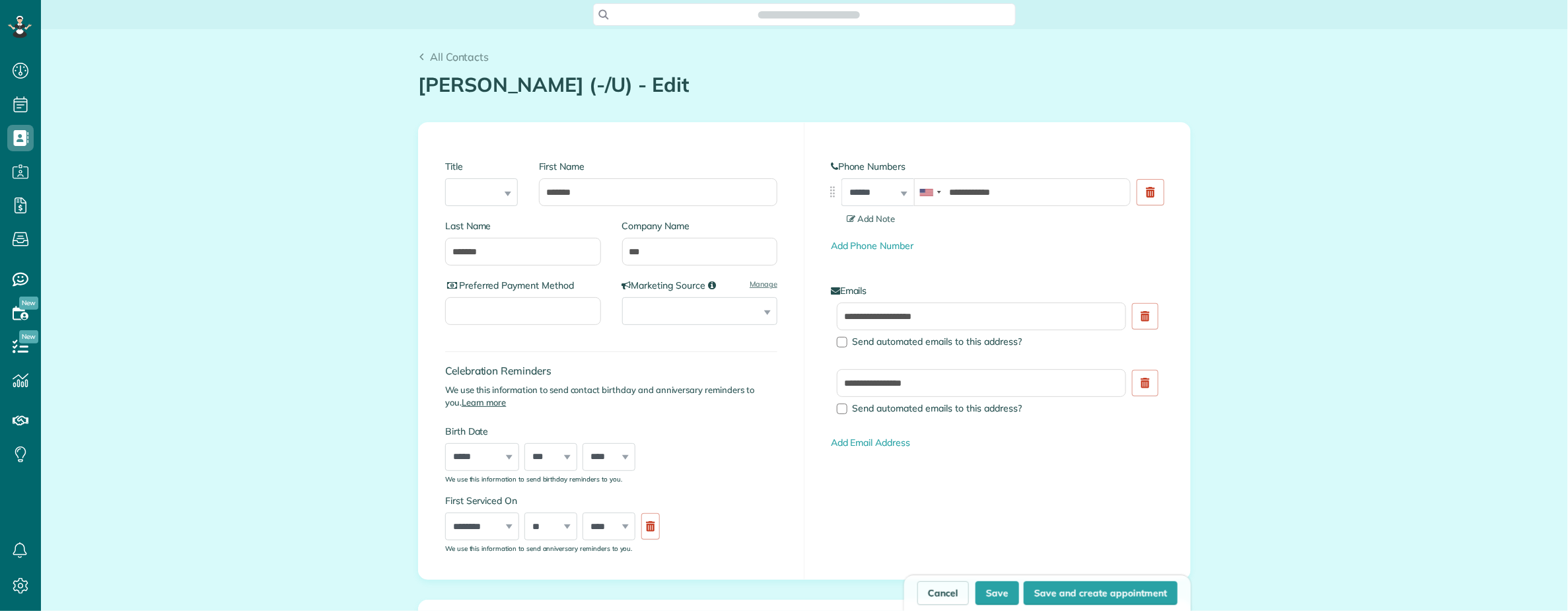
scroll to position [6, 6]
type input "**********"
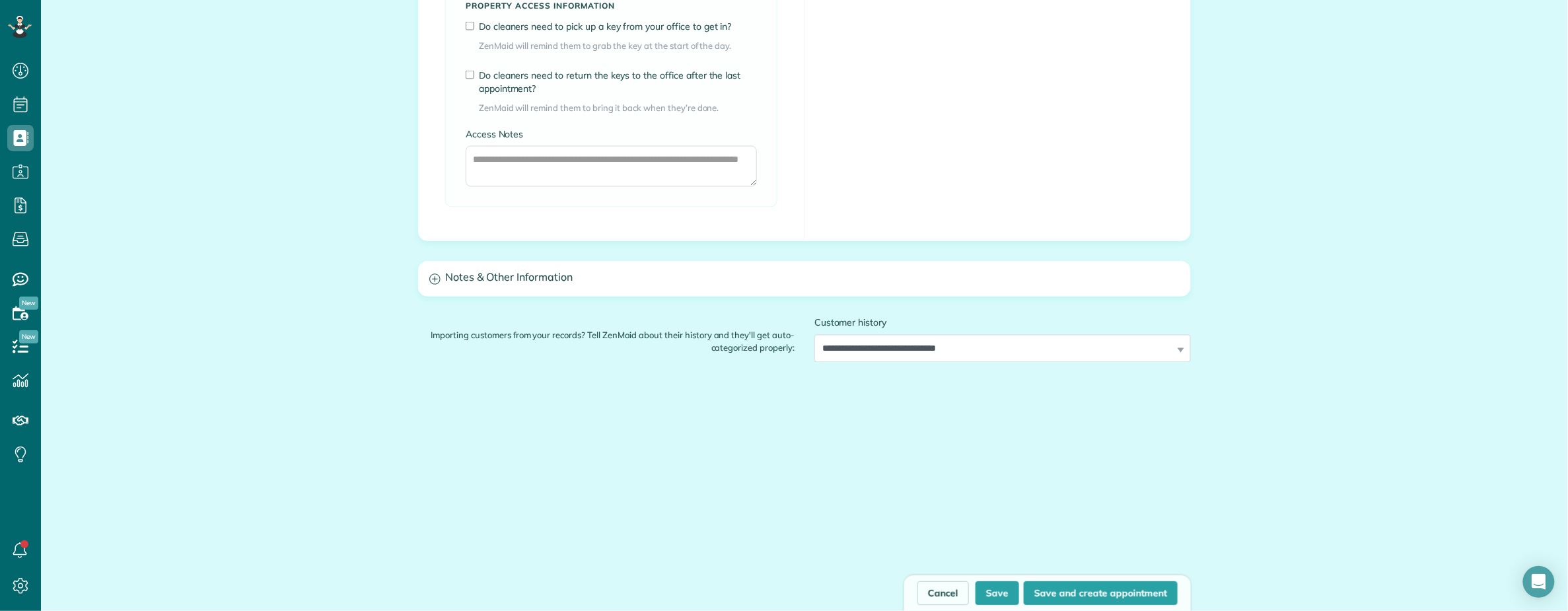
scroll to position [1042, 0]
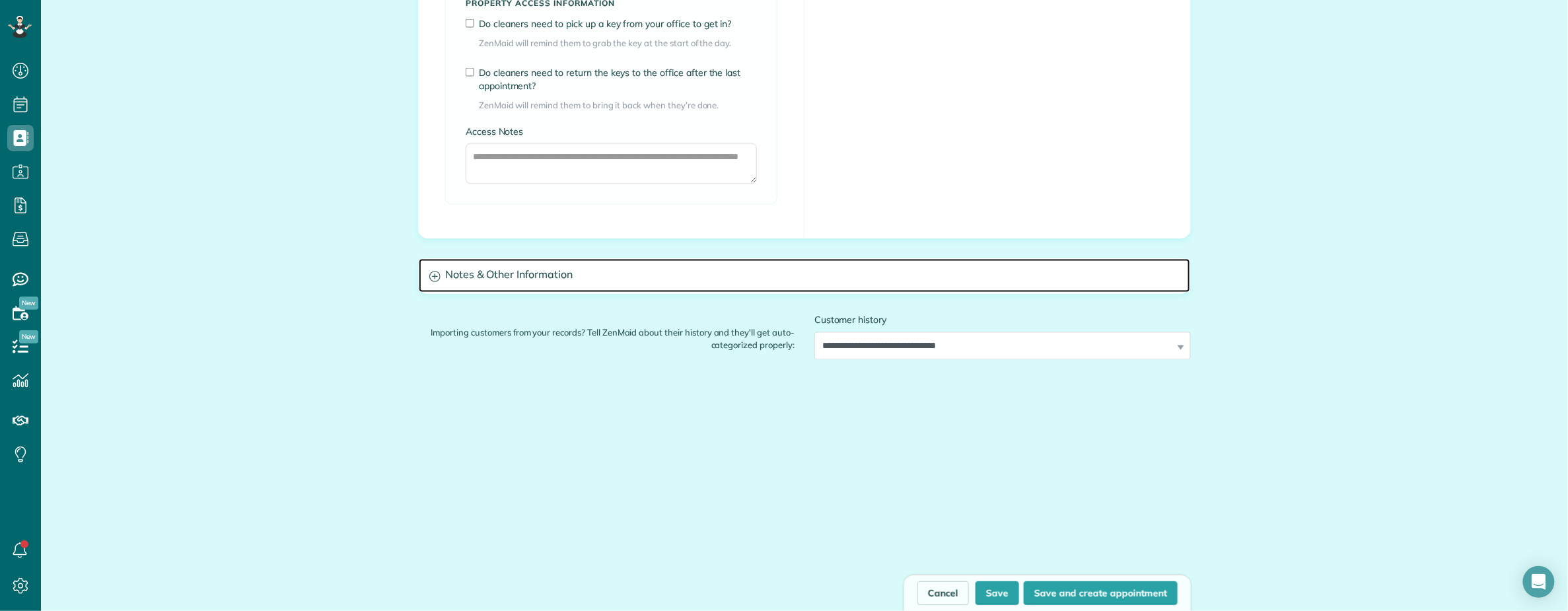
click at [557, 288] on h3 "Notes & Other Information" at bounding box center [804, 276] width 771 height 33
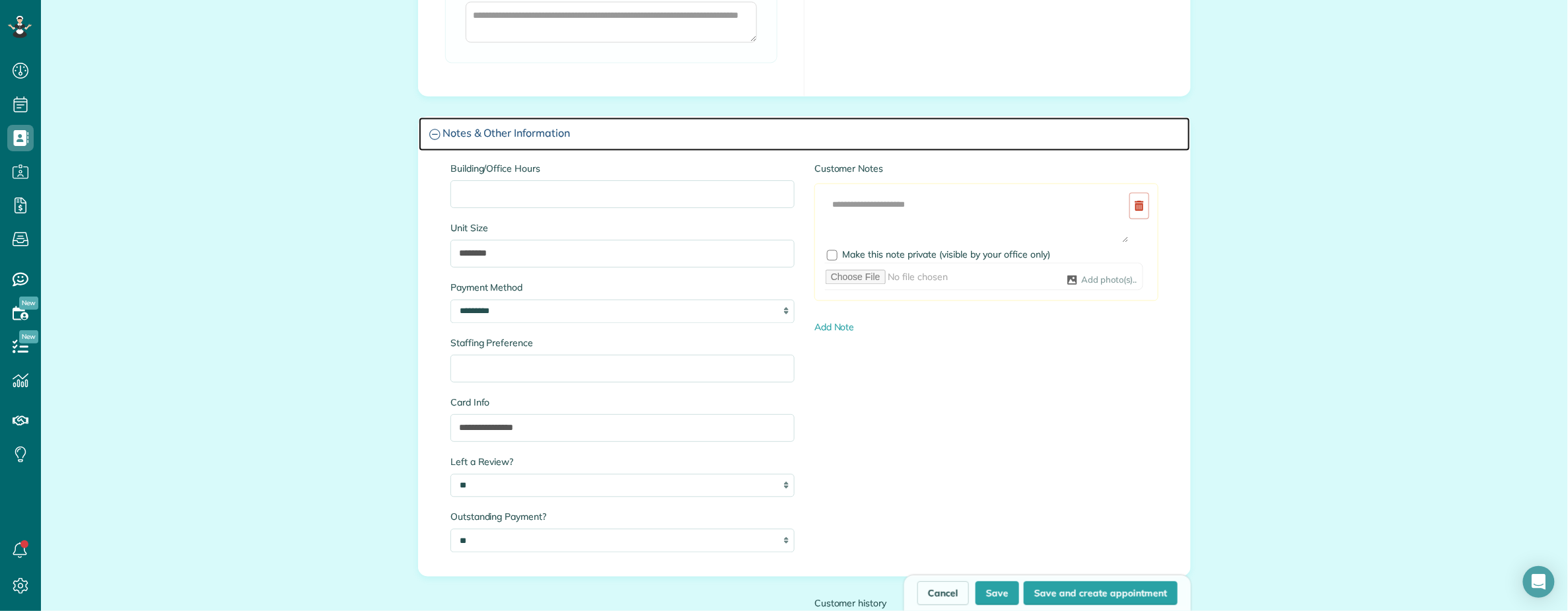
scroll to position [1308, 0]
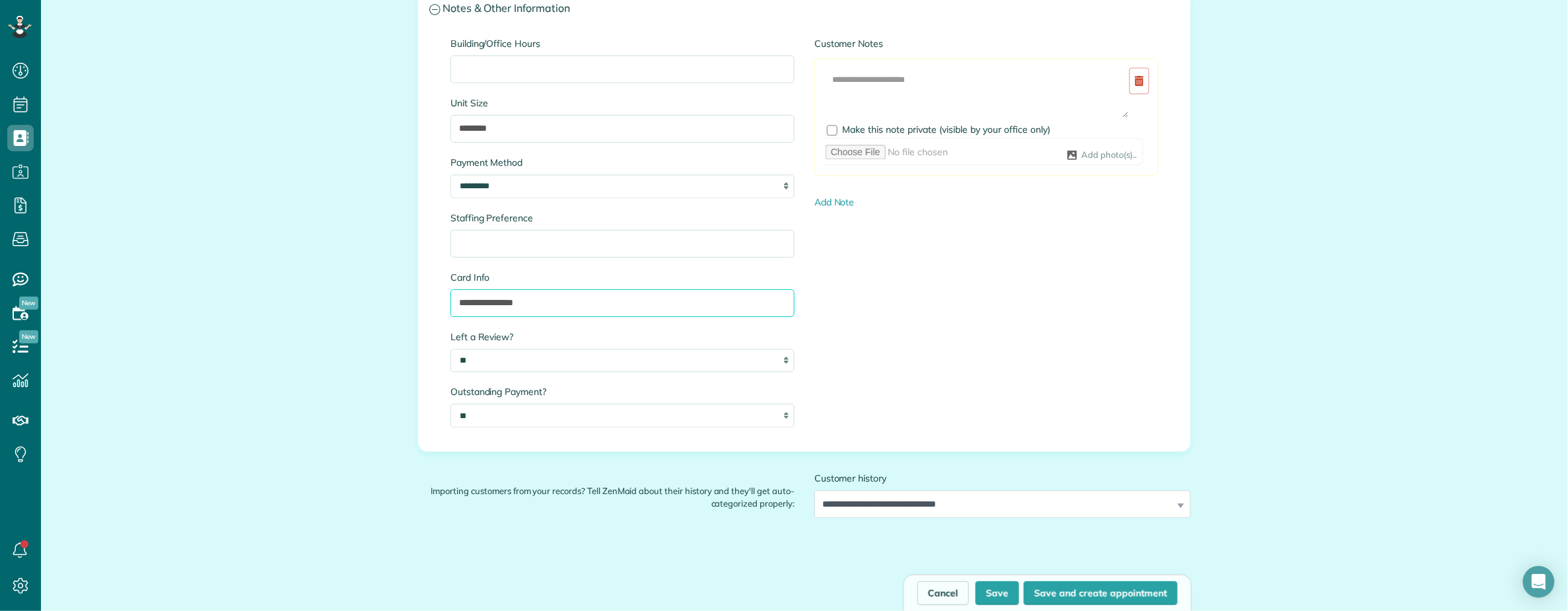
click at [579, 304] on input "**********" at bounding box center [622, 303] width 344 height 28
type input "**********"
click at [986, 591] on button "Save" at bounding box center [997, 593] width 44 height 24
type input "**********"
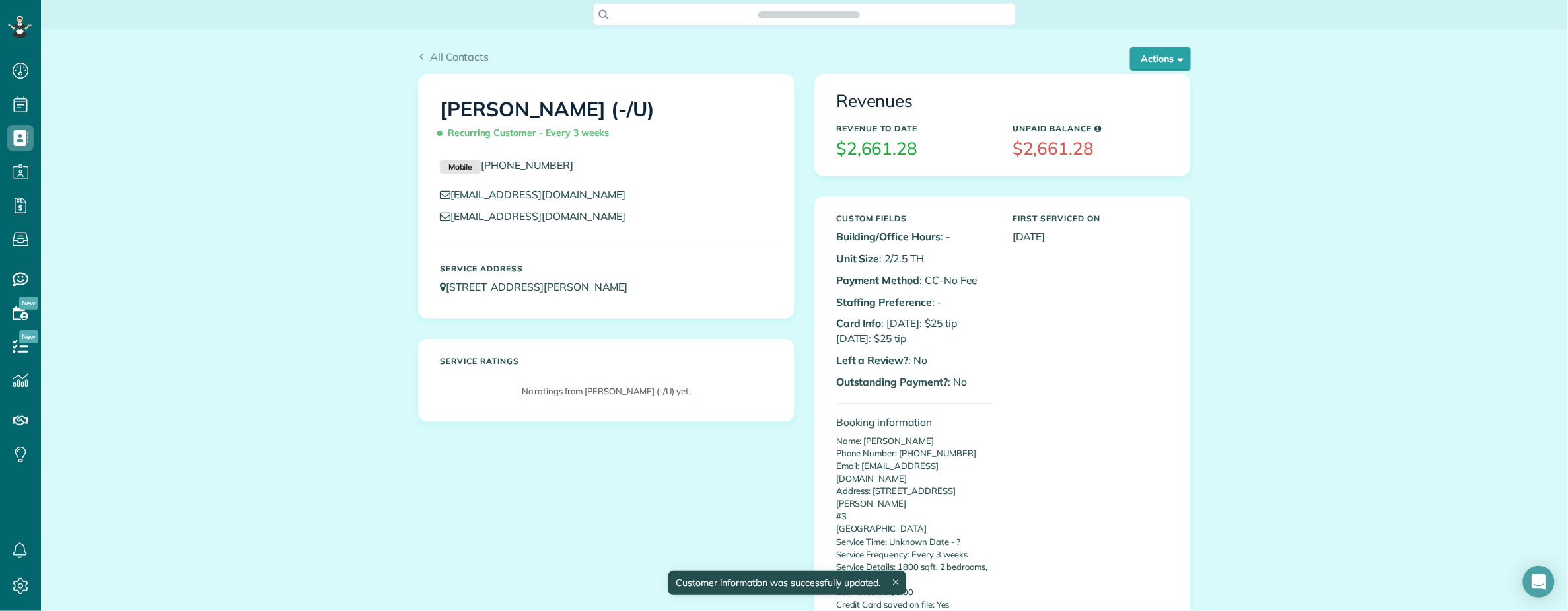
scroll to position [6, 6]
copy h1 "[PERSON_NAME]"
drag, startPoint x: 428, startPoint y: 108, endPoint x: 389, endPoint y: 241, distance: 138.6
click at [578, 109] on div "[PERSON_NAME] (-/U) Recurring Customer - Every 3 weeks" at bounding box center [606, 119] width 352 height 67
drag, startPoint x: 653, startPoint y: 105, endPoint x: 212, endPoint y: 342, distance: 500.6
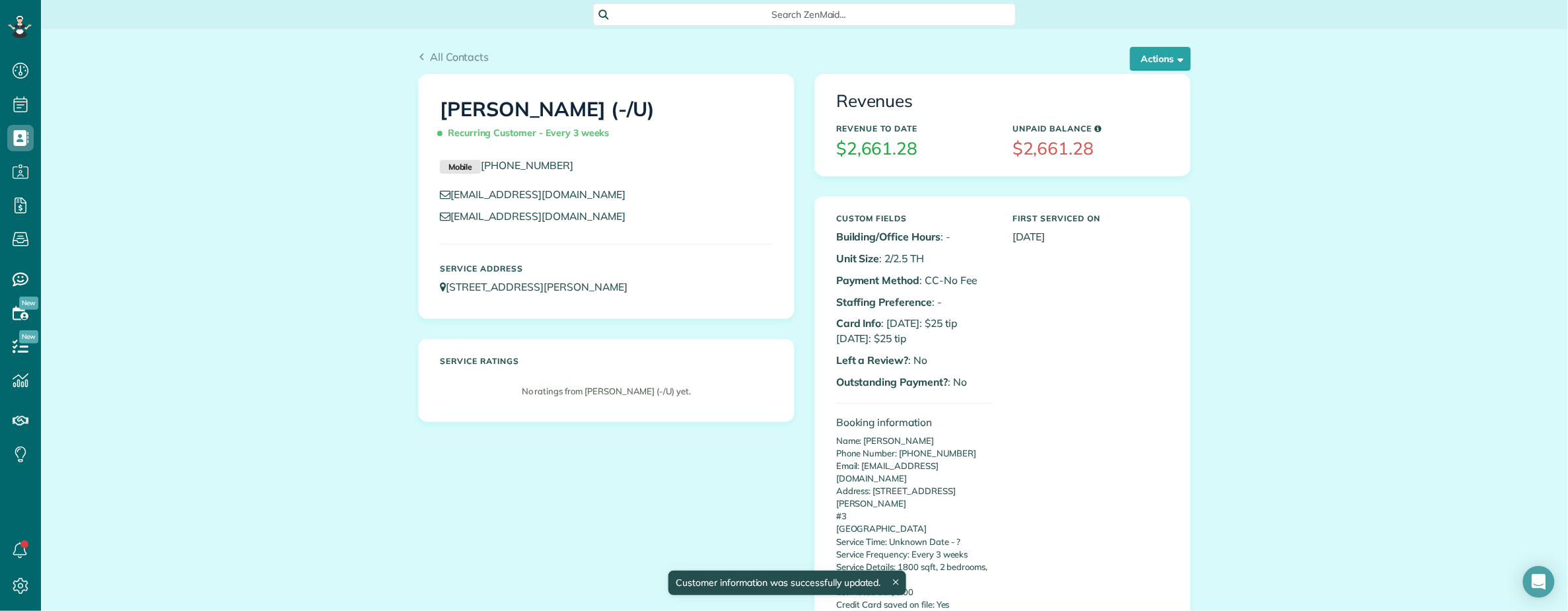
click at [419, 119] on div "[PERSON_NAME] (-/U) Recurring Customer - Every 3 weeks Mobile [PHONE_NUMBER] [E…" at bounding box center [606, 197] width 375 height 244
copy h1 "[PERSON_NAME] (-/U)"
click at [669, 12] on span "Search ZenMaid…" at bounding box center [809, 14] width 402 height 13
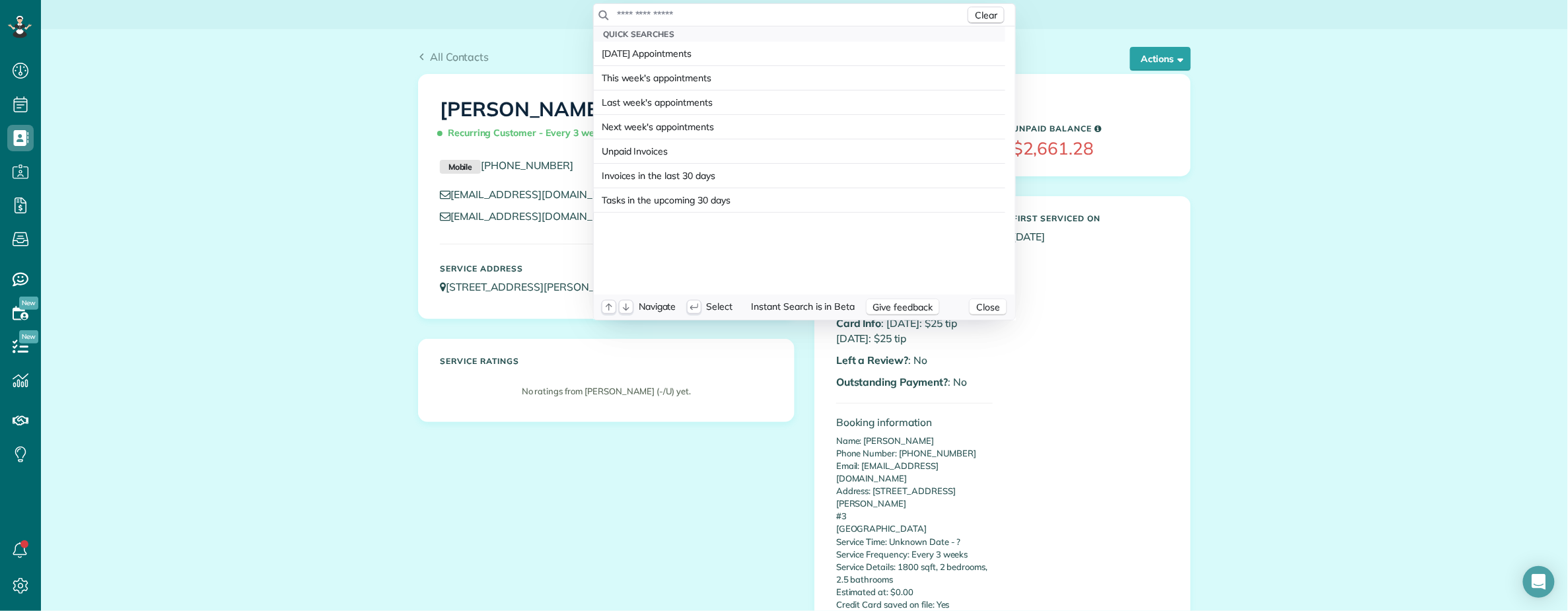
click at [662, 10] on input "text" at bounding box center [790, 14] width 349 height 13
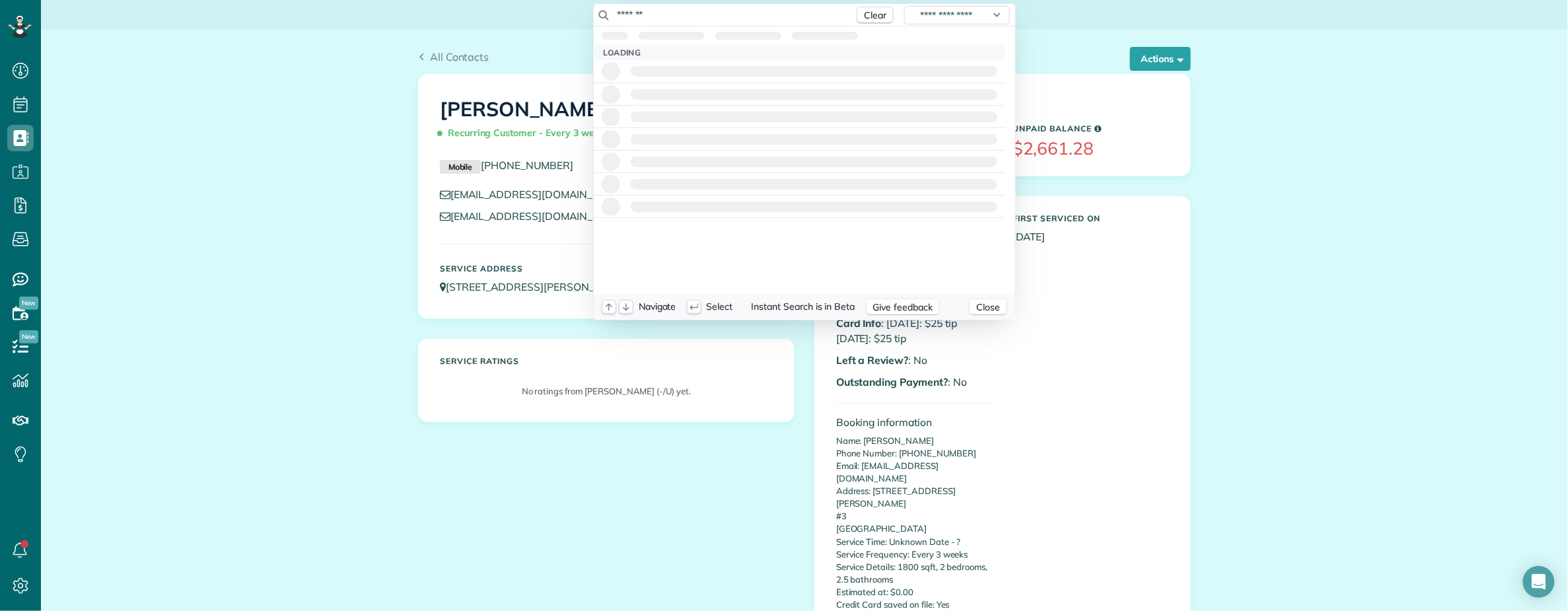
click at [617, 14] on input "*******" at bounding box center [731, 14] width 231 height 13
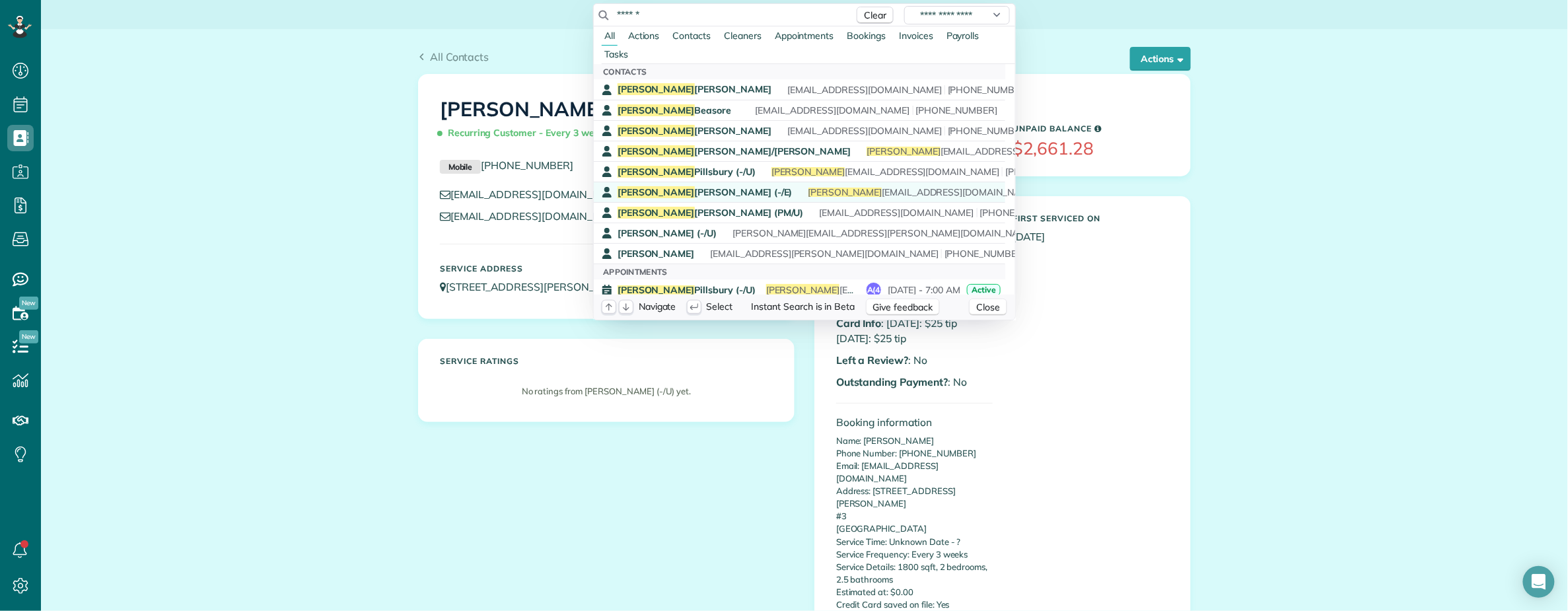
type input "******"
click at [695, 199] on span "Audrey Haynes (-/E)" at bounding box center [705, 192] width 175 height 12
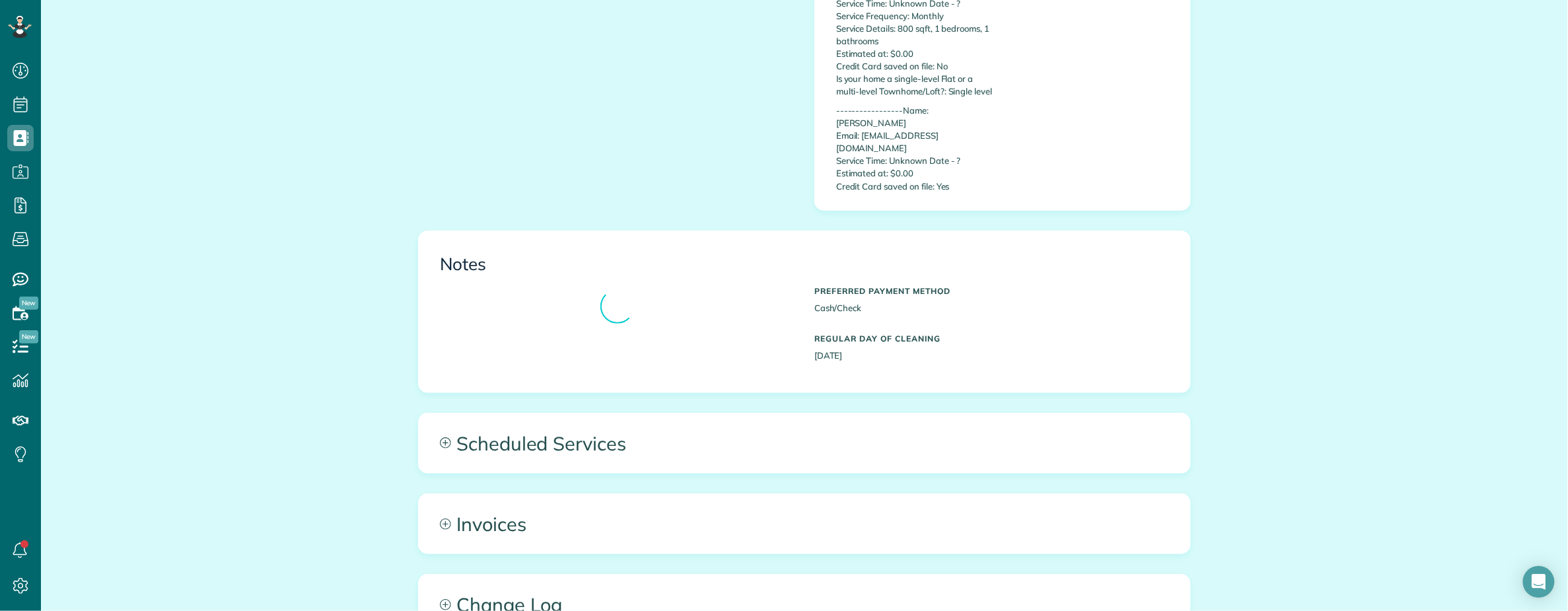
scroll to position [731, 0]
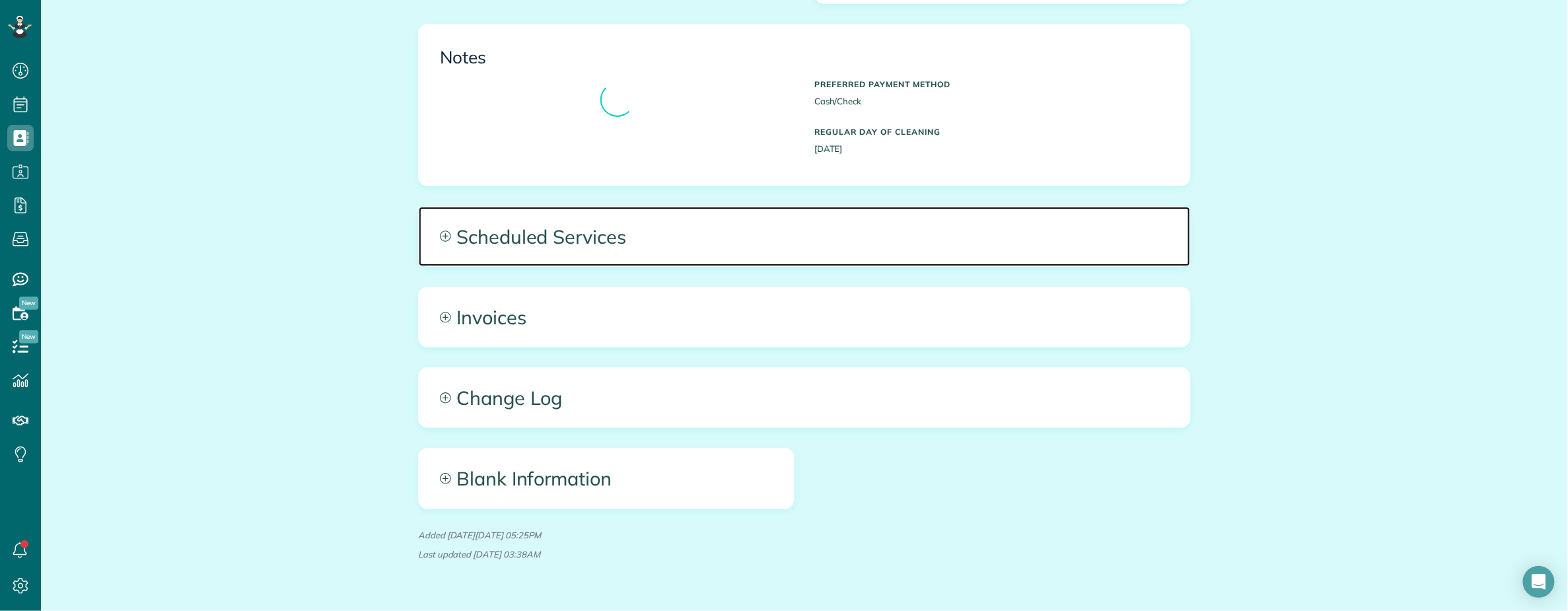
click at [707, 209] on span "Scheduled Services" at bounding box center [804, 237] width 771 height 60
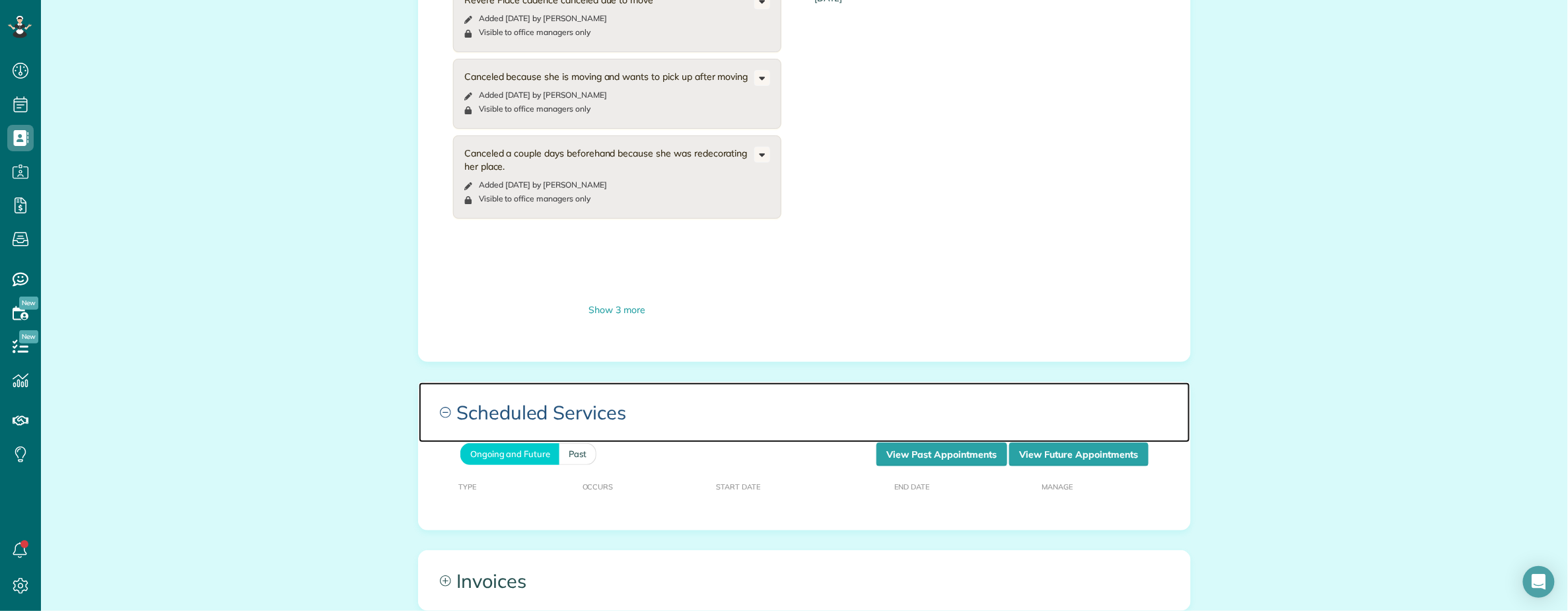
scroll to position [995, 0]
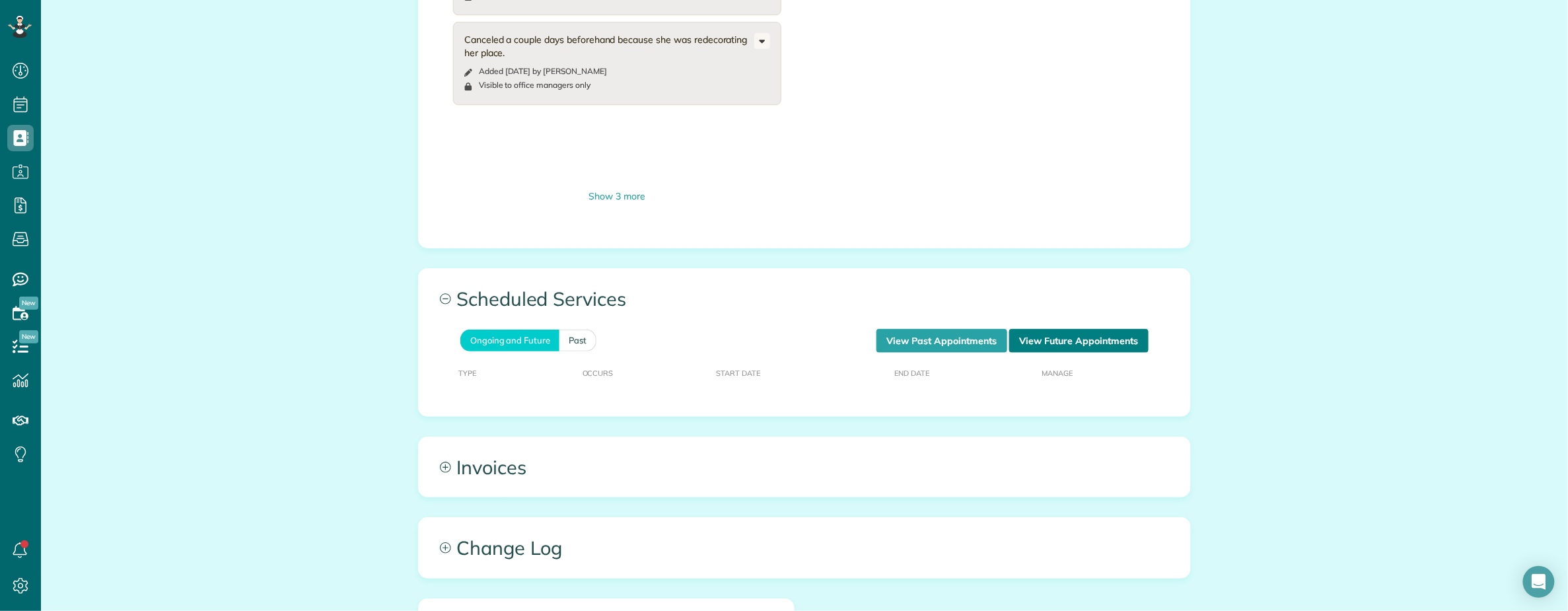
click at [1058, 329] on link "View Future Appointments" at bounding box center [1079, 340] width 140 height 24
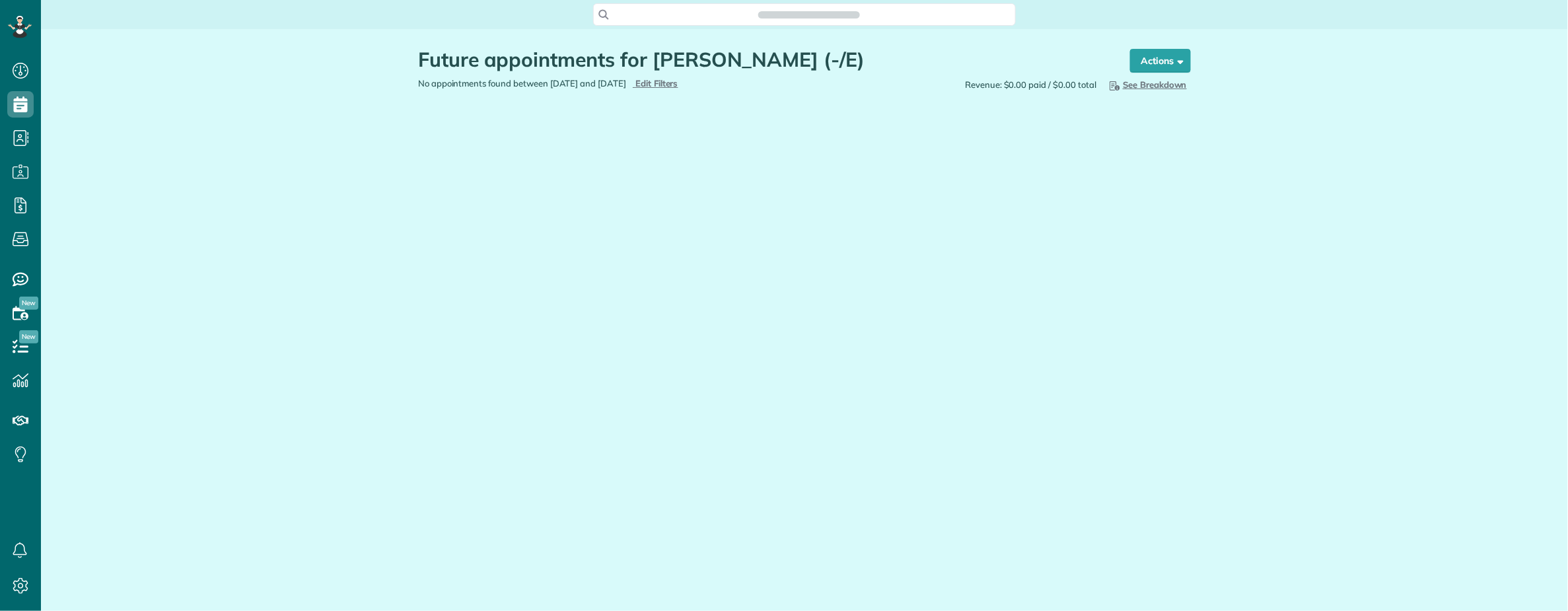
scroll to position [6, 6]
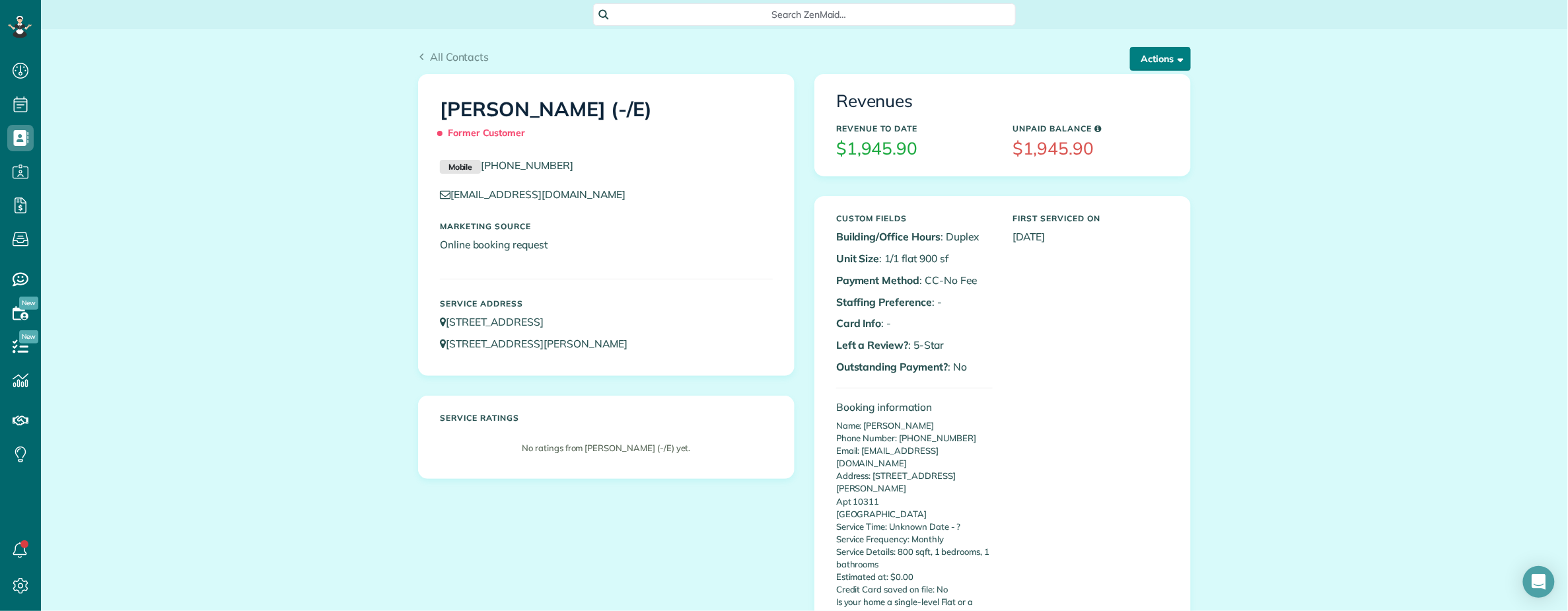
click at [1133, 59] on button "Actions" at bounding box center [1161, 58] width 61 height 24
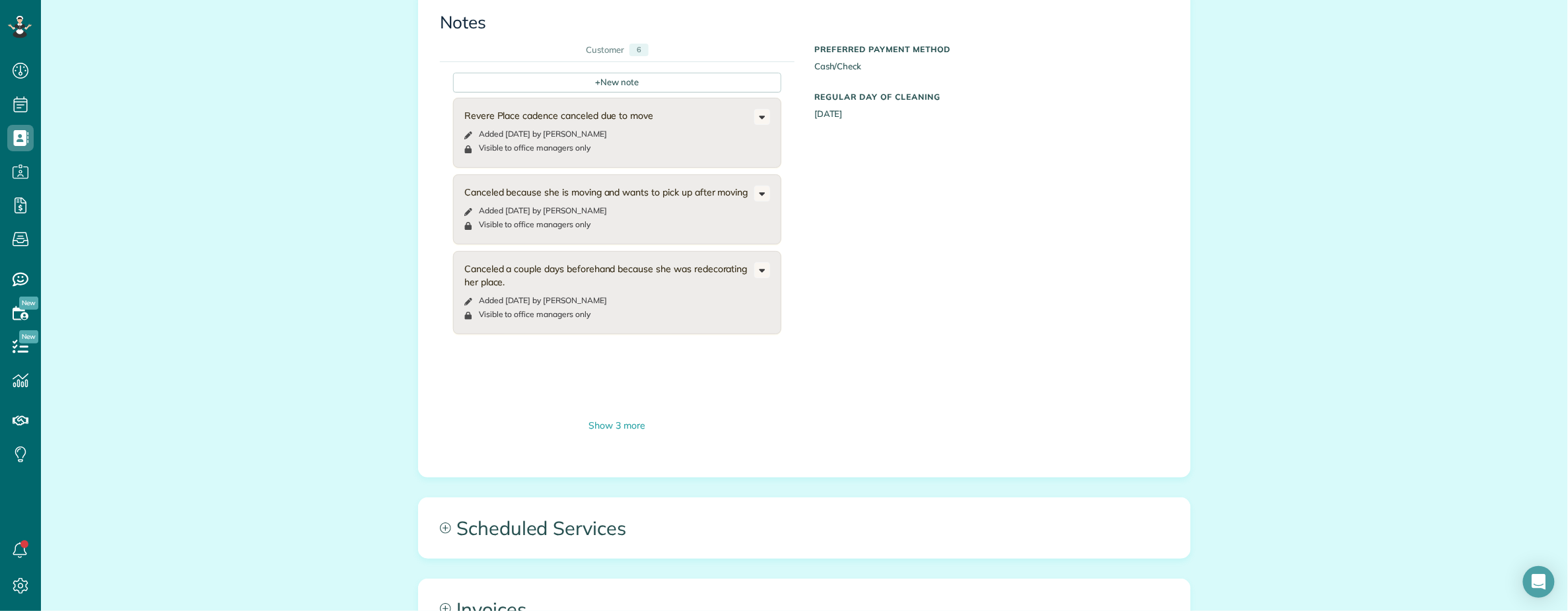
scroll to position [793, 0]
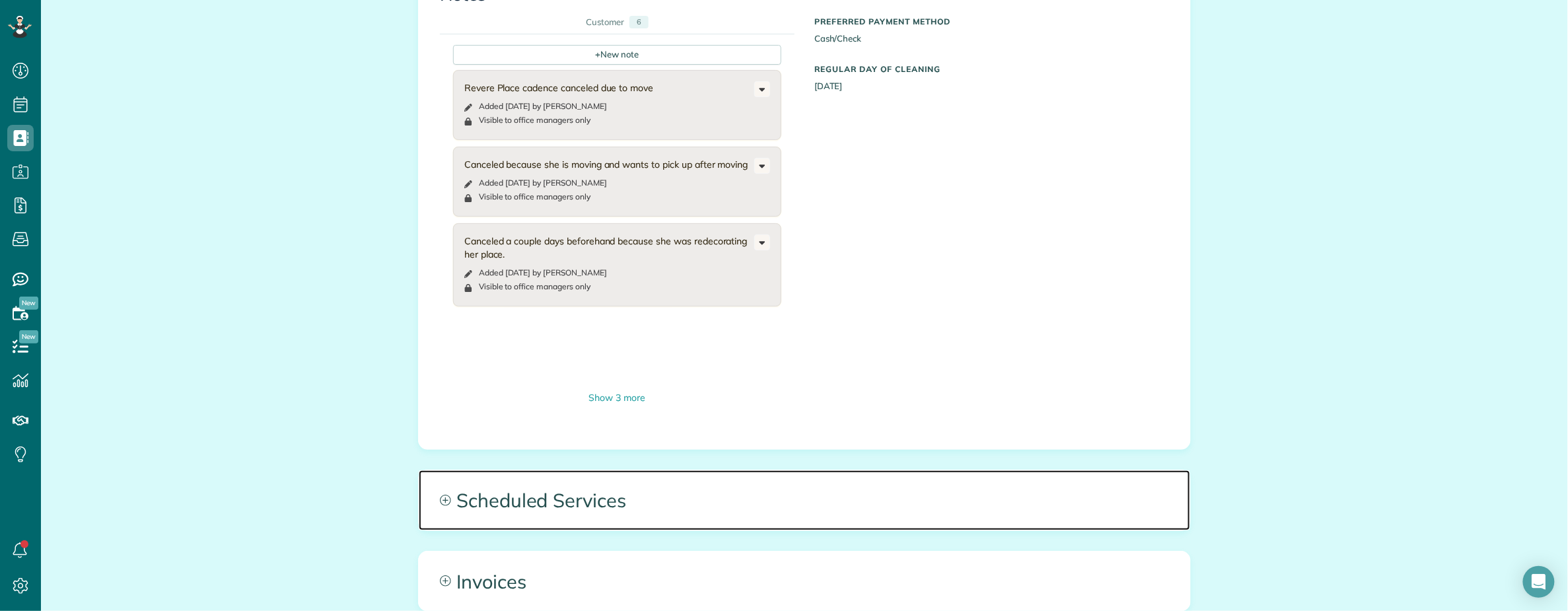
click at [727, 470] on span "Scheduled Services" at bounding box center [804, 500] width 771 height 60
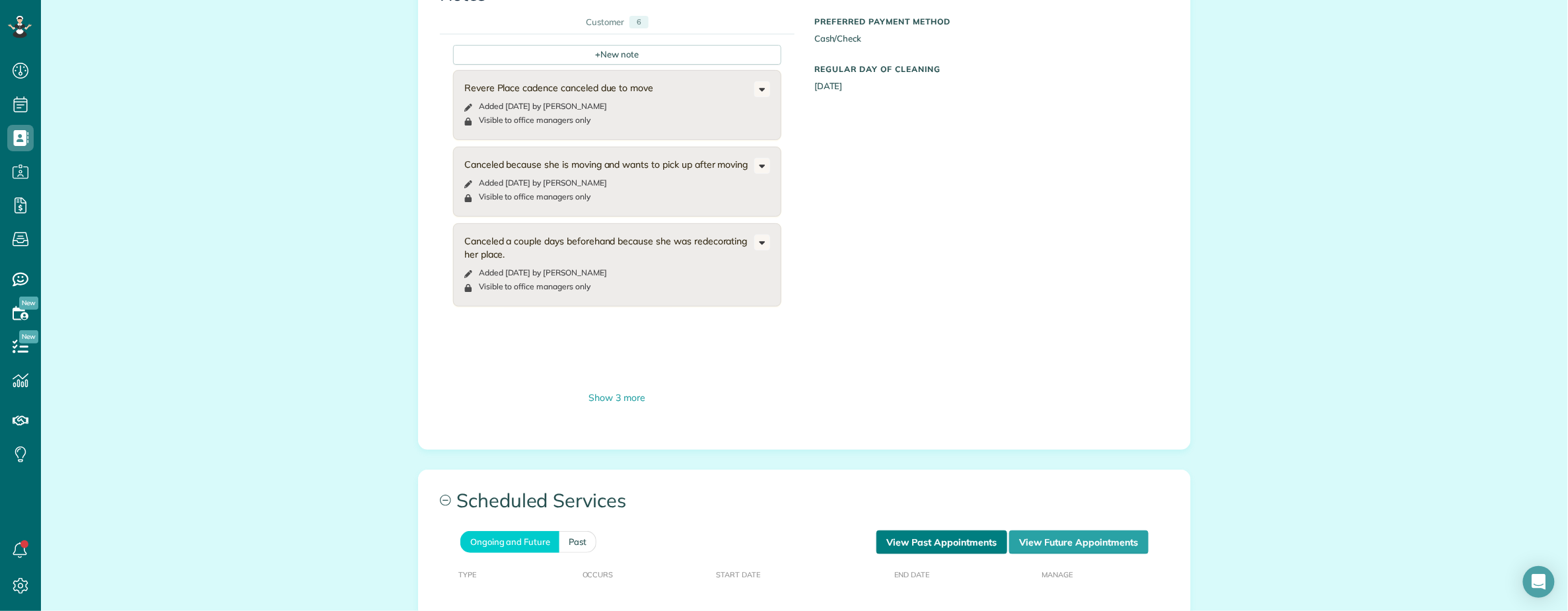
drag, startPoint x: 891, startPoint y: 504, endPoint x: 883, endPoint y: 503, distance: 8.1
click at [891, 530] on link "View Past Appointments" at bounding box center [942, 542] width 131 height 24
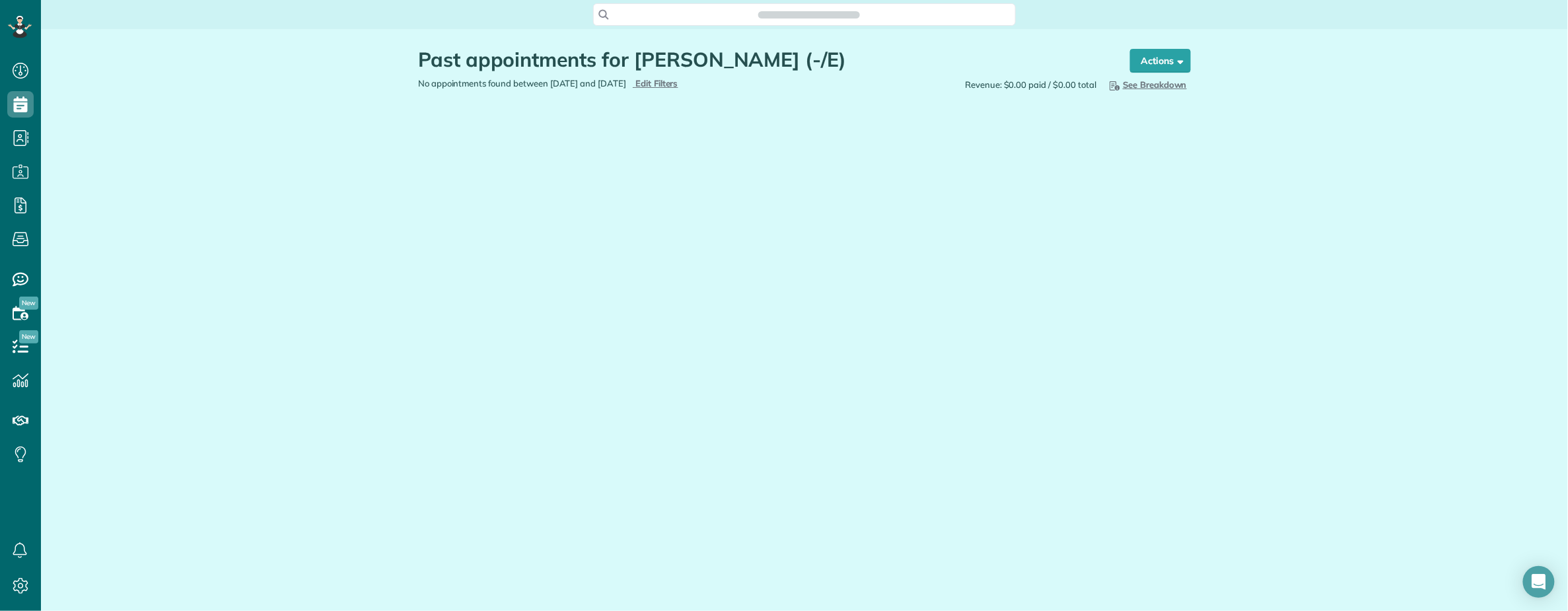
scroll to position [6, 6]
click at [1153, 56] on button "Actions" at bounding box center [1161, 60] width 61 height 24
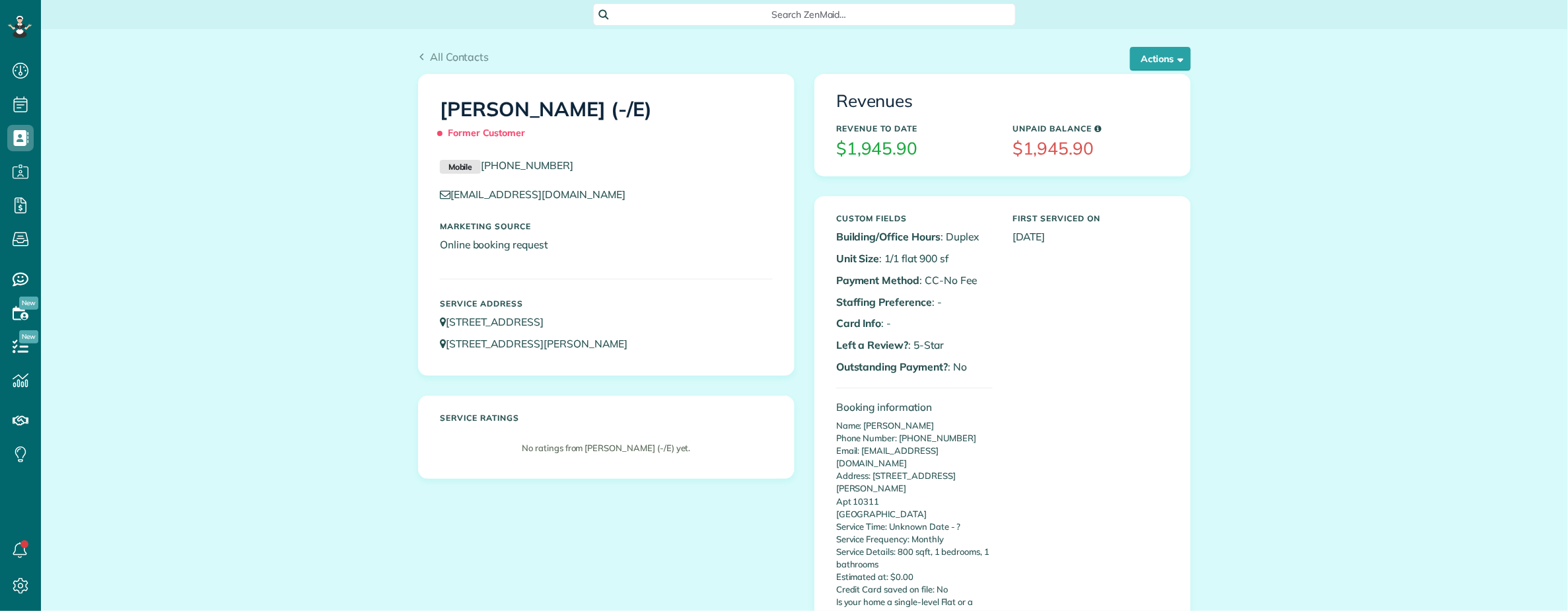
scroll to position [6, 6]
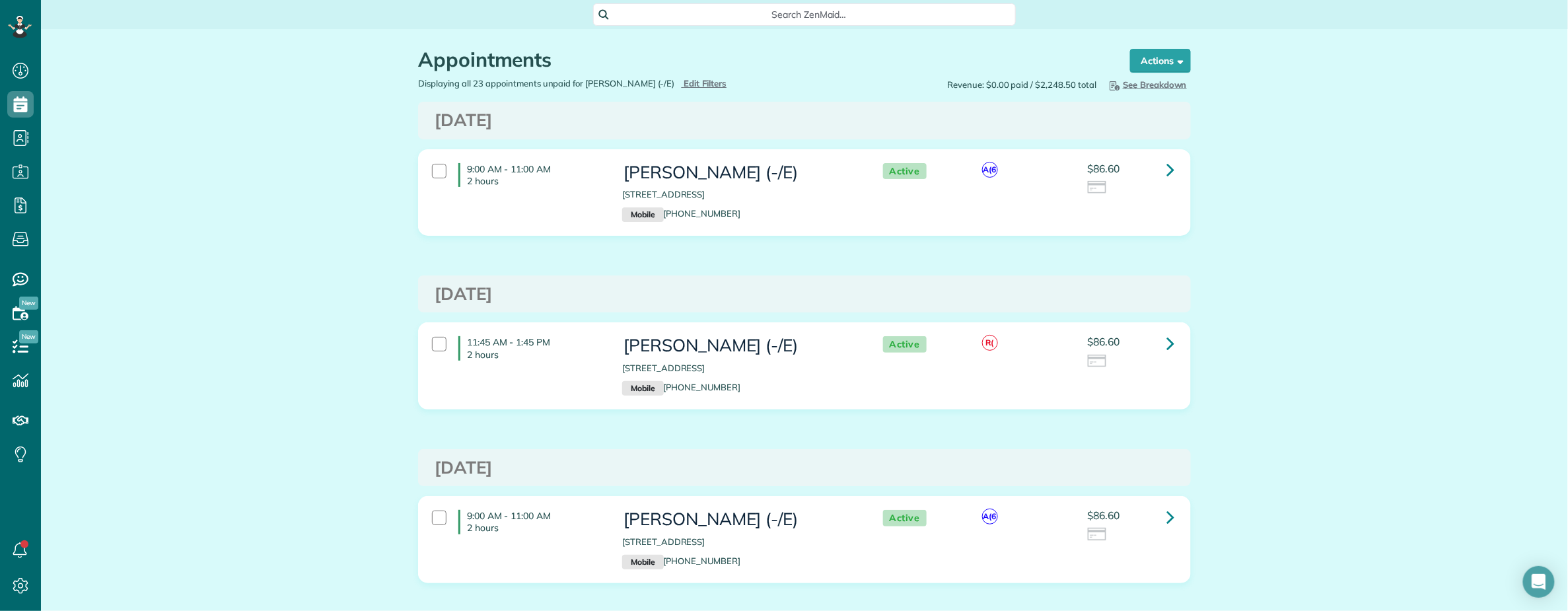
scroll to position [6, 6]
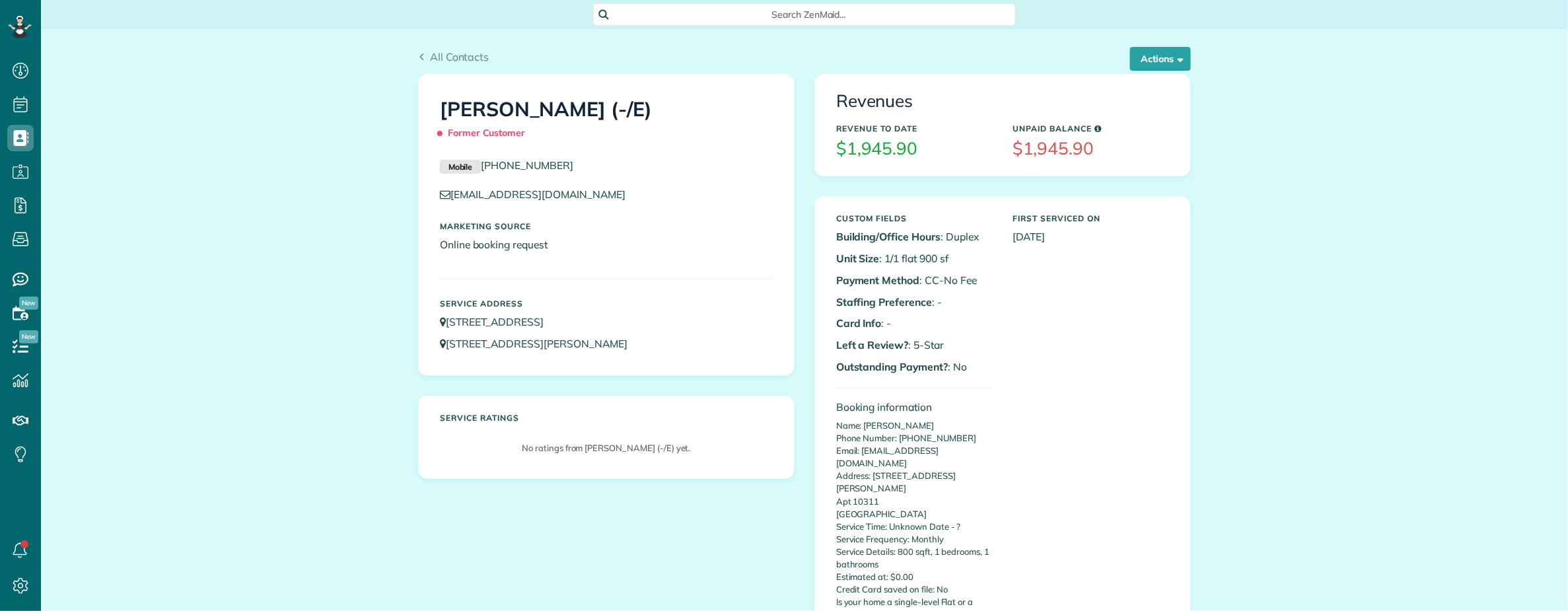
scroll to position [6, 6]
drag, startPoint x: 1159, startPoint y: 64, endPoint x: 1155, endPoint y: 74, distance: 10.8
click at [1159, 64] on button "Actions" at bounding box center [1161, 58] width 61 height 24
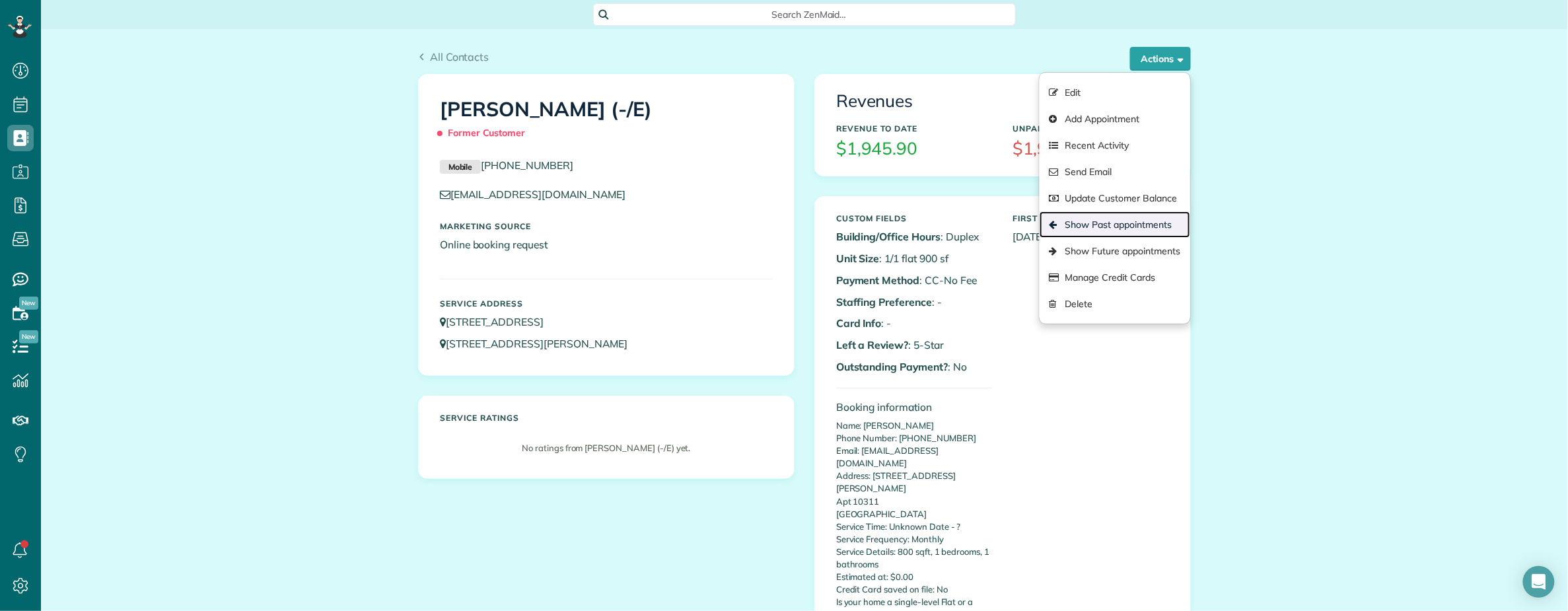
click at [1108, 220] on link "Show Past appointments" at bounding box center [1115, 225] width 151 height 27
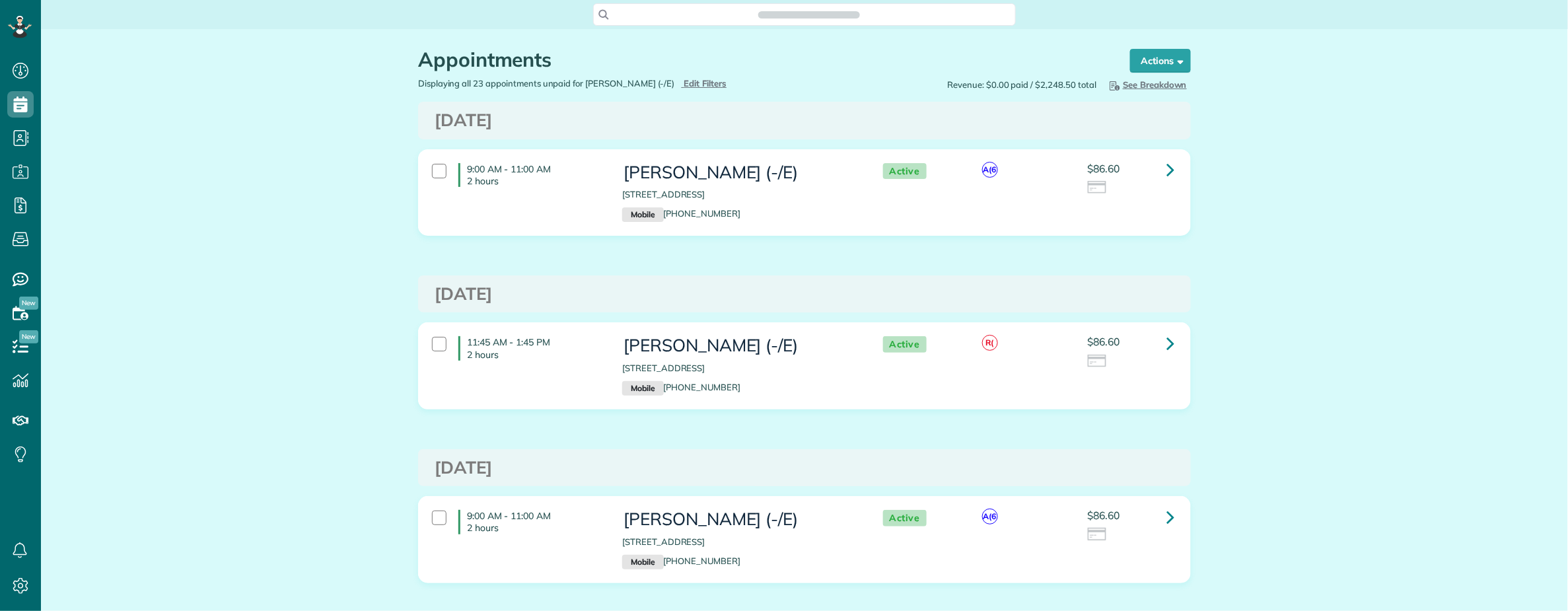
scroll to position [6, 6]
click at [1166, 173] on icon at bounding box center [1170, 169] width 8 height 23
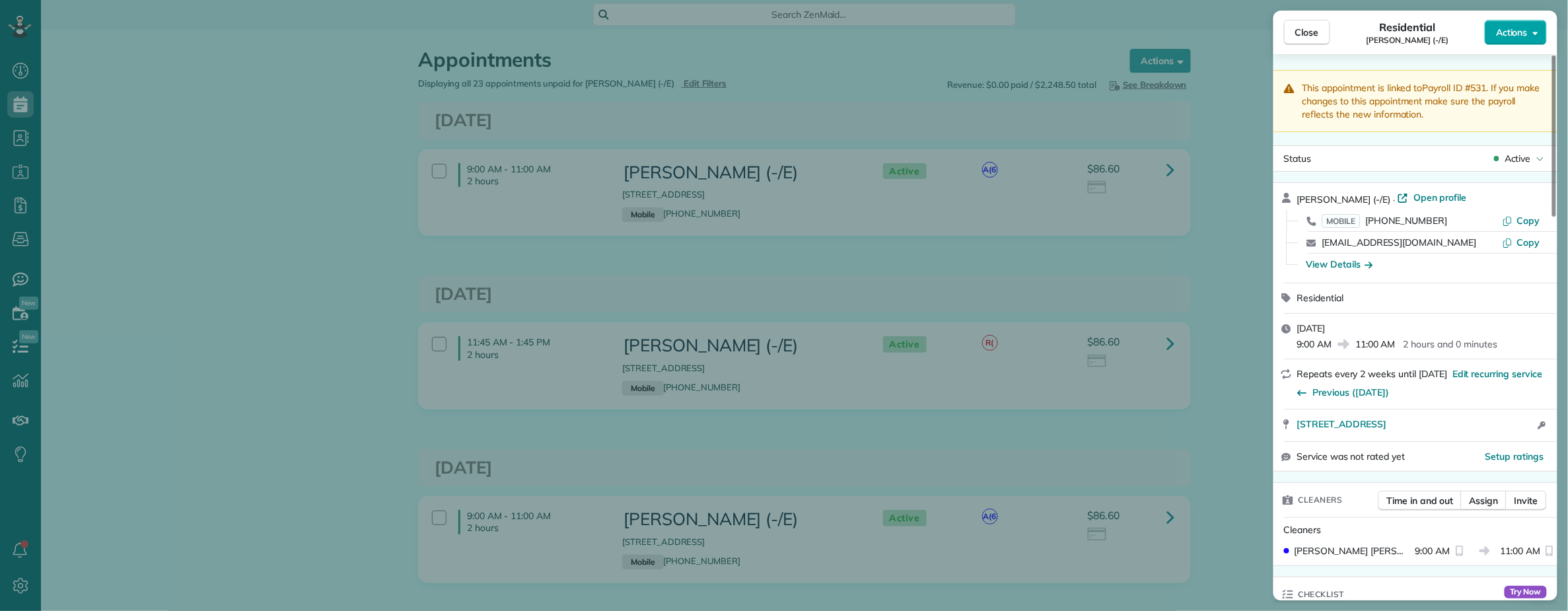
click at [1510, 40] on button "Actions" at bounding box center [1515, 32] width 62 height 25
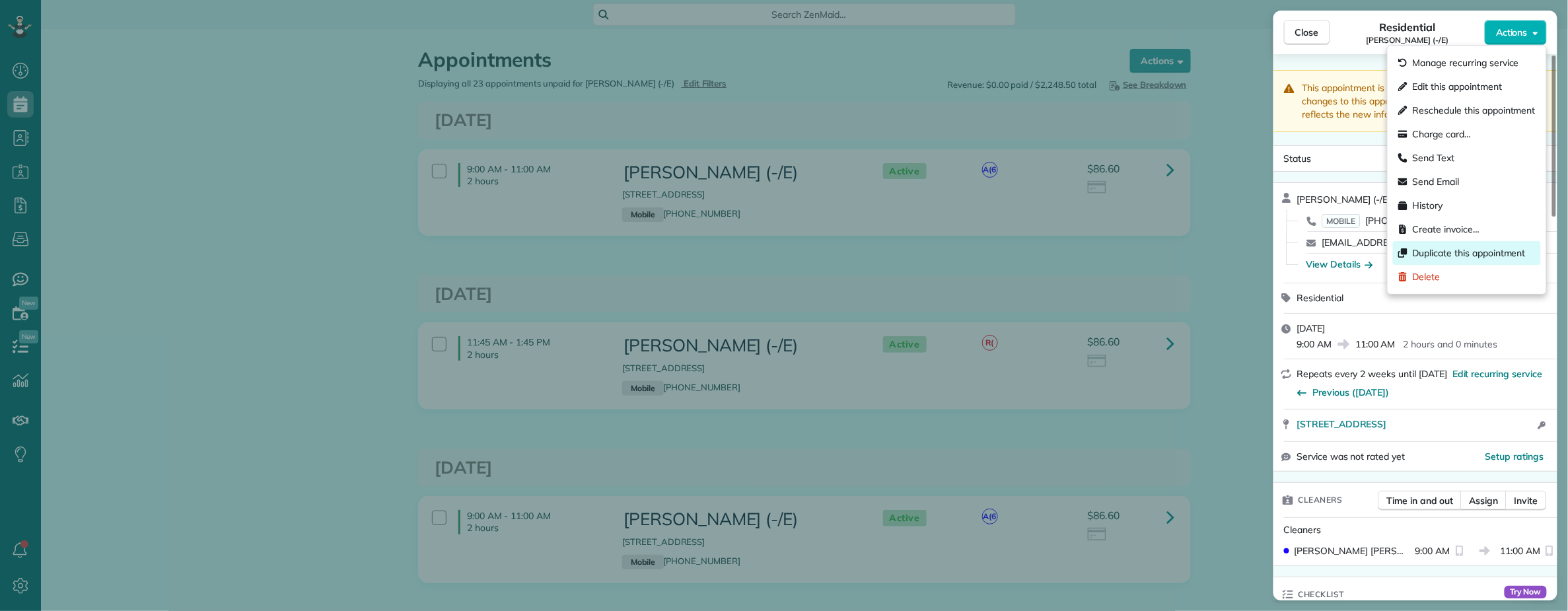
click at [1451, 246] on span "Duplicate this appointment" at bounding box center [1469, 253] width 113 height 13
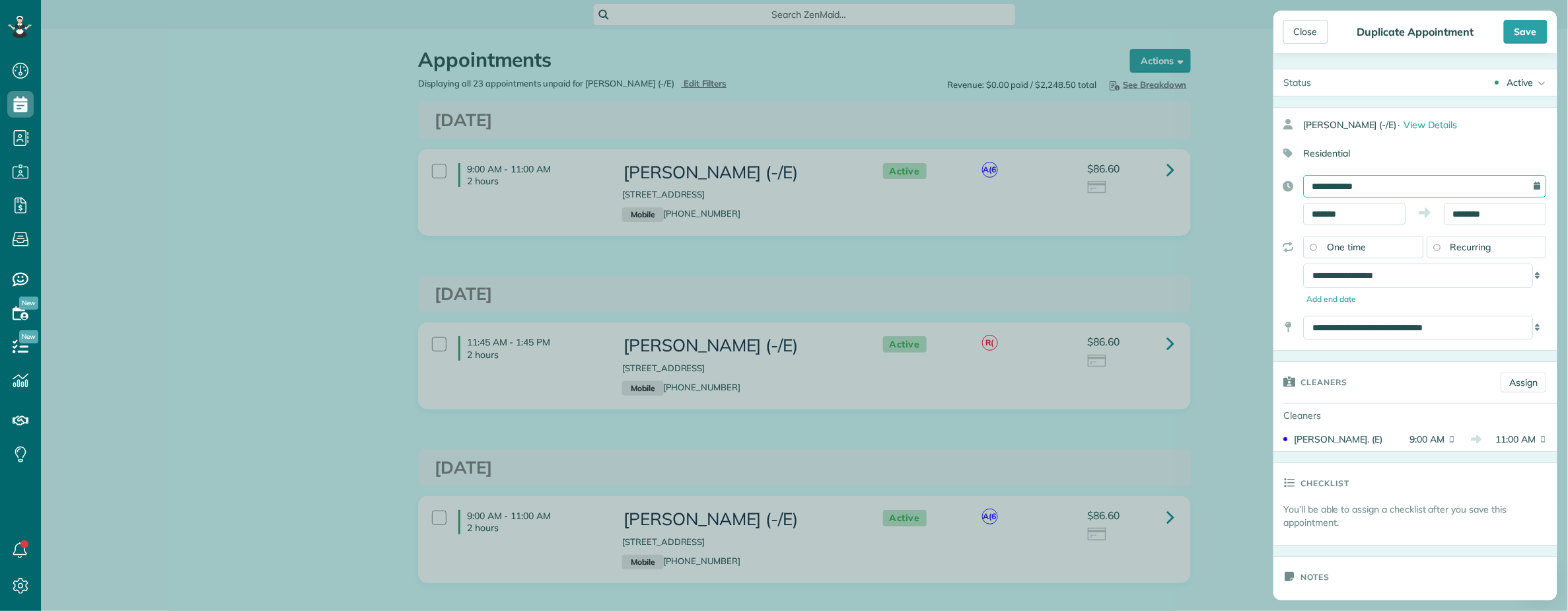
click at [1374, 185] on input "**********" at bounding box center [1426, 186] width 243 height 23
click at [1447, 218] on link "Next" at bounding box center [1451, 216] width 36 height 33
click at [1344, 337] on link "29" at bounding box center [1345, 339] width 21 height 21
type input "**********"
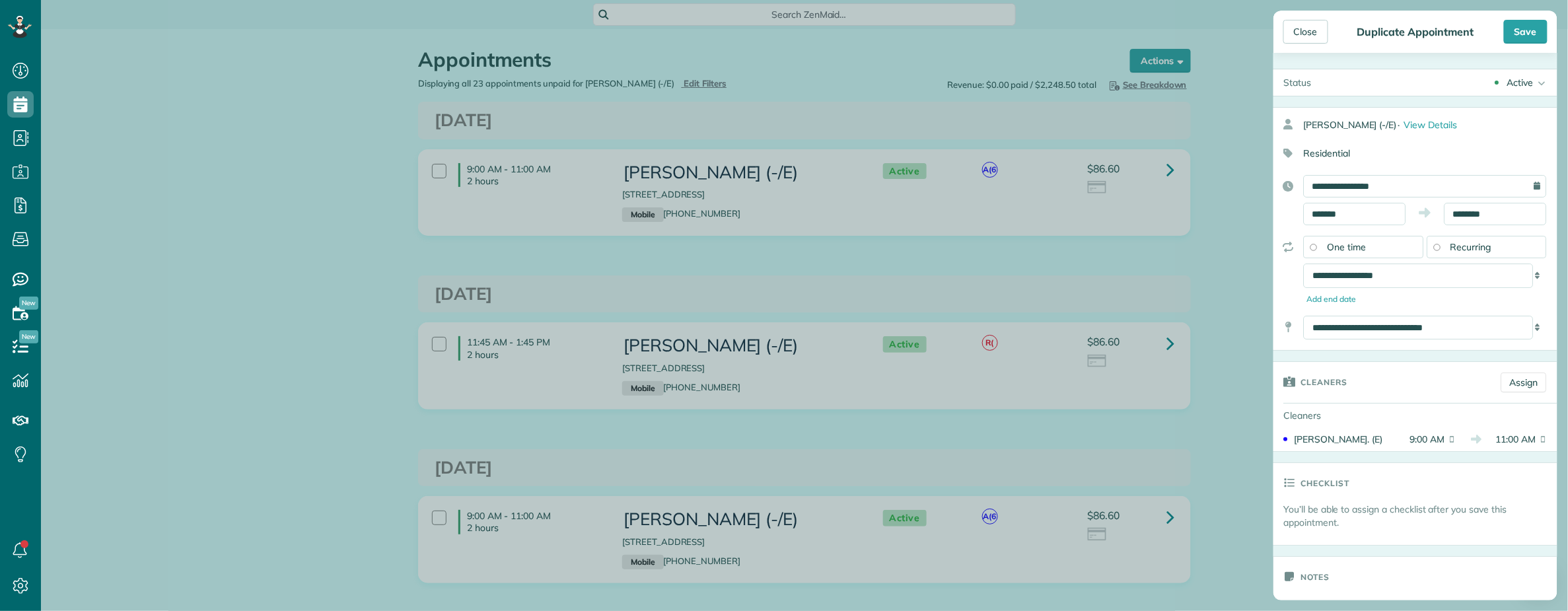
click at [1351, 246] on span "One time" at bounding box center [1347, 247] width 39 height 12
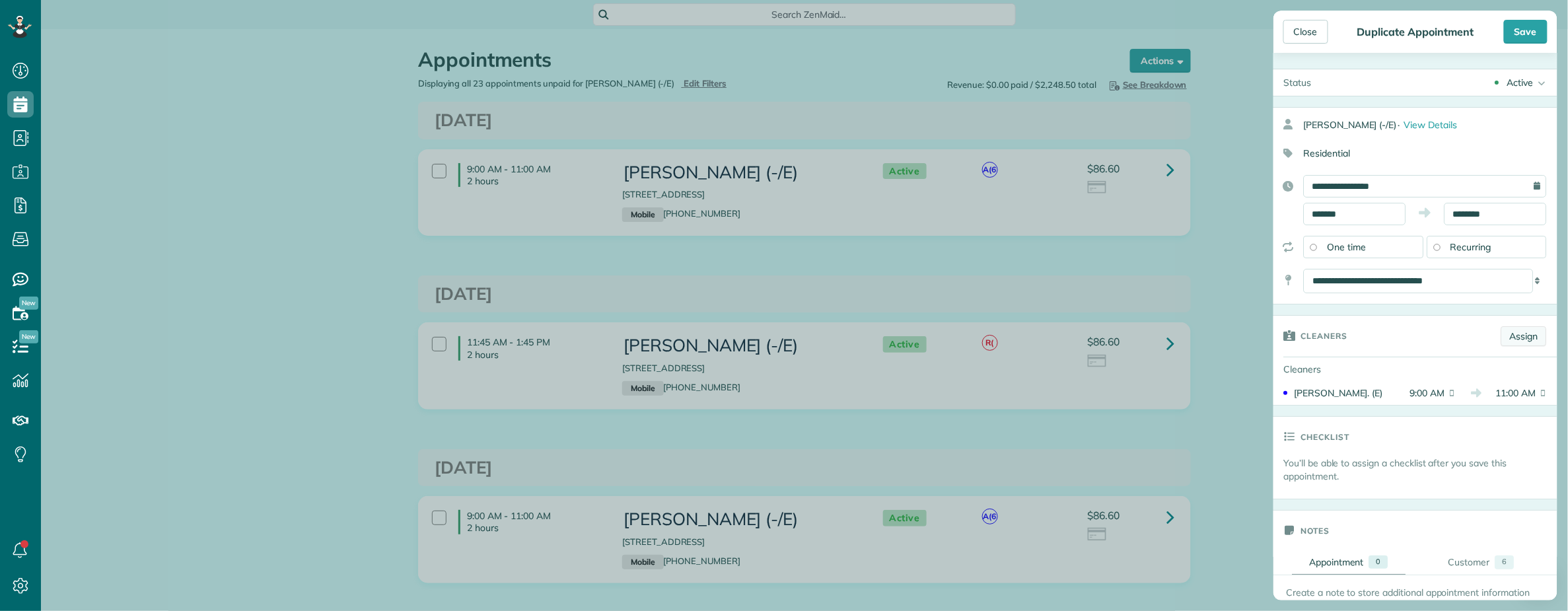
click at [1515, 339] on link "Assign" at bounding box center [1524, 336] width 46 height 20
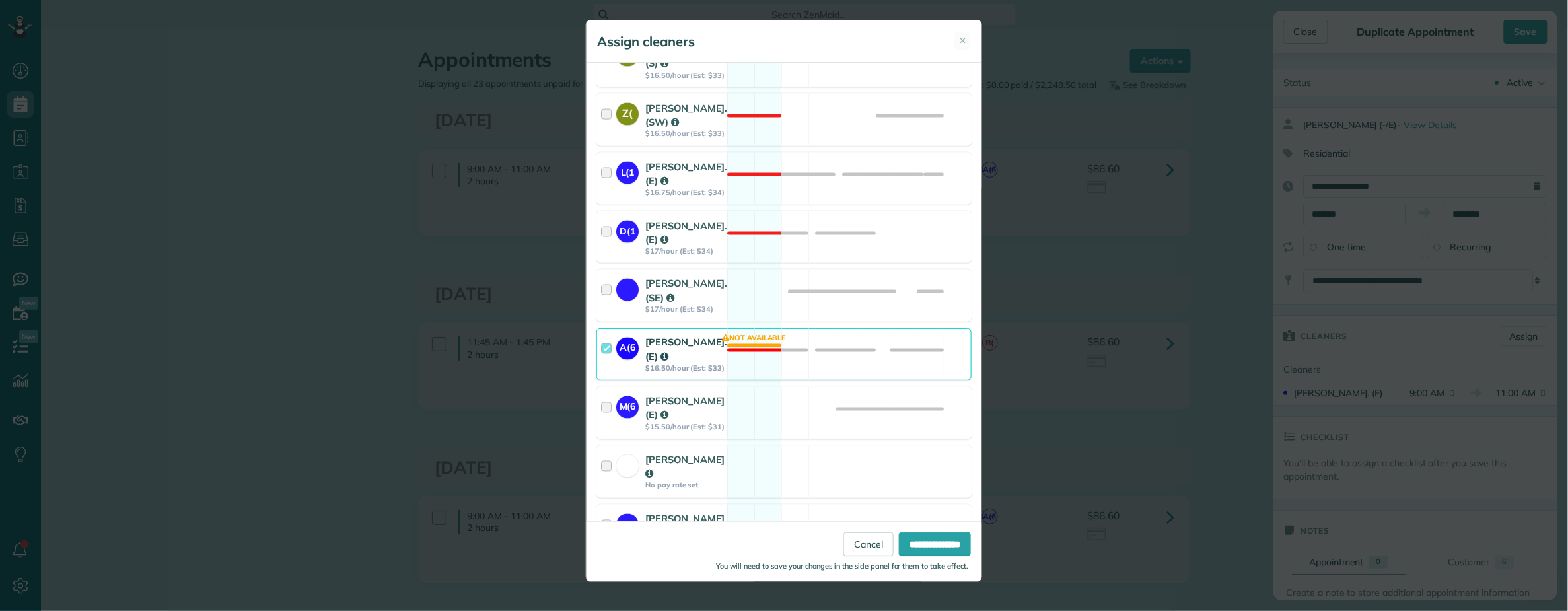
scroll to position [977, 0]
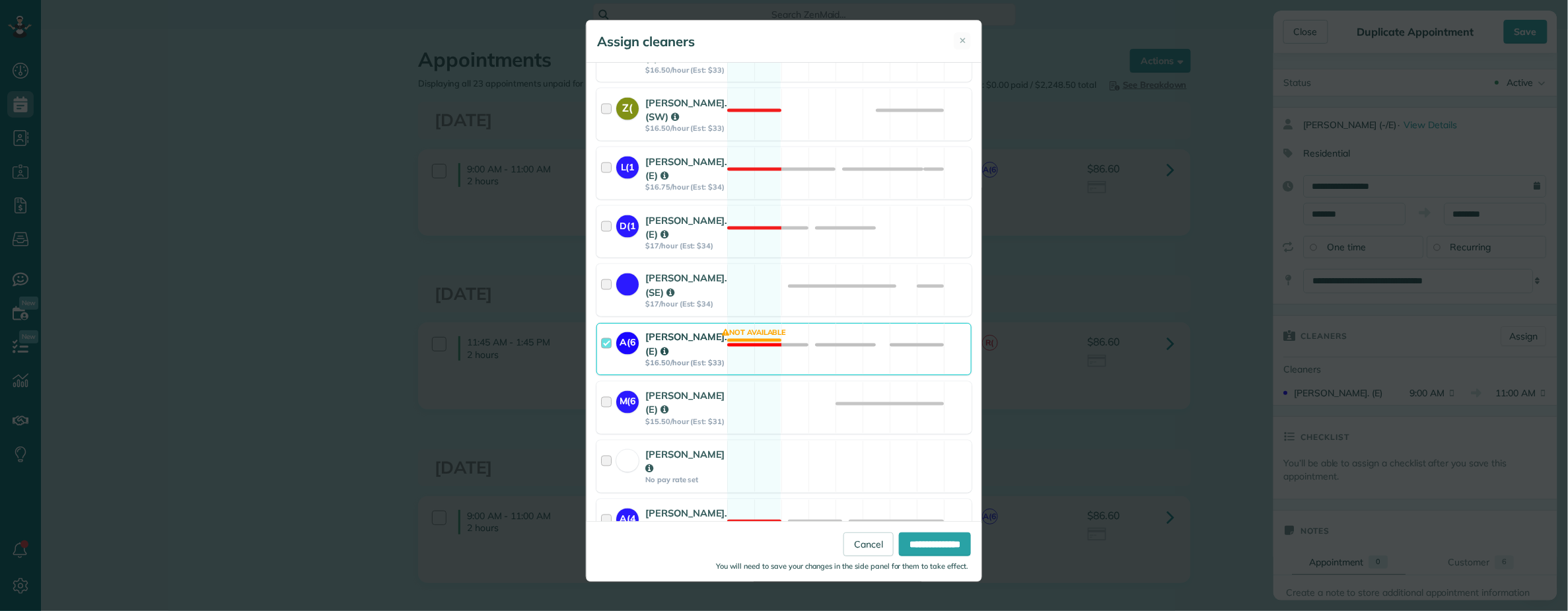
click at [606, 368] on div at bounding box center [609, 350] width 15 height 38
click at [913, 540] on input "**********" at bounding box center [935, 544] width 72 height 24
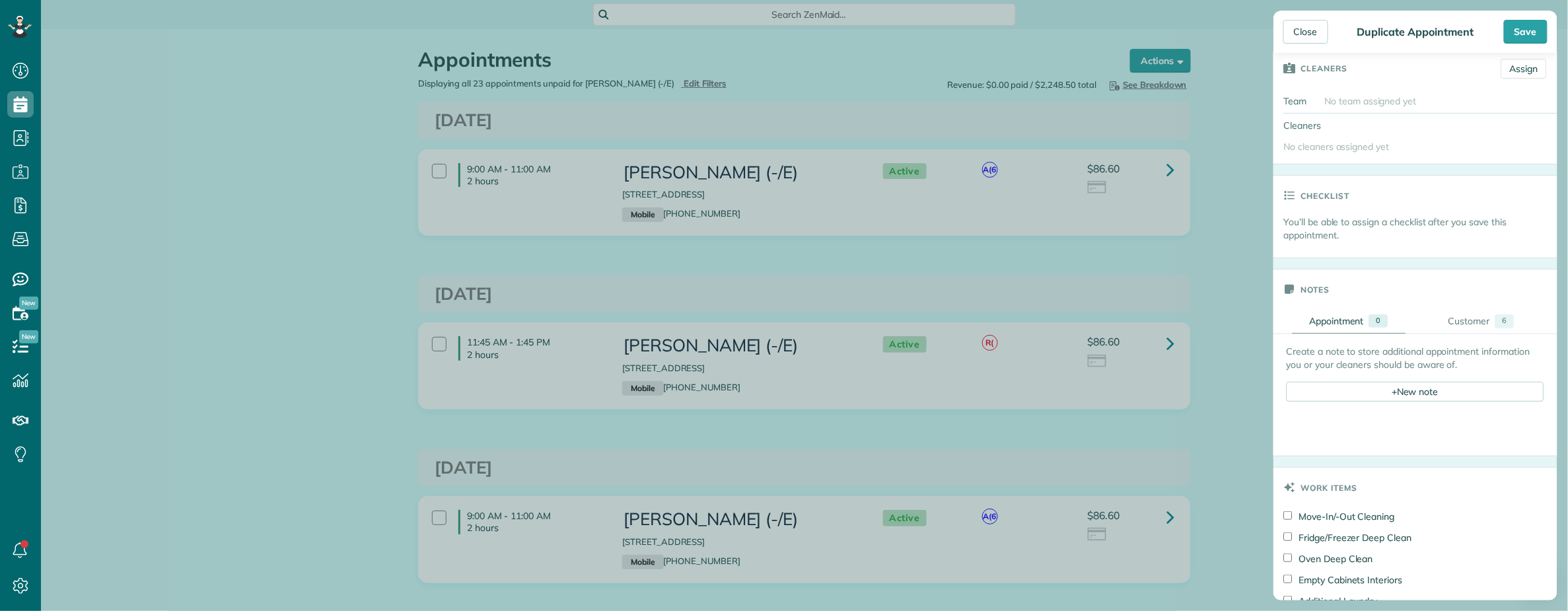
scroll to position [353, 0]
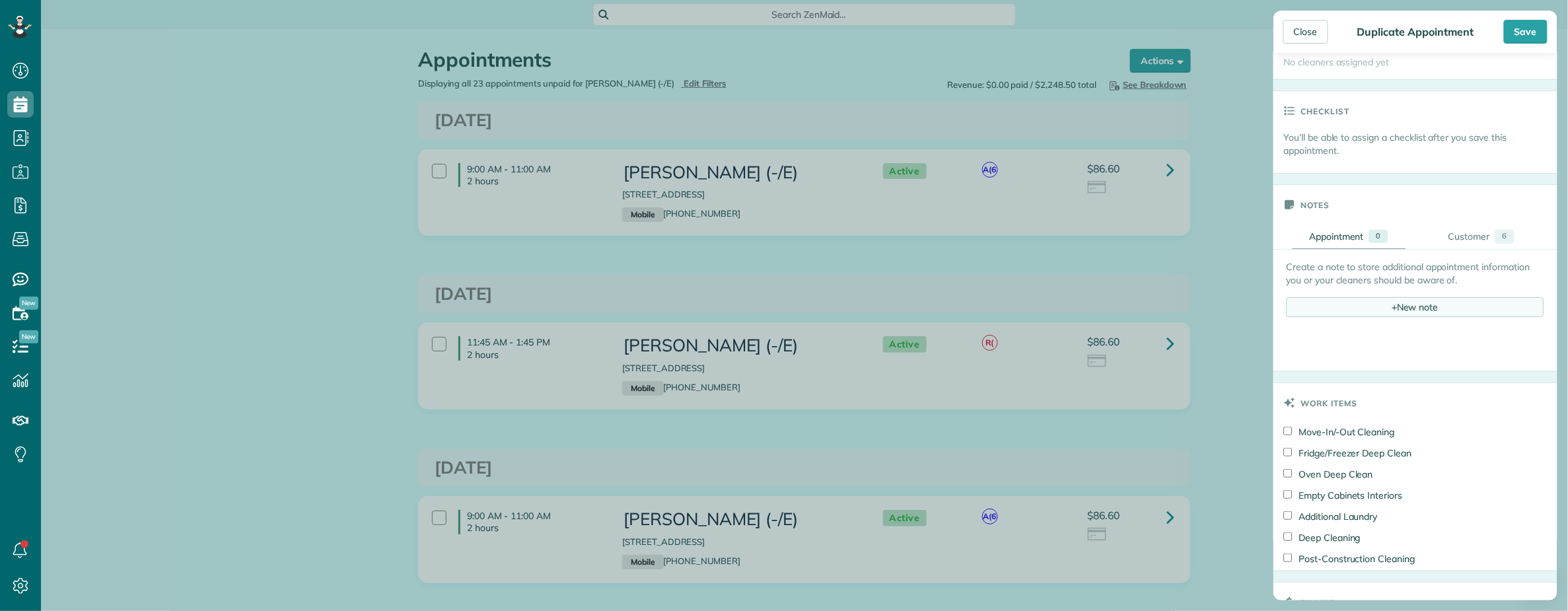
click at [1361, 307] on div "+ New note" at bounding box center [1415, 307] width 257 height 20
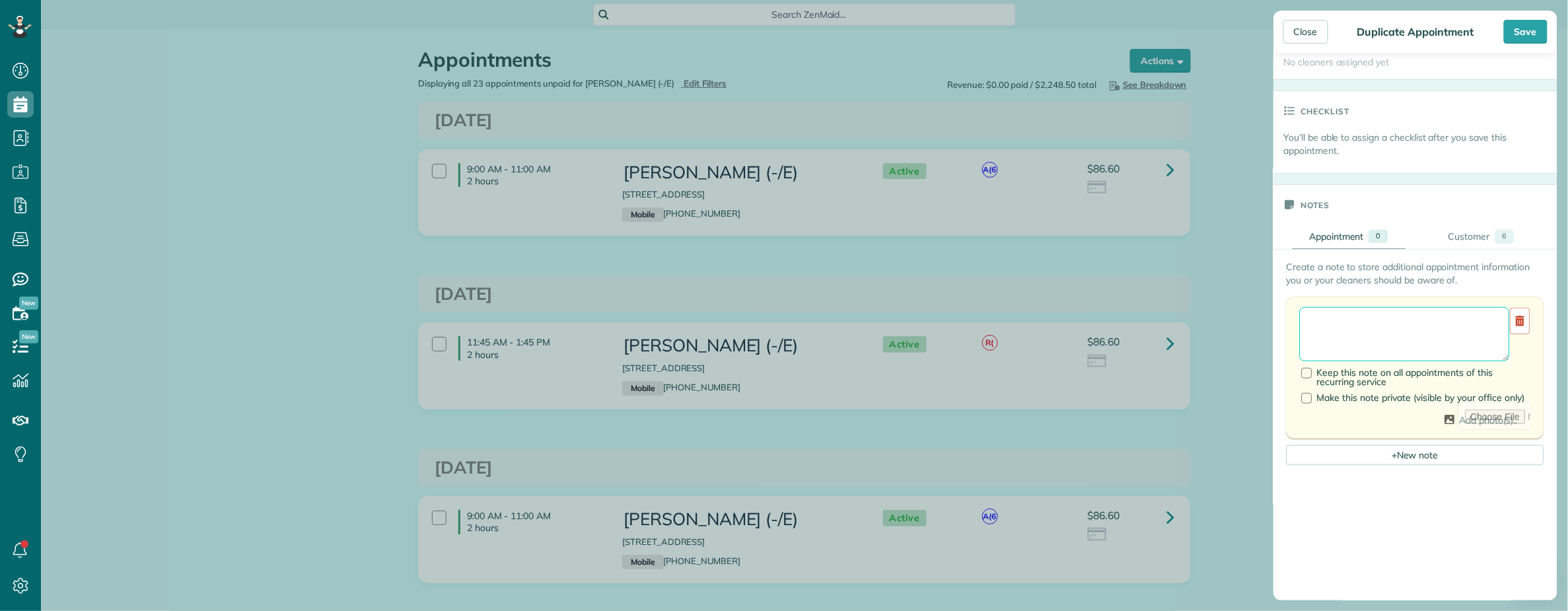
click at [1322, 320] on textarea at bounding box center [1405, 334] width 210 height 54
paste textarea "**********"
drag, startPoint x: 1313, startPoint y: 325, endPoint x: 1268, endPoint y: 321, distance: 45.2
click at [1268, 321] on aside "Close Duplicate Appointment Save Status Active Active Cancelled Cancelled and P…" at bounding box center [1415, 305] width 305 height 611
type textarea "**********"
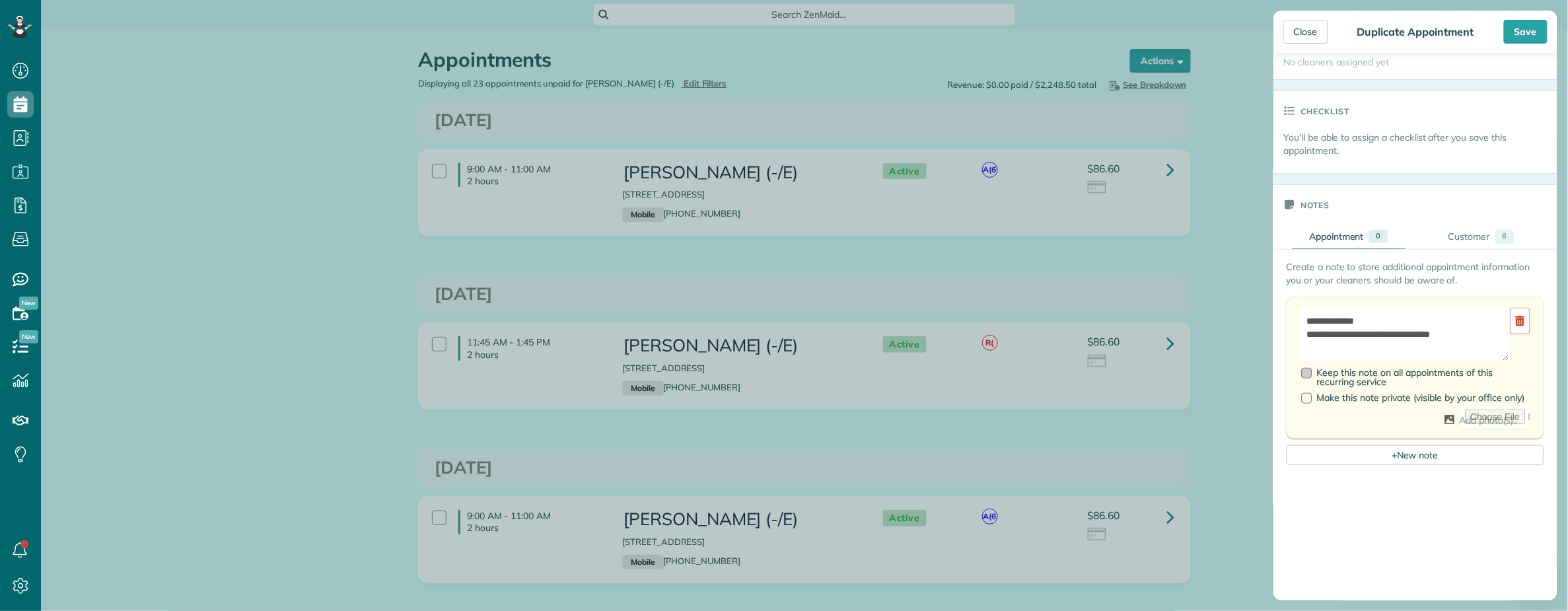
click at [1305, 374] on div at bounding box center [1307, 372] width 10 height 10
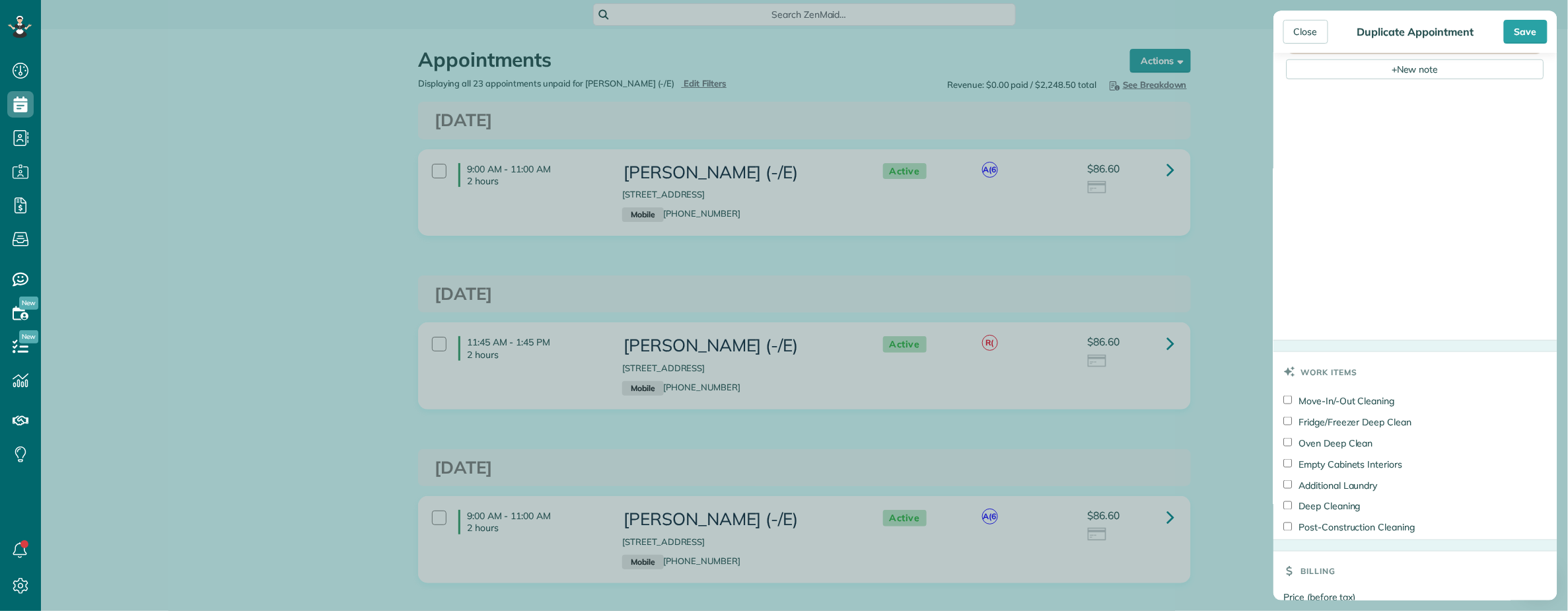
scroll to position [873, 0]
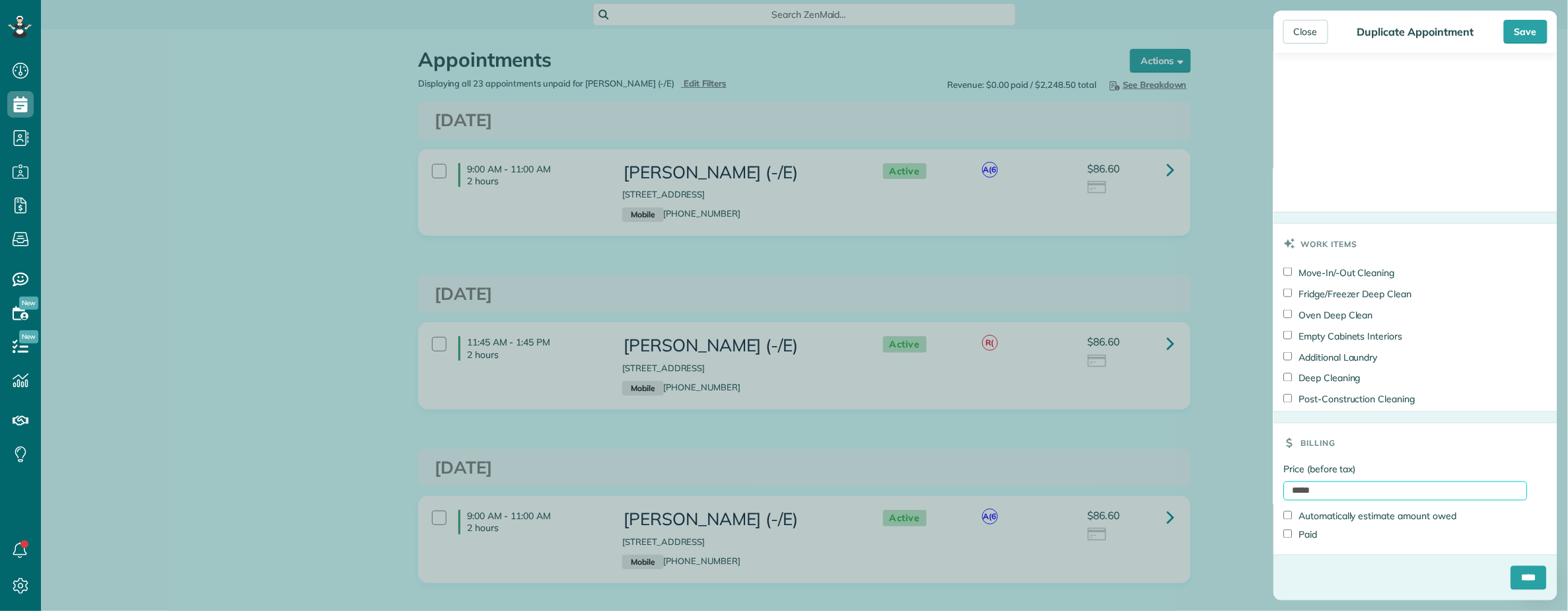
drag, startPoint x: 1279, startPoint y: 487, endPoint x: 1181, endPoint y: 487, distance: 98.0
click at [1181, 487] on div "Close Duplicate Appointment Save Status Active Active Cancelled Cancelled and P…" at bounding box center [784, 305] width 1568 height 611
type input "***"
click at [1356, 437] on div "Billing" at bounding box center [1415, 444] width 284 height 40
click at [1517, 578] on input "****" at bounding box center [1529, 578] width 36 height 24
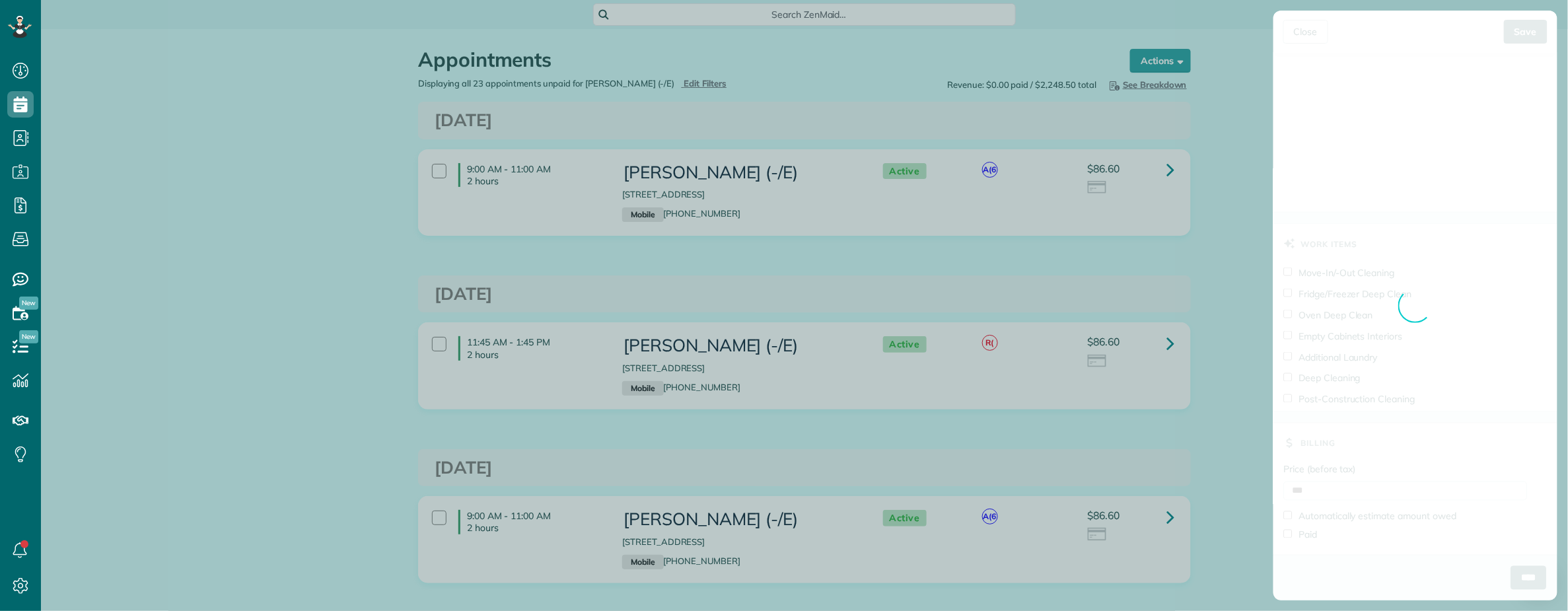
click at [767, 262] on div "Close Duplicate Appointment Save Status Active Active Cancelled Cancelled and P…" at bounding box center [784, 305] width 1568 height 611
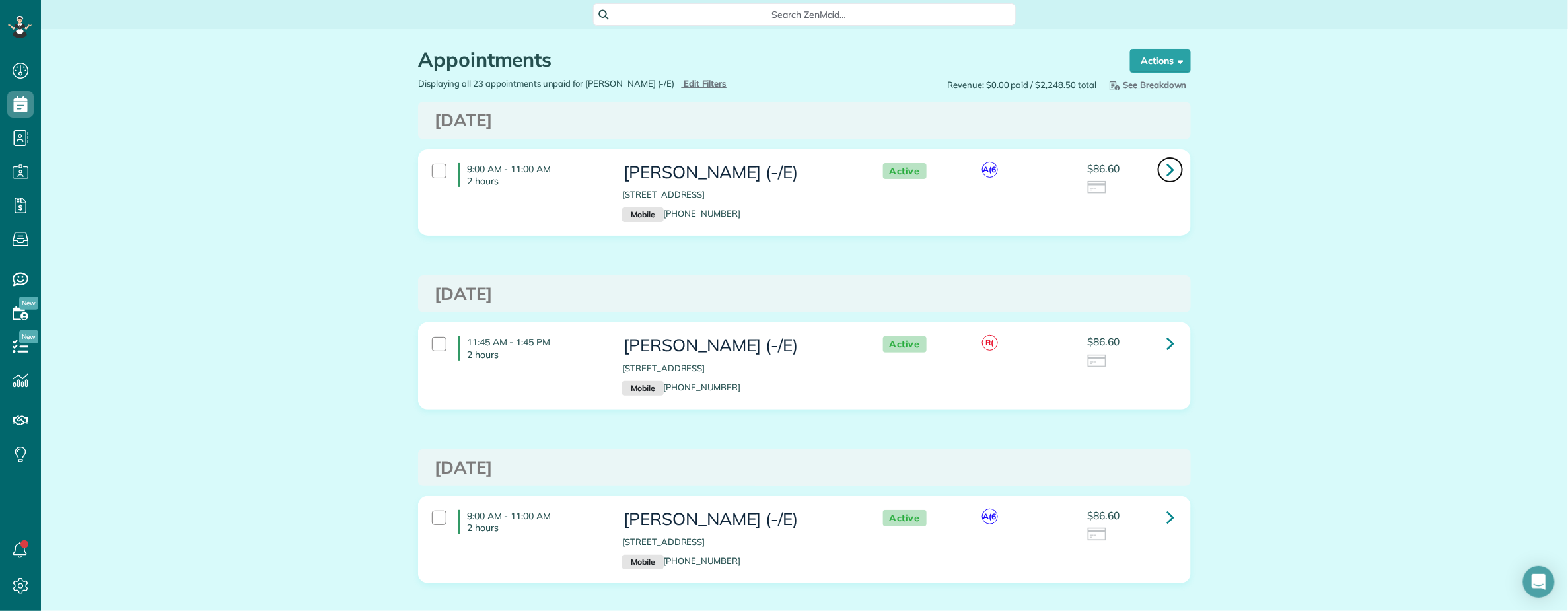
click at [1166, 176] on icon at bounding box center [1170, 169] width 8 height 23
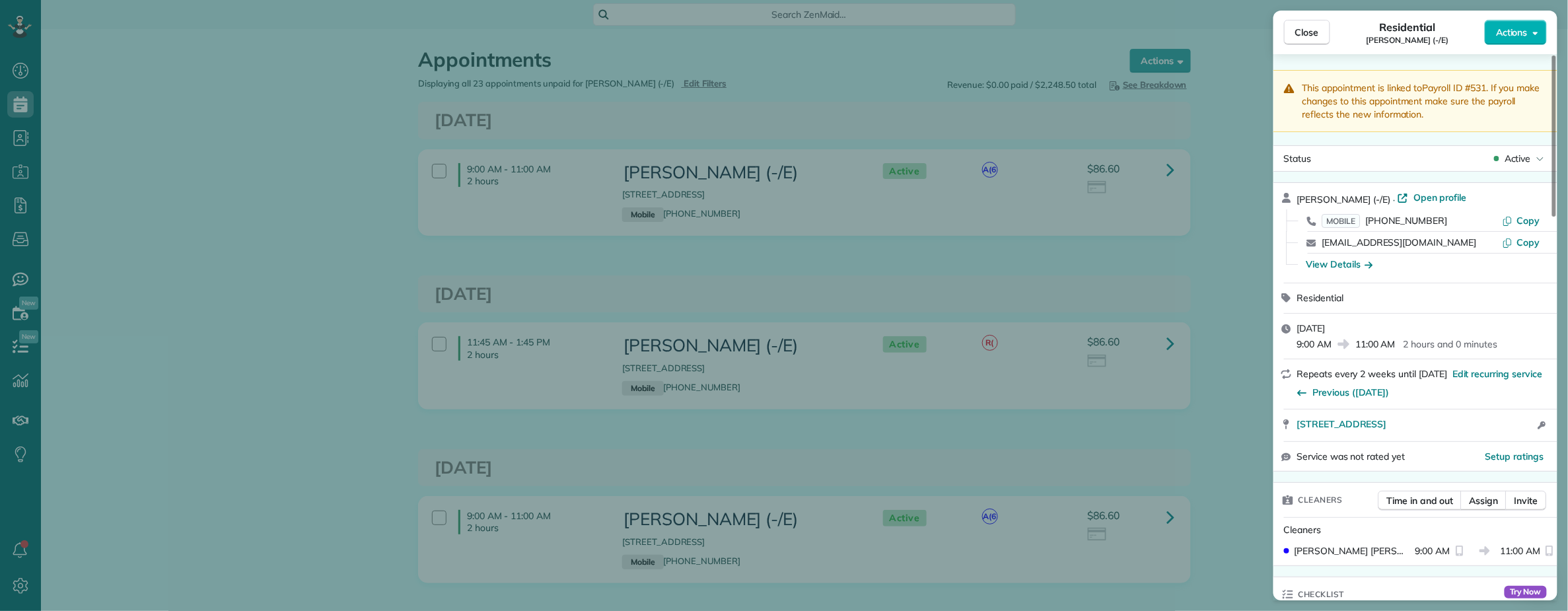
click at [1243, 139] on div "Close Residential Audrey Haynes (-/E) Actions This appointment is linked to Pay…" at bounding box center [784, 305] width 1568 height 611
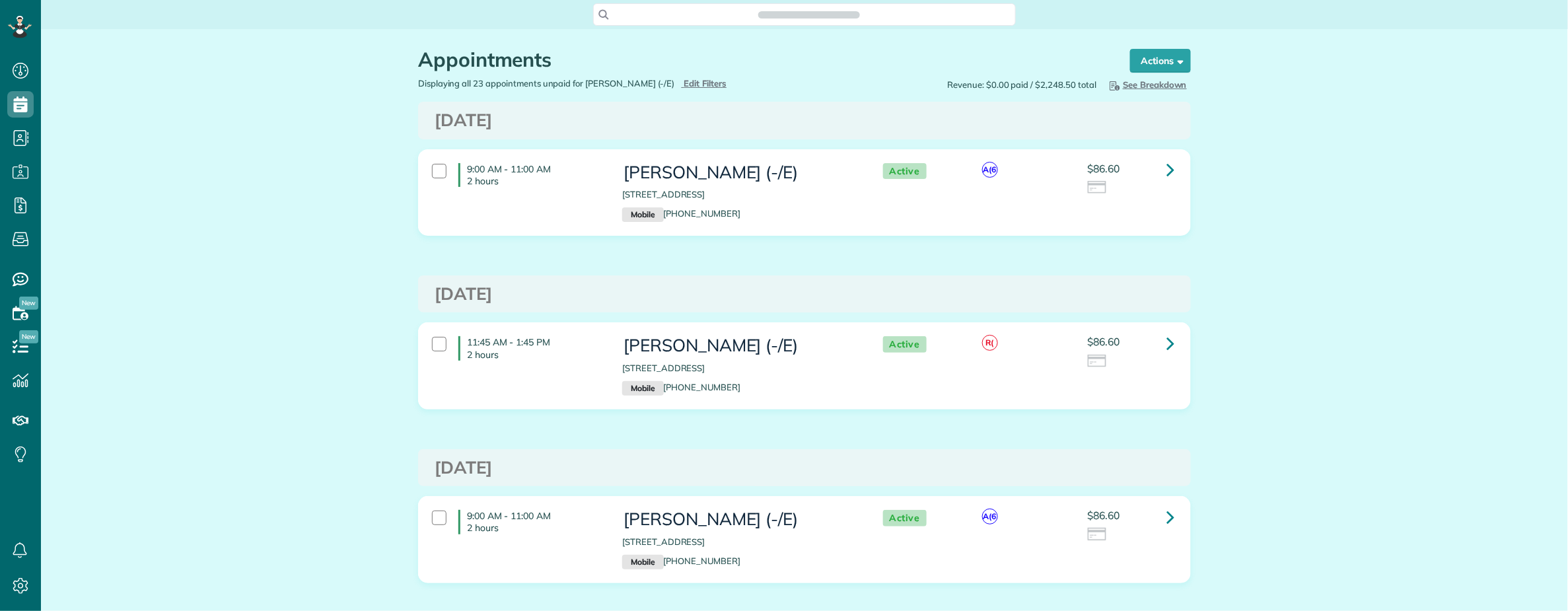
scroll to position [6, 6]
click at [1166, 162] on icon at bounding box center [1170, 169] width 8 height 23
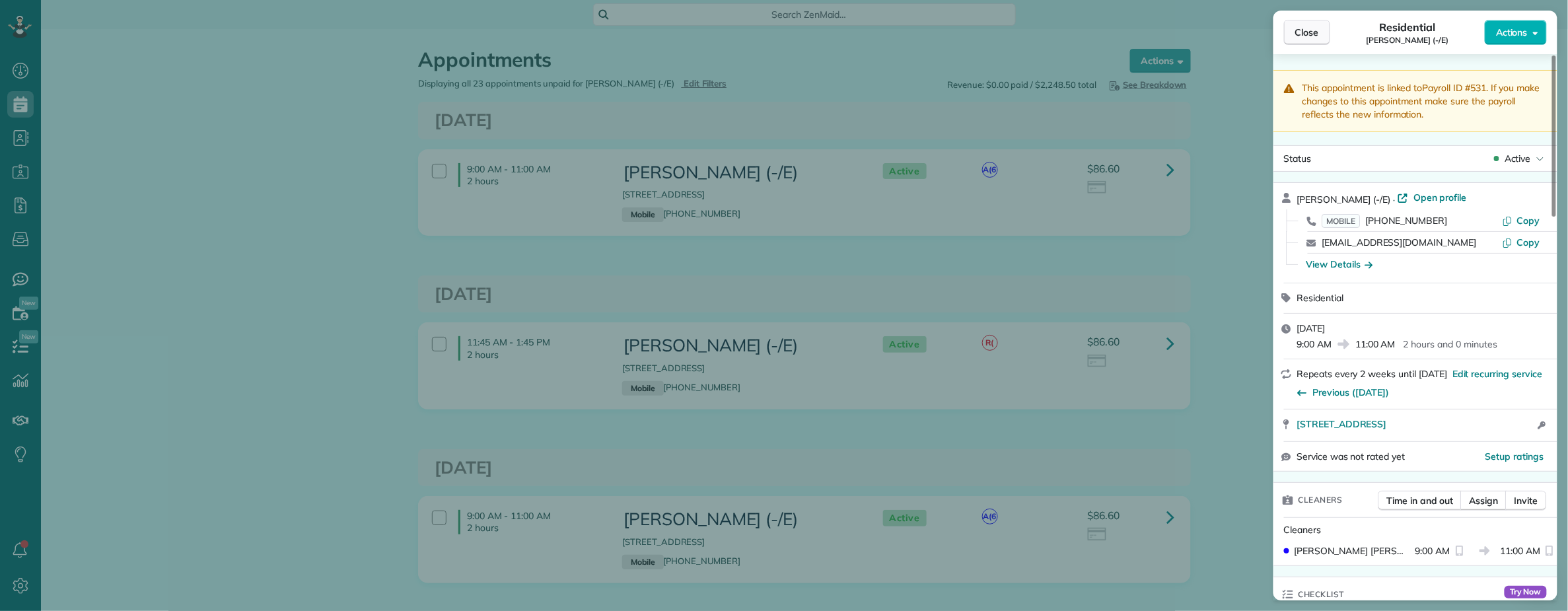
click at [1313, 28] on span "Close" at bounding box center [1307, 32] width 24 height 13
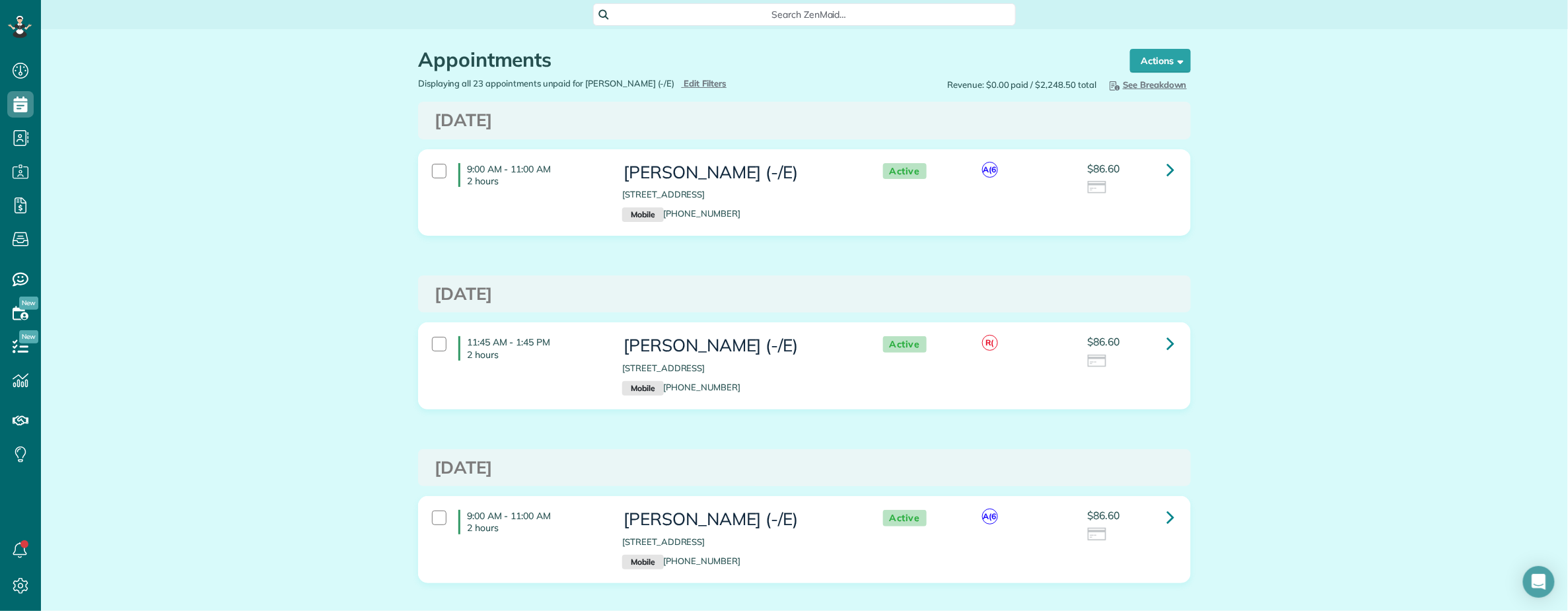
drag, startPoint x: 425, startPoint y: 119, endPoint x: 619, endPoint y: 124, distance: 194.1
click at [619, 124] on div "[DATE]" at bounding box center [804, 121] width 760 height 19
copy h3 "[DATE]"
drag, startPoint x: 663, startPoint y: 175, endPoint x: 738, endPoint y: 175, distance: 75.0
click at [738, 175] on h3 "[PERSON_NAME] (-/E)" at bounding box center [739, 173] width 234 height 19
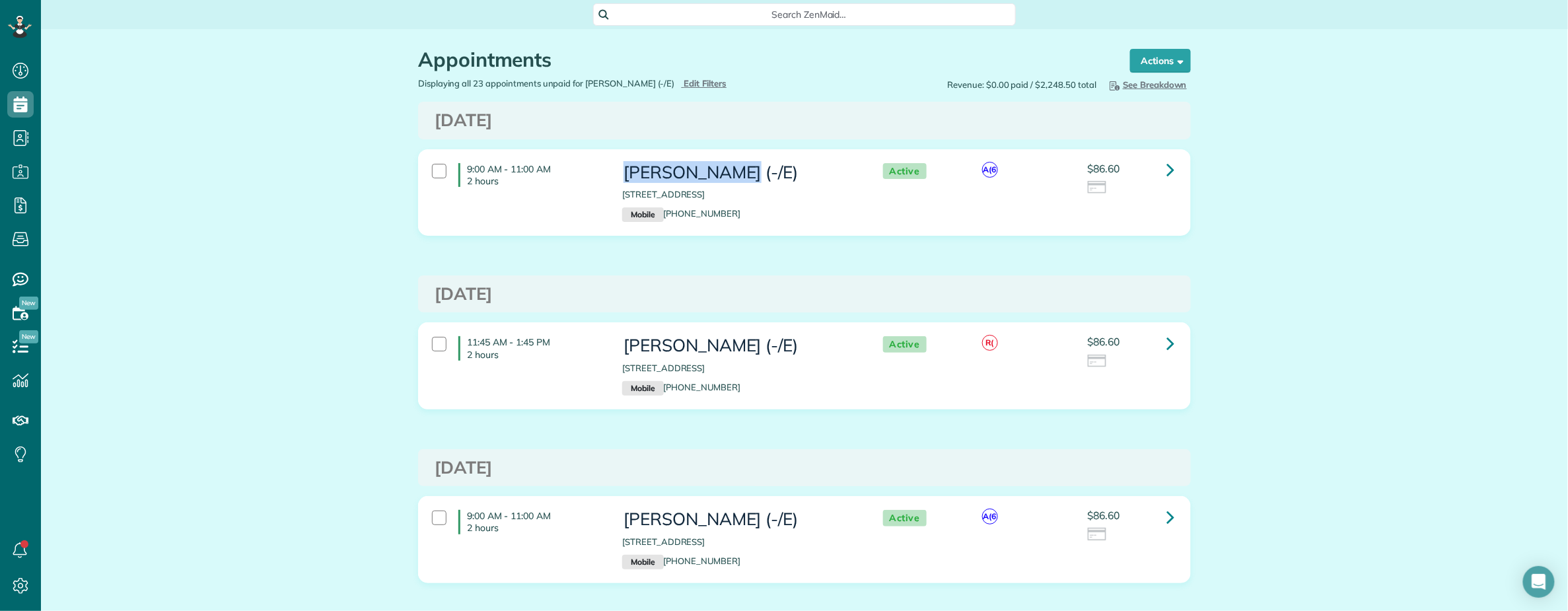
copy h3 "[PERSON_NAME]"
click at [712, 16] on span "Search ZenMaid…" at bounding box center [809, 14] width 402 height 13
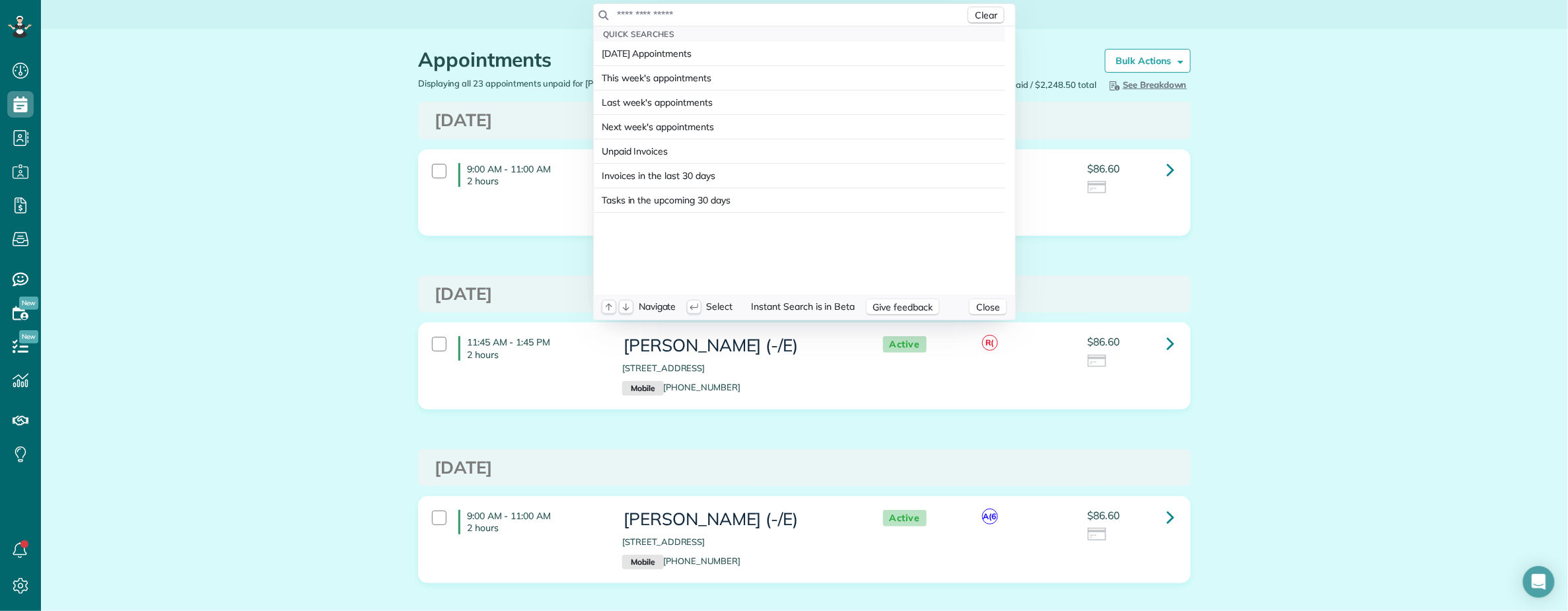
click at [709, 12] on input "text" at bounding box center [790, 14] width 349 height 13
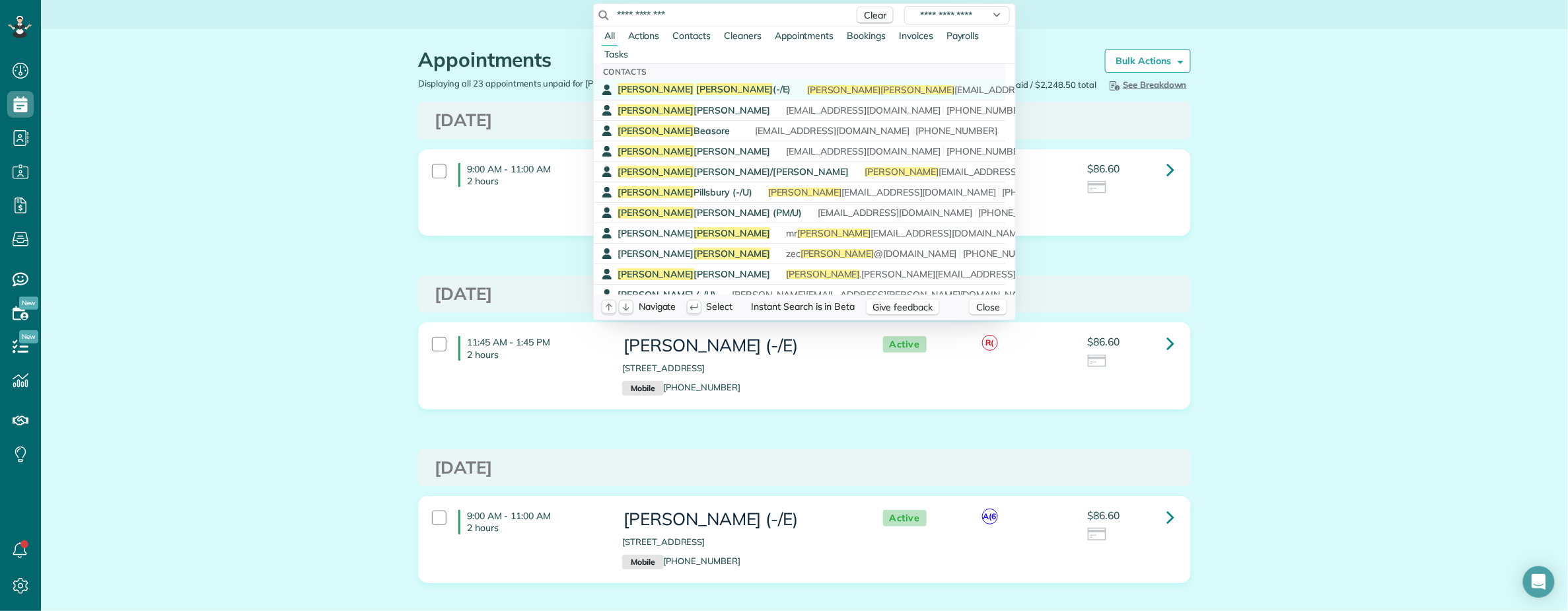
type input "**********"
click at [709, 90] on div "Audrey Haynes (-/E) audrey haynes 17@gmail.com (512) 674-5287" at bounding box center [808, 89] width 383 height 12
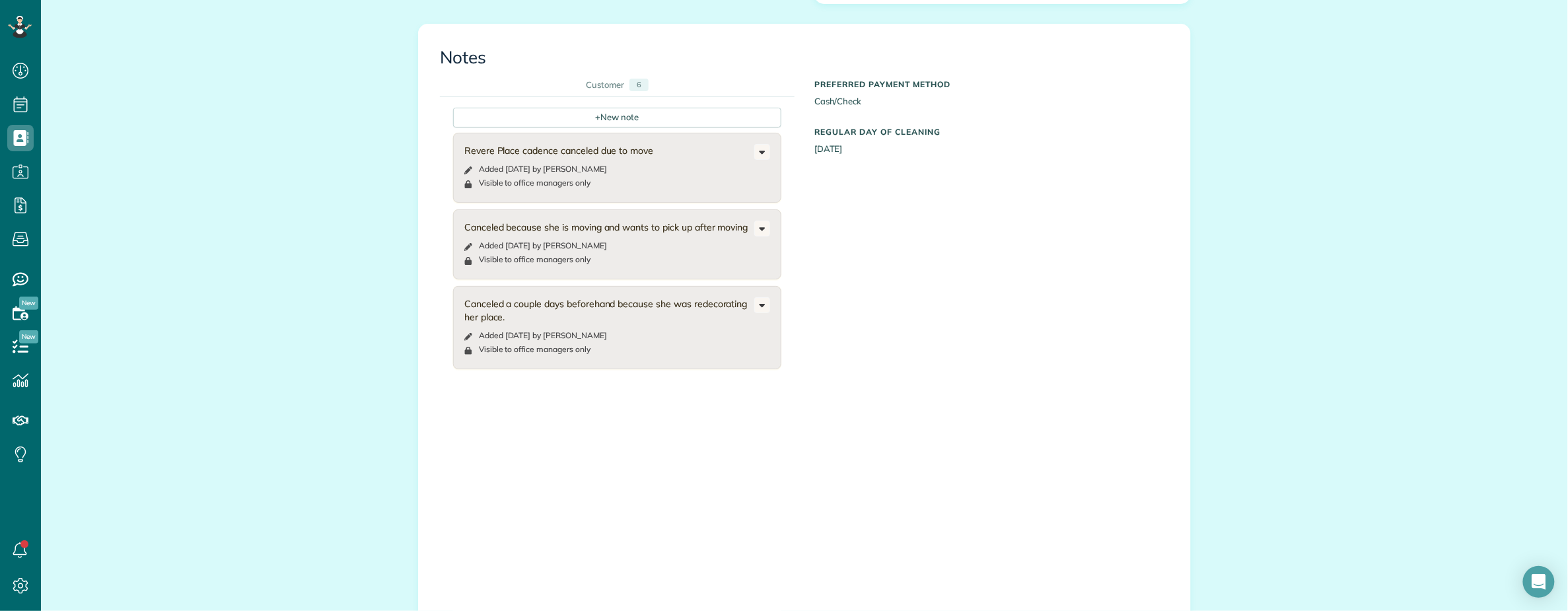
scroll to position [1058, 0]
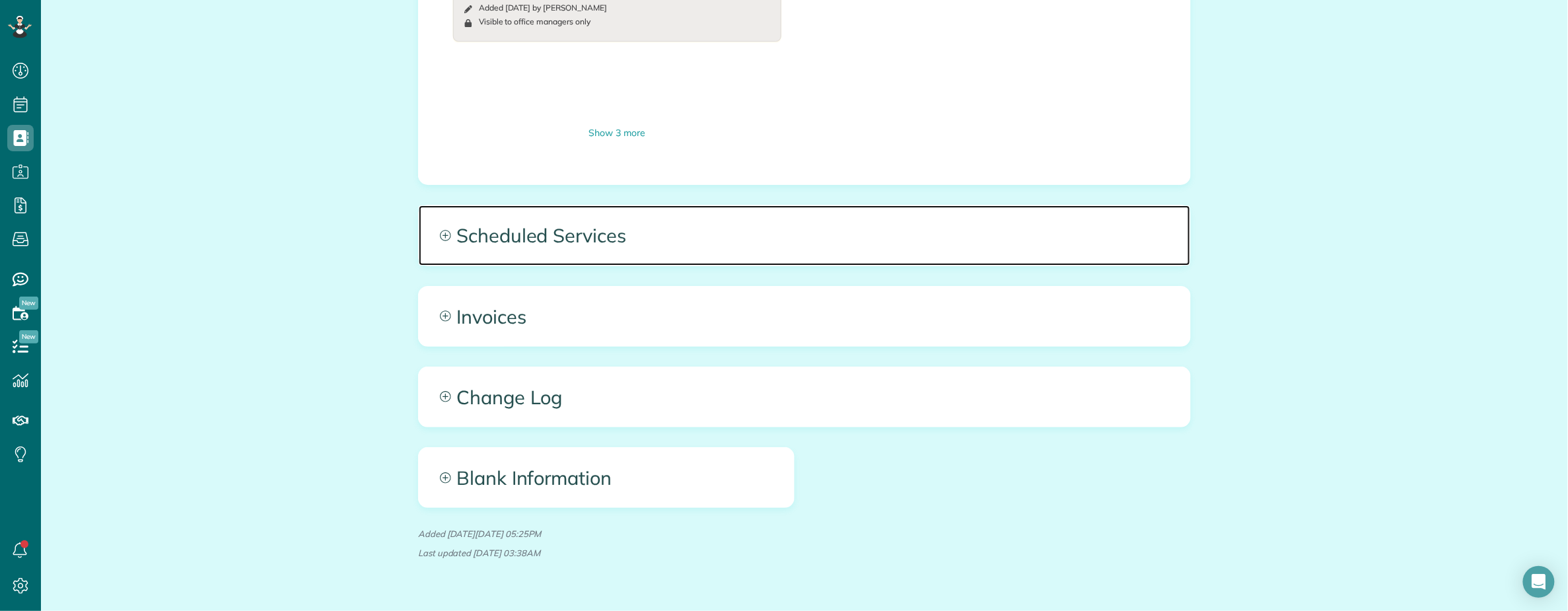
click at [751, 205] on span "Scheduled Services" at bounding box center [804, 235] width 771 height 60
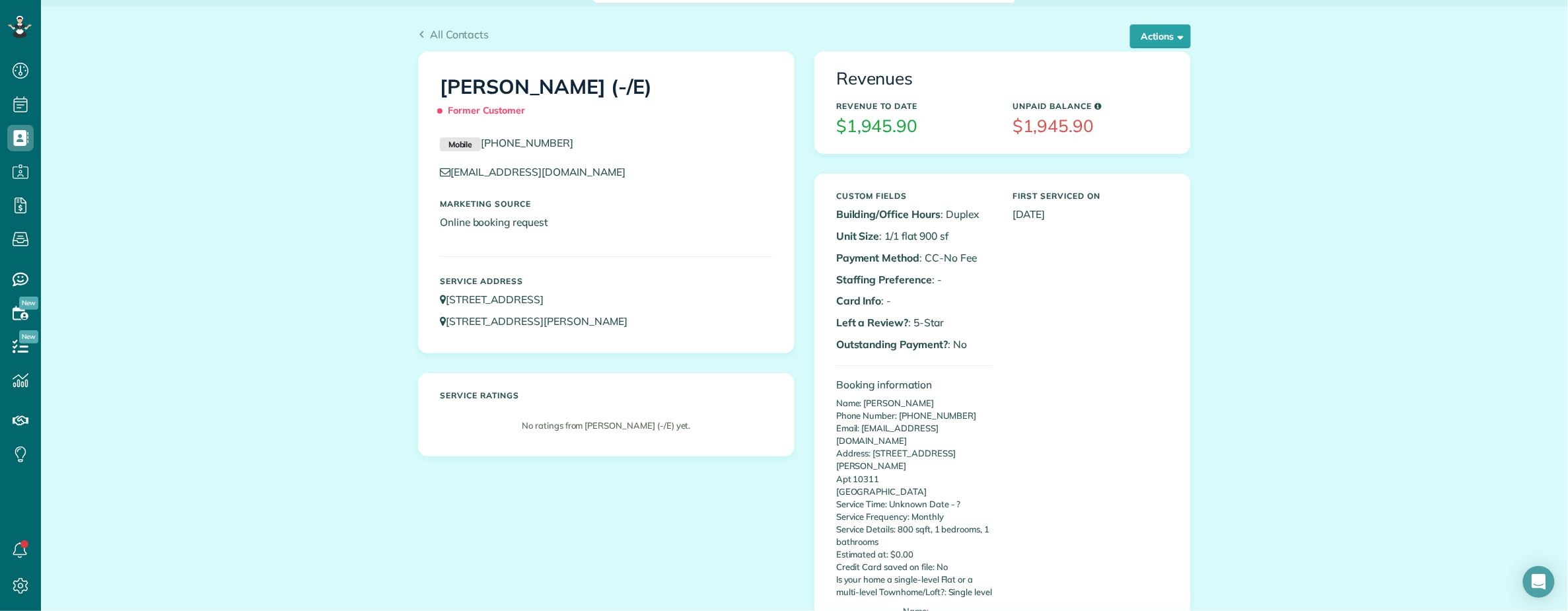
scroll to position [0, 0]
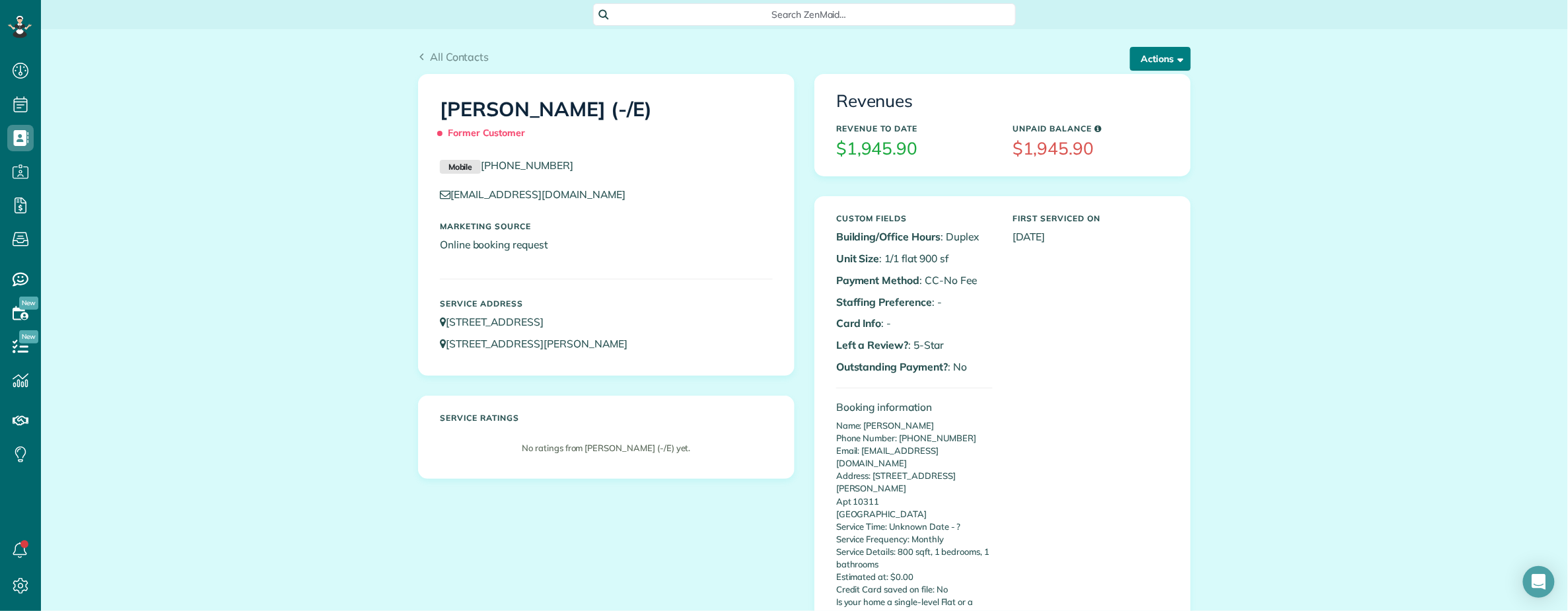
click at [1162, 62] on button "Actions" at bounding box center [1161, 58] width 61 height 24
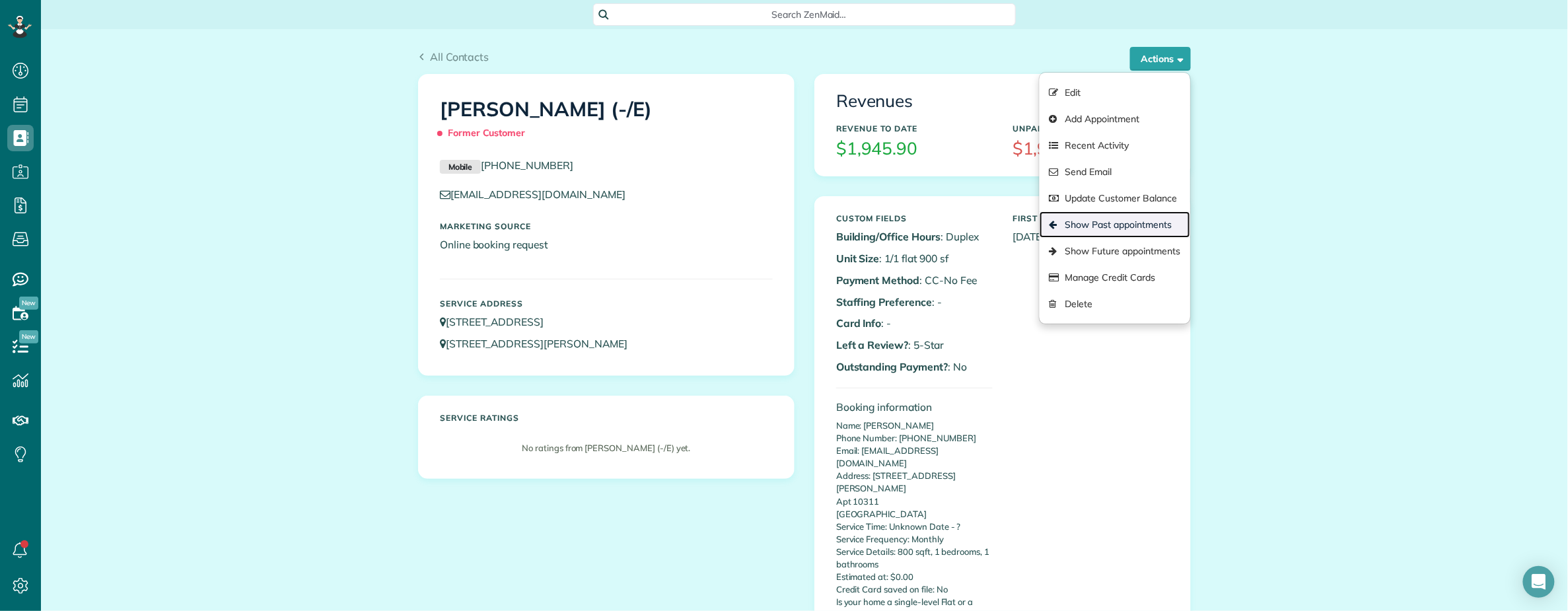
click at [1109, 222] on link "Show Past appointments" at bounding box center [1115, 225] width 151 height 27
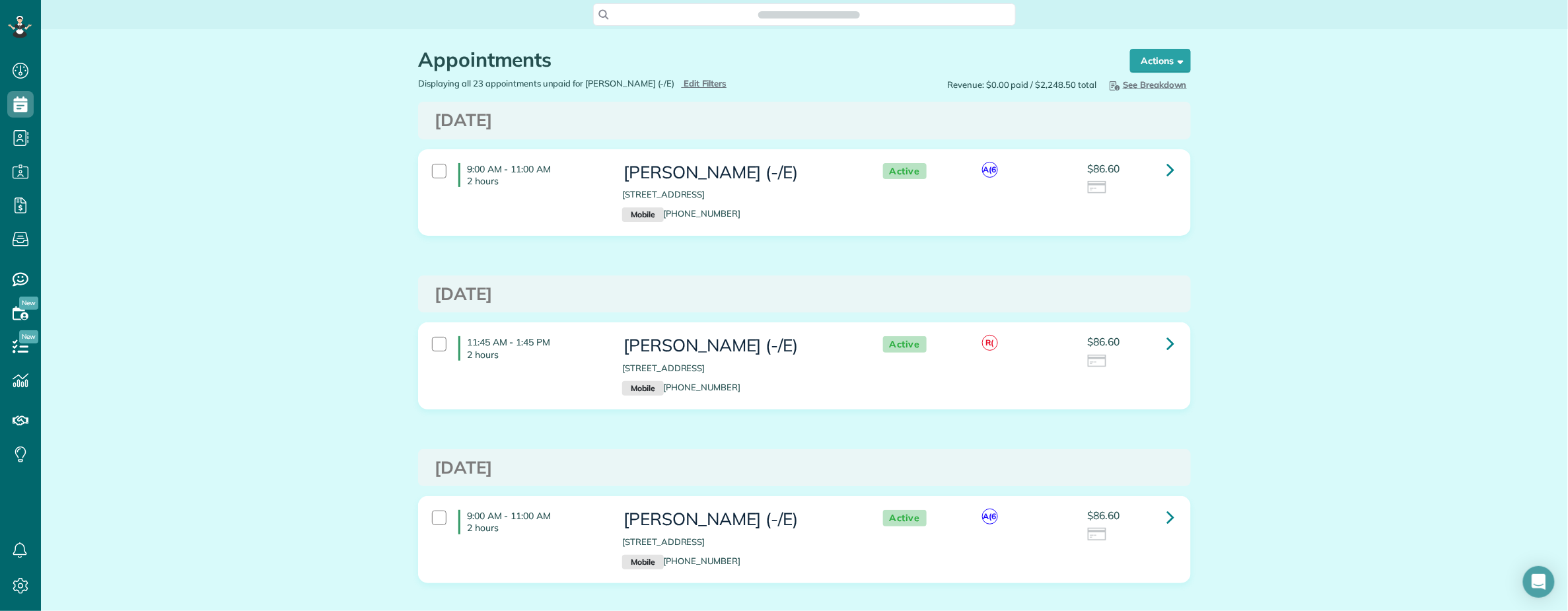
scroll to position [6, 6]
click at [1166, 166] on icon at bounding box center [1170, 169] width 8 height 23
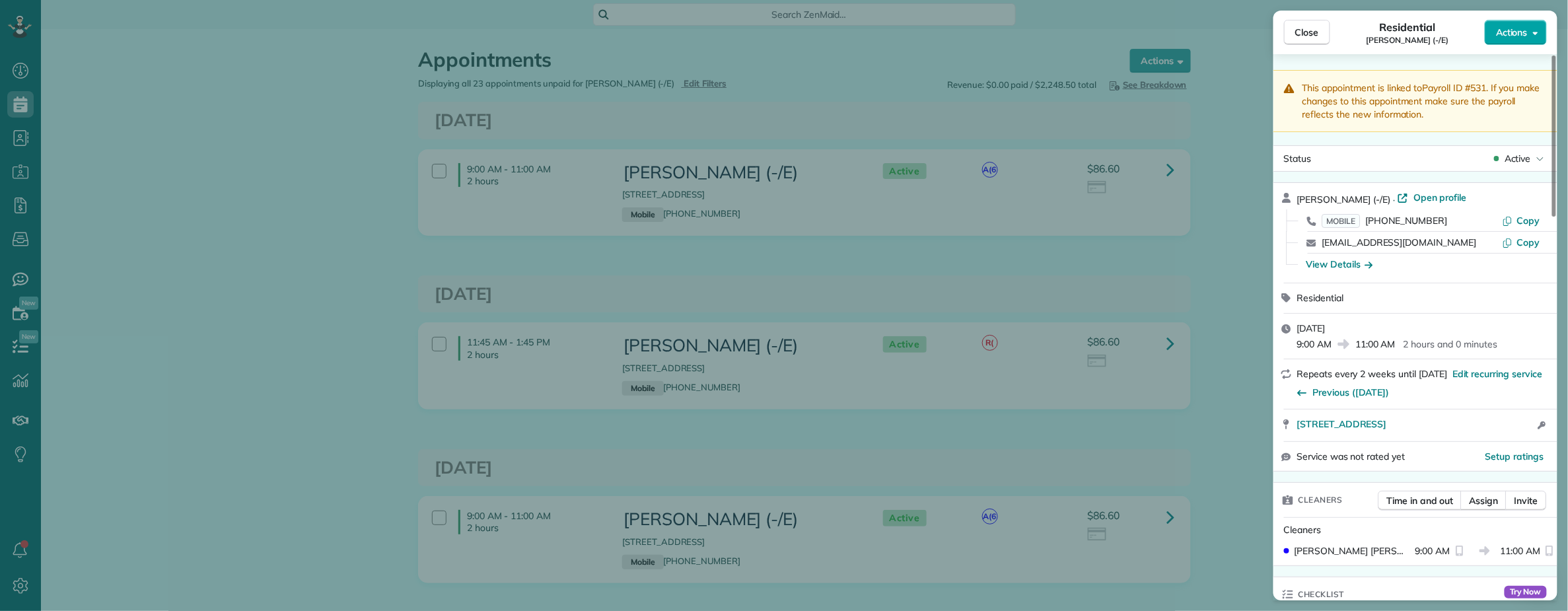
click at [1520, 29] on span "Actions" at bounding box center [1511, 32] width 31 height 13
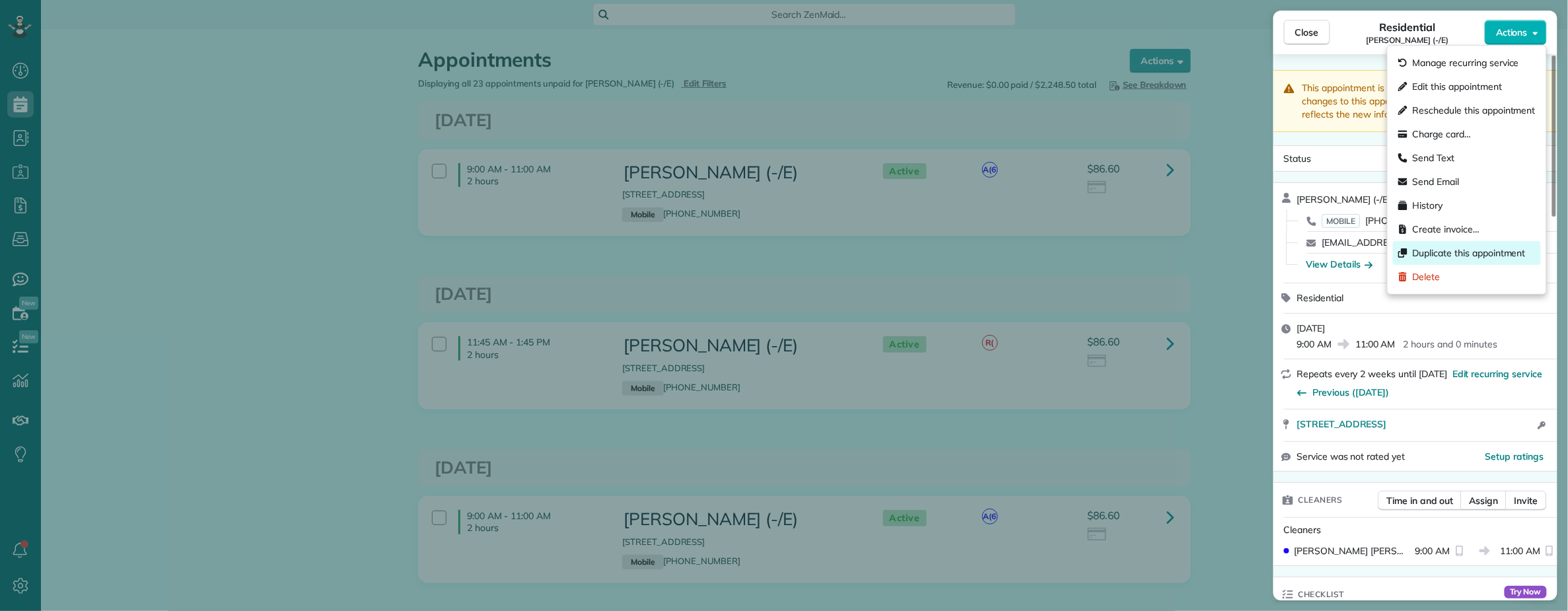
click at [1464, 254] on span "Duplicate this appointment" at bounding box center [1469, 253] width 113 height 13
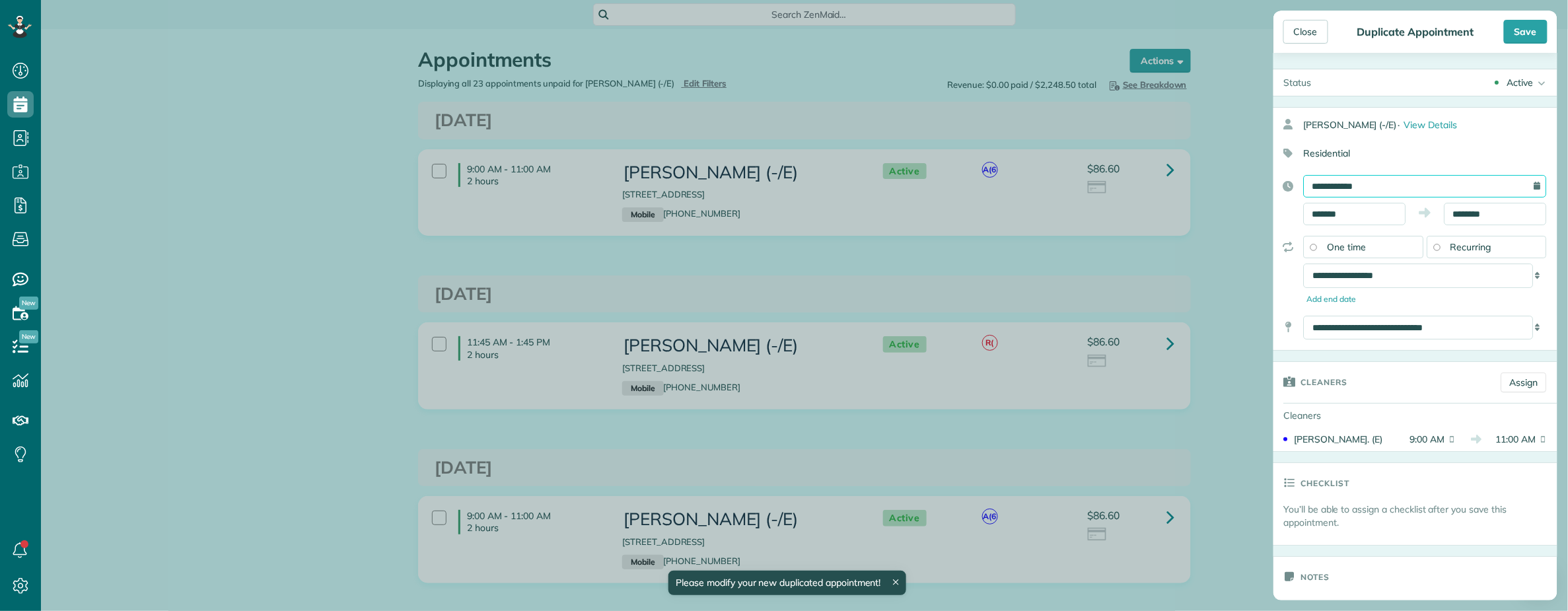
click at [1417, 185] on input "**********" at bounding box center [1426, 186] width 243 height 23
click at [1450, 217] on link "Next" at bounding box center [1451, 216] width 36 height 33
click at [1345, 338] on link "29" at bounding box center [1345, 339] width 21 height 21
type input "**********"
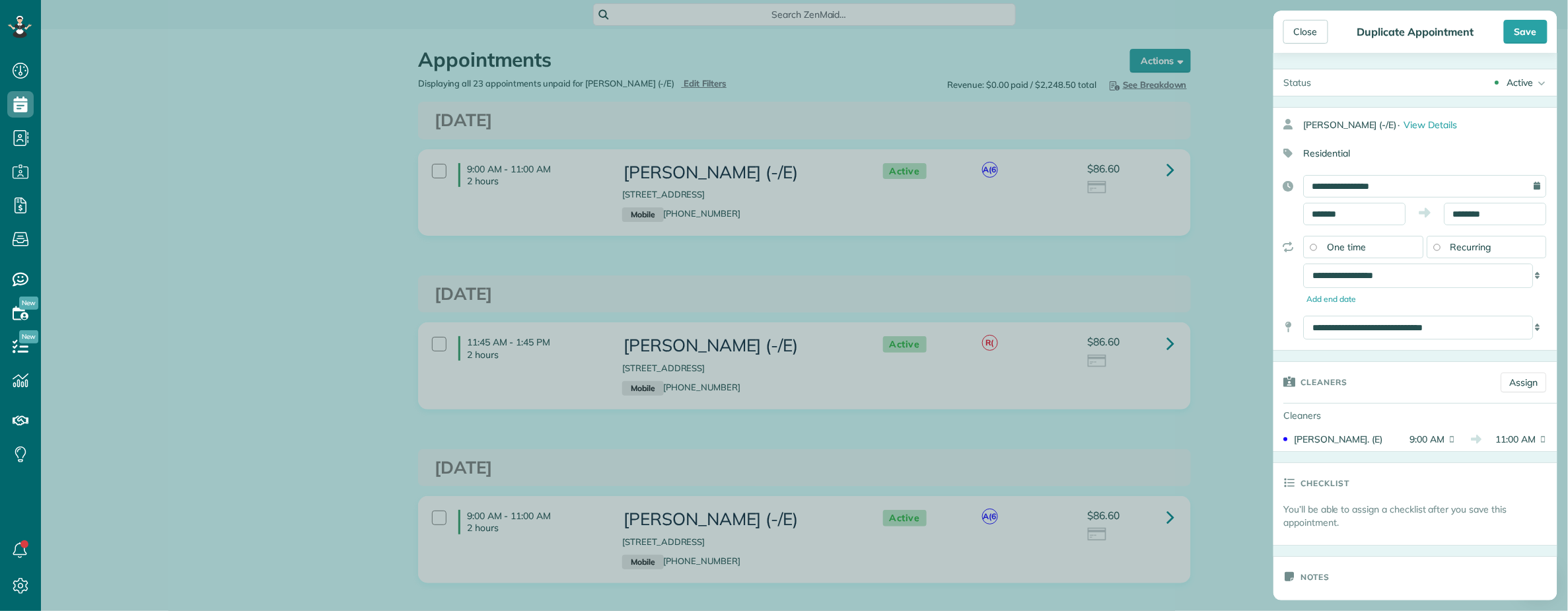
click at [1357, 246] on span "One time" at bounding box center [1347, 247] width 39 height 12
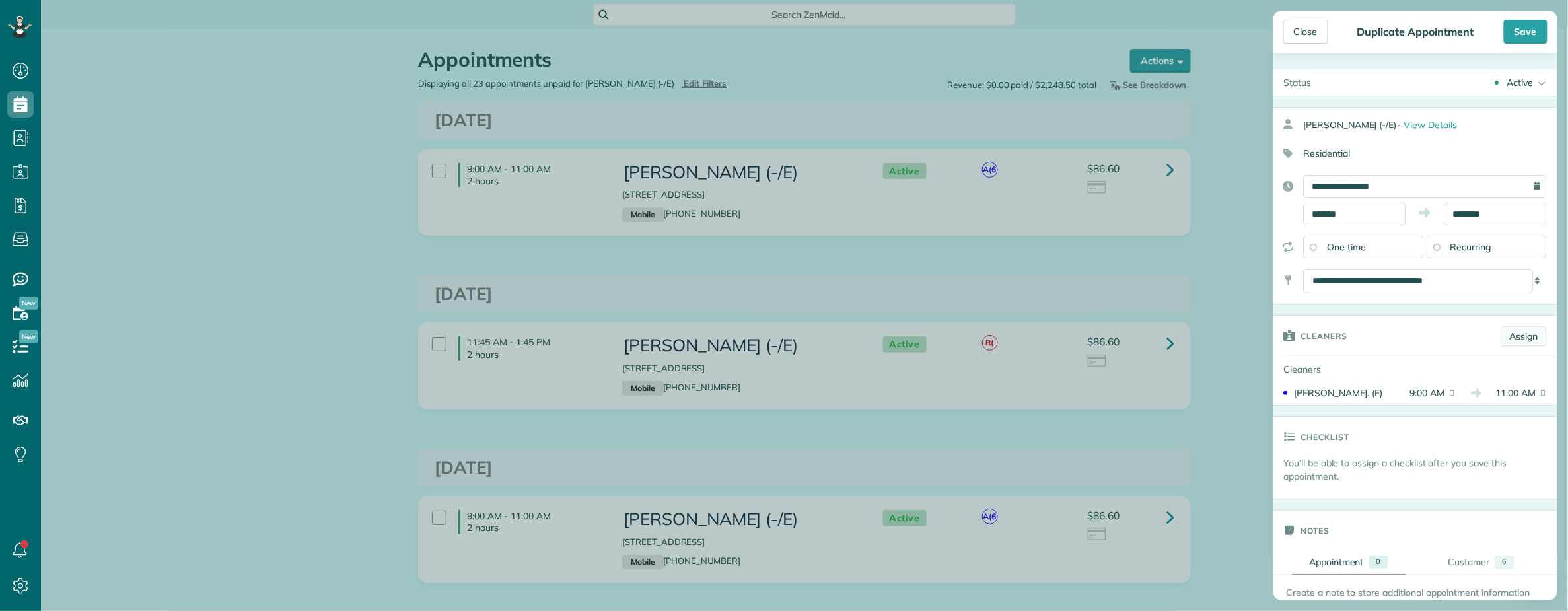
click at [1528, 344] on link "Assign" at bounding box center [1524, 336] width 46 height 20
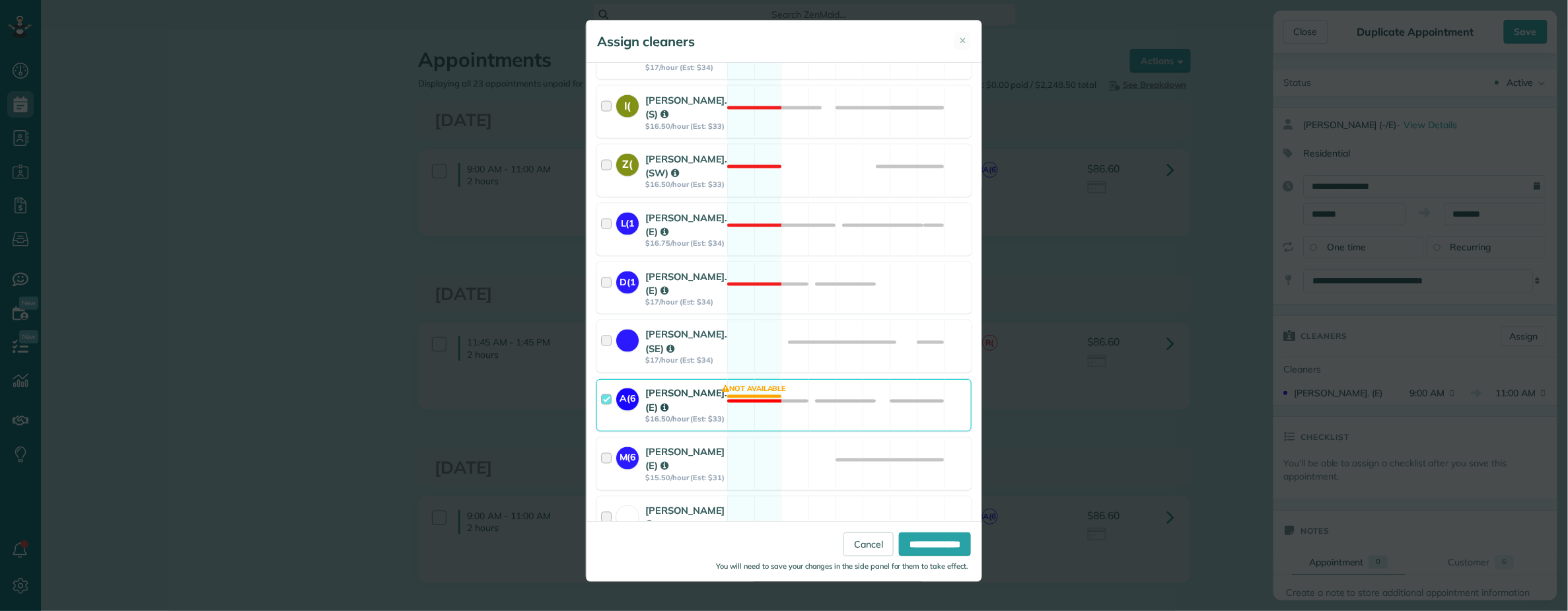
scroll to position [1058, 0]
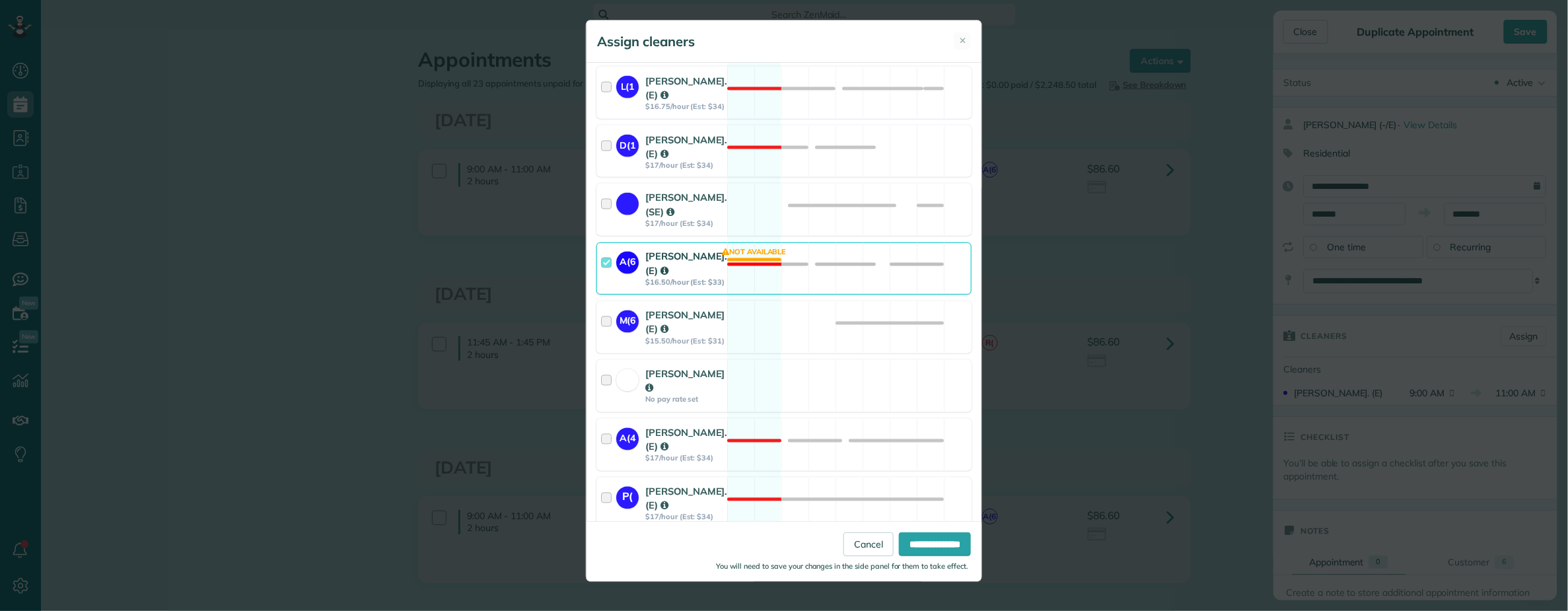
click at [611, 288] on div at bounding box center [609, 269] width 15 height 38
click input "**********"
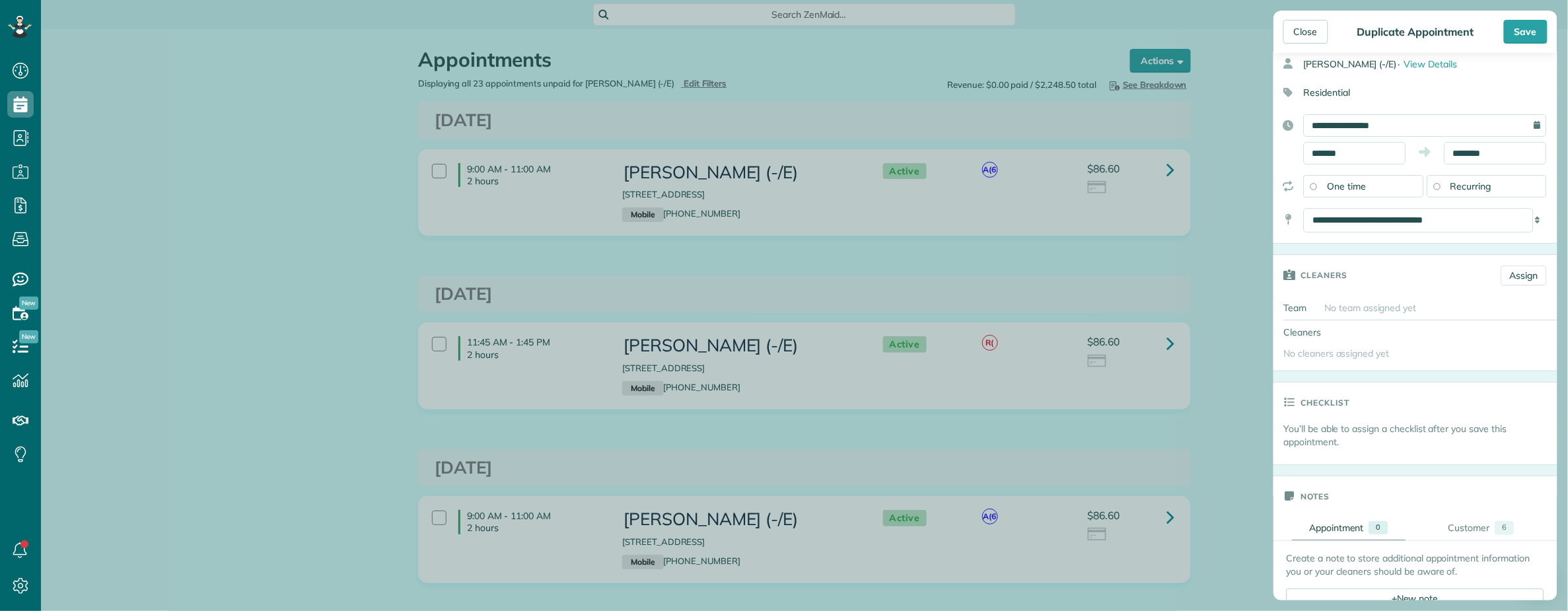
scroll to position [353, 0]
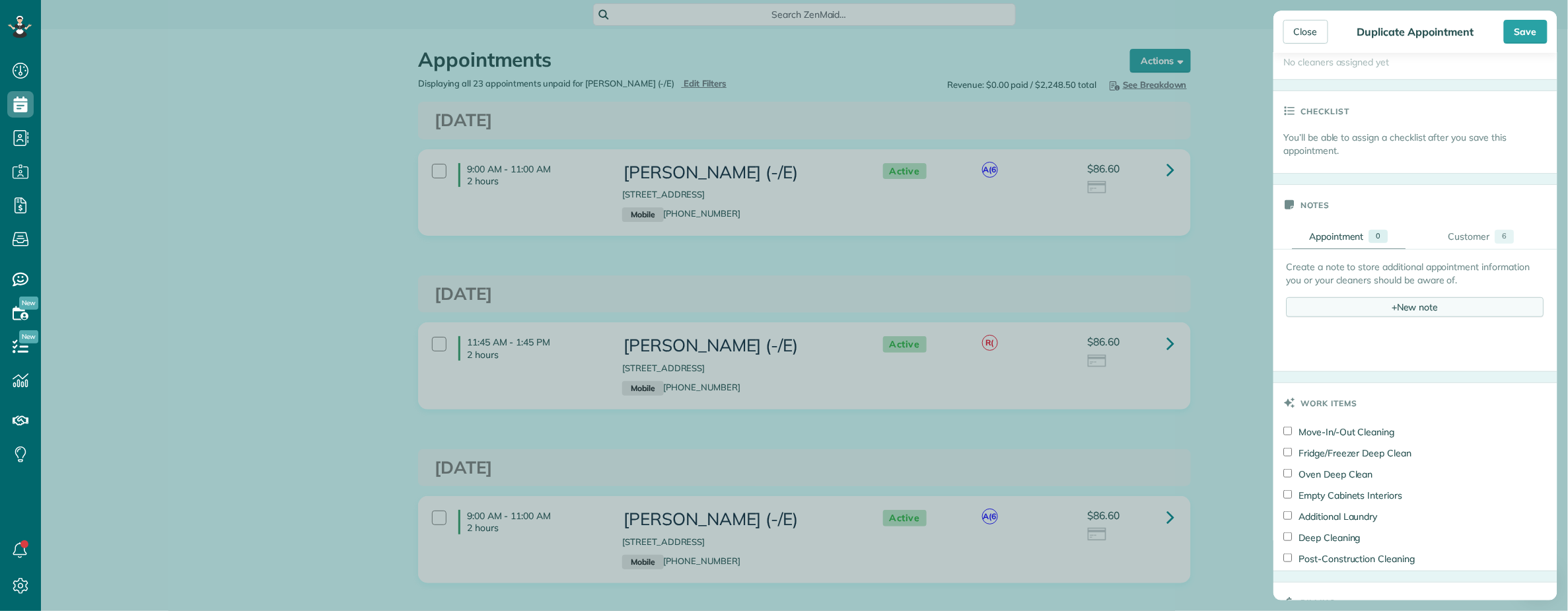
click div "+ New note"
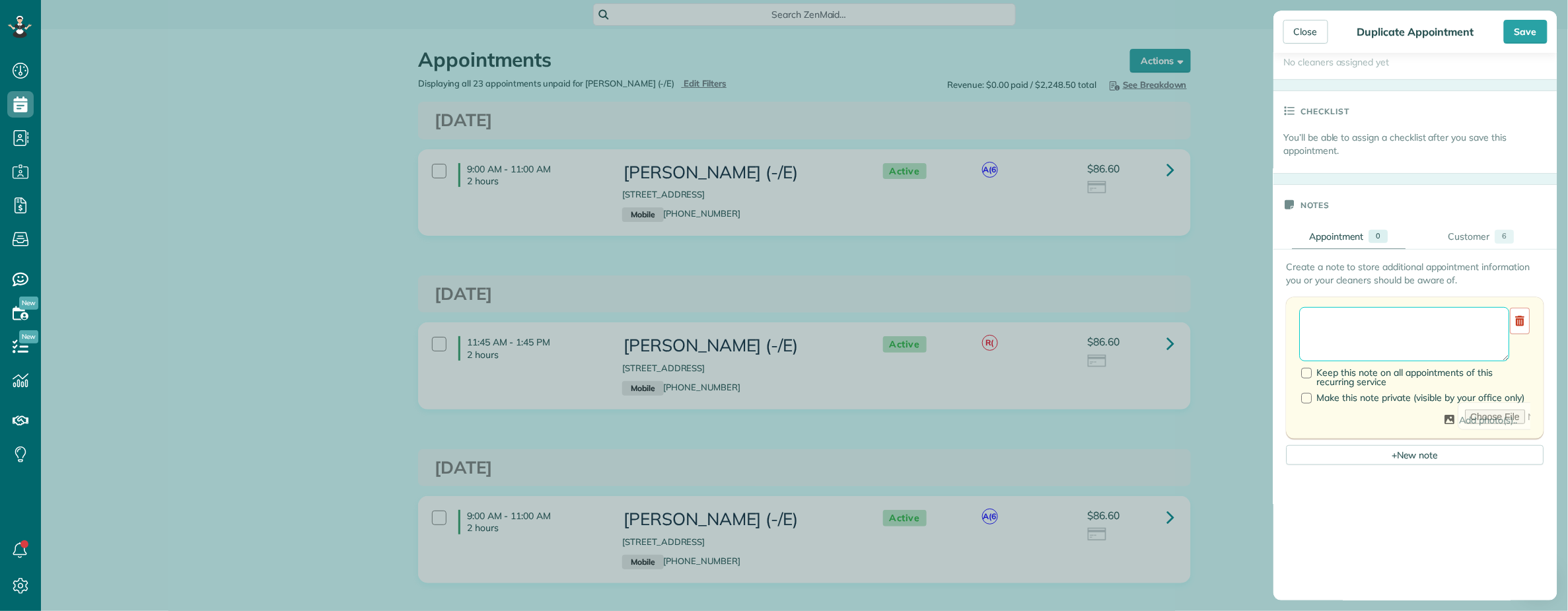
click textarea
paste textarea "**********"
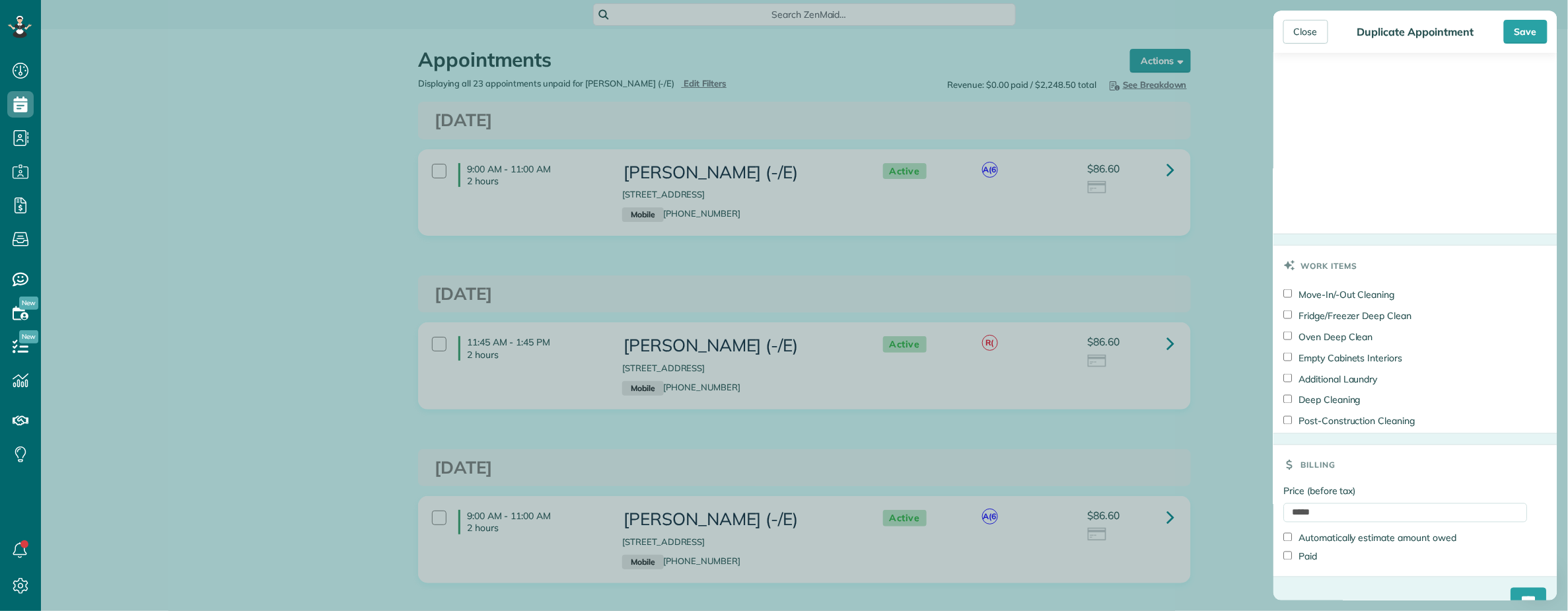
scroll to position [873, 0]
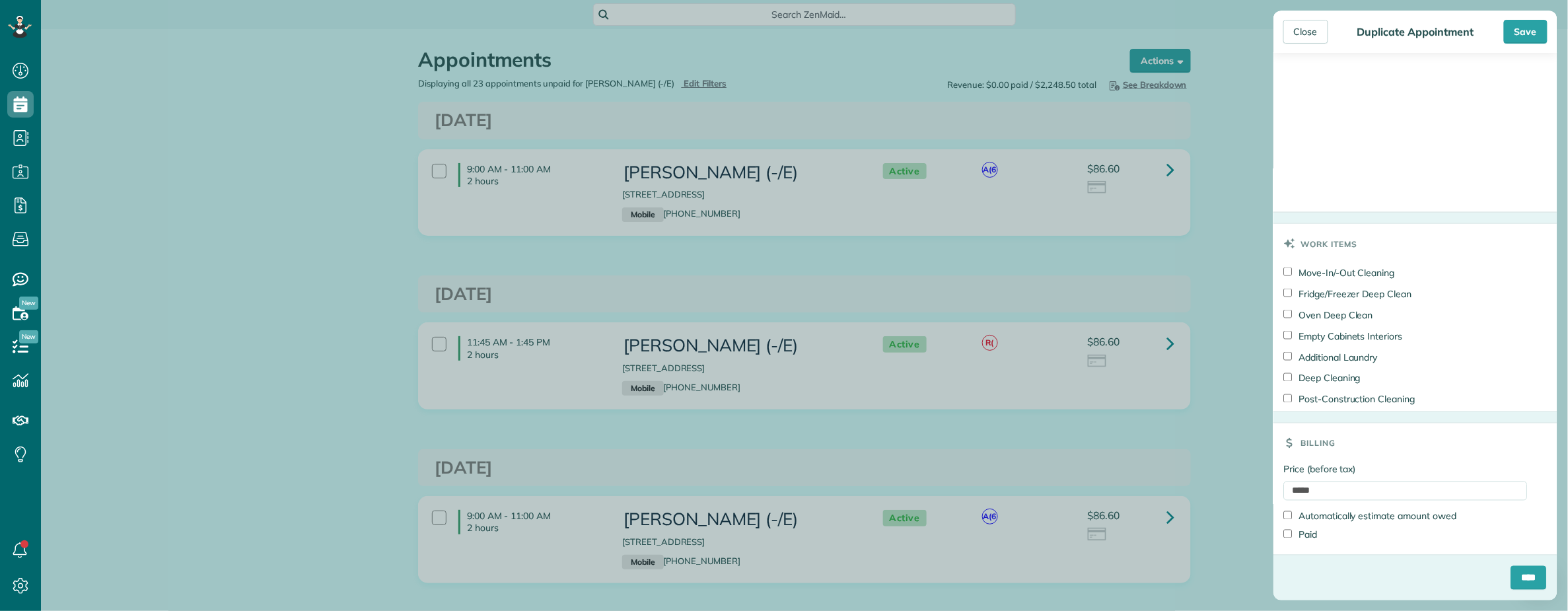
type textarea "**********"
drag, startPoint x: 1340, startPoint y: 489, endPoint x: 1199, endPoint y: 482, distance: 141.2
click div "Close Duplicate Appointment Save Status Active Active Cancelled Cancelled and P…"
type input "***"
click input "****"
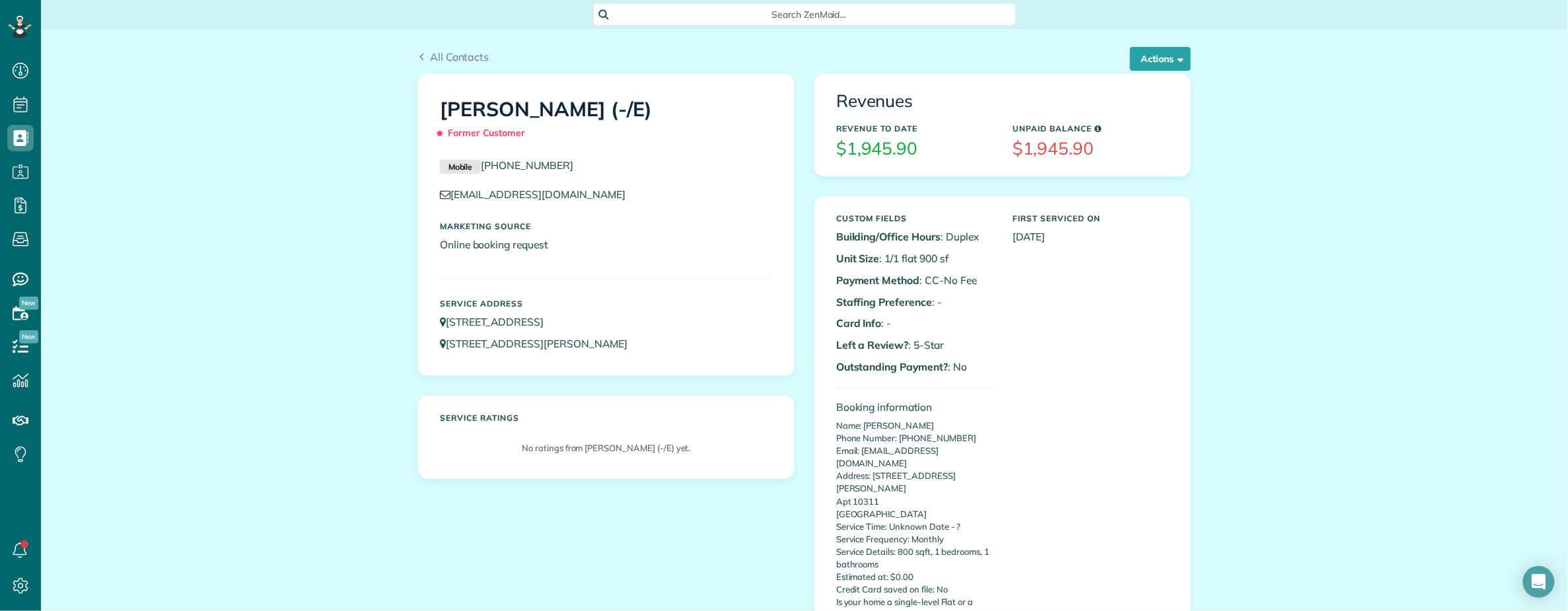
scroll to position [6, 6]
click at [1139, 62] on button "Actions" at bounding box center [1161, 58] width 61 height 24
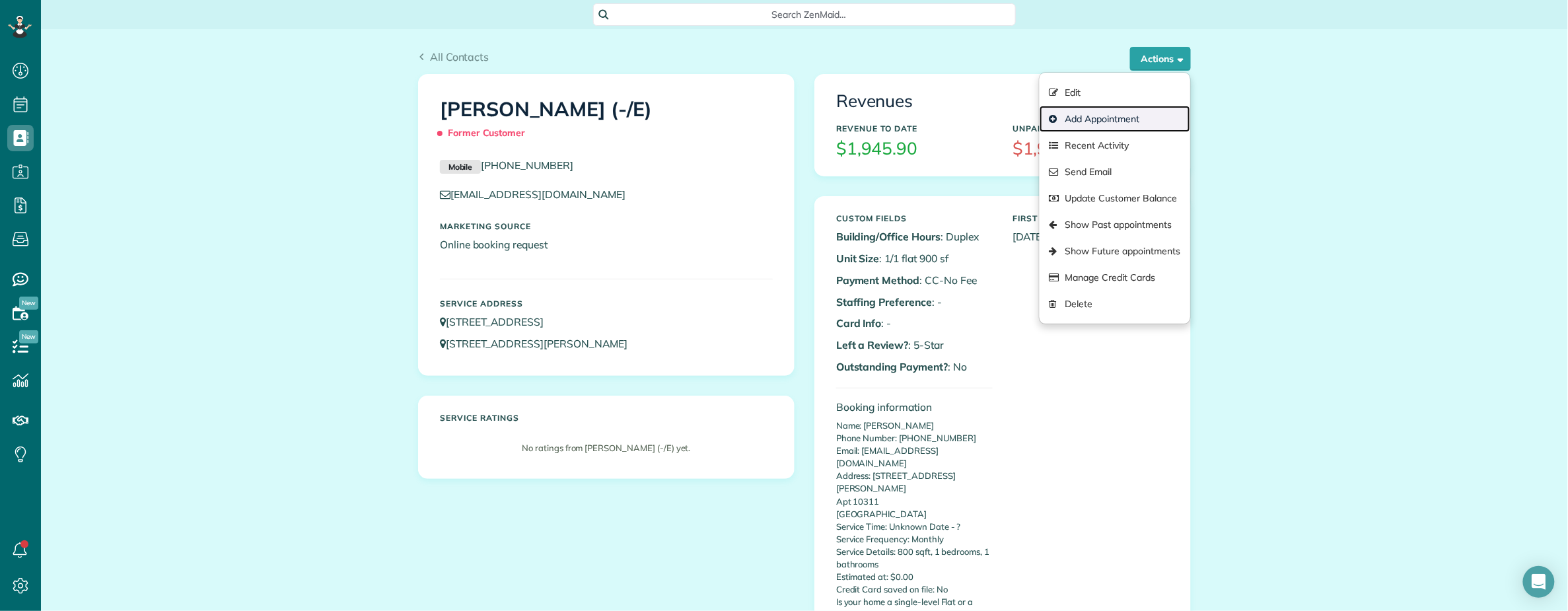
click at [1099, 121] on link "Add Appointment" at bounding box center [1115, 119] width 151 height 27
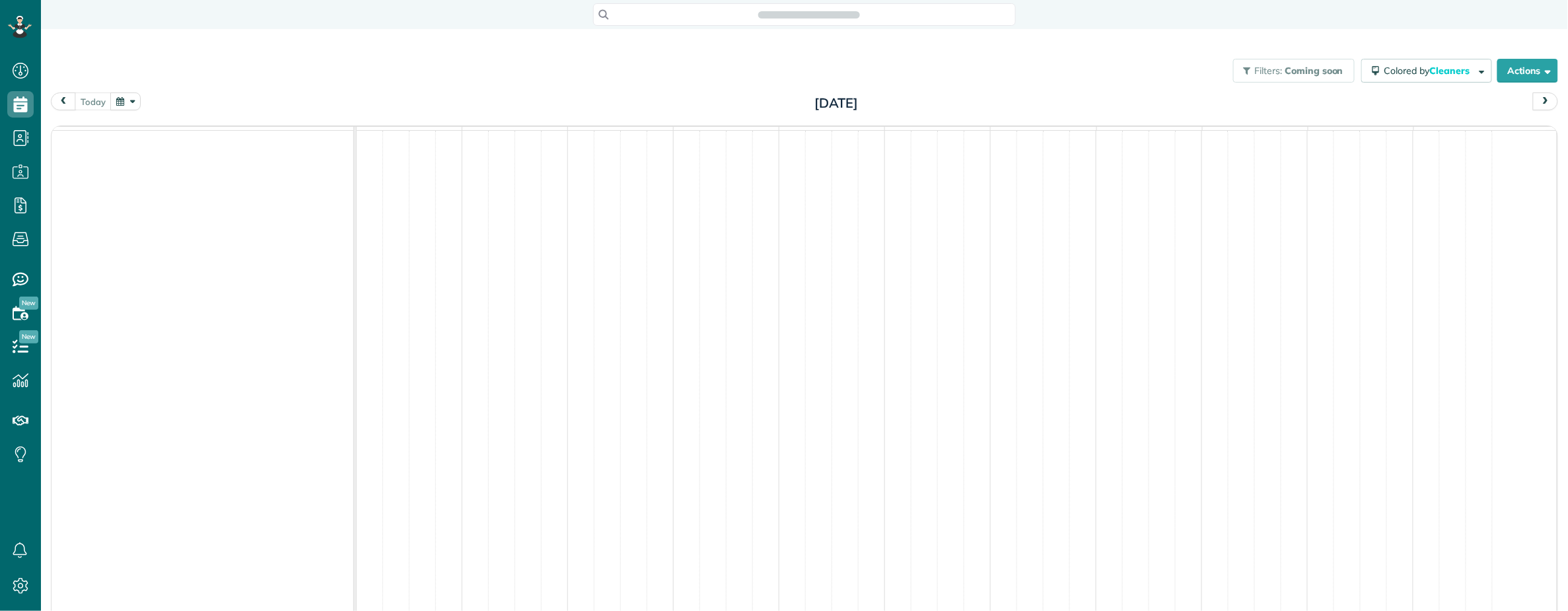
scroll to position [6, 6]
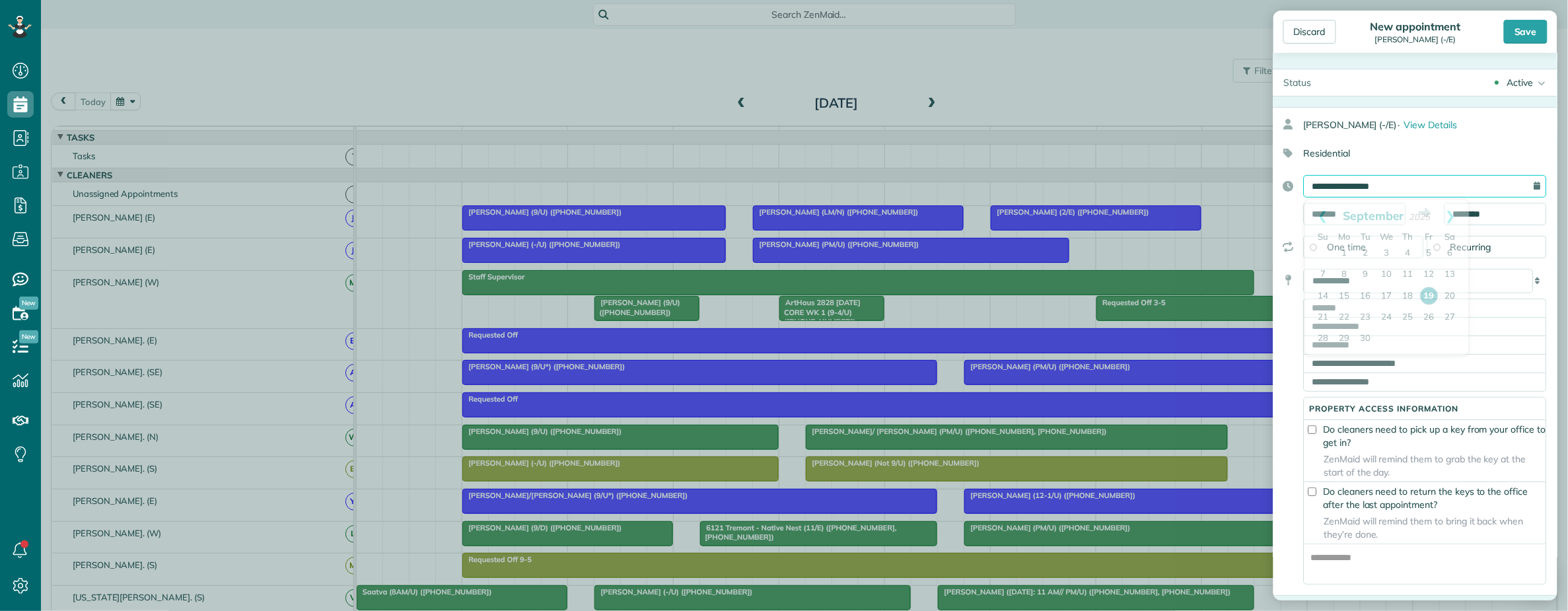
click at [1409, 188] on input "**********" at bounding box center [1426, 186] width 243 height 23
click at [1345, 335] on link "29" at bounding box center [1345, 339] width 21 height 21
type input "**********"
click at [1389, 281] on select "**********" at bounding box center [1419, 281] width 230 height 25
select select "*******"
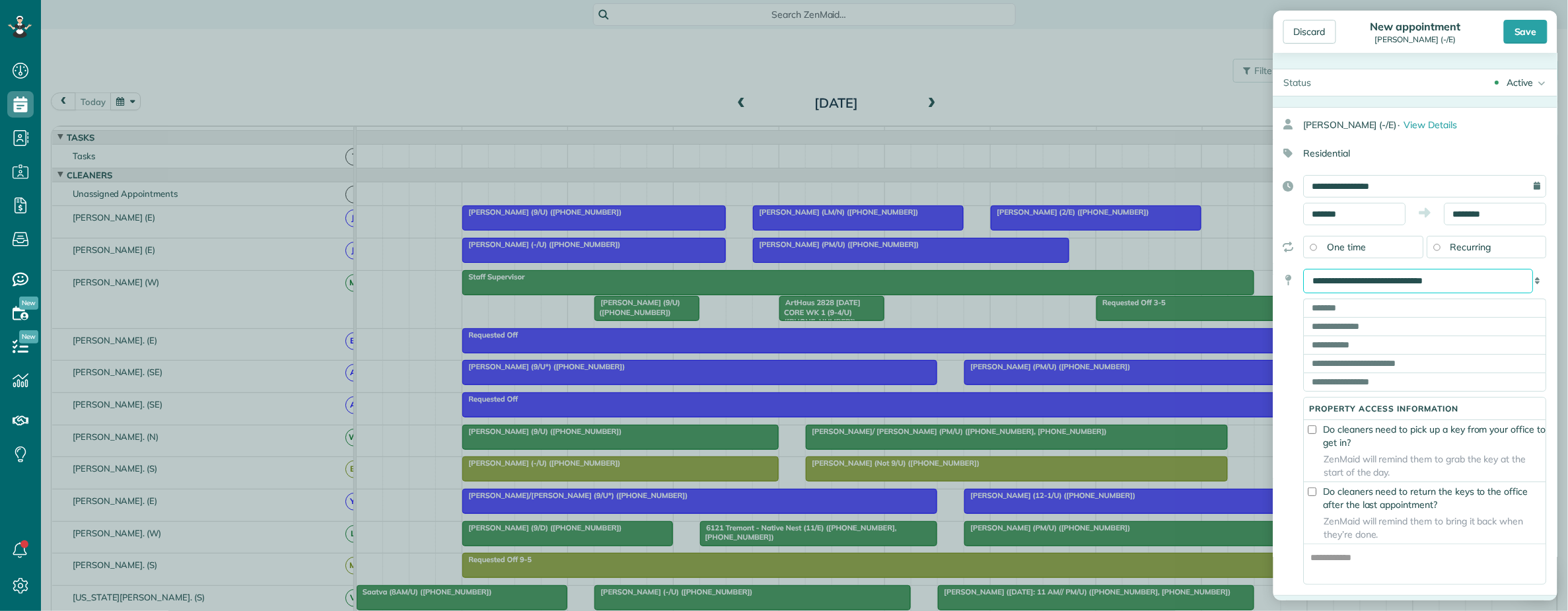
click at [1304, 271] on select "**********" at bounding box center [1419, 281] width 230 height 25
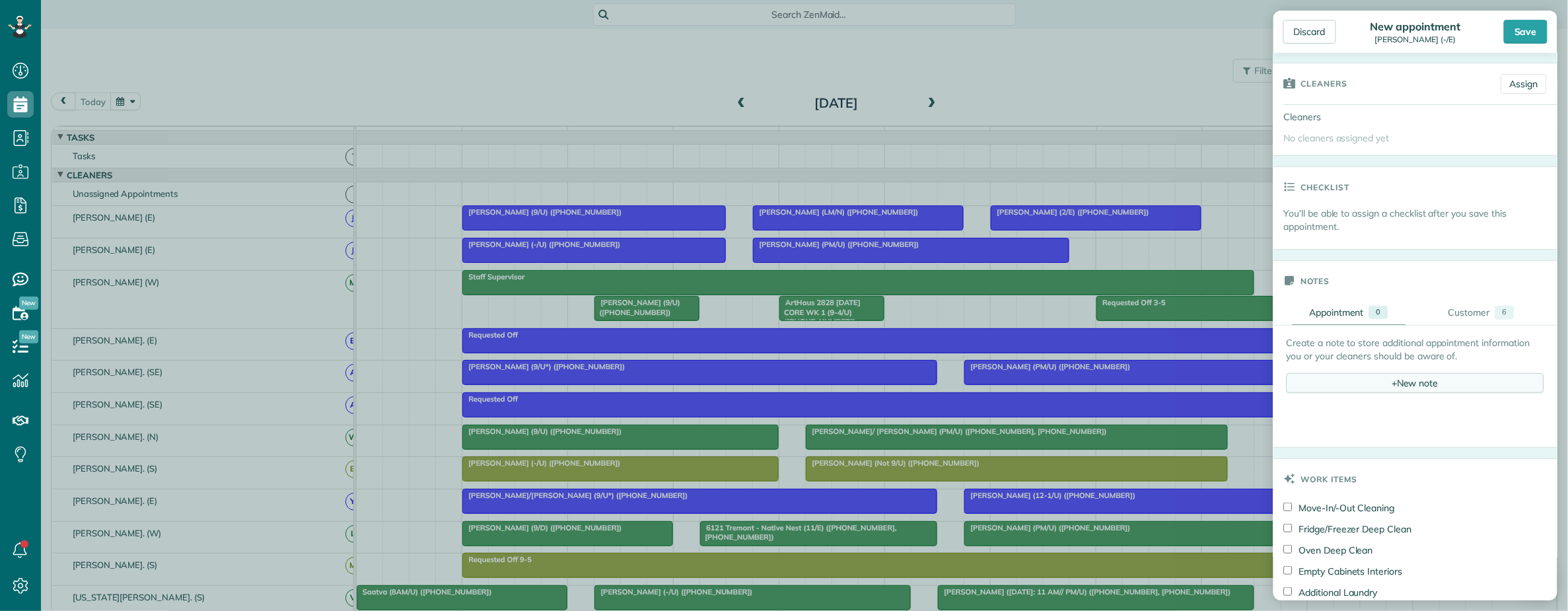
scroll to position [264, 0]
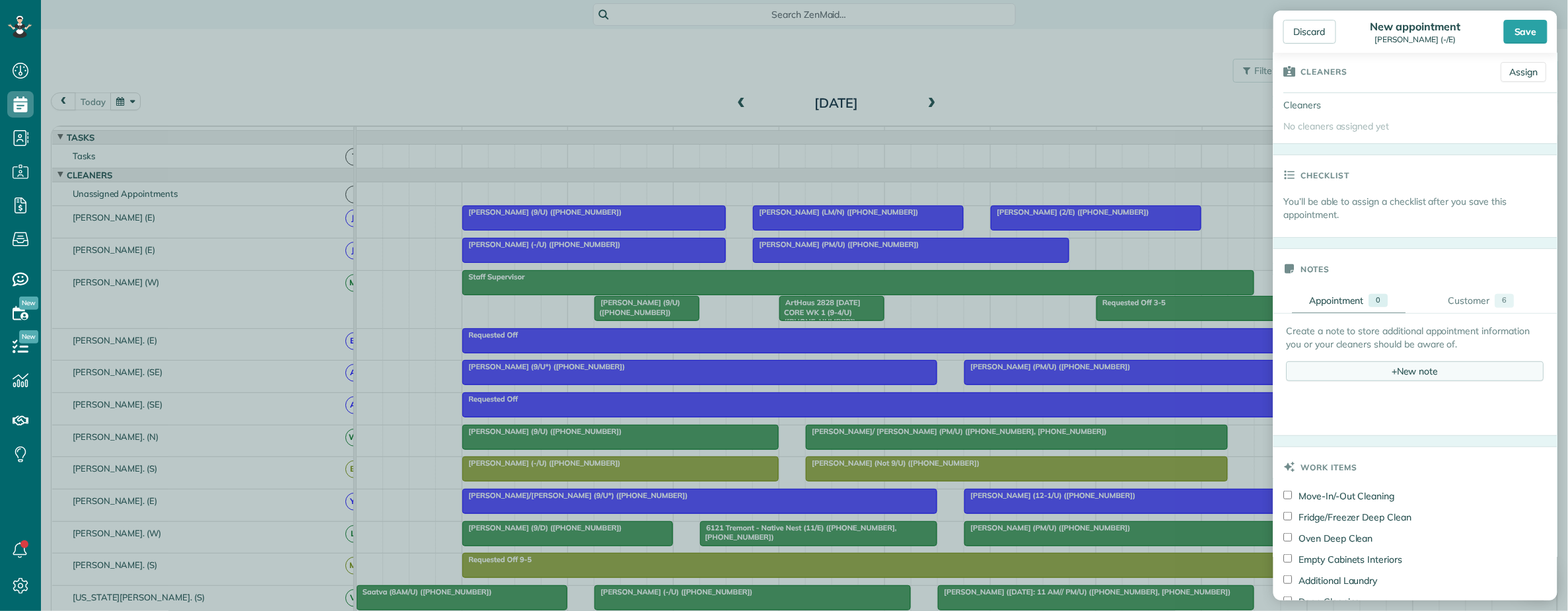
click at [1383, 370] on div "+ New note" at bounding box center [1415, 371] width 257 height 20
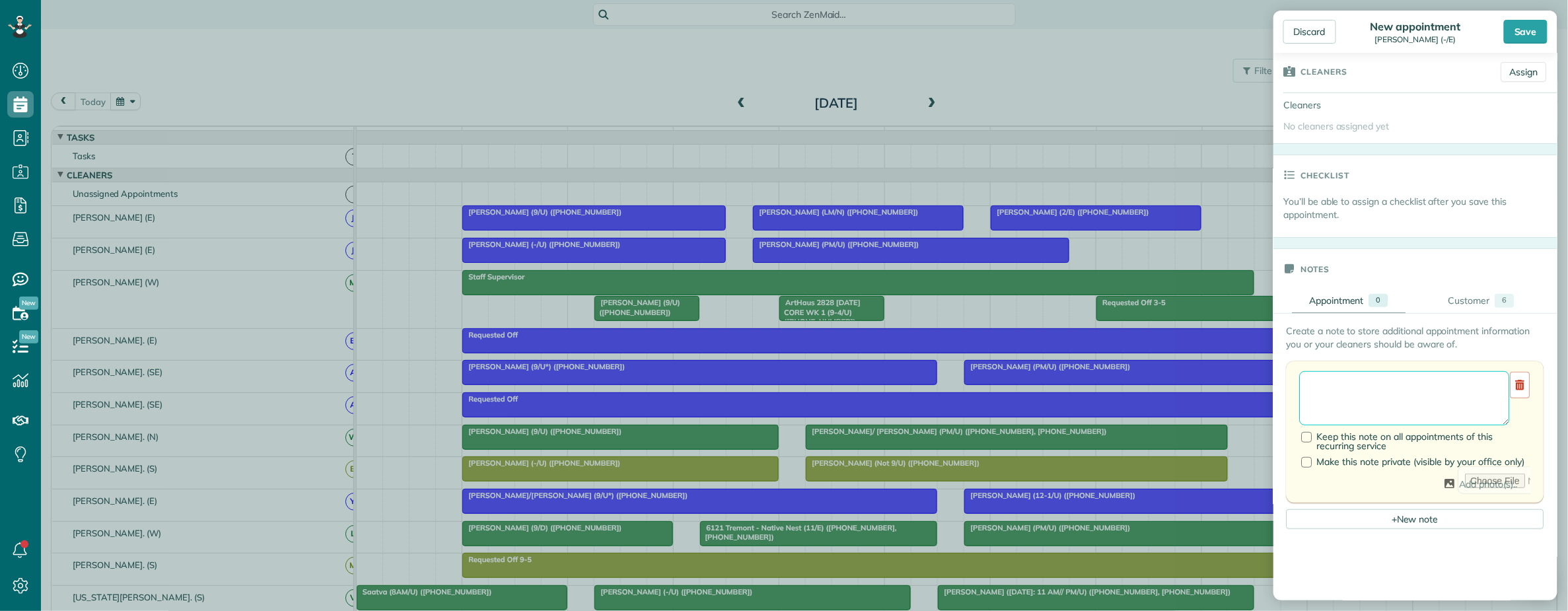
click at [1327, 381] on textarea at bounding box center [1405, 398] width 210 height 54
paste textarea "**********"
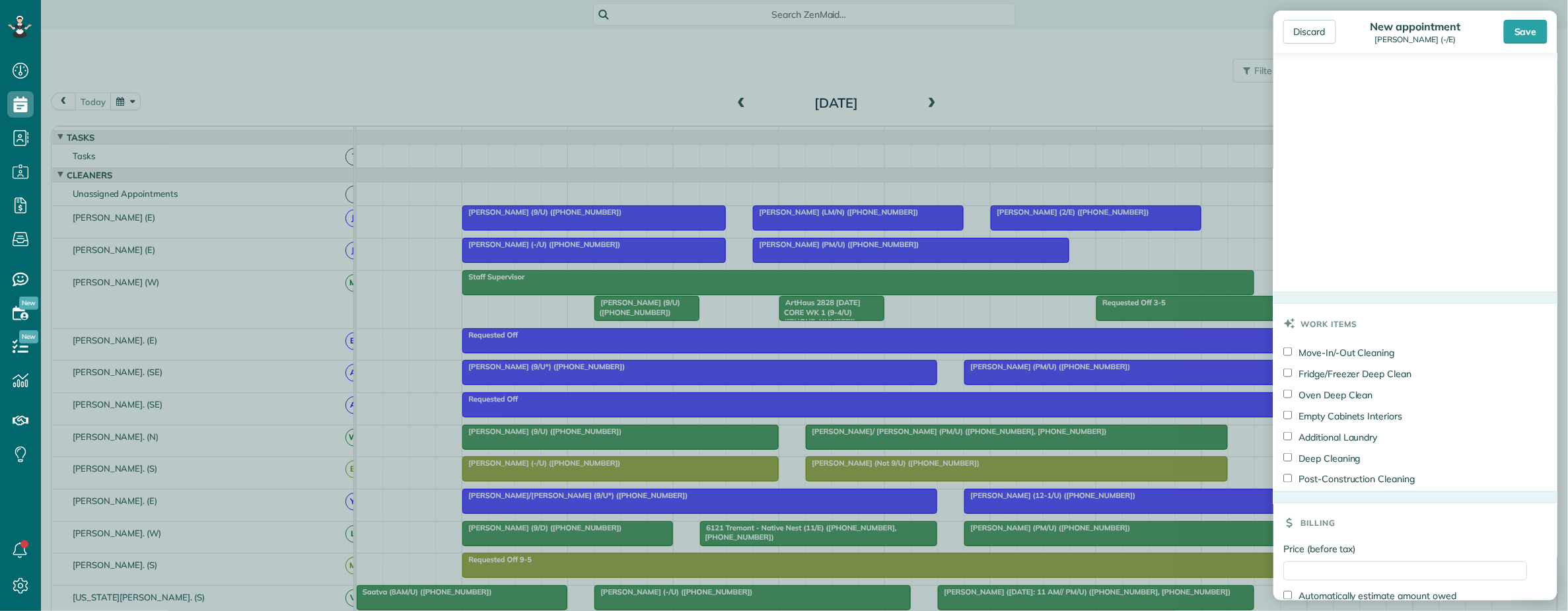
scroll to position [793, 0]
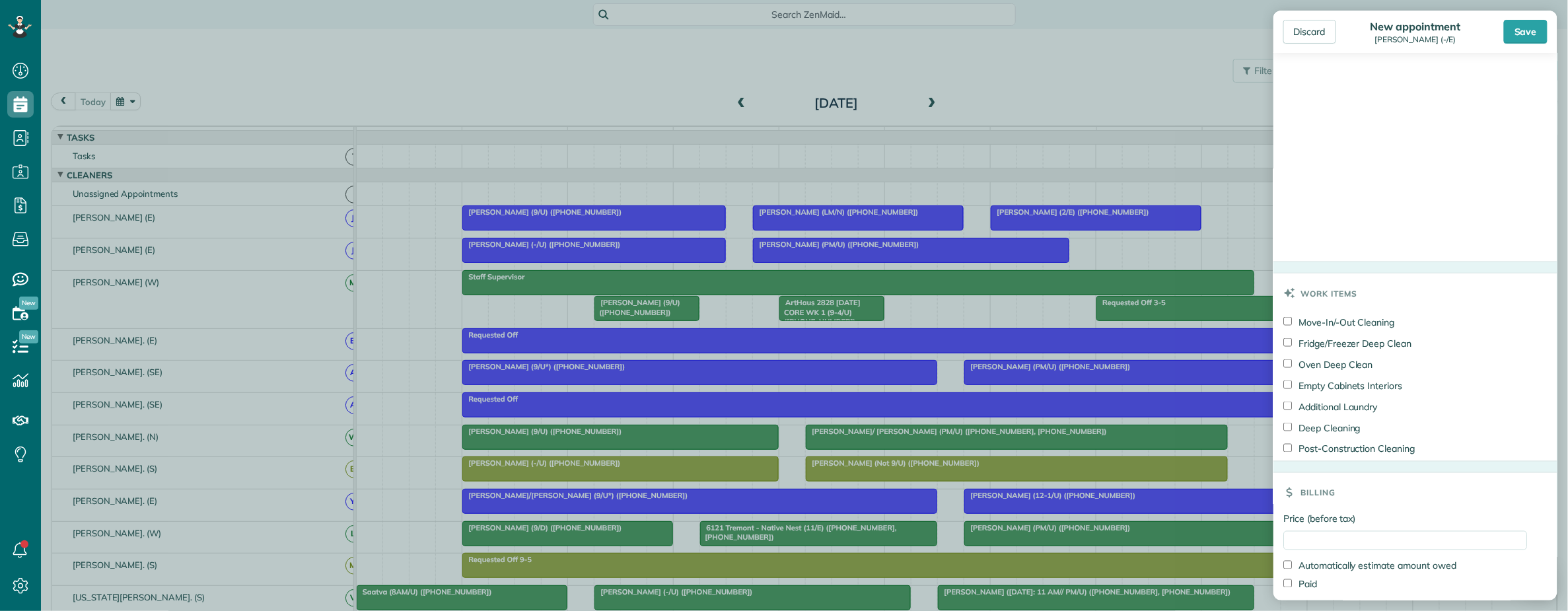
type textarea "**********"
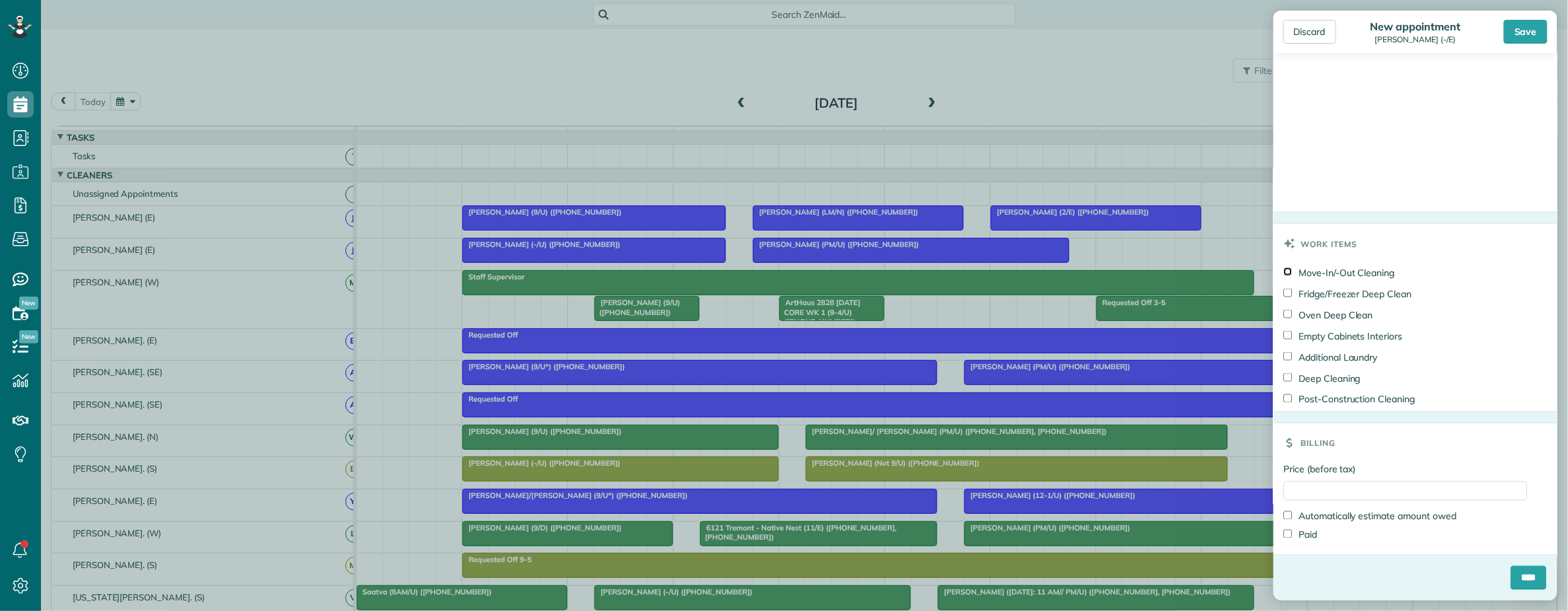
scroll to position [850, 0]
click at [1321, 491] on input "Price (before tax)" at bounding box center [1406, 491] width 244 height 19
type input "***"
drag, startPoint x: 1325, startPoint y: 576, endPoint x: 1459, endPoint y: 572, distance: 134.1
click at [1332, 575] on div "****" at bounding box center [1415, 583] width 284 height 34
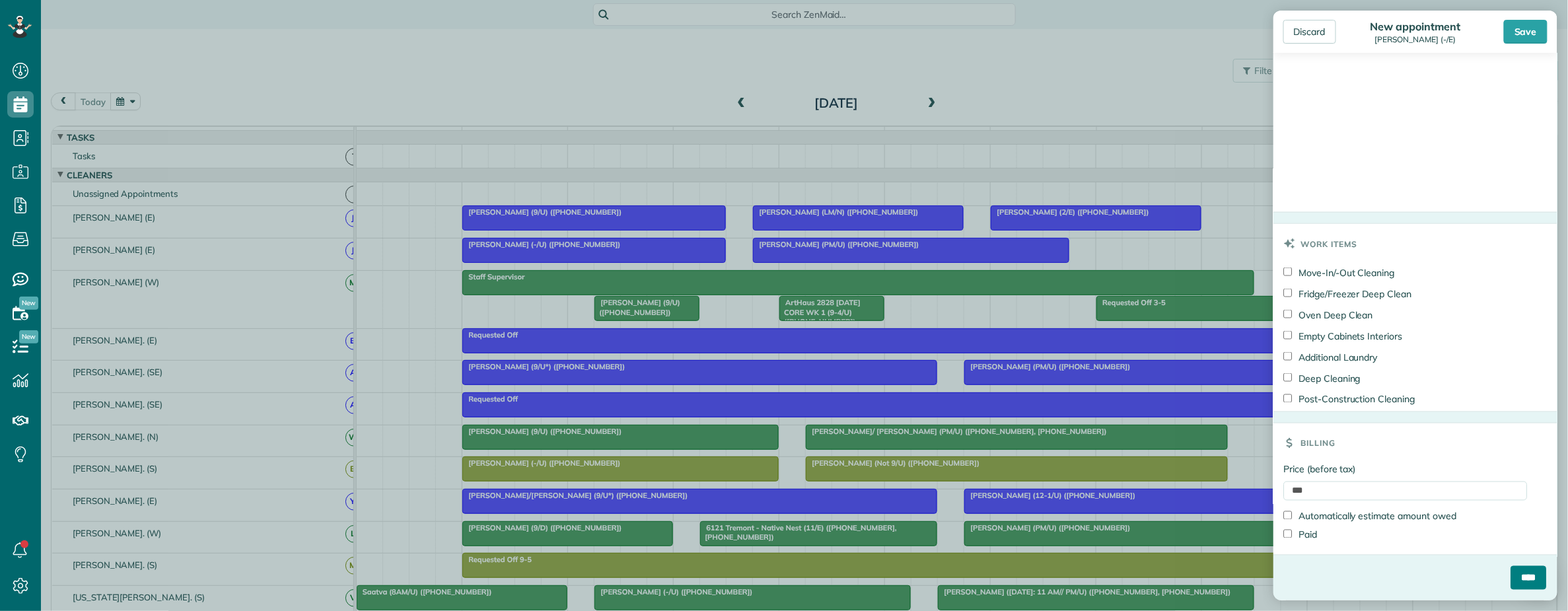
click at [1515, 574] on input "****" at bounding box center [1529, 578] width 36 height 24
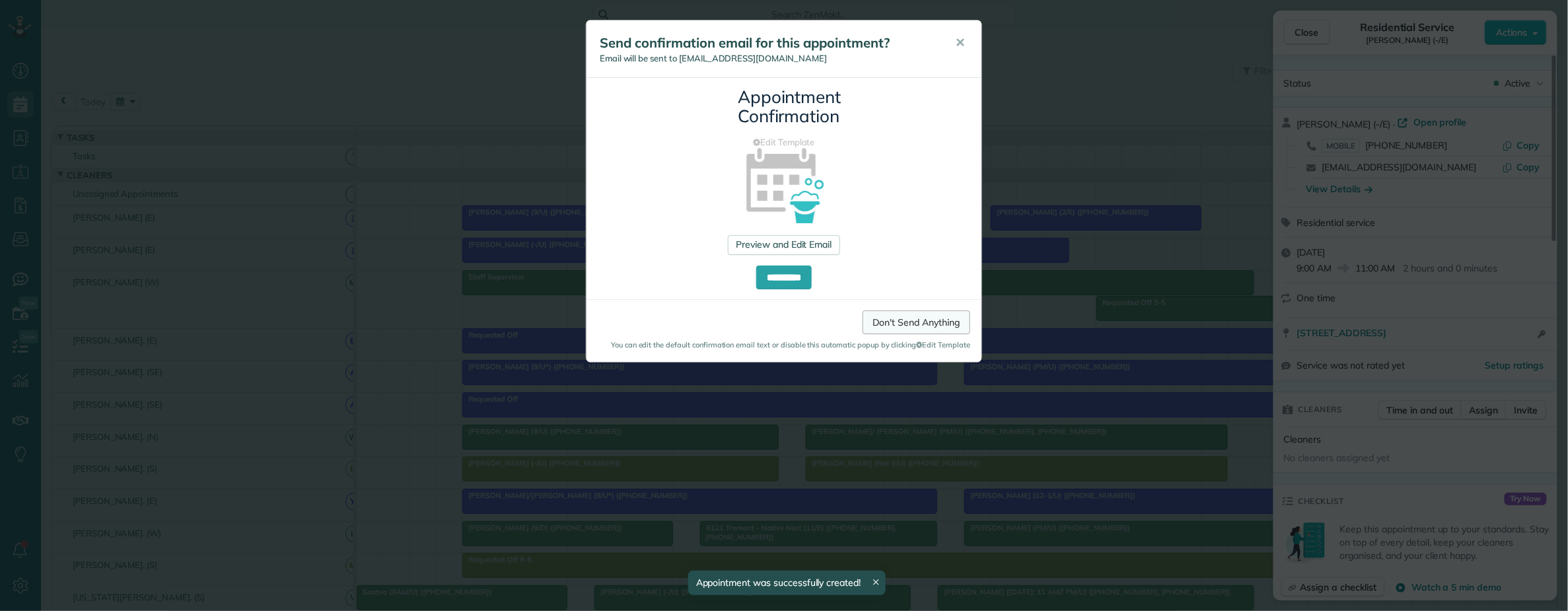
click at [873, 318] on link "Don't Send Anything" at bounding box center [916, 322] width 107 height 24
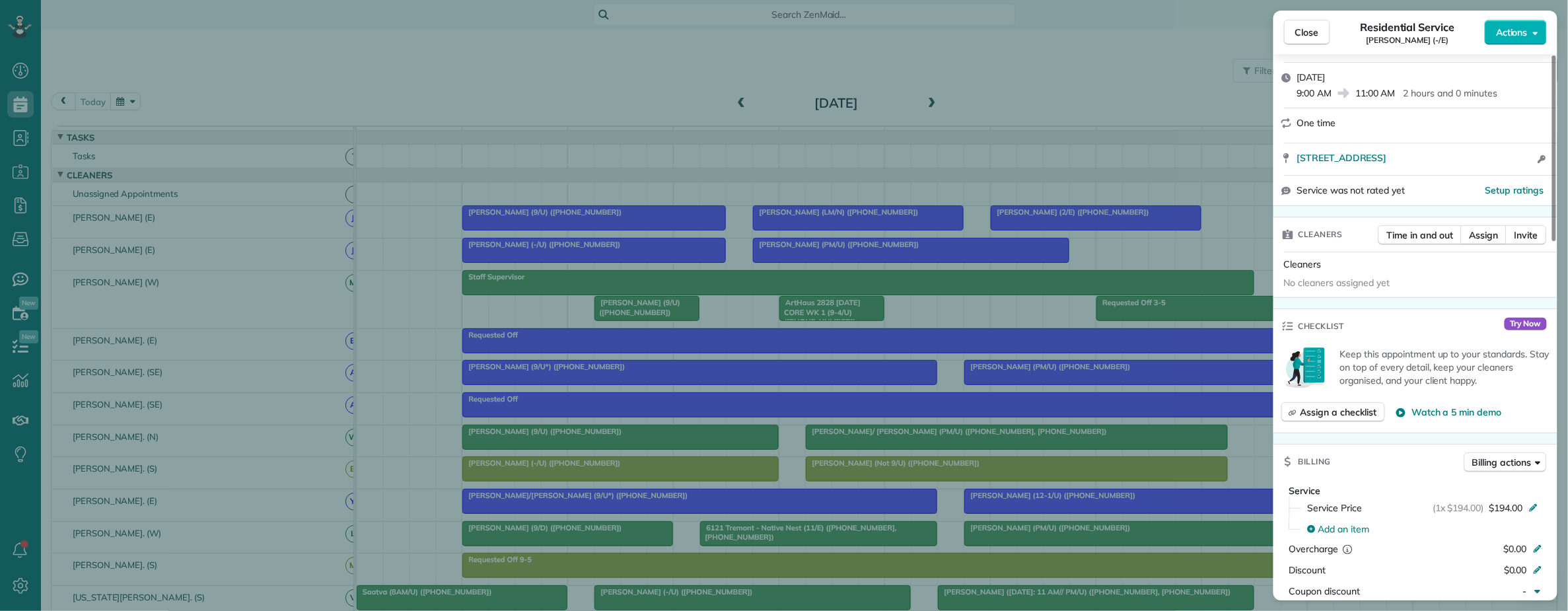
scroll to position [173, 0]
click at [1325, 413] on span "Assign a checklist" at bounding box center [1338, 414] width 76 height 13
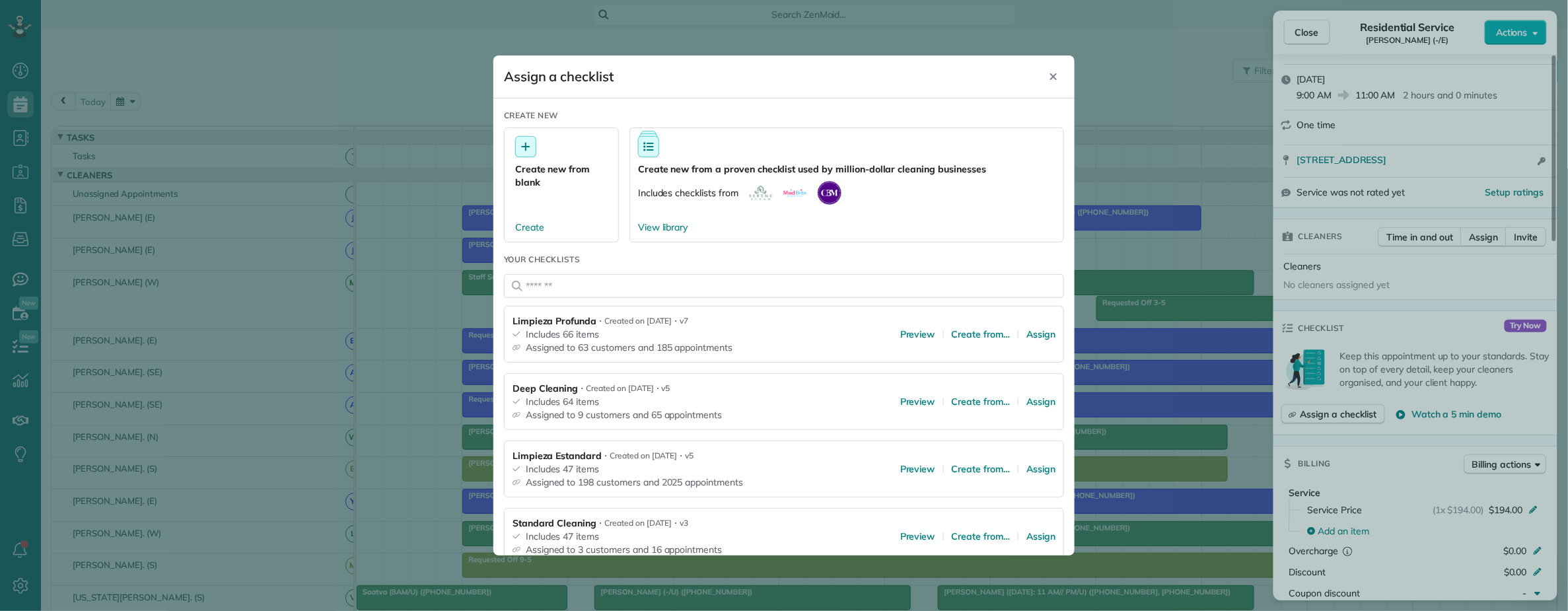
scroll to position [181, 0]
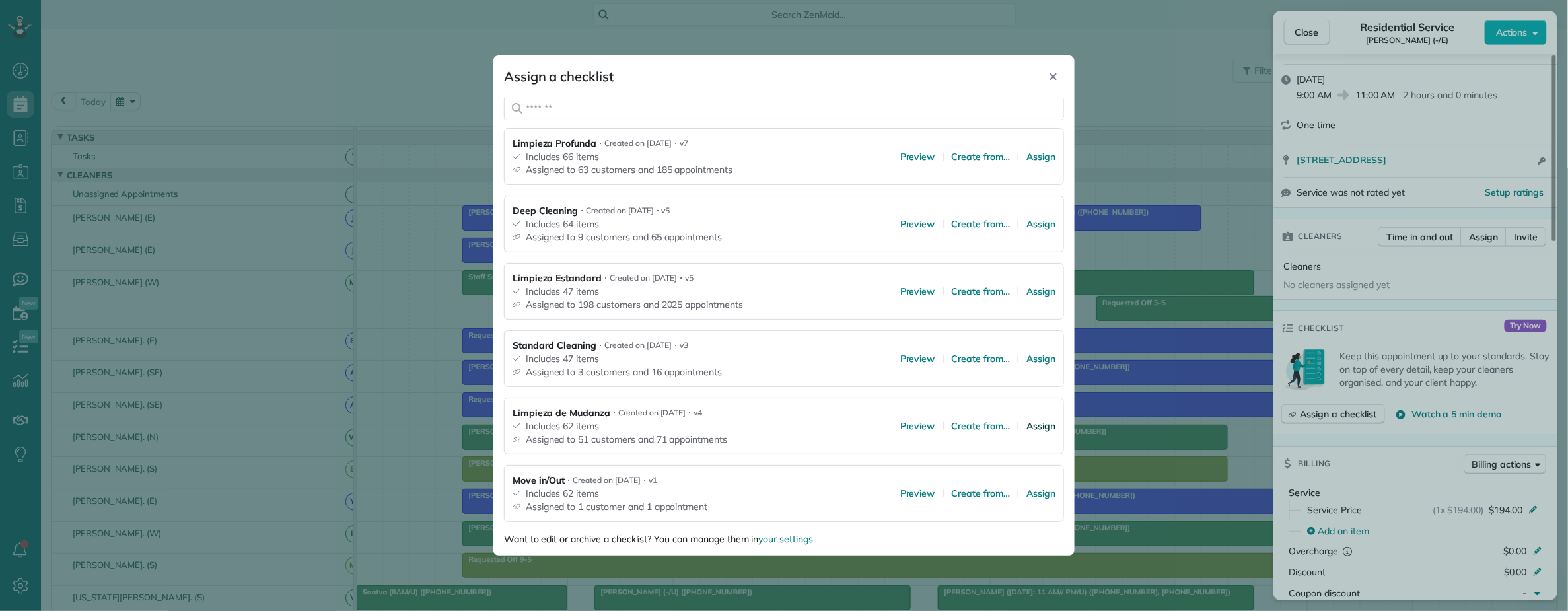
click at [1027, 424] on span "Assign" at bounding box center [1041, 427] width 29 height 13
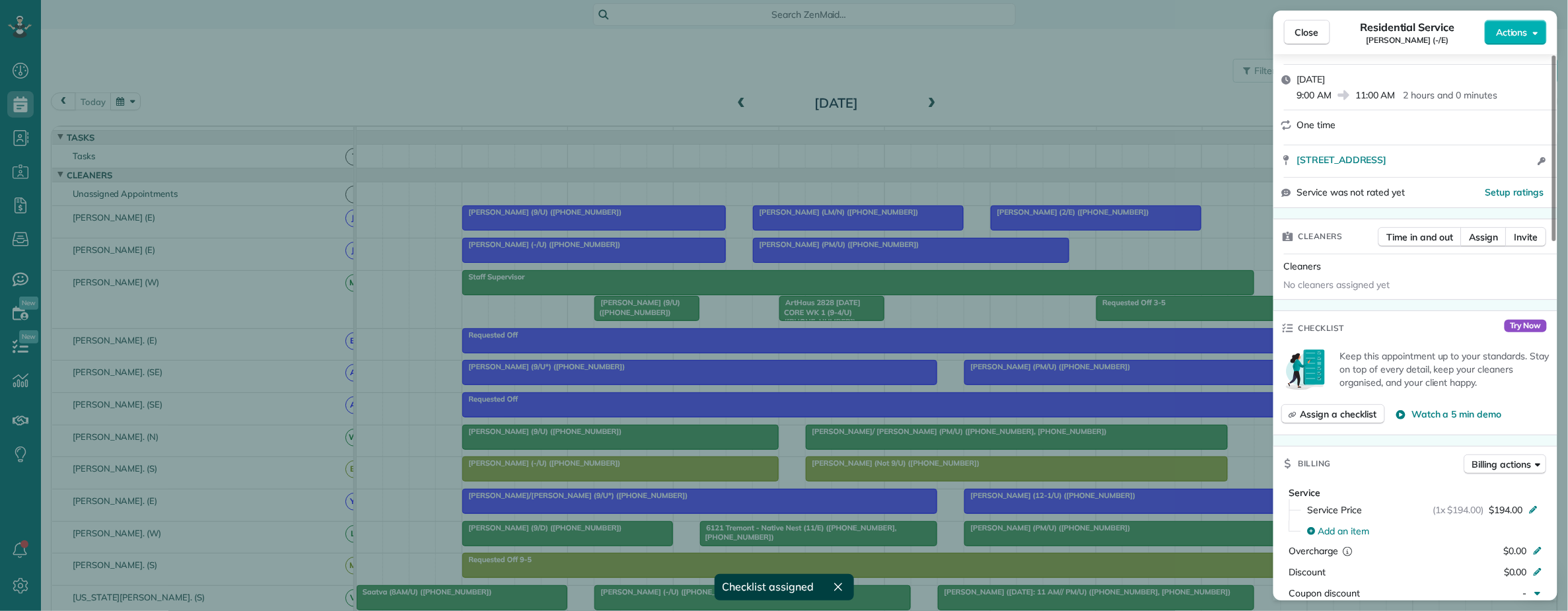
click at [1023, 422] on div "Close Residential Service Audrey Haynes (-/E) Actions Status Active Audrey Hayn…" at bounding box center [784, 305] width 1568 height 611
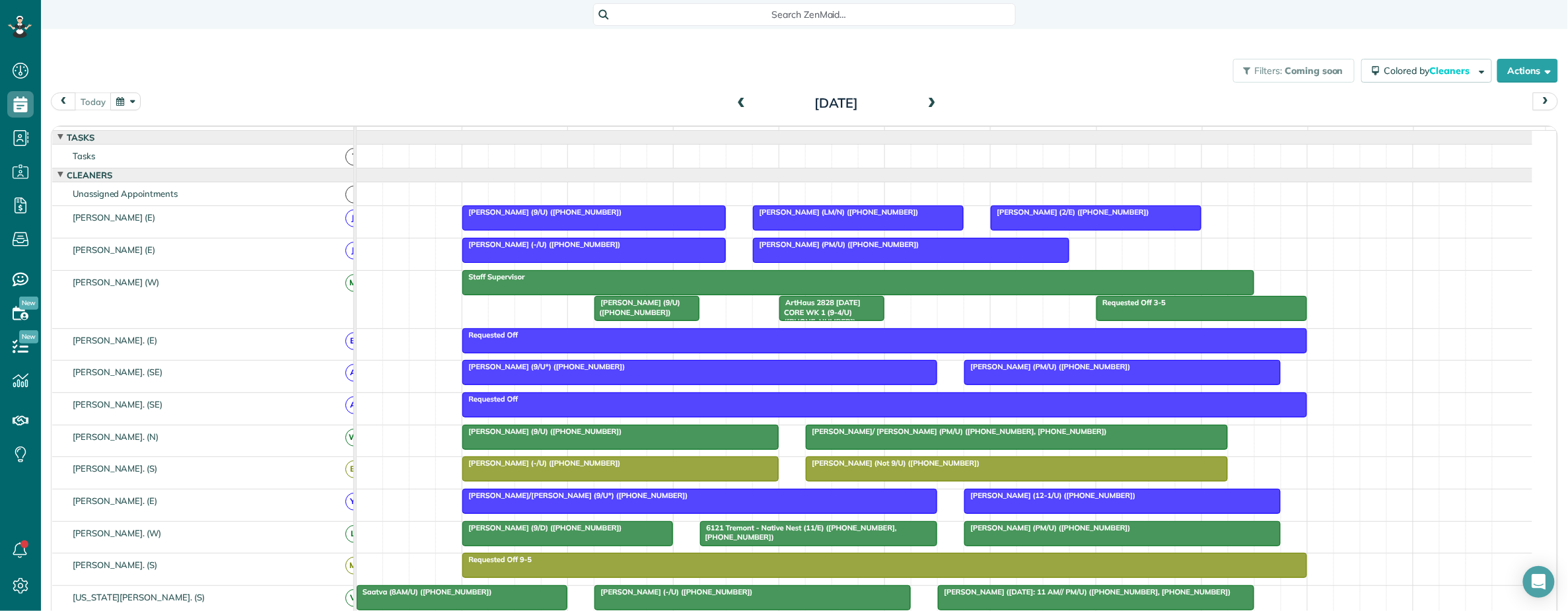
click at [925, 101] on span at bounding box center [932, 104] width 14 height 12
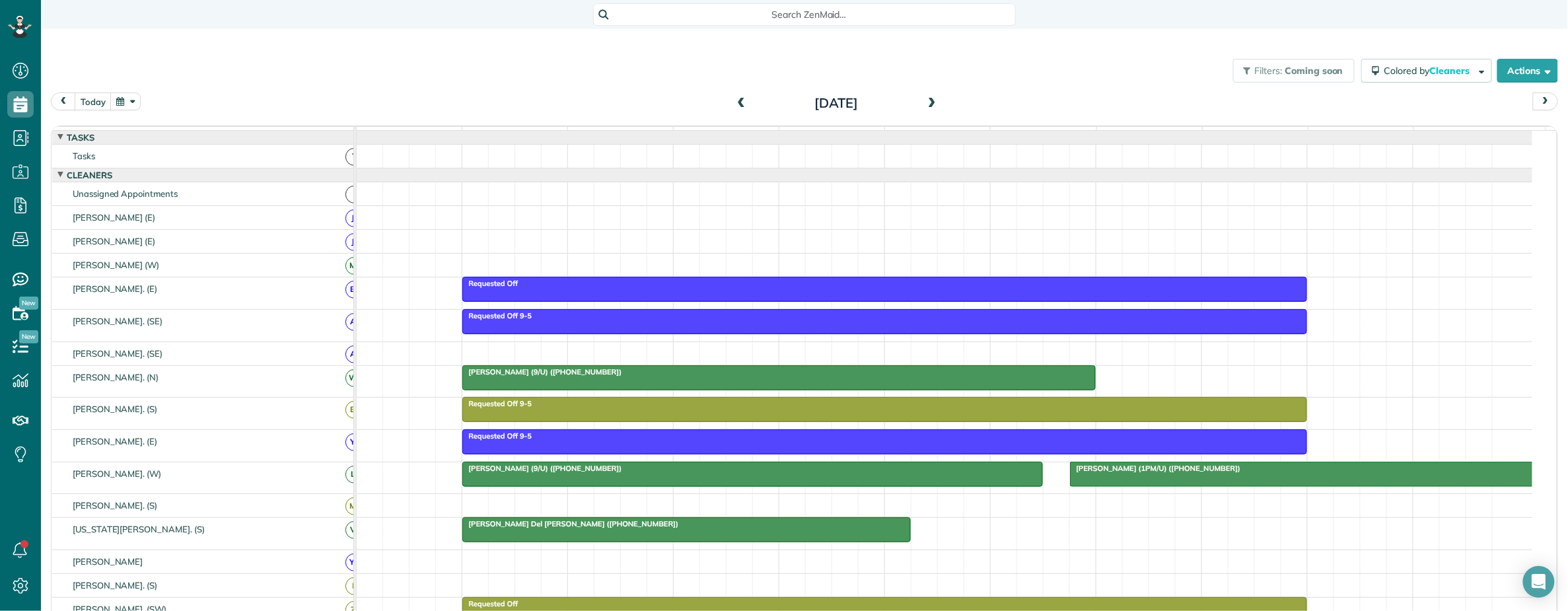
click at [925, 101] on span at bounding box center [932, 104] width 14 height 12
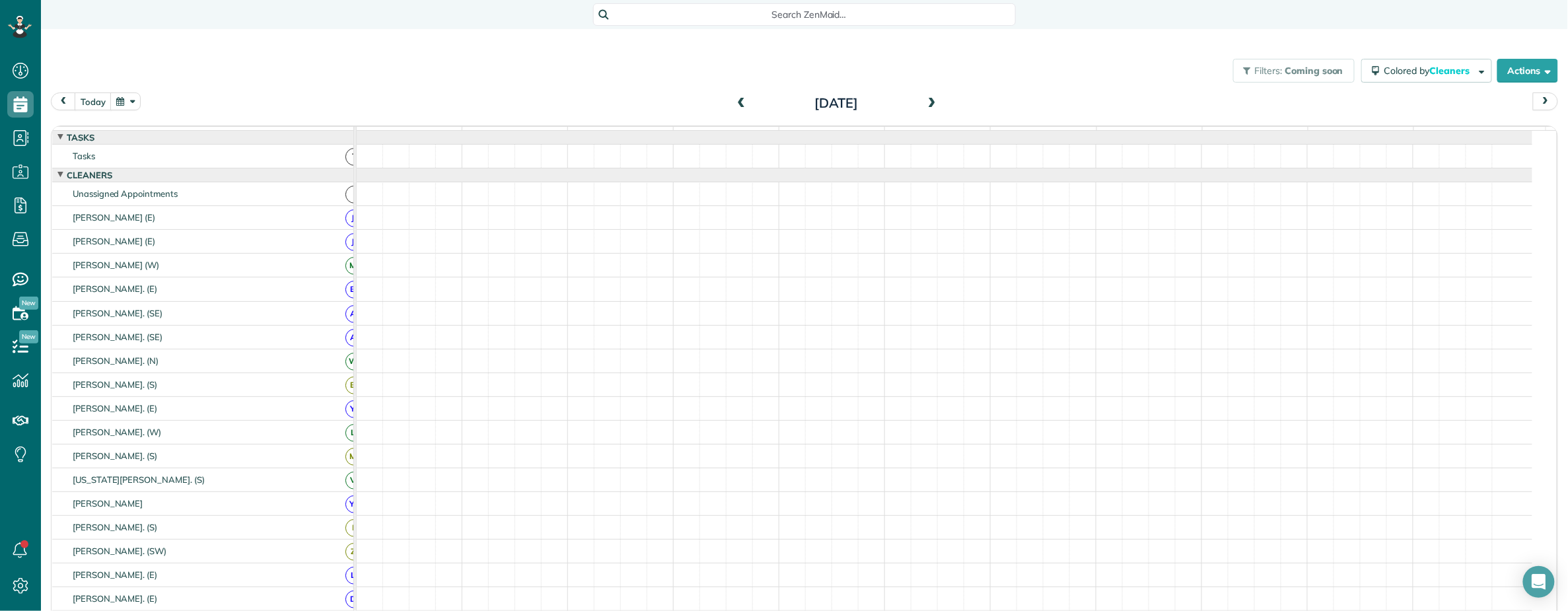
click at [925, 101] on span at bounding box center [932, 104] width 14 height 12
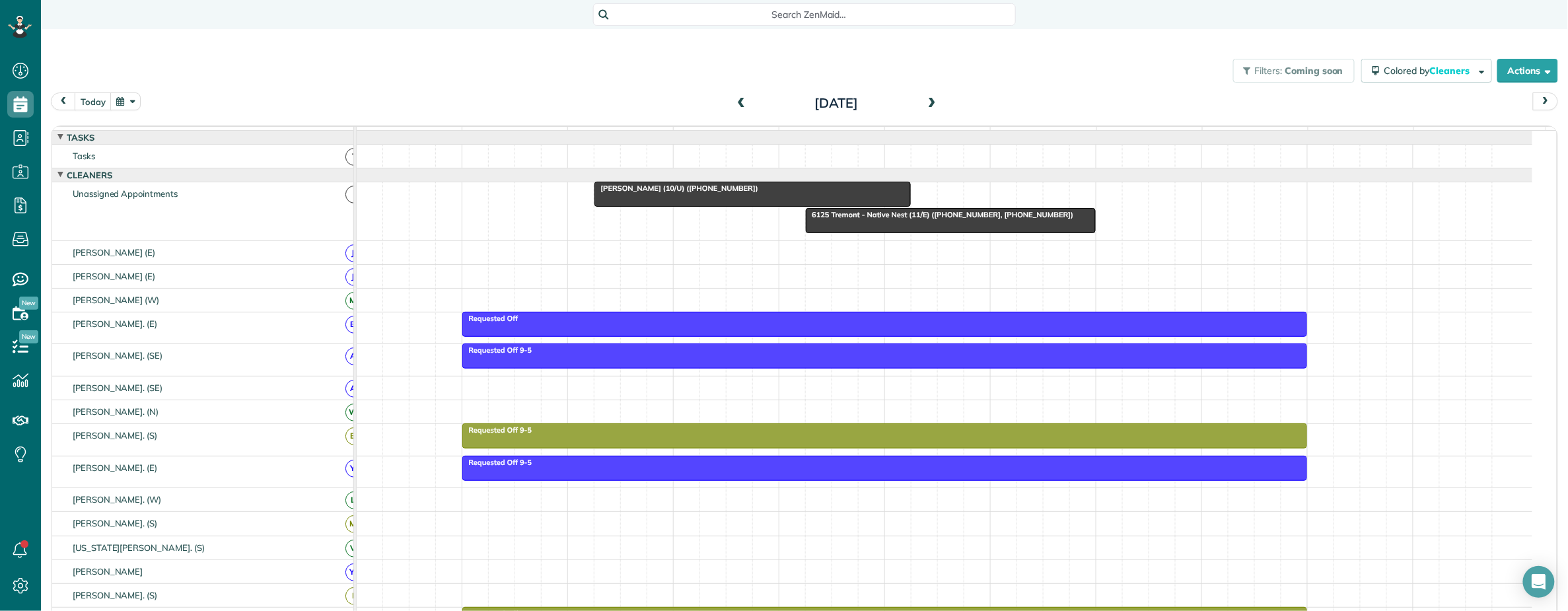
click at [925, 101] on span at bounding box center [932, 104] width 14 height 12
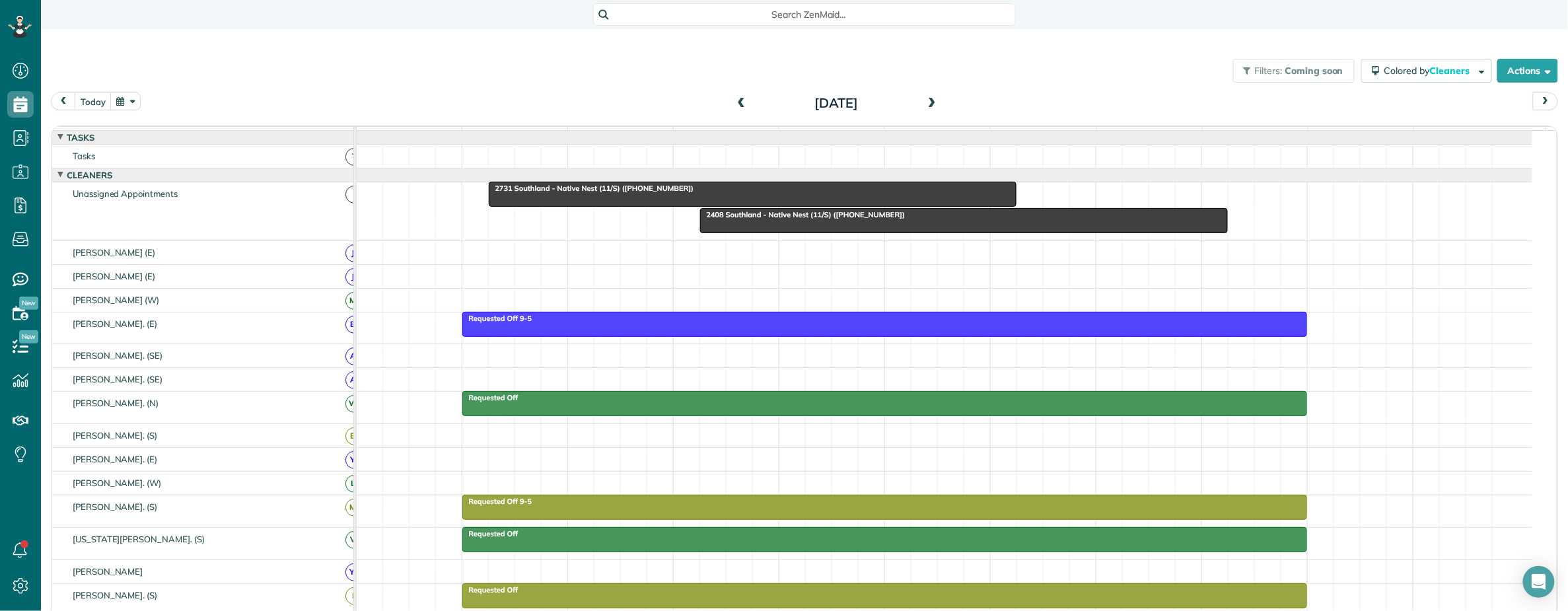
click at [925, 101] on span at bounding box center [932, 104] width 14 height 12
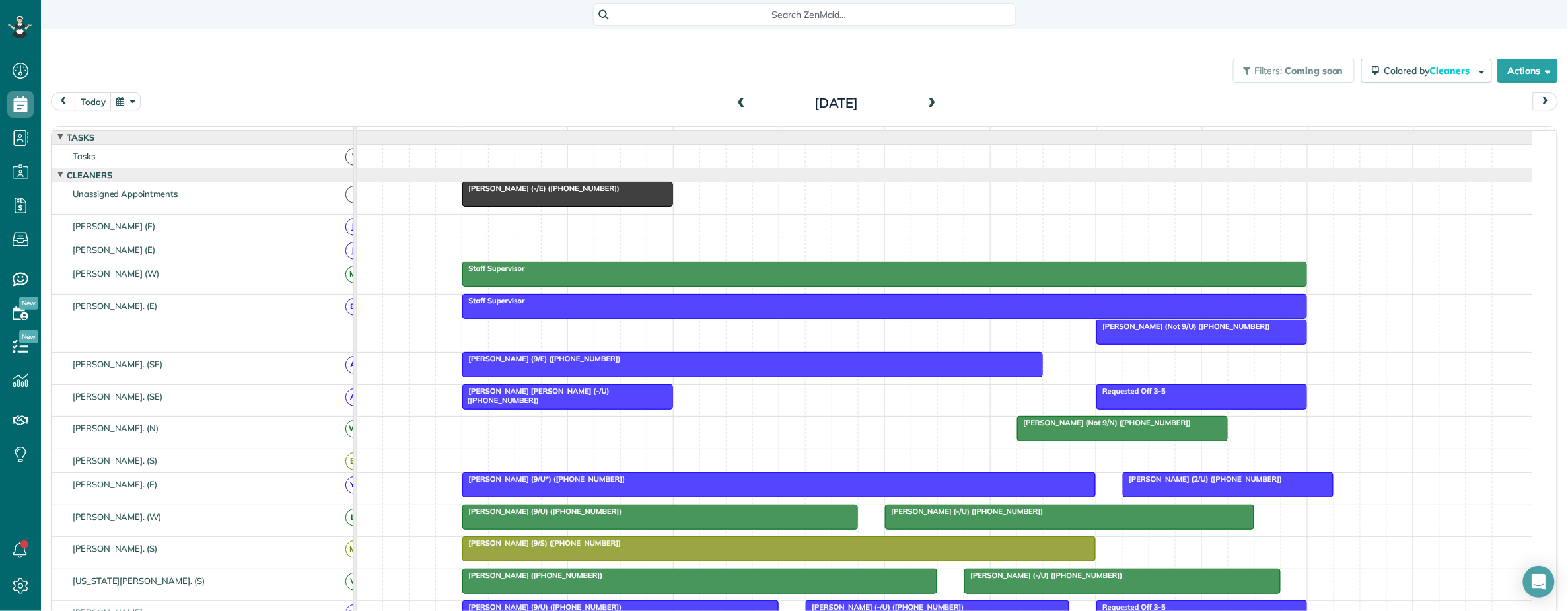
click at [587, 206] on div at bounding box center [568, 194] width 209 height 24
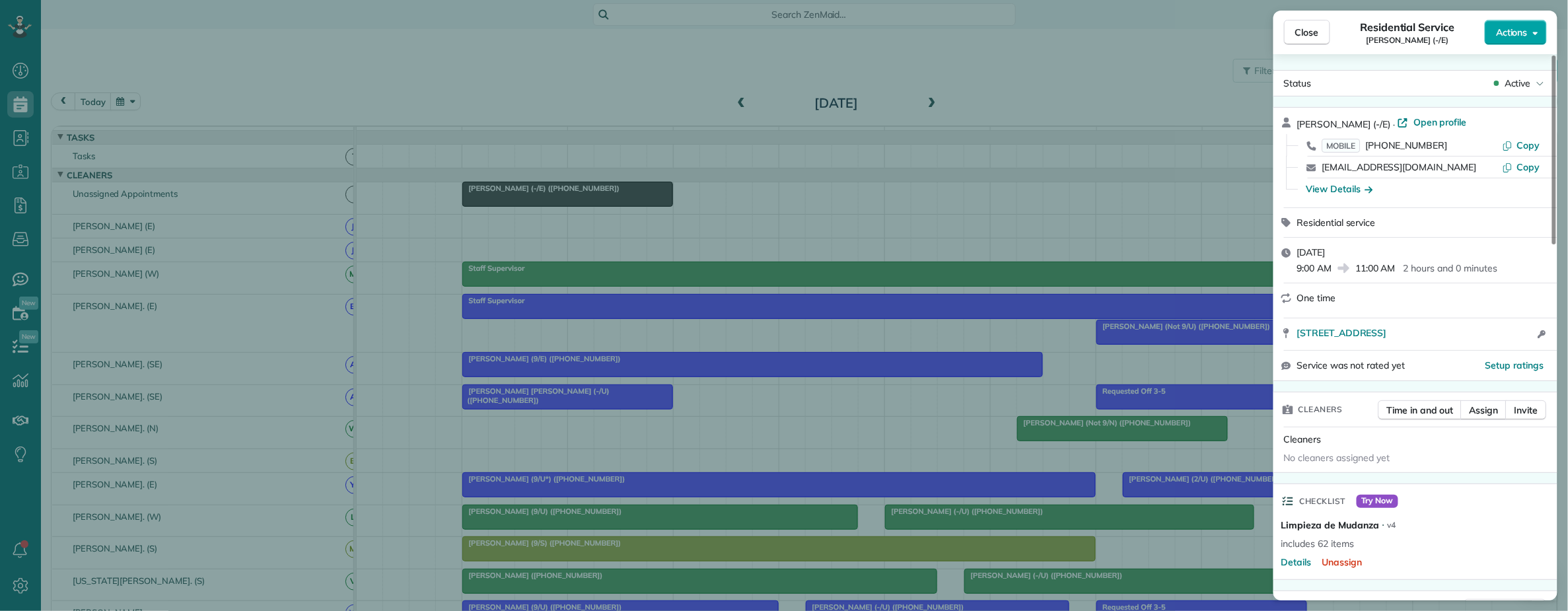
click at [1515, 33] on span "Actions" at bounding box center [1511, 32] width 31 height 13
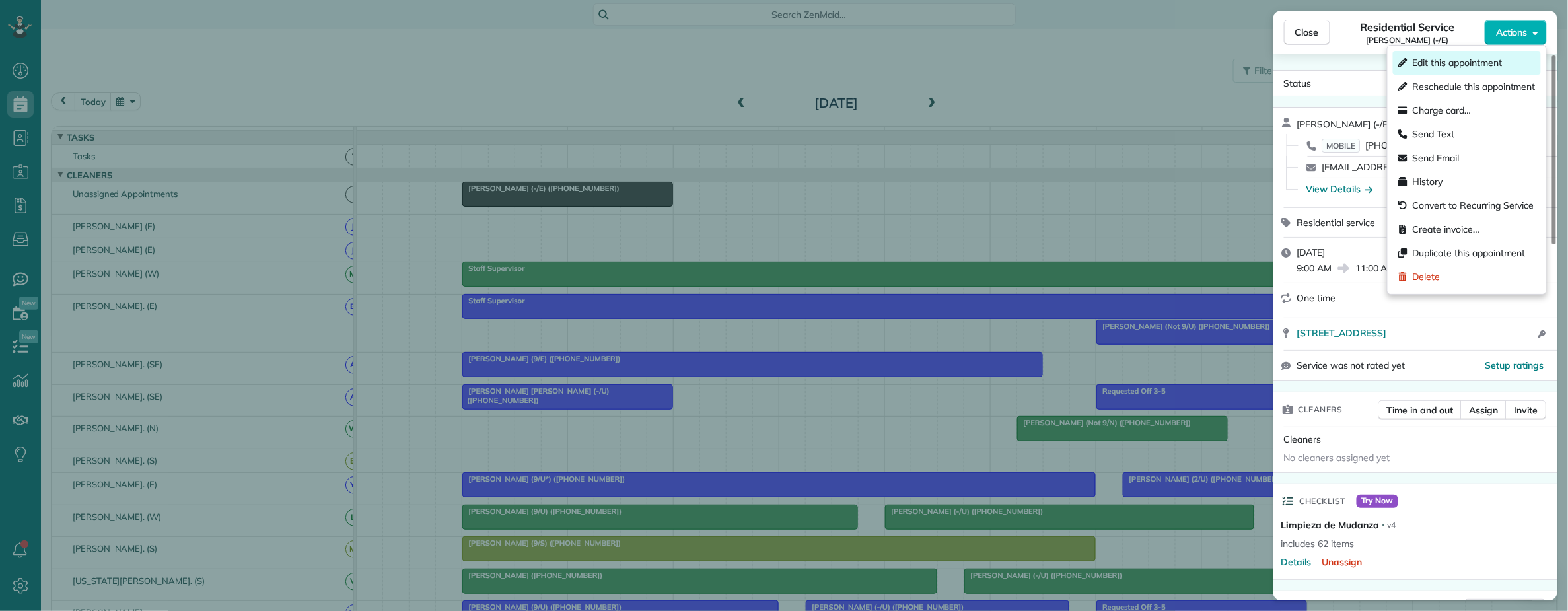
click at [1456, 62] on span "Edit this appointment" at bounding box center [1458, 63] width 89 height 13
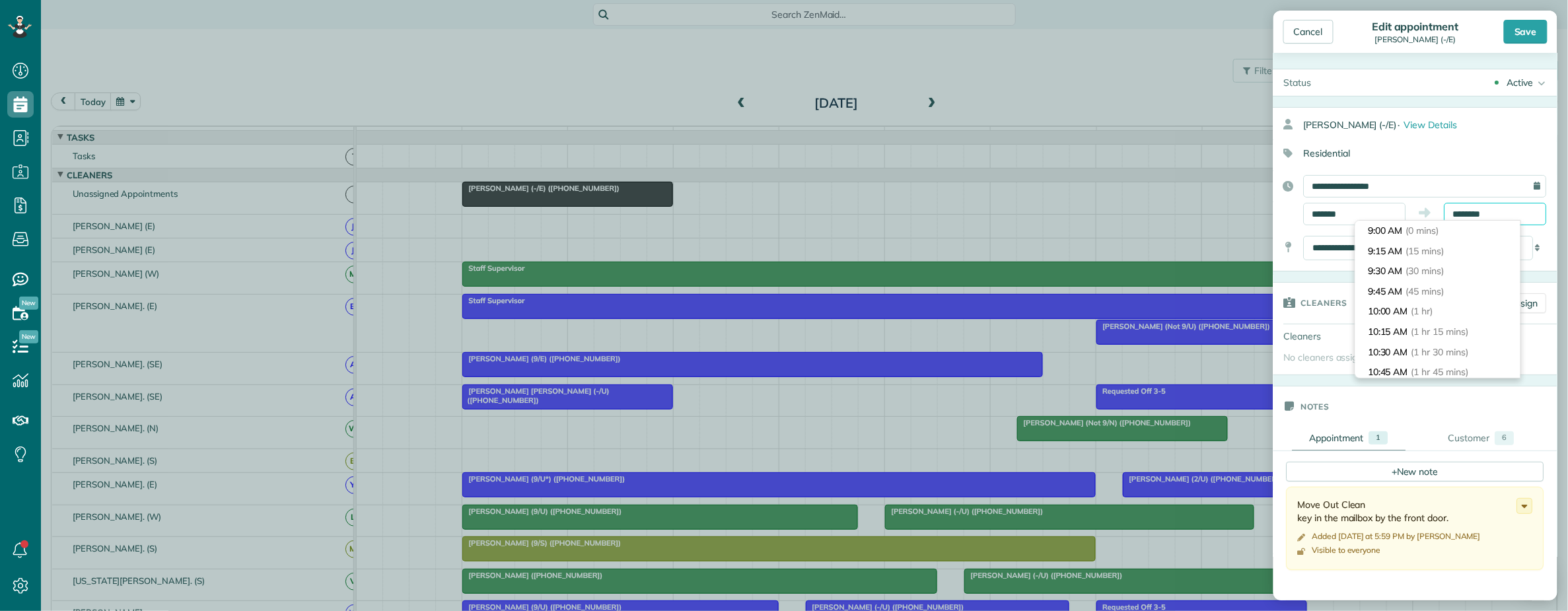
click at [1461, 214] on input "********" at bounding box center [1496, 215] width 103 height 23
type input "*******"
click at [1434, 318] on span "(5 hrs)" at bounding box center [1420, 317] width 28 height 12
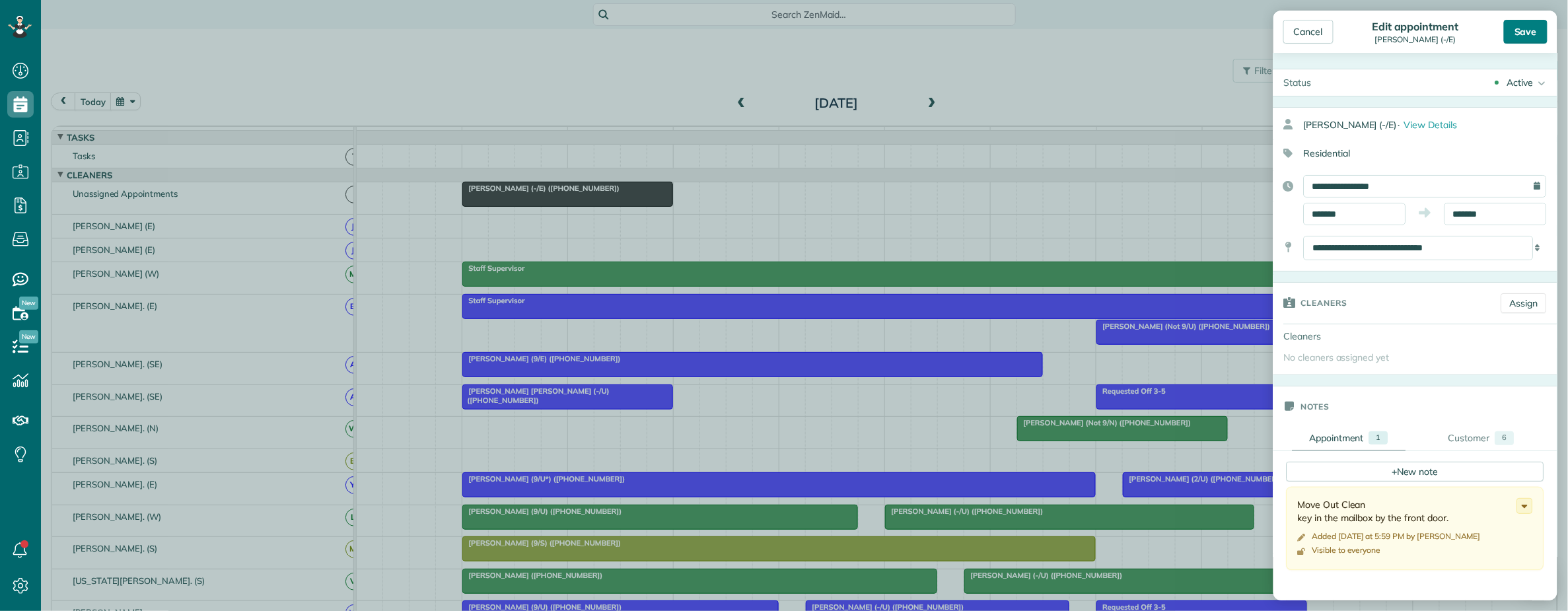
click at [1517, 32] on div "Save" at bounding box center [1526, 31] width 44 height 24
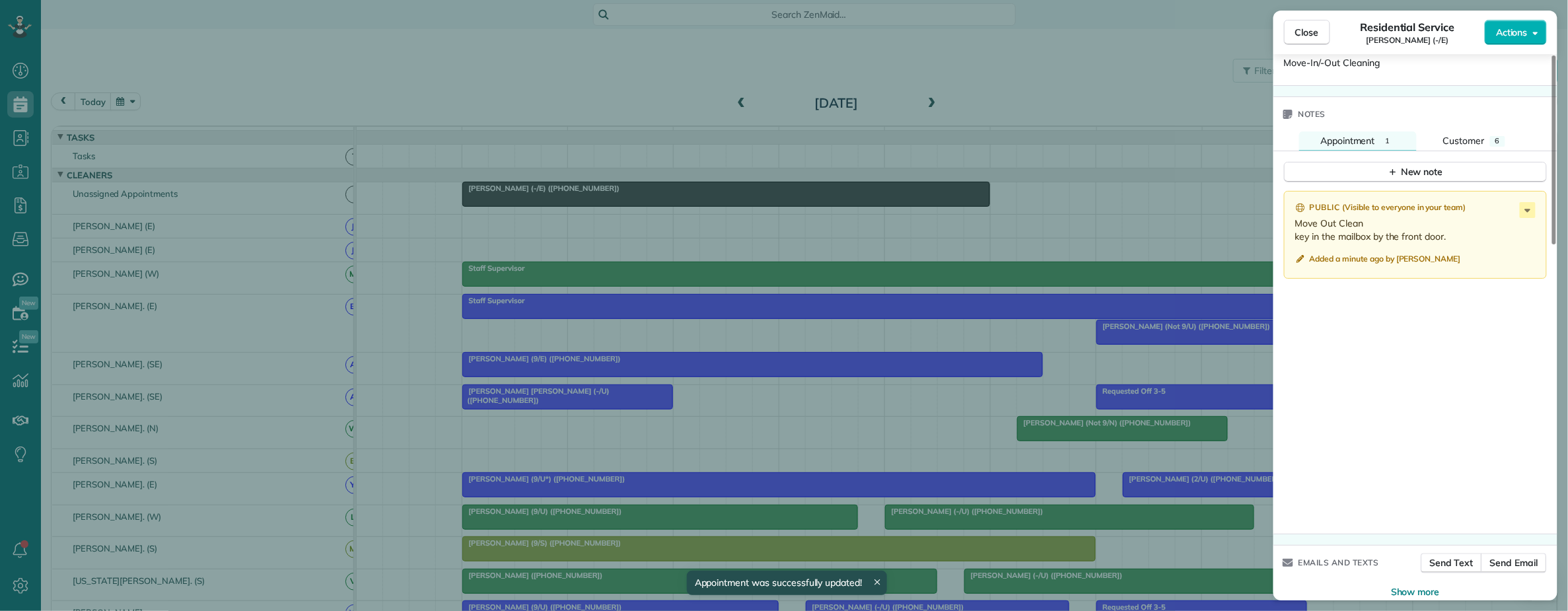
scroll to position [1026, 0]
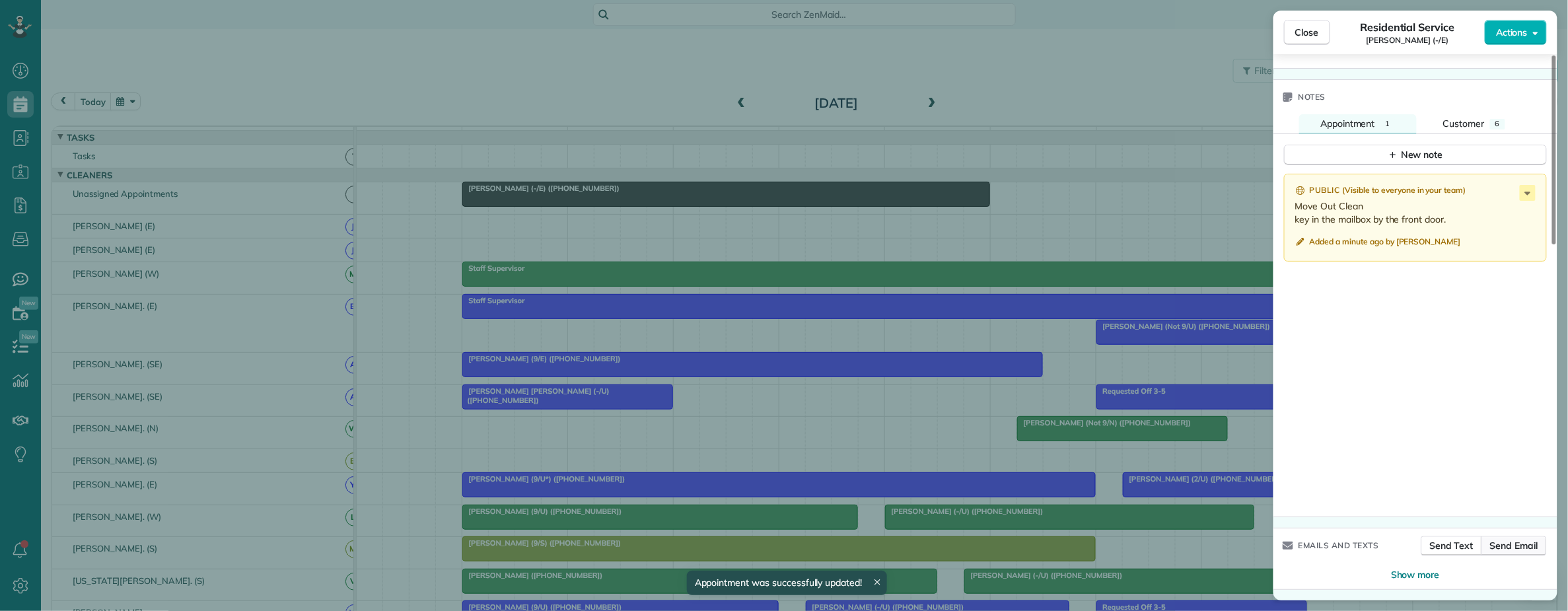
click at [1513, 548] on span "Send Email" at bounding box center [1514, 546] width 48 height 13
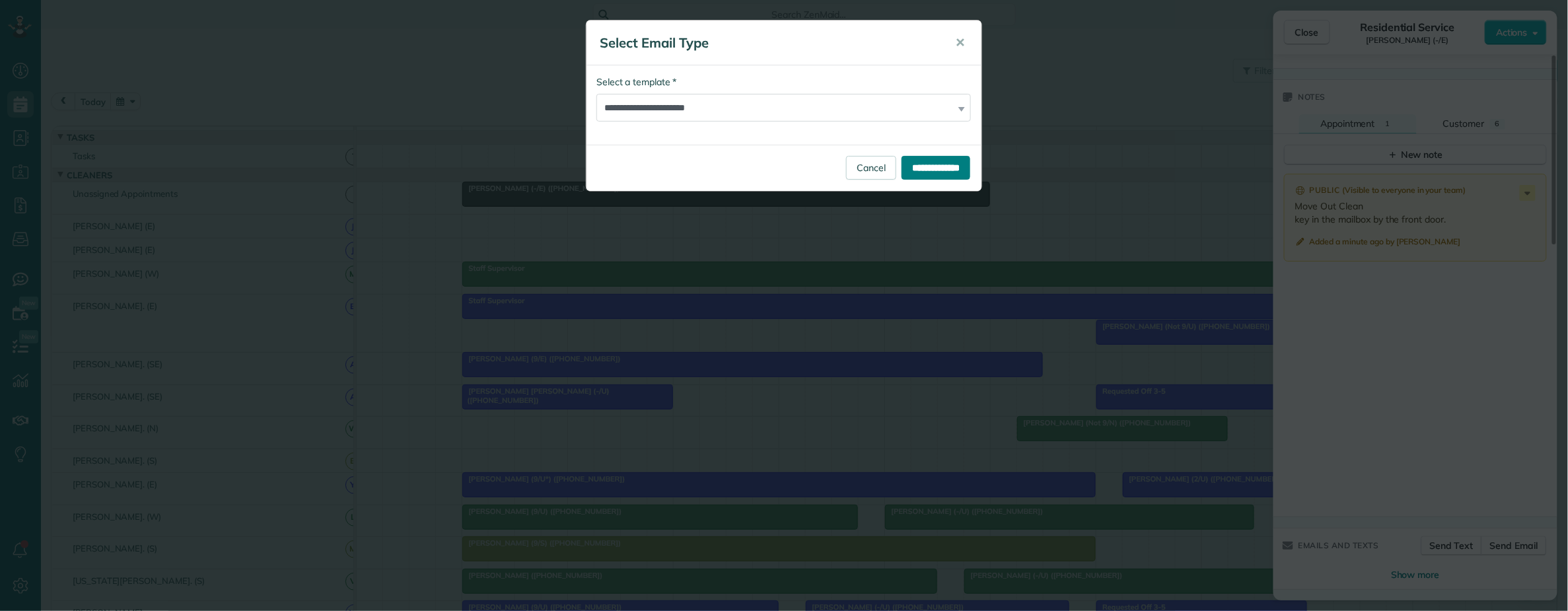
click at [906, 167] on input "**********" at bounding box center [935, 167] width 68 height 24
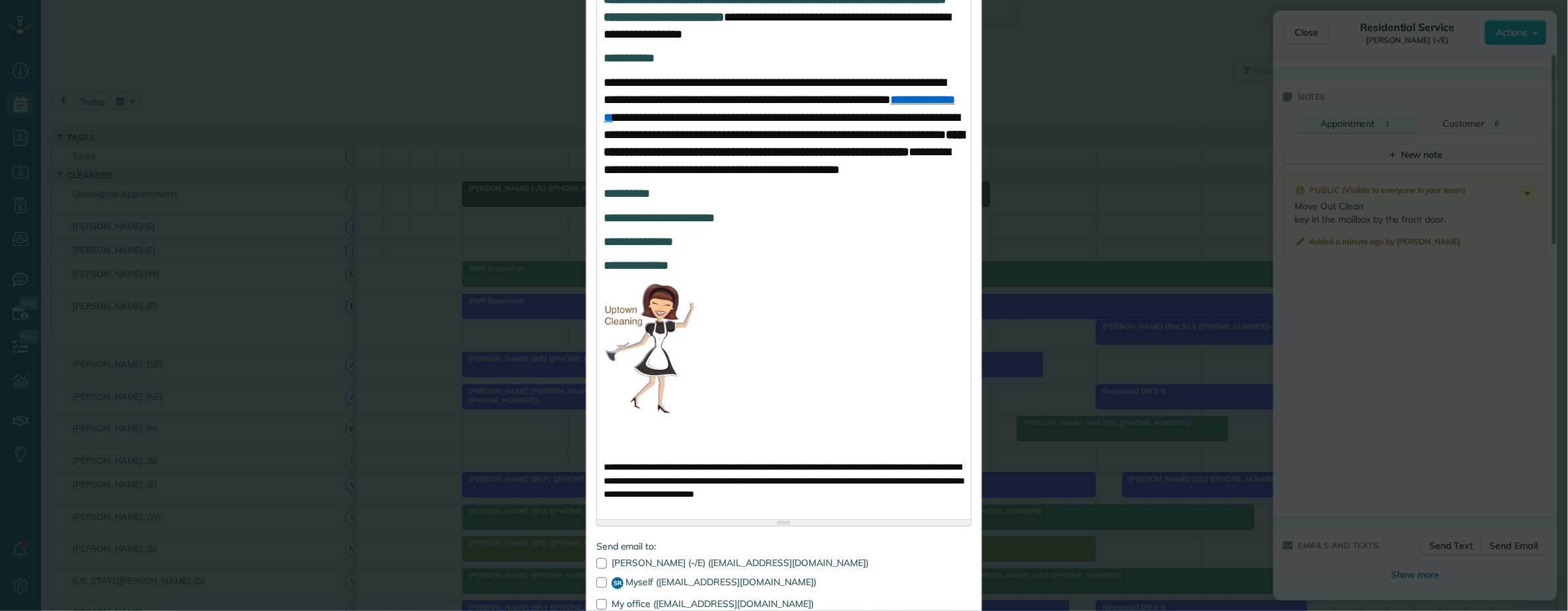
scroll to position [872, 0]
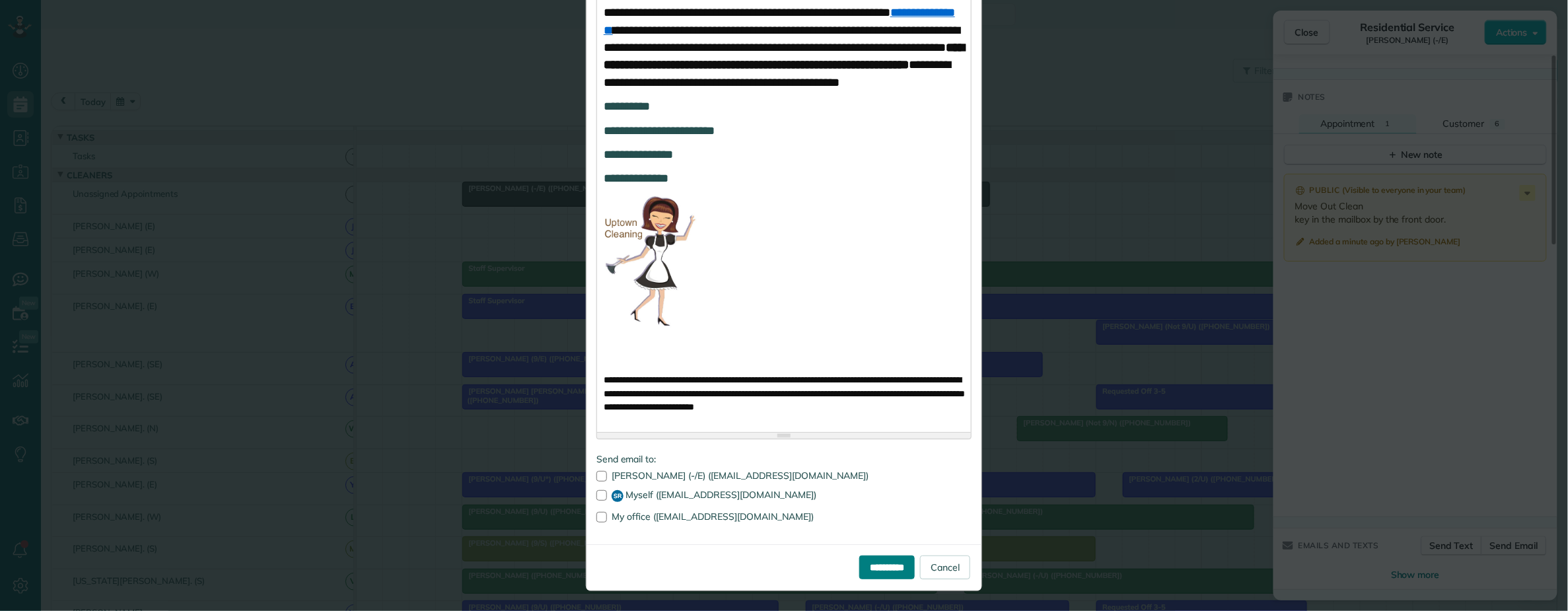
click at [866, 562] on input "**********" at bounding box center [887, 567] width 55 height 24
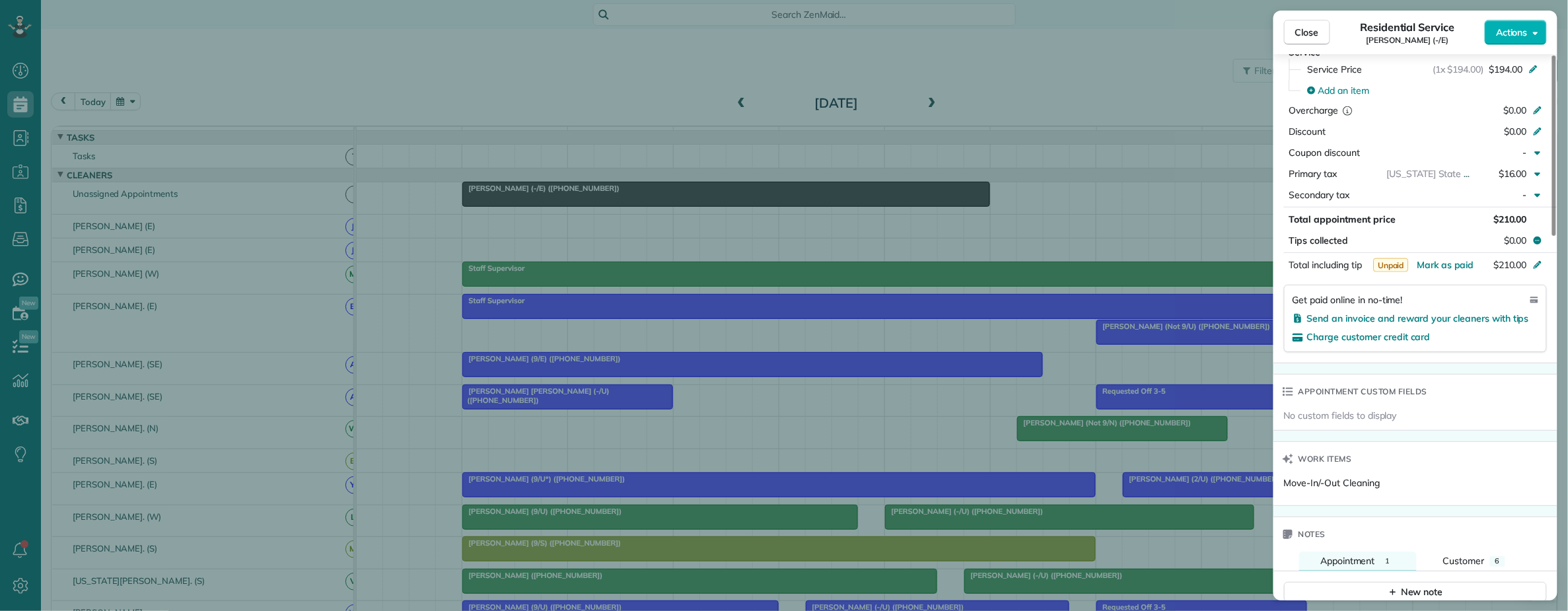
scroll to position [0, 0]
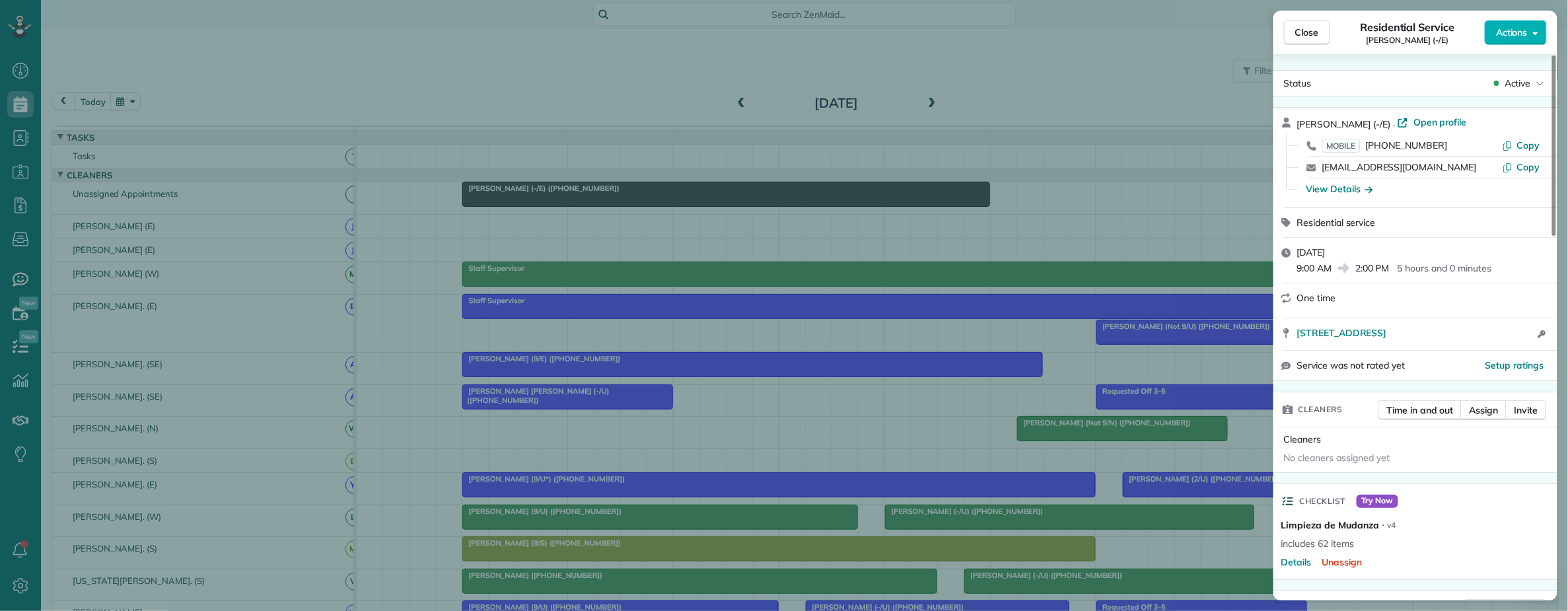
drag, startPoint x: 1295, startPoint y: 124, endPoint x: 1378, endPoint y: 124, distance: 83.0
click at [1383, 124] on div "Audrey Haynes (-/E) · Open profile MOBILE (512) 674-5287 Copy audreyhaynes17@gm…" at bounding box center [1415, 157] width 284 height 100
drag, startPoint x: 1416, startPoint y: 119, endPoint x: 1403, endPoint y: 119, distance: 13.0
click at [1416, 119] on span "Open profile" at bounding box center [1440, 123] width 53 height 13
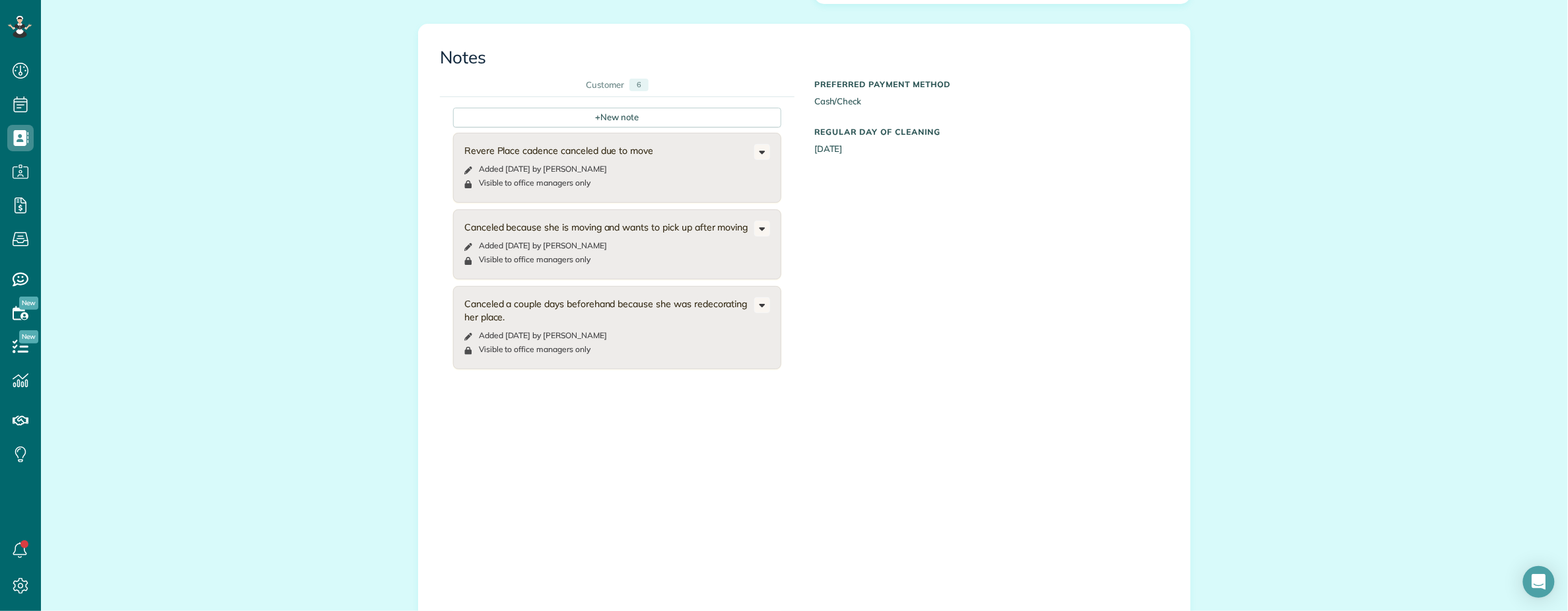
scroll to position [1058, 0]
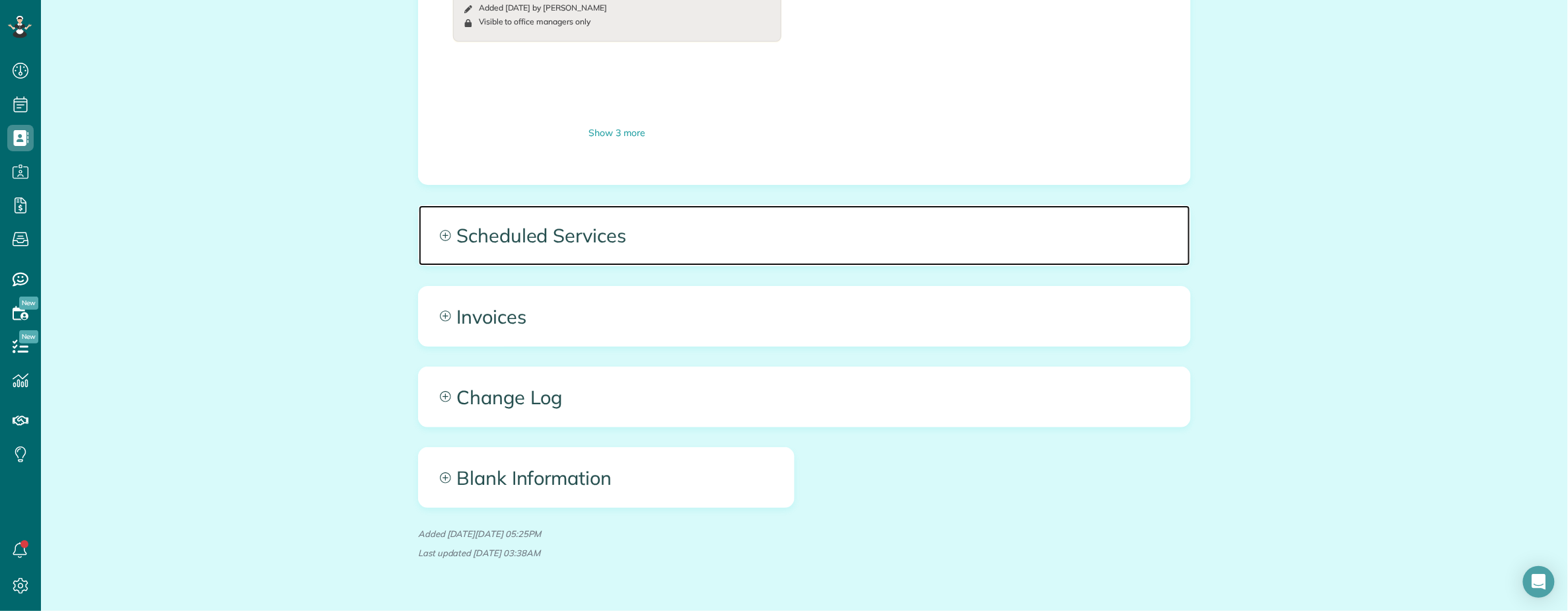
click at [743, 209] on span "Scheduled Services" at bounding box center [804, 235] width 771 height 60
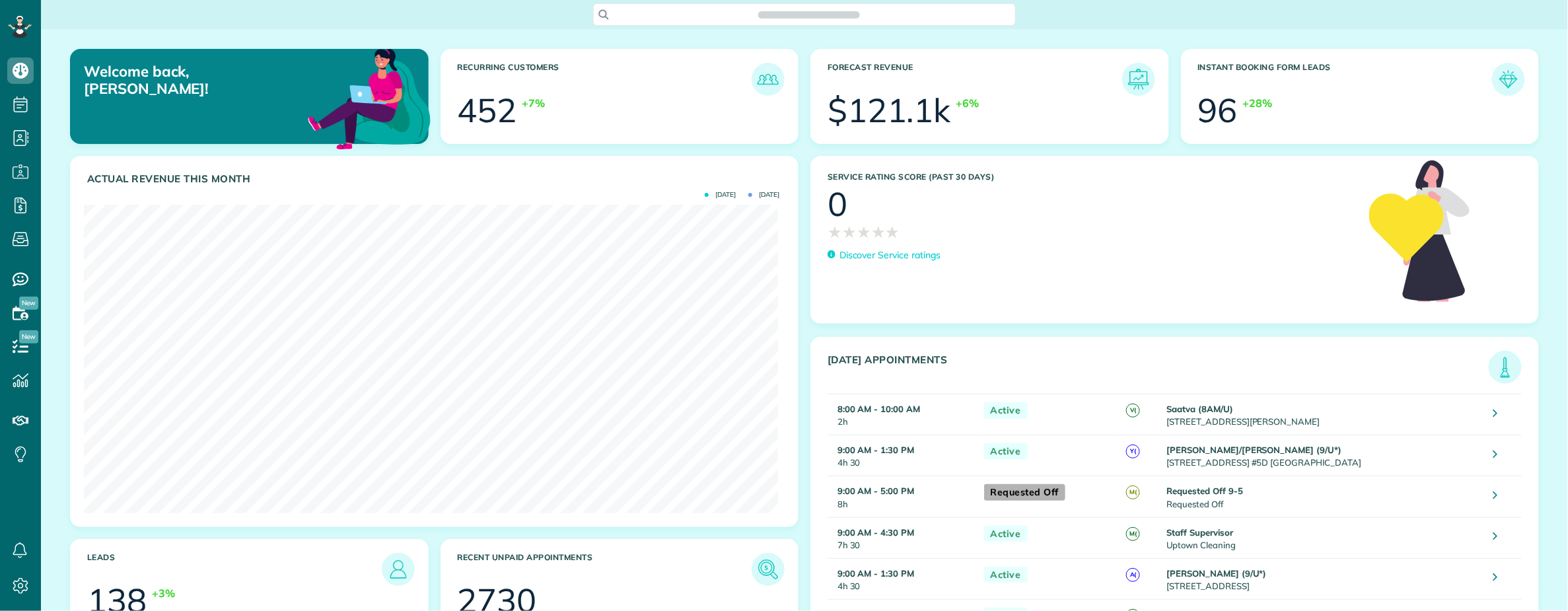
scroll to position [309, 693]
click at [149, 25] on div "Search ZenMaid…" at bounding box center [804, 14] width 1527 height 23
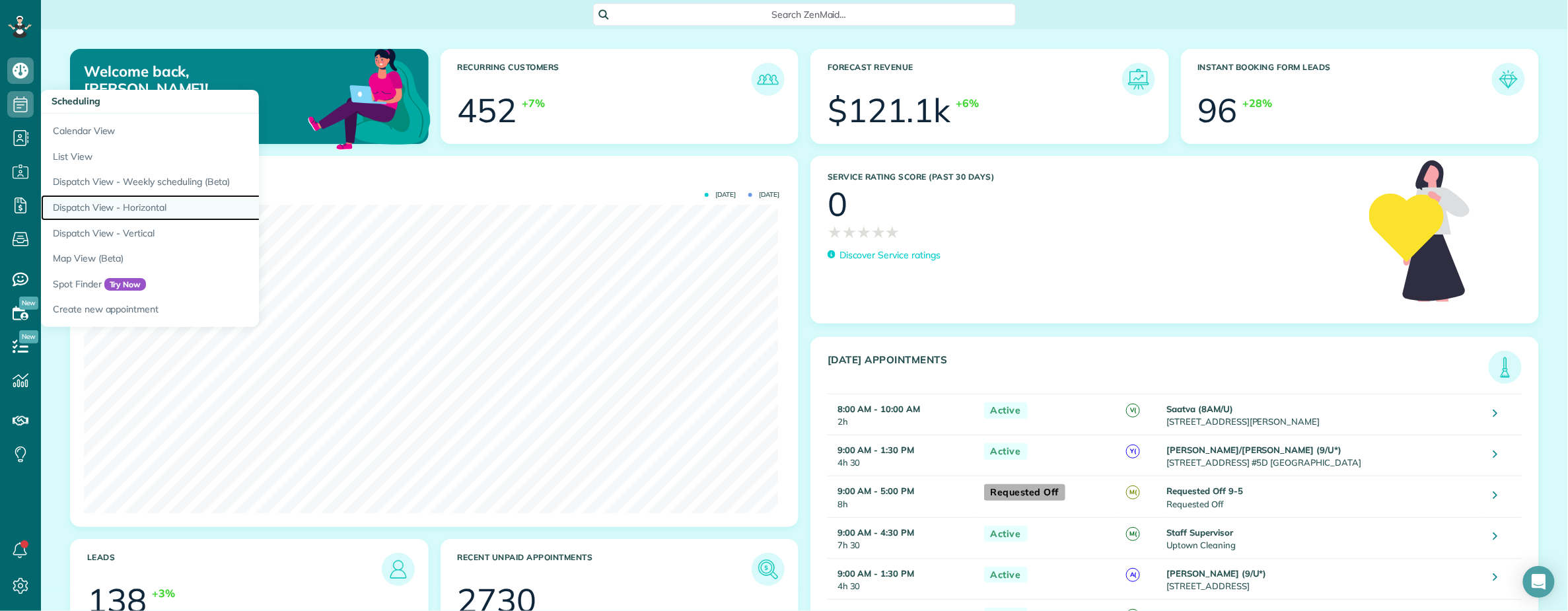
click at [127, 207] on link "Dispatch View - Horizontal" at bounding box center [206, 207] width 331 height 26
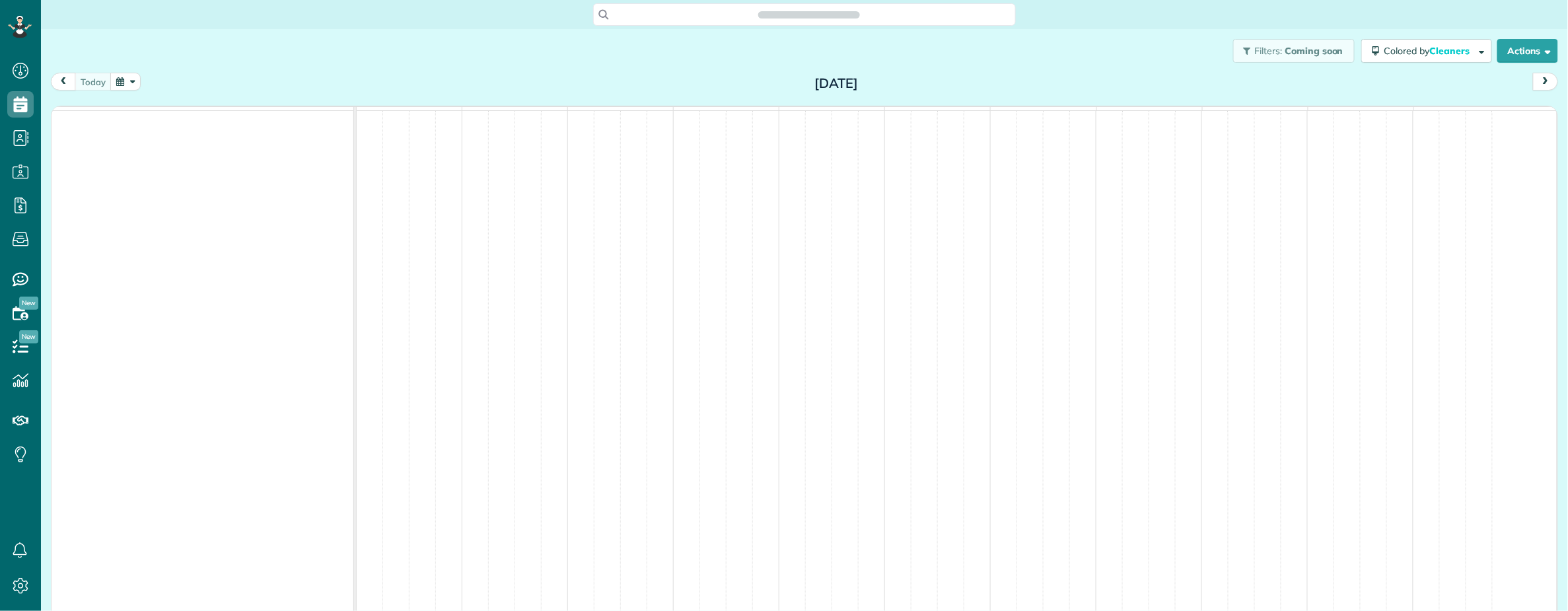
scroll to position [6, 6]
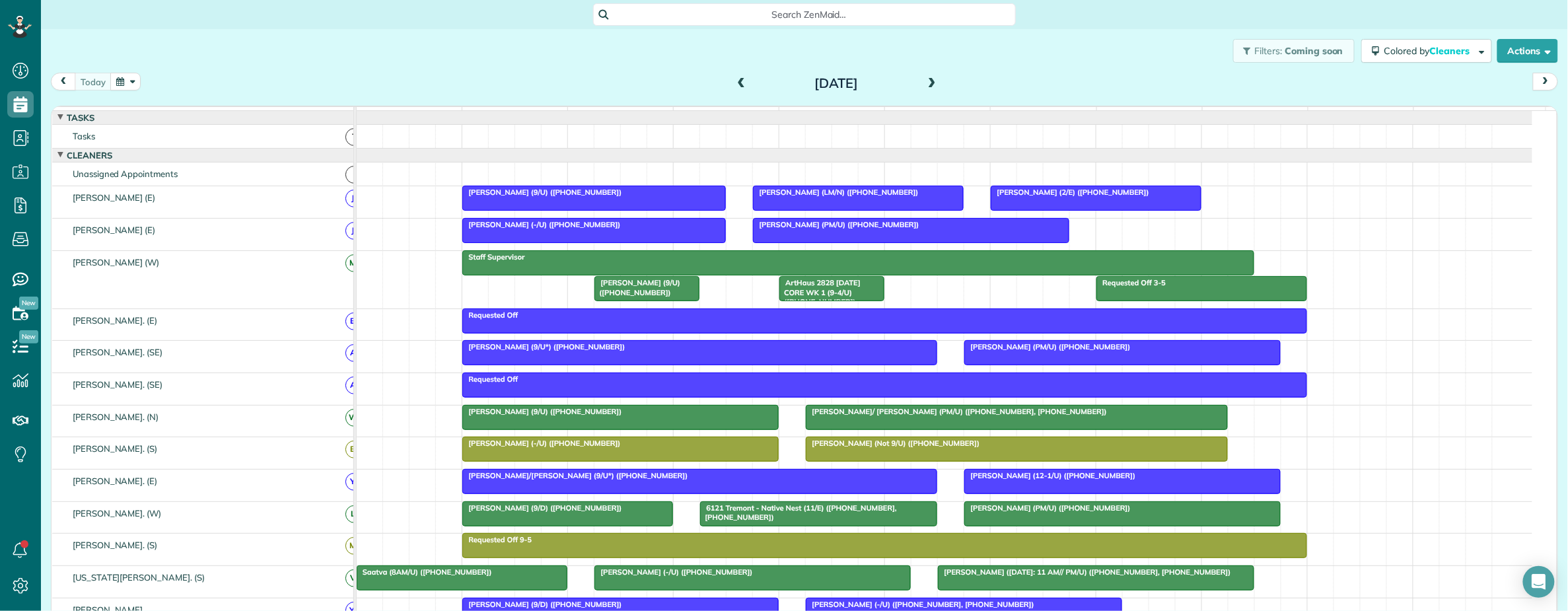
click at [929, 83] on span at bounding box center [932, 84] width 14 height 12
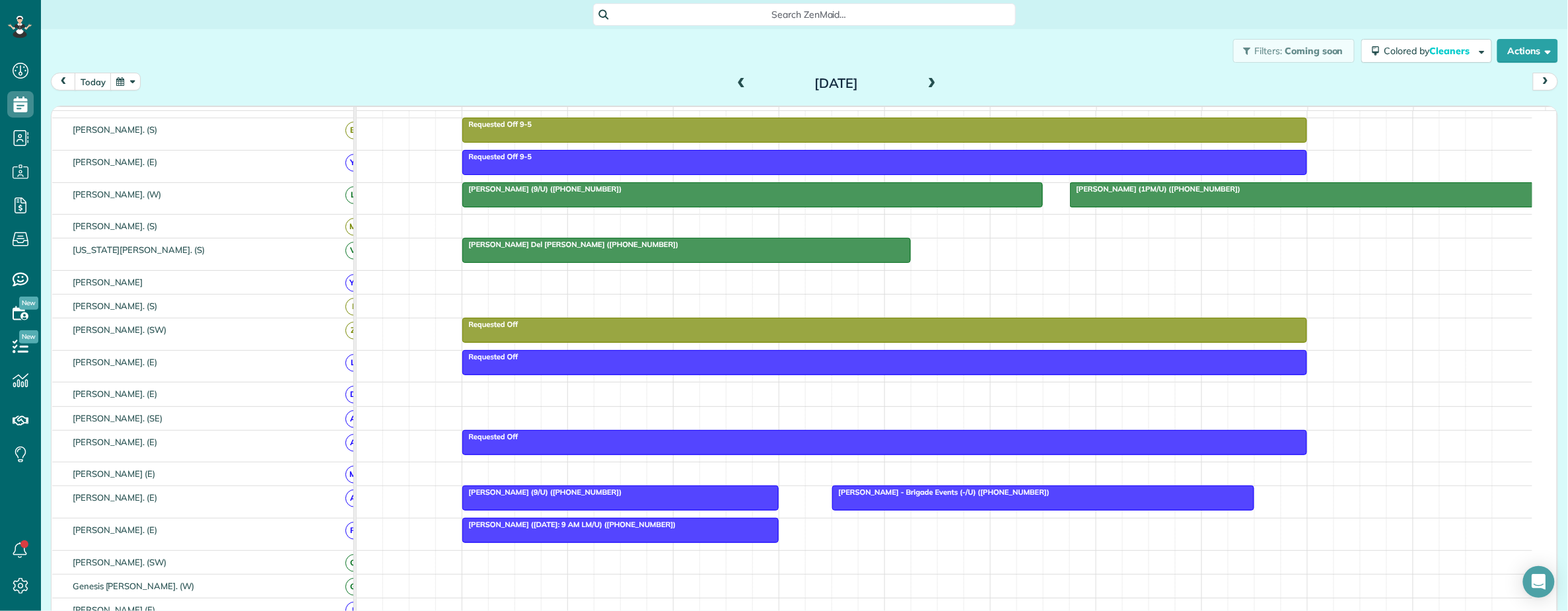
scroll to position [264, 0]
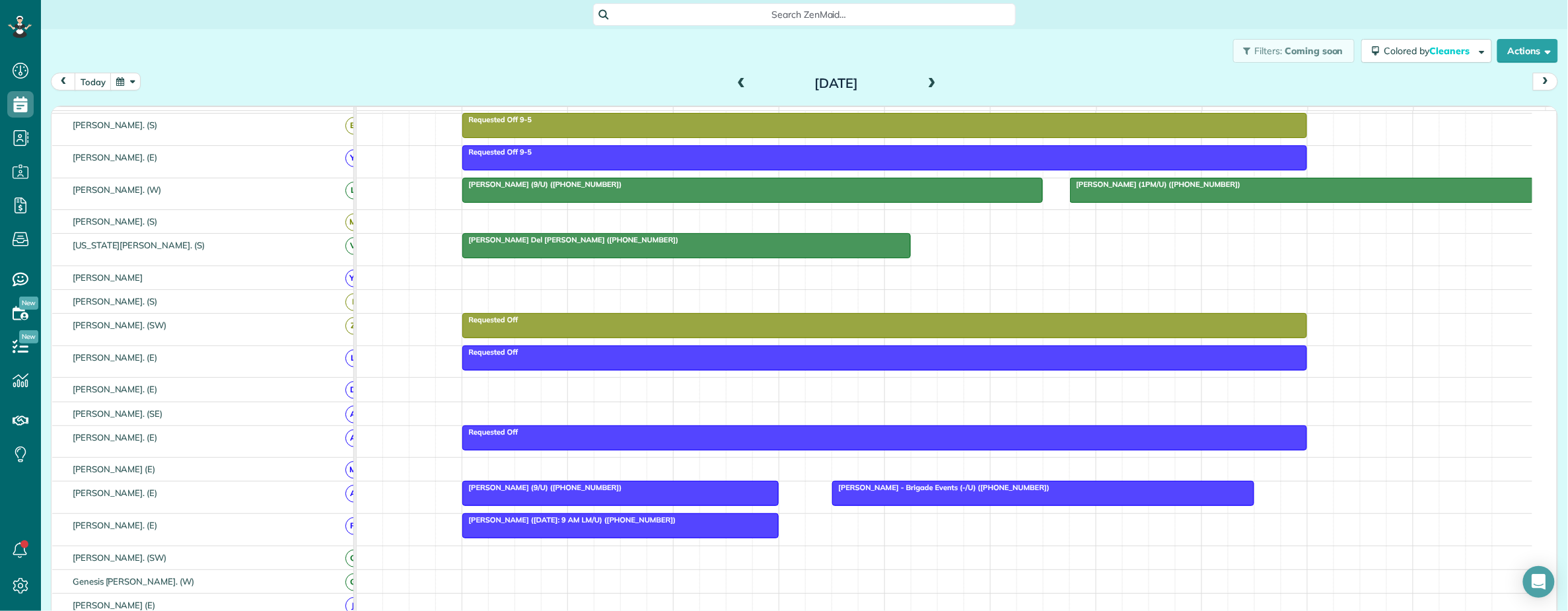
click at [591, 525] on span "[PERSON_NAME] ([DATE]: 9 AM LM/U) ([PHONE_NUMBER])" at bounding box center [569, 520] width 215 height 10
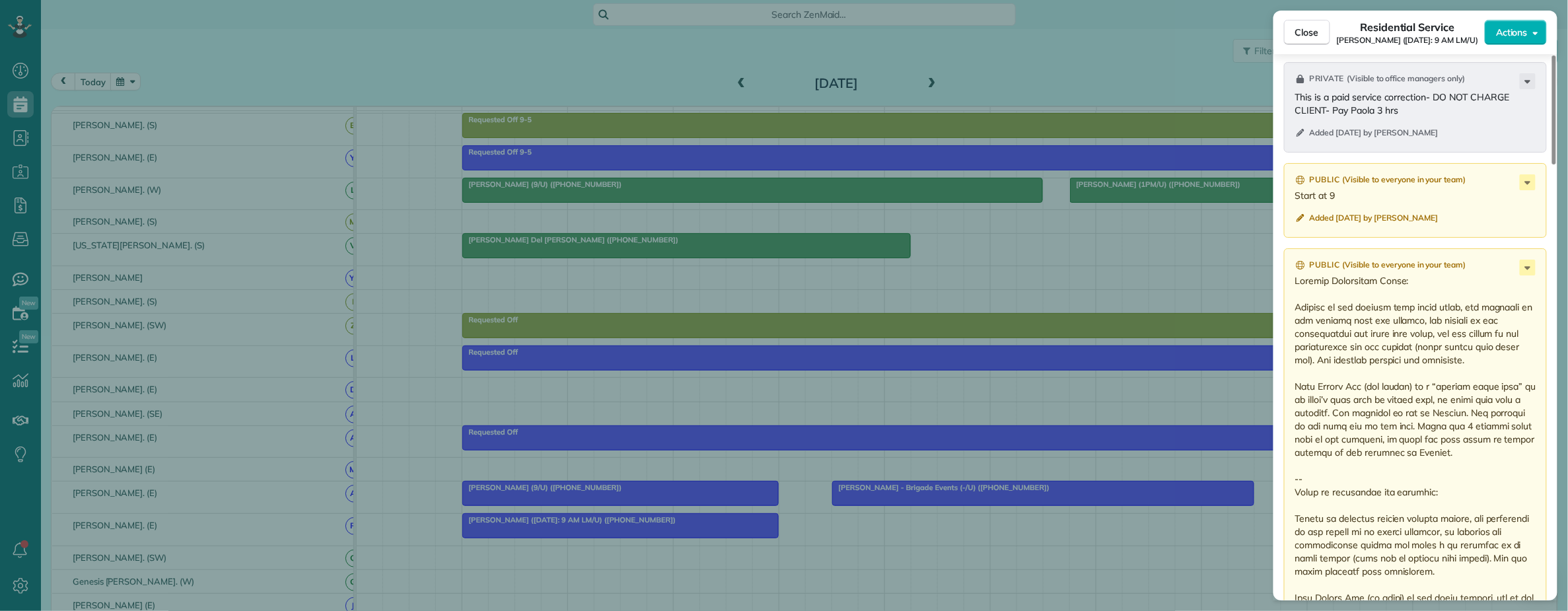
scroll to position [1058, 0]
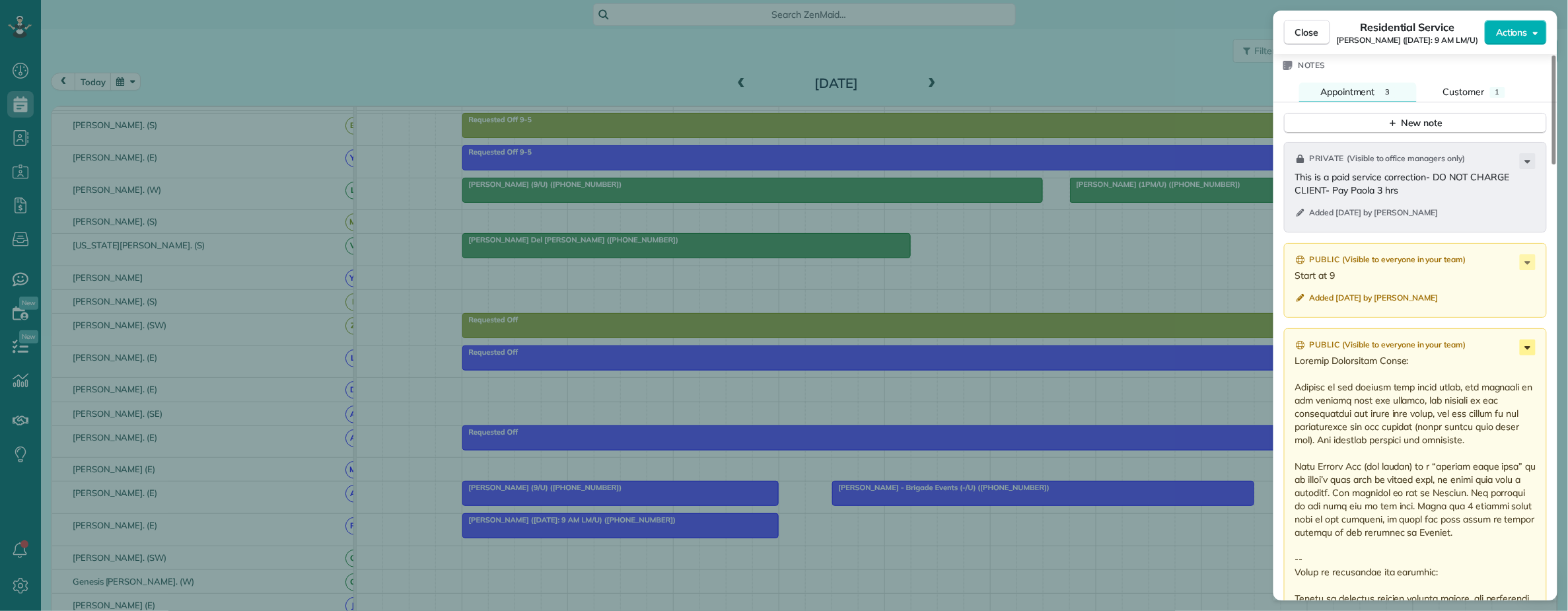
click at [1524, 349] on icon at bounding box center [1527, 347] width 16 height 16
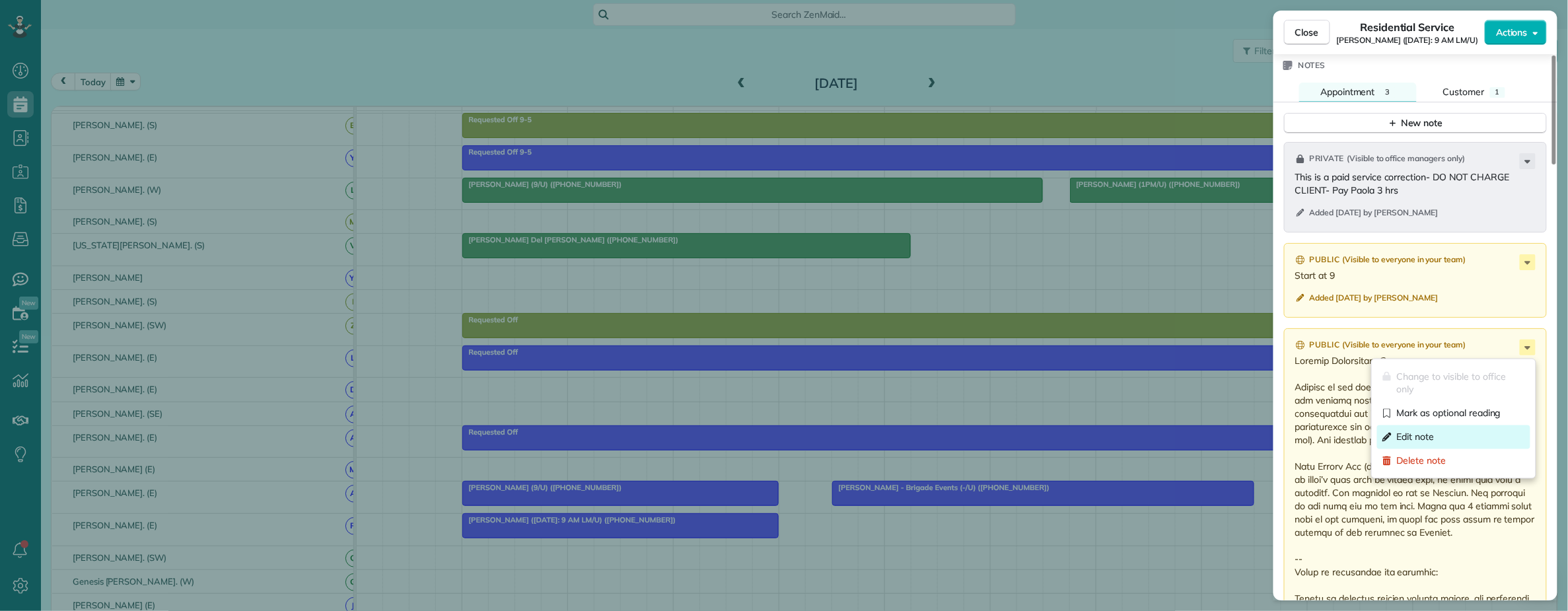
click at [1433, 432] on span "Edit note" at bounding box center [1416, 437] width 38 height 13
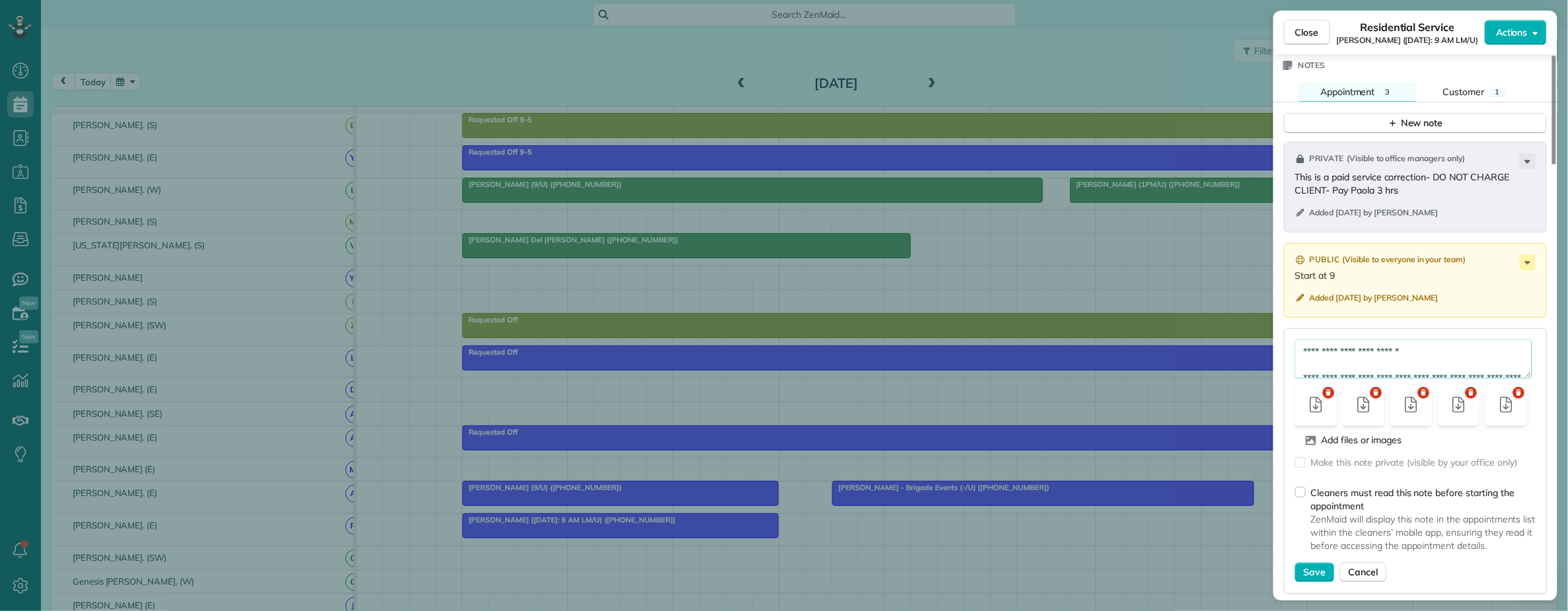
click at [1396, 354] on textarea at bounding box center [1414, 358] width 237 height 39
click at [1536, 423] on div "Add files or images Make this note private (visible by your office only) Cleane…" at bounding box center [1415, 462] width 263 height 266
click at [1446, 371] on textarea at bounding box center [1414, 358] width 237 height 39
paste textarea "**********"
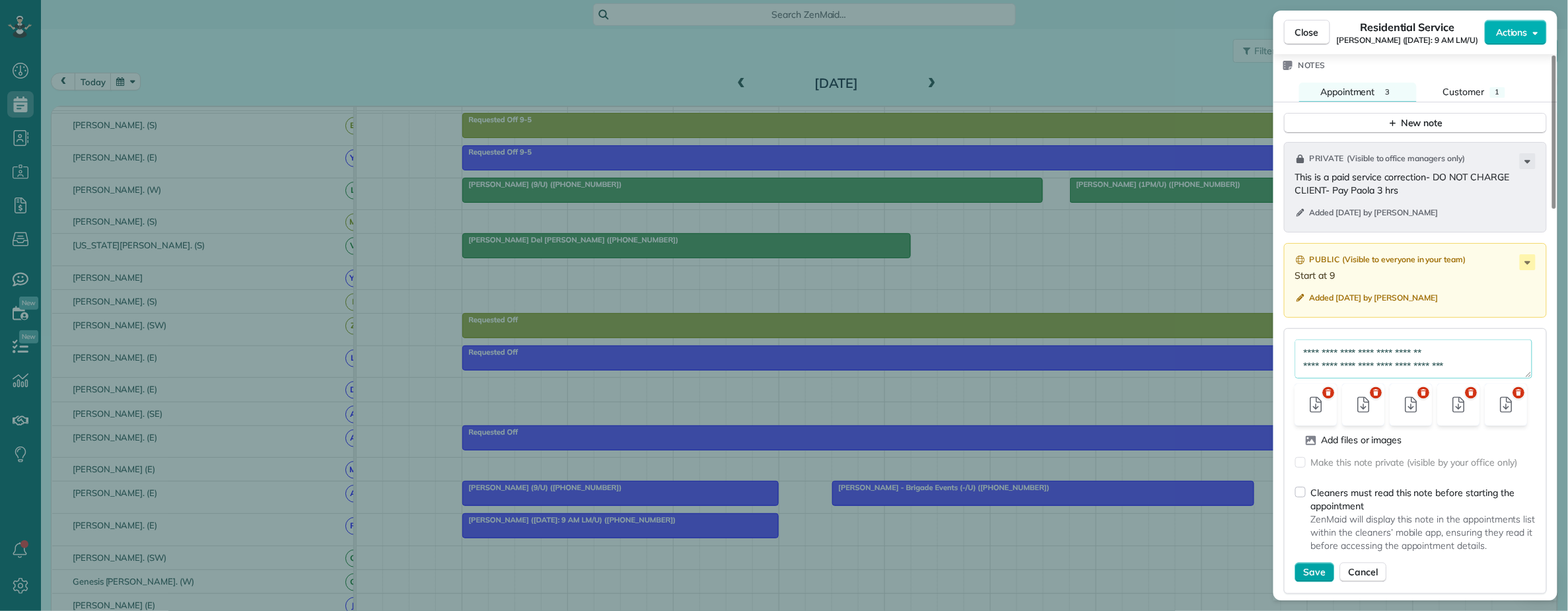
type textarea "**********"
click at [1315, 575] on span "Save" at bounding box center [1315, 573] width 23 height 13
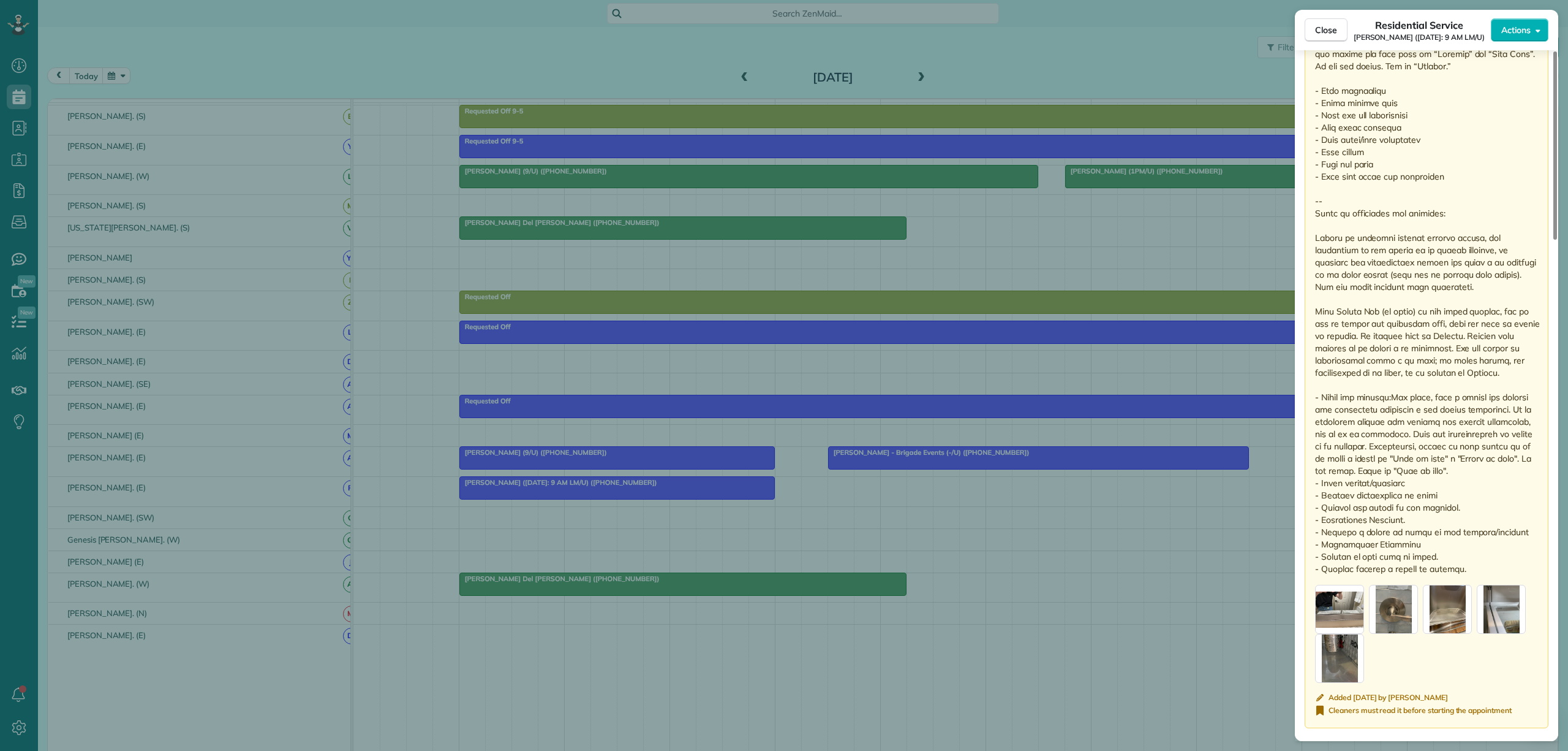
scroll to position [1471, 0]
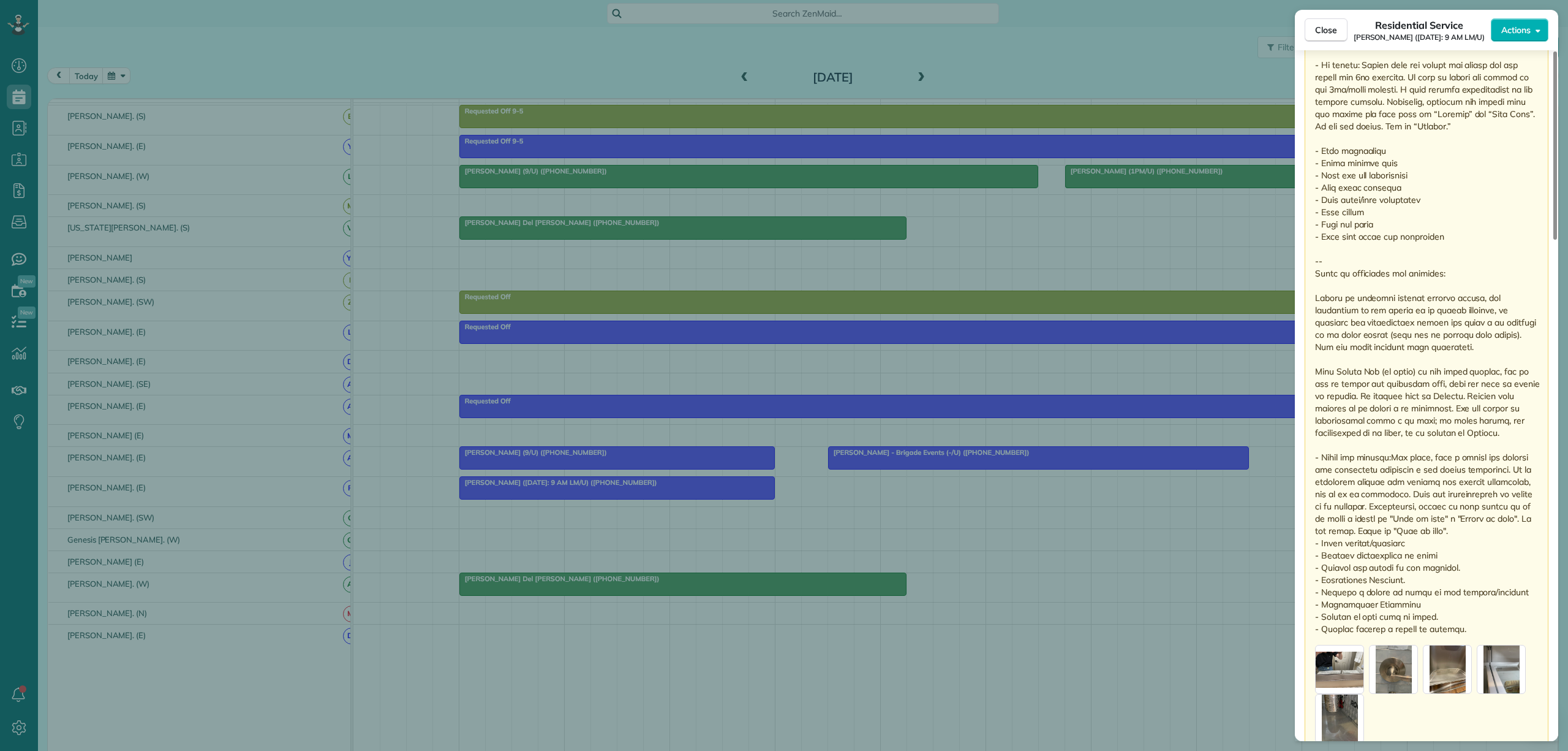
click at [1371, 297] on p at bounding box center [1428, 236] width 226 height 797
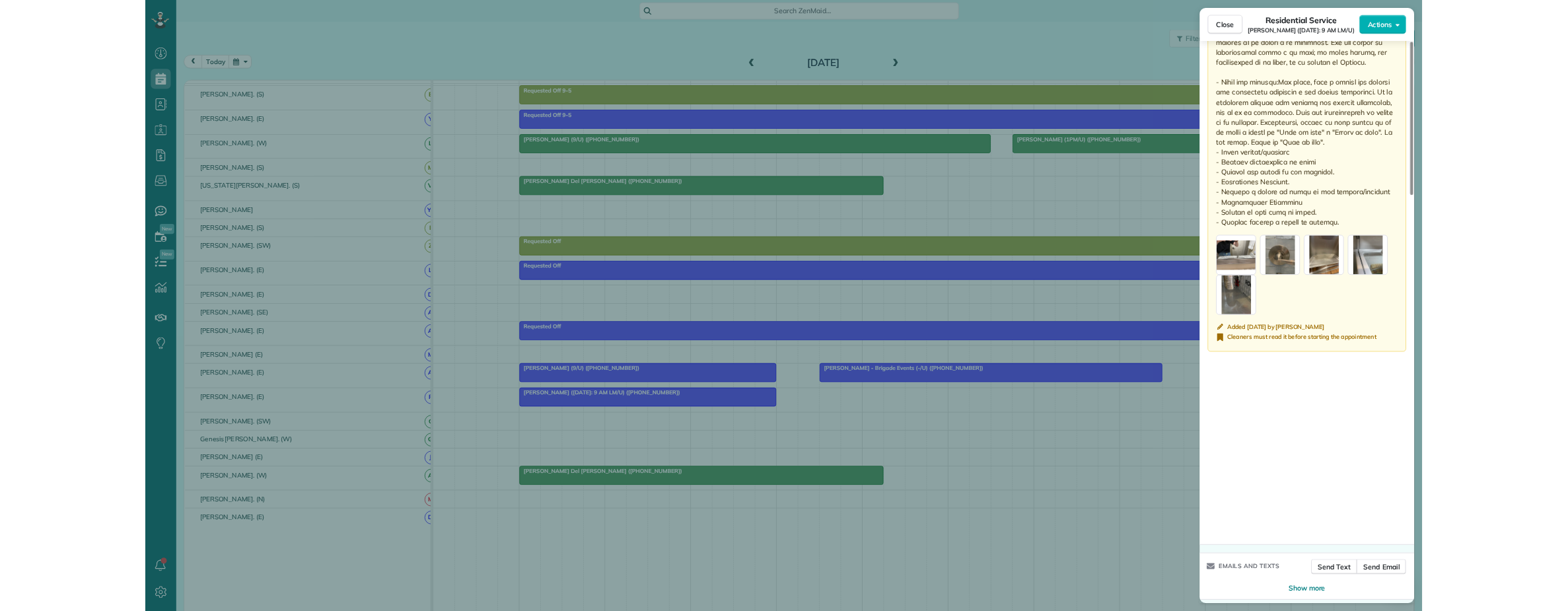
scroll to position [1978, 0]
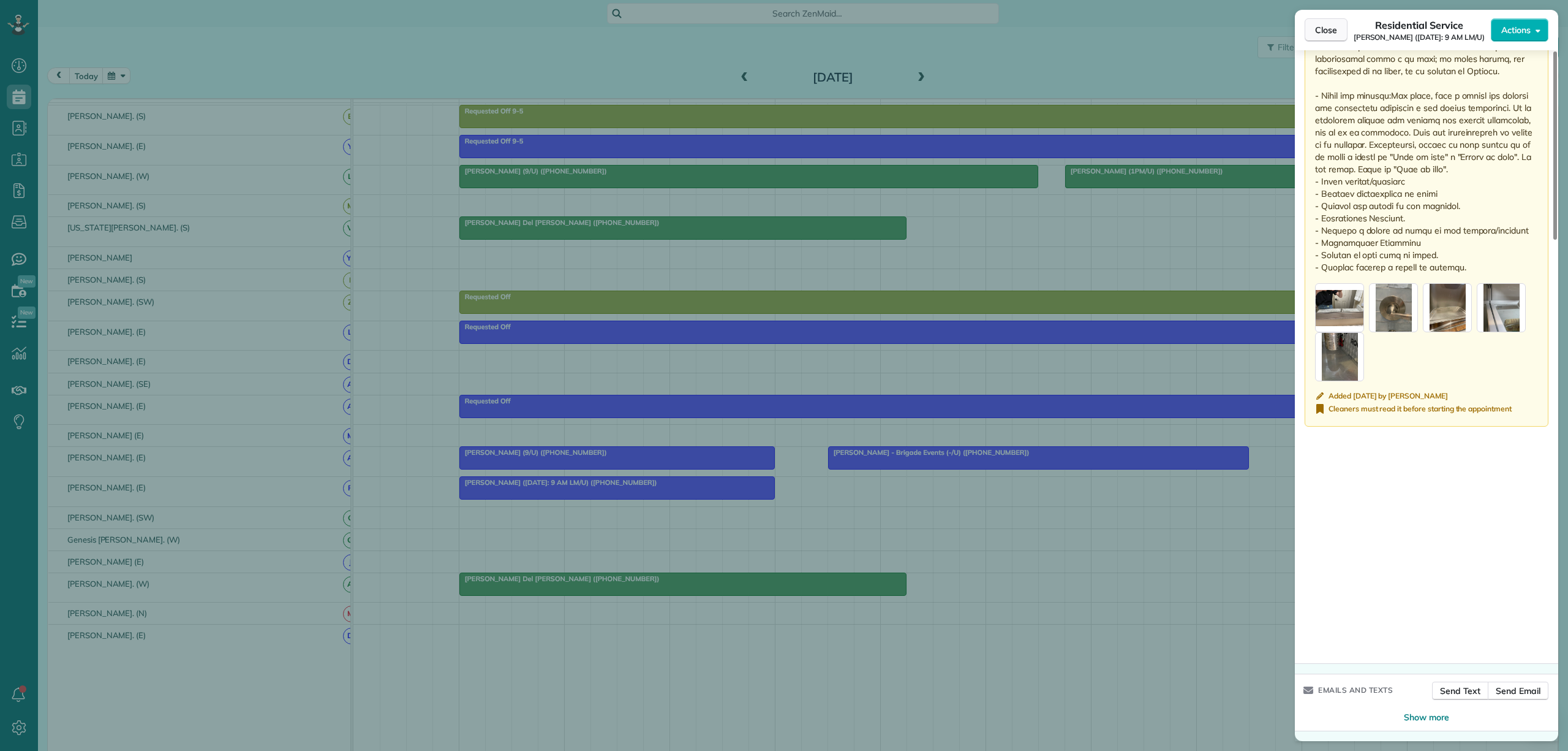
click at [1320, 35] on span "Close" at bounding box center [1326, 30] width 22 height 12
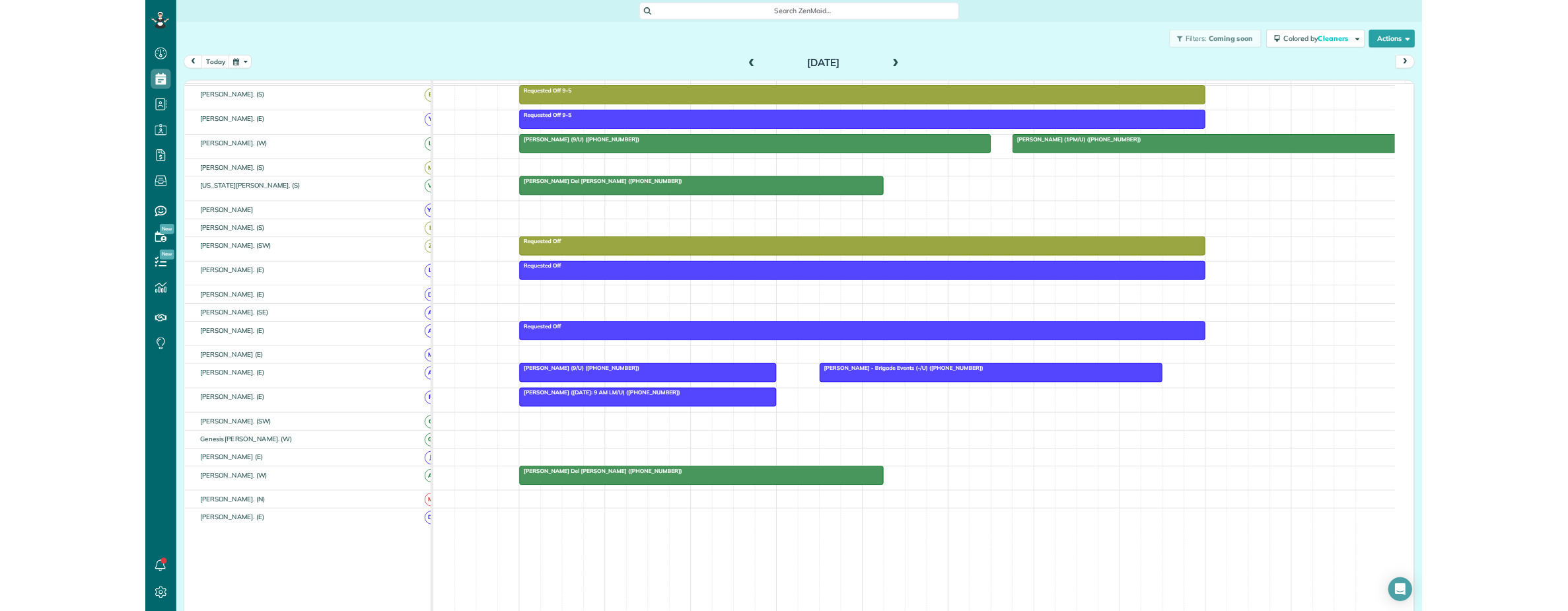
scroll to position [611, 40]
